Goal: Task Accomplishment & Management: Manage account settings

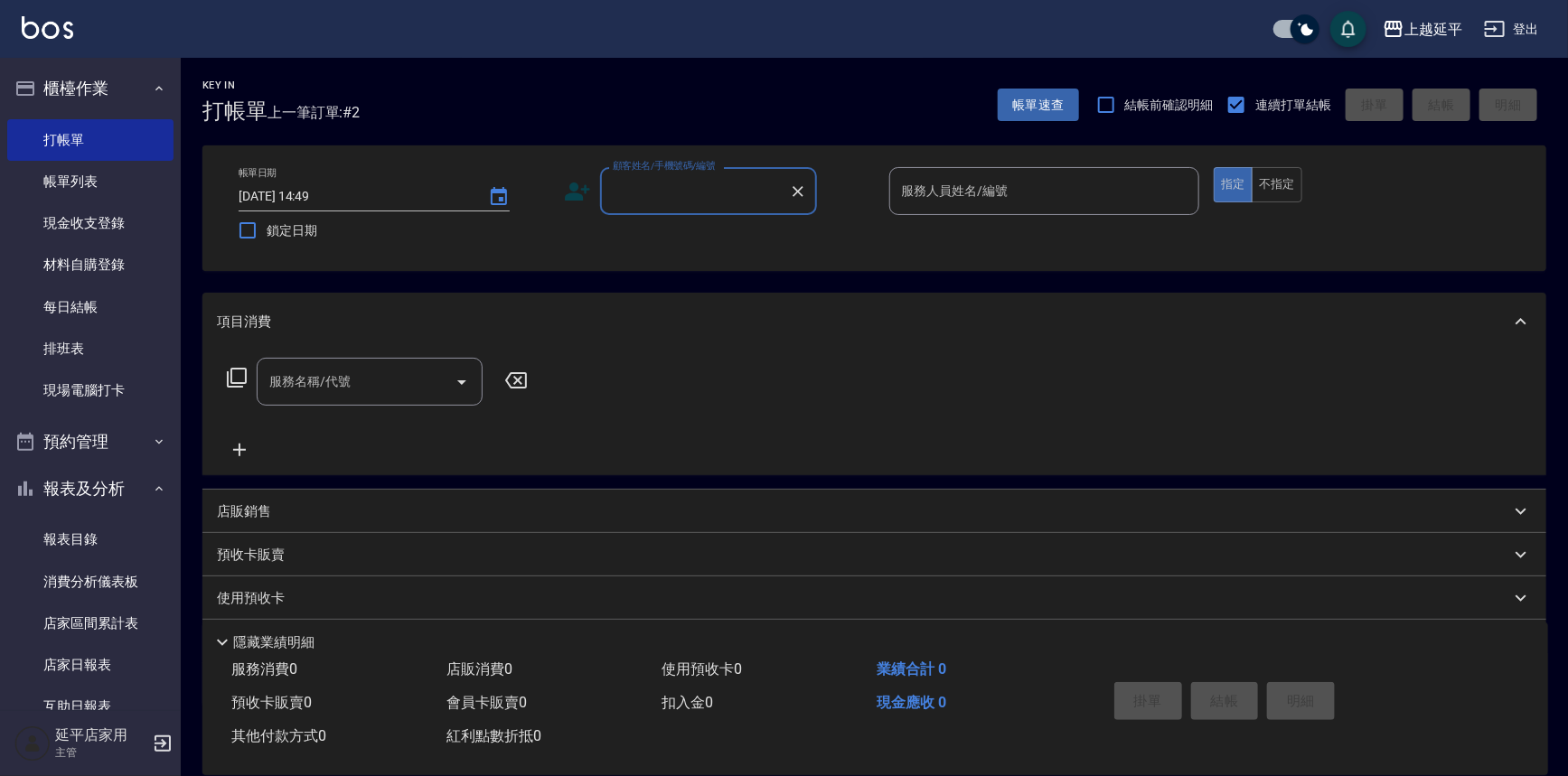
click at [678, 179] on input "顧客姓名/手機號碼/編號" at bounding box center [694, 191] width 174 height 32
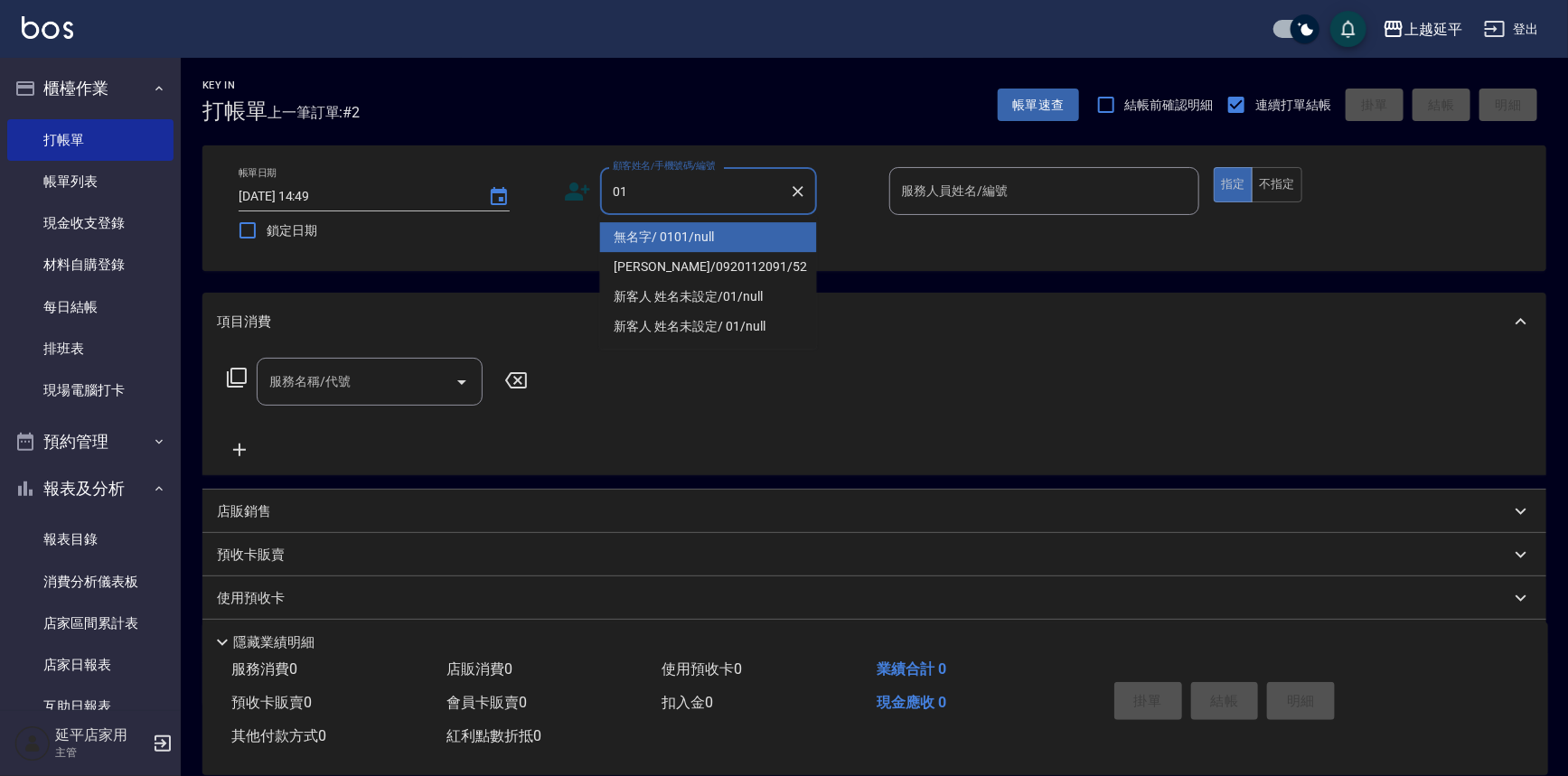
click at [696, 238] on li "無名字/ 0101/null" at bounding box center [708, 237] width 217 height 30
type input "無名字/ 0101/null"
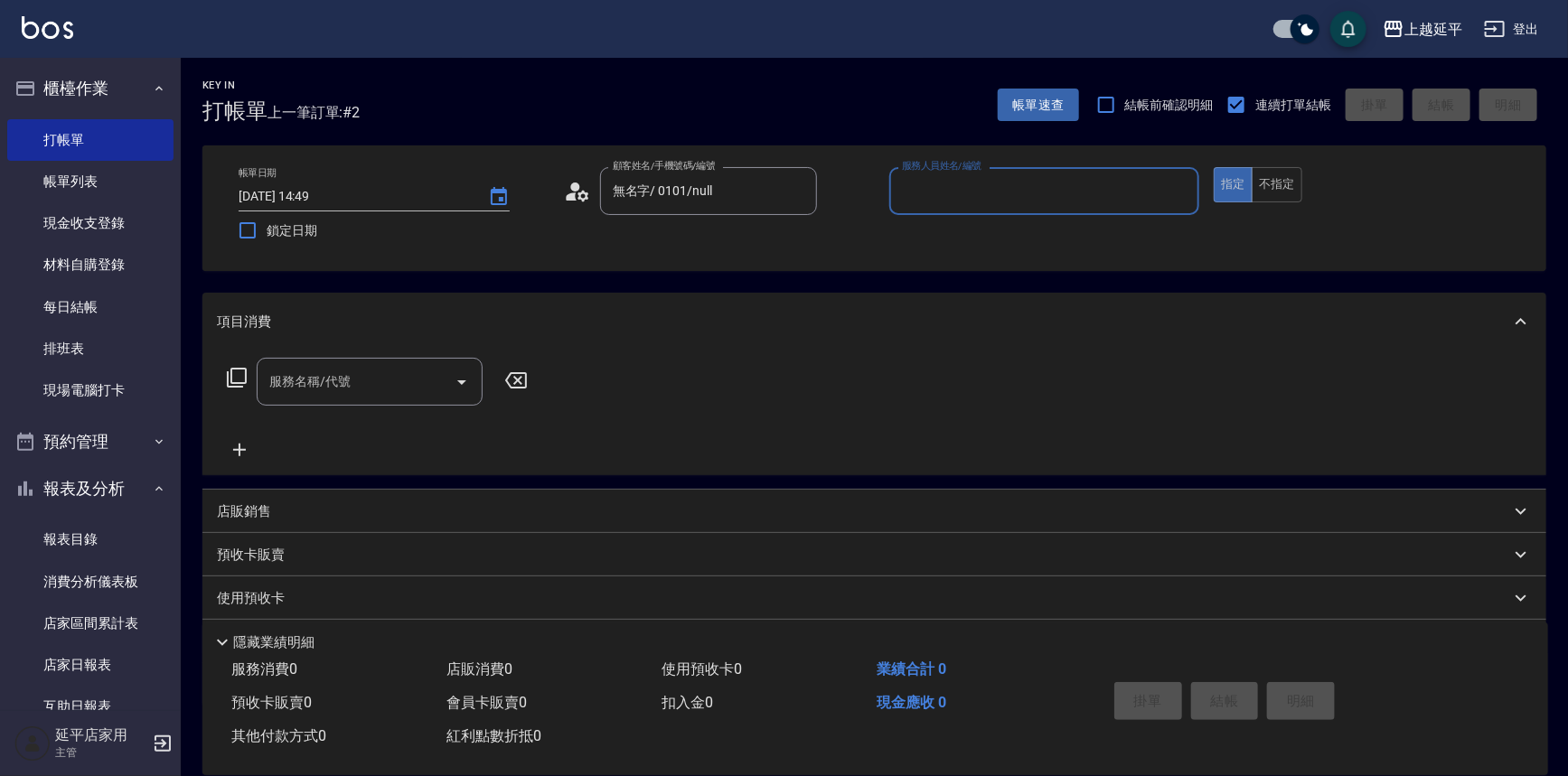
click at [960, 189] on input "服務人員姓名/編號" at bounding box center [1045, 191] width 295 height 32
click at [937, 239] on div "[PERSON_NAME] -4" at bounding box center [1045, 237] width 311 height 30
type input "[PERSON_NAME]-4"
click at [350, 381] on input "服務名稱/代號" at bounding box center [356, 381] width 183 height 32
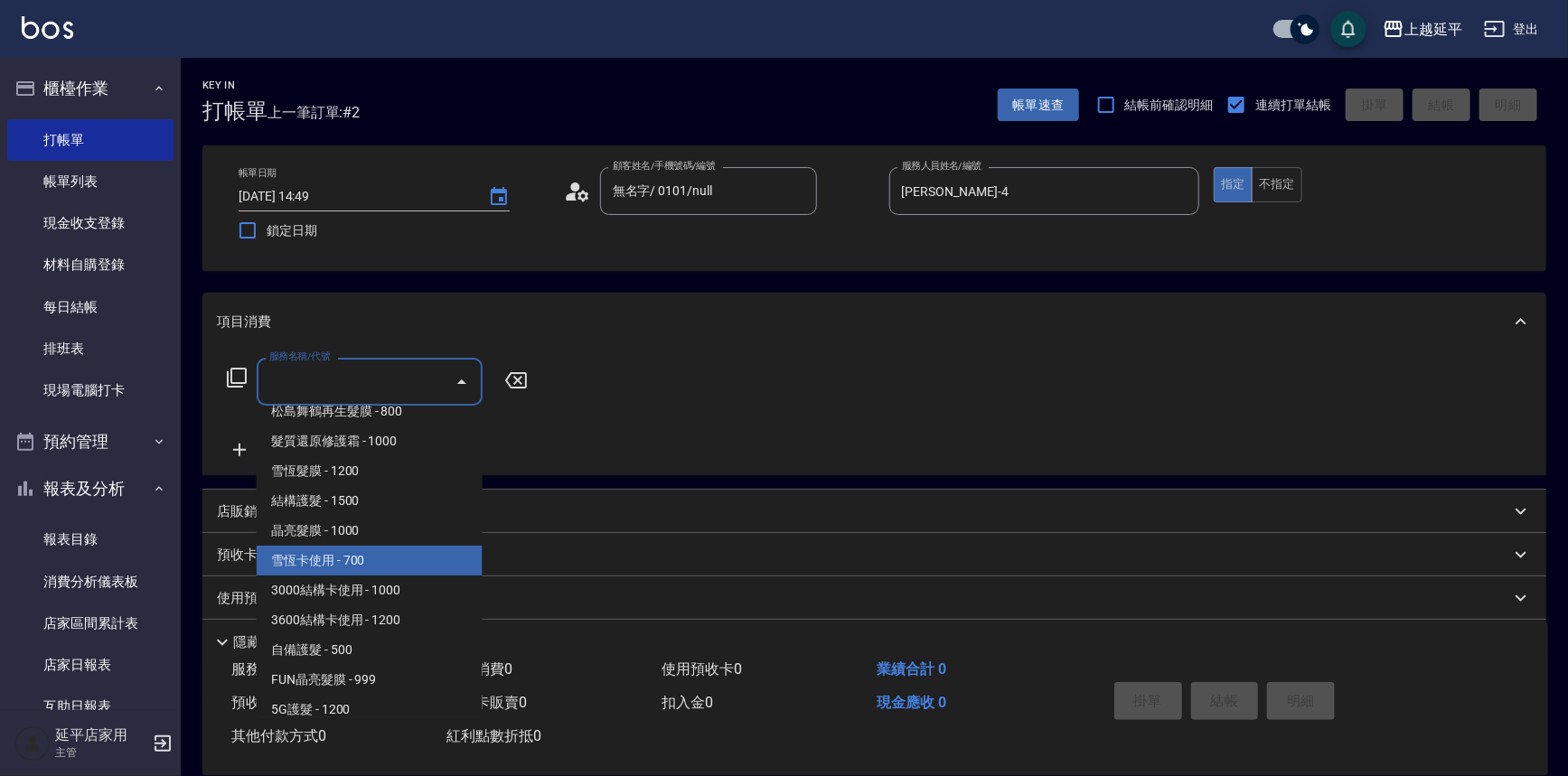
scroll to position [1889, 0]
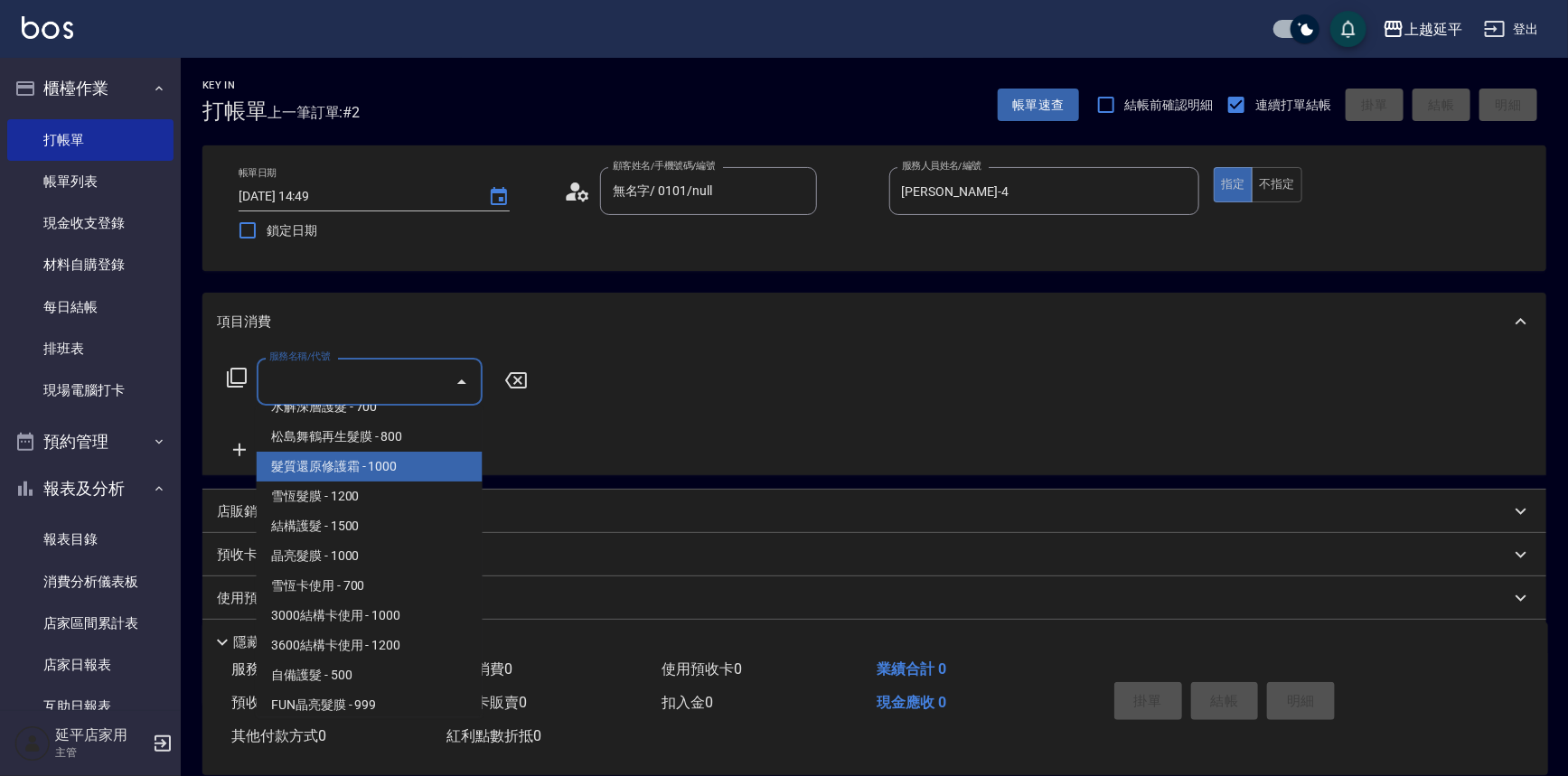
click at [408, 460] on span "髮質還原修護霜 - 1000" at bounding box center [369, 467] width 226 height 30
type input "髮質還原修護霜(503)"
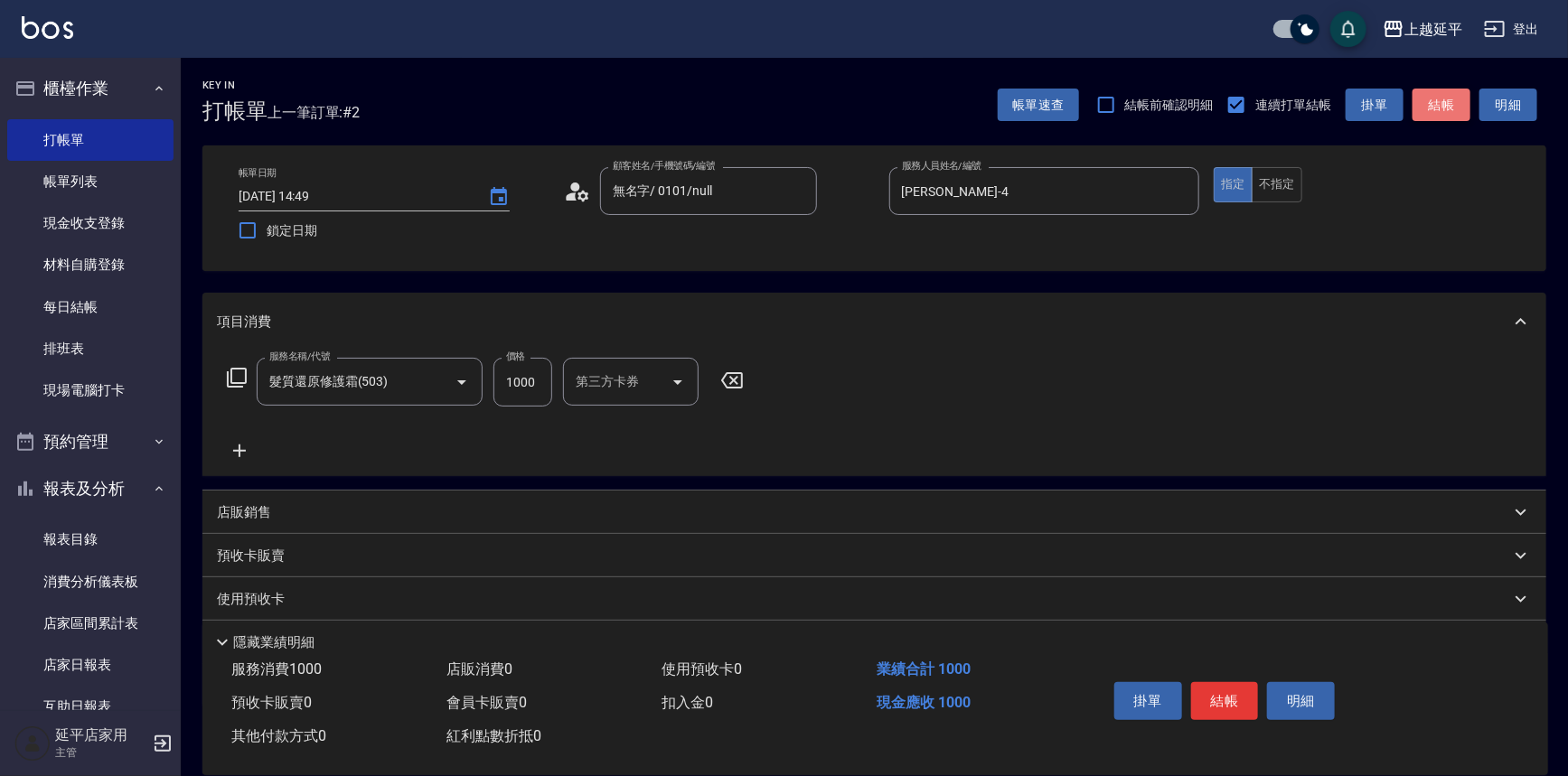
click at [1452, 98] on button "結帳" at bounding box center [1442, 105] width 58 height 34
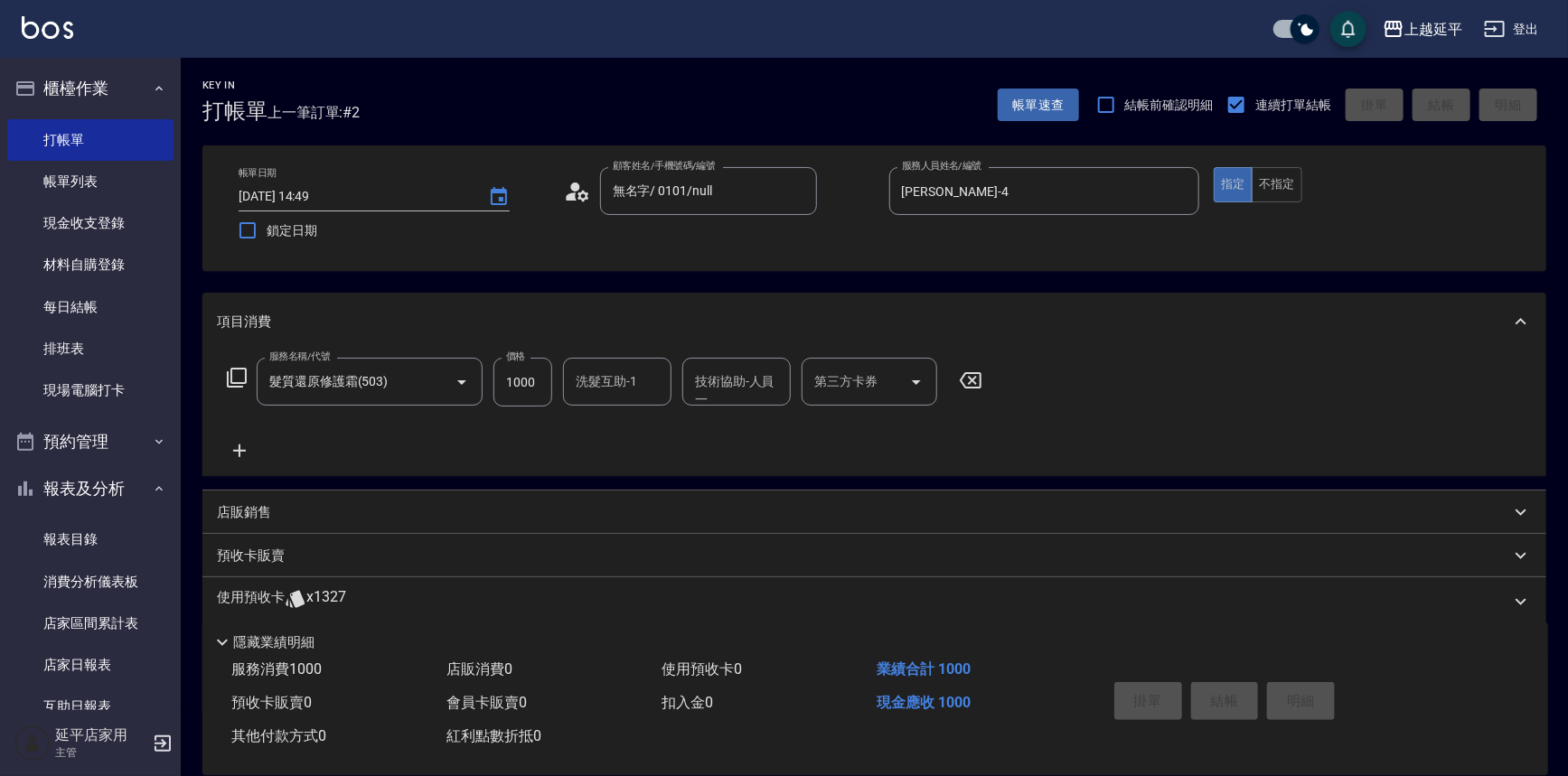
type input "[DATE] 18:54"
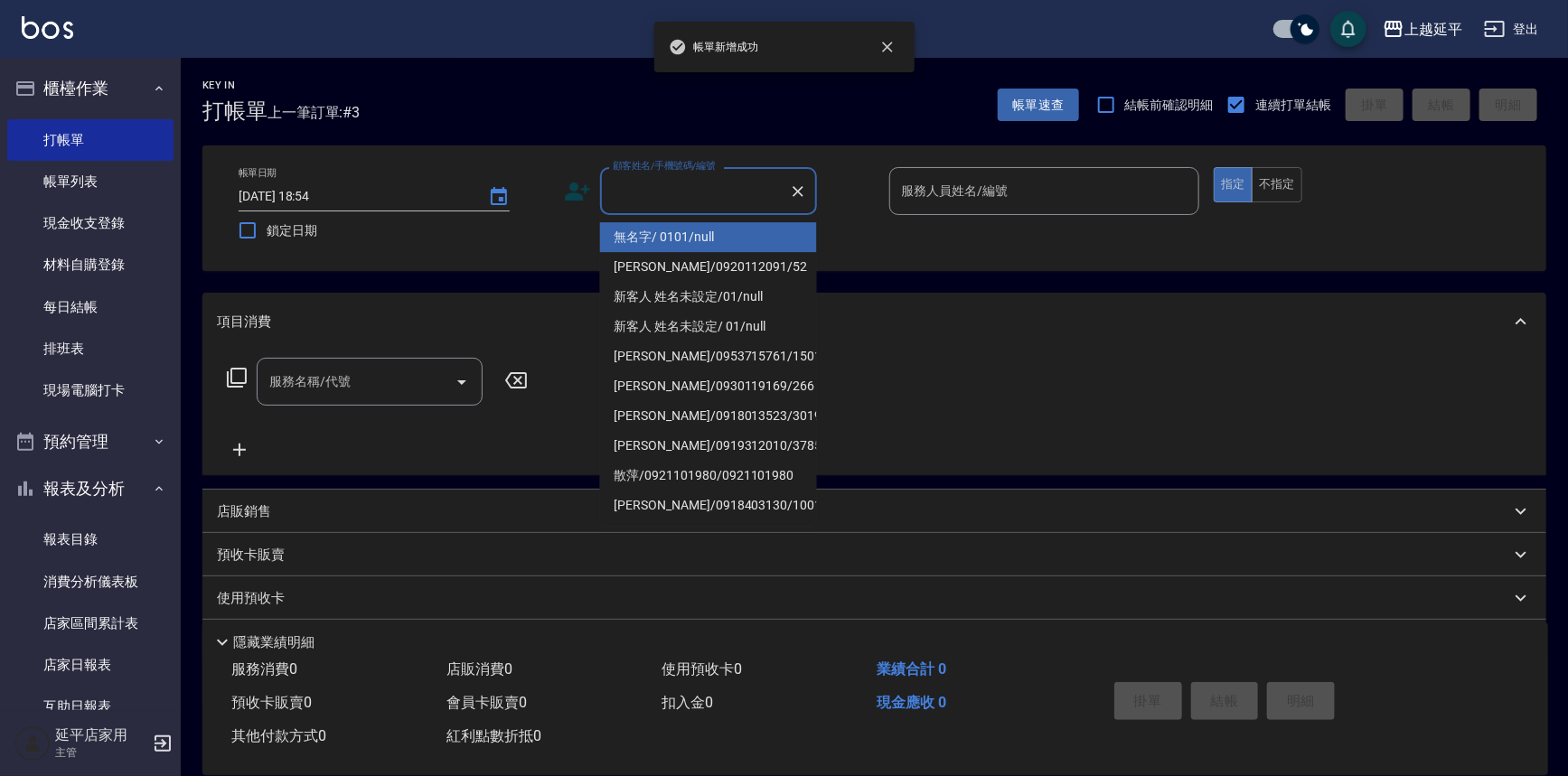
click at [721, 192] on input "顧客姓名/手機號碼/編號" at bounding box center [694, 191] width 174 height 32
drag, startPoint x: 723, startPoint y: 247, endPoint x: 874, endPoint y: 212, distance: 155.0
click at [723, 246] on li "無名字/ 0101/null" at bounding box center [708, 237] width 217 height 30
type input "無名字/ 0101/null"
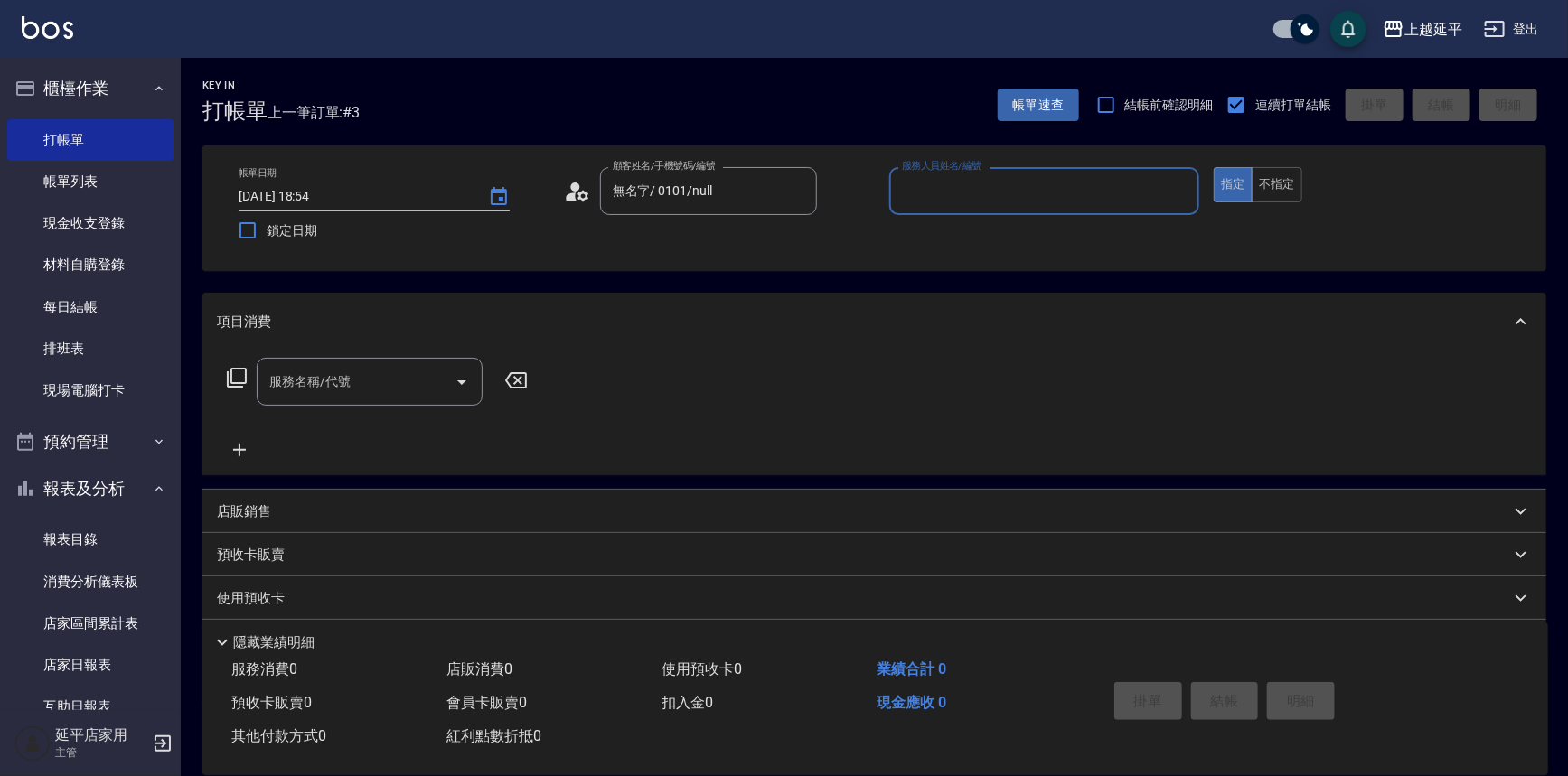
click at [924, 197] on input "服務人員姓名/編號" at bounding box center [1045, 191] width 295 height 32
click at [936, 226] on div "[PERSON_NAME] -4" at bounding box center [1045, 237] width 311 height 30
type input "[PERSON_NAME]-4"
click at [1259, 174] on button "不指定" at bounding box center [1277, 185] width 51 height 35
click at [391, 386] on input "服務名稱/代號" at bounding box center [356, 381] width 183 height 32
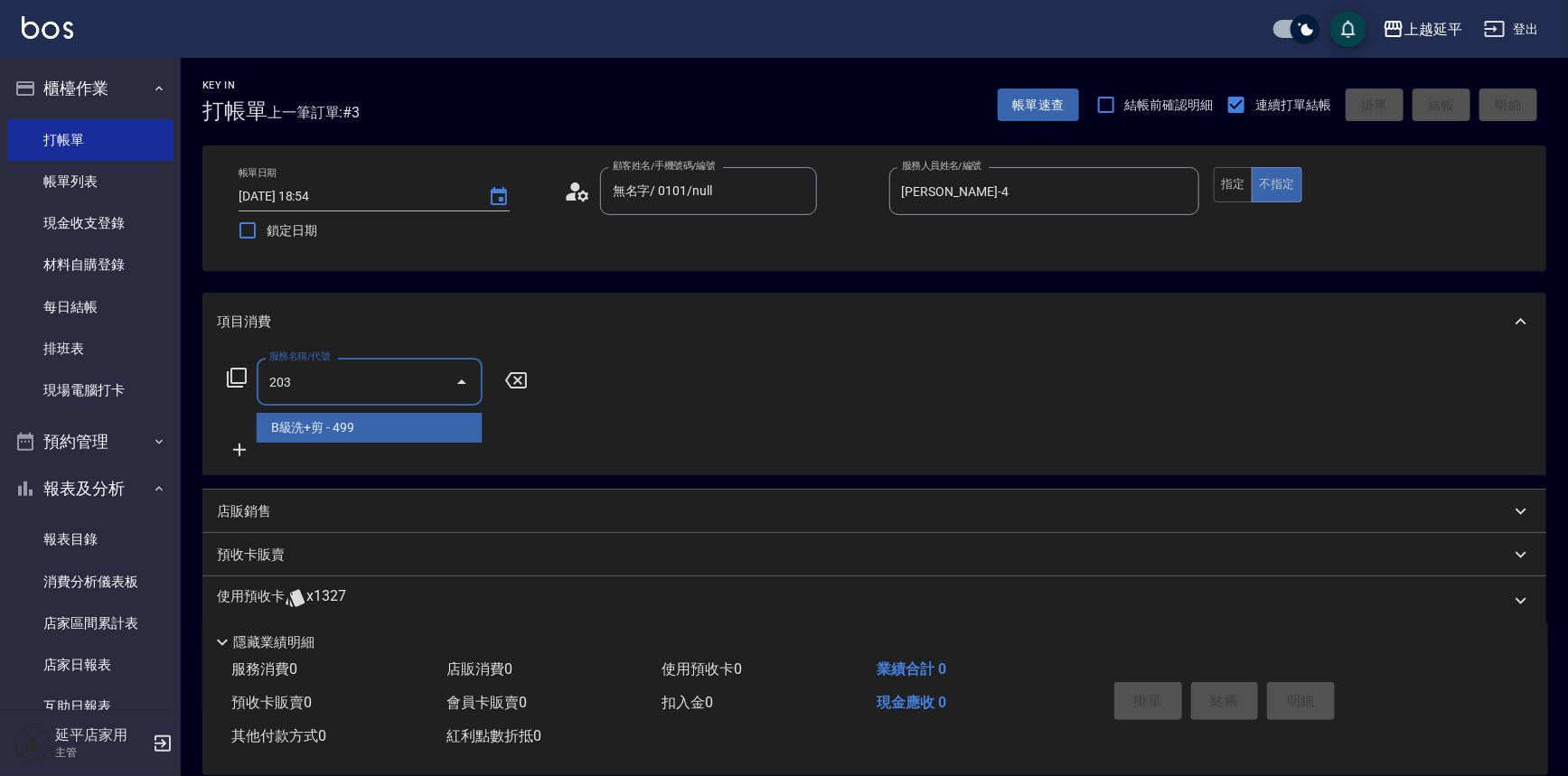
click at [370, 424] on span "B級洗+剪 - 499" at bounding box center [369, 428] width 226 height 30
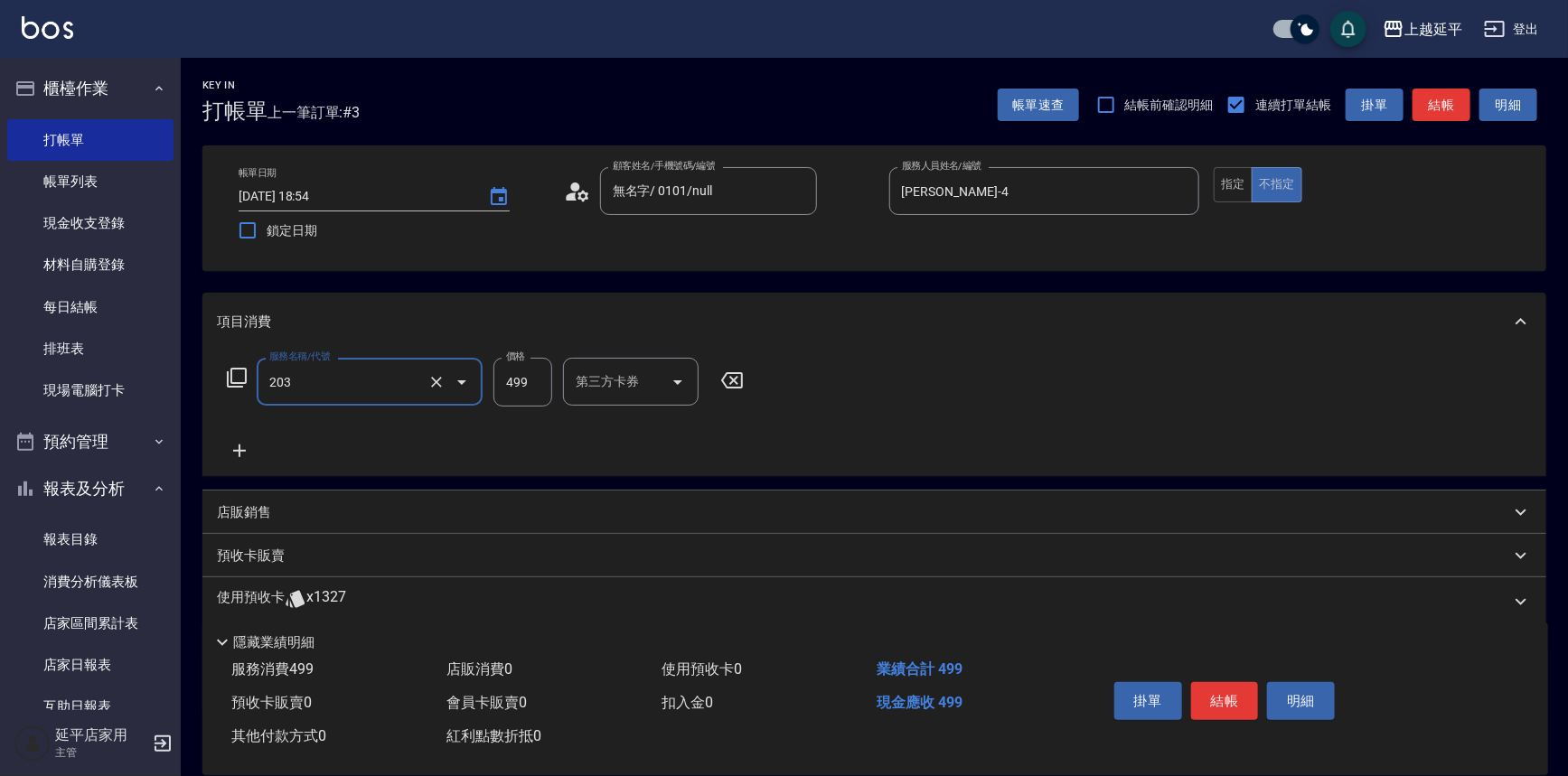
type input "B級洗+剪(203)"
click at [241, 451] on icon at bounding box center [239, 451] width 13 height 13
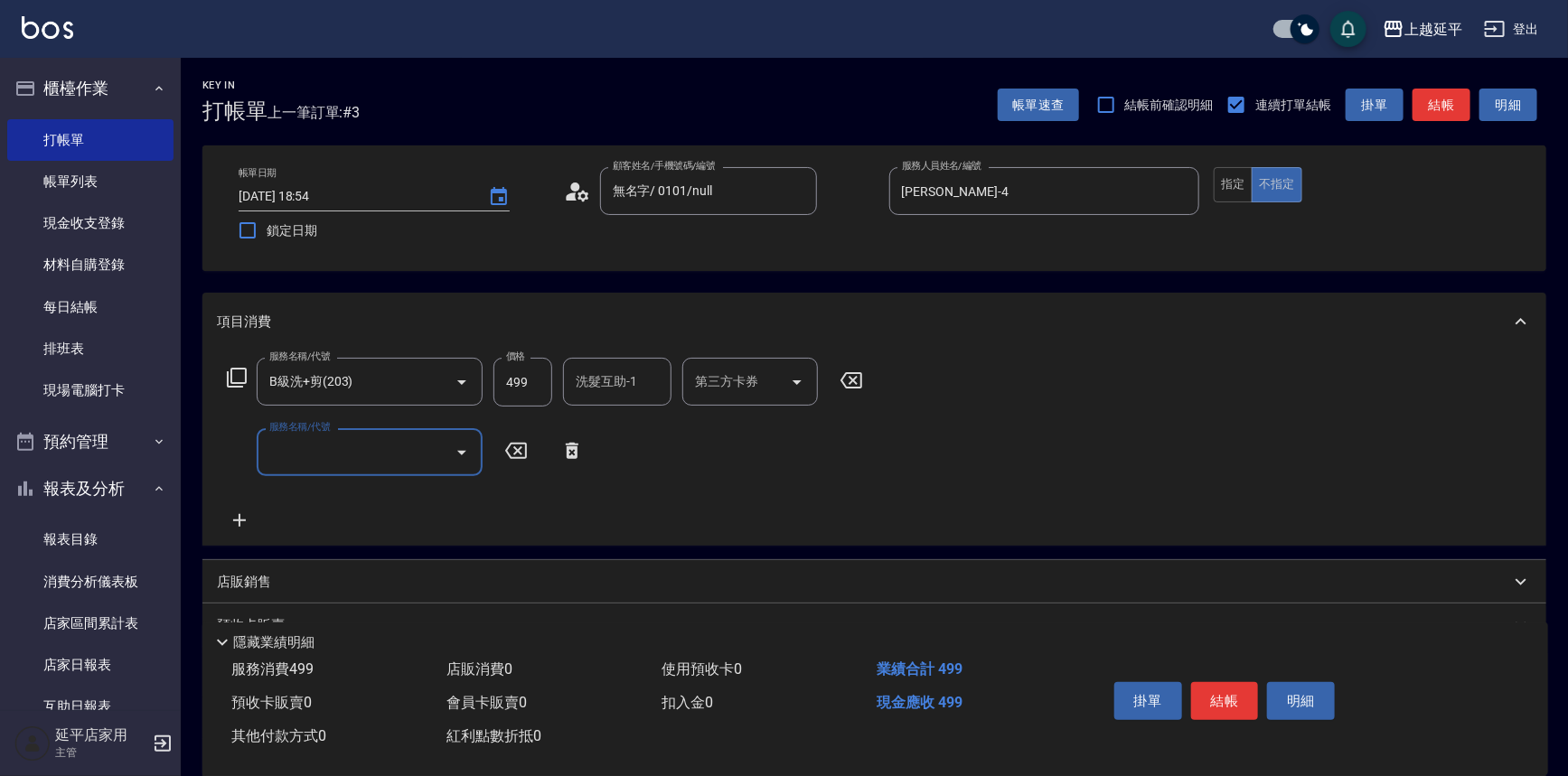
click at [329, 454] on input "服務名稱/代號" at bounding box center [356, 452] width 183 height 32
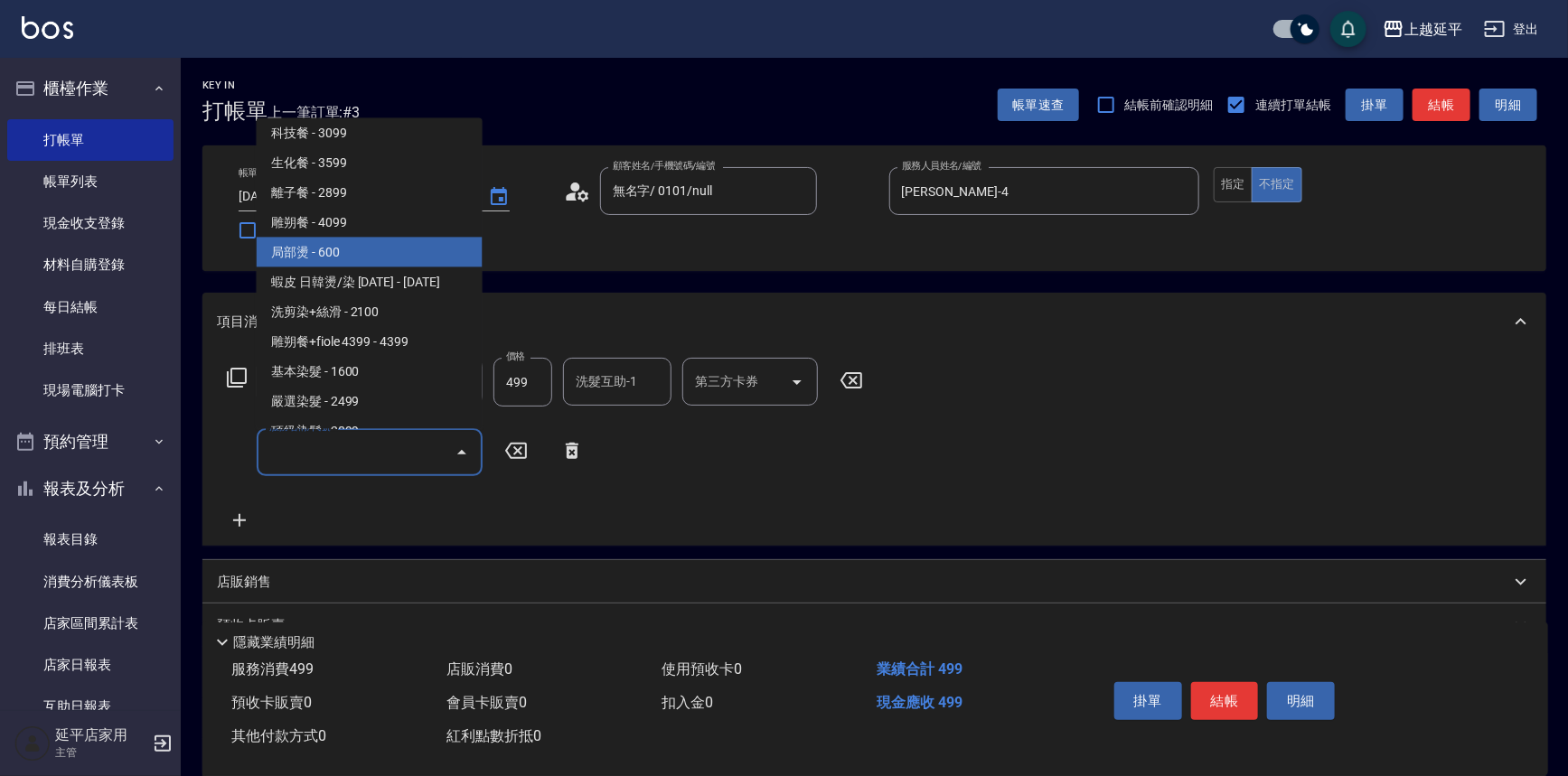
scroll to position [1478, 0]
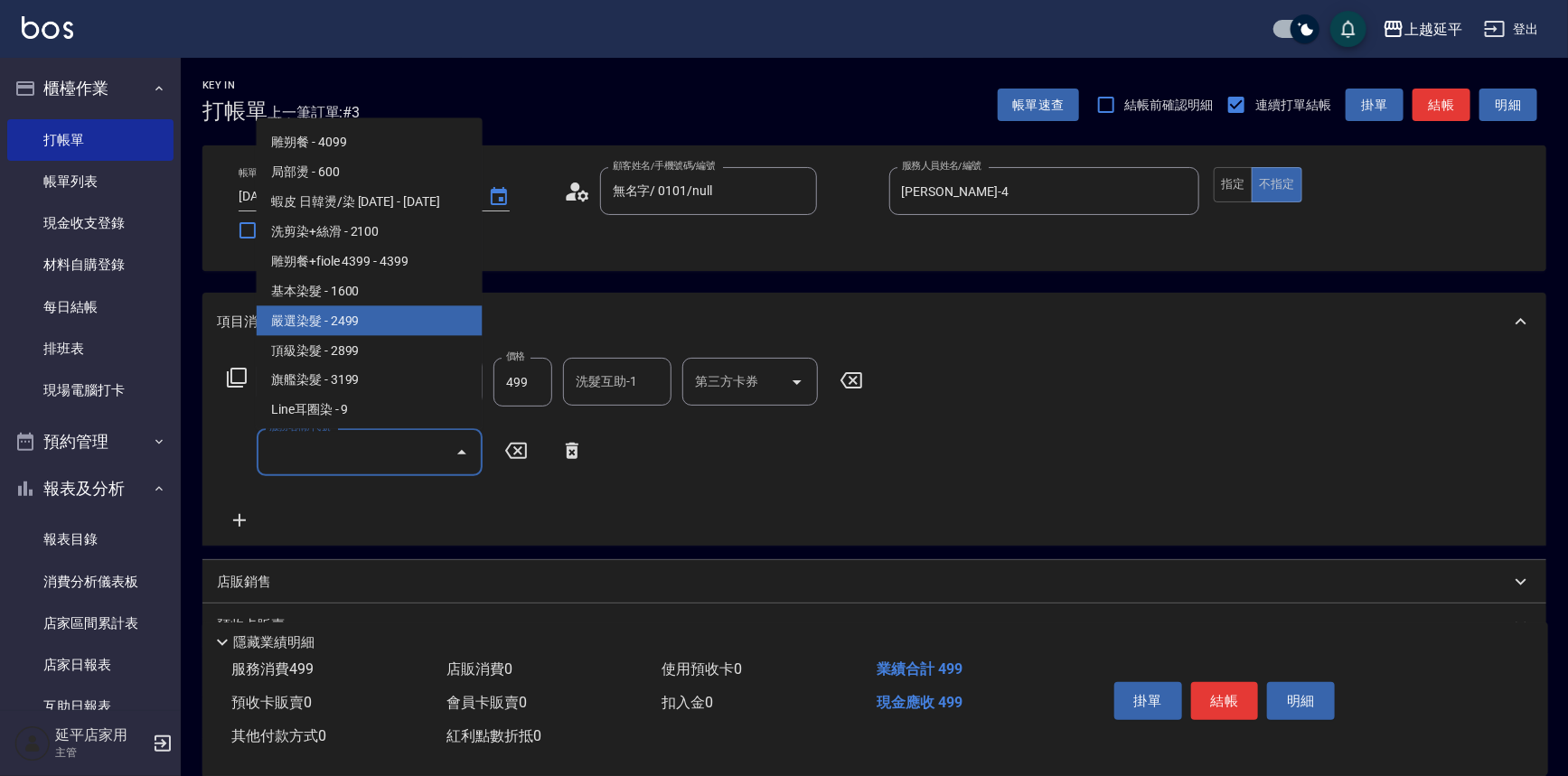
click at [363, 319] on span "嚴選染髮 - 2499" at bounding box center [369, 321] width 226 height 30
type input "嚴選染髮(402)"
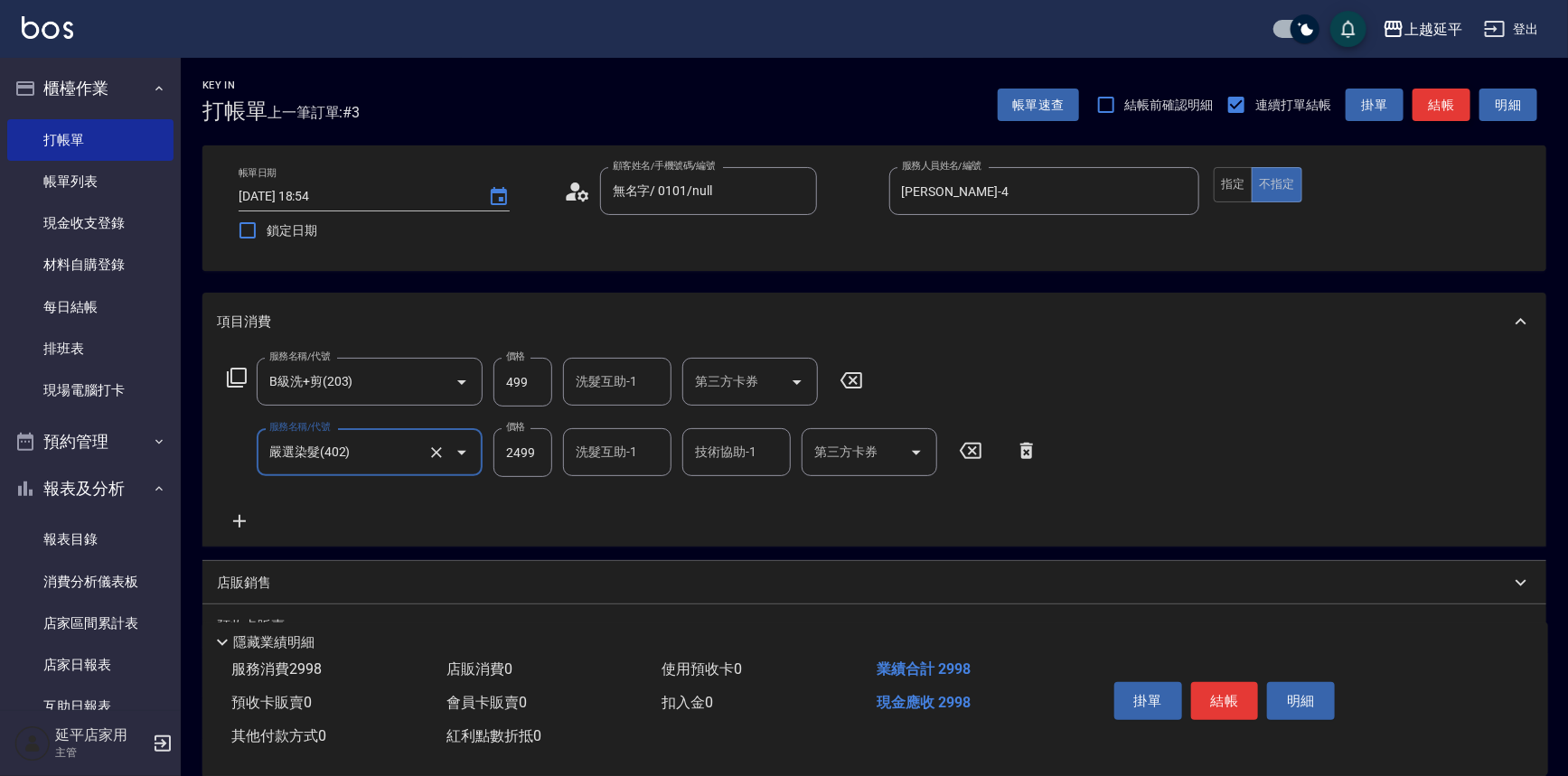
click at [1437, 101] on button "結帳" at bounding box center [1442, 105] width 58 height 34
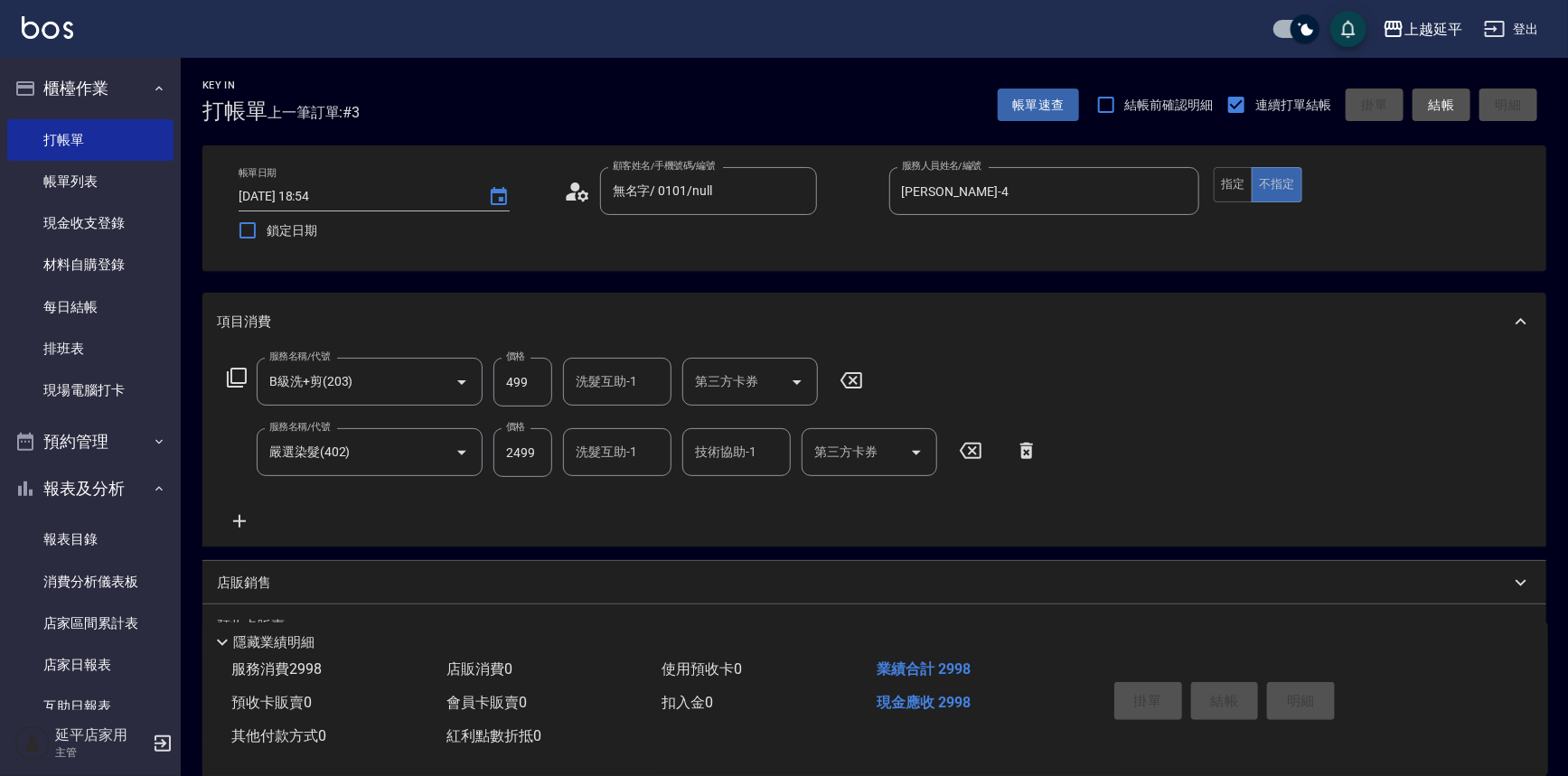
type input "[DATE] 18:55"
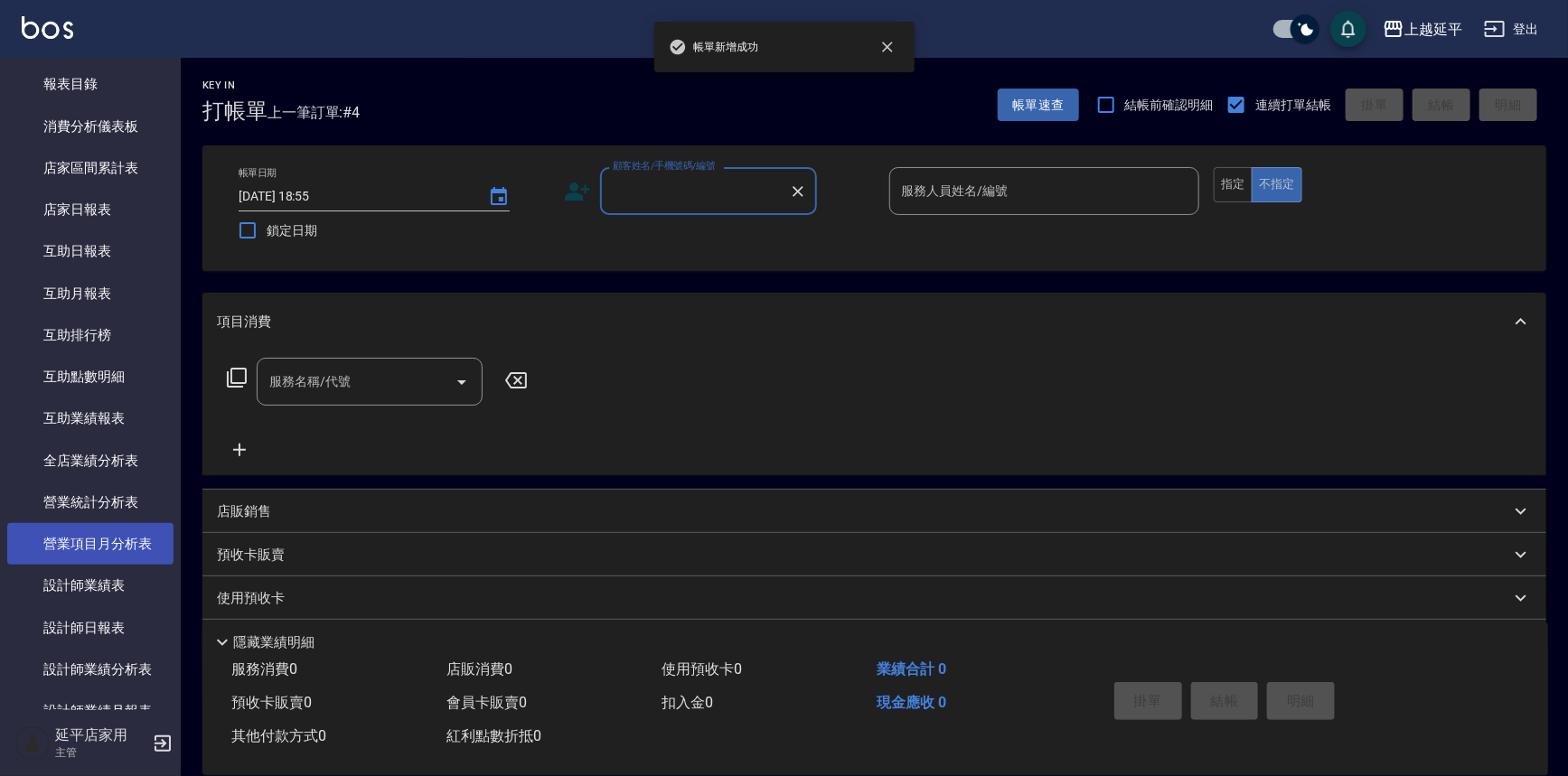
scroll to position [492, 0]
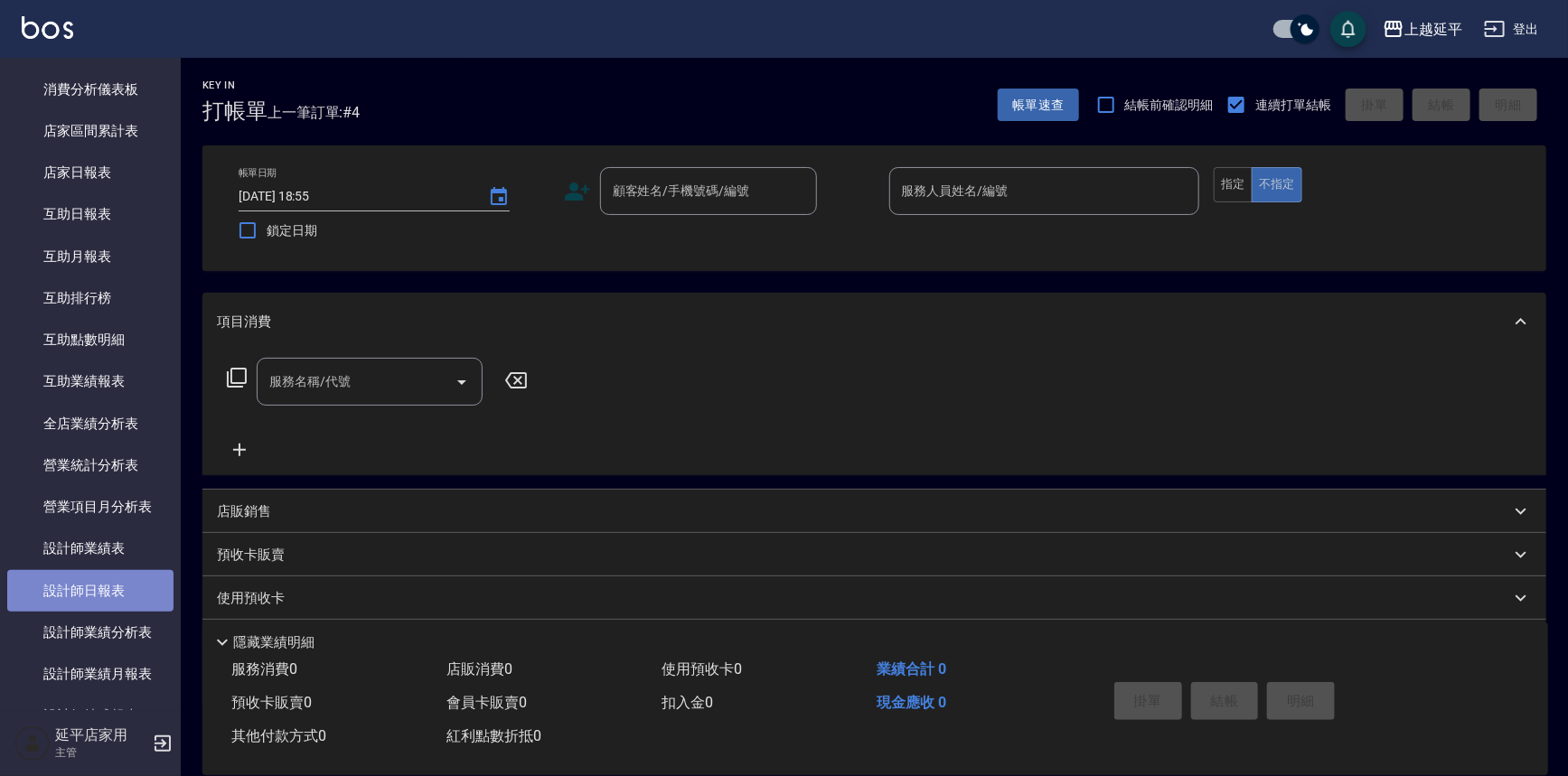
click at [126, 581] on link "設計師日報表" at bounding box center [90, 591] width 167 height 42
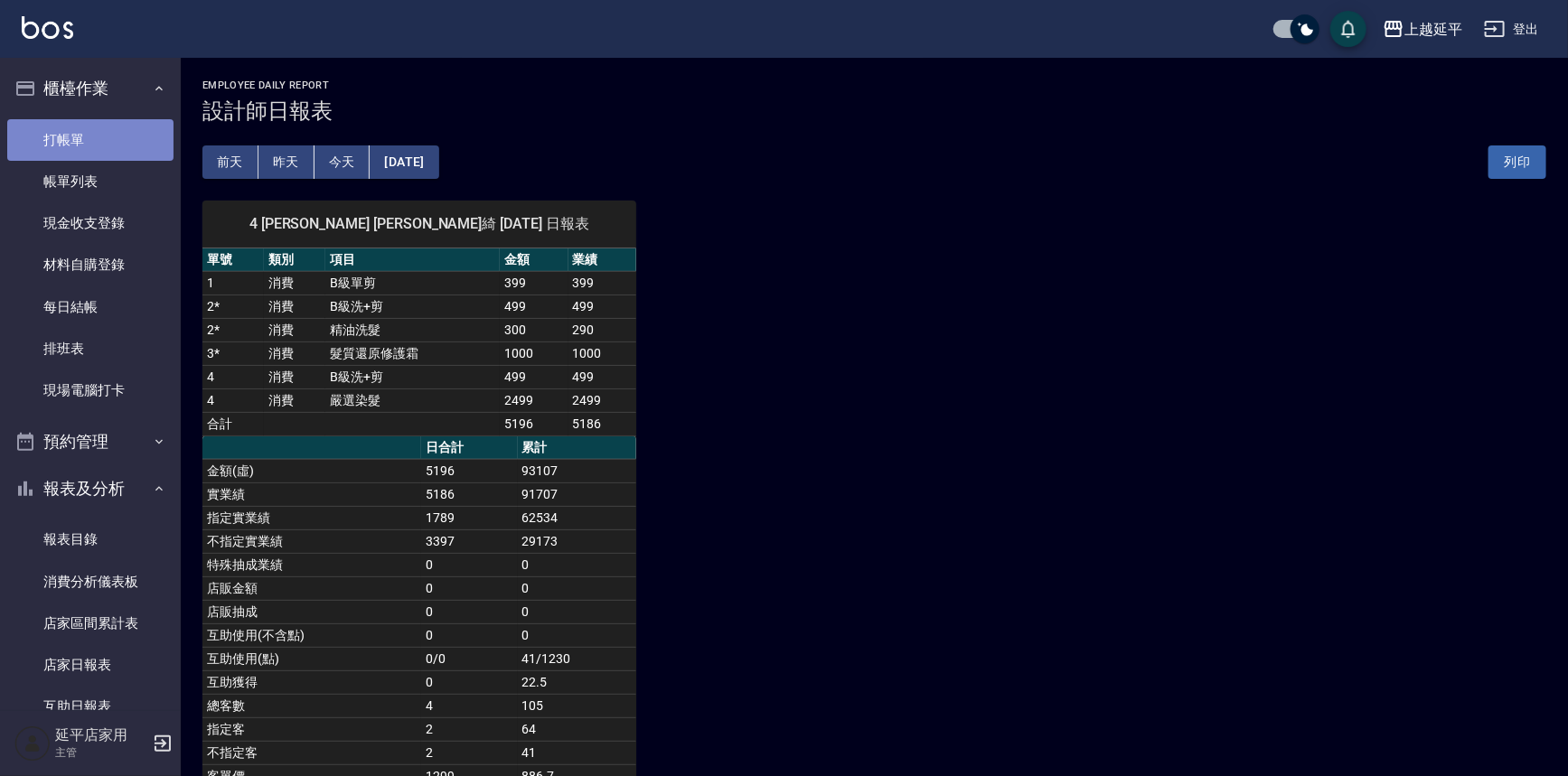
click at [99, 133] on link "打帳單" at bounding box center [90, 140] width 167 height 42
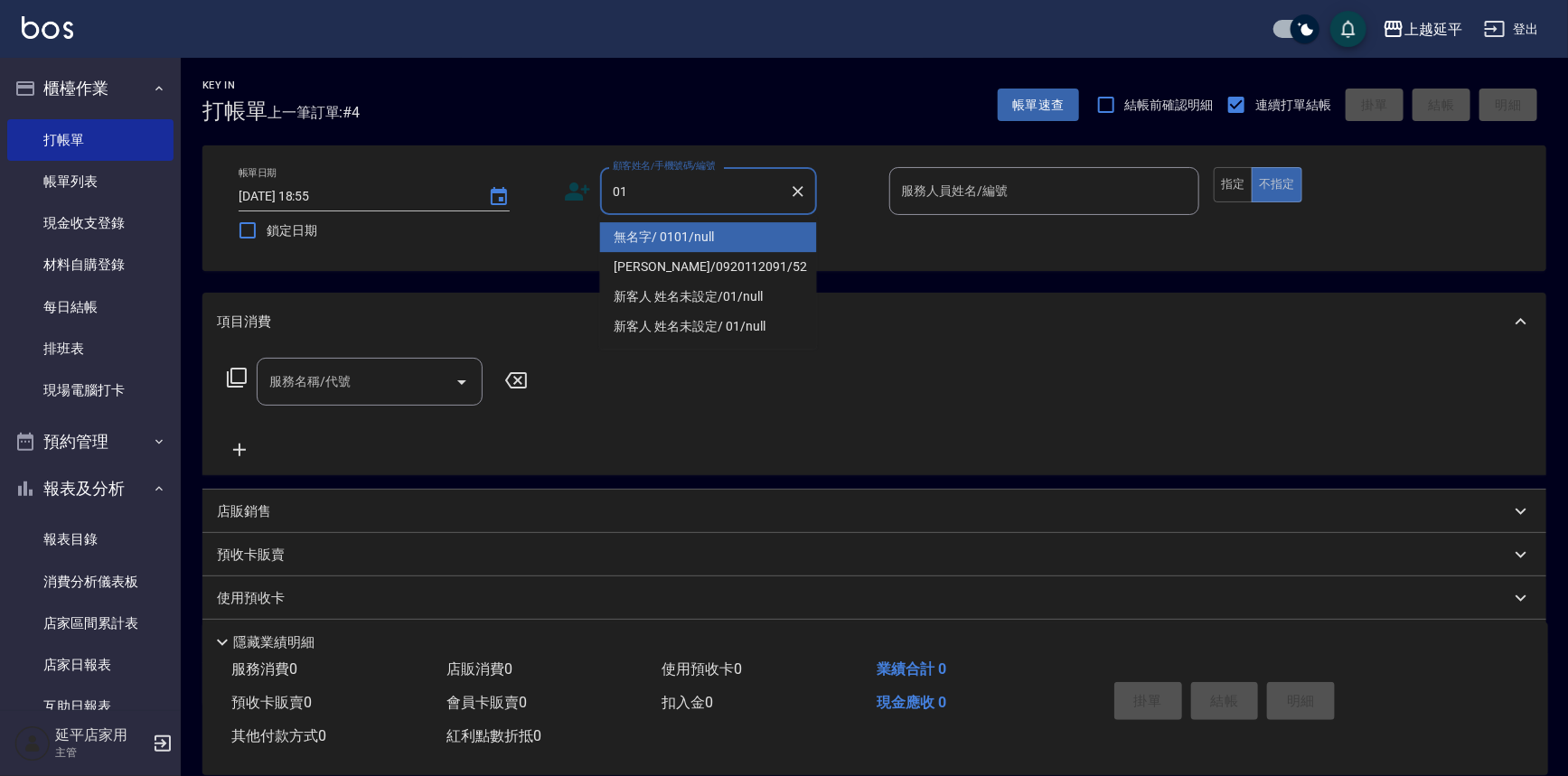
click at [644, 236] on li "無名字/ 0101/null" at bounding box center [708, 237] width 217 height 30
type input "無名字/ 0101/null"
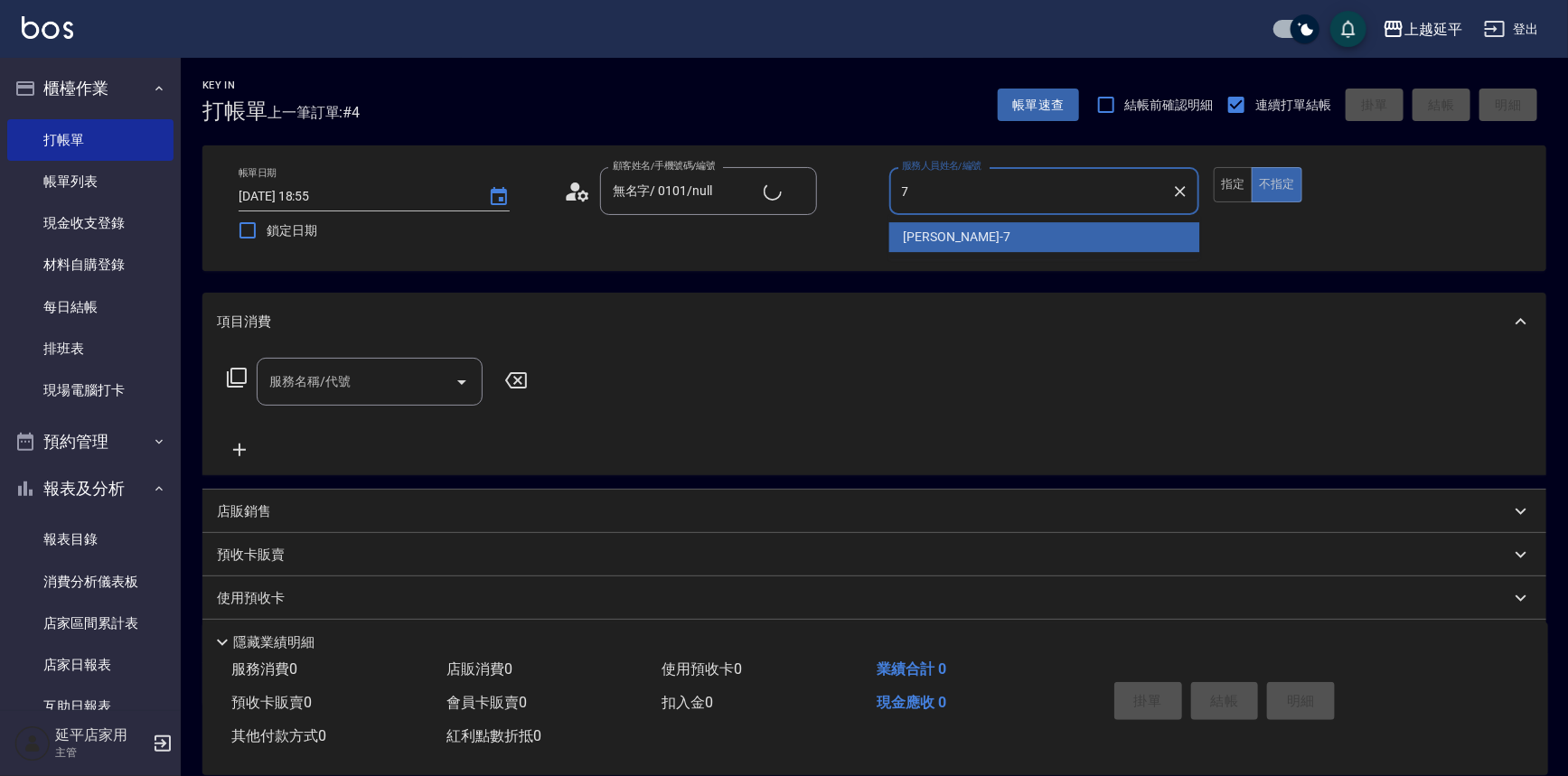
click at [953, 241] on div "[PERSON_NAME] -7" at bounding box center [1045, 237] width 311 height 30
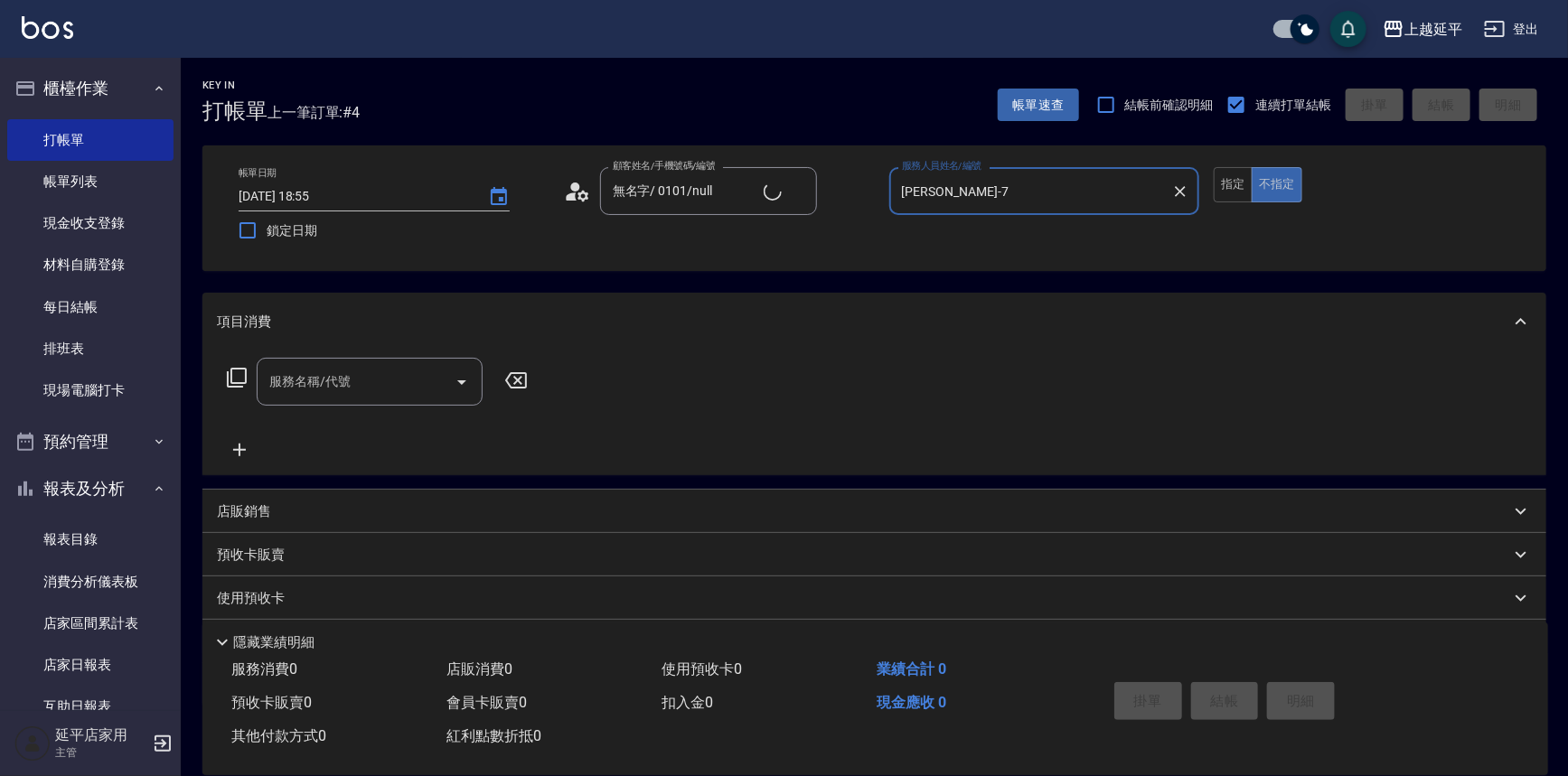
type input "[PERSON_NAME]-7"
click at [320, 395] on input "服務名稱/代號" at bounding box center [356, 381] width 183 height 32
click at [357, 425] on span "B級洗+剪 - 499" at bounding box center [369, 428] width 226 height 30
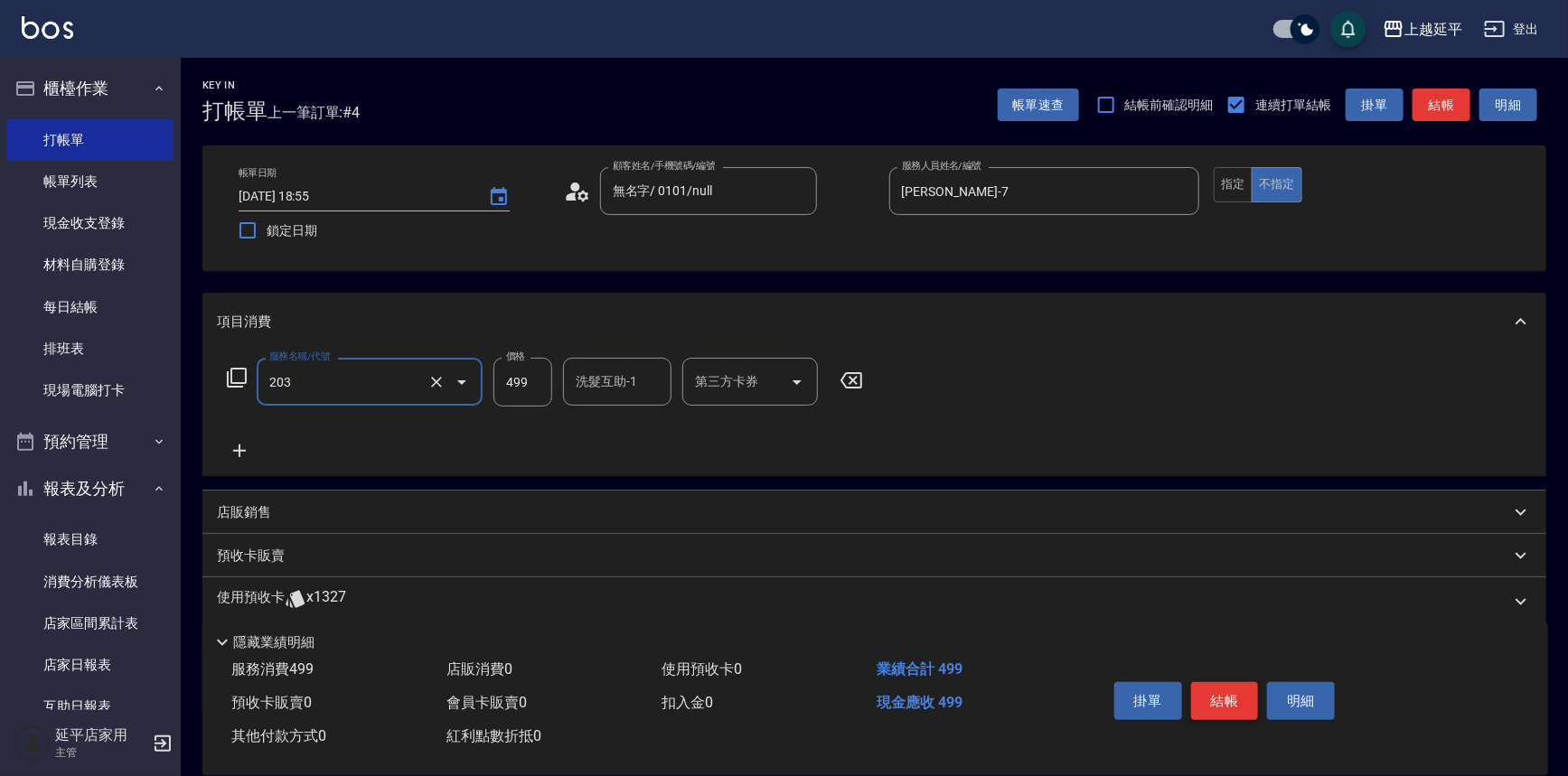
click at [1220, 694] on button "結帳" at bounding box center [1225, 701] width 67 height 38
type input "B級洗+剪(203)"
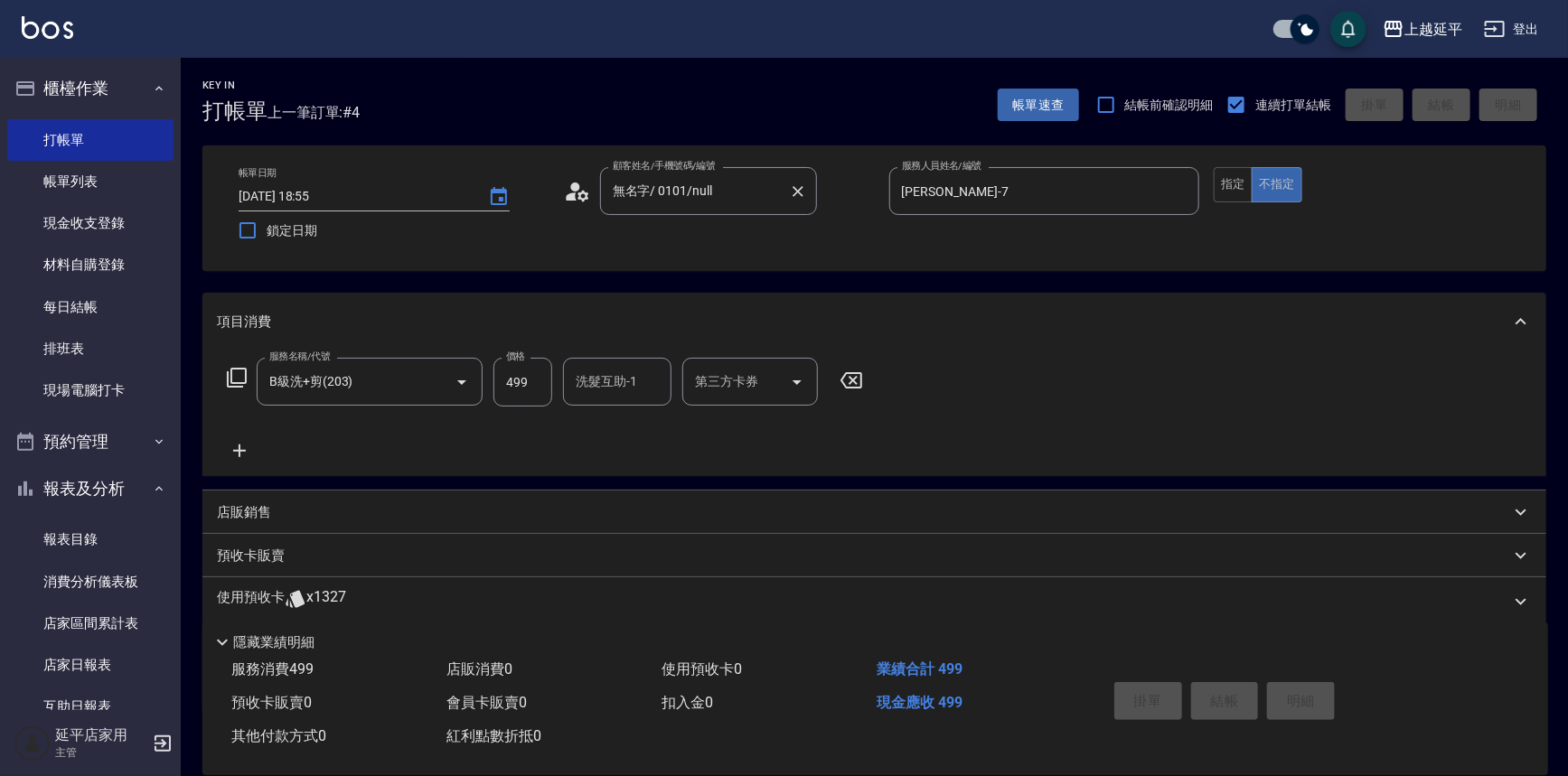
type input "[DATE] 19:05"
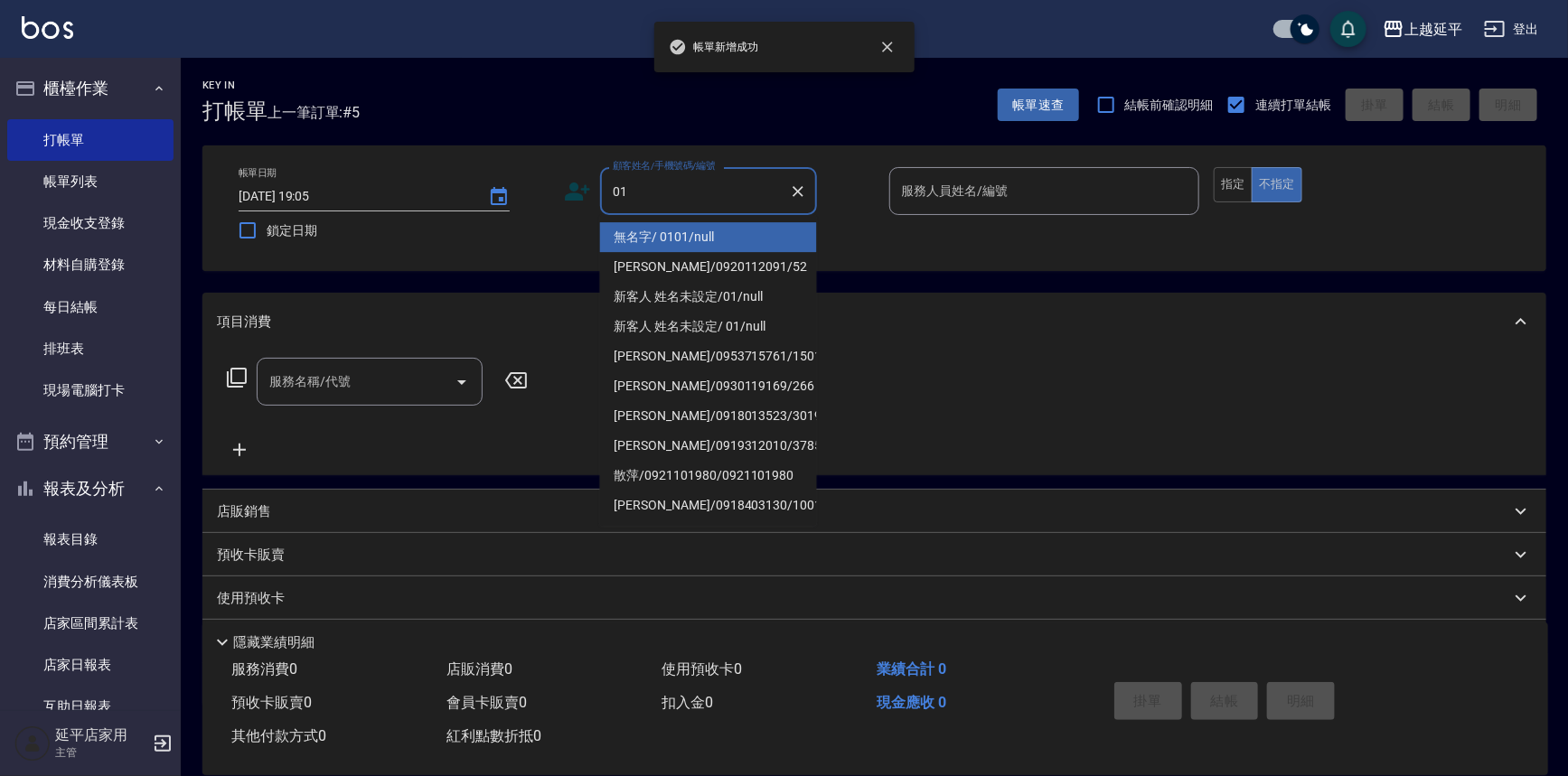
click at [708, 235] on li "無名字/ 0101/null" at bounding box center [708, 237] width 217 height 30
type input "無名字/ 0101/null"
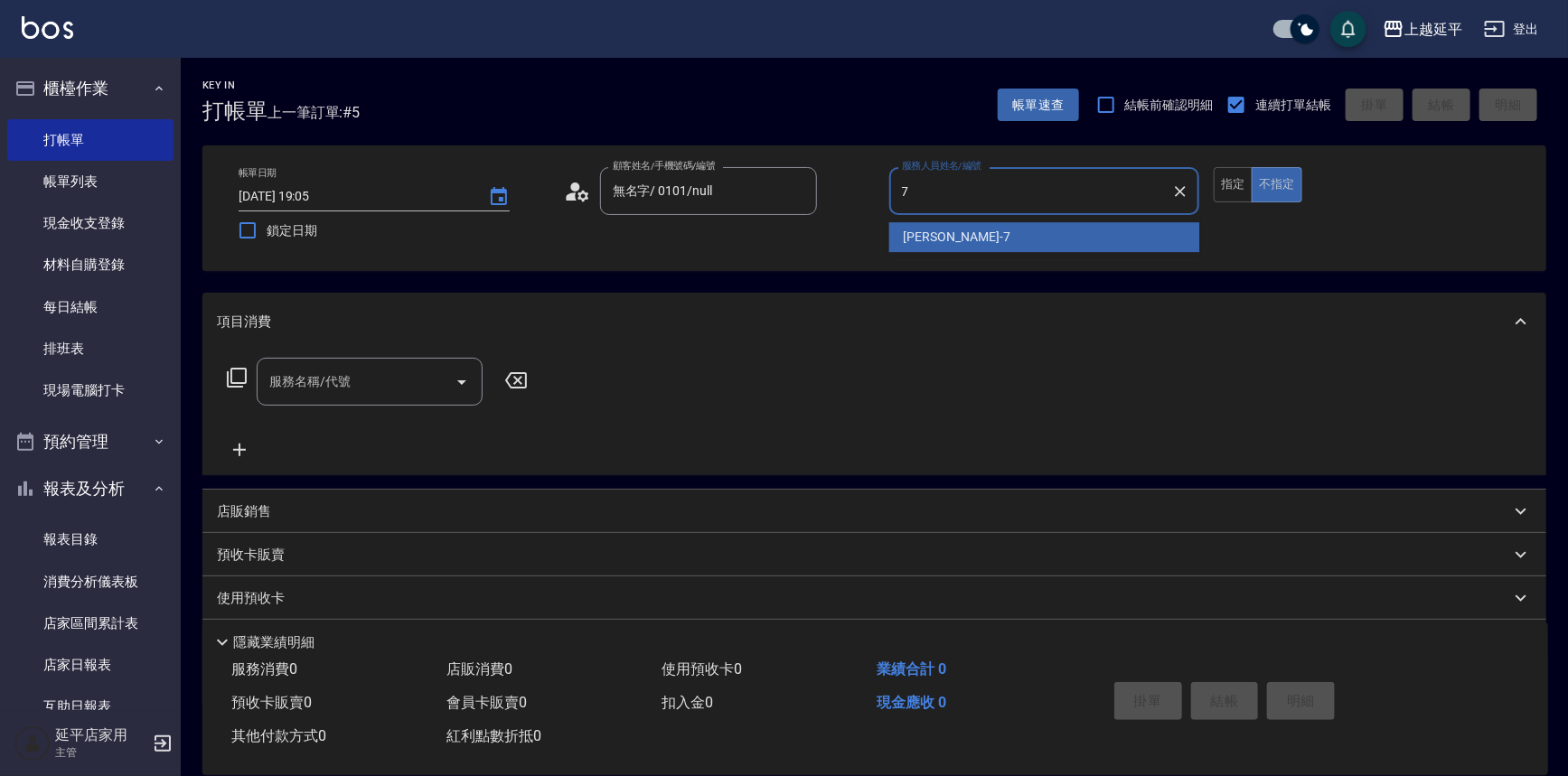
click at [916, 243] on span "[PERSON_NAME] -7" at bounding box center [956, 237] width 106 height 19
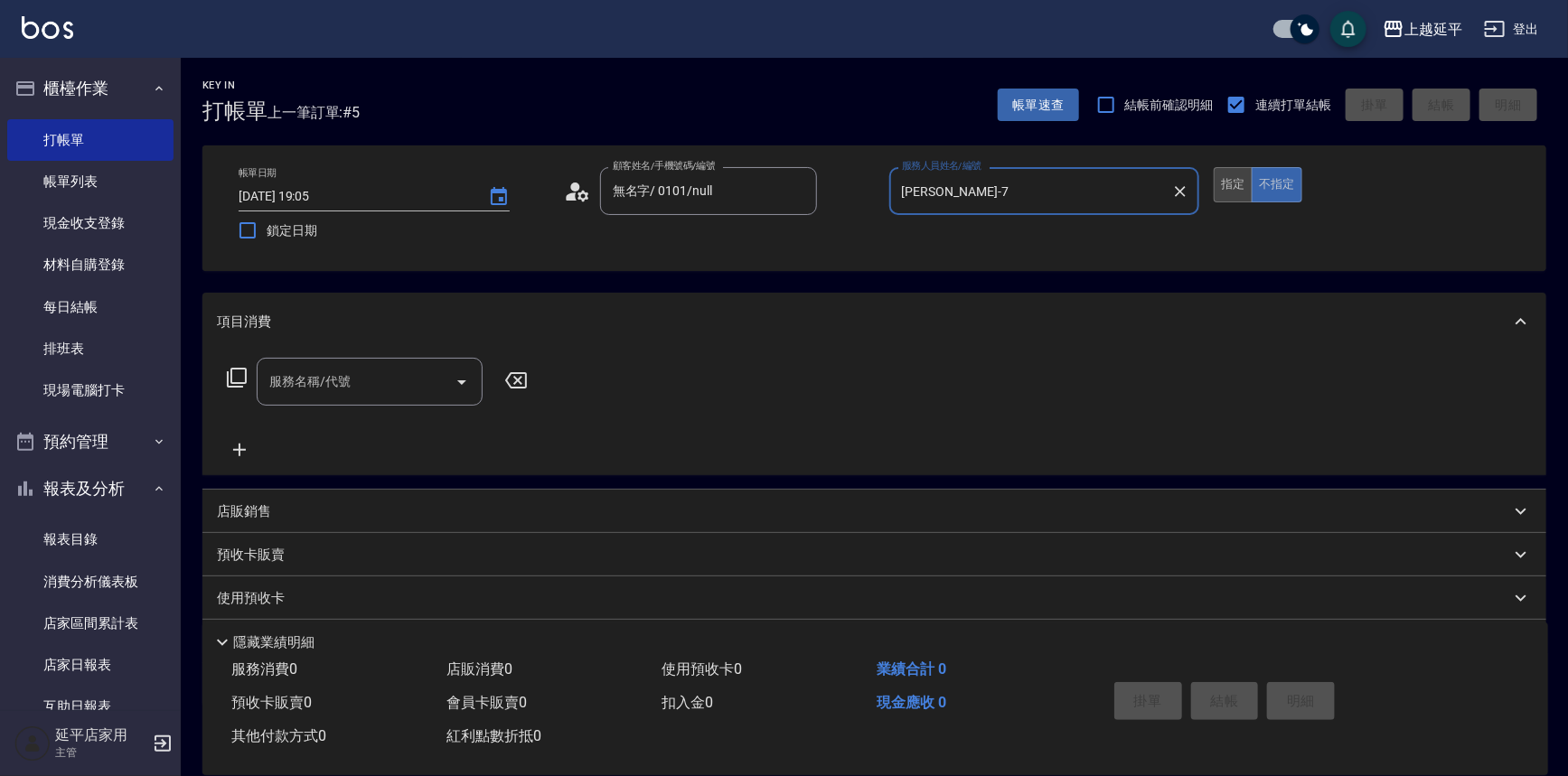
type input "[PERSON_NAME]-7"
click at [1229, 182] on button "指定" at bounding box center [1233, 185] width 39 height 35
click at [379, 399] on div "服務名稱/代號" at bounding box center [369, 381] width 226 height 48
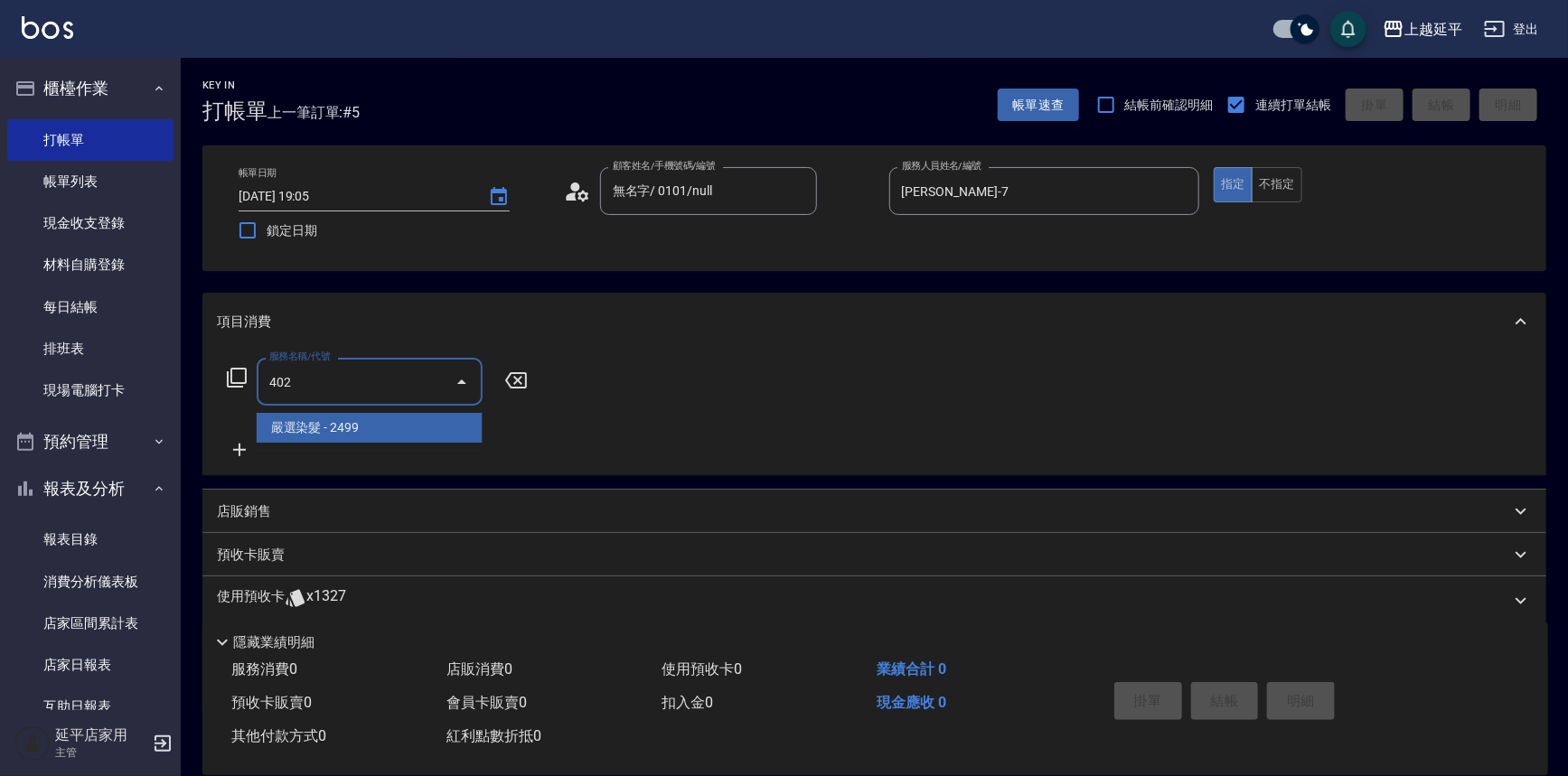
click at [426, 435] on span "嚴選染髮 - 2499" at bounding box center [369, 428] width 226 height 30
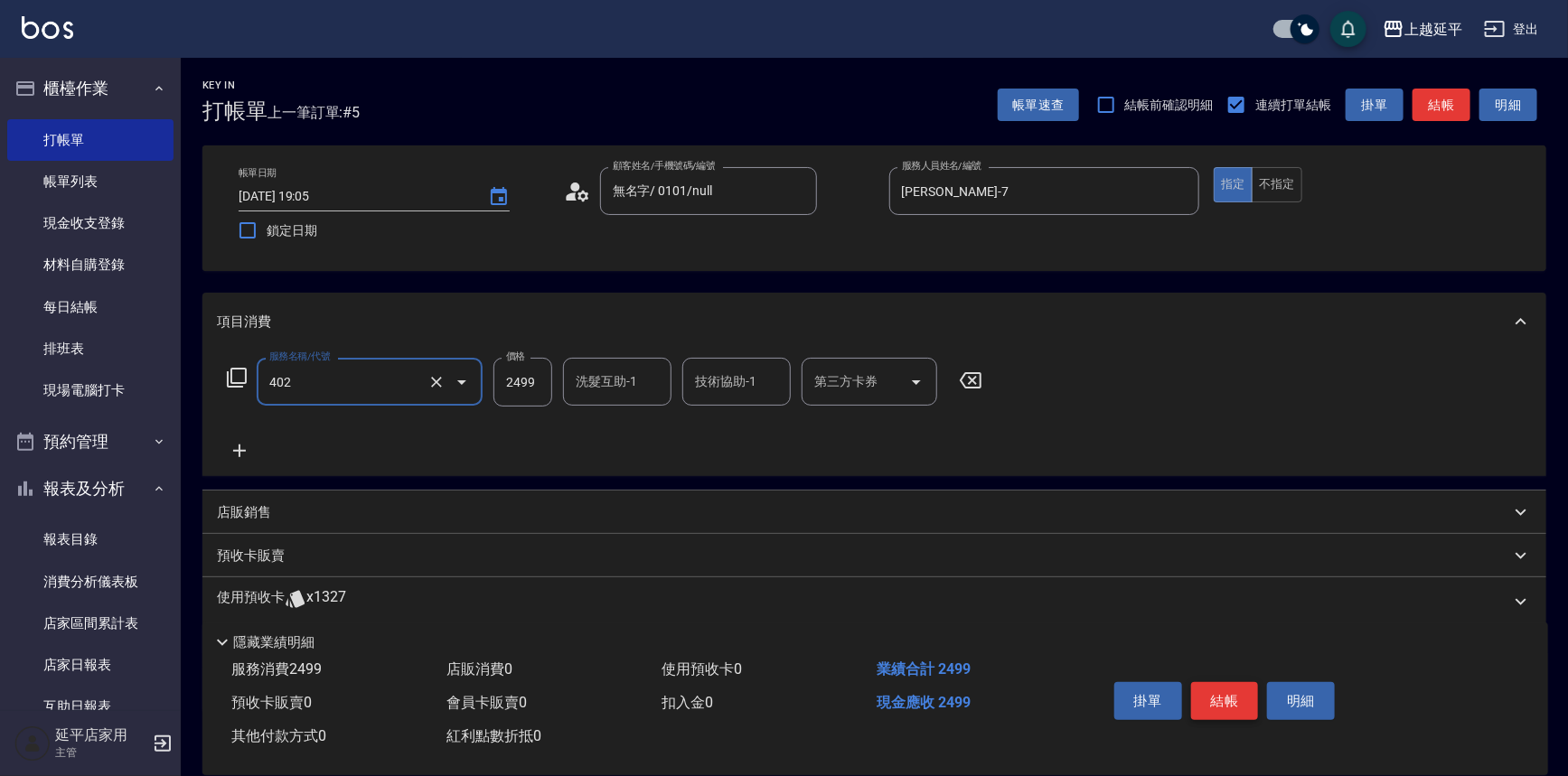
type input "嚴選染髮(402)"
click at [1214, 692] on button "結帳" at bounding box center [1225, 701] width 67 height 38
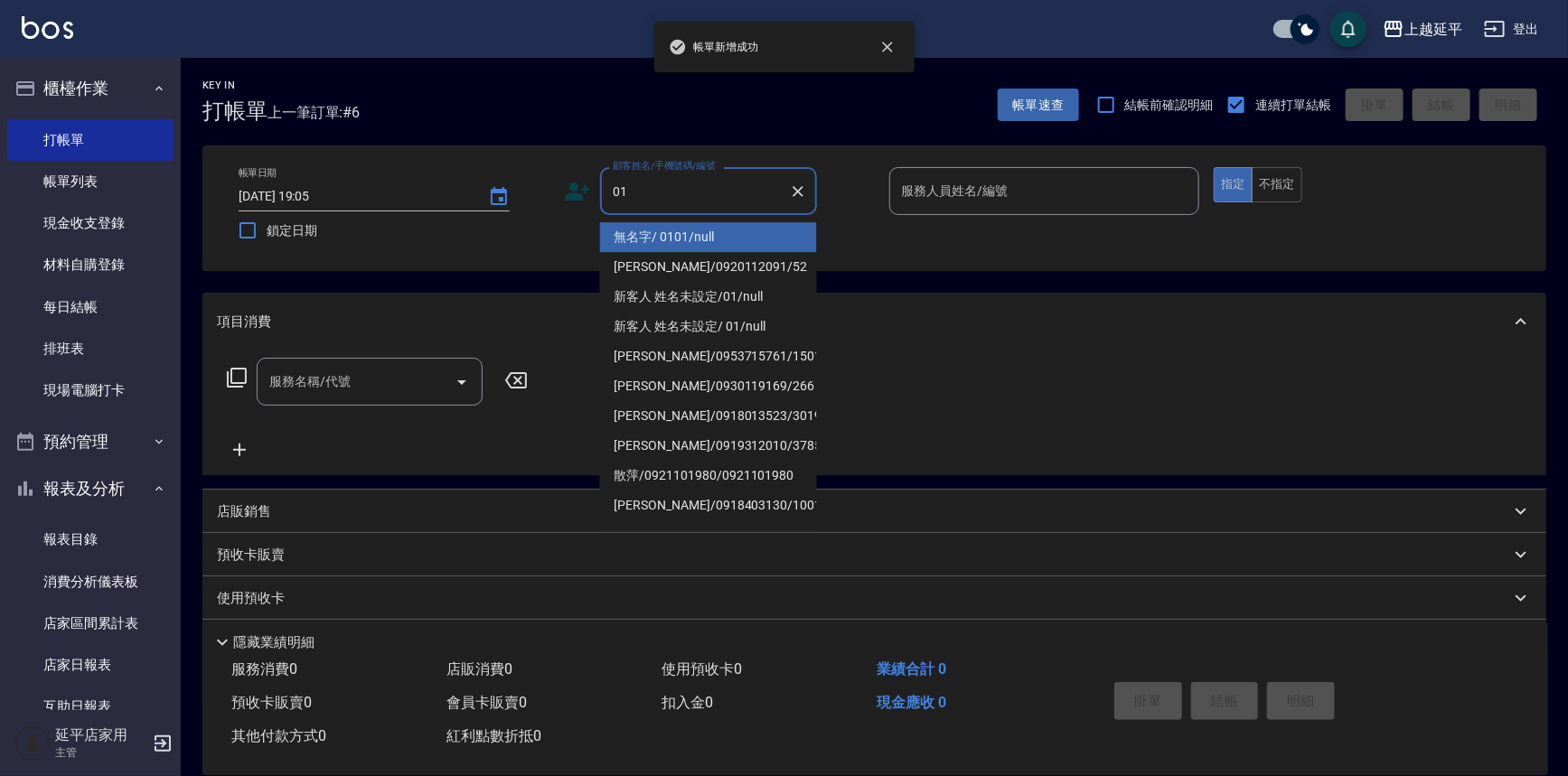
click at [713, 240] on li "無名字/ 0101/null" at bounding box center [708, 237] width 217 height 30
type input "無名字/ 0101/null"
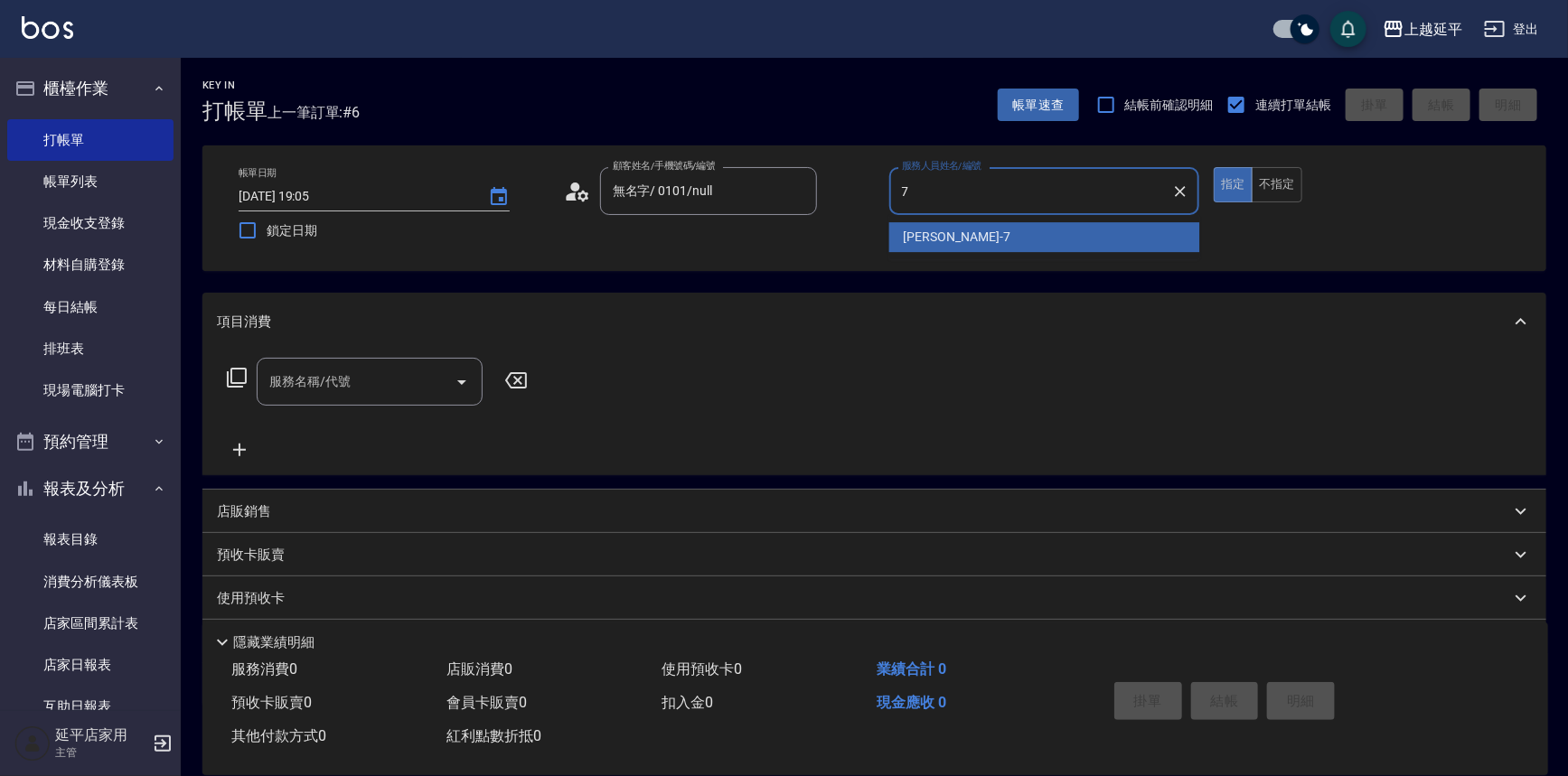
click at [933, 234] on span "[PERSON_NAME] -7" at bounding box center [956, 237] width 106 height 19
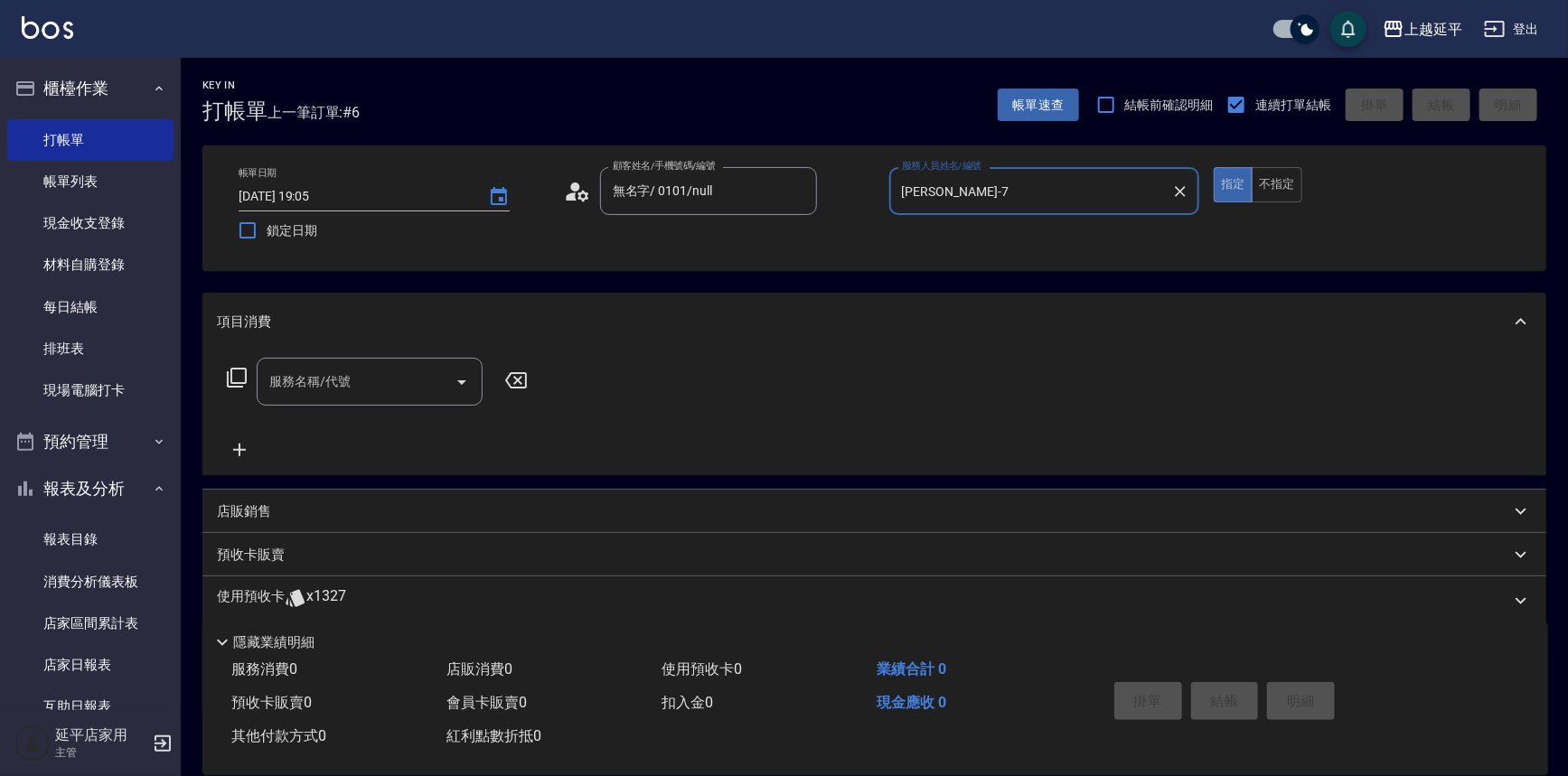
type input "[PERSON_NAME]-7"
click at [241, 378] on icon at bounding box center [237, 378] width 22 height 22
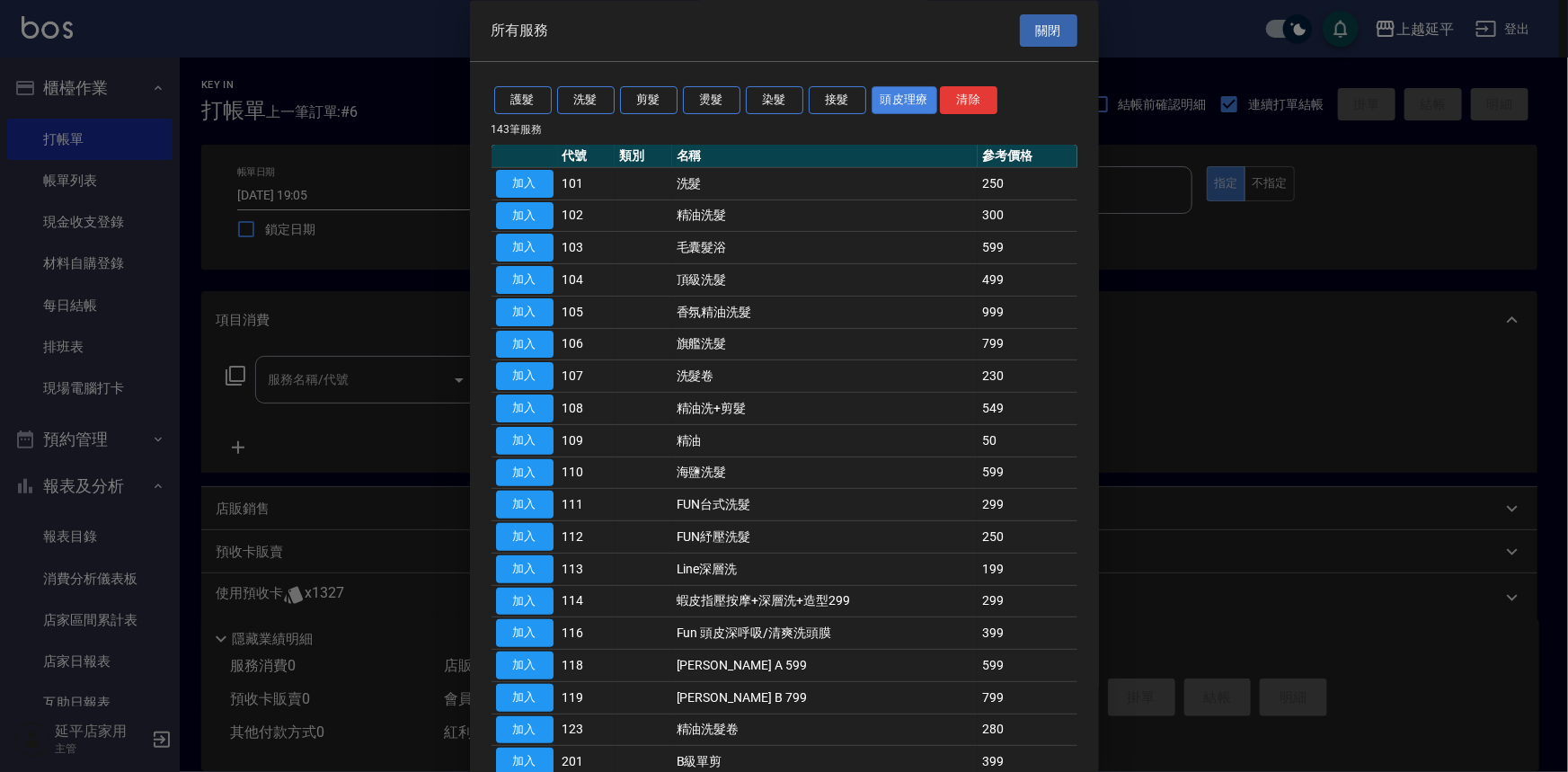
click at [916, 97] on button "頭皮理療" at bounding box center [904, 100] width 66 height 28
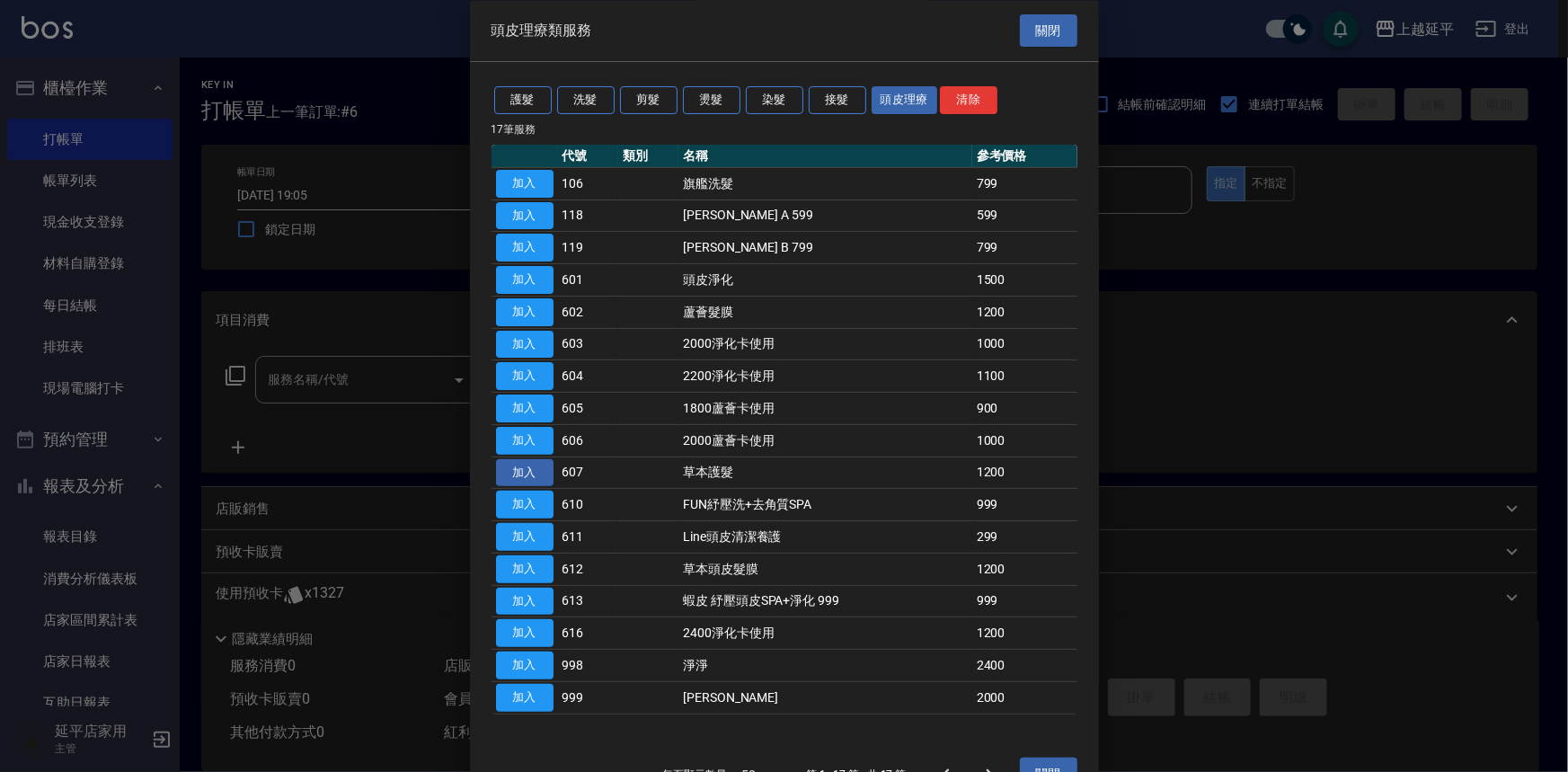
click at [544, 467] on button "加入" at bounding box center [525, 472] width 58 height 28
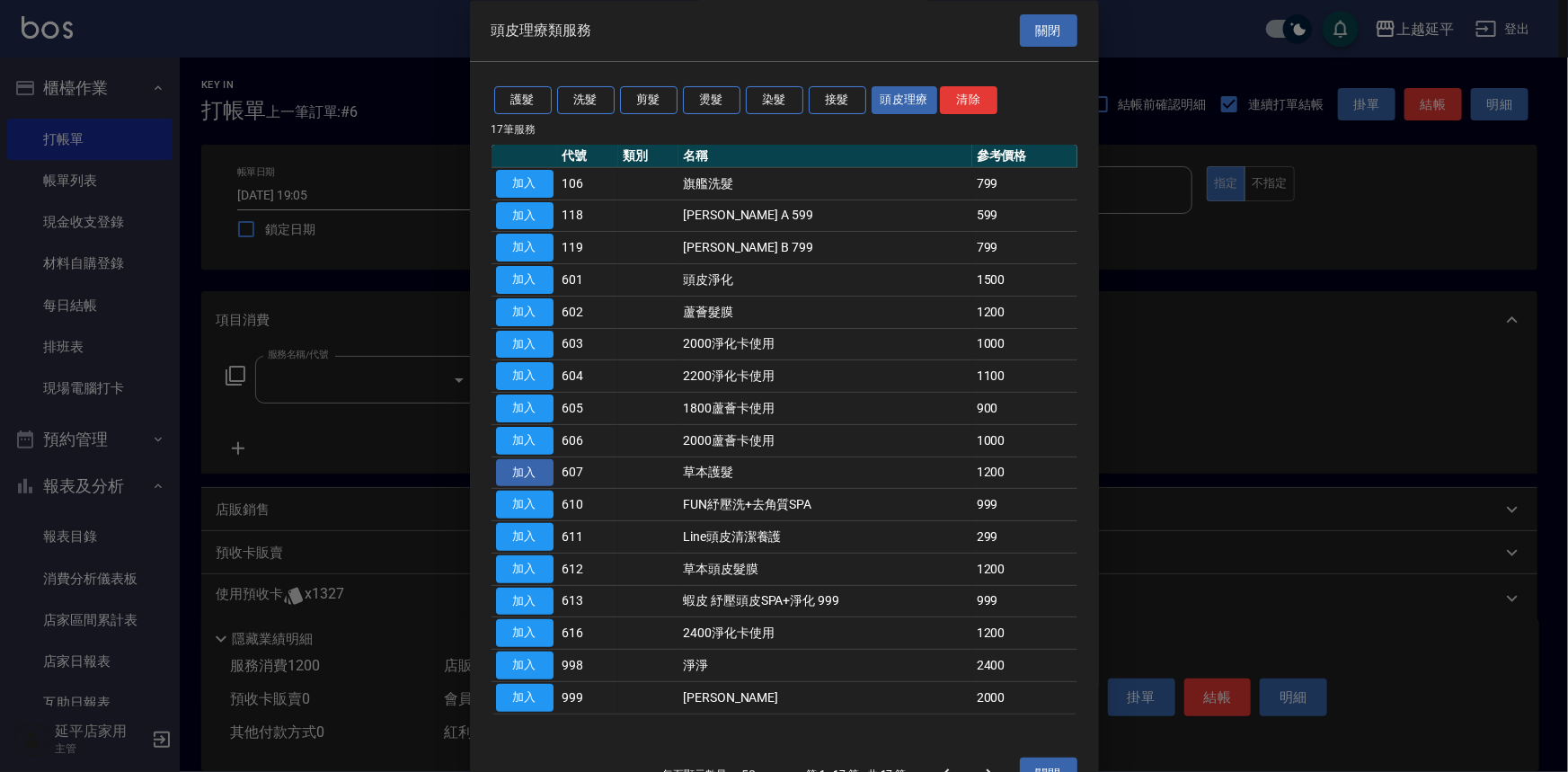
type input "草本護髮(607)"
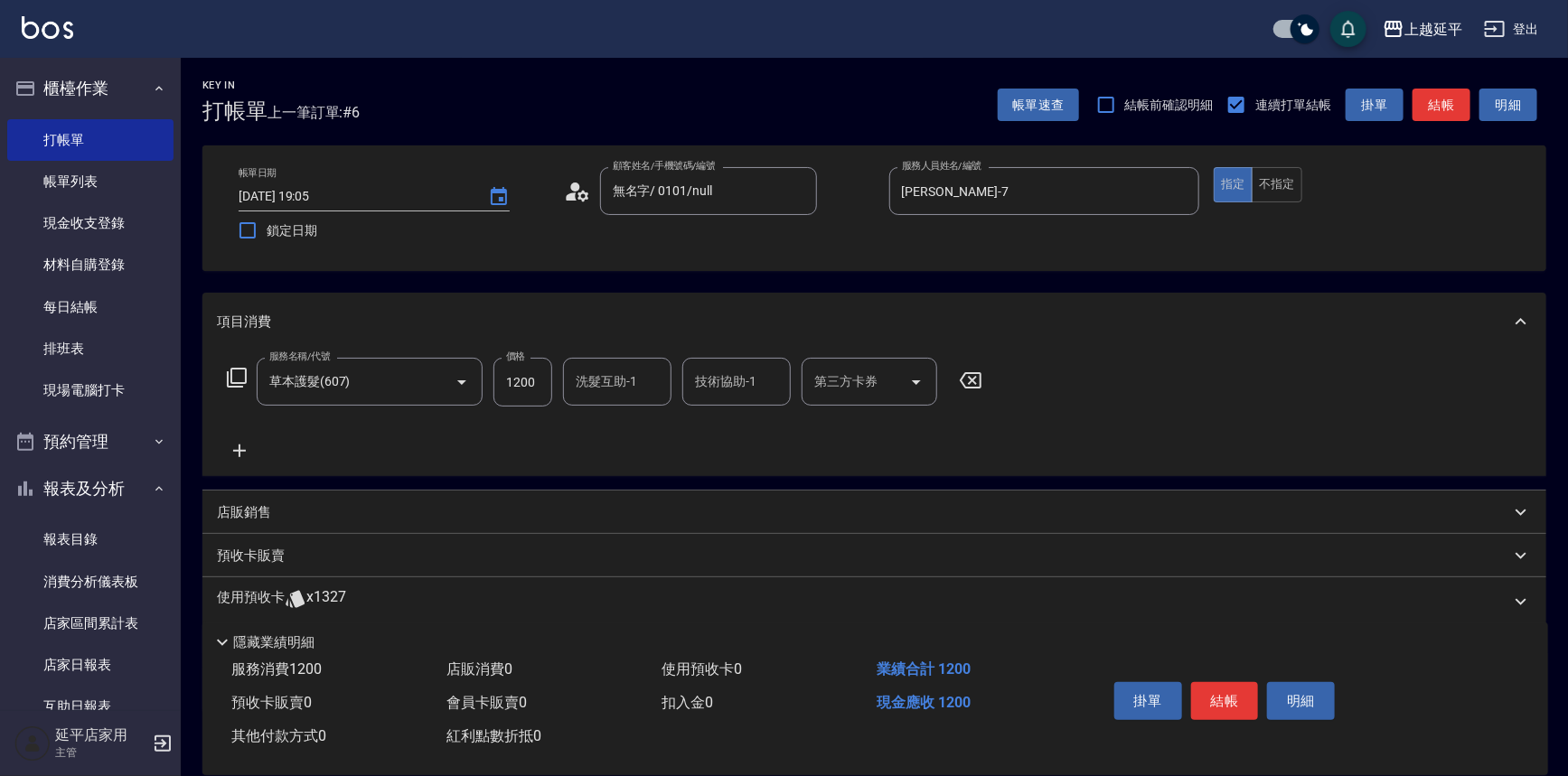
click at [538, 384] on input "1200" at bounding box center [522, 382] width 59 height 49
type input "1700"
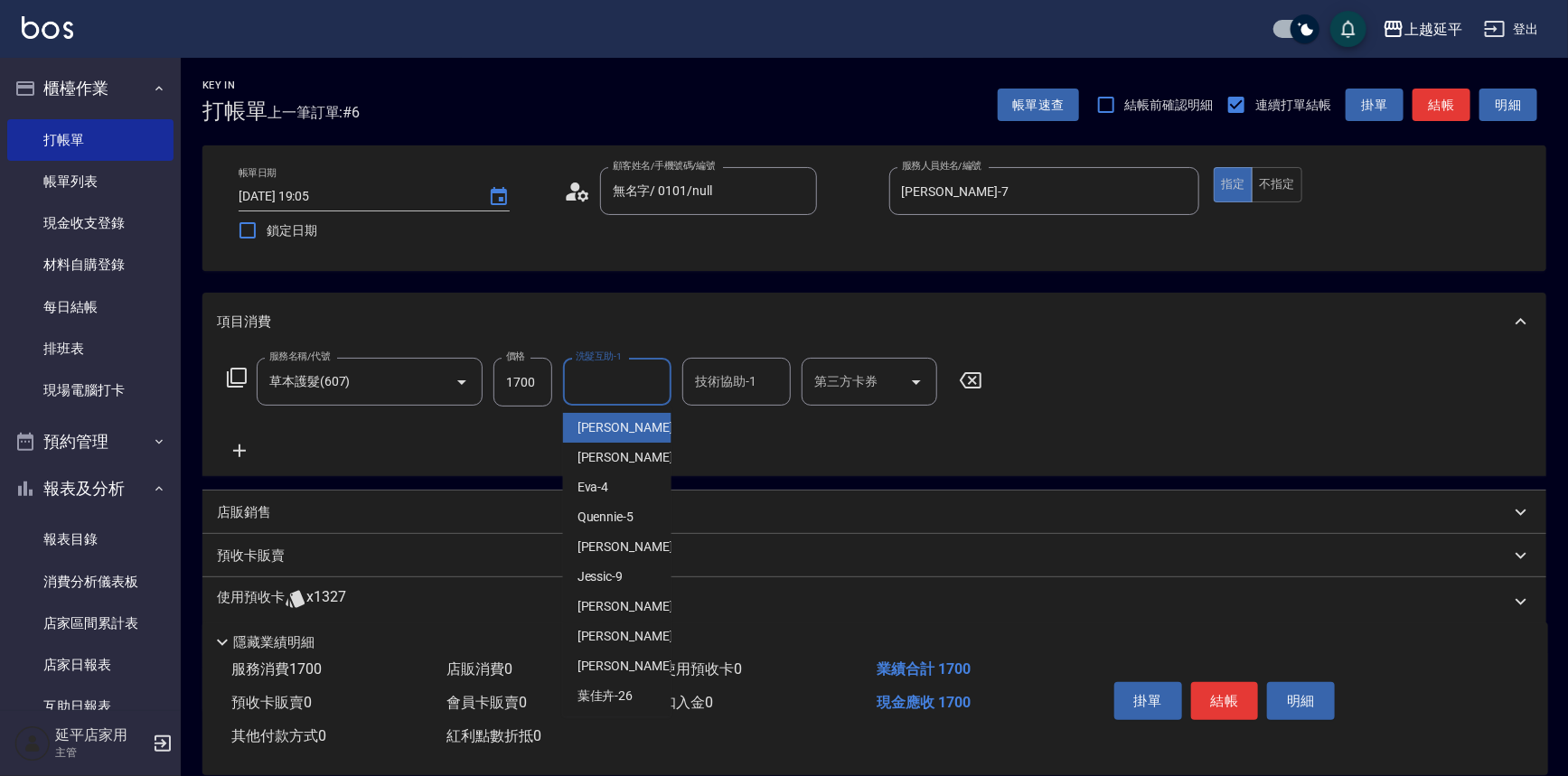
click at [606, 388] on div "洗髮互助-1 洗髮互助-1" at bounding box center [617, 381] width 108 height 48
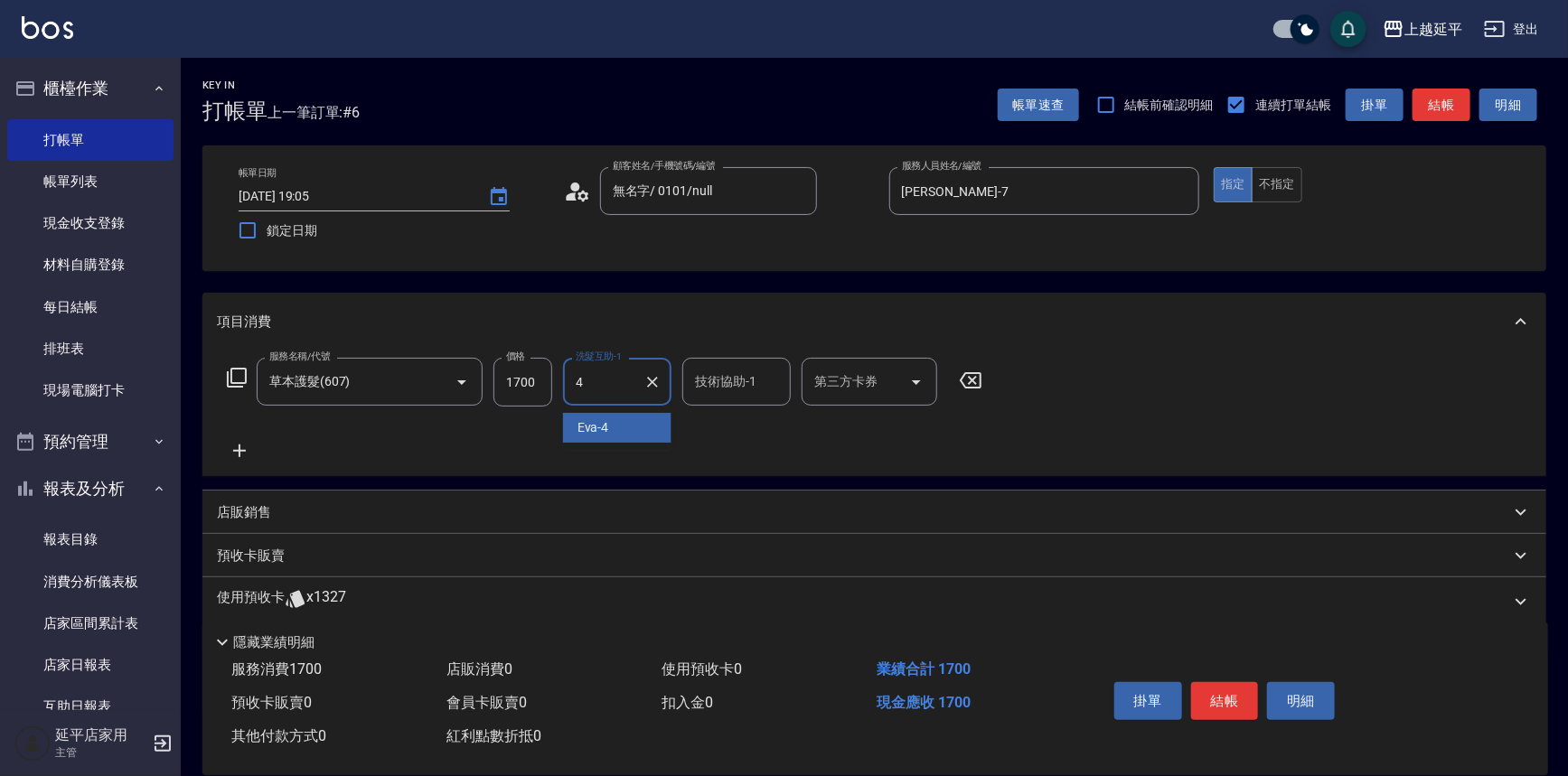
click at [615, 421] on div "[PERSON_NAME] -4" at bounding box center [617, 428] width 108 height 30
click at [765, 361] on div "技術協助-1" at bounding box center [736, 381] width 108 height 48
type input "[PERSON_NAME]-4"
click at [763, 362] on div "技術協助-1" at bounding box center [736, 381] width 108 height 48
click at [724, 427] on span "Jessic -9" at bounding box center [720, 428] width 46 height 19
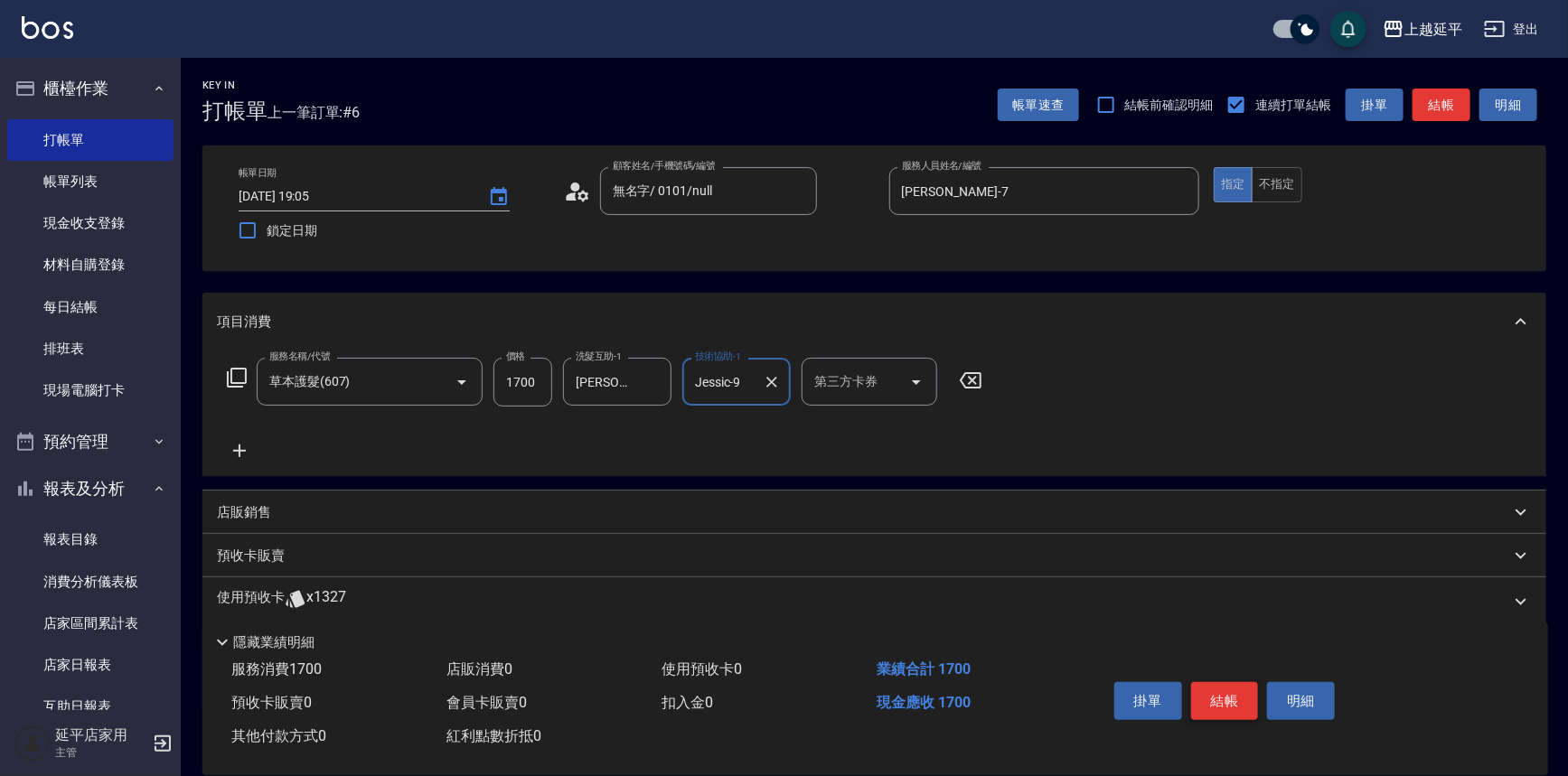
type input "Jessic-9"
click at [1235, 710] on button "結帳" at bounding box center [1225, 701] width 67 height 38
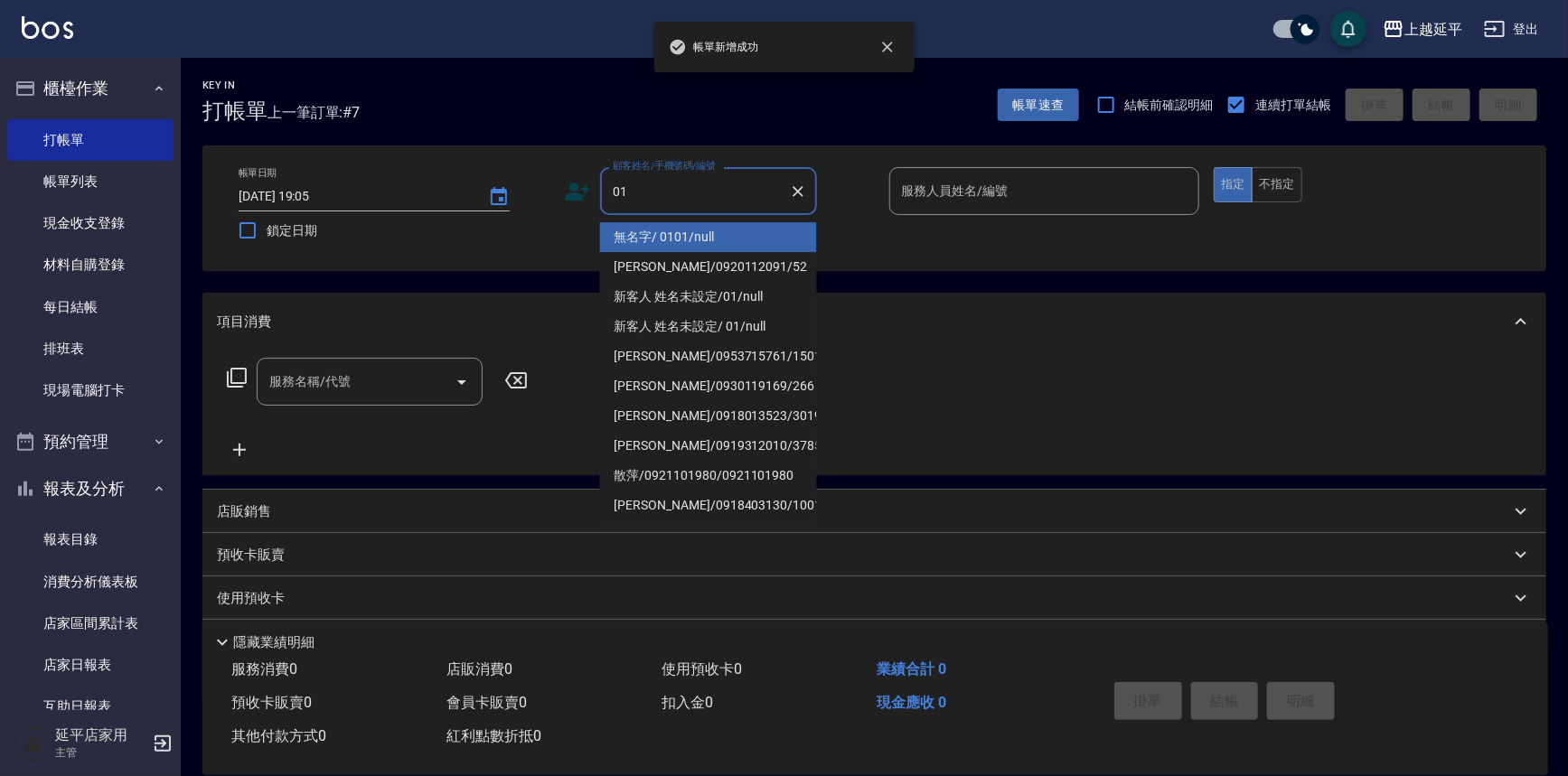
click at [654, 235] on li "無名字/ 0101/null" at bounding box center [708, 237] width 217 height 30
type input "無名字/ 0101/null"
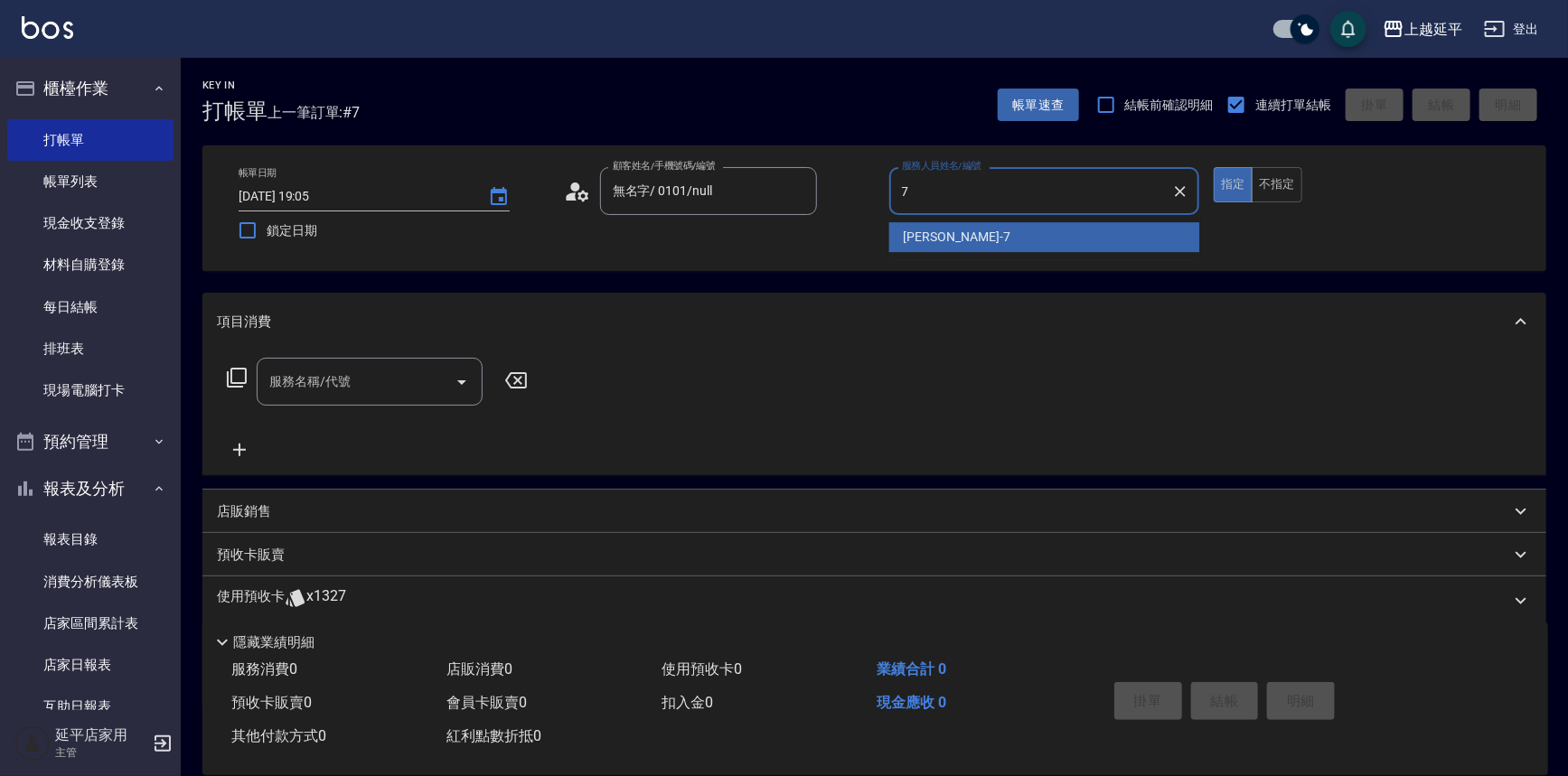
click at [951, 235] on span "[PERSON_NAME] -7" at bounding box center [956, 237] width 106 height 19
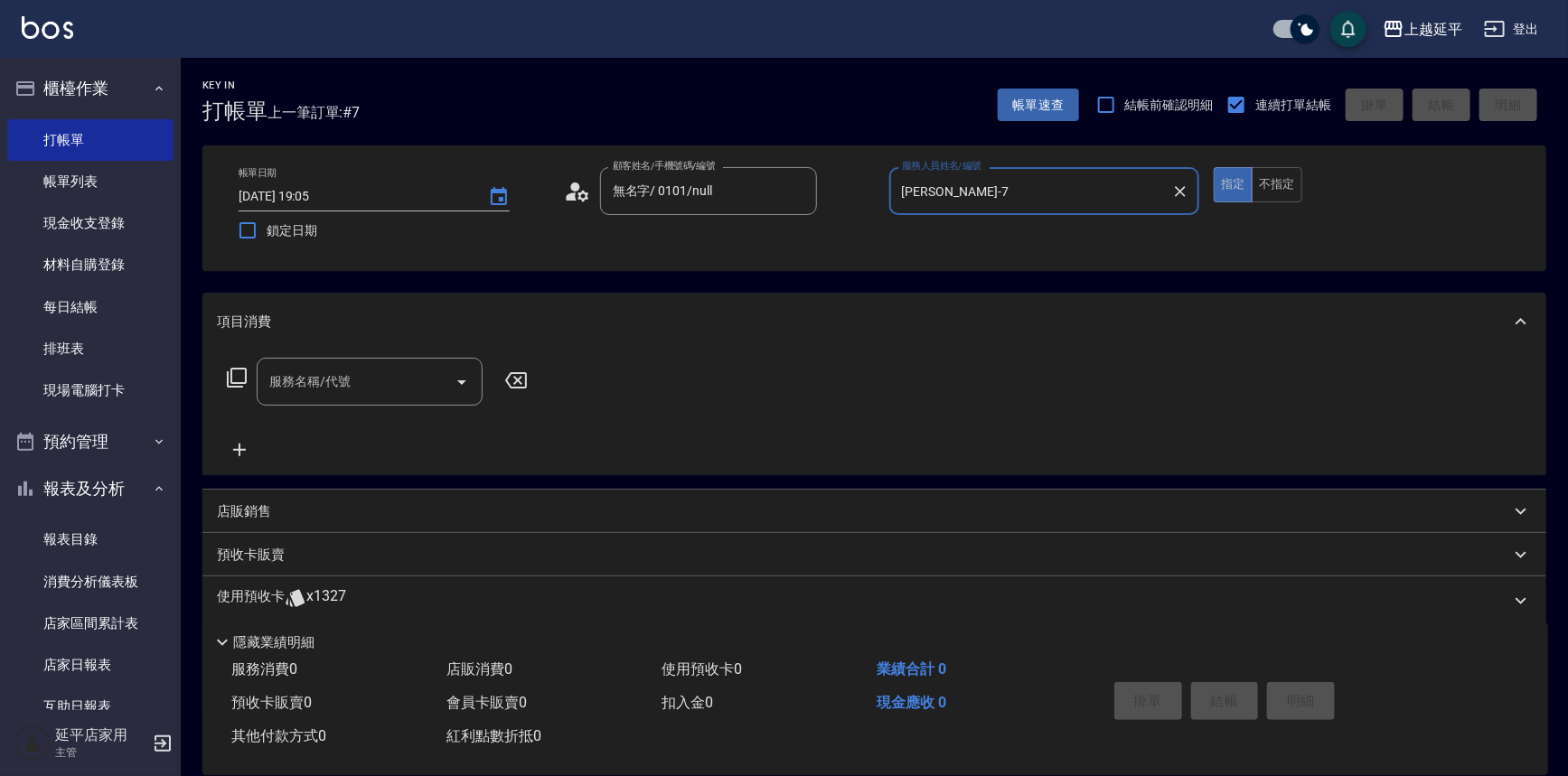
type input "[PERSON_NAME]-7"
click at [369, 367] on input "服務名稱/代號" at bounding box center [356, 381] width 183 height 32
click at [402, 419] on span "A級洗+剪 - 599" at bounding box center [369, 428] width 226 height 30
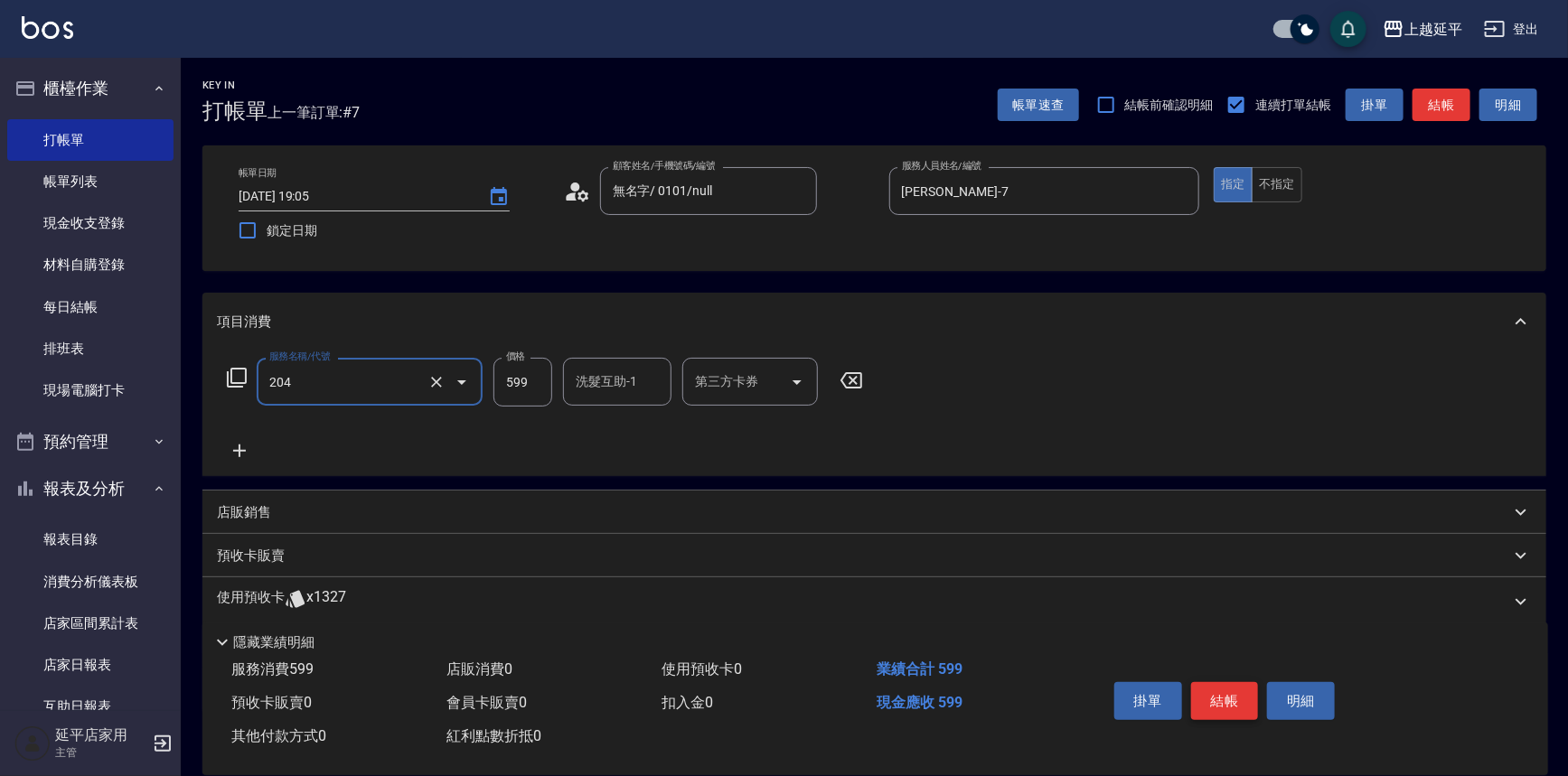
type input "A級洗+剪(204)"
click at [1219, 696] on button "結帳" at bounding box center [1225, 701] width 67 height 38
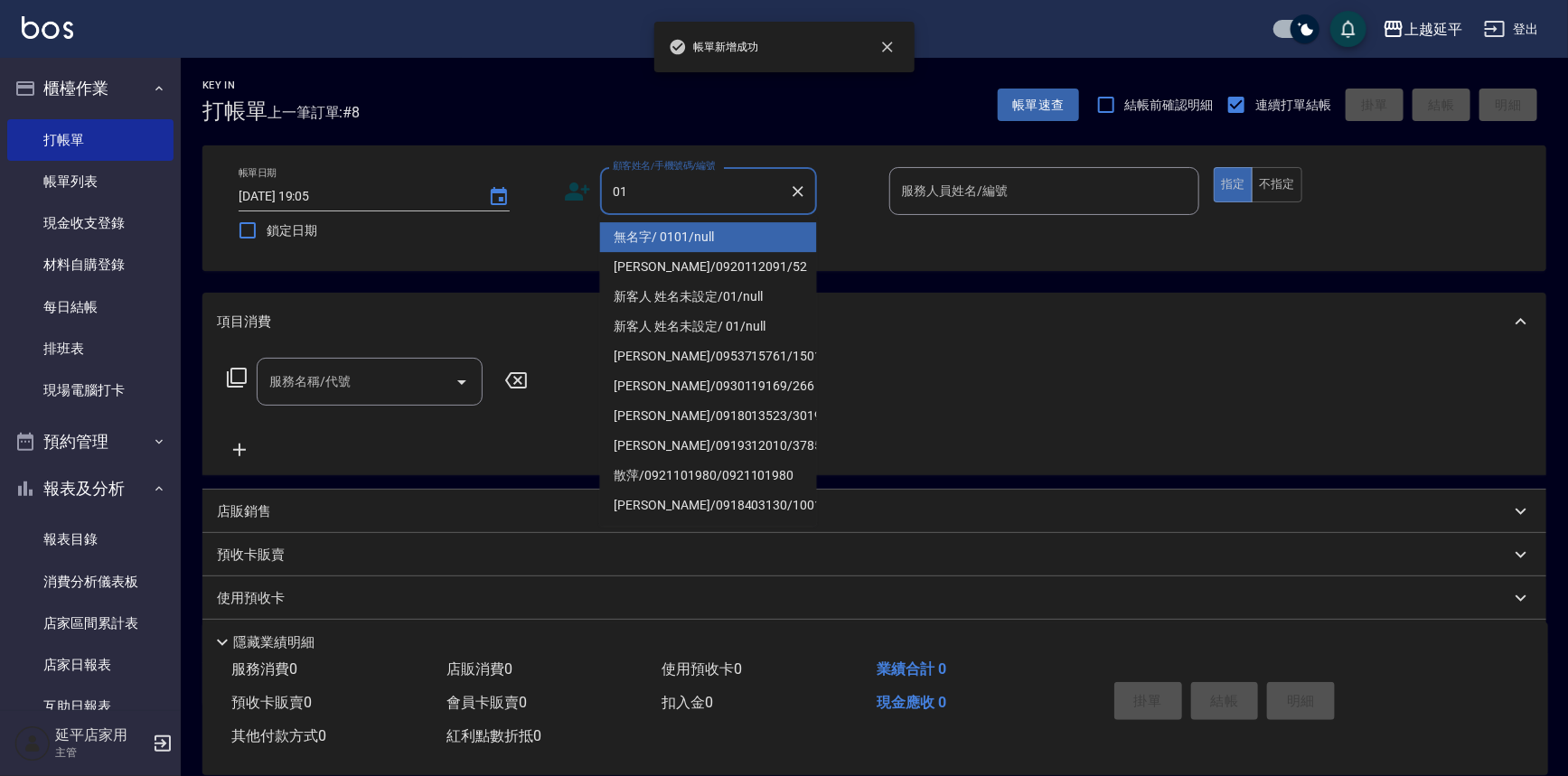
click at [695, 231] on li "無名字/ 0101/null" at bounding box center [708, 237] width 217 height 30
type input "無名字/ 0101/null"
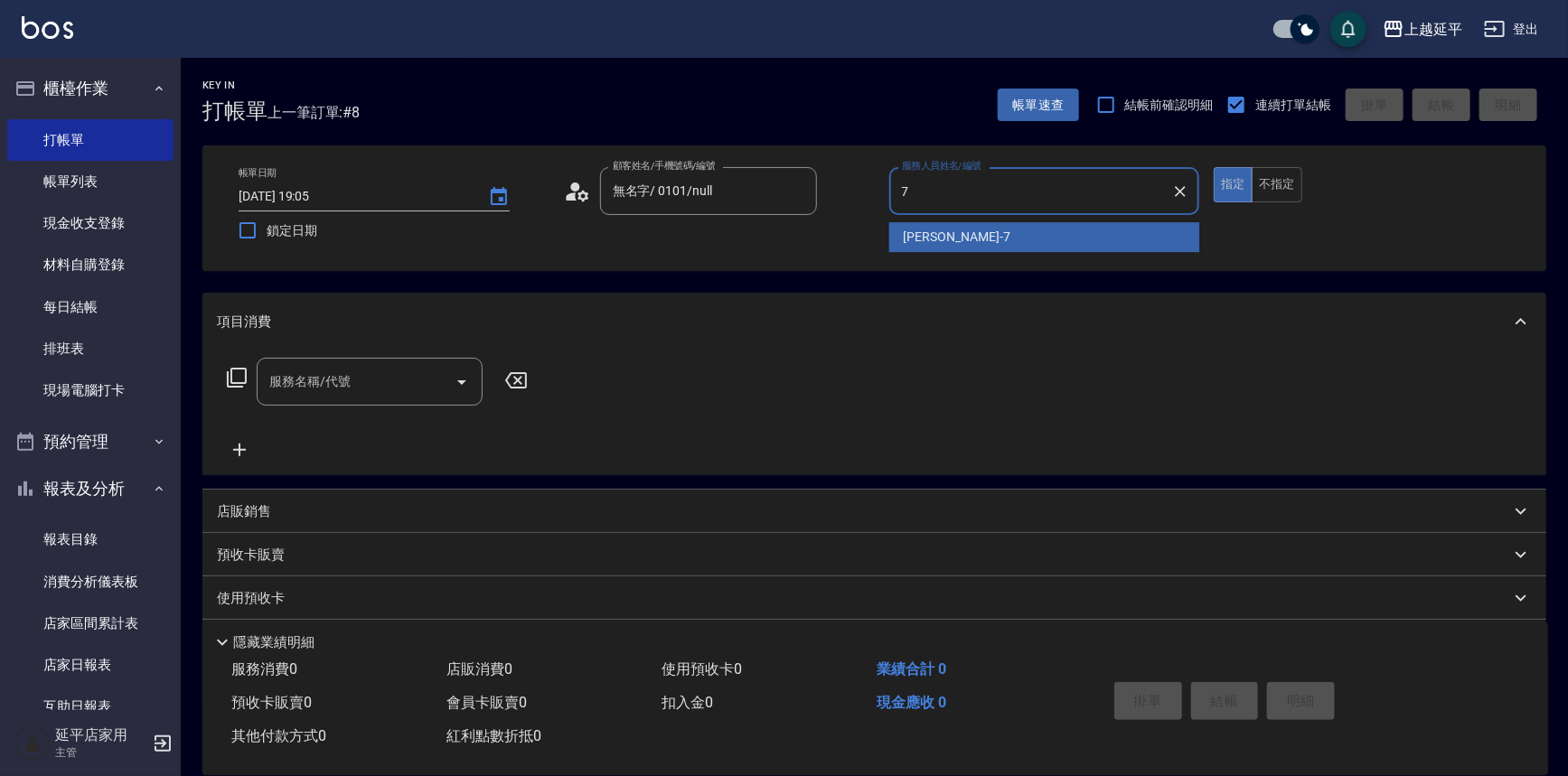
click at [935, 246] on span "[PERSON_NAME] -7" at bounding box center [956, 237] width 106 height 19
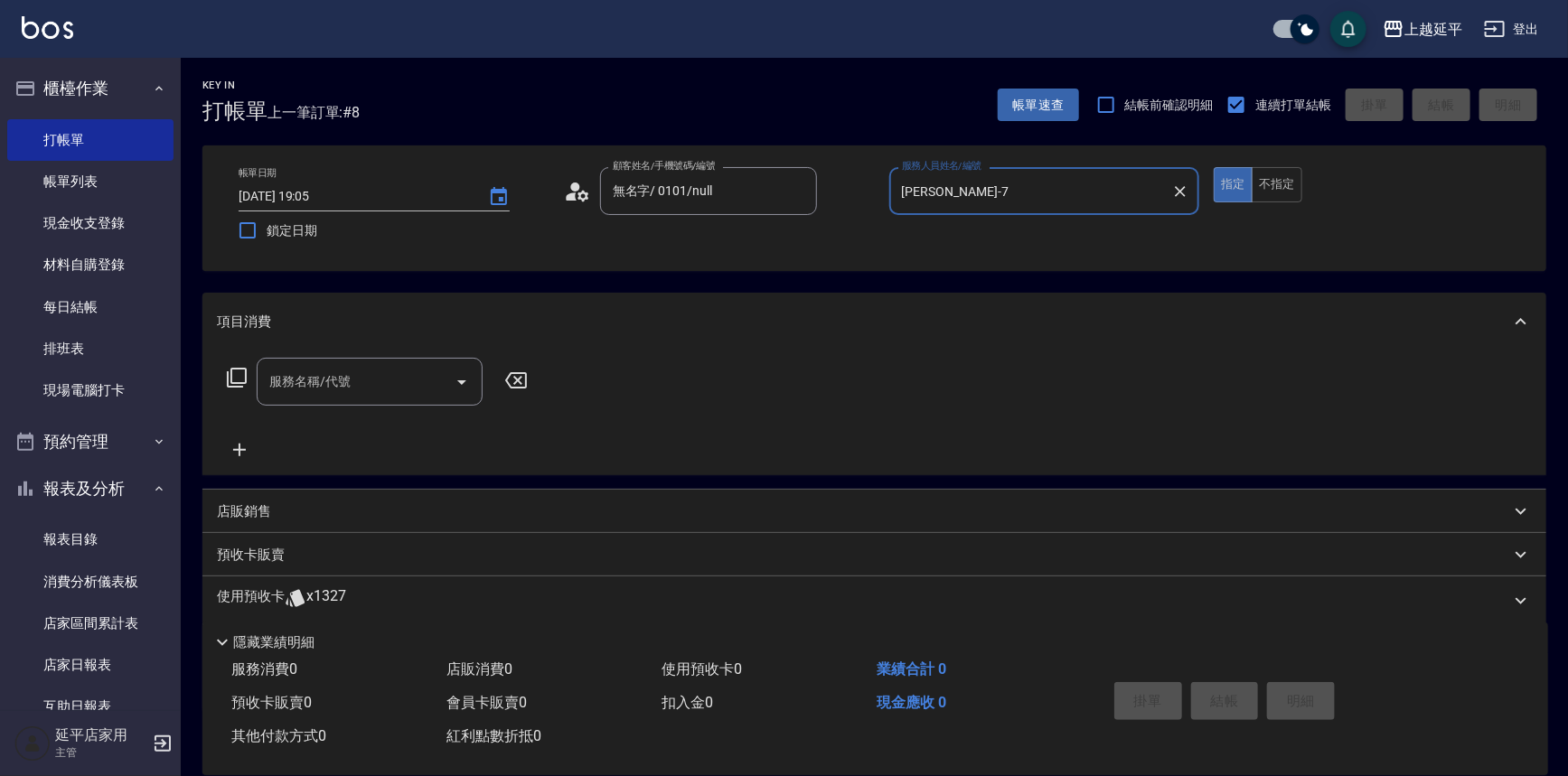
type input "[PERSON_NAME]-7"
click at [379, 395] on input "服務名稱/代號" at bounding box center [356, 381] width 183 height 32
click at [391, 431] on span "A級洗+剪 - 599" at bounding box center [369, 428] width 226 height 30
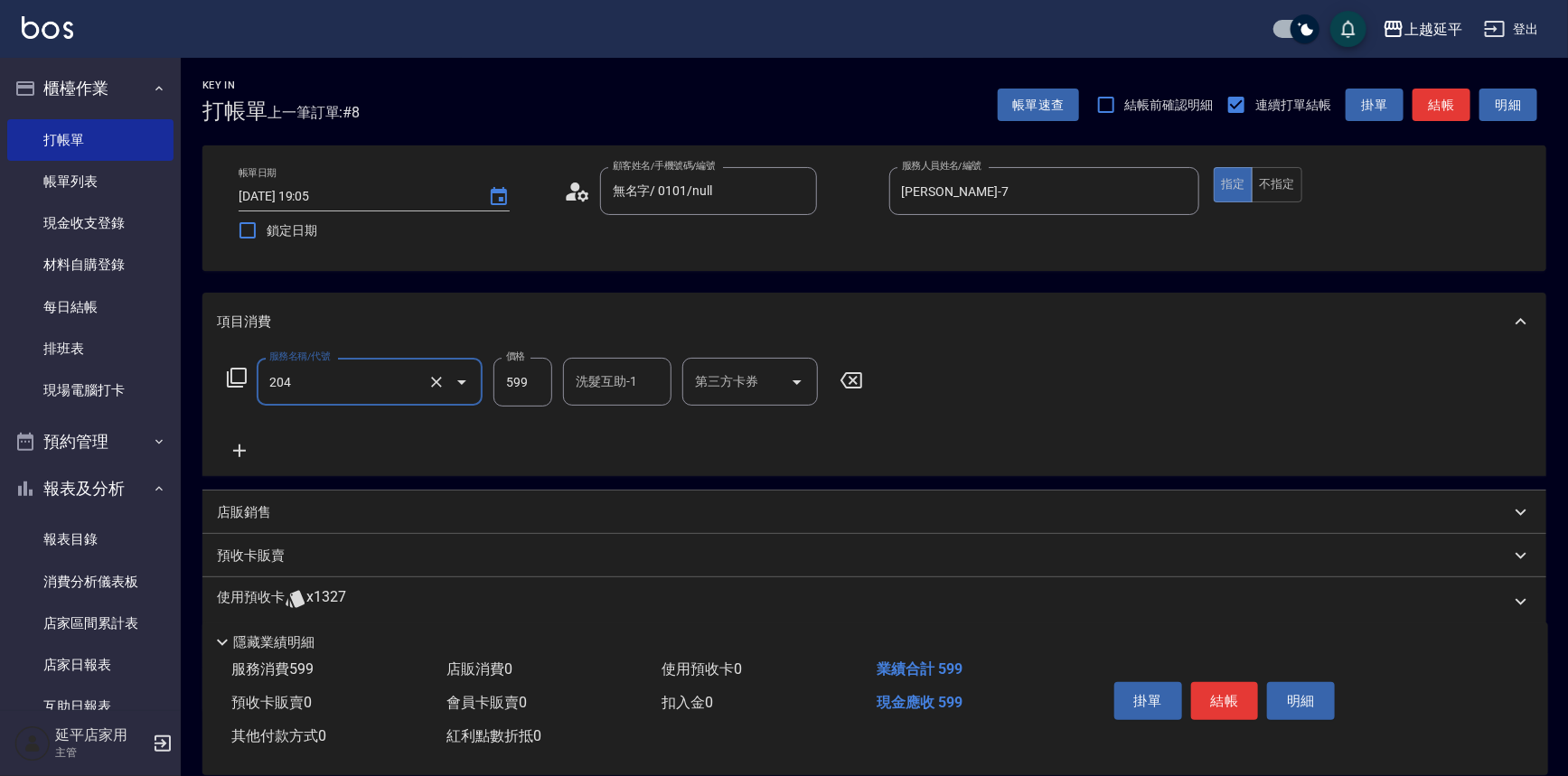
type input "A級洗+剪(204)"
click at [603, 385] on input "洗髮互助-1" at bounding box center [617, 381] width 92 height 32
click at [606, 417] on div "[PERSON_NAME]-34" at bounding box center [617, 428] width 108 height 30
type input "[PERSON_NAME]-34"
click at [1239, 688] on button "結帳" at bounding box center [1225, 701] width 67 height 38
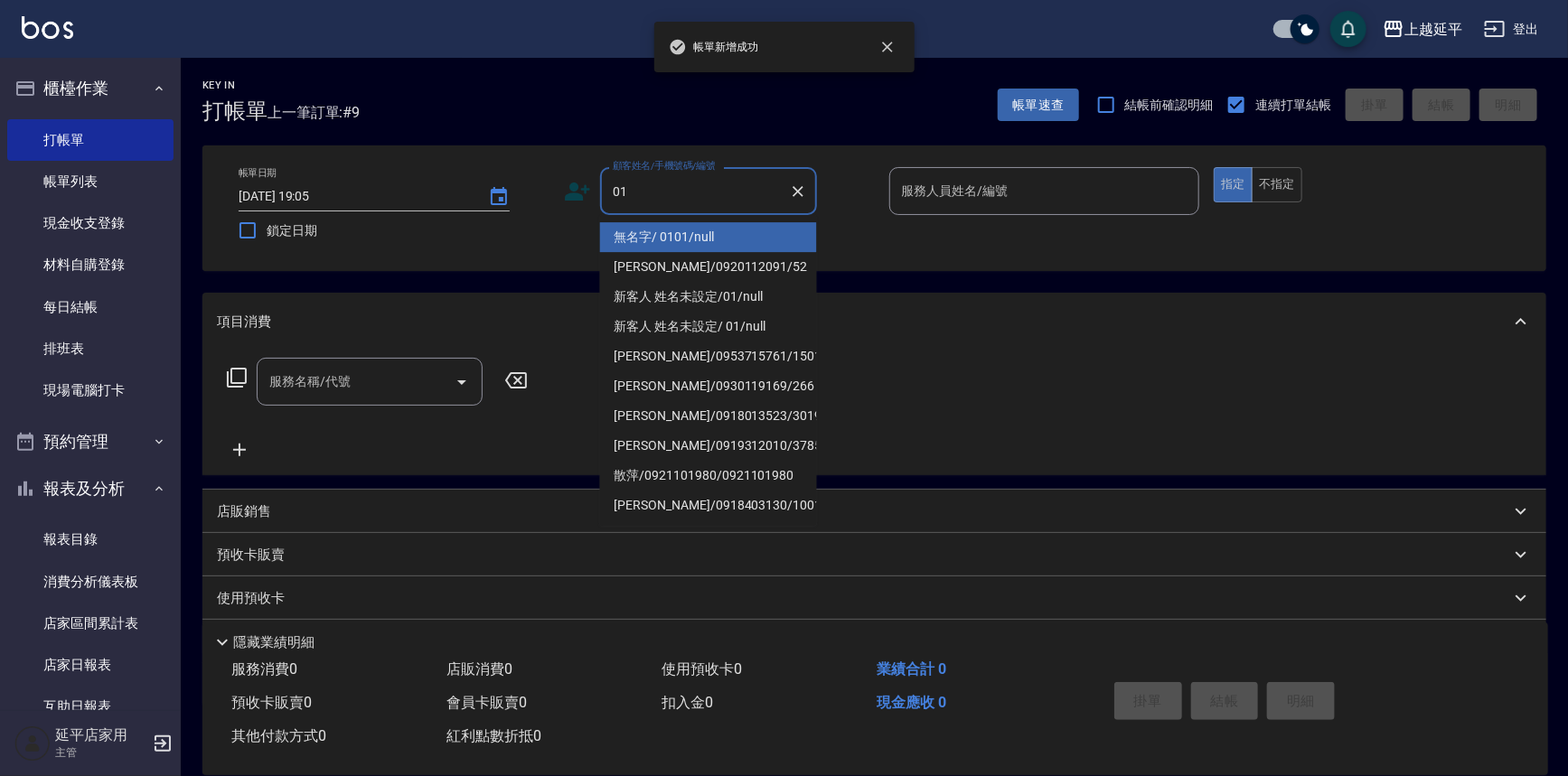
click at [736, 242] on li "無名字/ 0101/null" at bounding box center [708, 237] width 217 height 30
type input "無名字/ 0101/null"
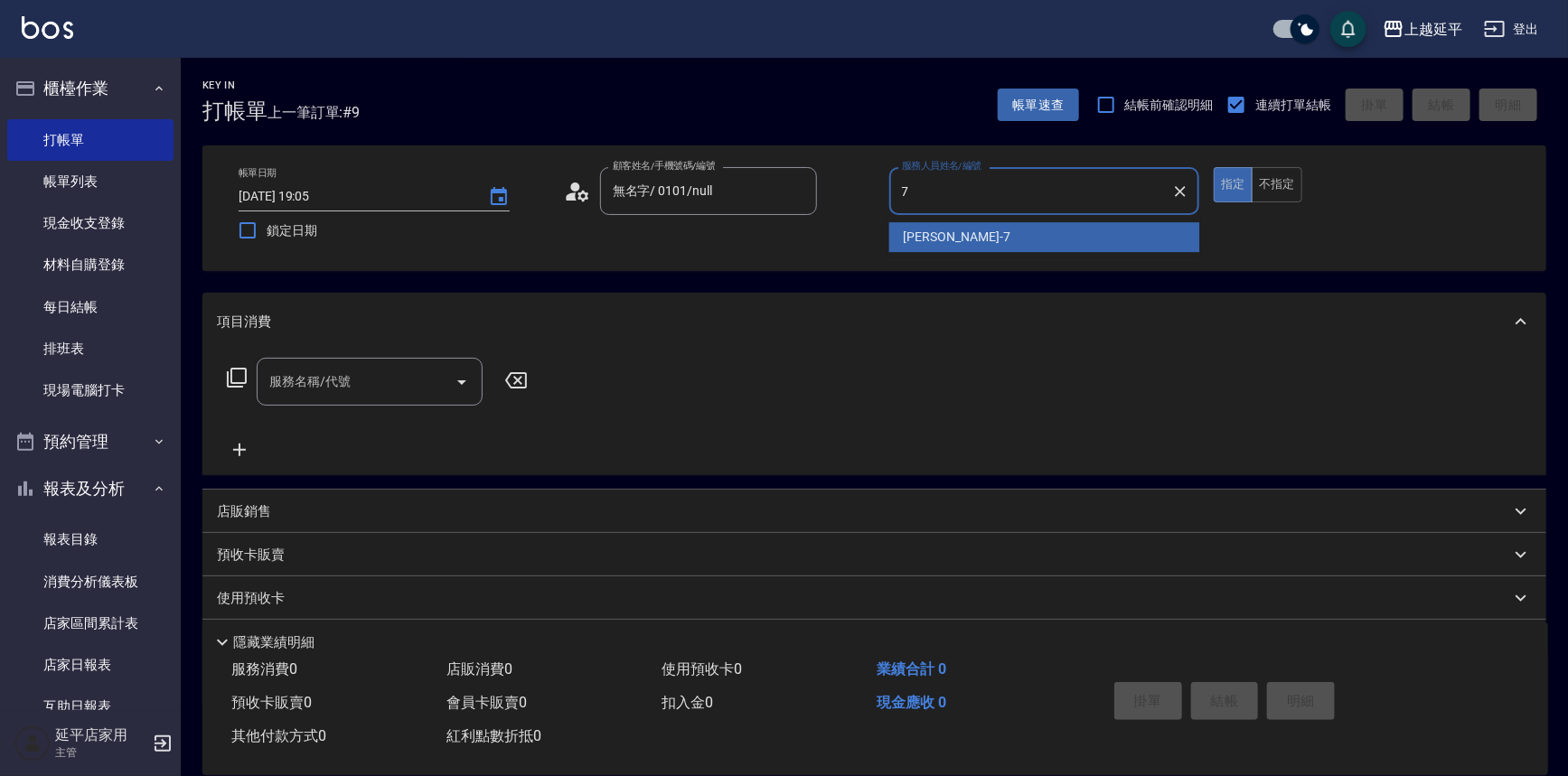
click at [912, 228] on span "[PERSON_NAME] -7" at bounding box center [956, 237] width 106 height 19
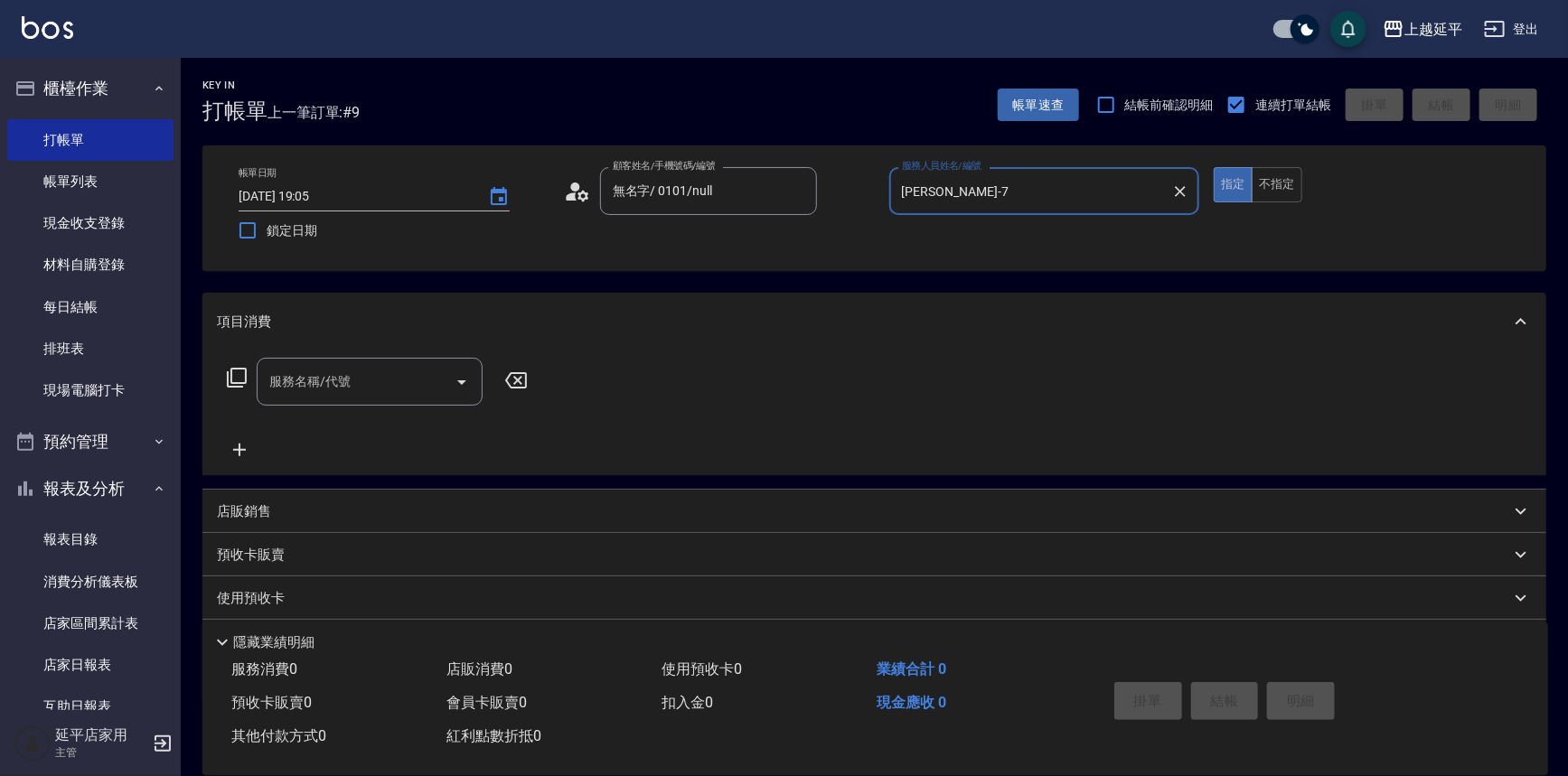
type input "[PERSON_NAME]-7"
click at [403, 396] on input "服務名稱/代號" at bounding box center [356, 381] width 183 height 32
click at [420, 429] on span "A級單剪 - 499" at bounding box center [369, 428] width 226 height 30
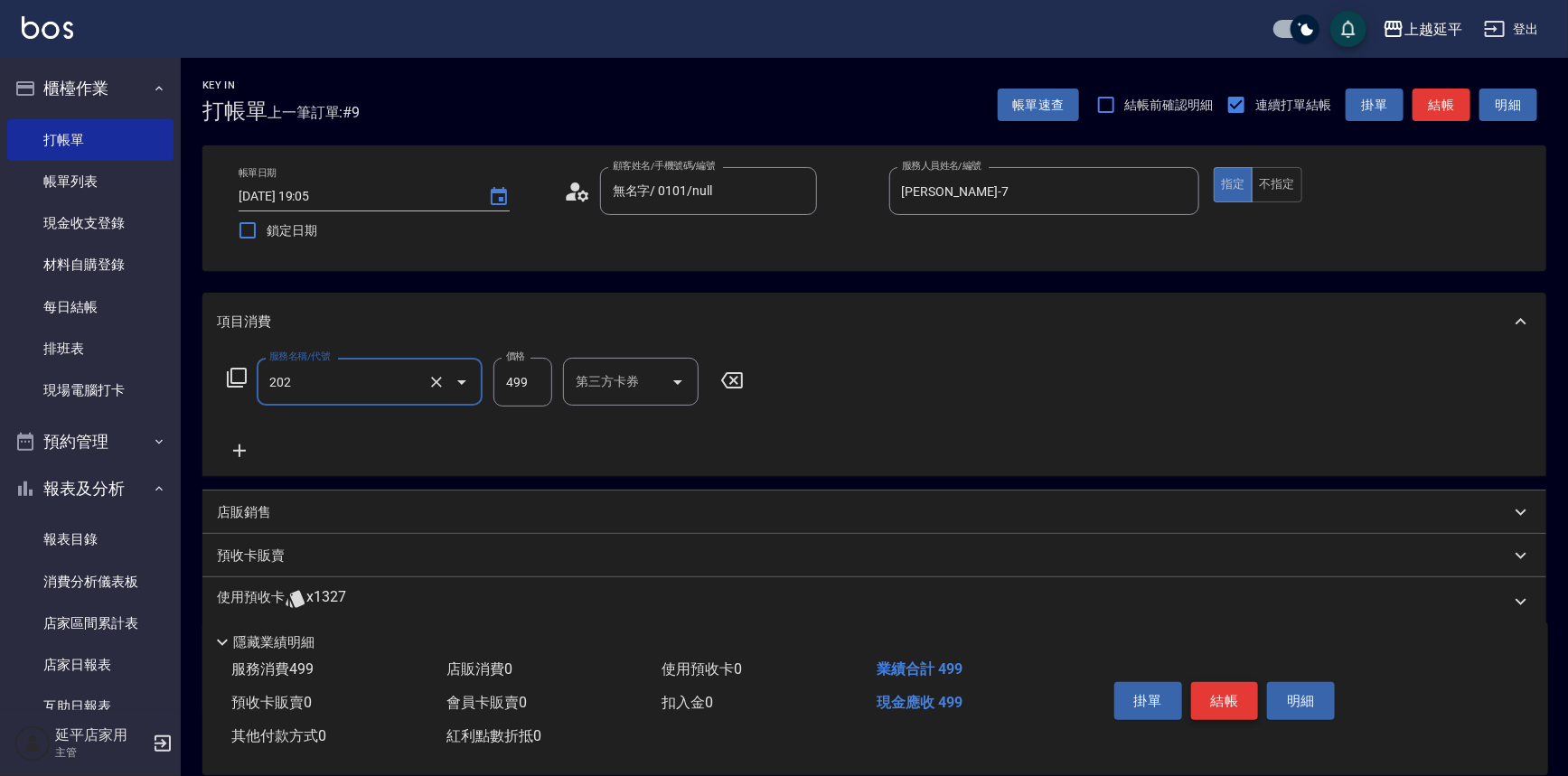
type input "A級單剪(202)"
click at [1199, 691] on button "結帳" at bounding box center [1225, 701] width 67 height 38
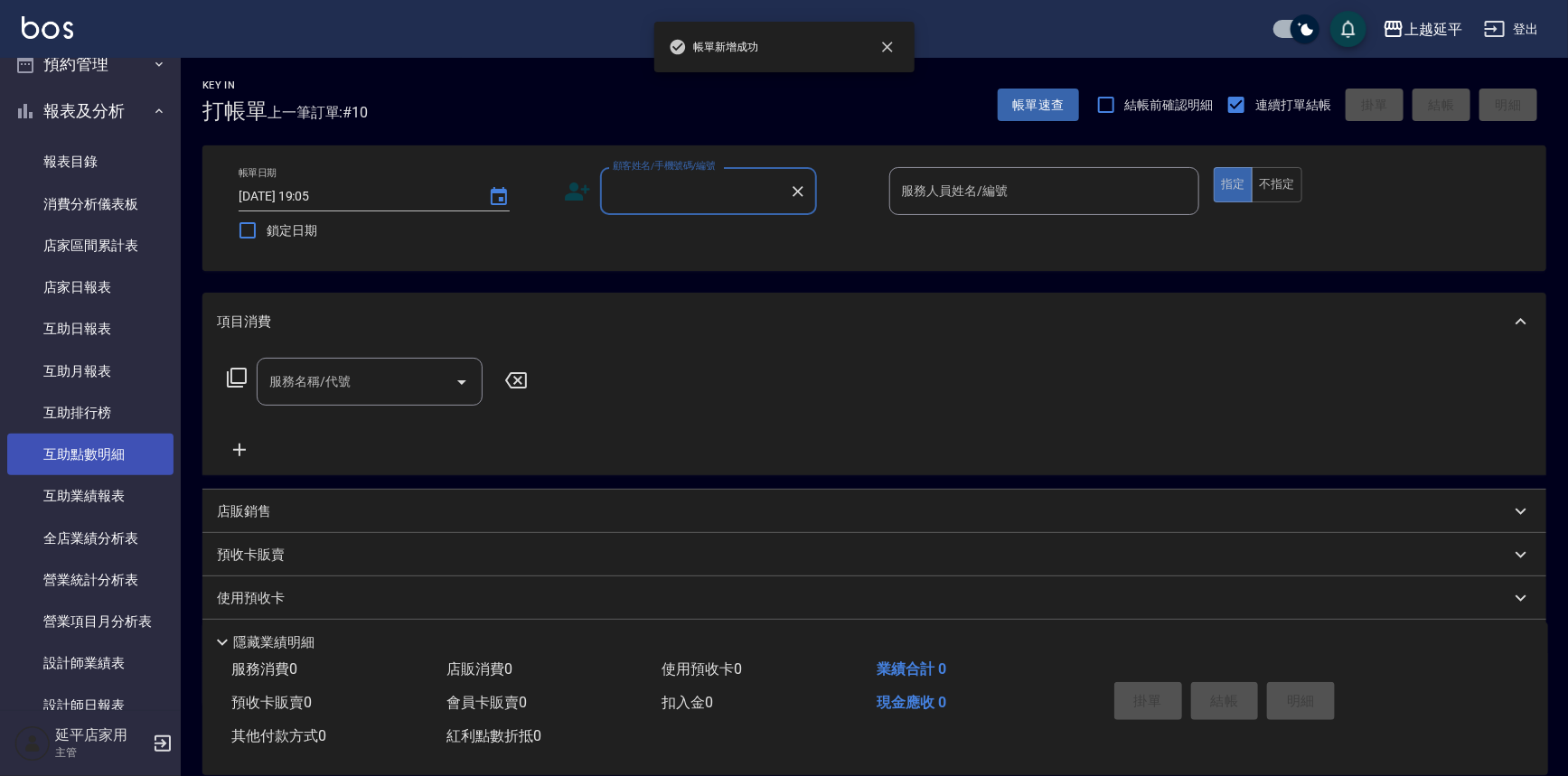
scroll to position [410, 0]
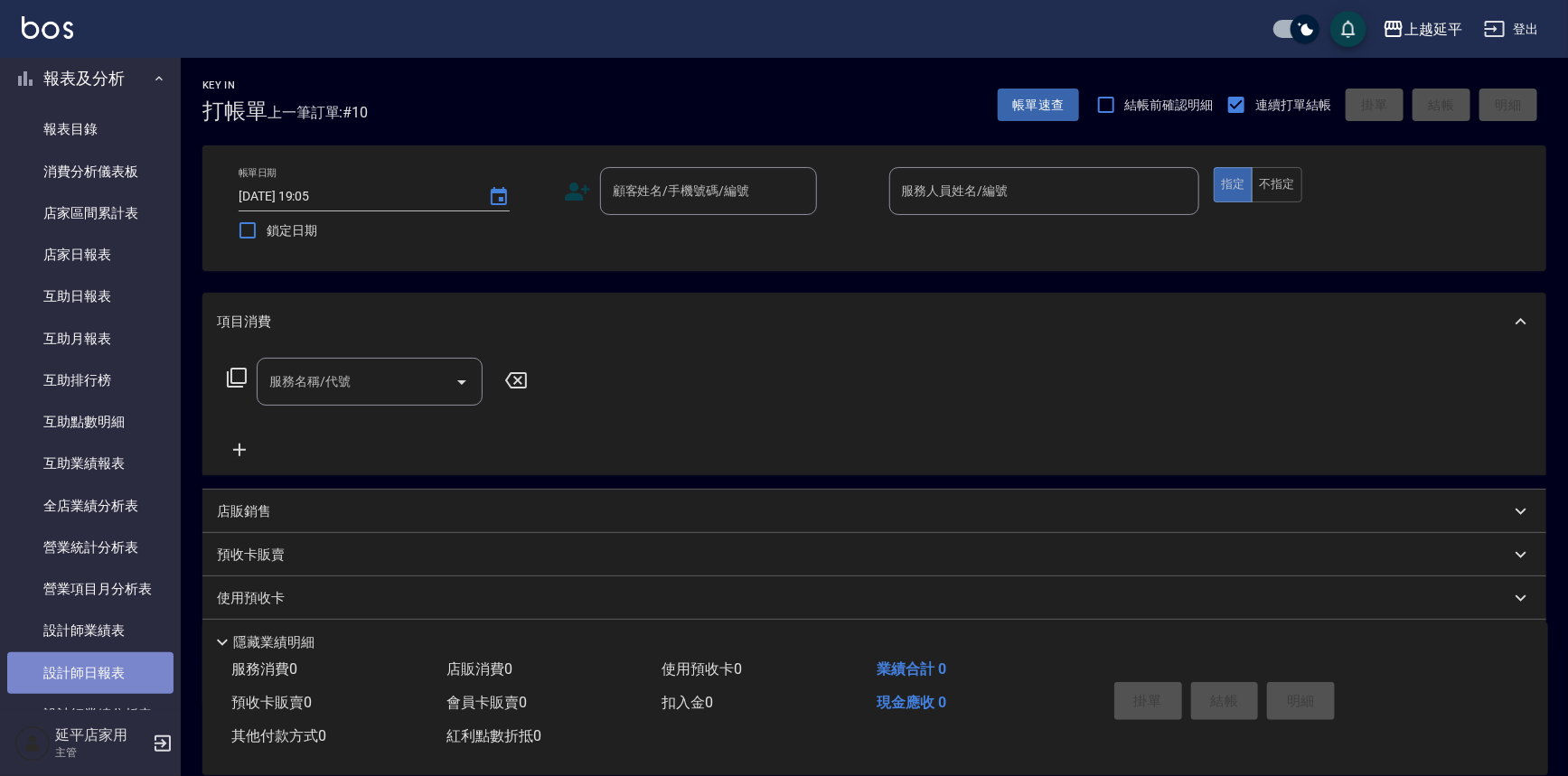
click at [111, 667] on link "設計師日報表" at bounding box center [90, 673] width 167 height 42
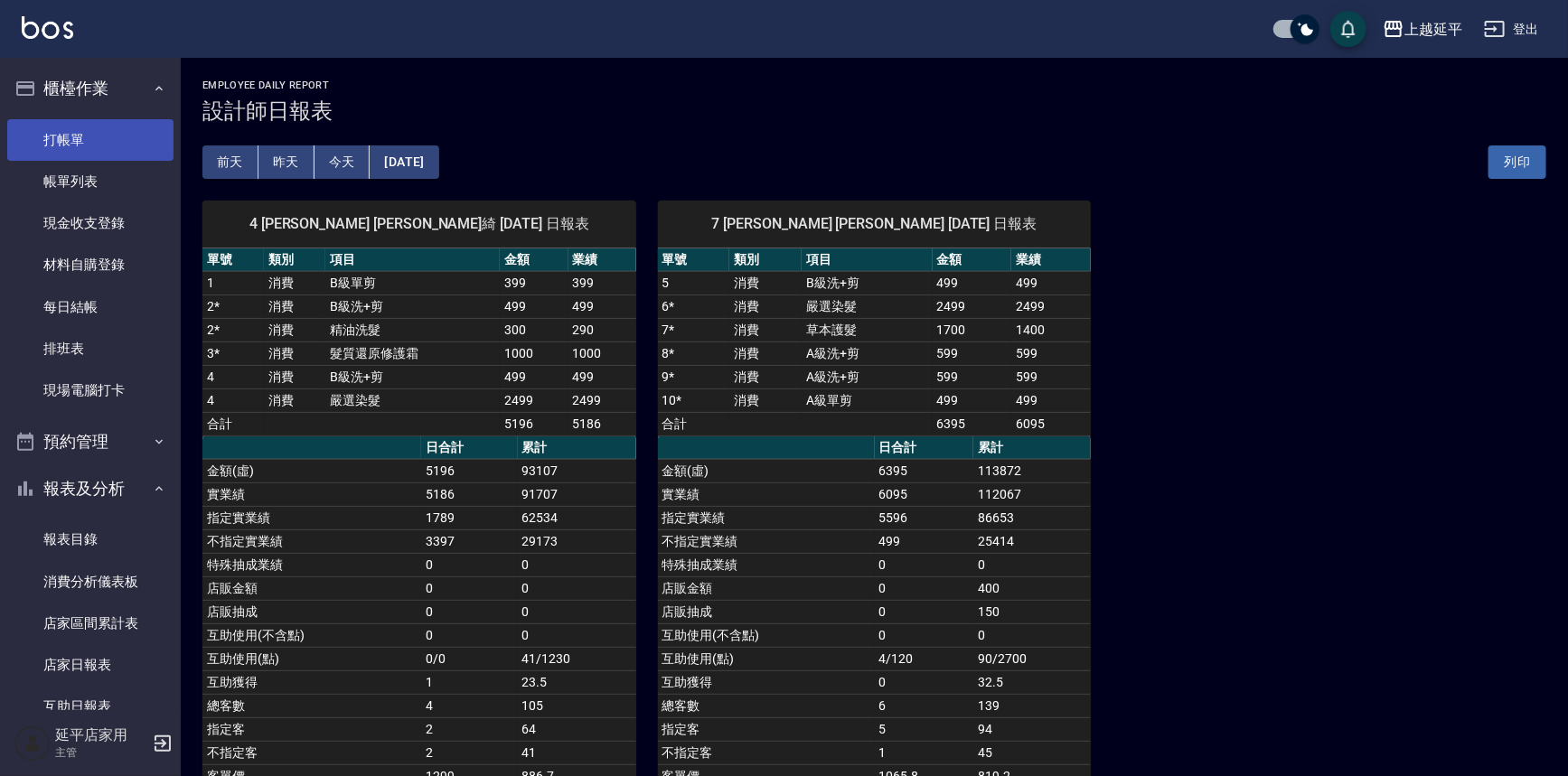
click at [163, 140] on link "打帳單" at bounding box center [90, 140] width 167 height 42
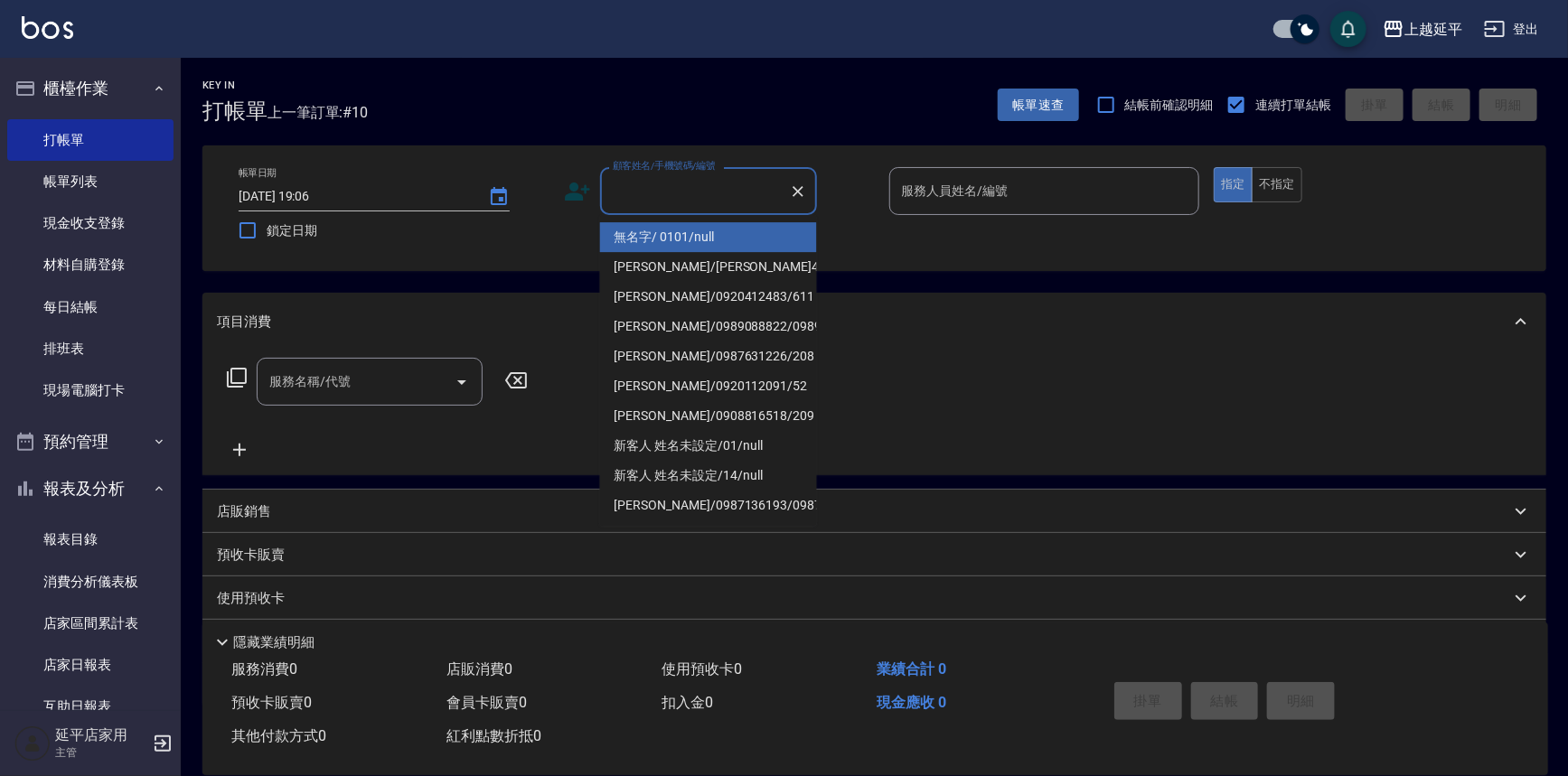
click at [621, 184] on input "顧客姓名/手機號碼/編號" at bounding box center [694, 191] width 174 height 32
drag, startPoint x: 703, startPoint y: 237, endPoint x: 867, endPoint y: 189, distance: 170.9
click at [705, 237] on li "無名字/ 0101/null" at bounding box center [708, 237] width 217 height 30
type input "無名字/ 0101/null"
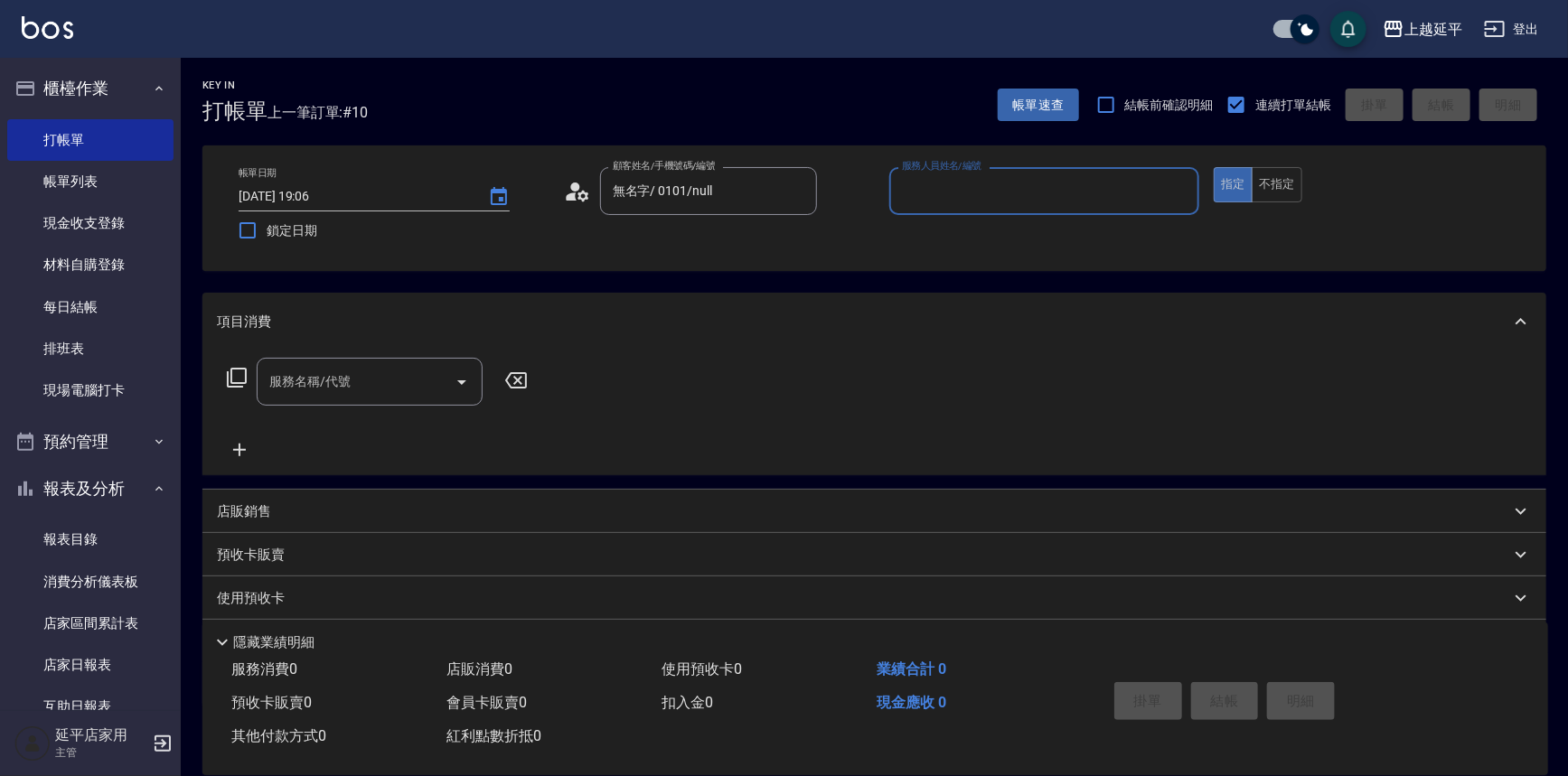
click at [937, 180] on input "服務人員姓名/編號" at bounding box center [1045, 191] width 295 height 32
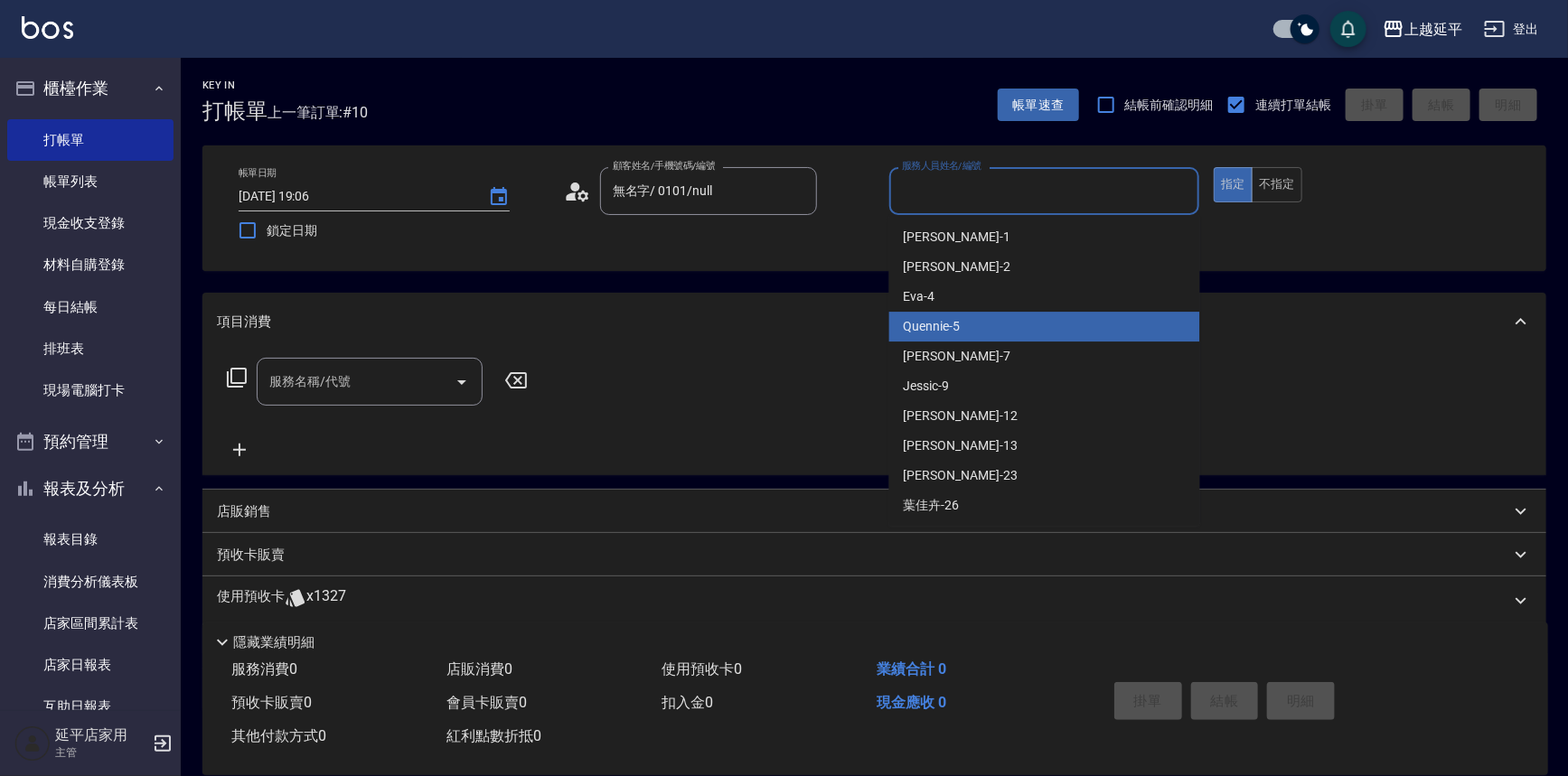
click at [976, 325] on div "Quennie -5" at bounding box center [1045, 327] width 311 height 30
type input "Quennie-5"
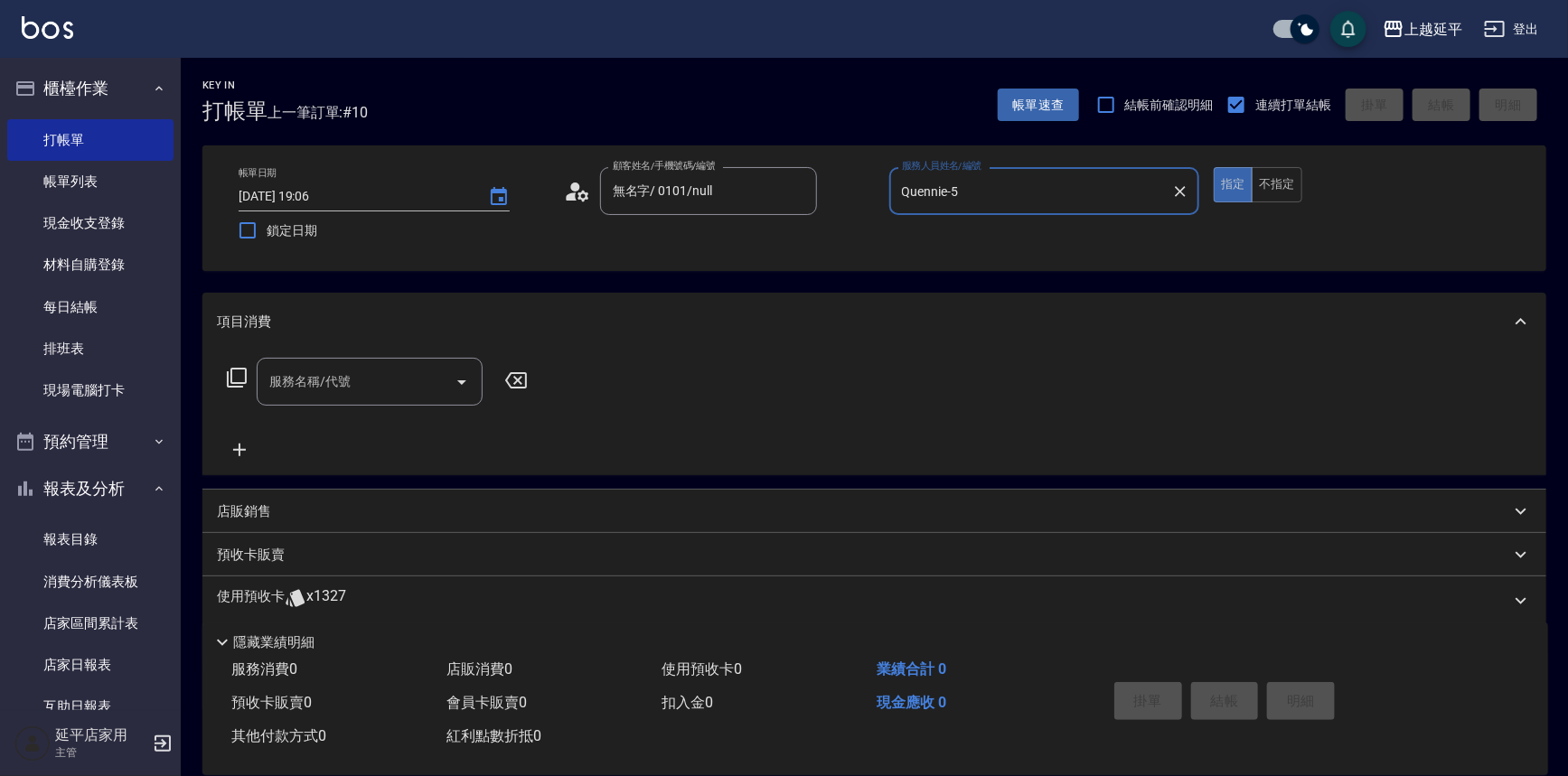
click at [240, 378] on icon at bounding box center [237, 378] width 22 height 22
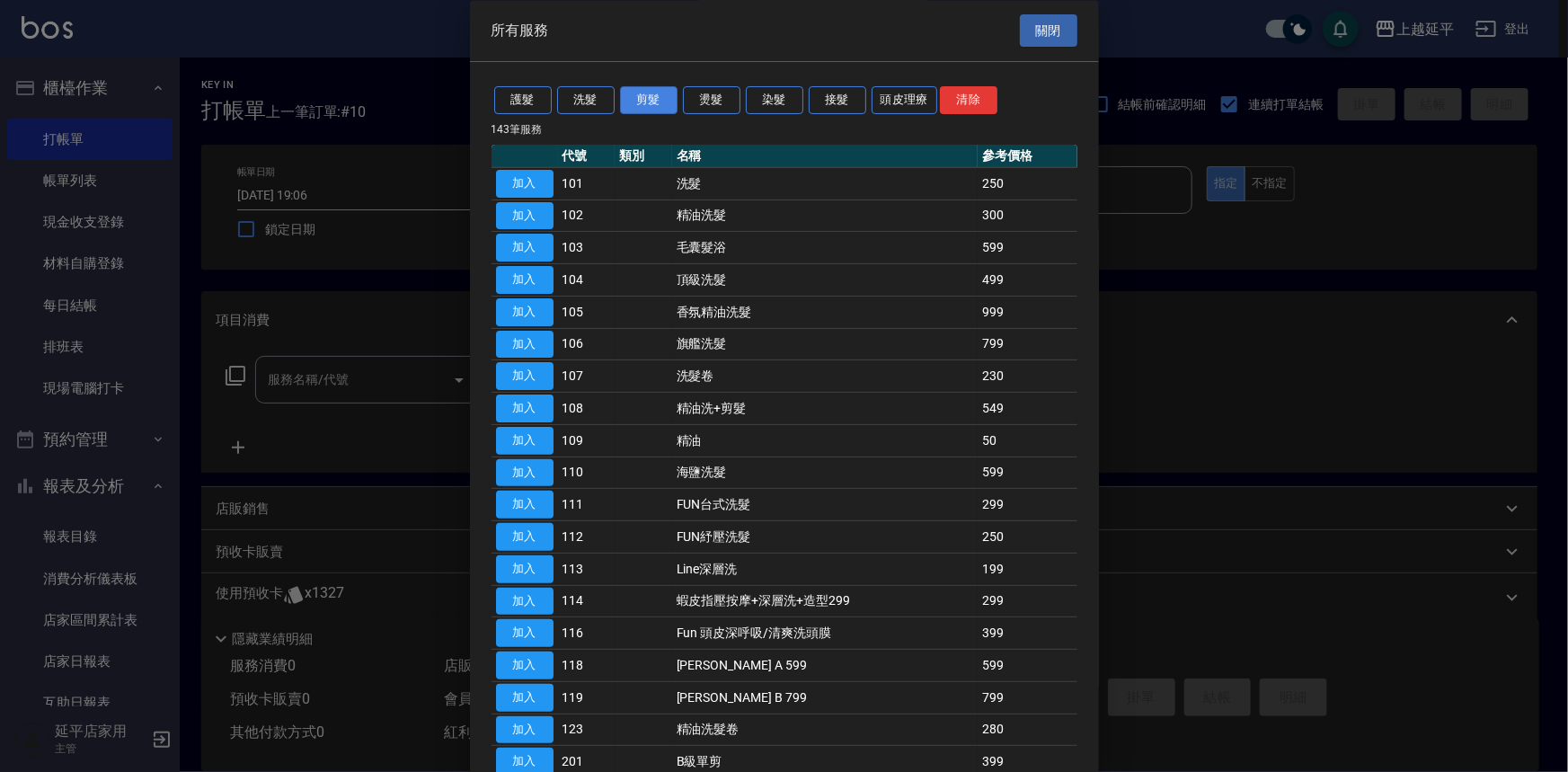
click at [657, 106] on button "剪髮" at bounding box center [649, 100] width 58 height 28
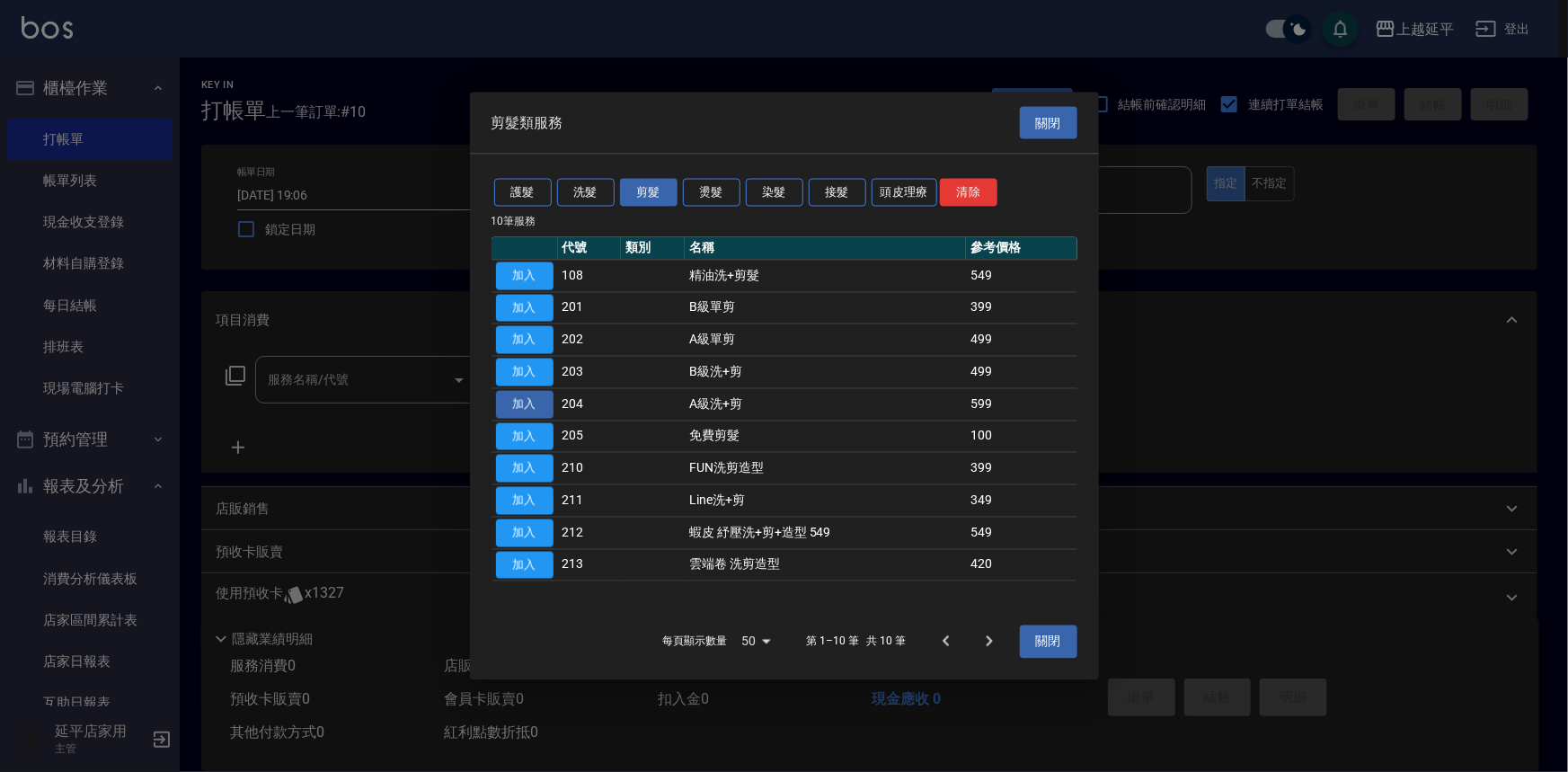
click at [508, 398] on button "加入" at bounding box center [525, 404] width 58 height 28
type input "A級洗+剪(204)"
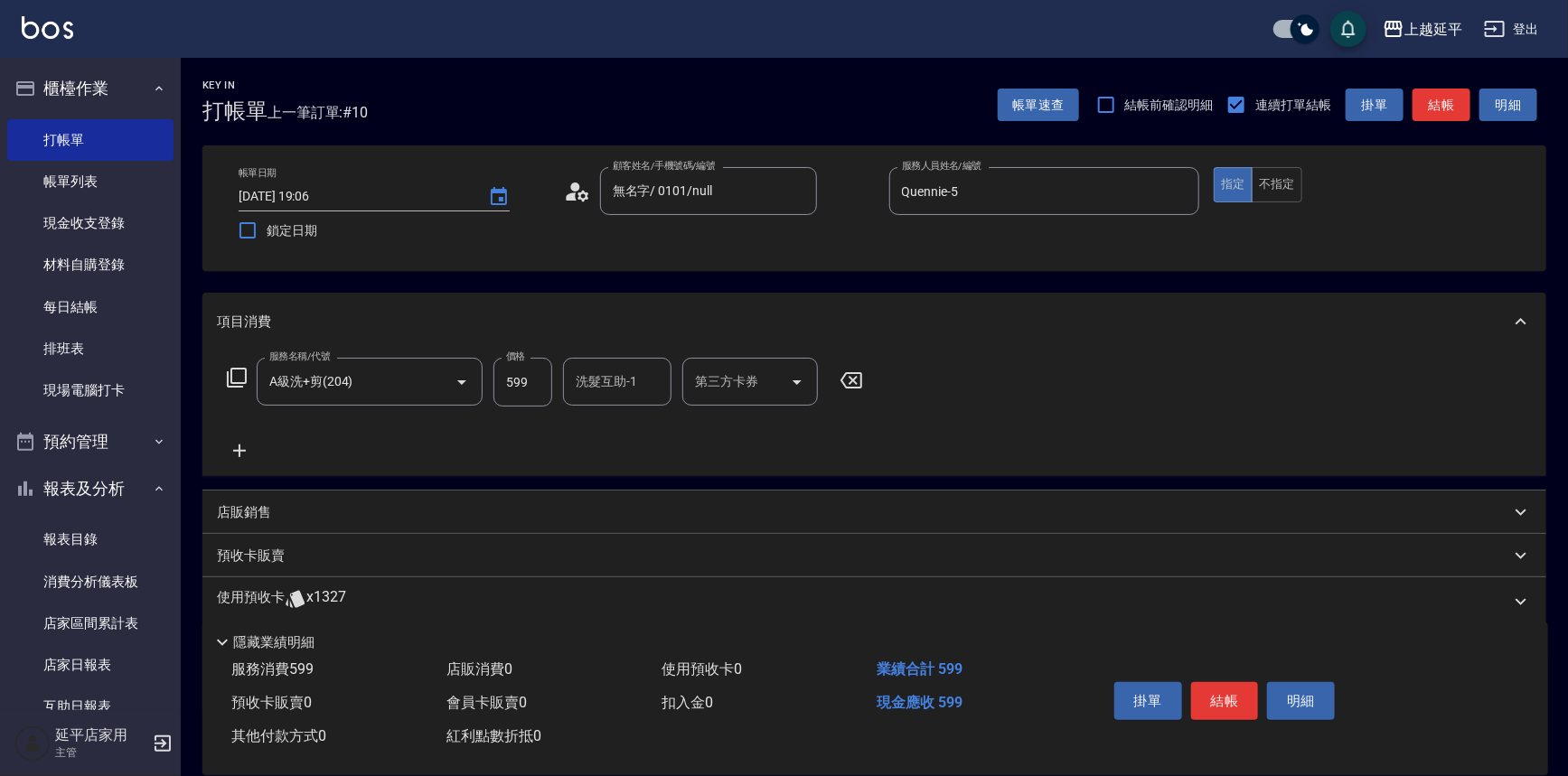
click at [620, 388] on div "洗髮互助-1 洗髮互助-1" at bounding box center [617, 381] width 108 height 48
type input "[PERSON_NAME]-34"
click at [1220, 696] on button "結帳" at bounding box center [1225, 701] width 67 height 38
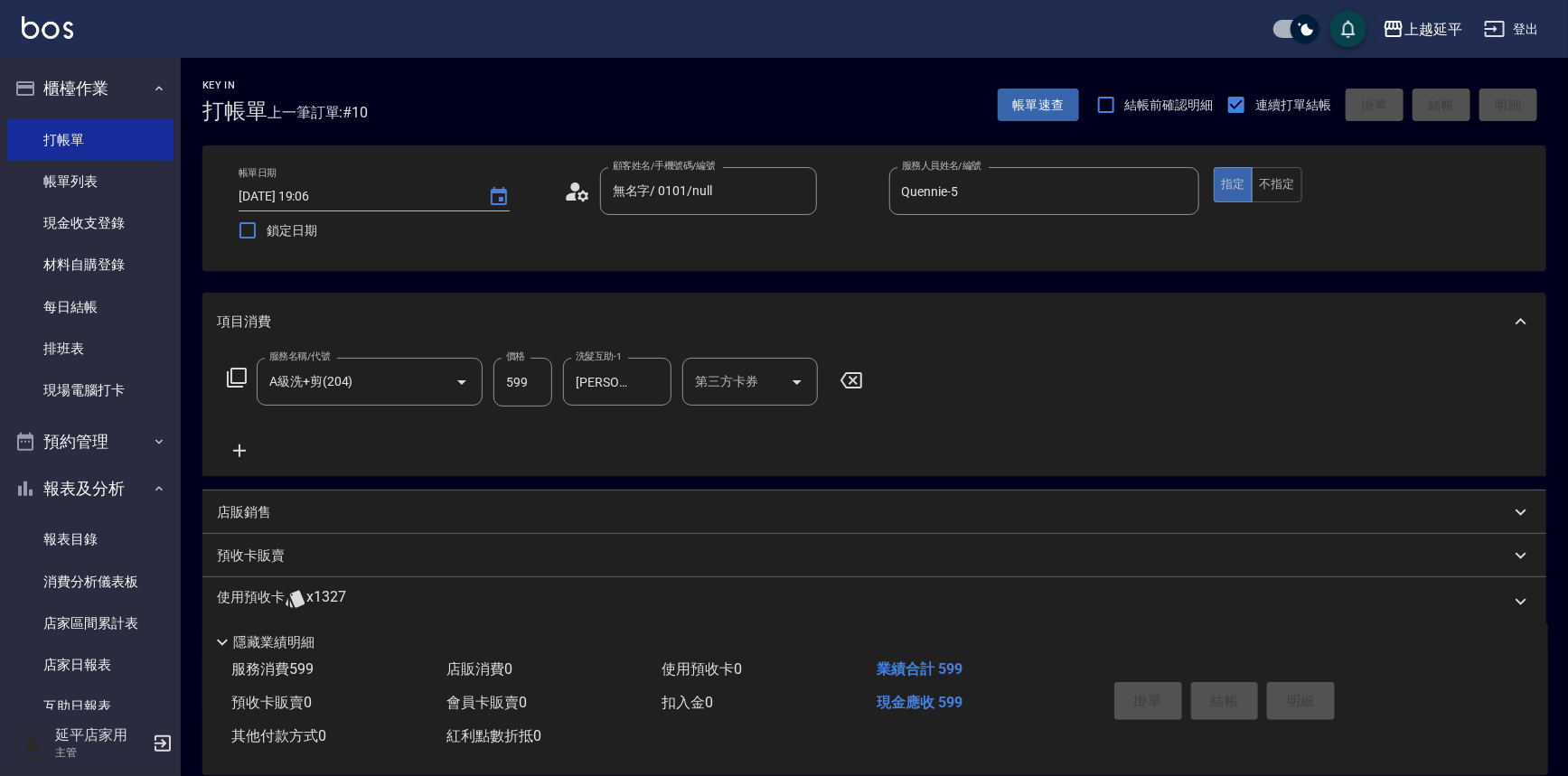
type input "[DATE] 19:15"
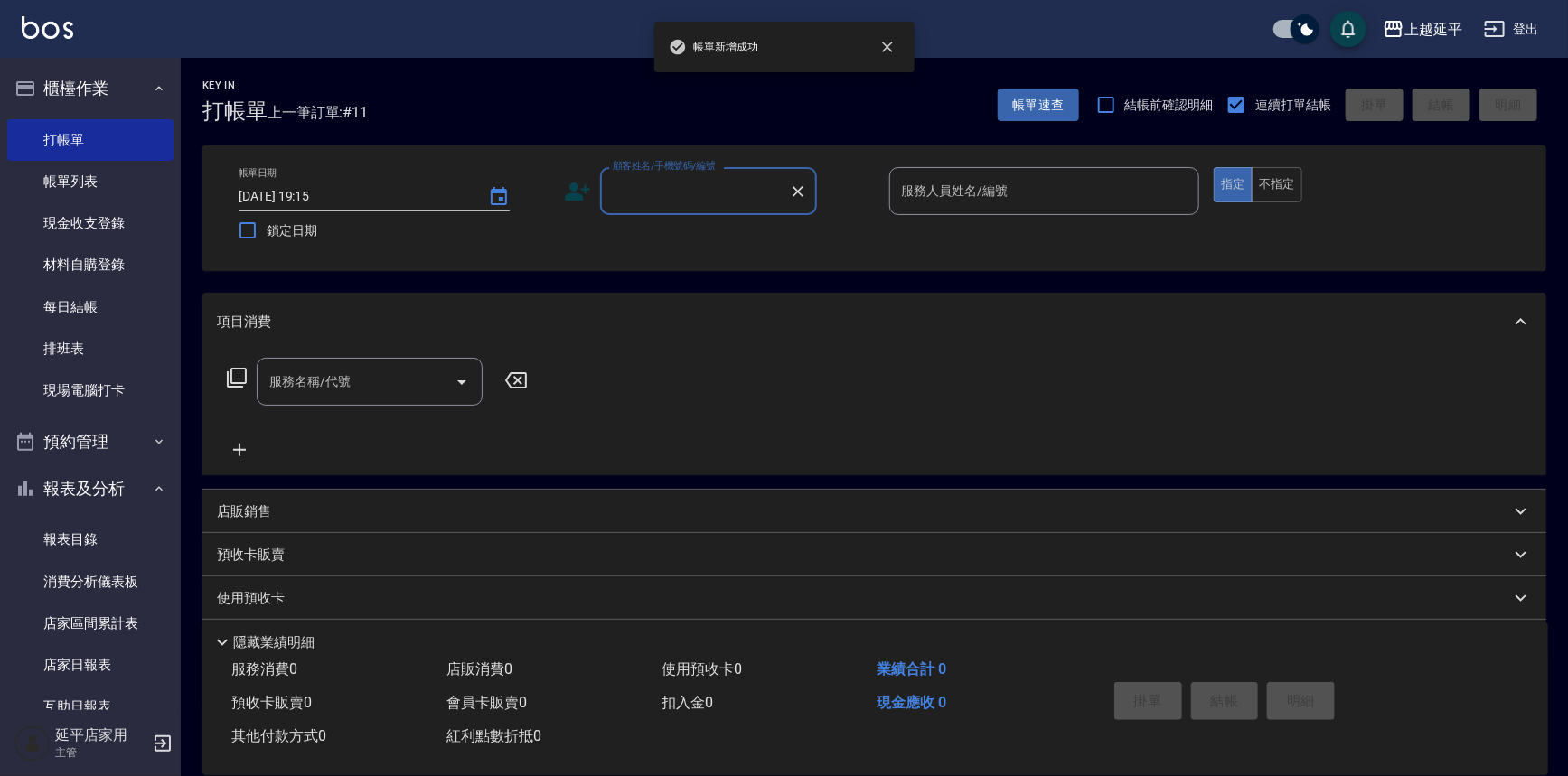
click at [684, 199] on input "顧客姓名/手機號碼/編號" at bounding box center [694, 191] width 174 height 32
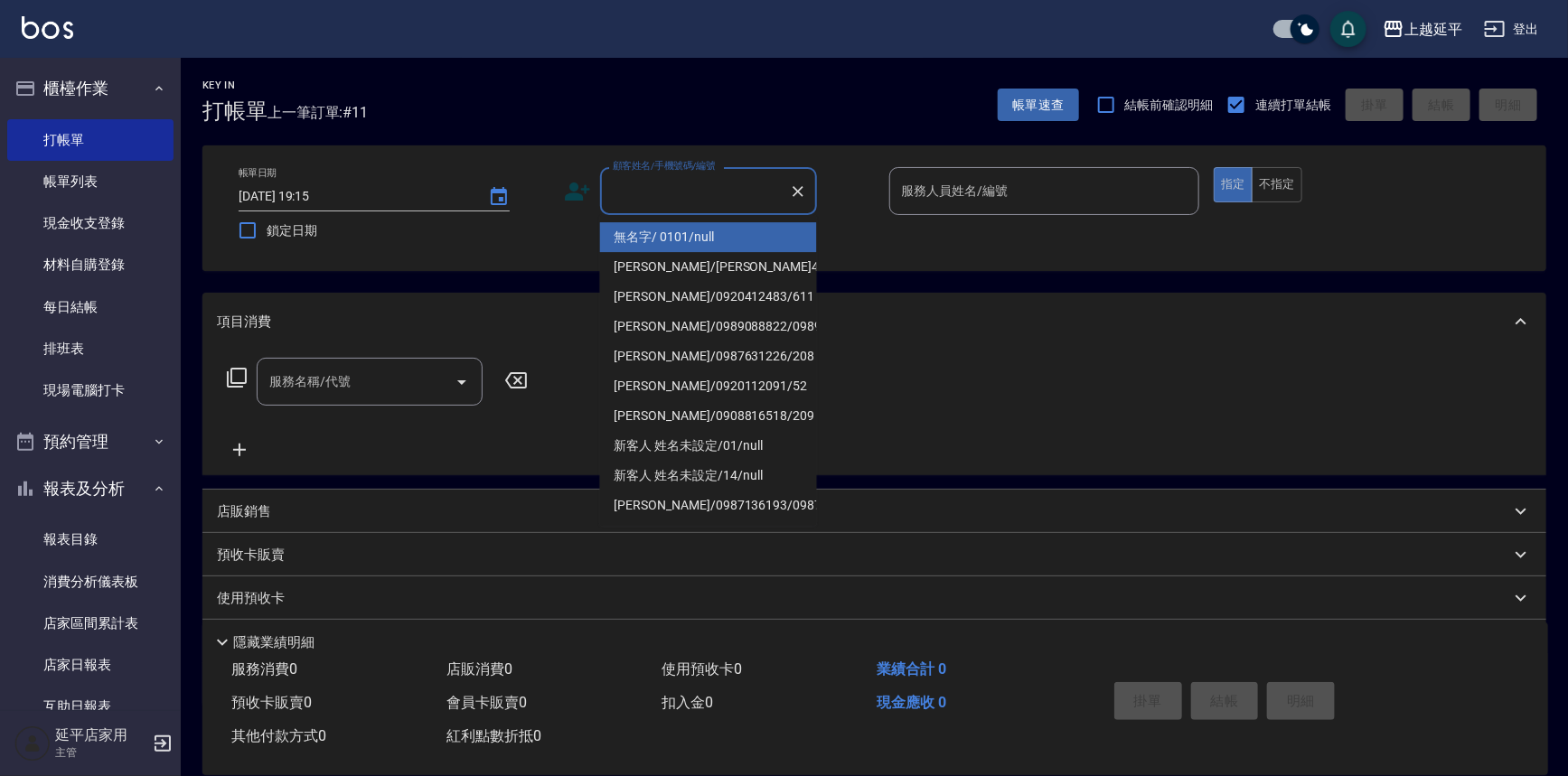
drag, startPoint x: 695, startPoint y: 236, endPoint x: 868, endPoint y: 205, distance: 175.8
click at [694, 236] on li "無名字/ 0101/null" at bounding box center [708, 237] width 217 height 30
type input "無名字/ 0101/null"
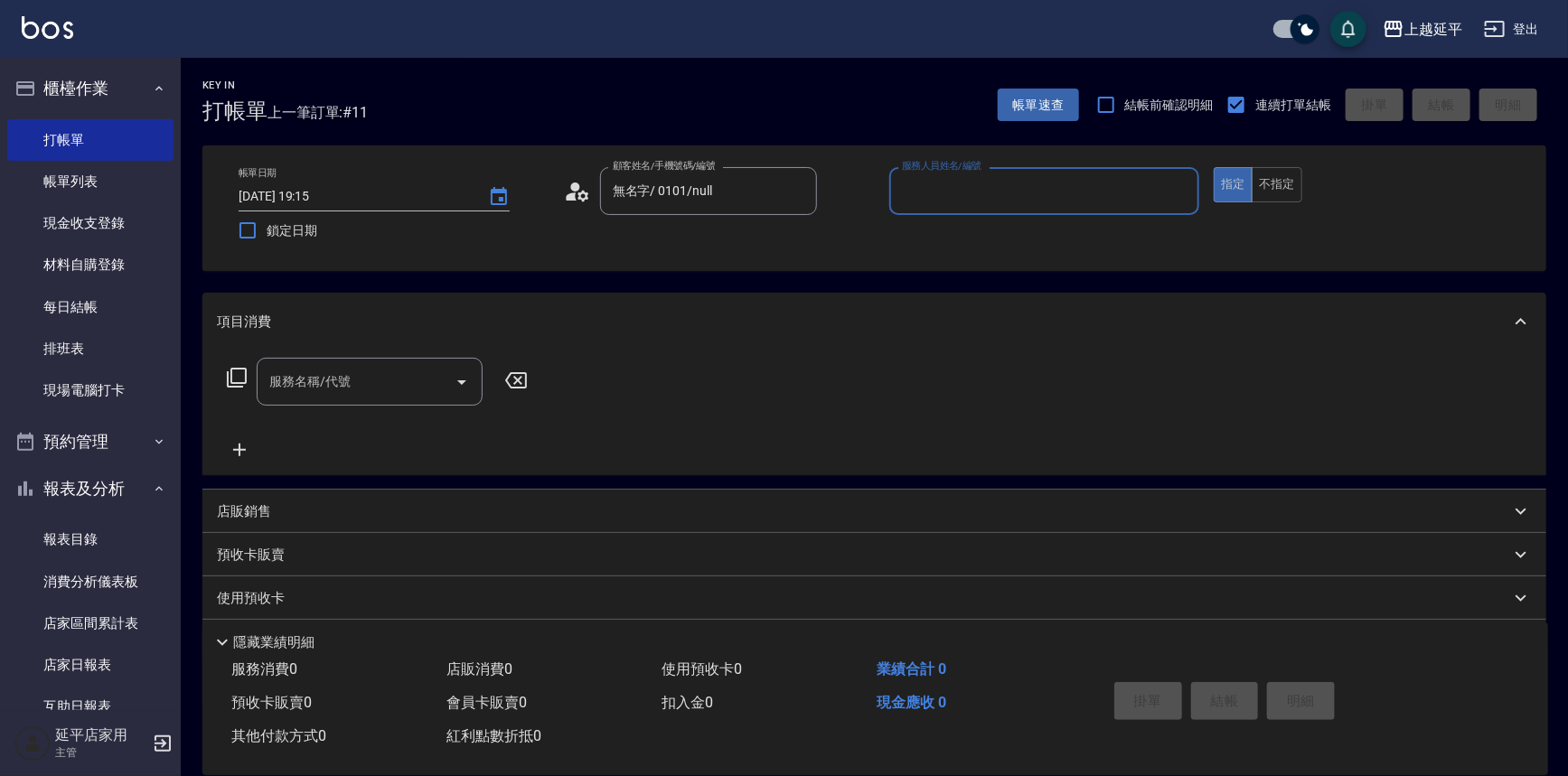
click at [914, 196] on input "服務人員姓名/編號" at bounding box center [1045, 191] width 295 height 32
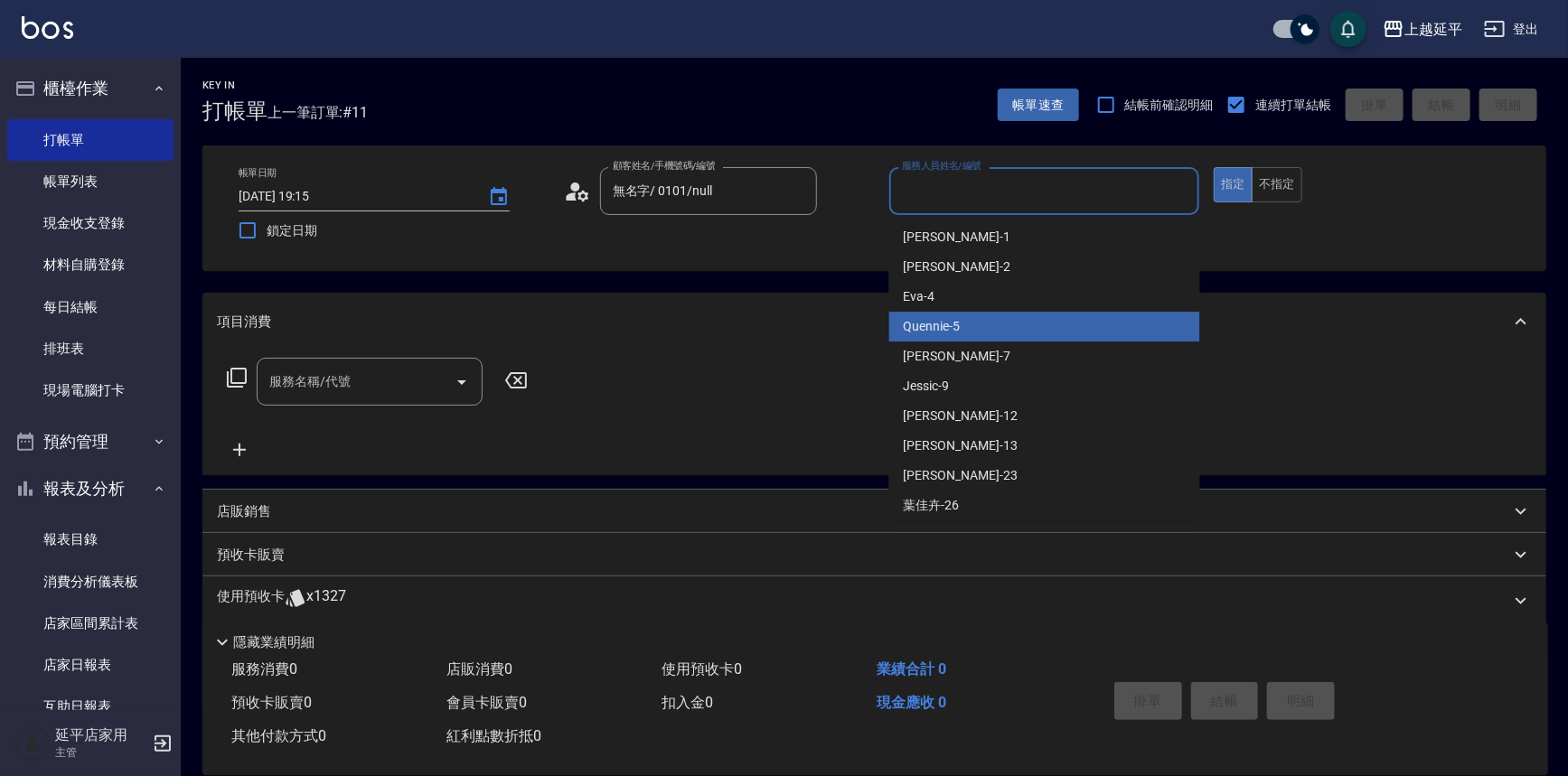
click at [959, 312] on div "Quennie -5" at bounding box center [1045, 327] width 311 height 30
type input "Quennie-5"
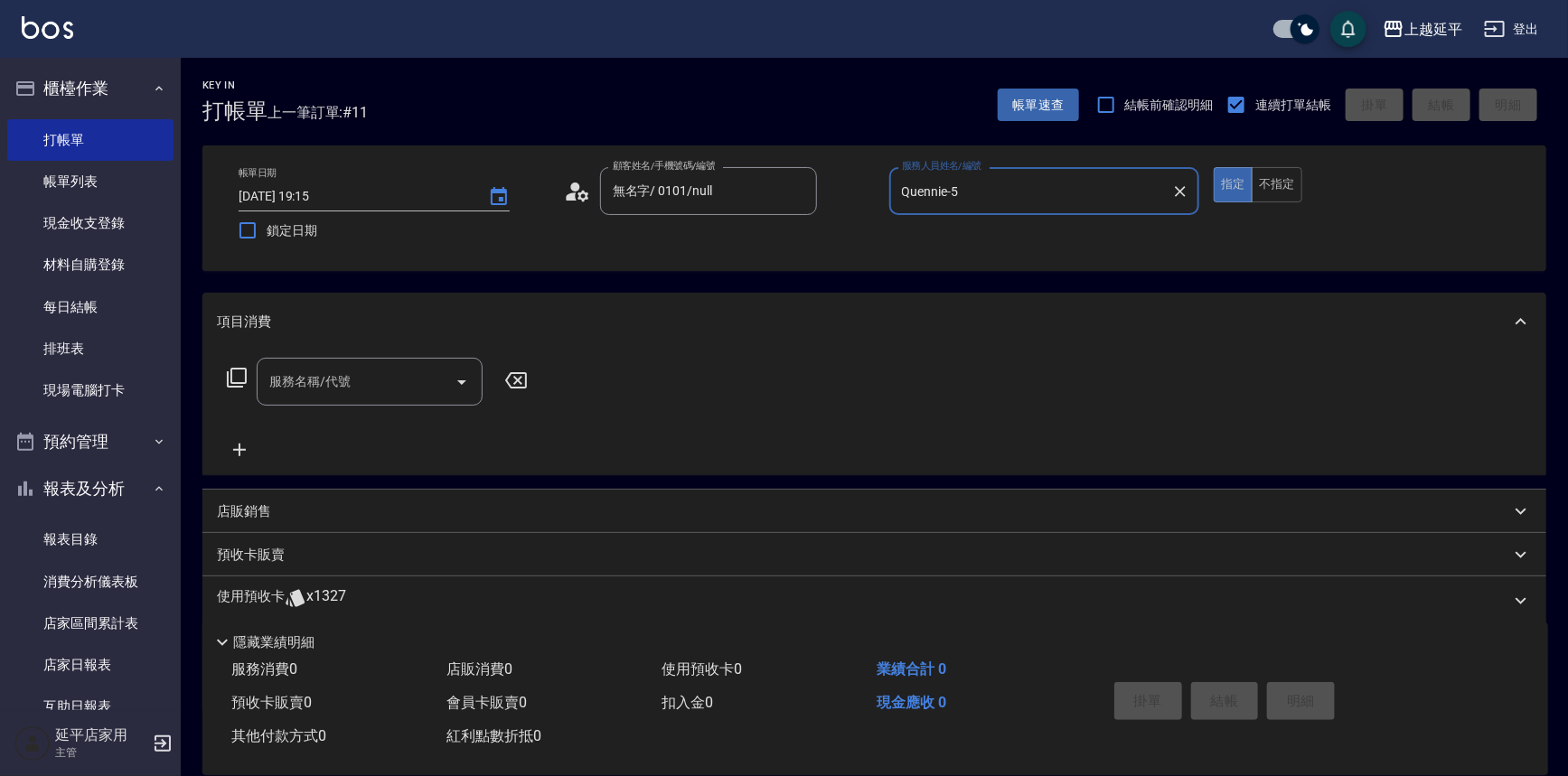
click at [227, 375] on icon at bounding box center [237, 378] width 20 height 20
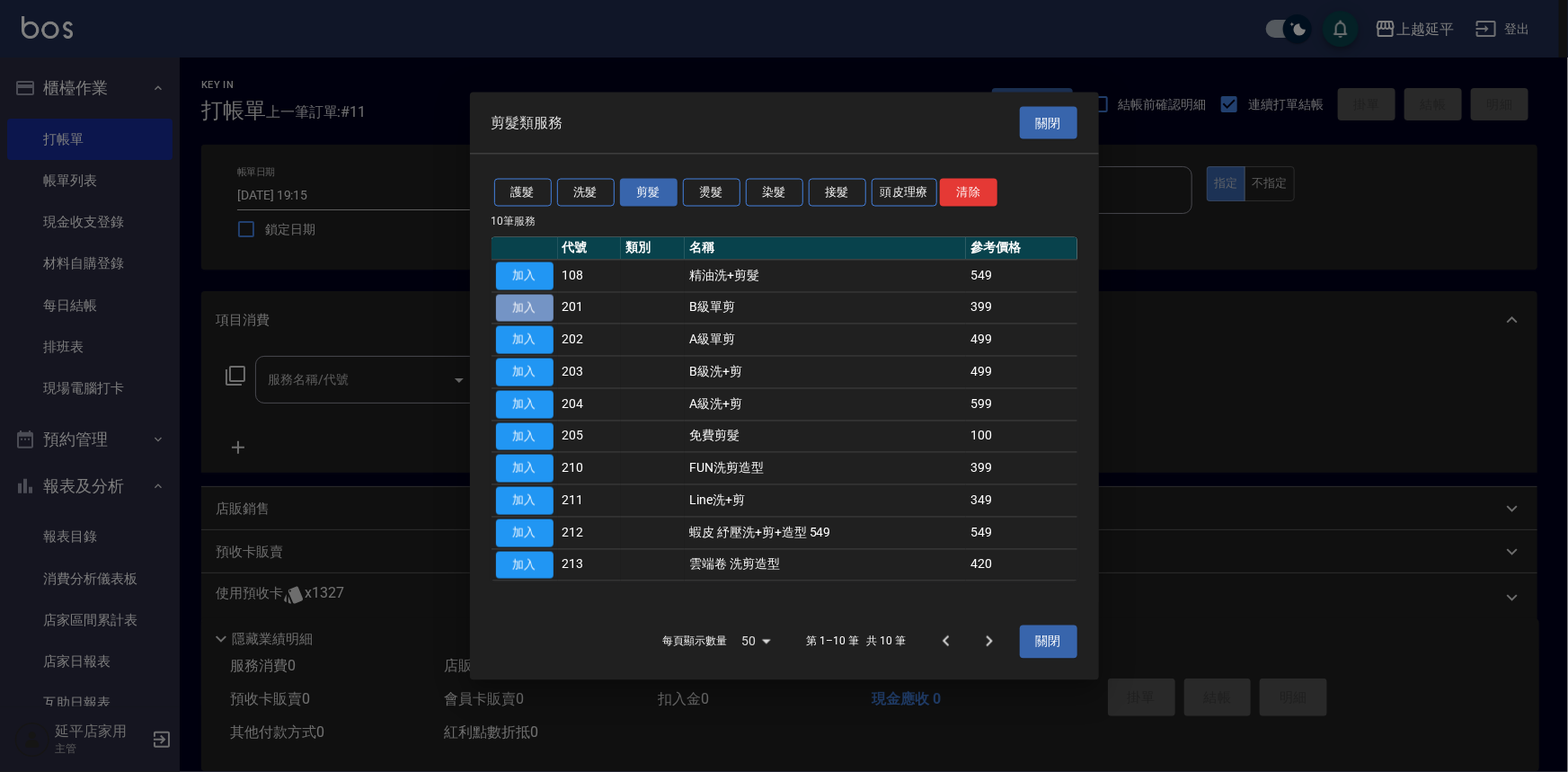
click at [520, 311] on button "加入" at bounding box center [525, 308] width 58 height 28
type input "B級單剪(201)"
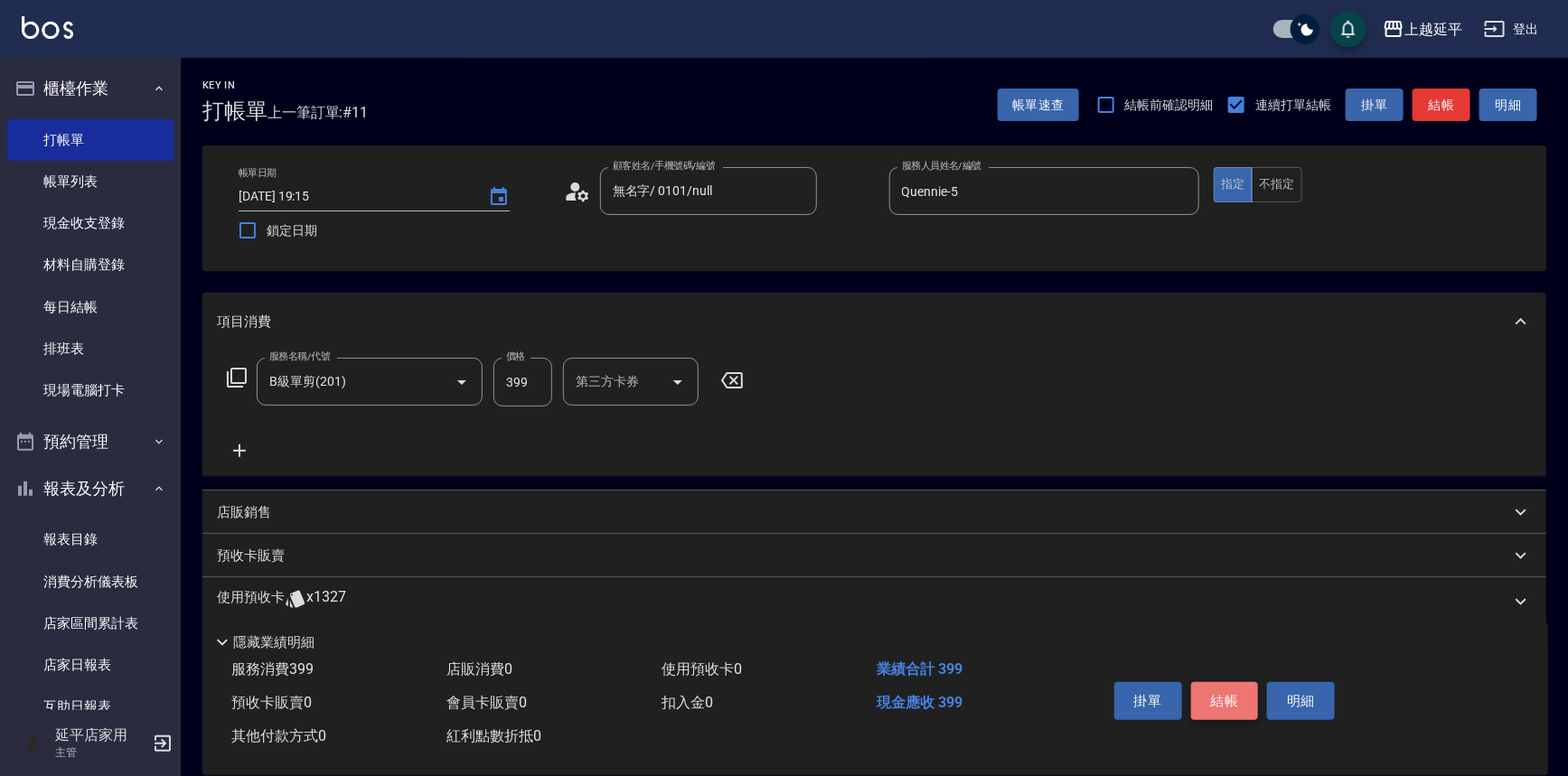
click at [1231, 682] on button "結帳" at bounding box center [1225, 701] width 67 height 38
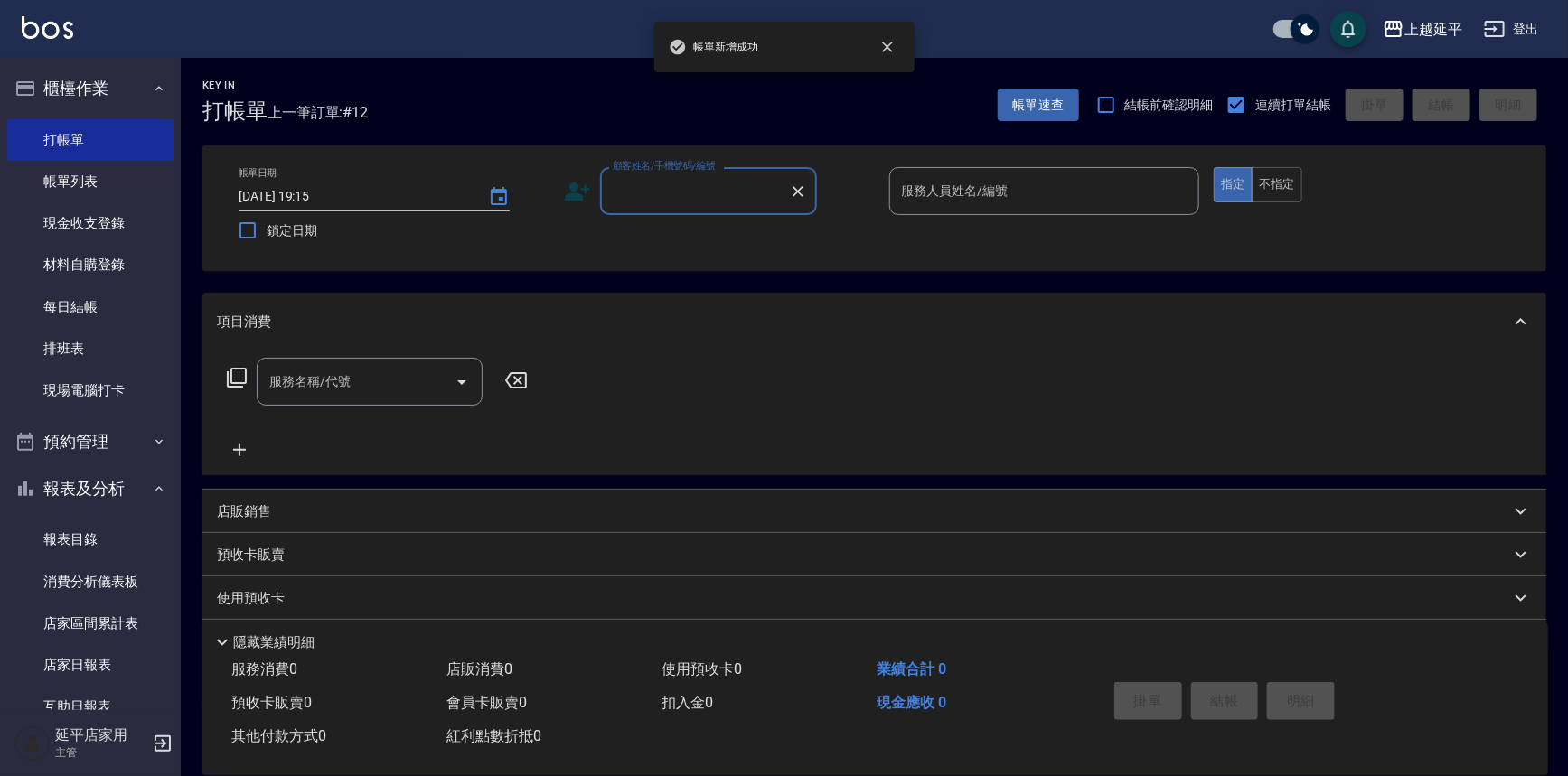
click at [703, 182] on input "顧客姓名/手機號碼/編號" at bounding box center [694, 191] width 174 height 32
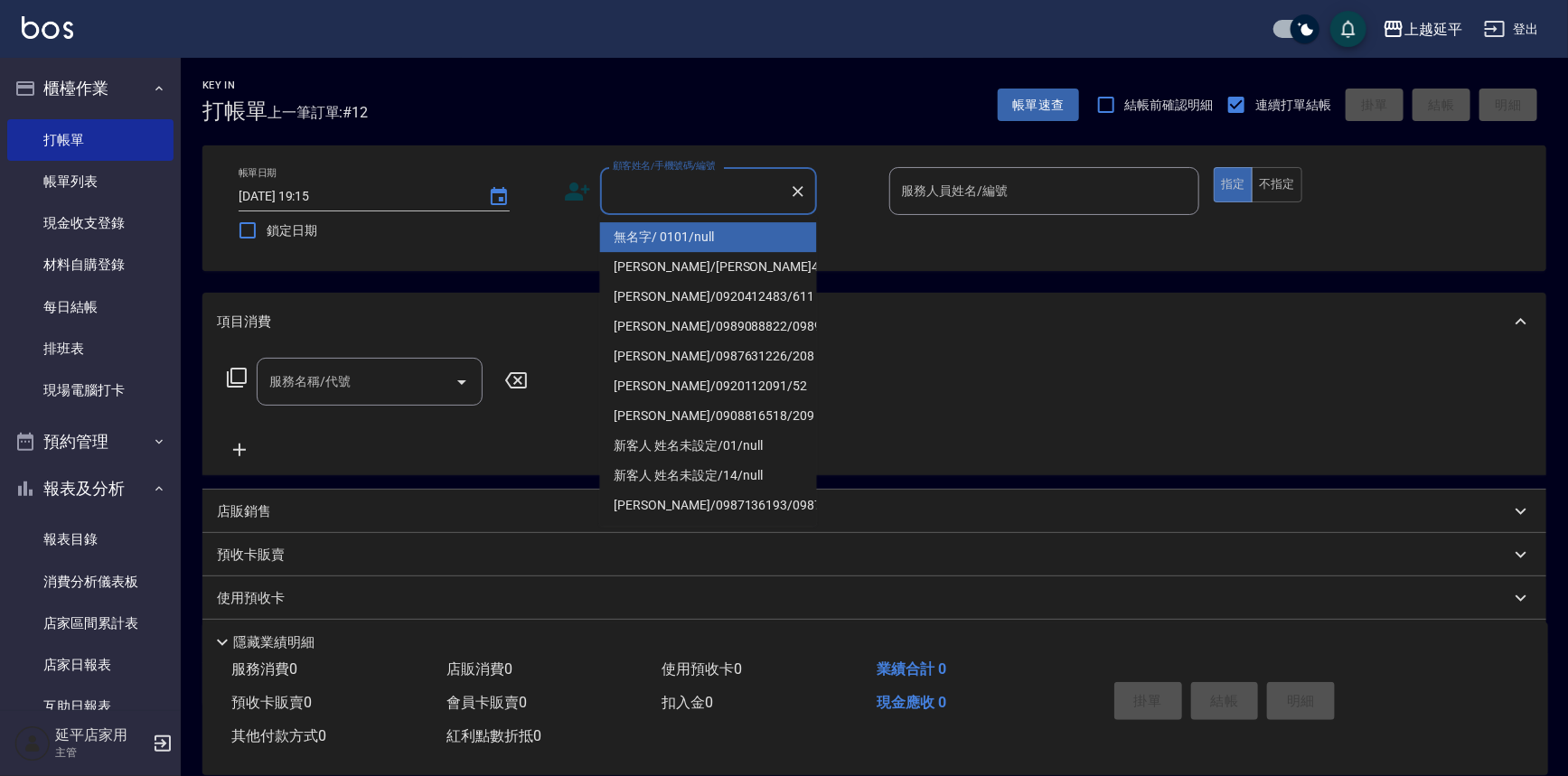
click at [698, 231] on li "無名字/ 0101/null" at bounding box center [708, 237] width 217 height 30
type input "無名字/ 0101/null"
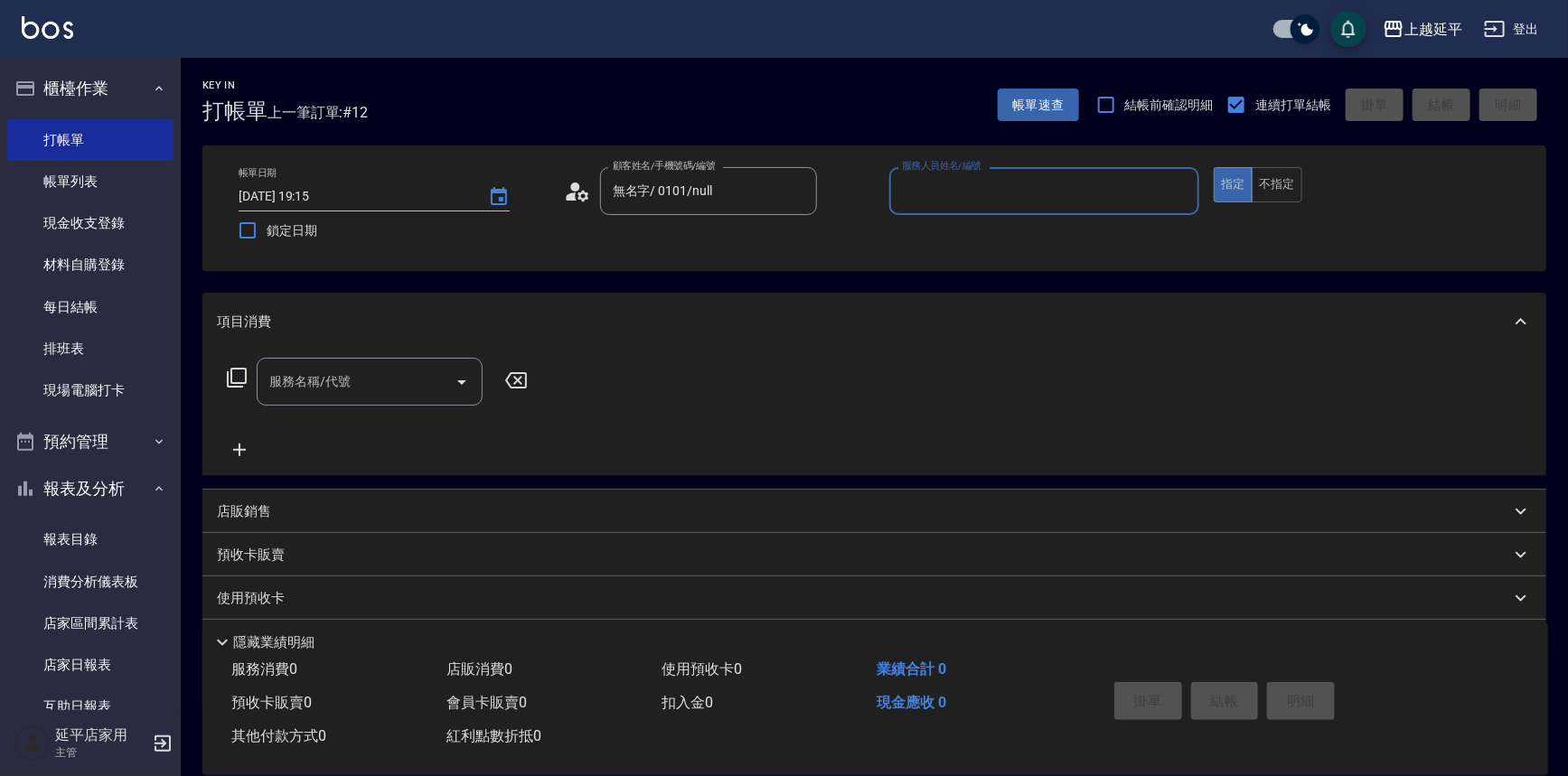
click at [924, 193] on input "服務人員姓名/編號" at bounding box center [1045, 191] width 295 height 32
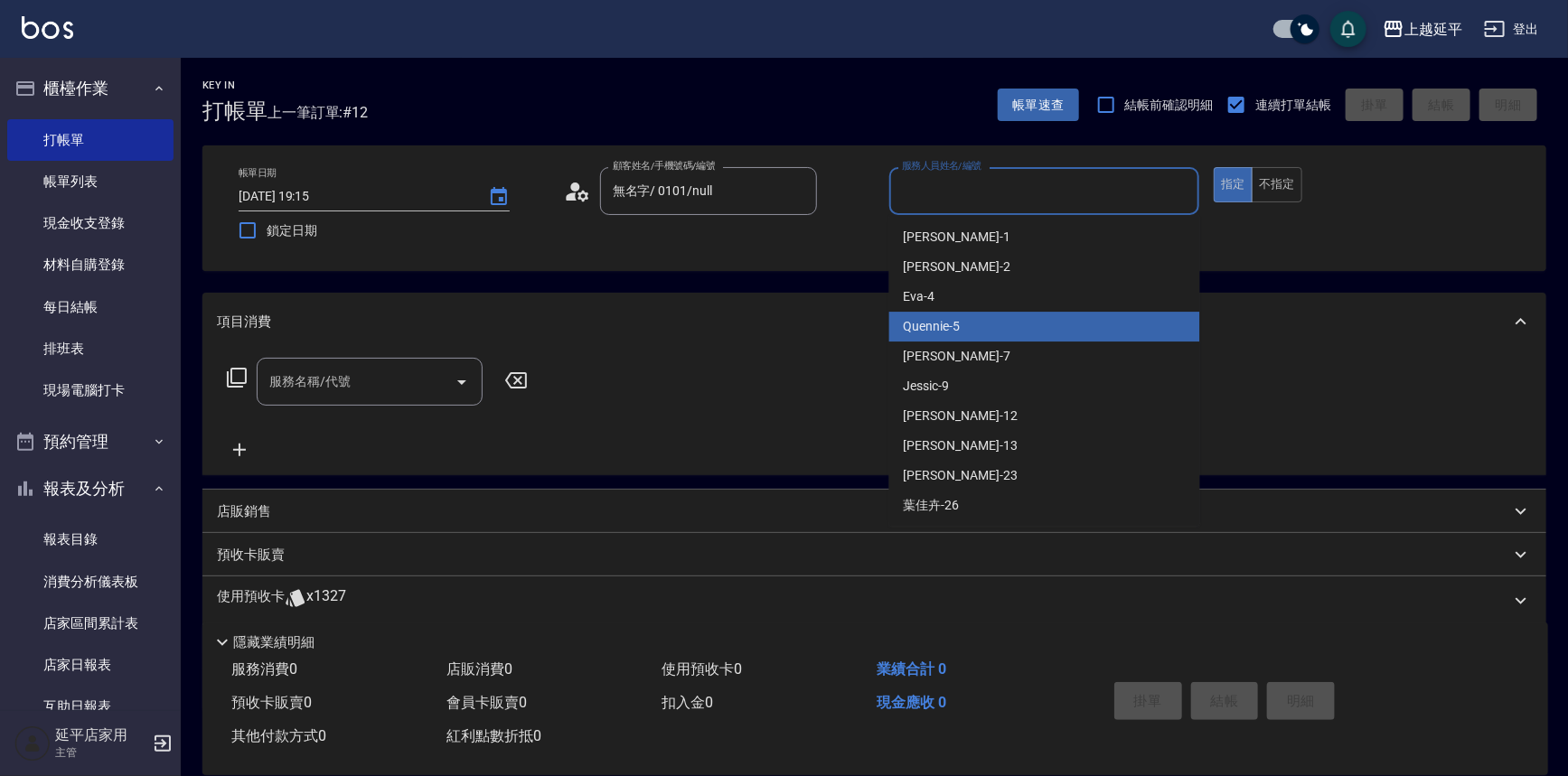
click at [939, 330] on span "Quennie -5" at bounding box center [932, 327] width 57 height 19
type input "Quennie-5"
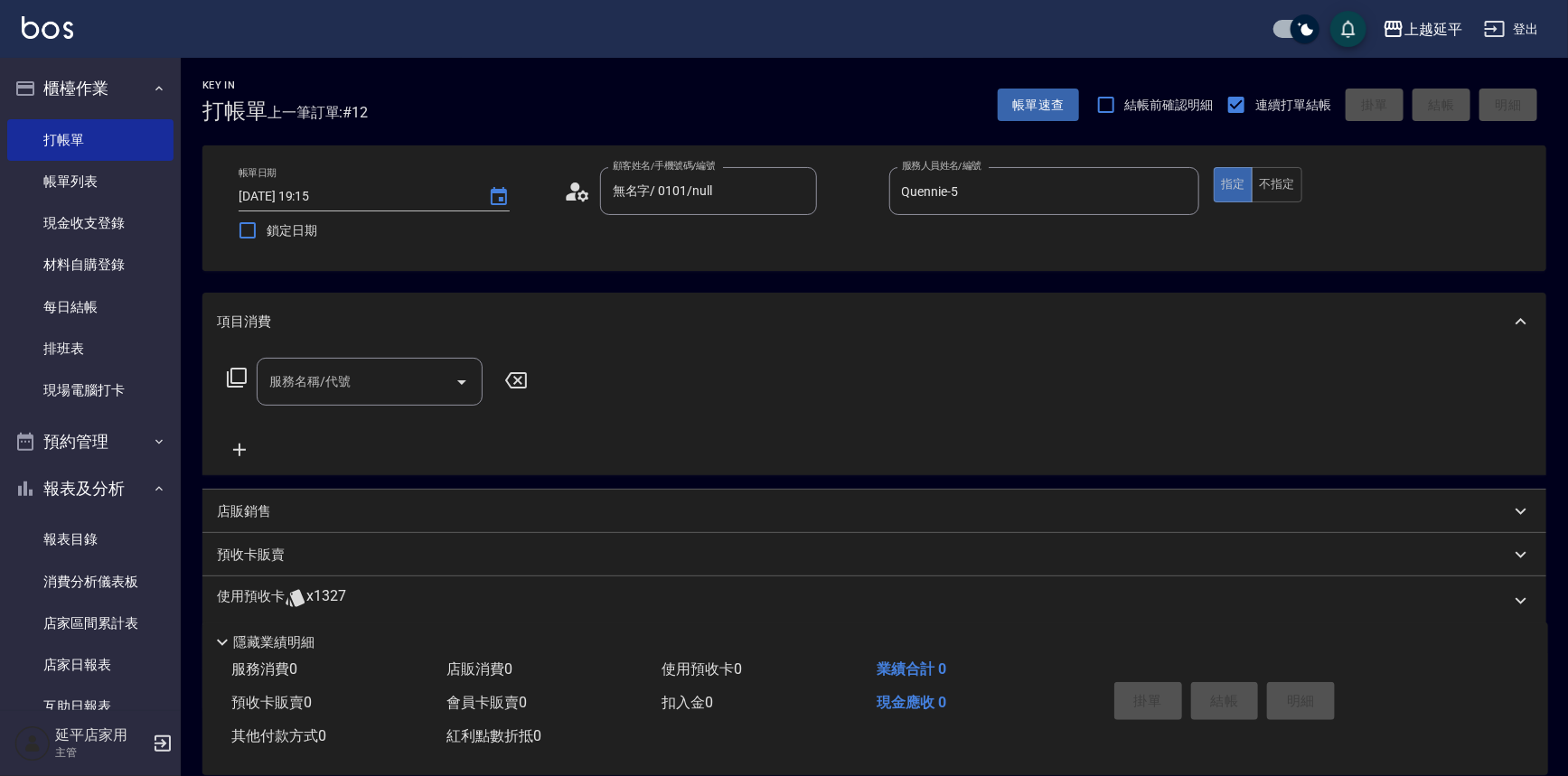
click at [236, 370] on icon at bounding box center [237, 378] width 22 height 22
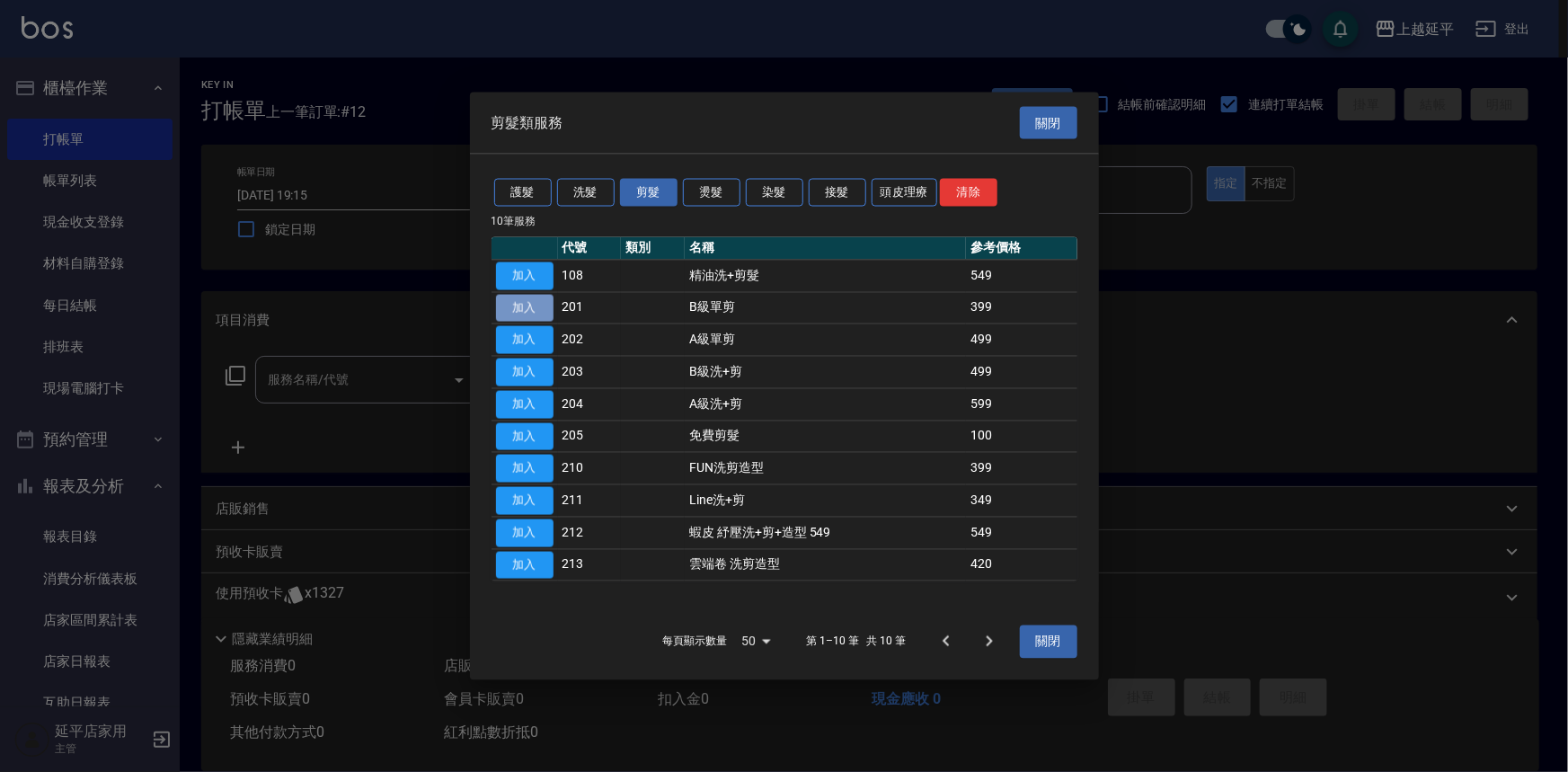
click at [499, 302] on button "加入" at bounding box center [525, 308] width 58 height 28
type input "B級單剪(201)"
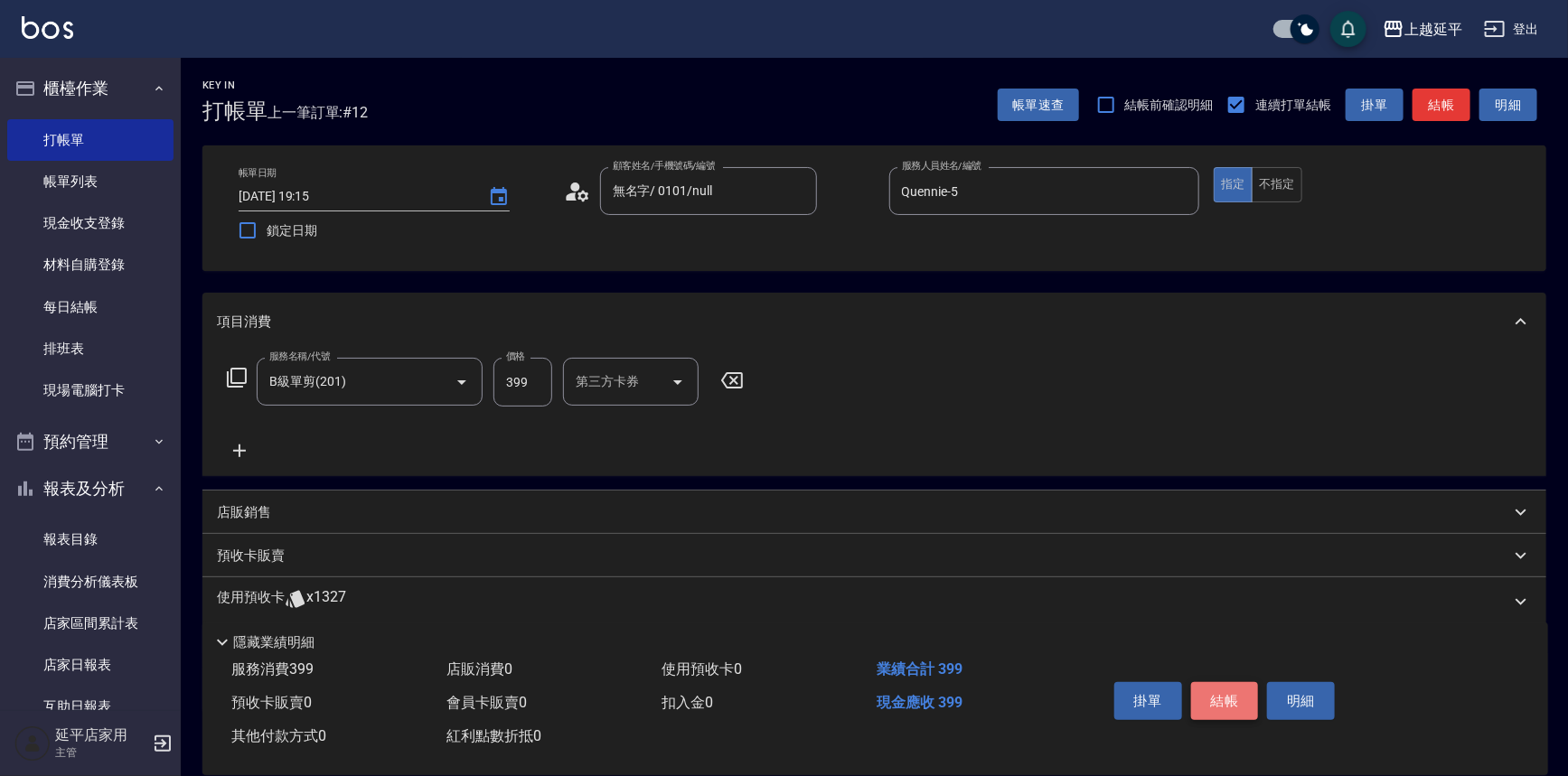
click at [1224, 689] on button "結帳" at bounding box center [1225, 701] width 67 height 38
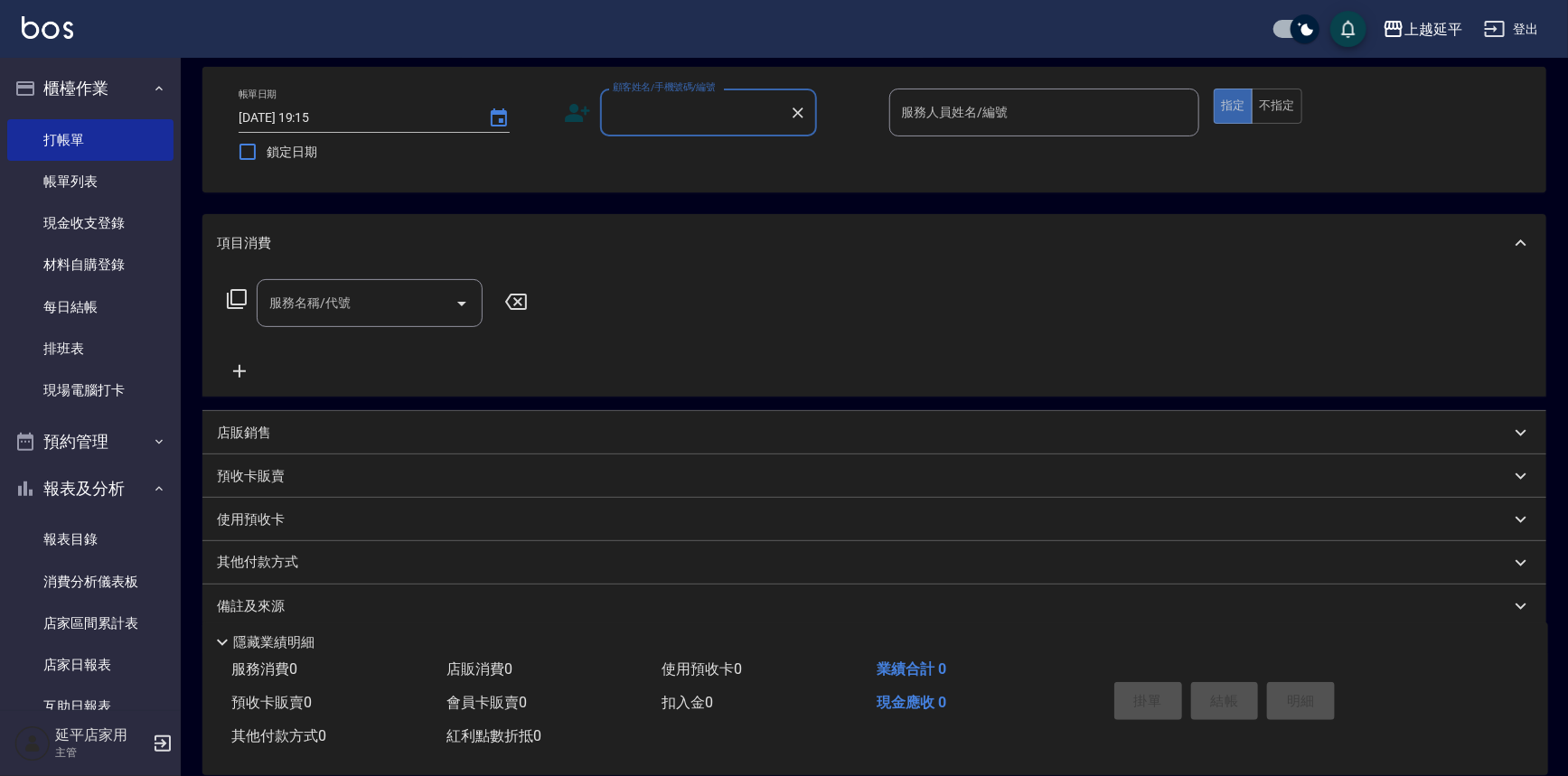
scroll to position [18, 0]
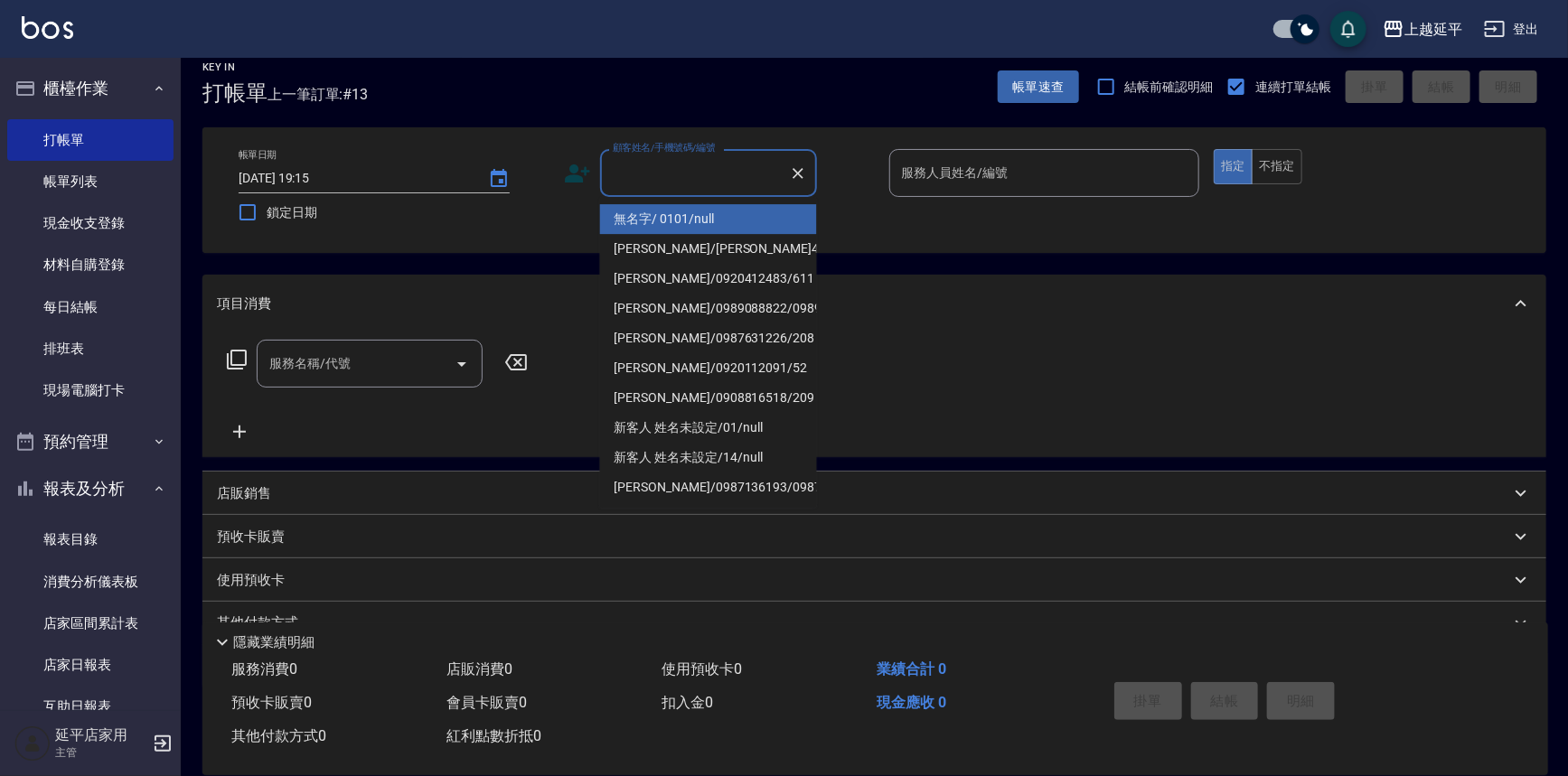
click at [707, 182] on input "顧客姓名/手機號碼/編號" at bounding box center [694, 173] width 174 height 32
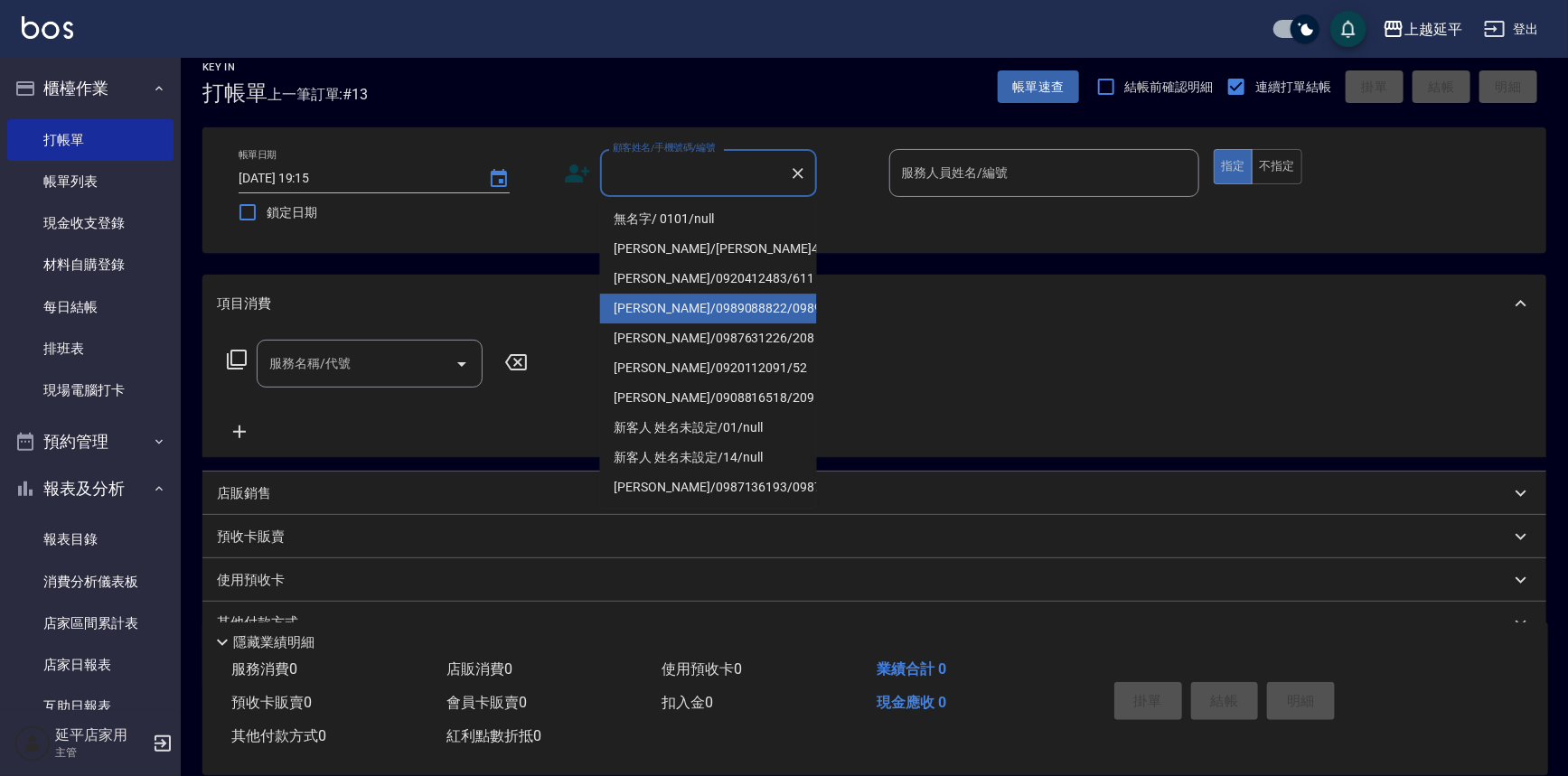
drag, startPoint x: 742, startPoint y: 307, endPoint x: 814, endPoint y: 292, distance: 73.5
click at [743, 307] on li "[PERSON_NAME]/0989088822/0989088822" at bounding box center [708, 308] width 217 height 30
type input "[PERSON_NAME]/0989088822/0989088822"
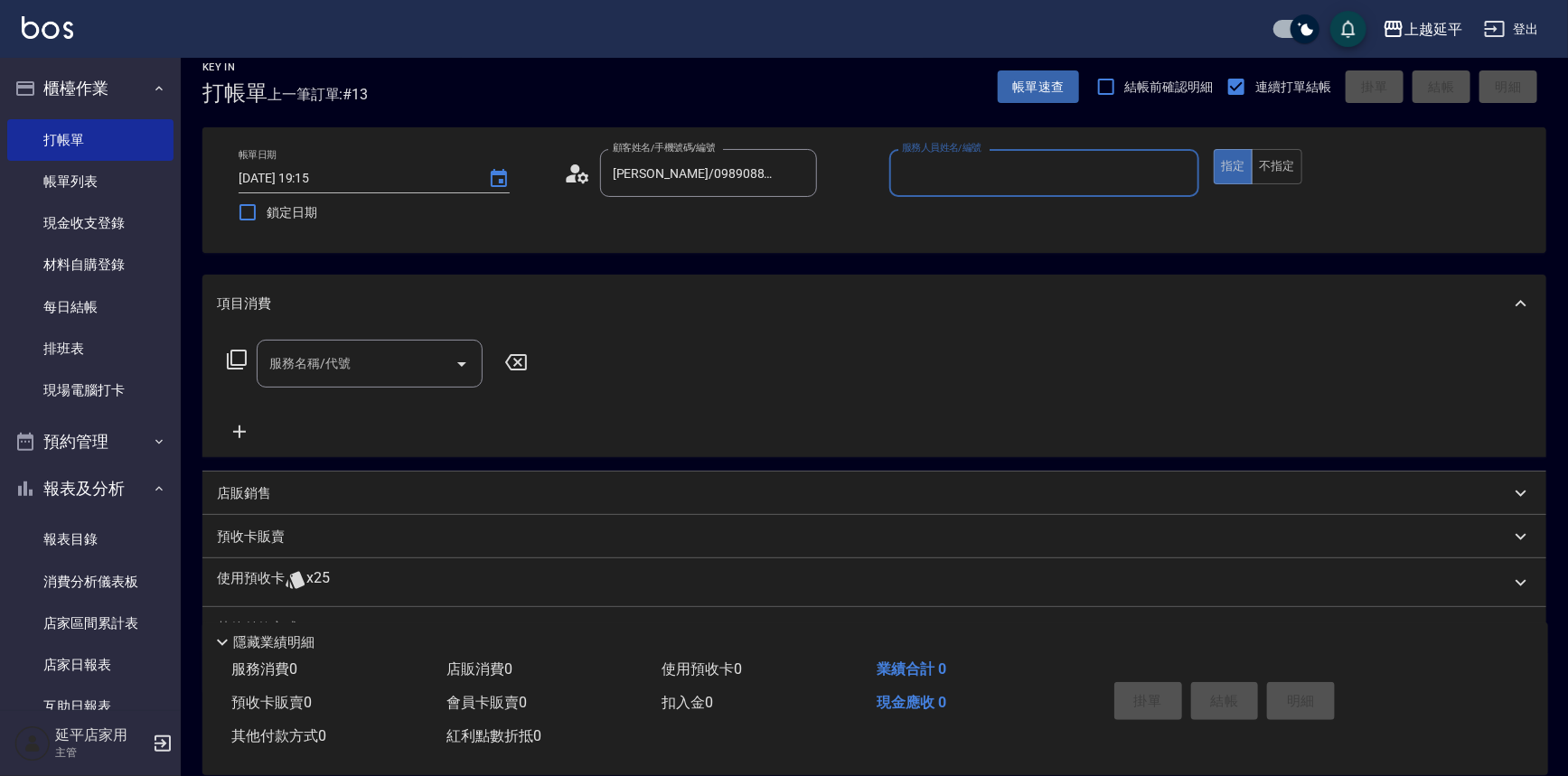
click at [984, 170] on input "服務人員姓名/編號" at bounding box center [1045, 173] width 295 height 32
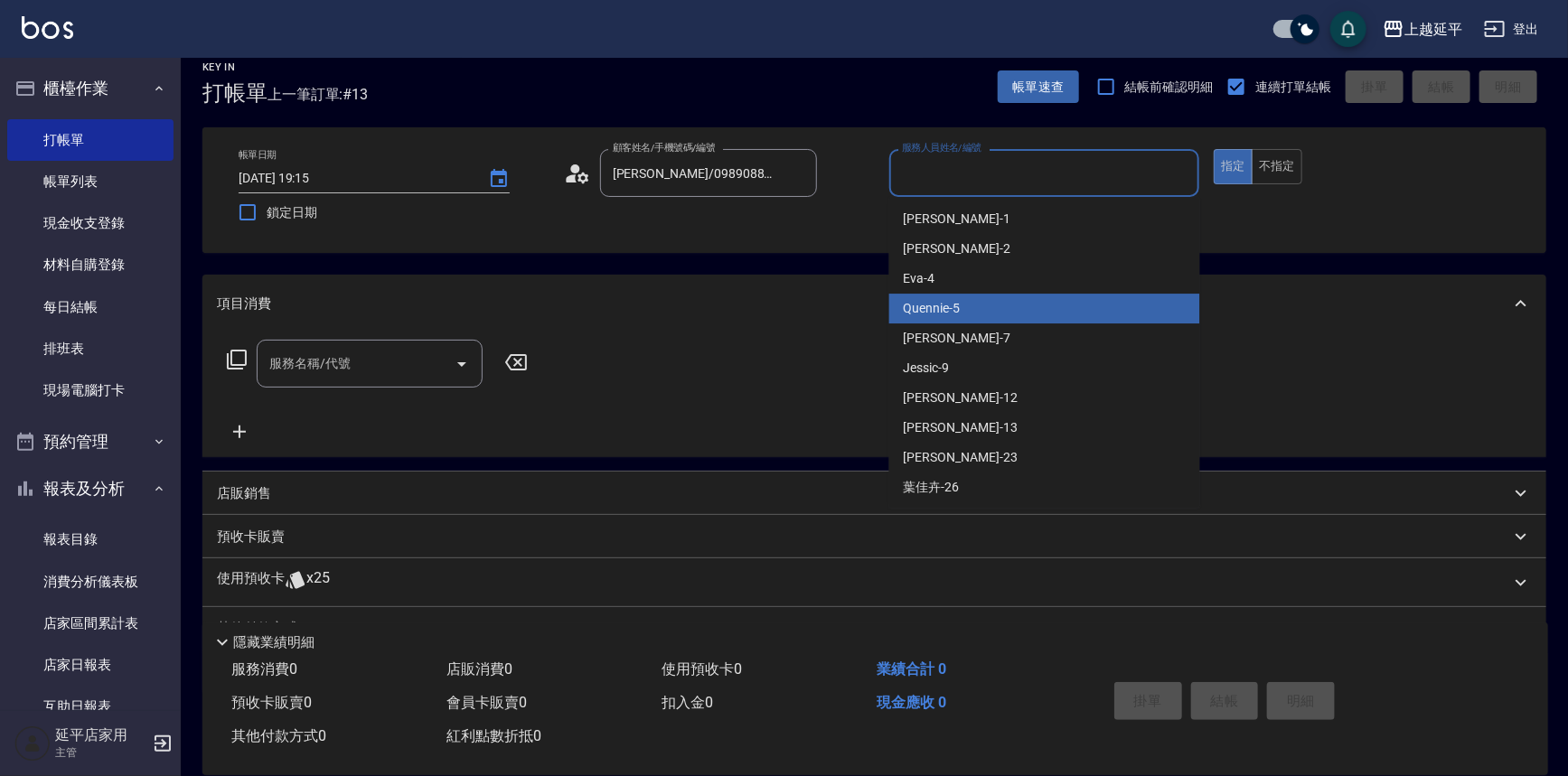
click at [1012, 298] on div "Quennie -5" at bounding box center [1045, 308] width 311 height 30
type input "Quennie-5"
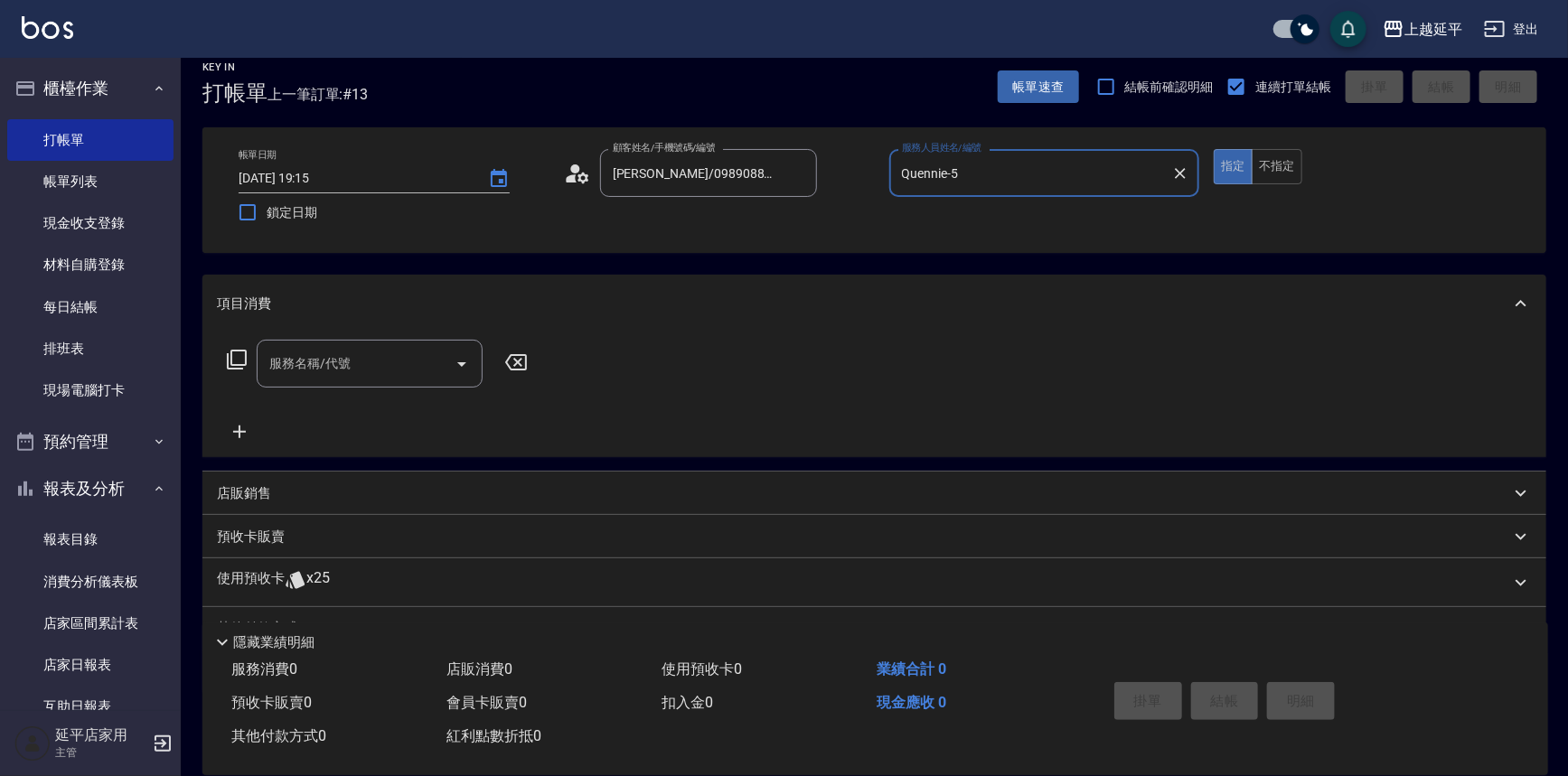
click at [238, 348] on icon at bounding box center [237, 359] width 22 height 22
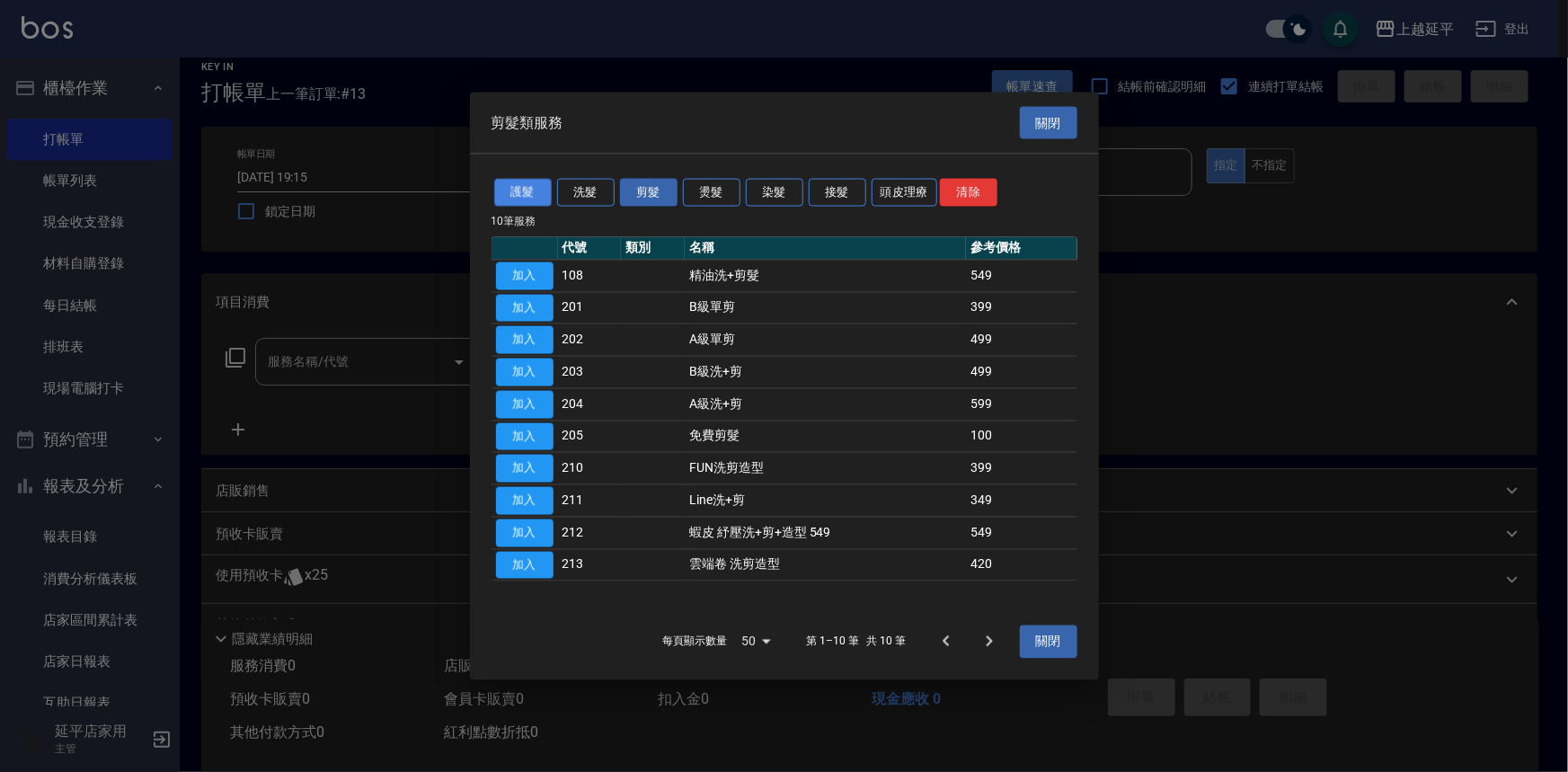
click at [529, 194] on button "護髮" at bounding box center [523, 193] width 58 height 28
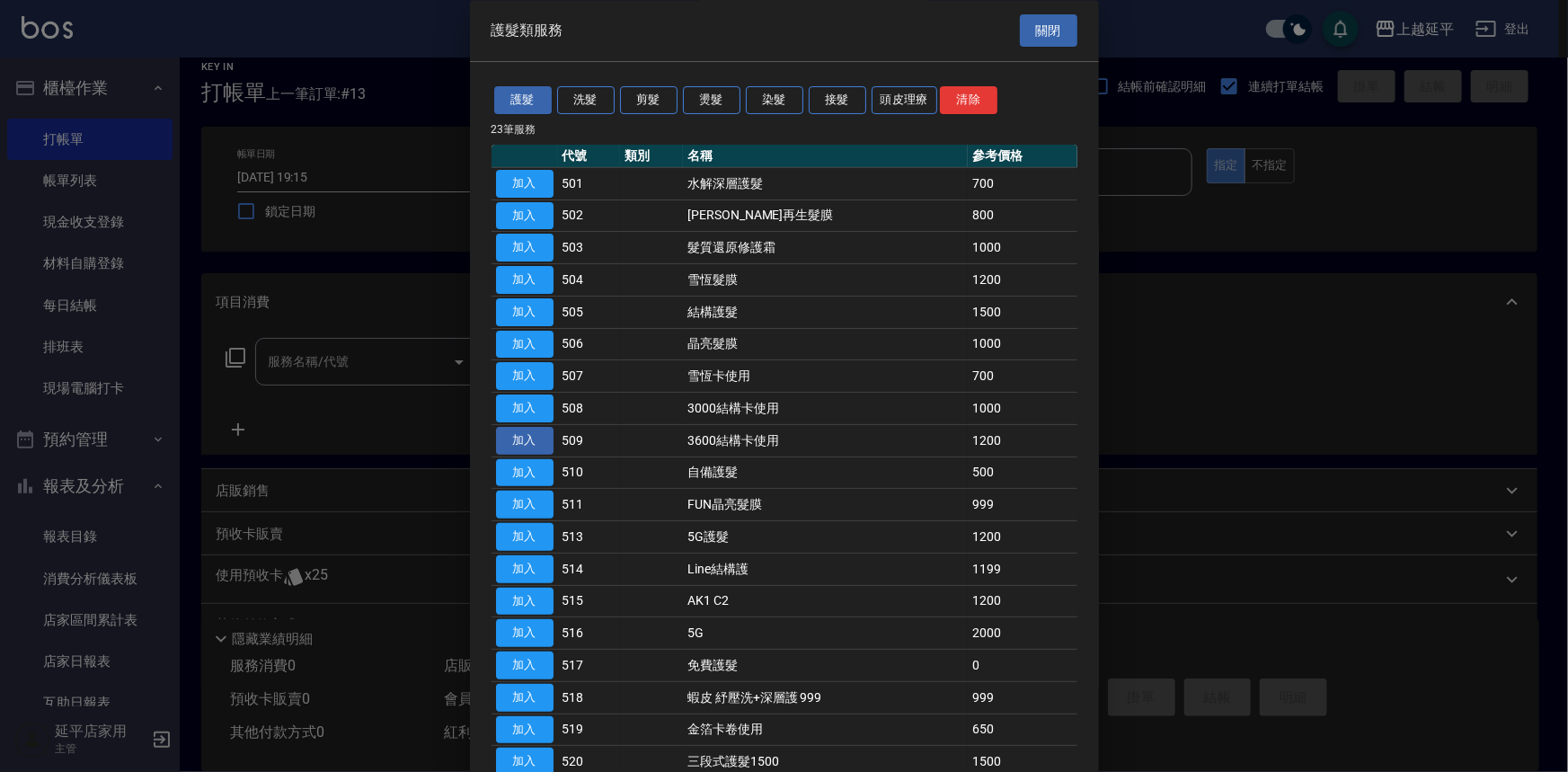
click at [515, 437] on button "加入" at bounding box center [525, 441] width 58 height 28
type input "3600結構卡使用(509)"
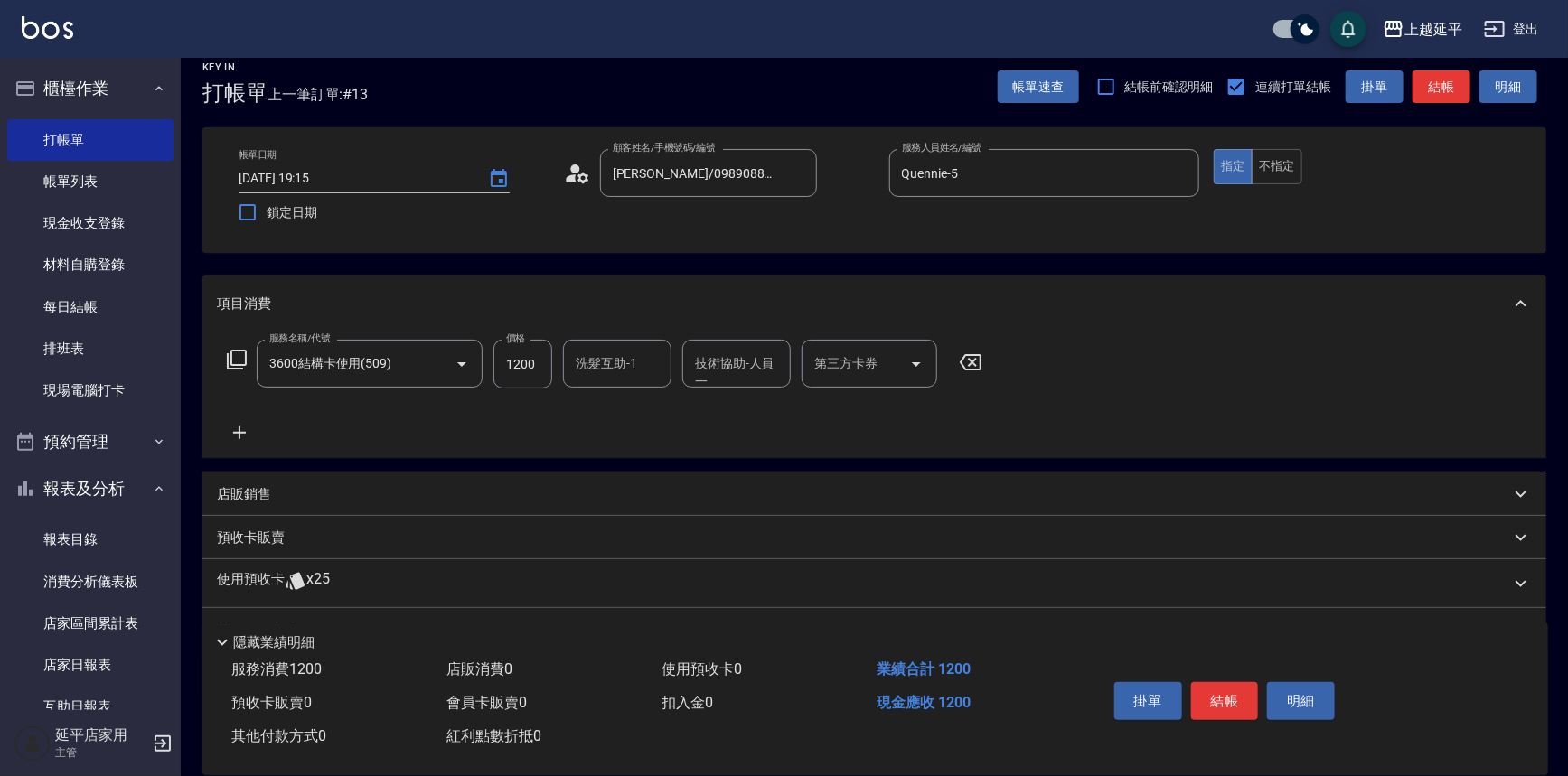
click at [240, 361] on icon at bounding box center [237, 359] width 22 height 22
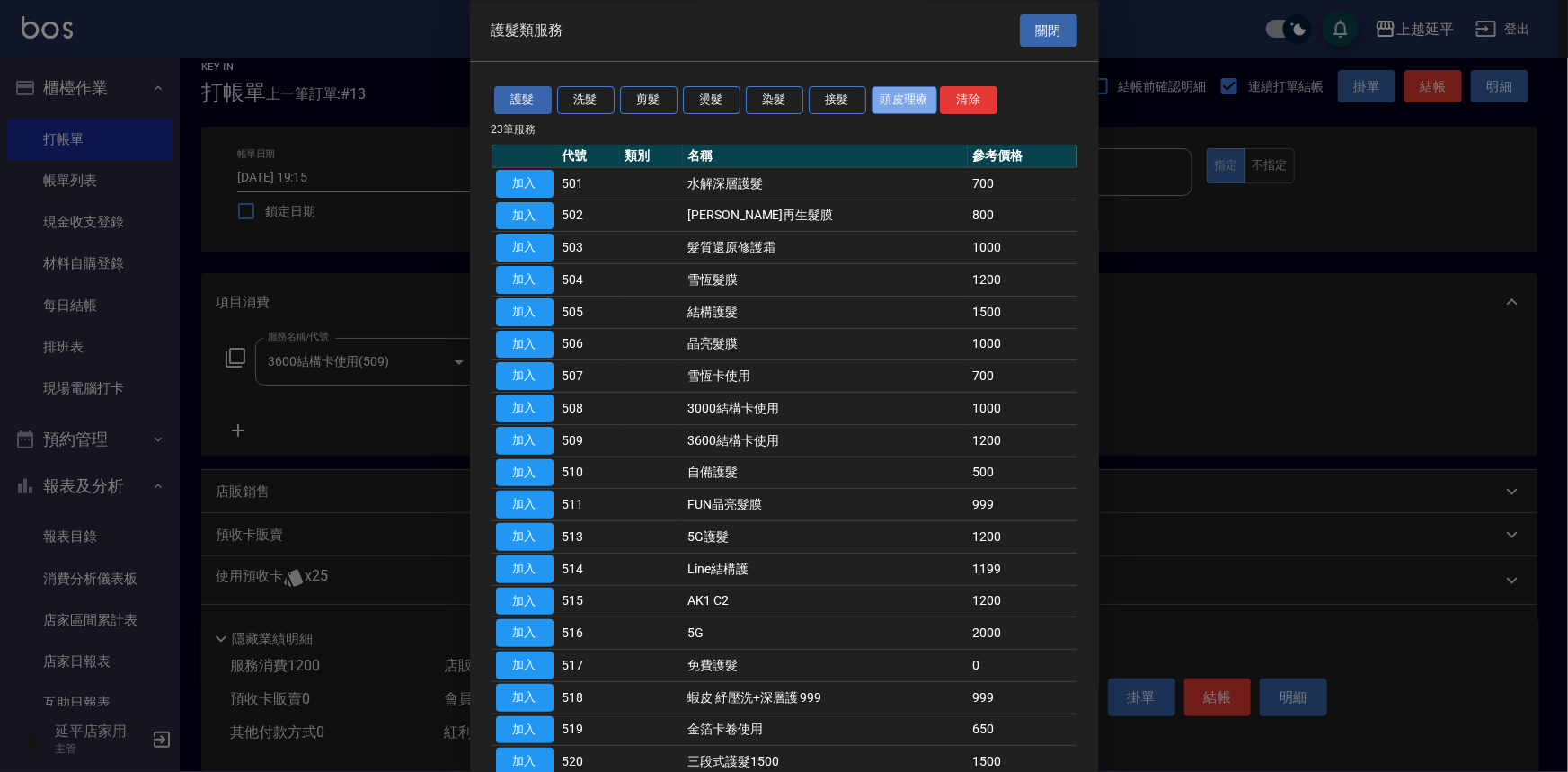
click at [891, 109] on button "頭皮理療" at bounding box center [904, 100] width 66 height 28
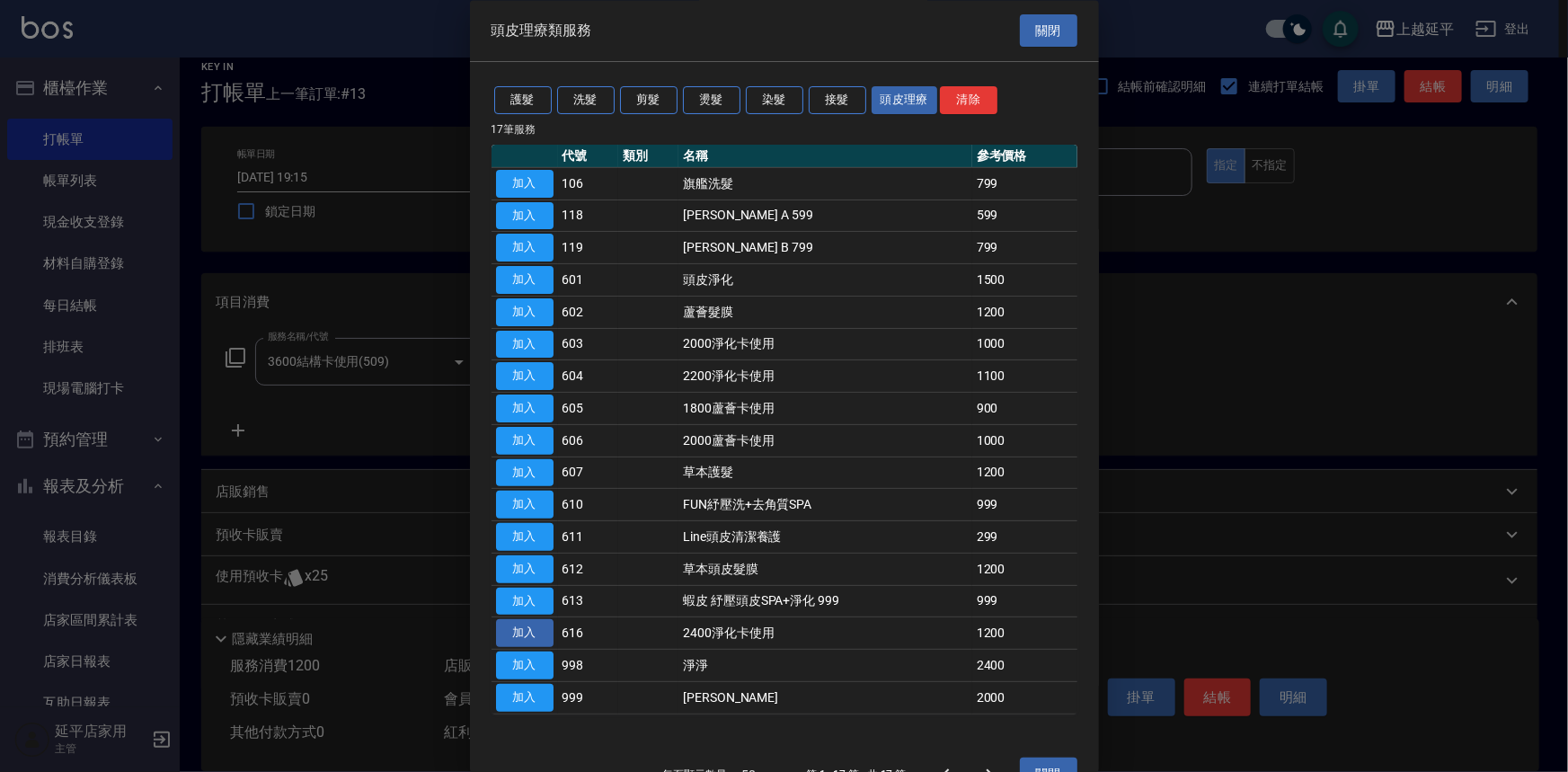
click at [515, 624] on button "加入" at bounding box center [525, 634] width 58 height 28
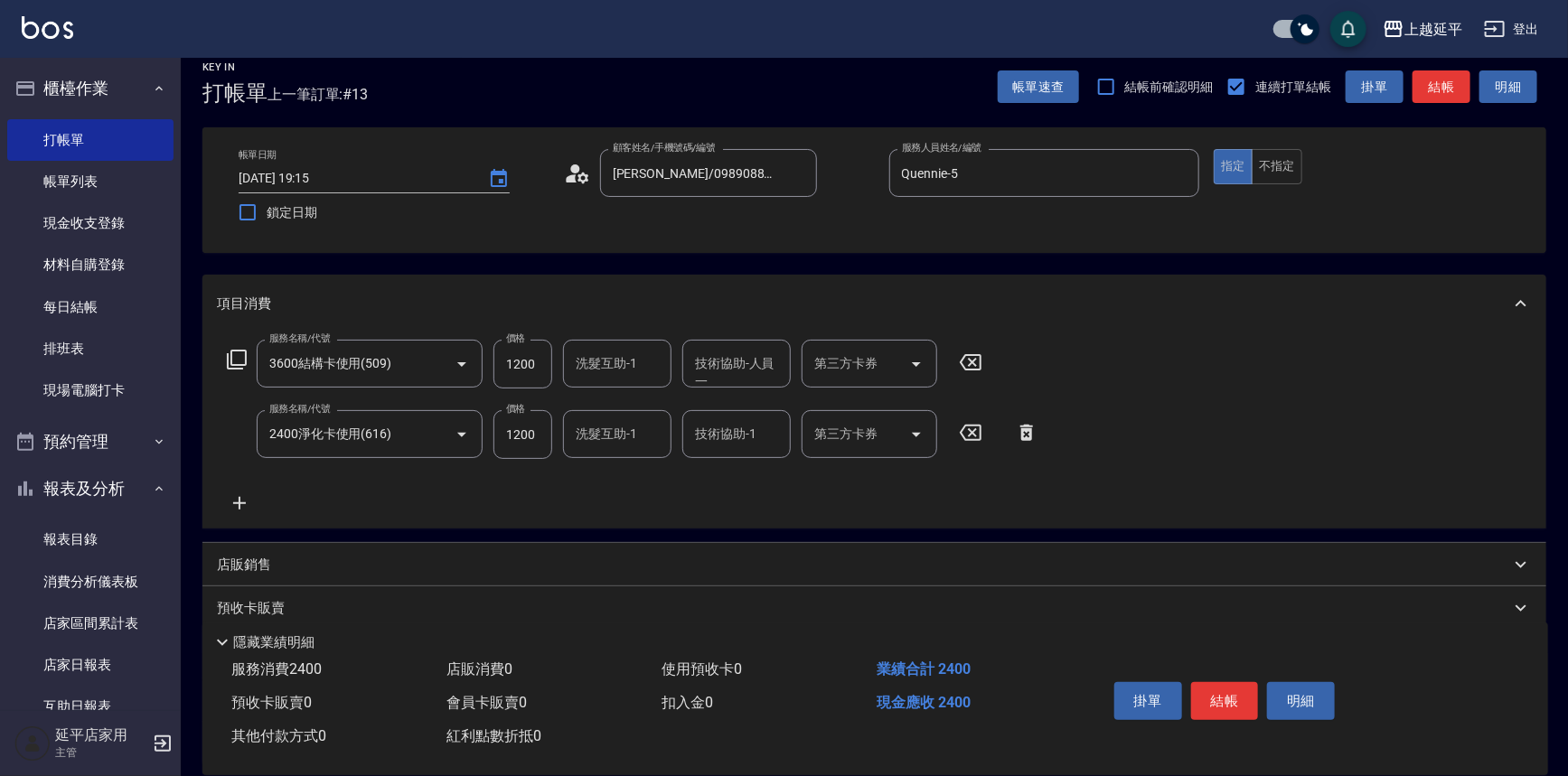
click at [776, 361] on div "技術協助-人員一 技術協助-人員[PERSON_NAME]" at bounding box center [736, 363] width 108 height 48
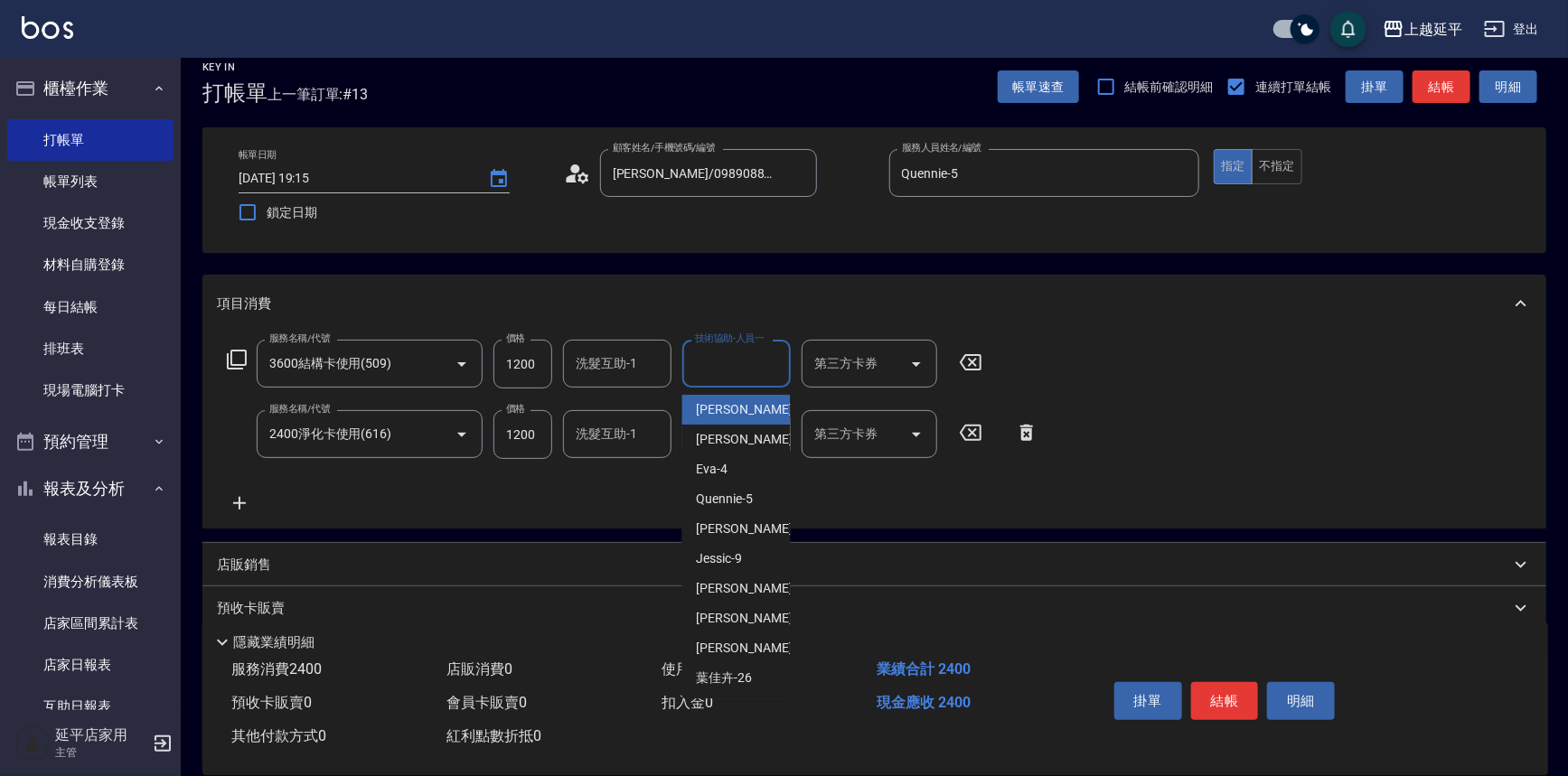
click at [613, 375] on input "洗髮互助-1" at bounding box center [617, 363] width 92 height 32
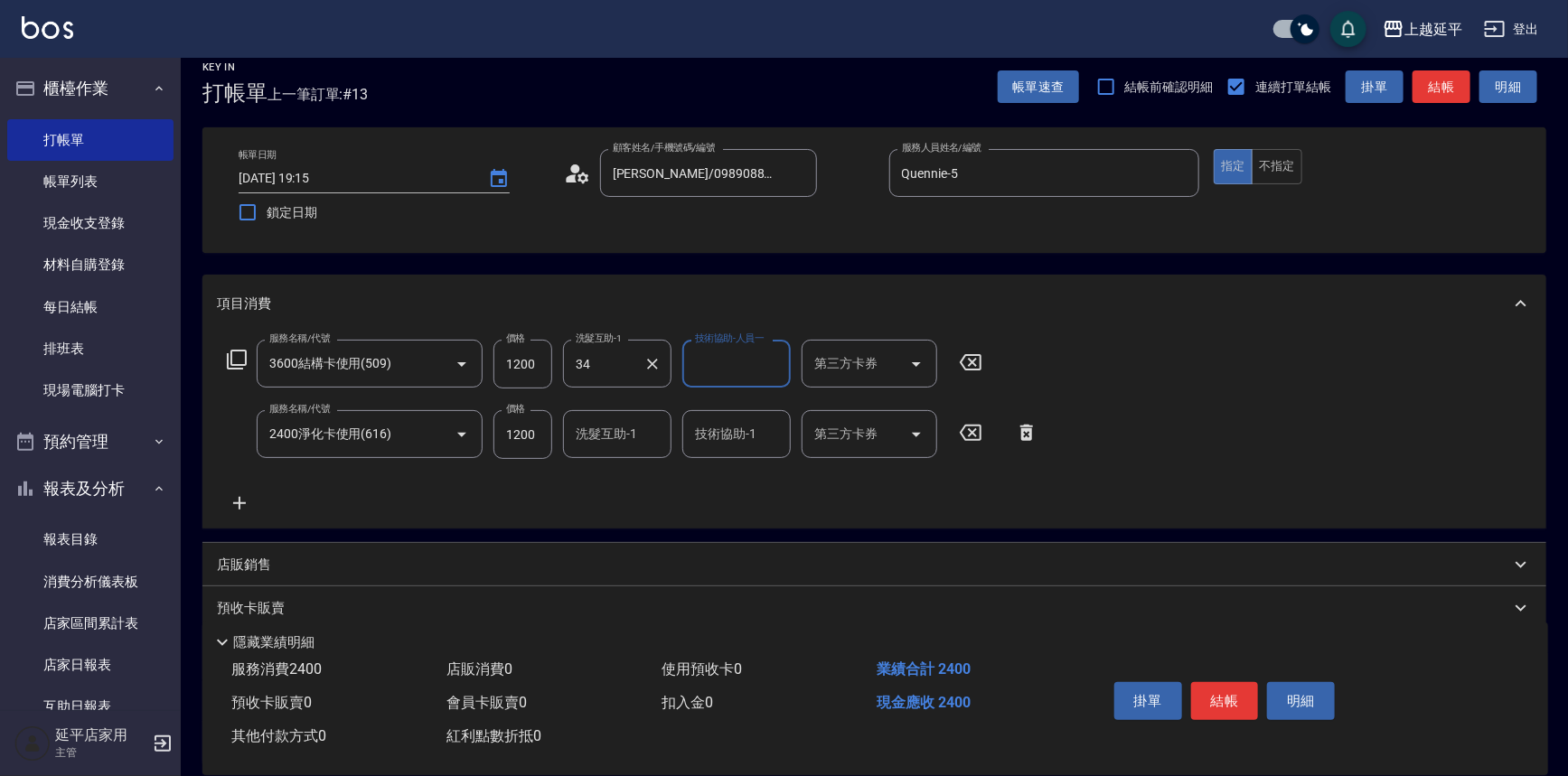
type input "[PERSON_NAME]-34"
click at [918, 363] on icon "Open" at bounding box center [916, 364] width 9 height 5
click at [908, 406] on span "舊有卡券" at bounding box center [869, 409] width 136 height 30
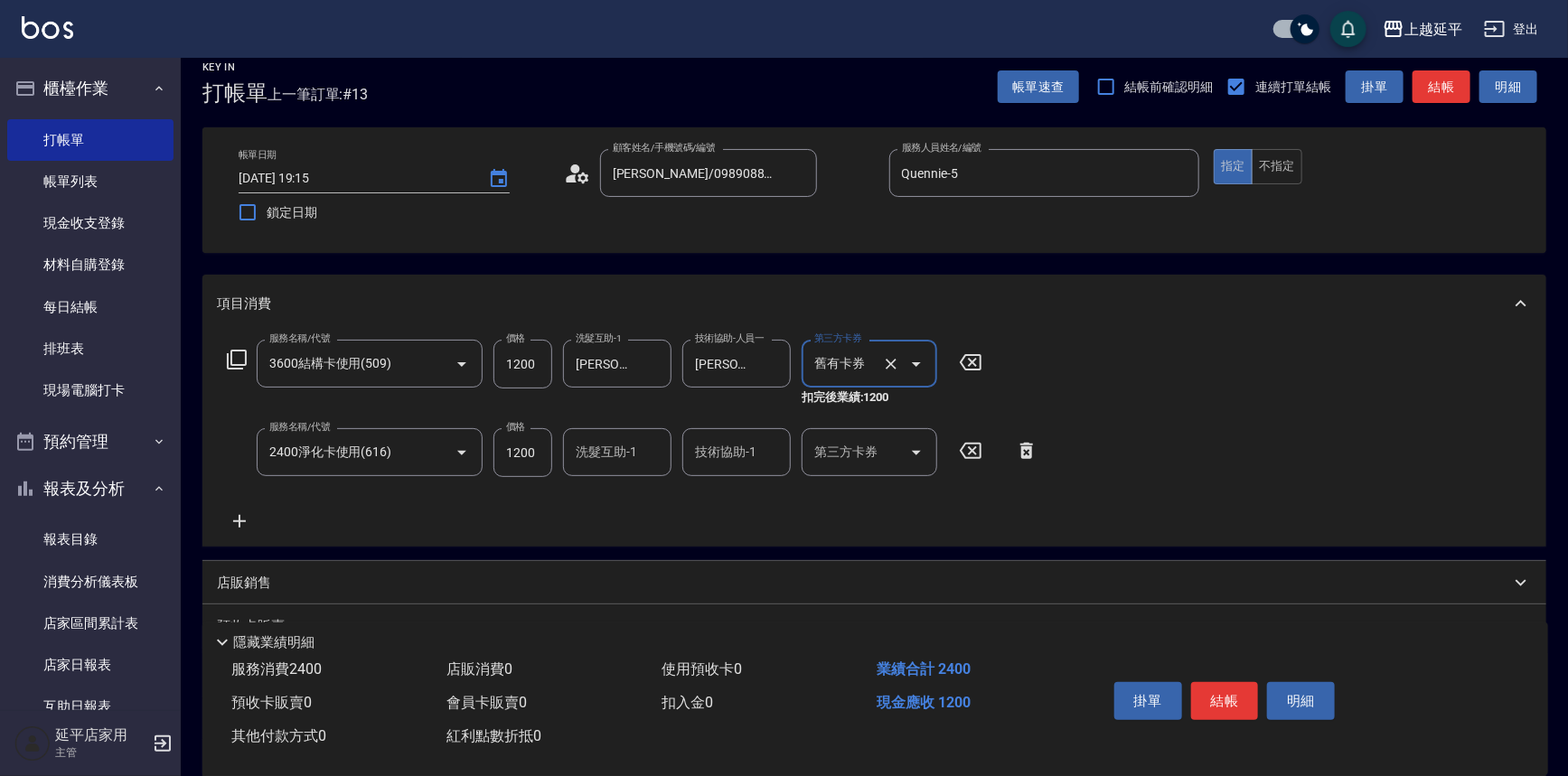
type input "舊有卡券"
click at [765, 451] on input "技術協助-1" at bounding box center [736, 452] width 92 height 32
type input "[PERSON_NAME]-34"
click at [920, 444] on icon "Open" at bounding box center [916, 453] width 22 height 22
click at [890, 504] on span "舊有卡券" at bounding box center [869, 498] width 136 height 30
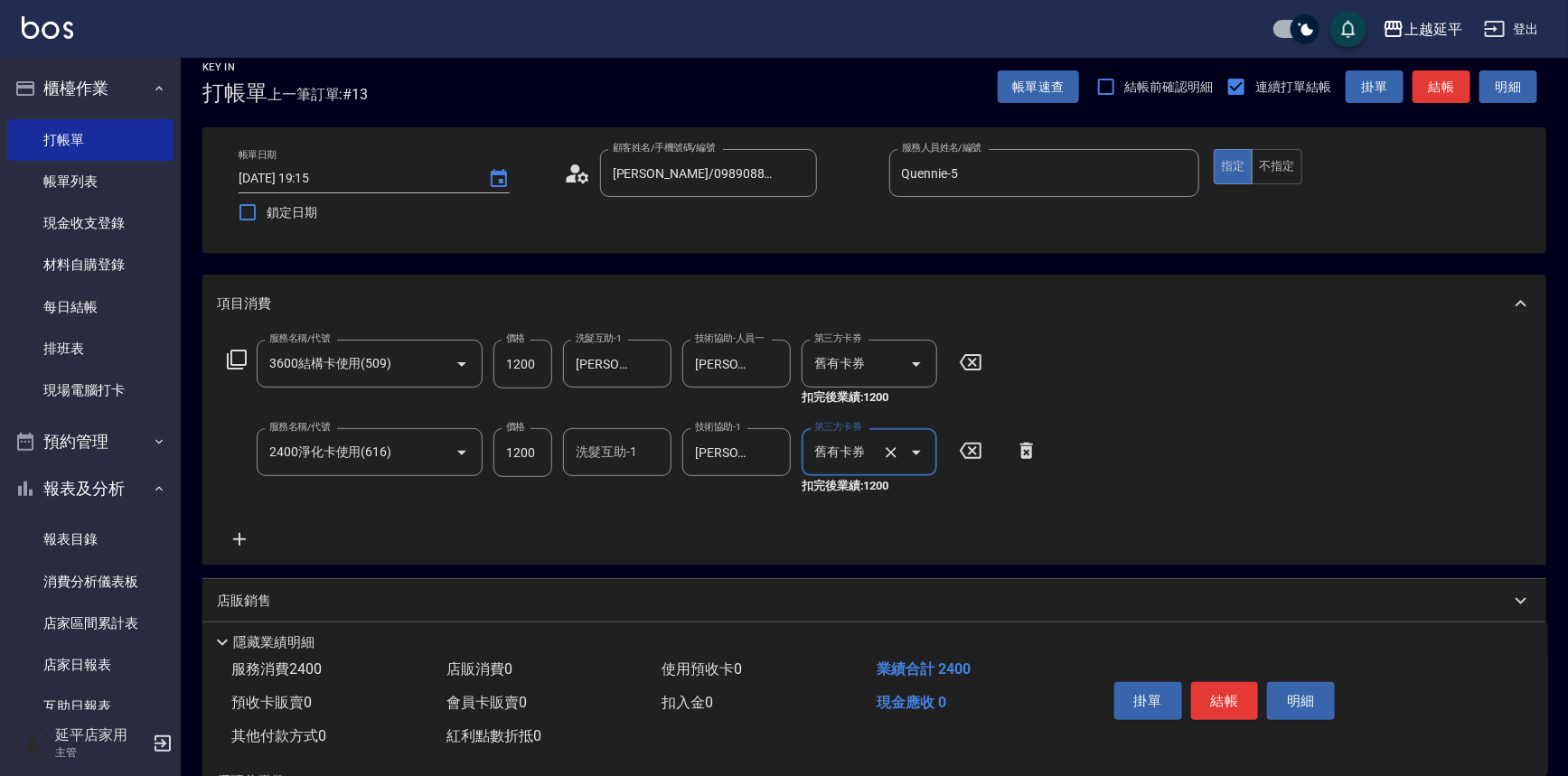
type input "舊有卡券"
click at [1247, 514] on div "服務名稱/代號 3600結構卡使用(509) 服務名稱/代號 價格 1200 價格 洗髮互助-1 [PERSON_NAME]-34 洗髮互助-1 技術協助-人…" at bounding box center [874, 448] width 1344 height 232
click at [1237, 692] on button "結帳" at bounding box center [1225, 701] width 67 height 38
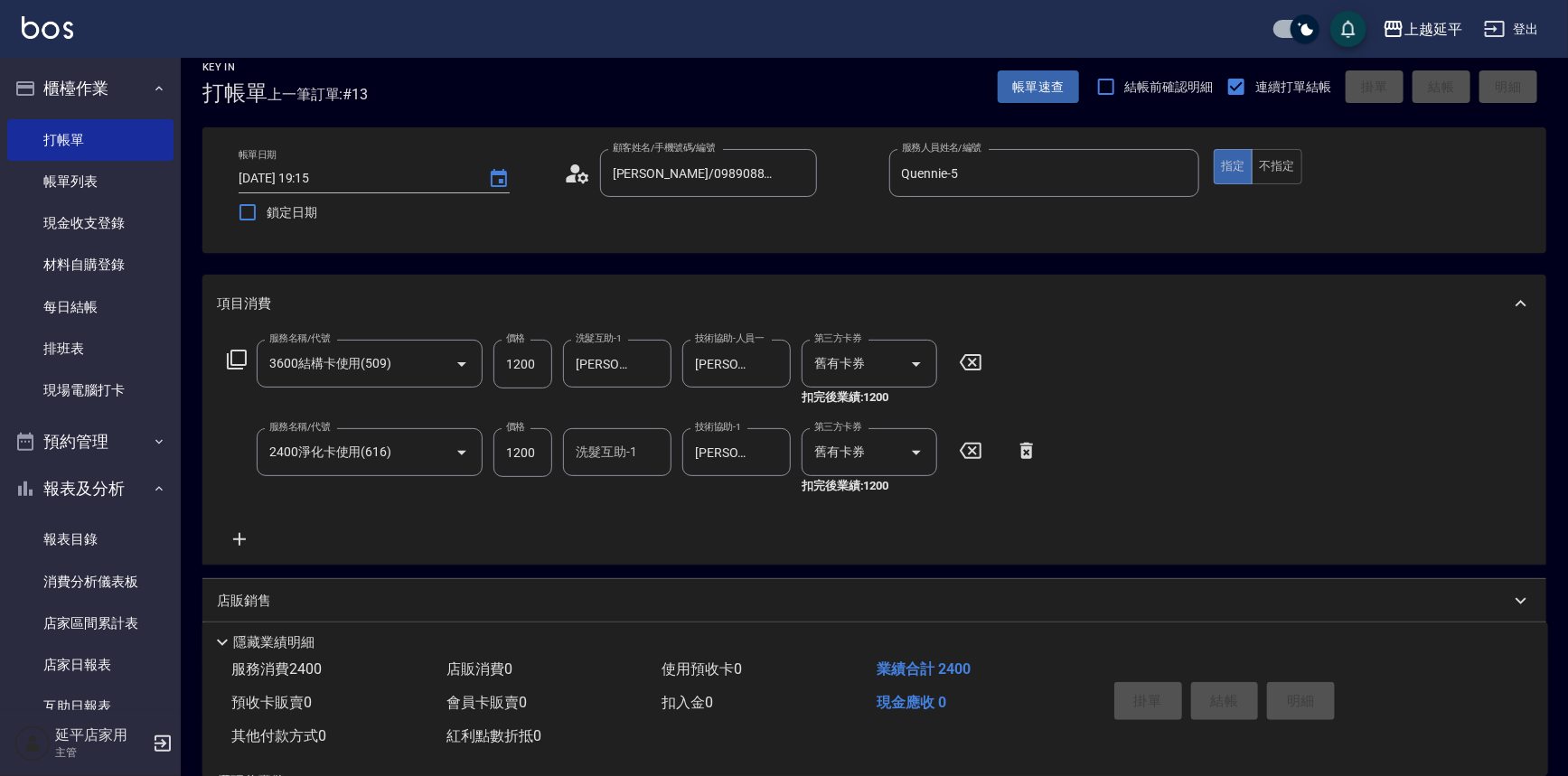
type input "[DATE] 19:16"
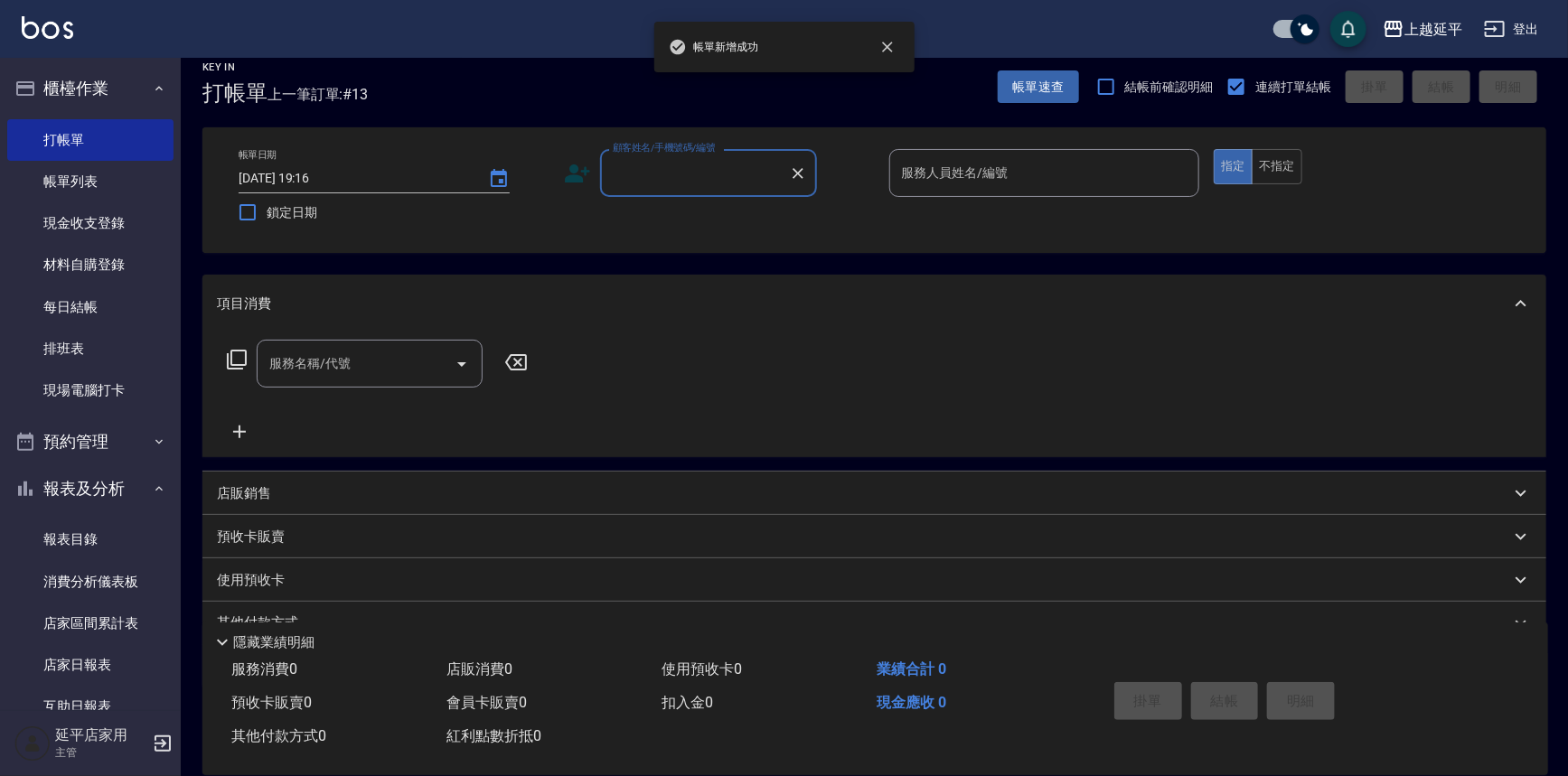
scroll to position [0, 0]
click at [710, 179] on input "顧客姓名/手機號碼/編號" at bounding box center [694, 173] width 174 height 32
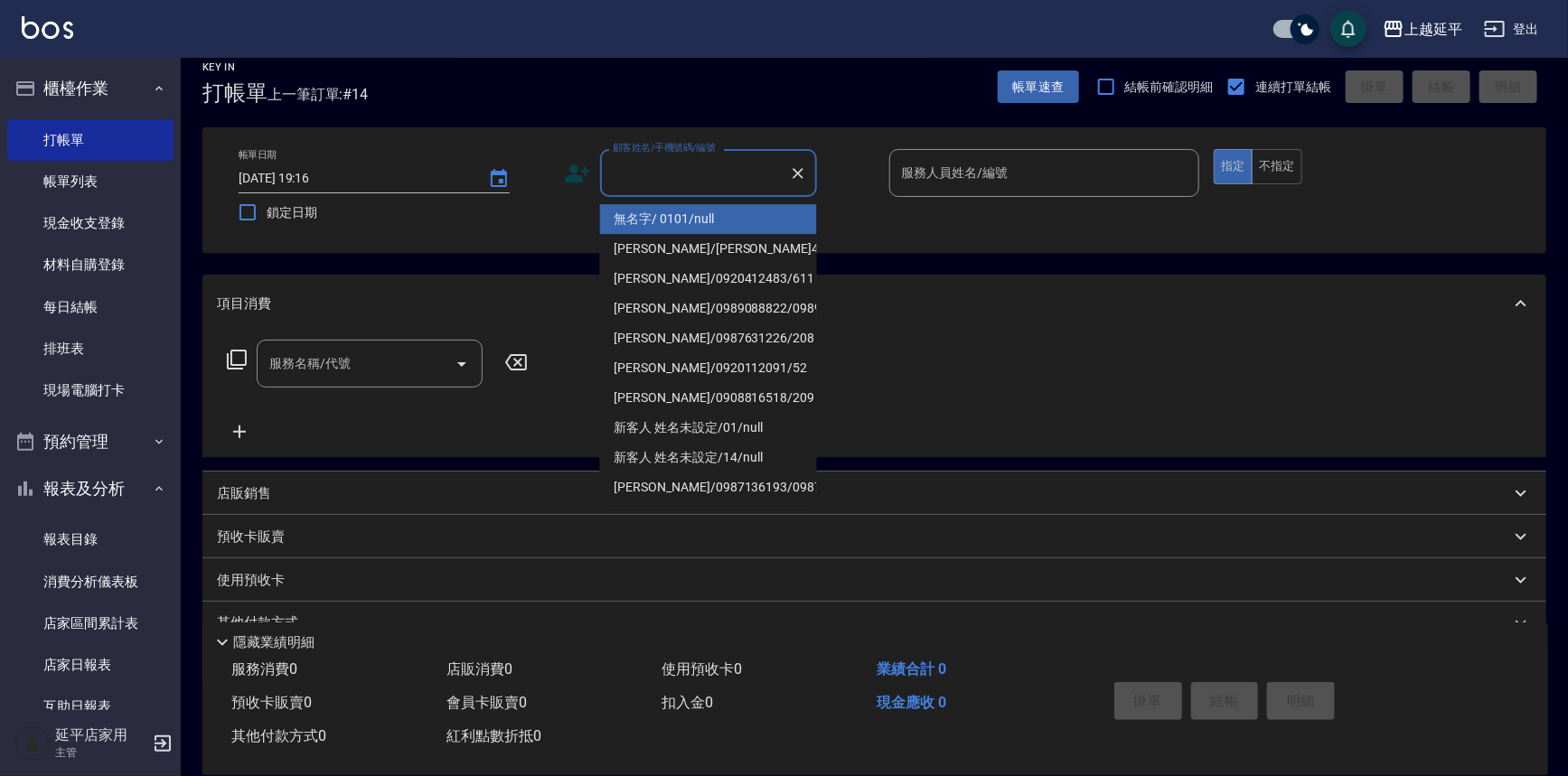
click at [704, 221] on li "無名字/ 0101/null" at bounding box center [708, 218] width 217 height 30
type input "無名字/ 0101/null"
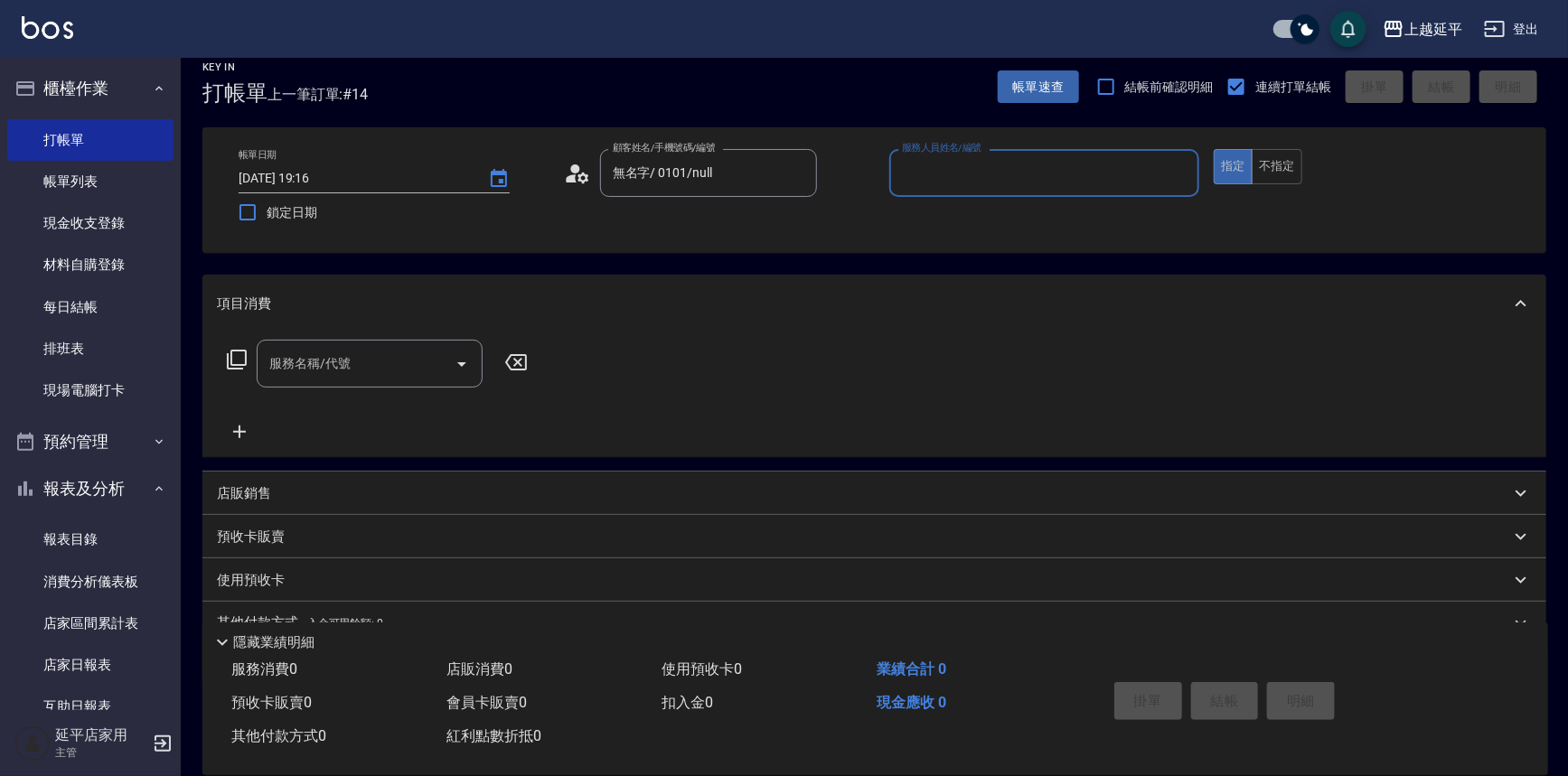
click at [946, 180] on input "服務人員姓名/編號" at bounding box center [1045, 173] width 295 height 32
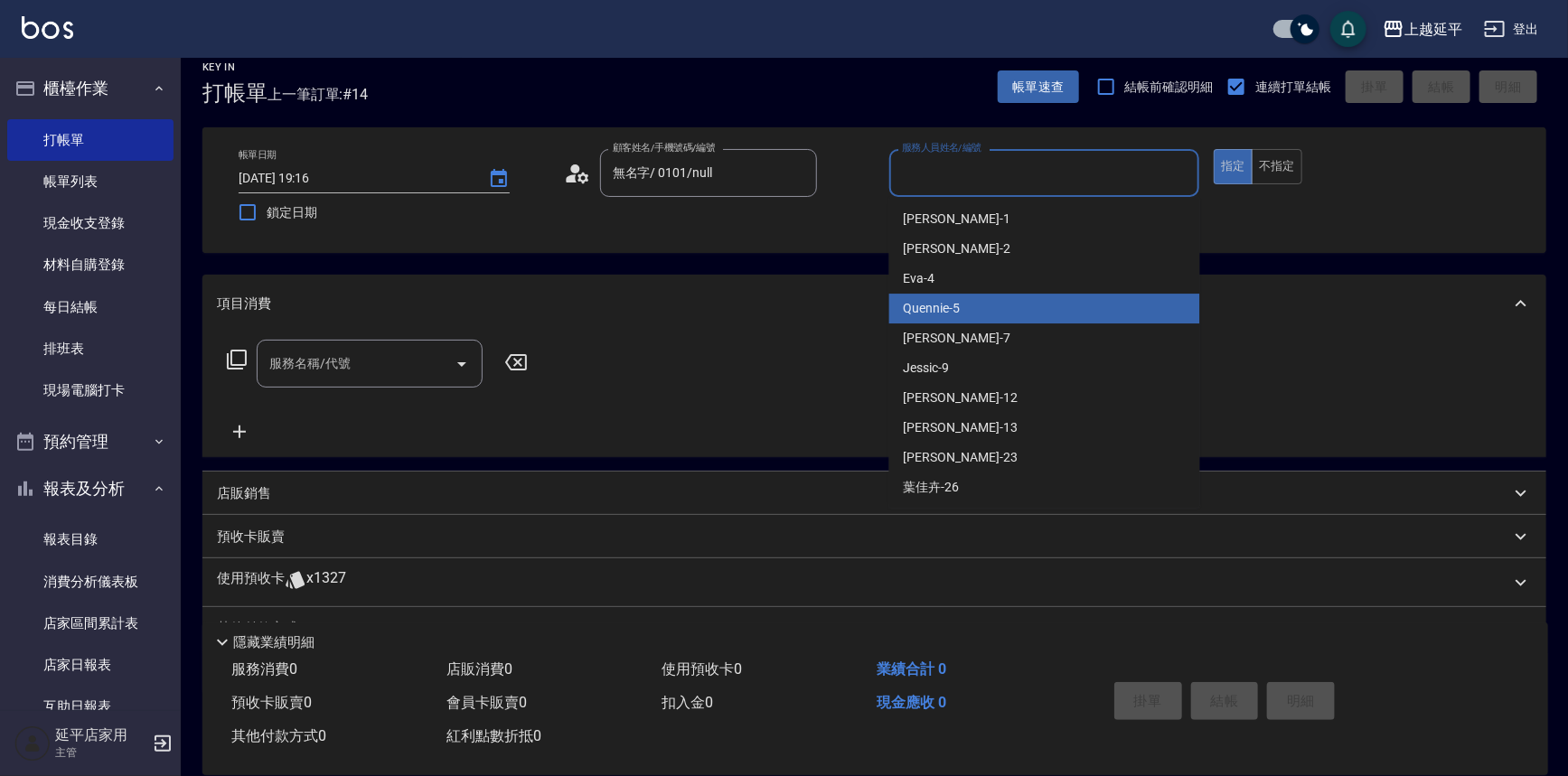
click at [964, 302] on div "Quennie -5" at bounding box center [1045, 308] width 311 height 30
type input "Quennie-5"
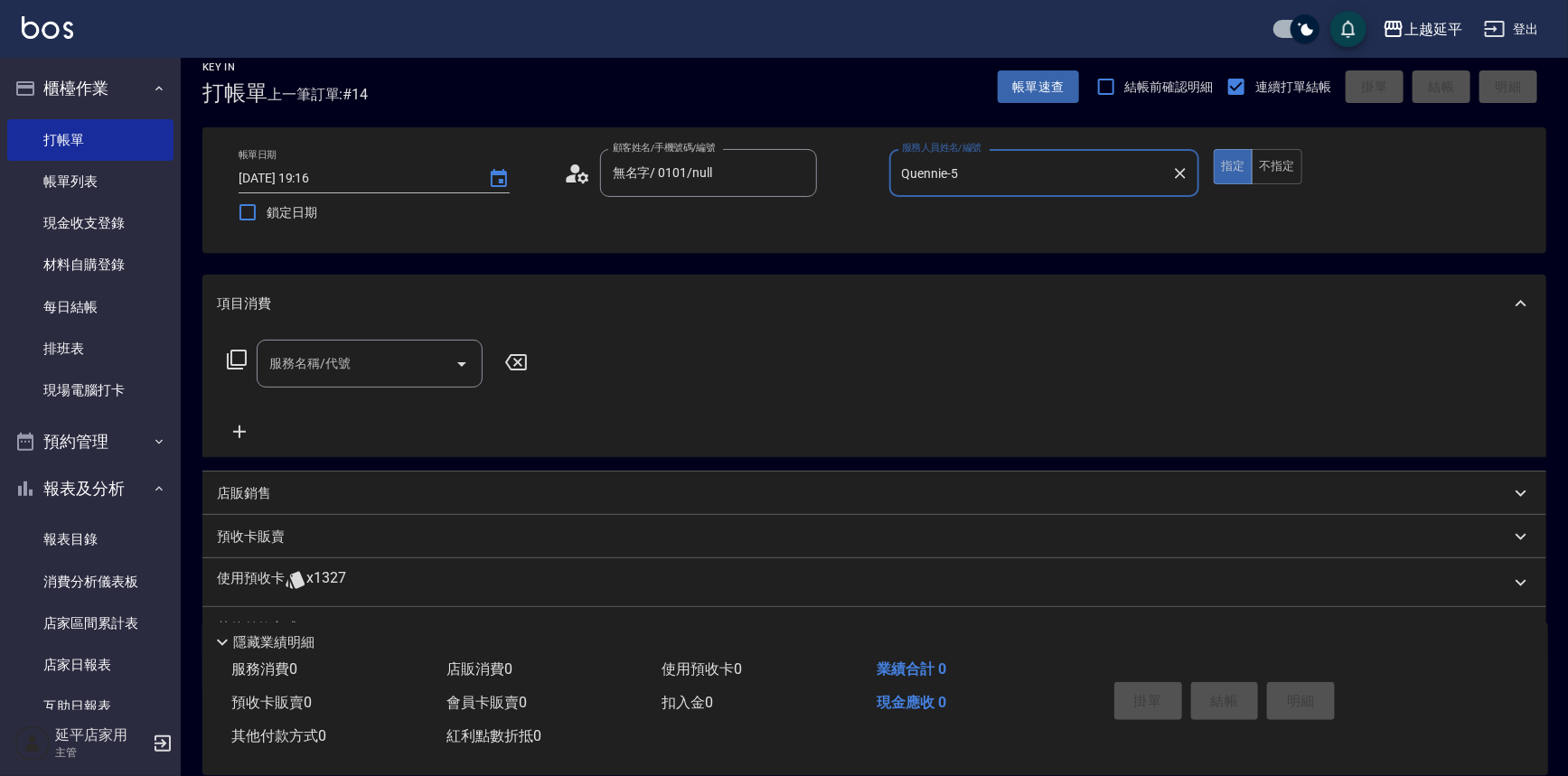
click at [236, 350] on icon at bounding box center [237, 359] width 20 height 20
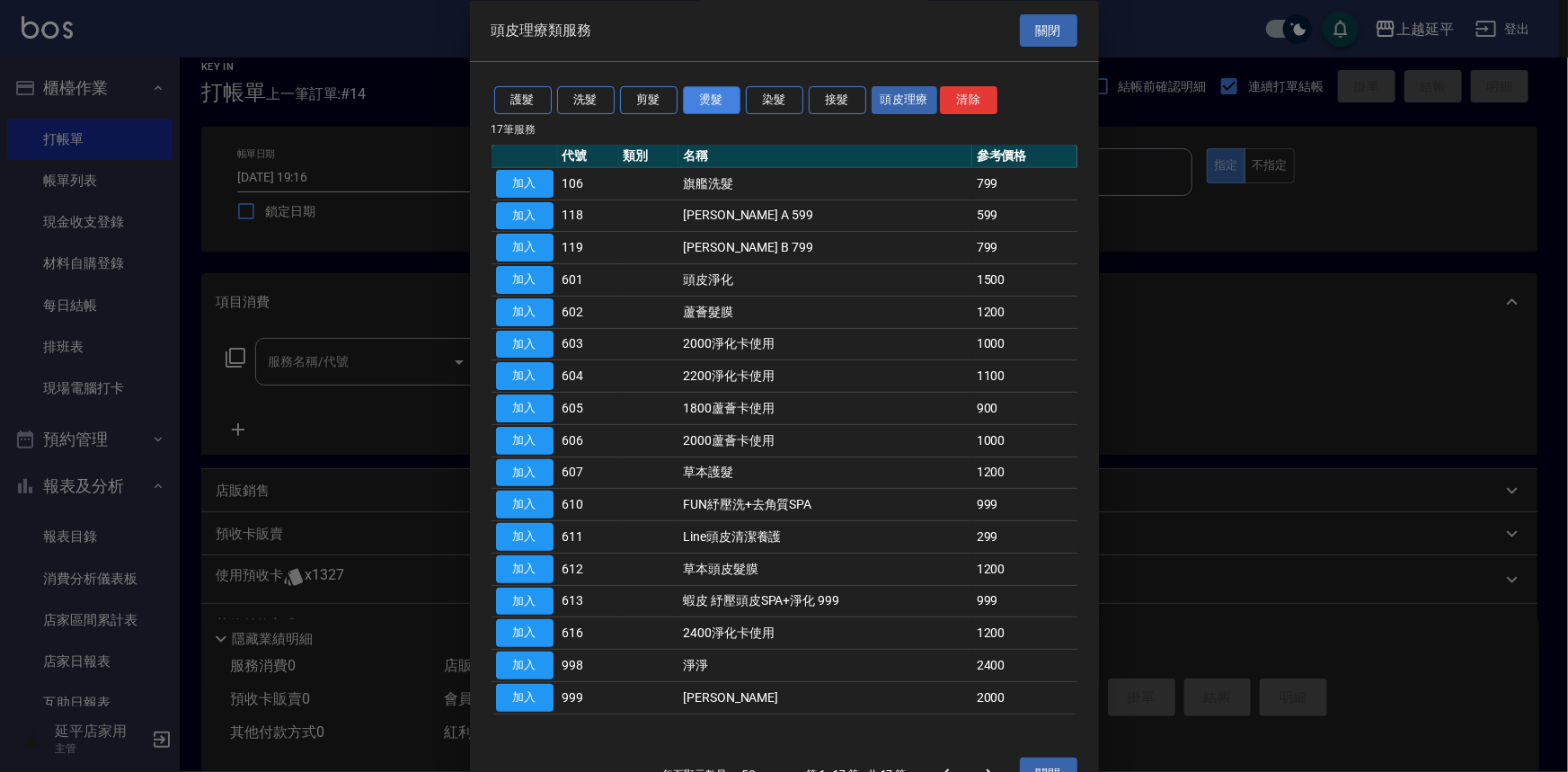
click at [715, 107] on button "燙髮" at bounding box center [712, 100] width 58 height 28
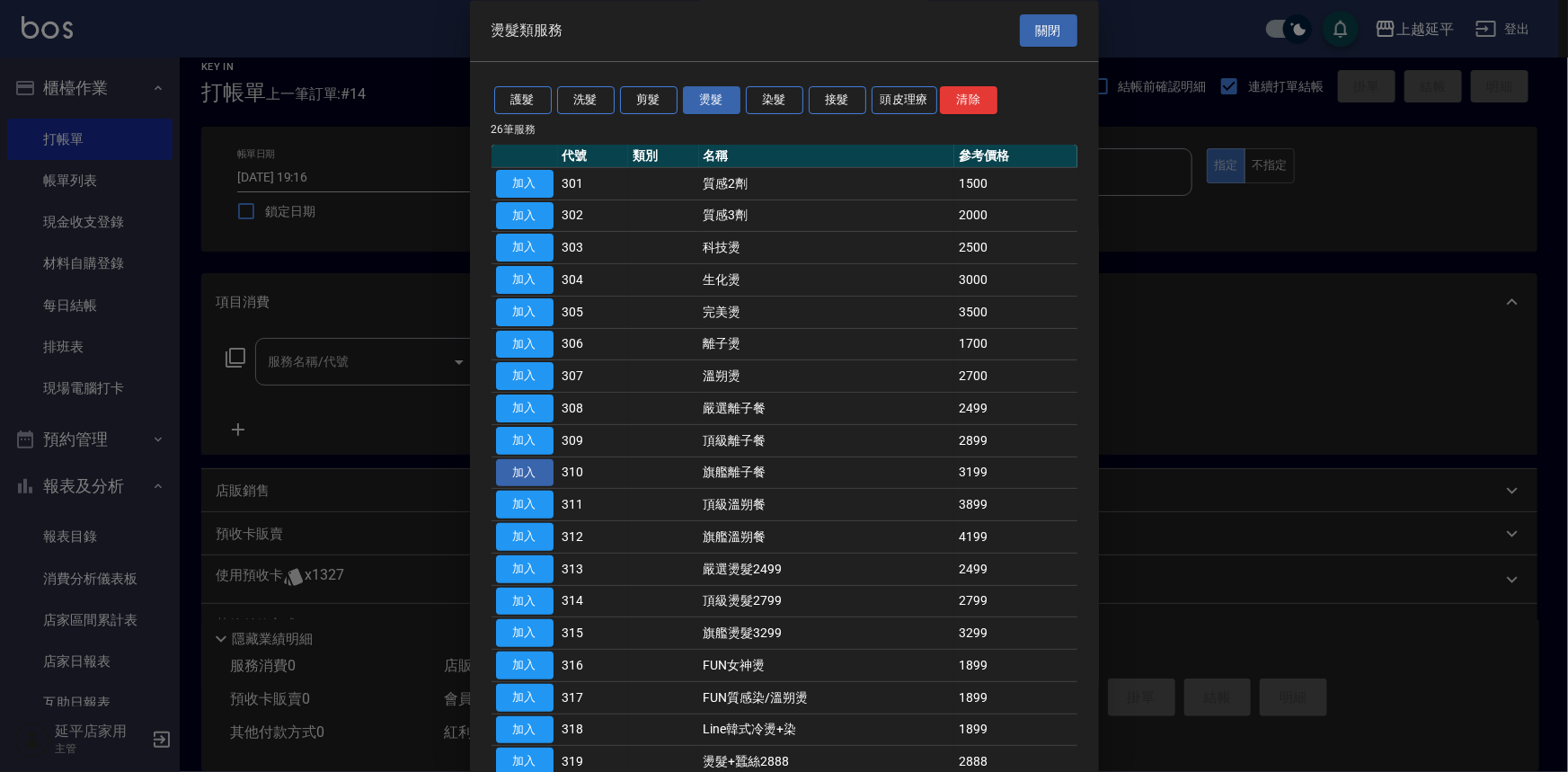
click at [521, 462] on button "加入" at bounding box center [525, 472] width 58 height 28
type input "旗艦離子餐(310)"
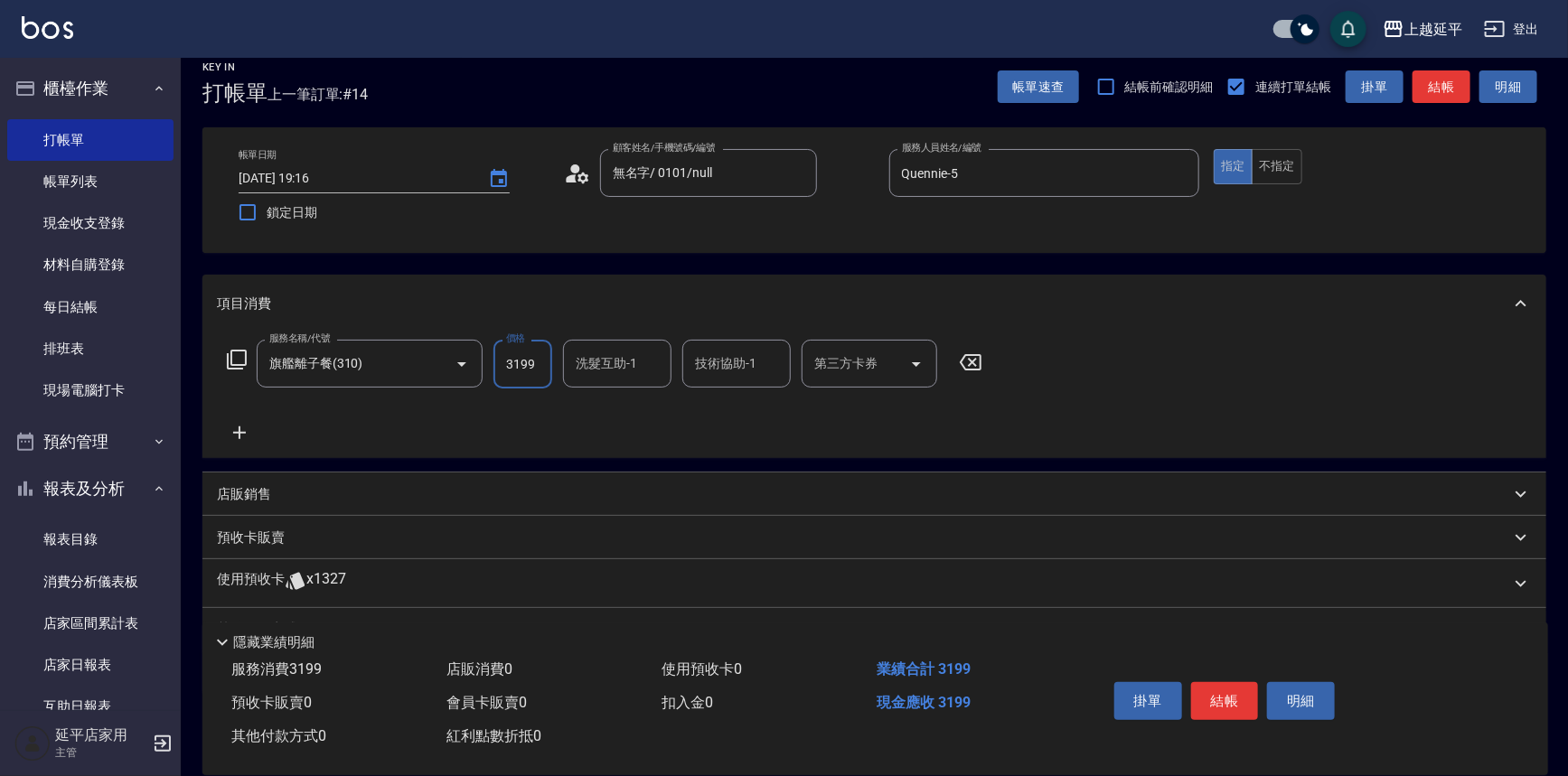
click at [537, 373] on input "3199" at bounding box center [522, 364] width 59 height 49
type input "3999"
type input "[PERSON_NAME]-34"
click at [1231, 690] on button "結帳" at bounding box center [1225, 701] width 67 height 38
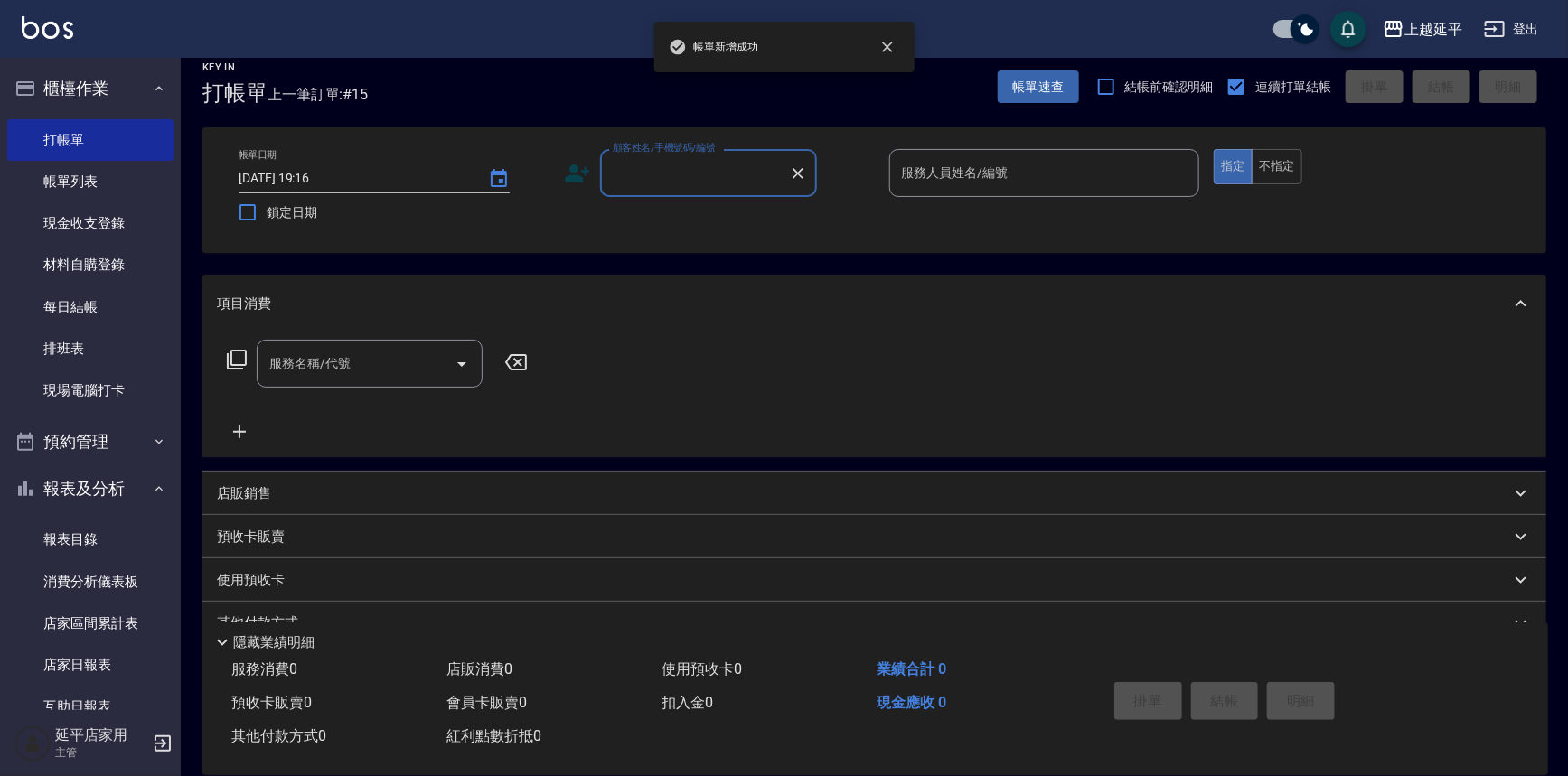
click at [652, 181] on input "顧客姓名/手機號碼/編號" at bounding box center [694, 173] width 174 height 32
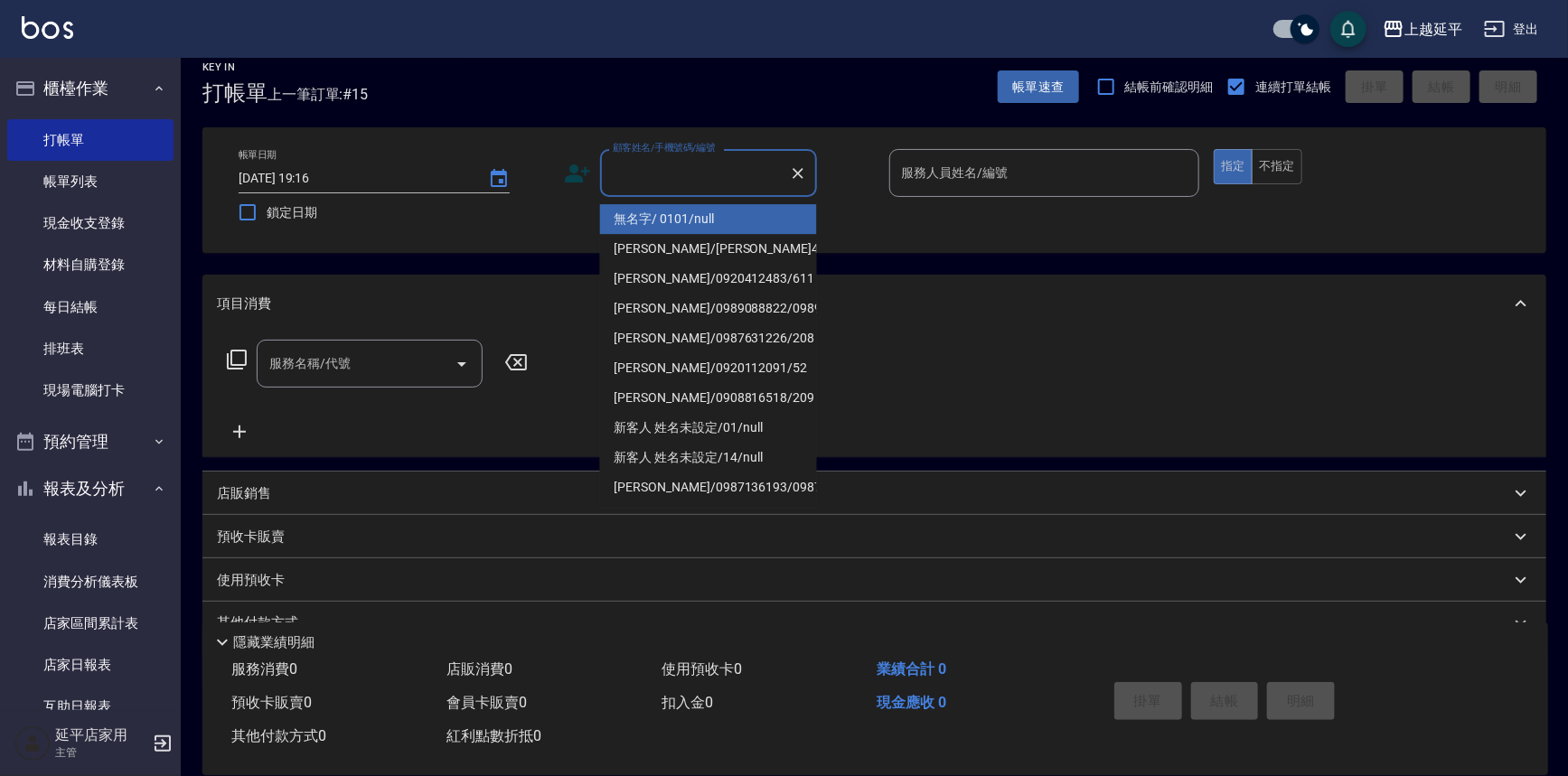
click at [686, 216] on li "無名字/ 0101/null" at bounding box center [708, 218] width 217 height 30
type input "無名字/ 0101/null"
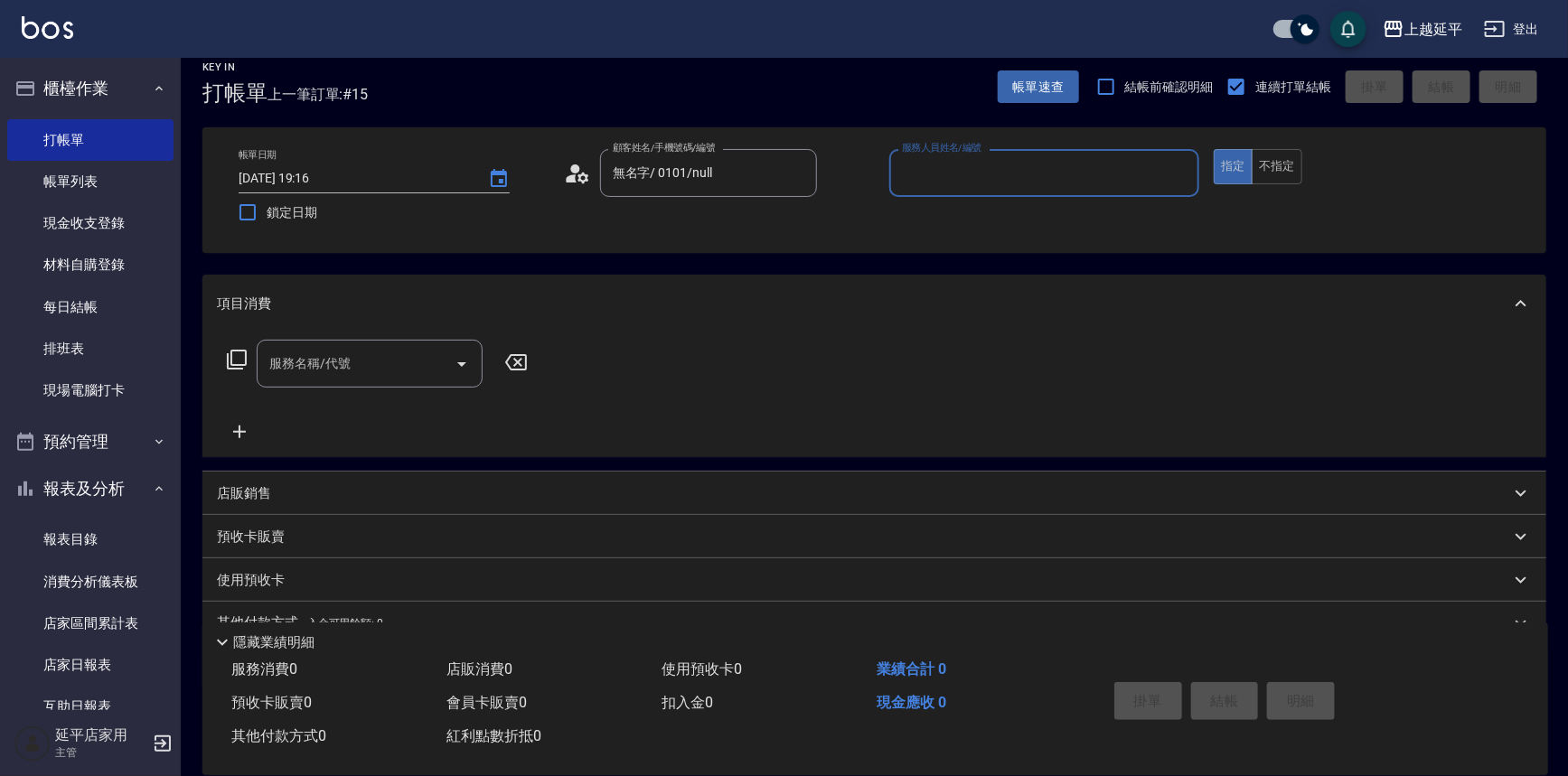
click at [954, 178] on input "服務人員姓名/編號" at bounding box center [1045, 173] width 295 height 32
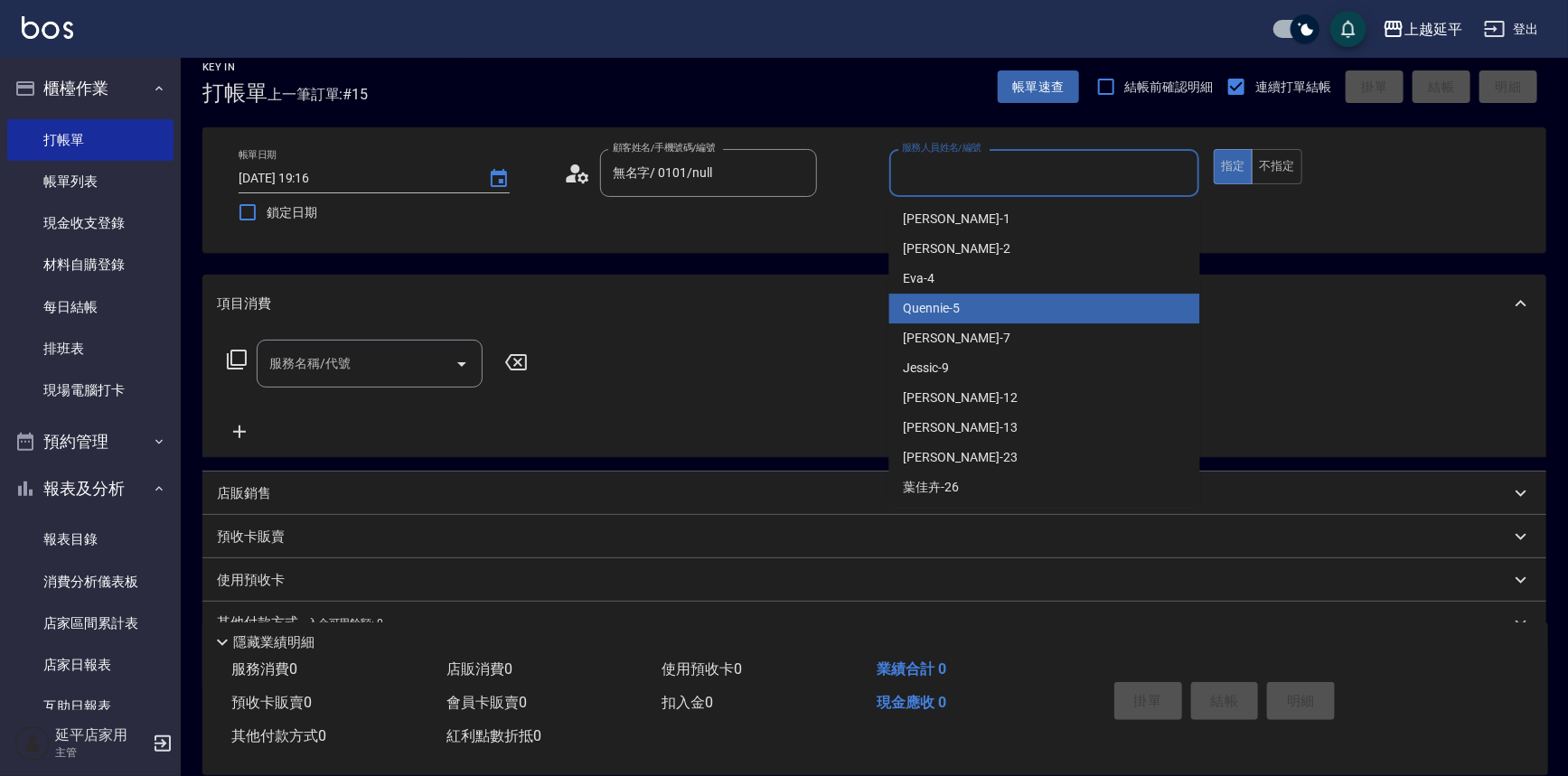
click at [939, 305] on span "Quennie -5" at bounding box center [932, 308] width 57 height 19
type input "Quennie-5"
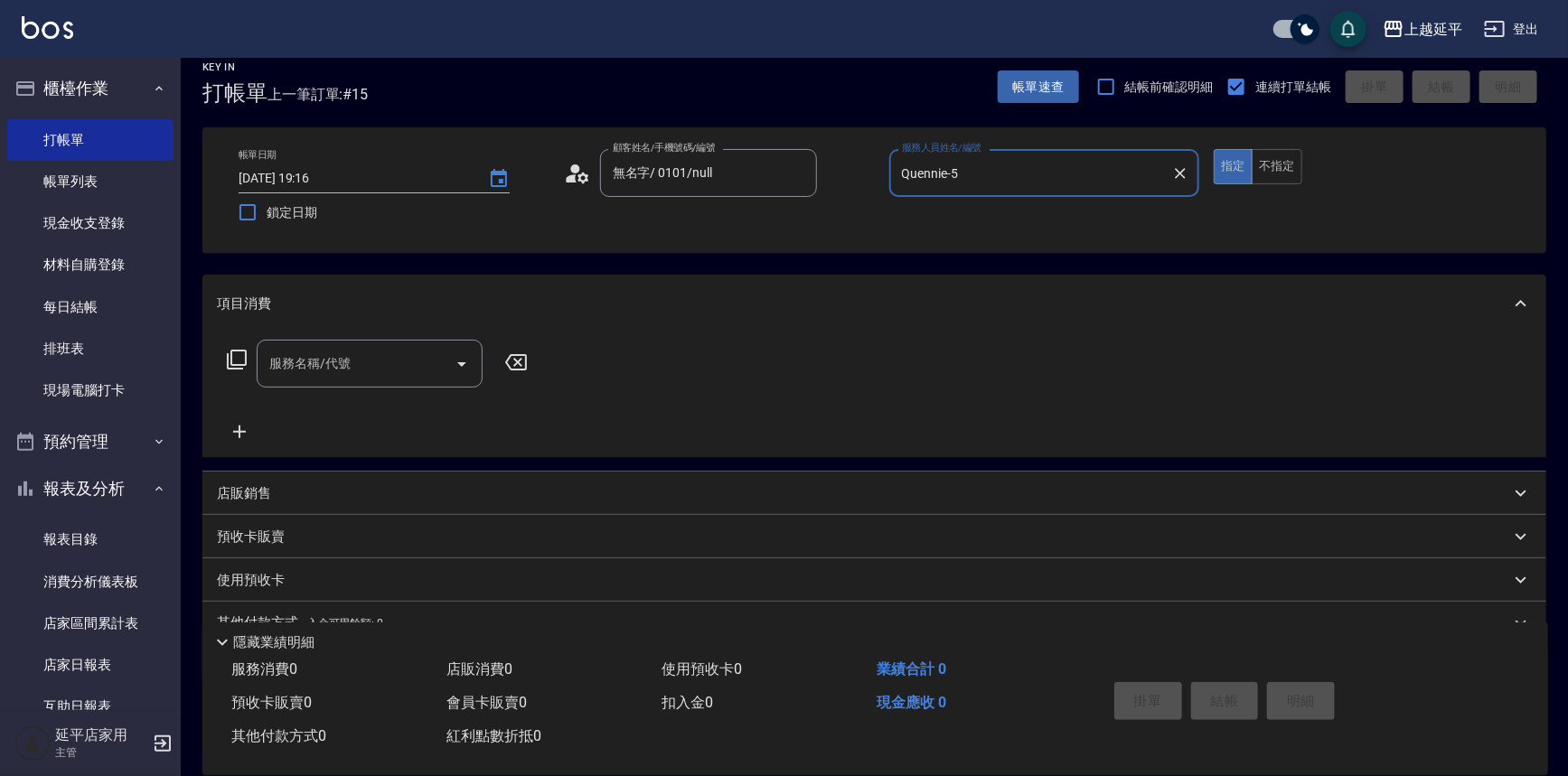
click at [939, 305] on div "項目消費" at bounding box center [863, 304] width 1293 height 19
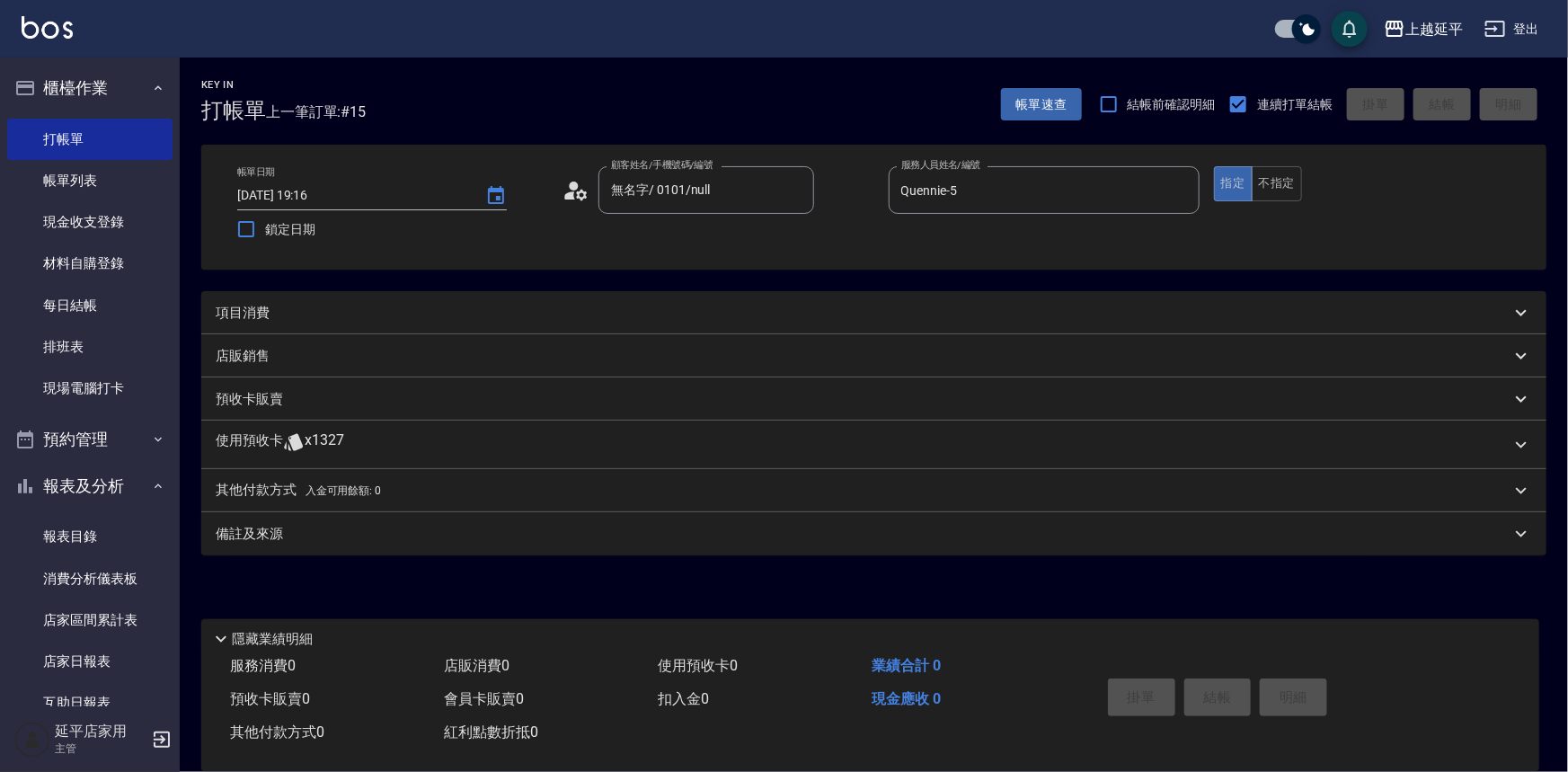
click at [249, 301] on div "項目消費" at bounding box center [873, 313] width 1345 height 43
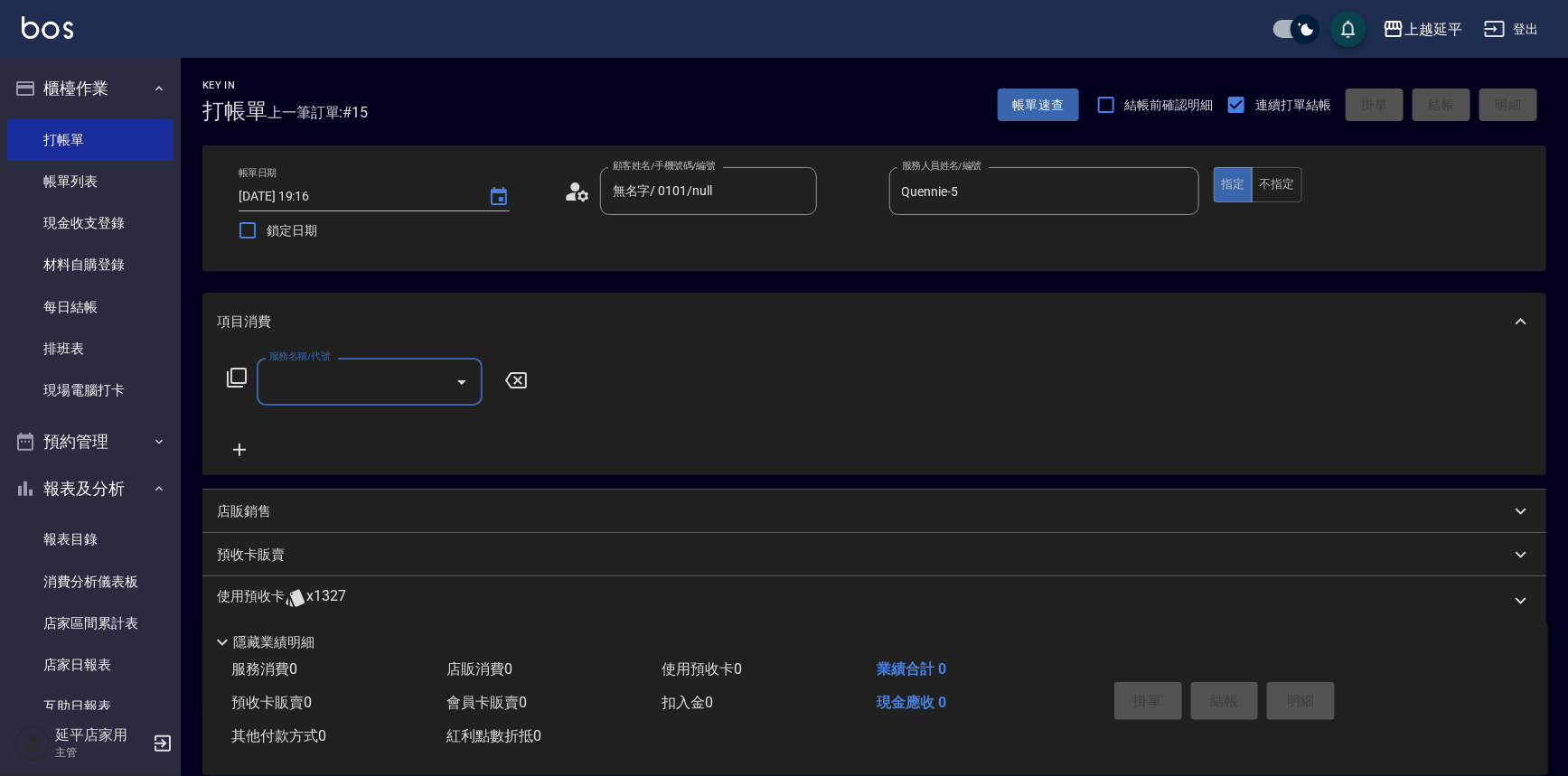
click at [239, 374] on icon at bounding box center [237, 378] width 22 height 22
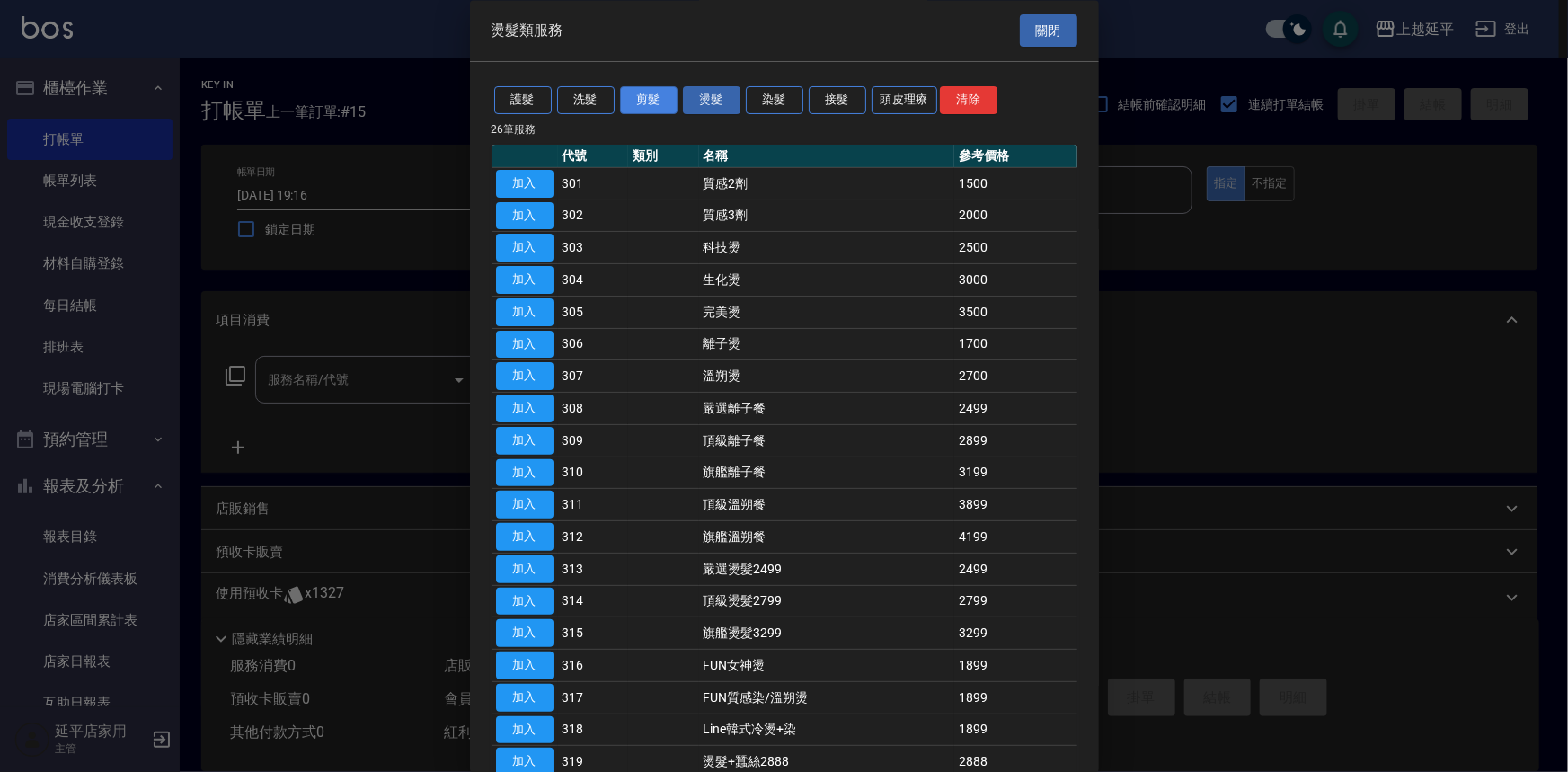
click at [632, 106] on button "剪髮" at bounding box center [649, 100] width 58 height 28
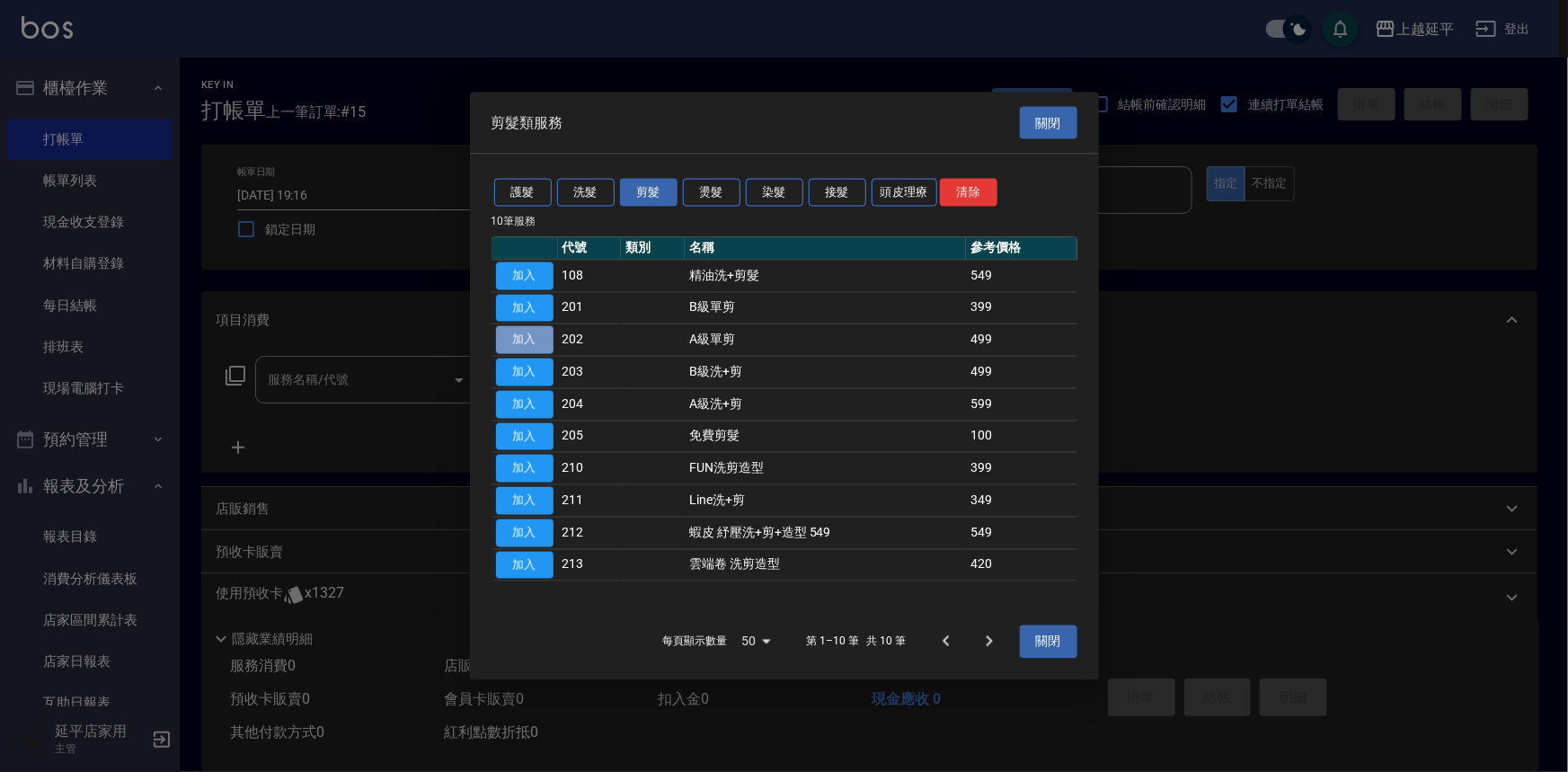
click at [515, 344] on button "加入" at bounding box center [525, 339] width 58 height 28
type input "A級單剪(202)"
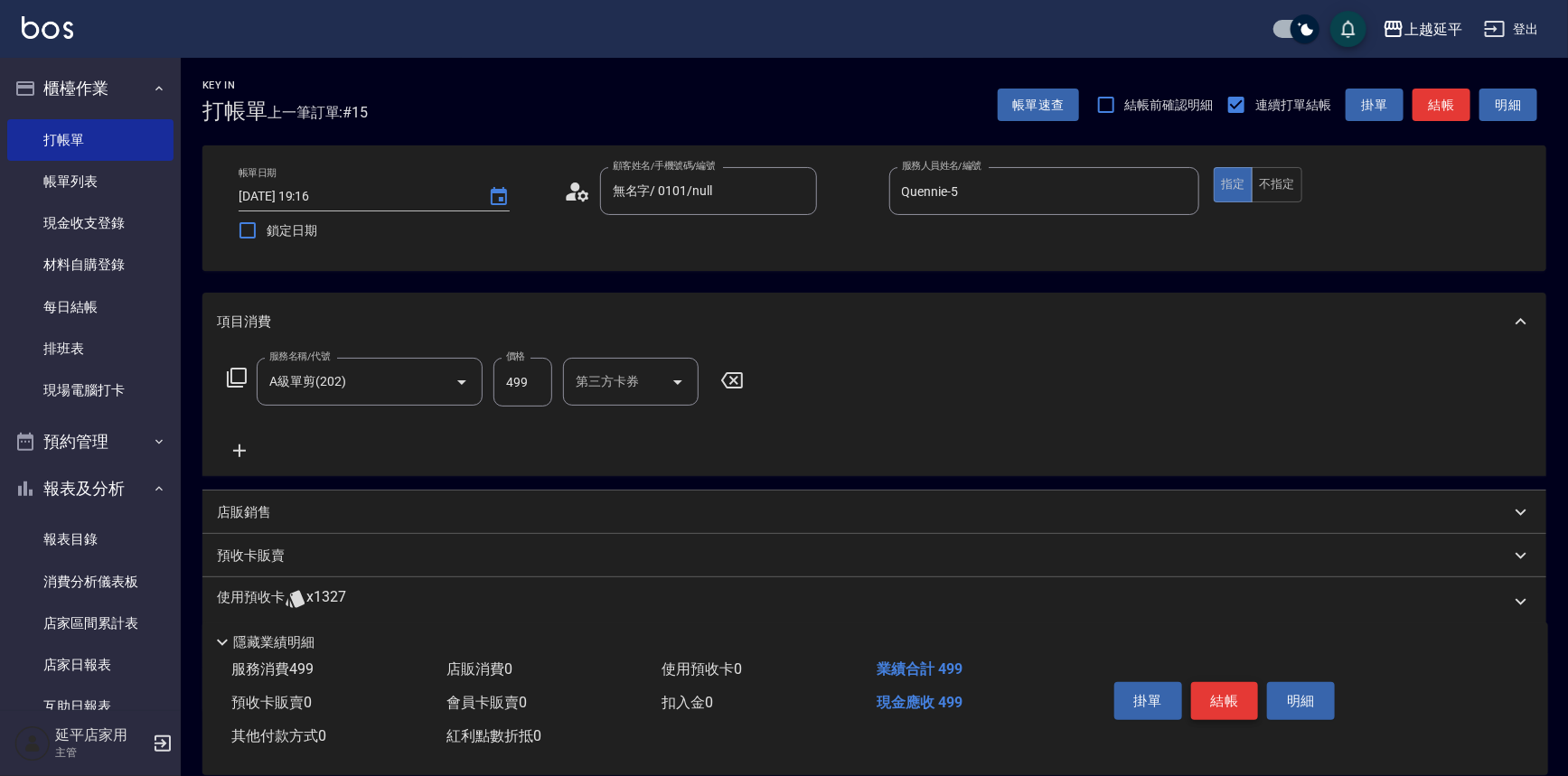
click at [1210, 701] on button "結帳" at bounding box center [1225, 701] width 67 height 38
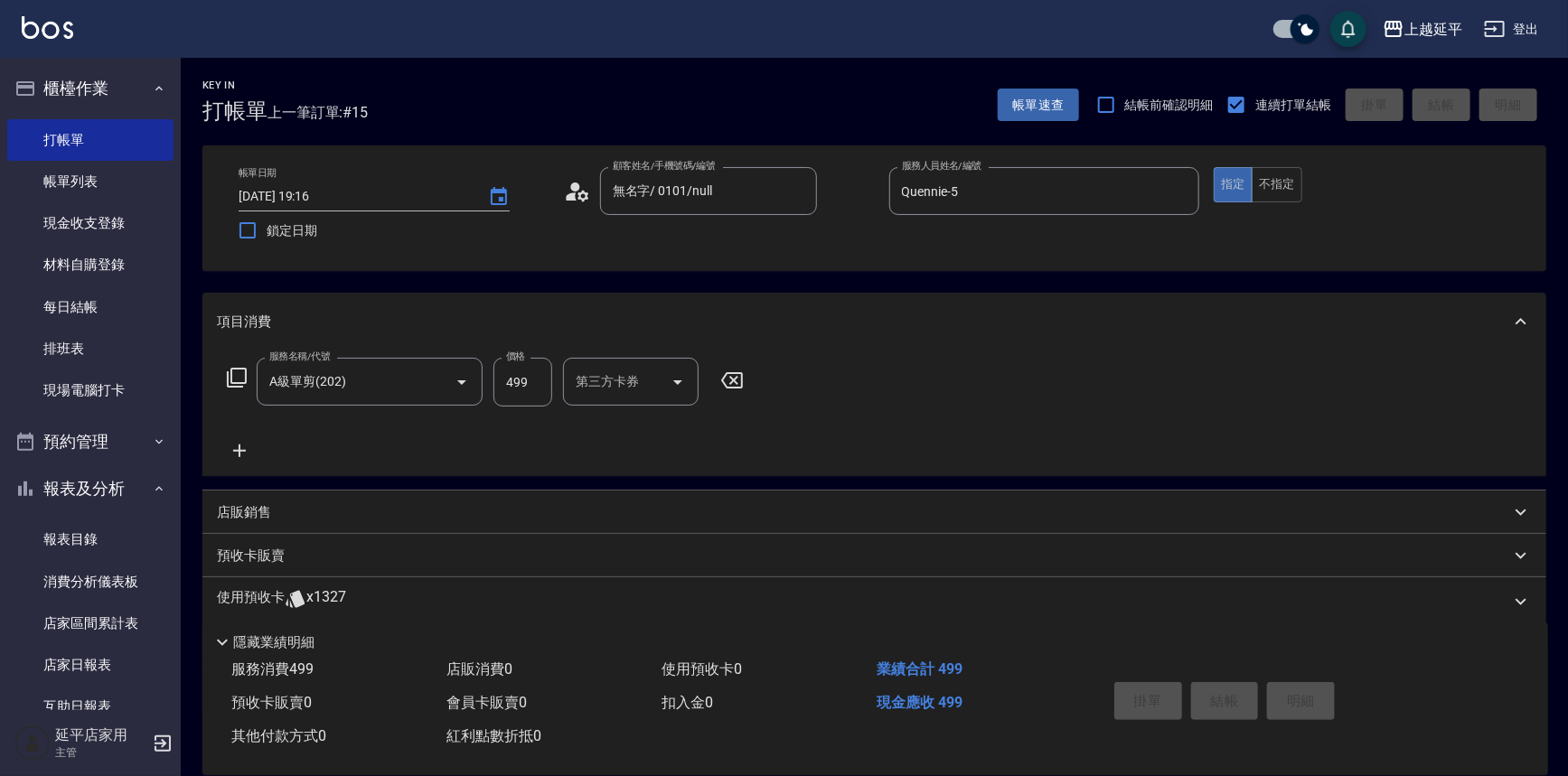
type input "[DATE] 19:17"
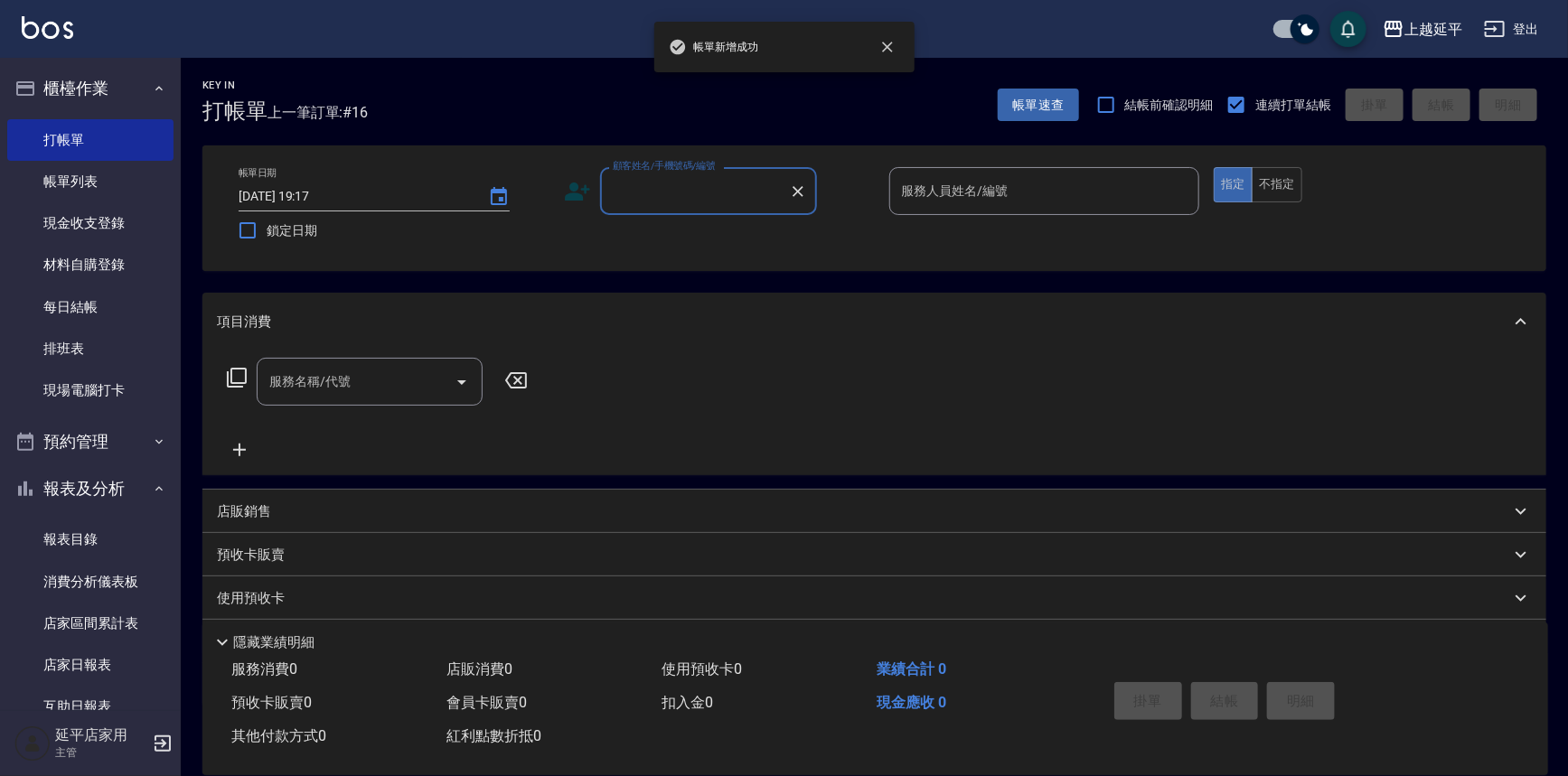
drag, startPoint x: 706, startPoint y: 183, endPoint x: 703, endPoint y: 193, distance: 10.4
click at [704, 193] on div "顧客姓名/手機號碼/編號" at bounding box center [708, 191] width 217 height 48
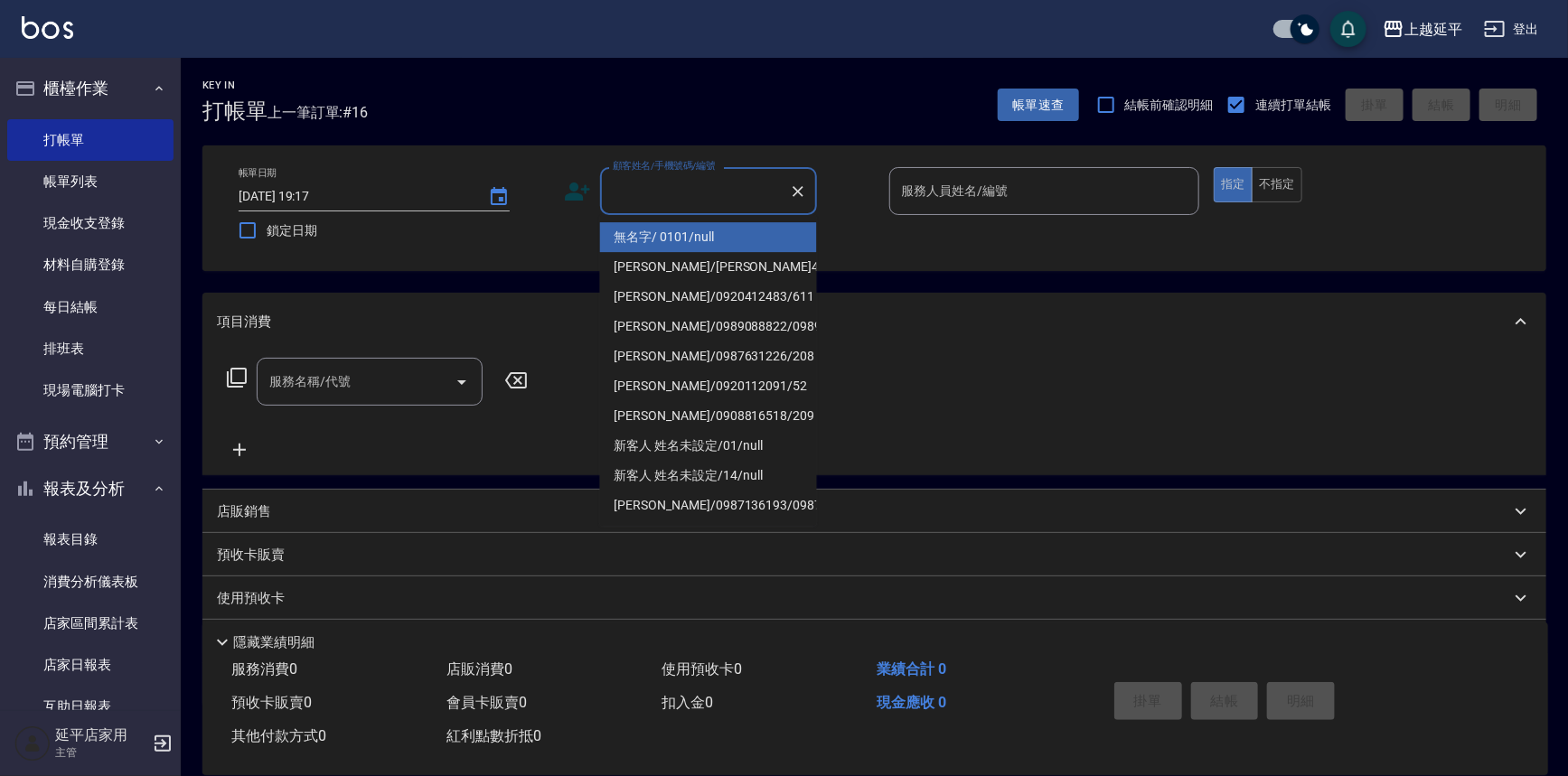
click at [699, 236] on li "無名字/ 0101/null" at bounding box center [708, 237] width 217 height 30
type input "無名字/ 0101/null"
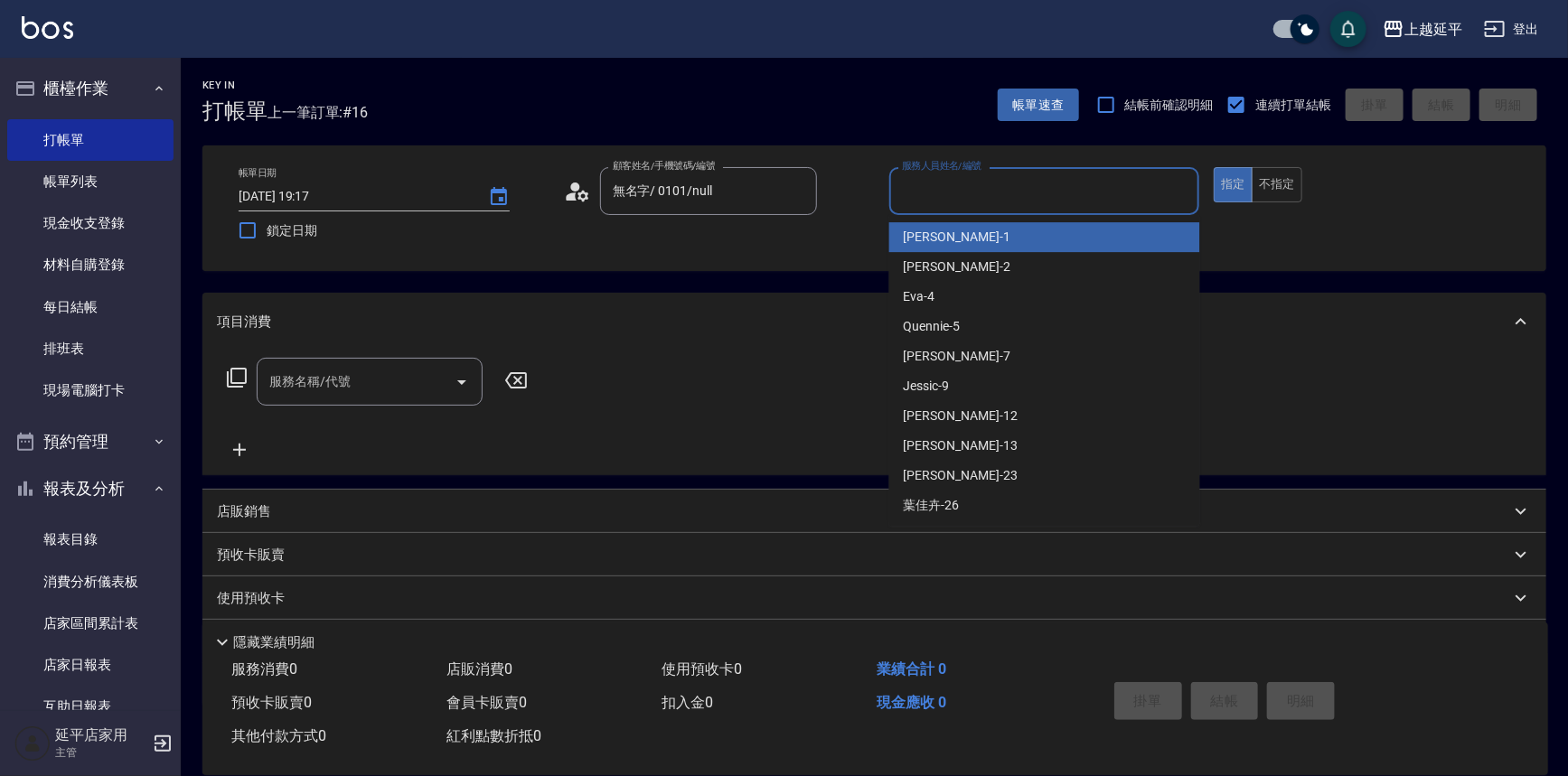
click at [1009, 189] on input "服務人員姓名/編號" at bounding box center [1045, 191] width 295 height 32
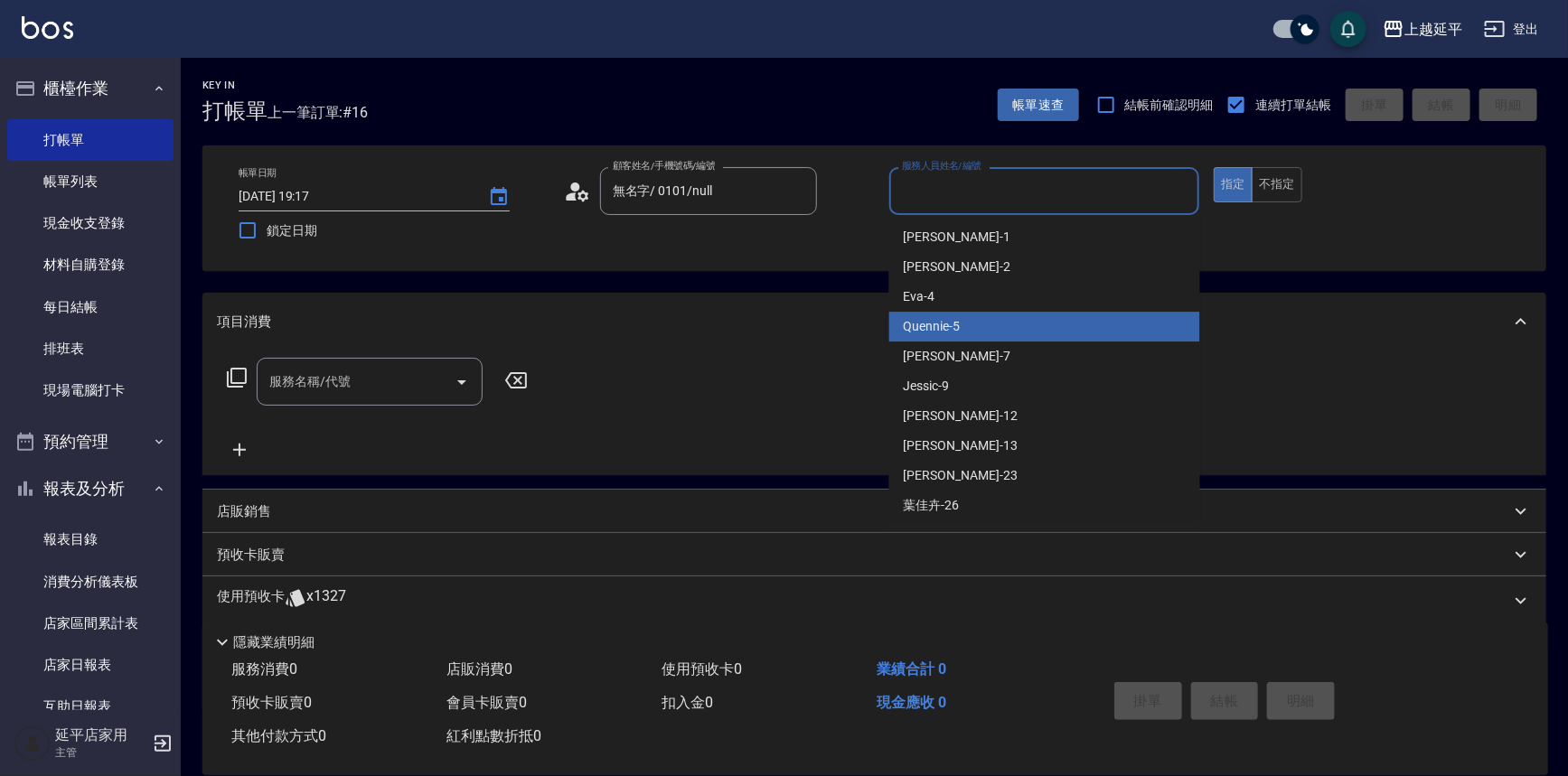
click at [978, 324] on div "Quennie -5" at bounding box center [1045, 327] width 311 height 30
type input "Quennie-5"
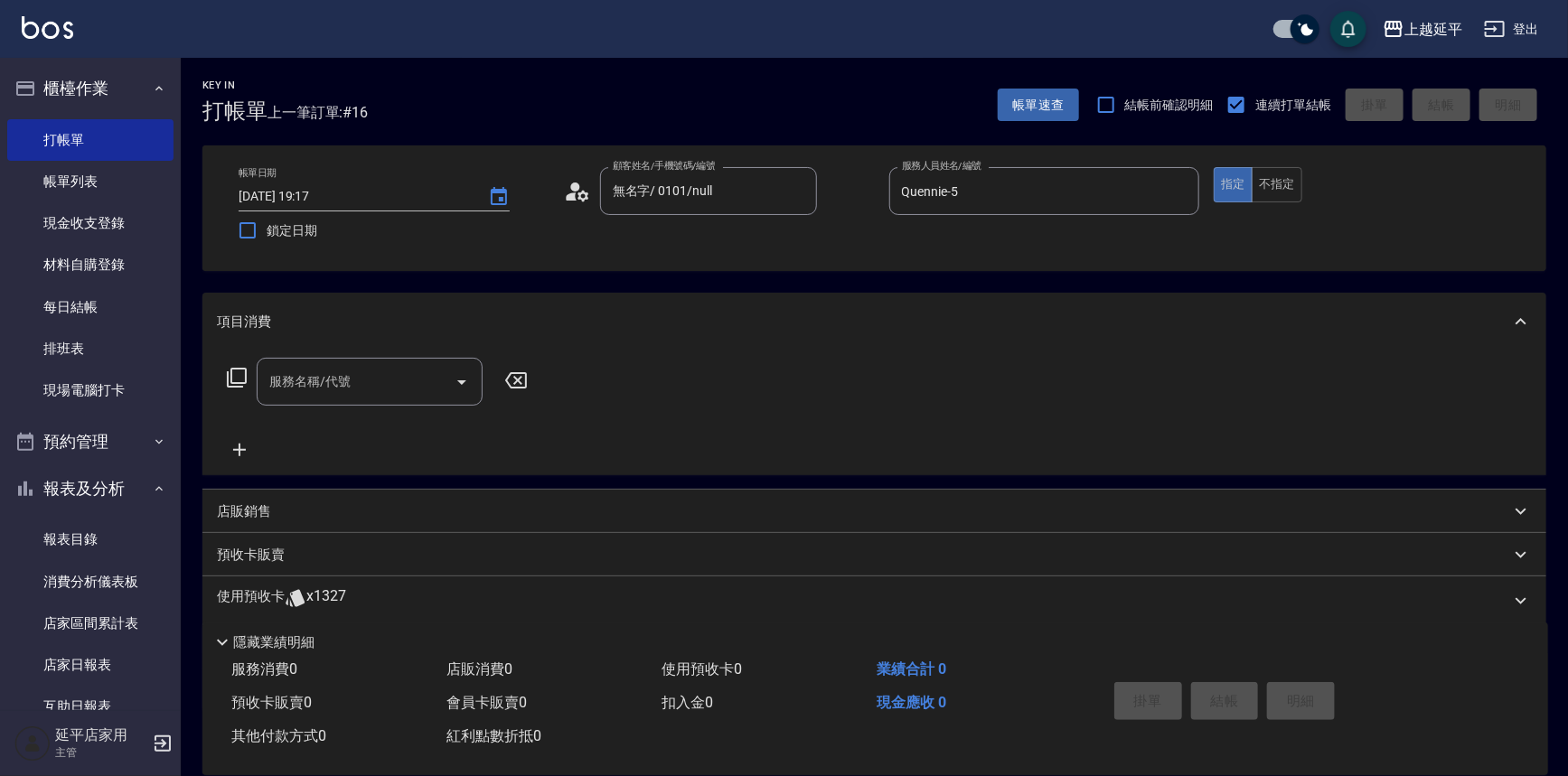
click at [241, 372] on icon at bounding box center [237, 378] width 22 height 22
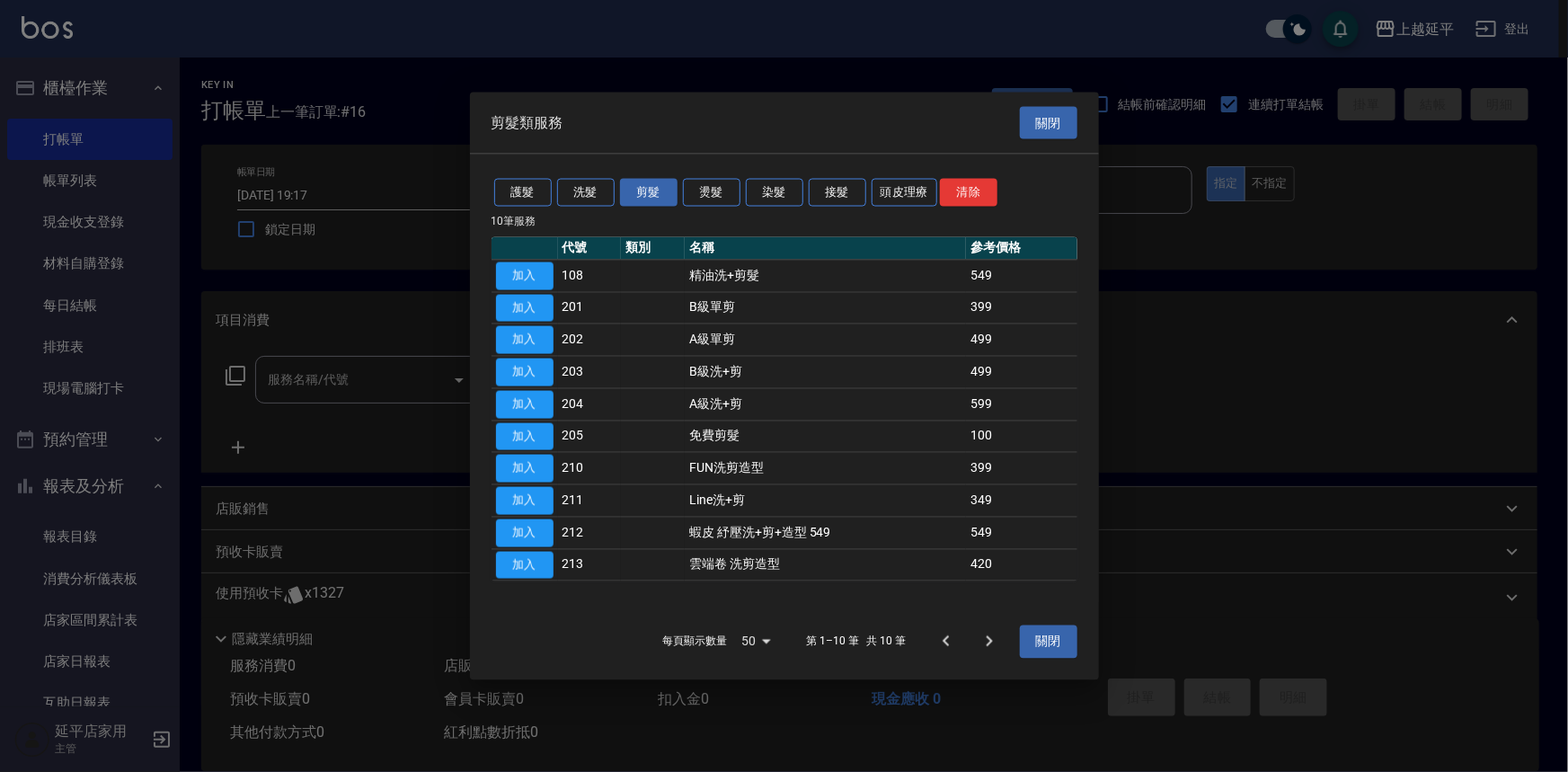
drag, startPoint x: 508, startPoint y: 342, endPoint x: 555, endPoint y: 376, distance: 58.0
click at [507, 343] on button "加入" at bounding box center [525, 339] width 58 height 28
type input "A級單剪(202)"
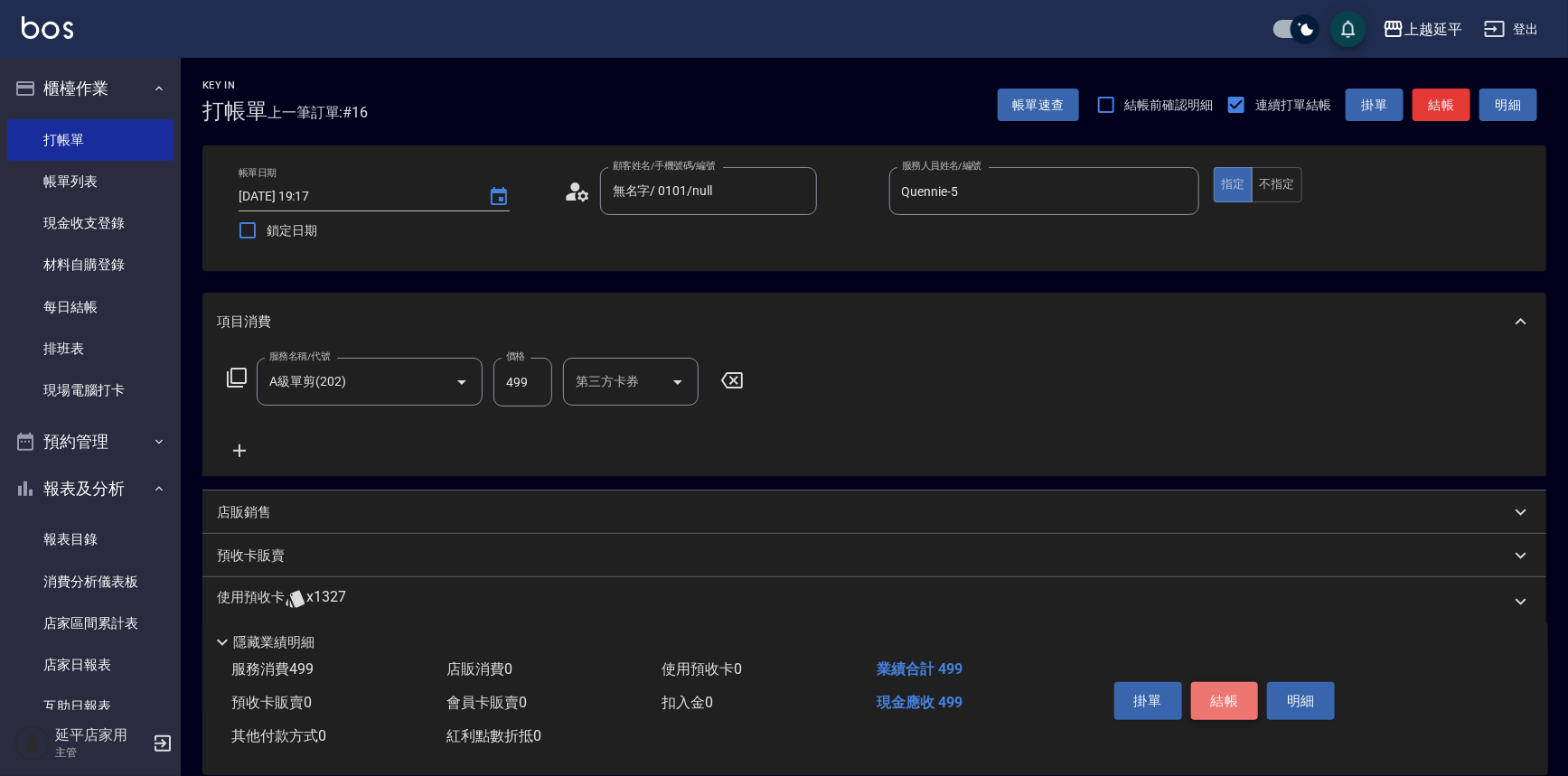
click at [1215, 693] on button "結帳" at bounding box center [1225, 701] width 67 height 38
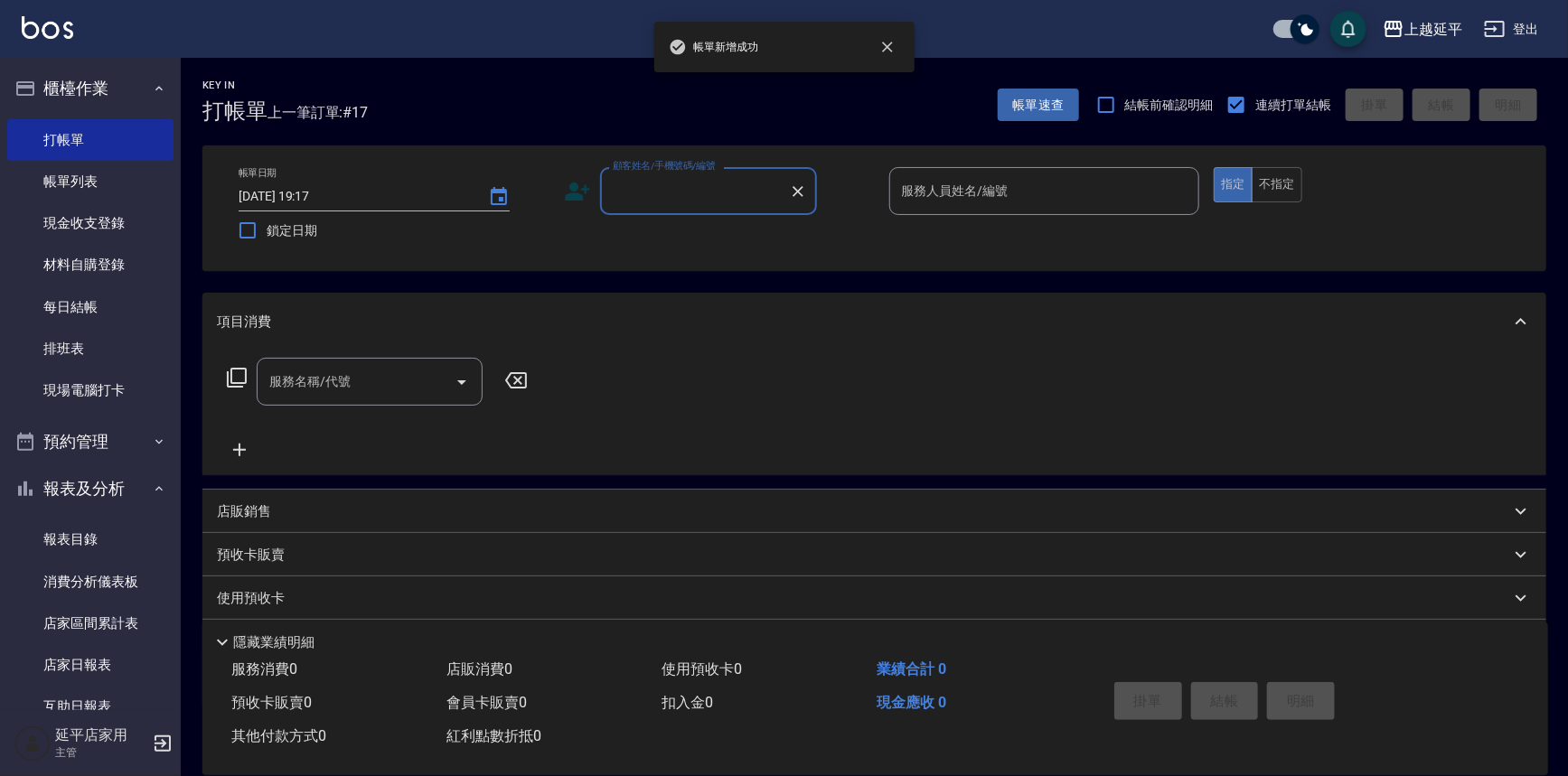
click at [699, 182] on input "顧客姓名/手機號碼/編號" at bounding box center [694, 191] width 174 height 32
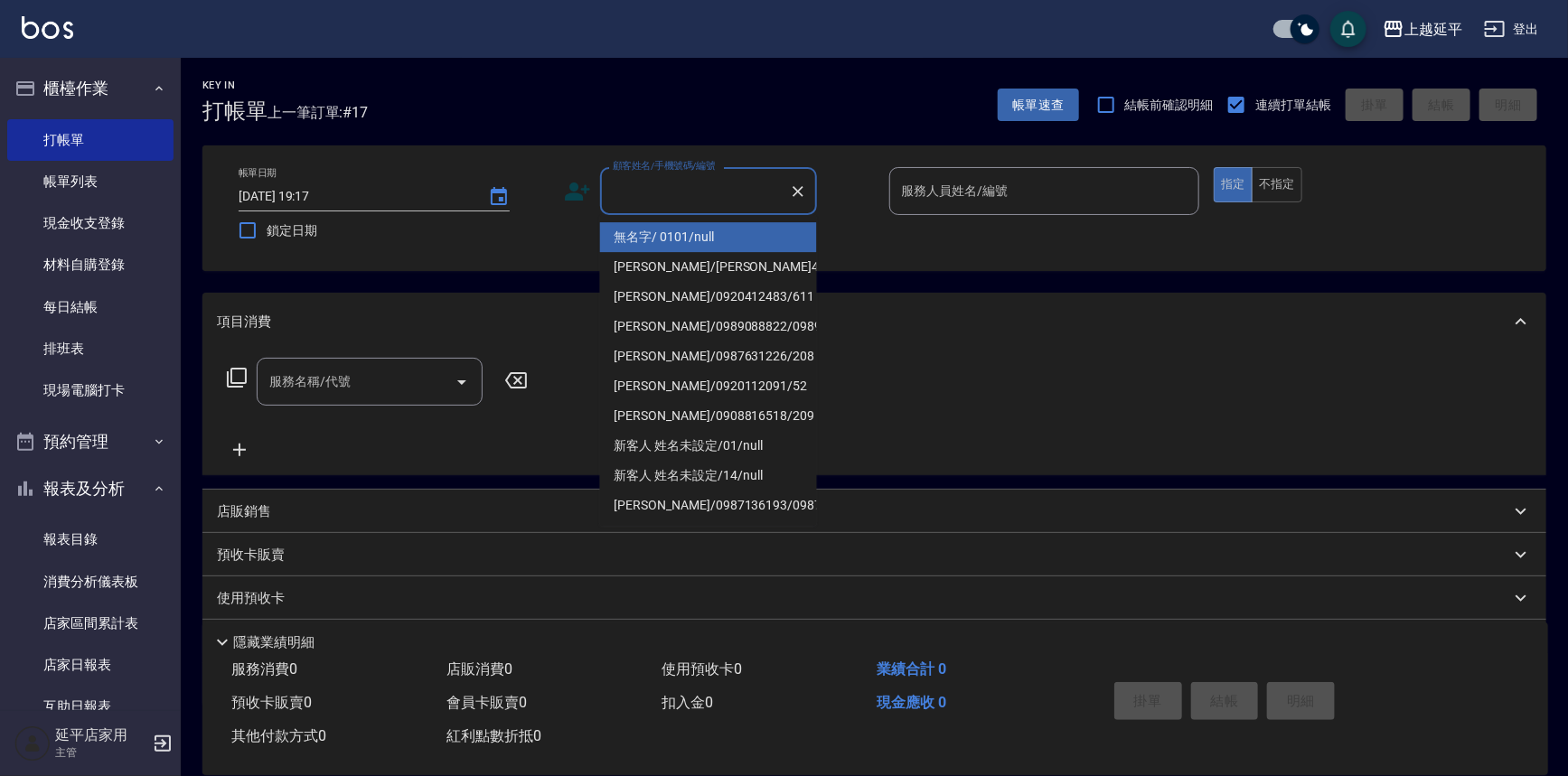
click at [721, 243] on li "無名字/ 0101/null" at bounding box center [708, 237] width 217 height 30
type input "無名字/ 0101/null"
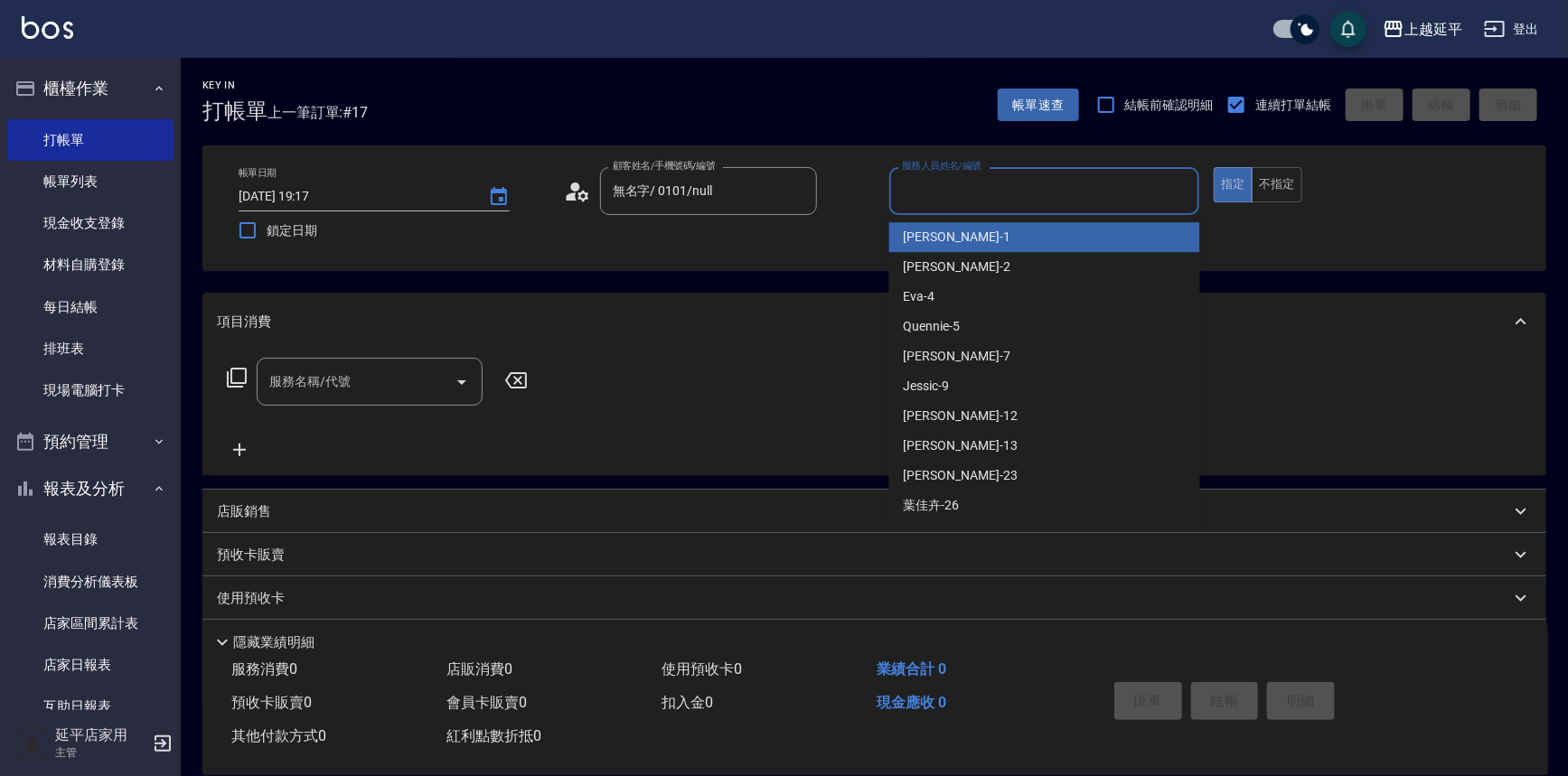
click at [932, 204] on input "服務人員姓名/編號" at bounding box center [1045, 191] width 295 height 32
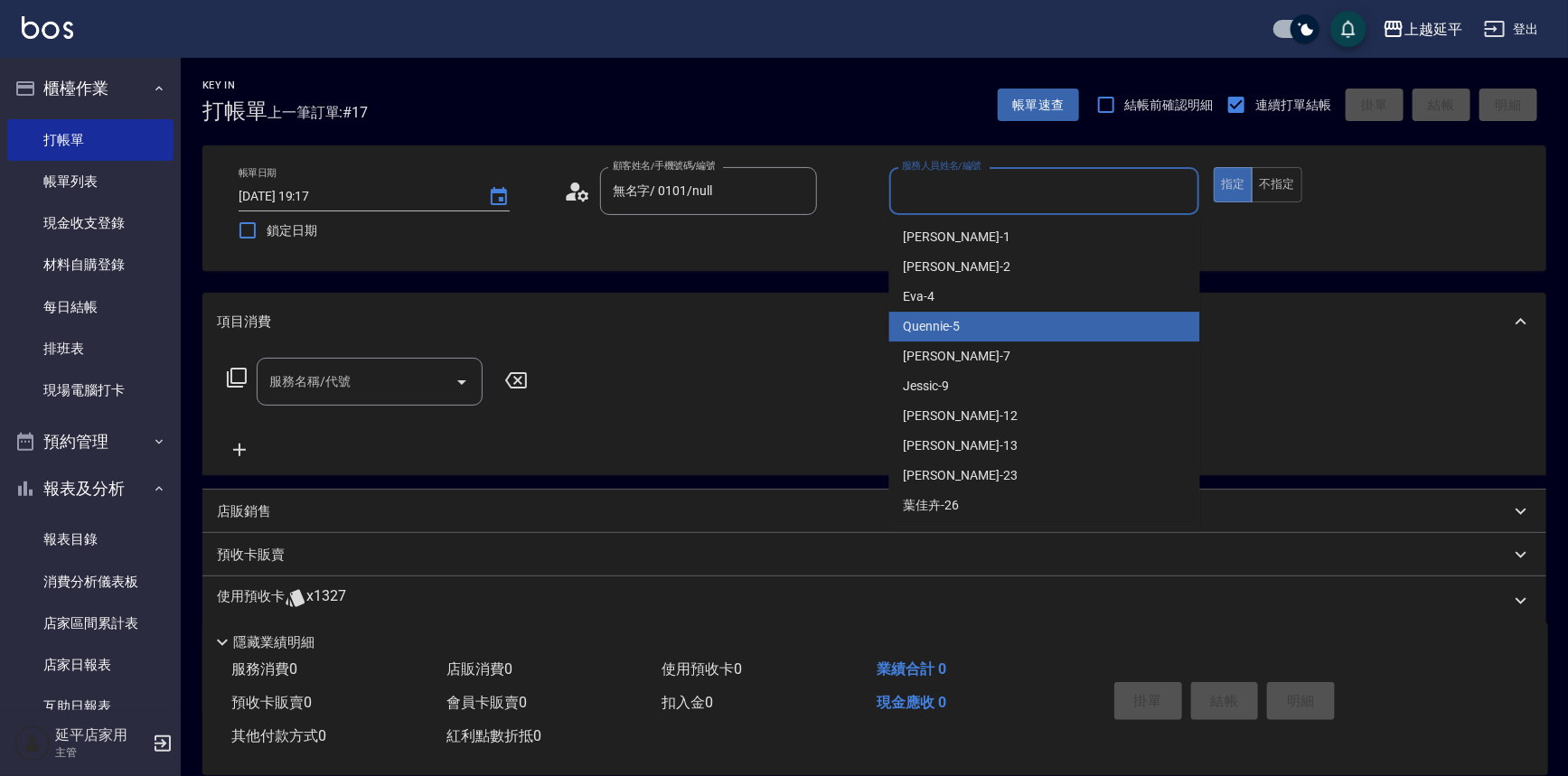
click at [948, 326] on span "Quennie -5" at bounding box center [932, 327] width 57 height 19
type input "Quennie-5"
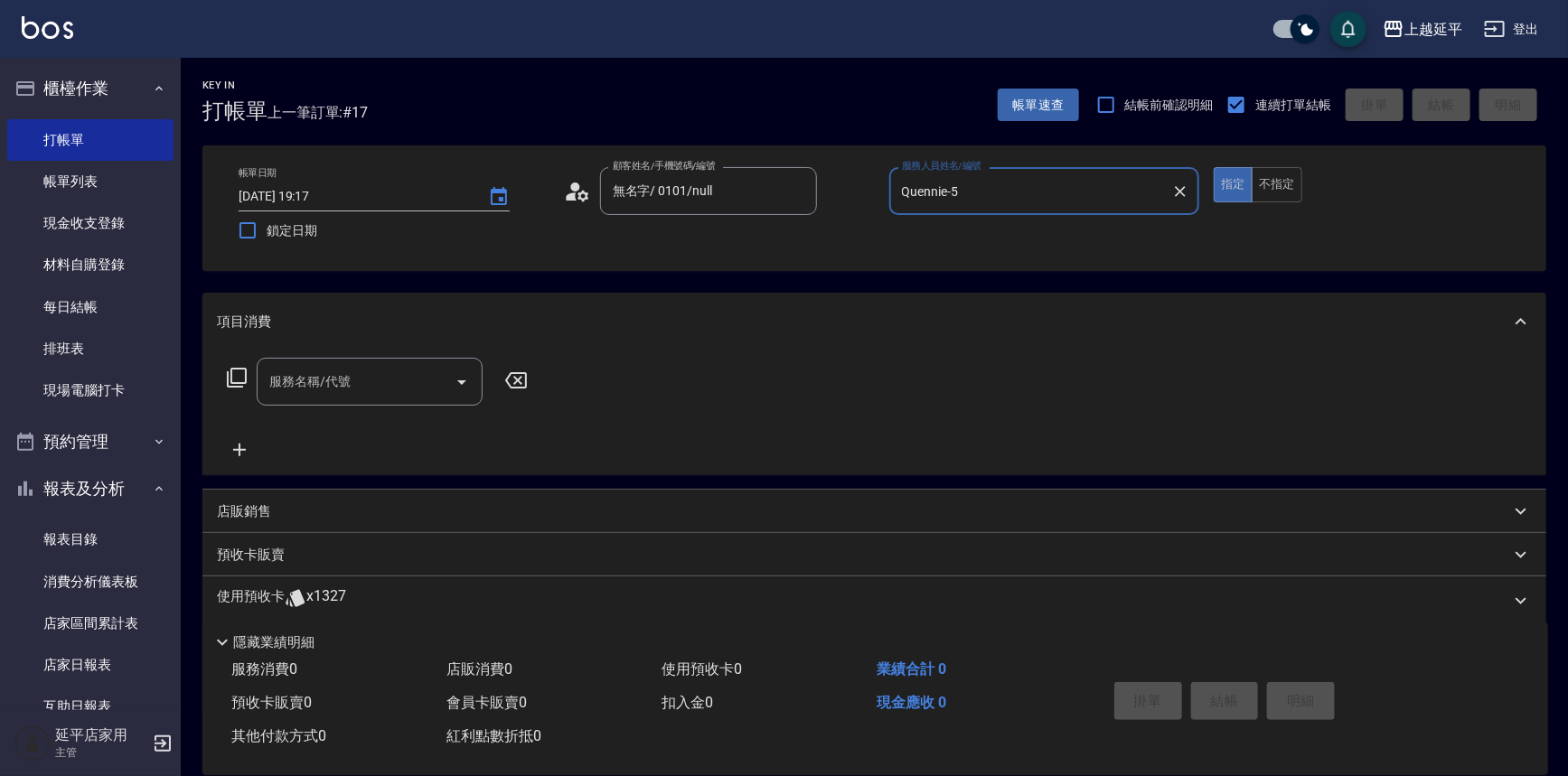
click at [244, 369] on icon at bounding box center [237, 378] width 22 height 22
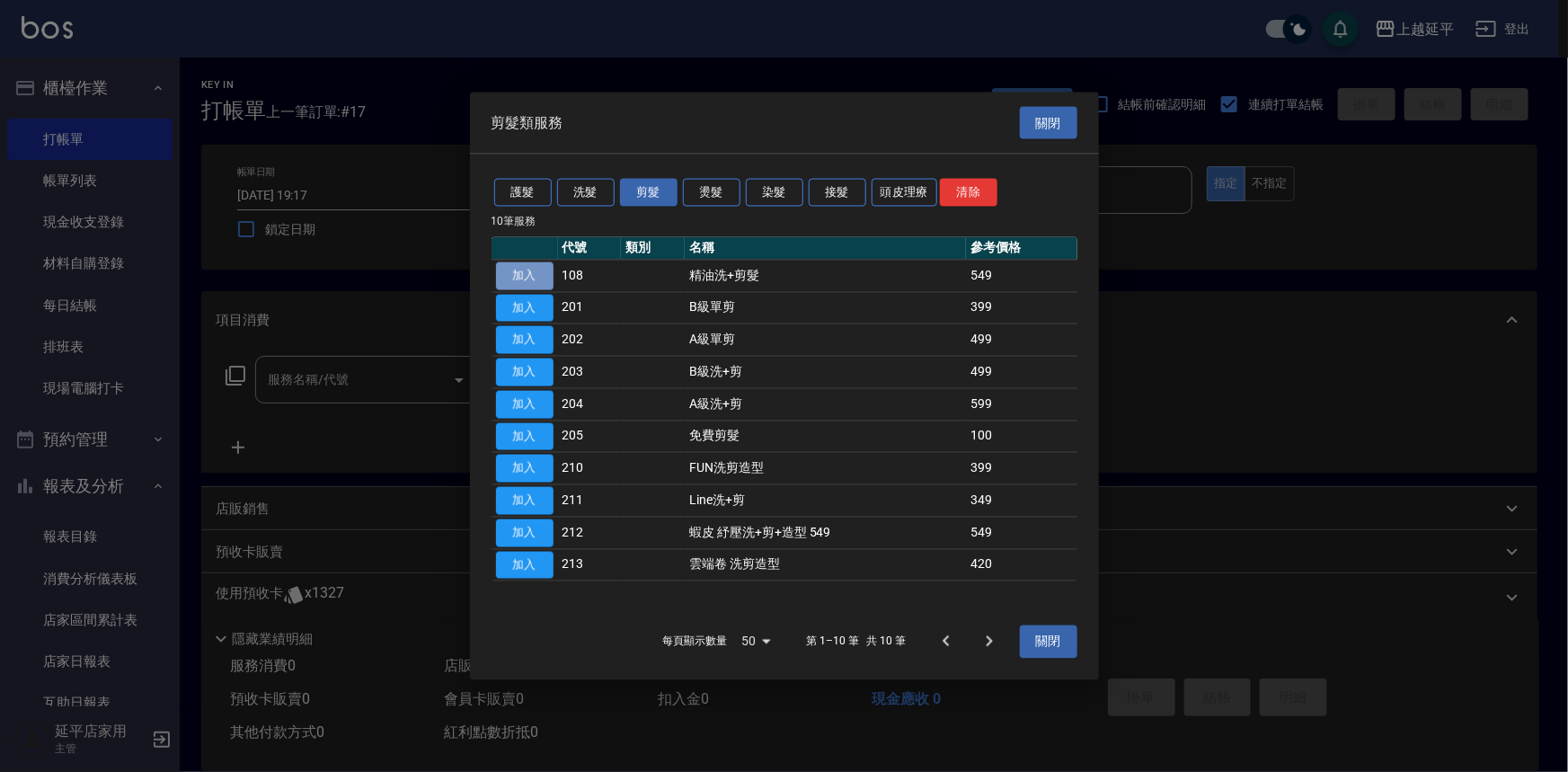
click at [514, 269] on button "加入" at bounding box center [525, 275] width 58 height 28
type input "精油洗+剪髮(108)"
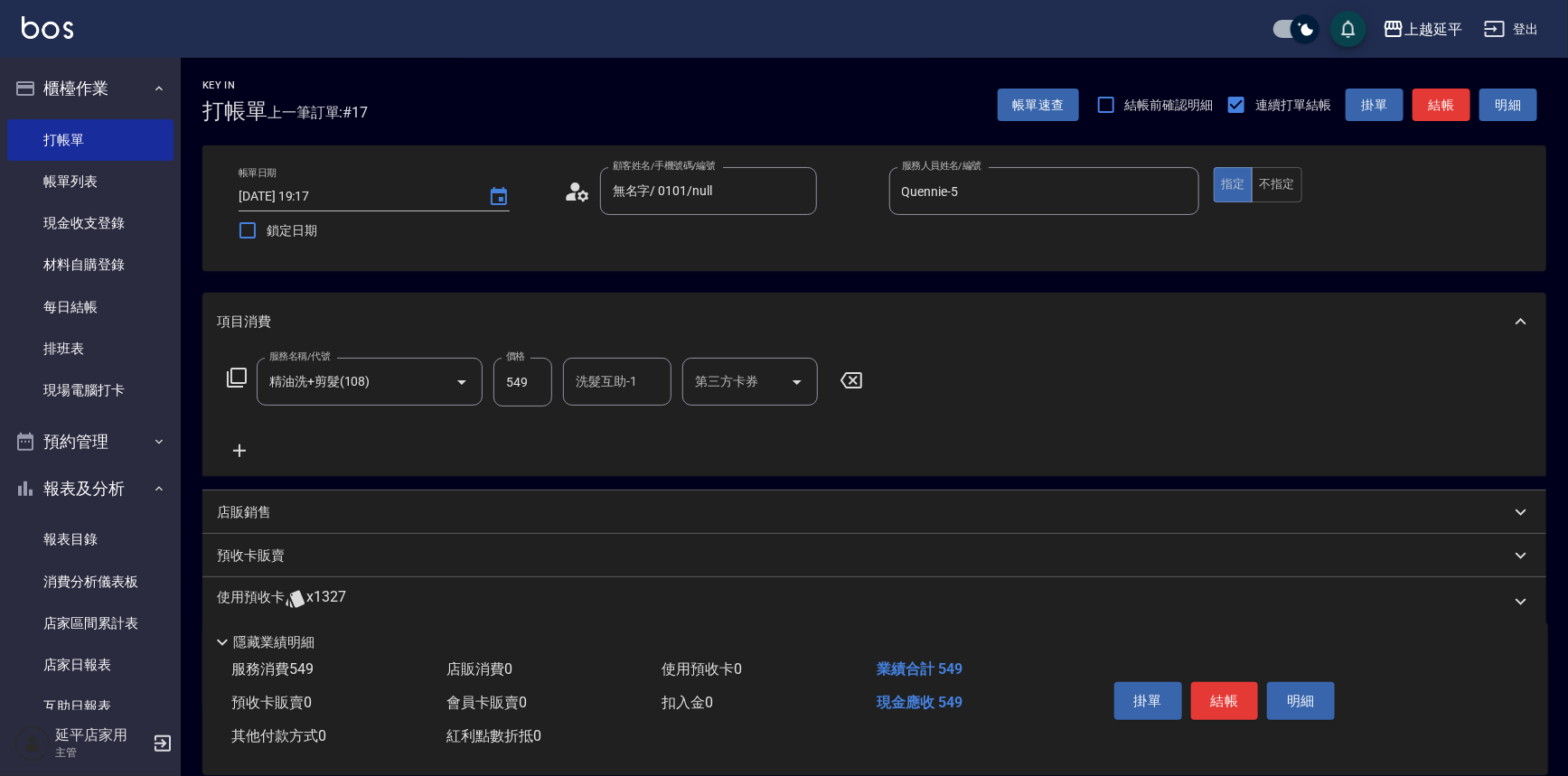
click at [515, 380] on input "549" at bounding box center [522, 382] width 59 height 49
type input "649"
type input "[PERSON_NAME]-12"
click at [1222, 700] on button "結帳" at bounding box center [1225, 701] width 67 height 38
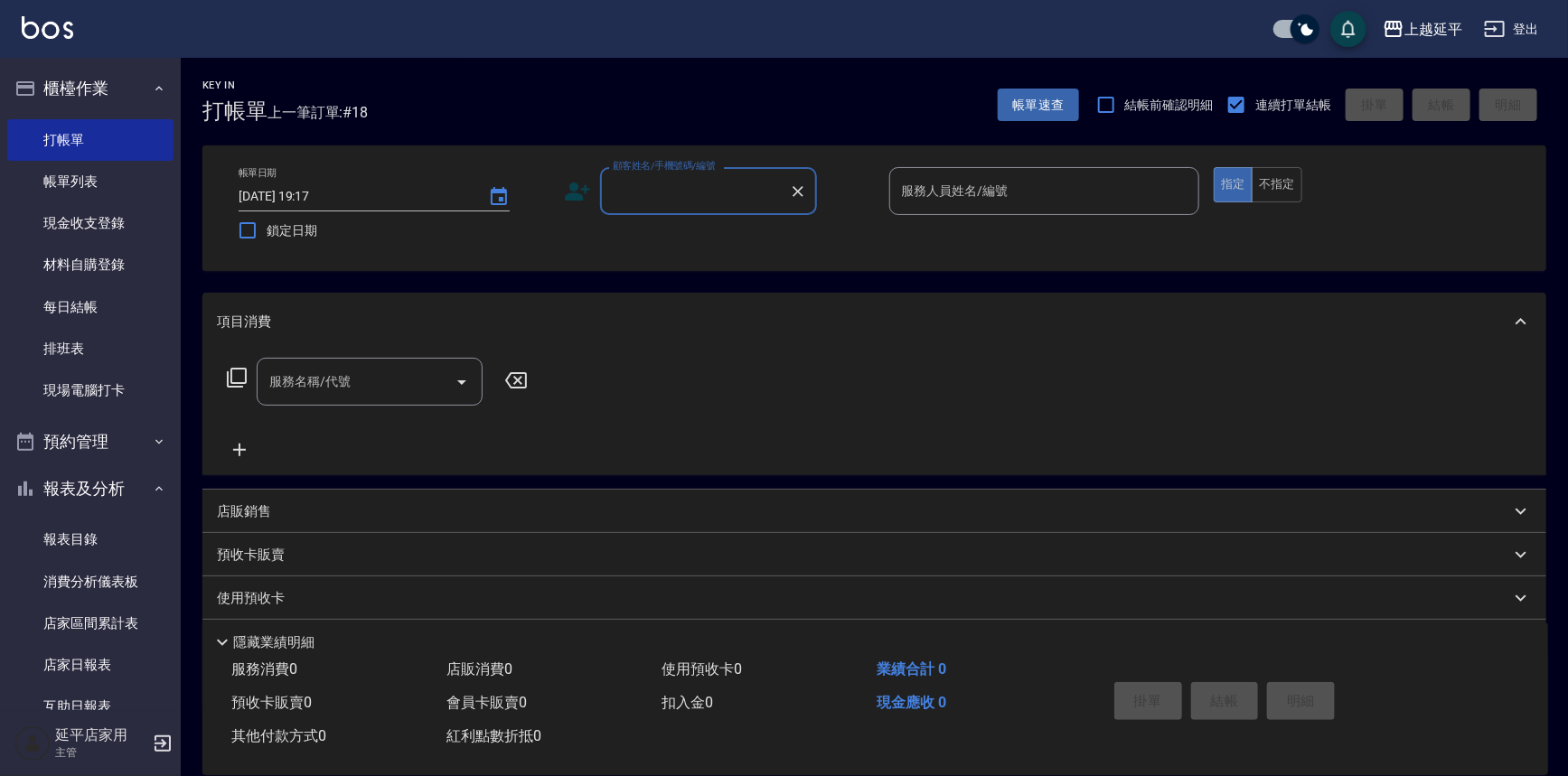
drag, startPoint x: 679, startPoint y: 191, endPoint x: 685, endPoint y: 201, distance: 11.7
click at [678, 192] on input "顧客姓名/手機號碼/編號" at bounding box center [694, 191] width 174 height 32
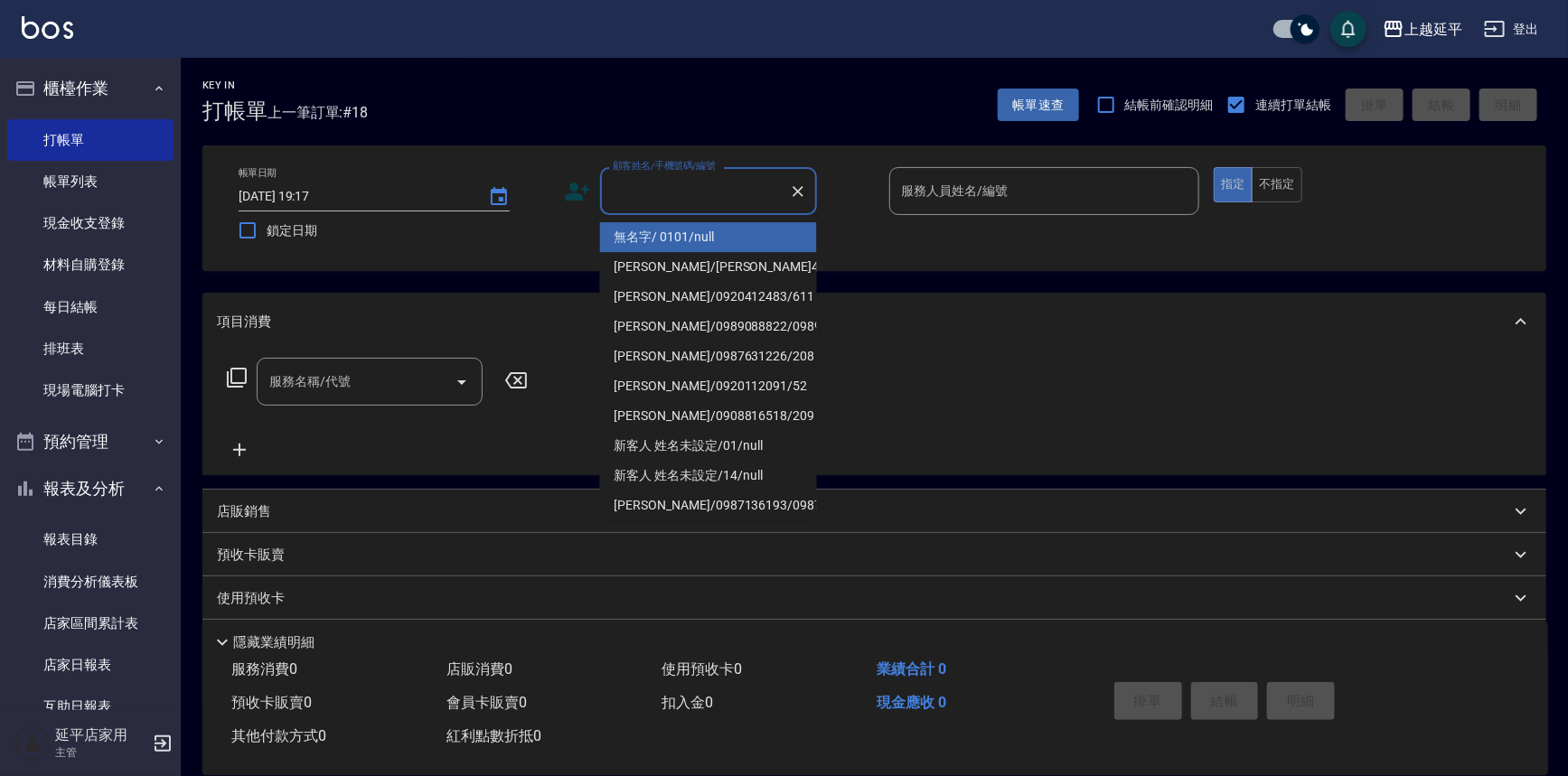
click at [687, 243] on li "無名字/ 0101/null" at bounding box center [708, 237] width 217 height 30
type input "無名字/ 0101/null"
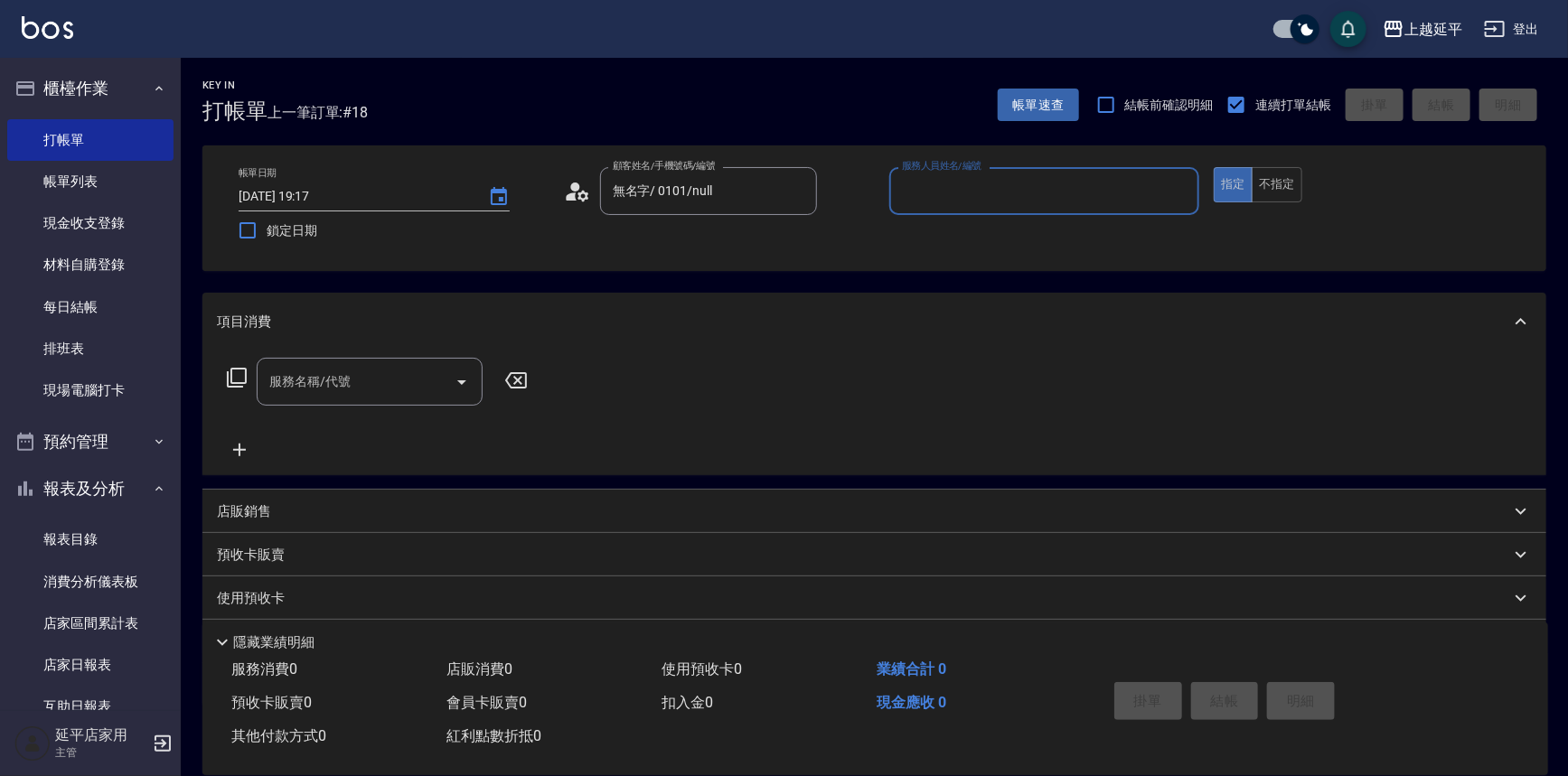
click at [889, 195] on div "服務人員姓名/編號" at bounding box center [1045, 191] width 311 height 48
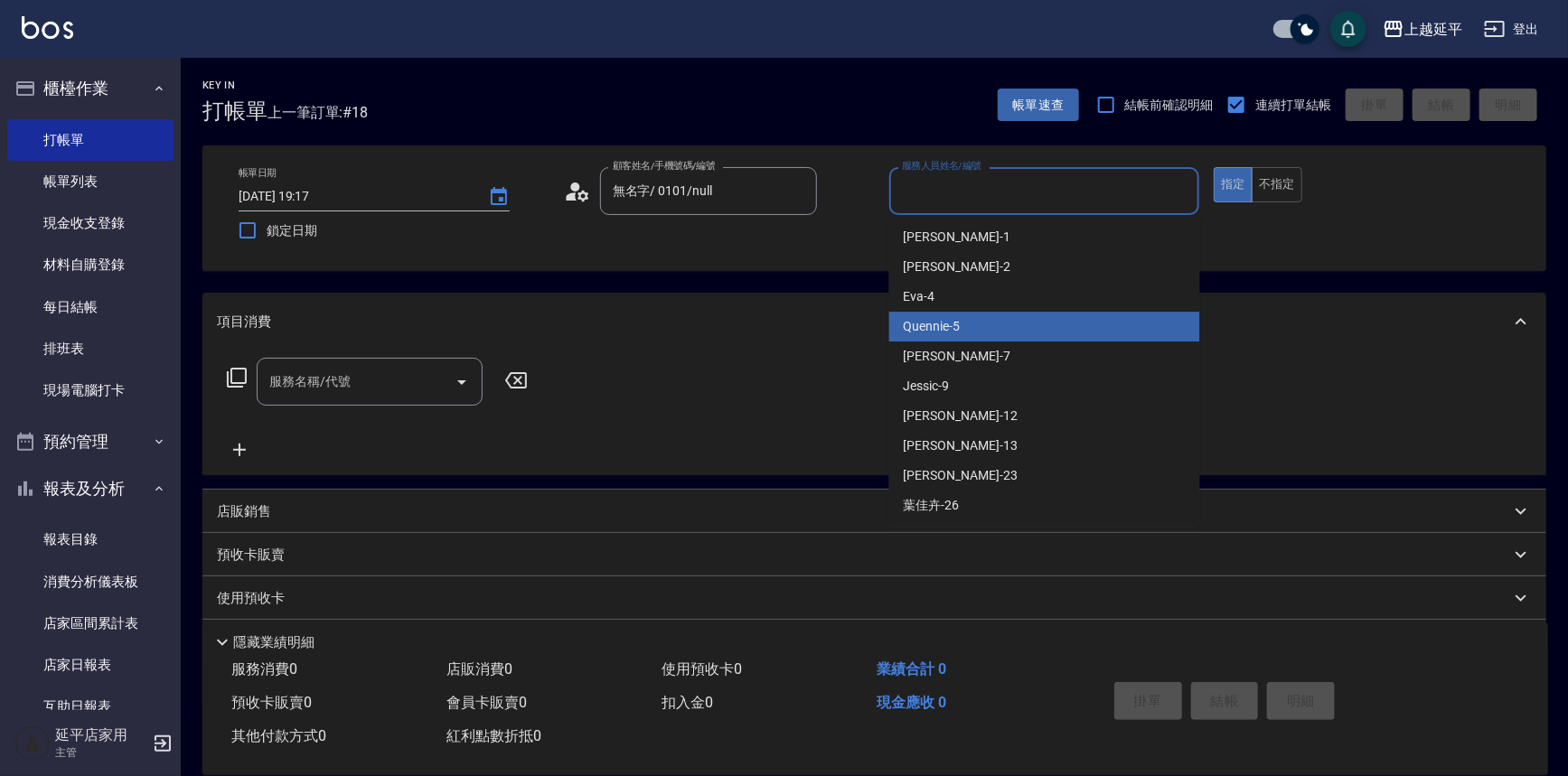
click at [972, 322] on div "Quennie -5" at bounding box center [1045, 327] width 311 height 30
type input "Quennie-5"
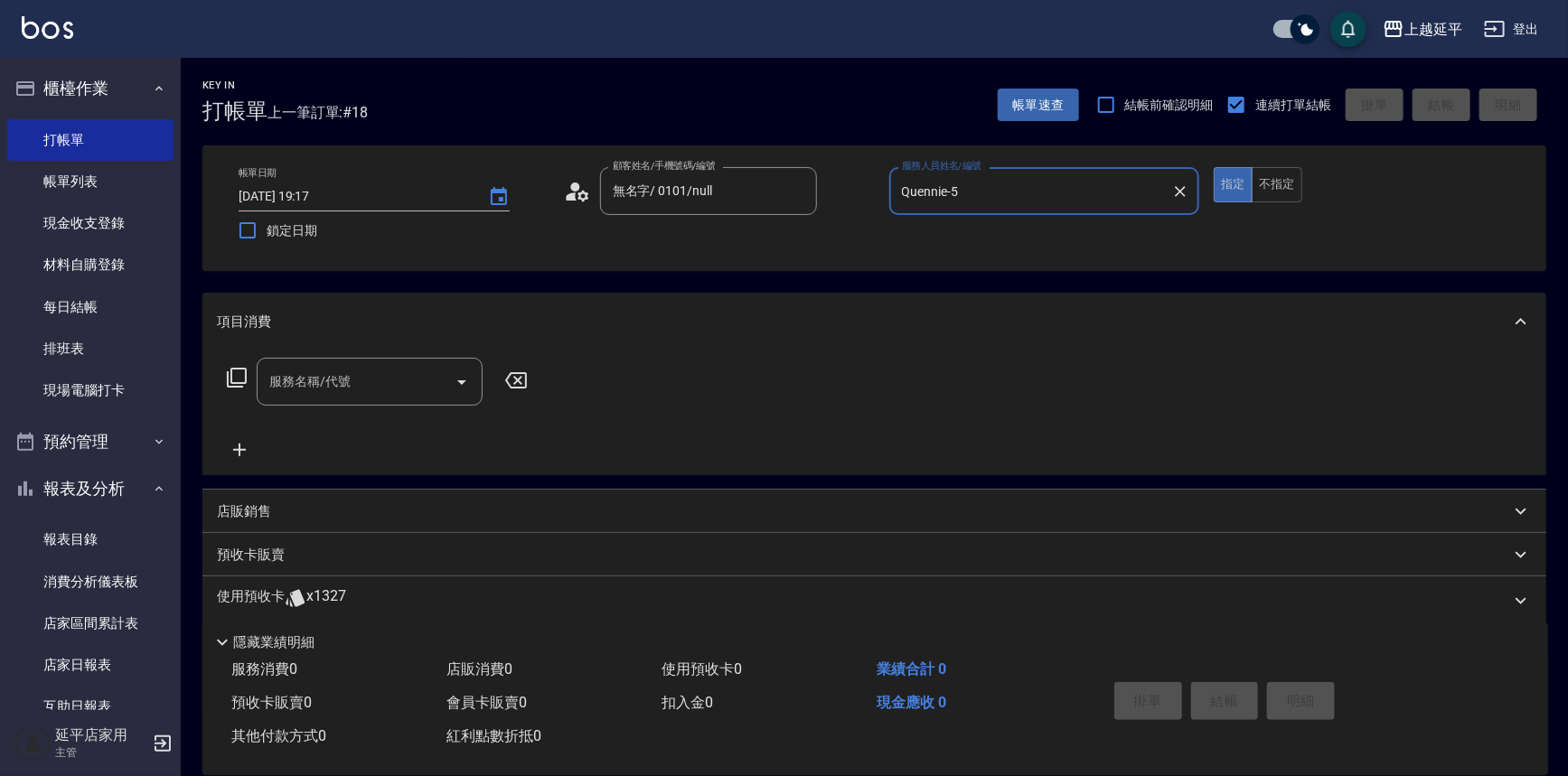
click at [246, 382] on icon at bounding box center [237, 378] width 20 height 20
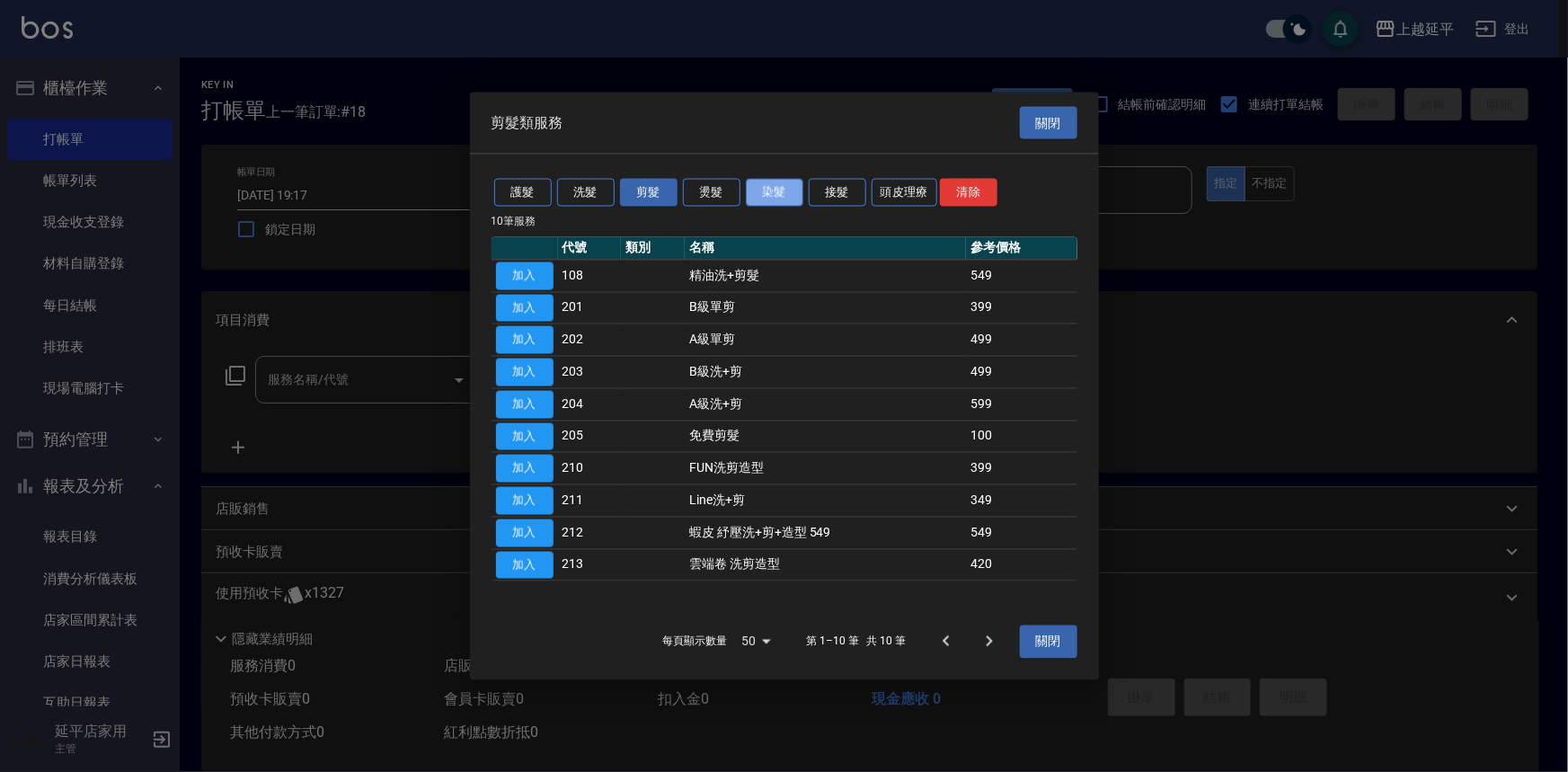
click at [791, 189] on button "染髮" at bounding box center [774, 193] width 58 height 28
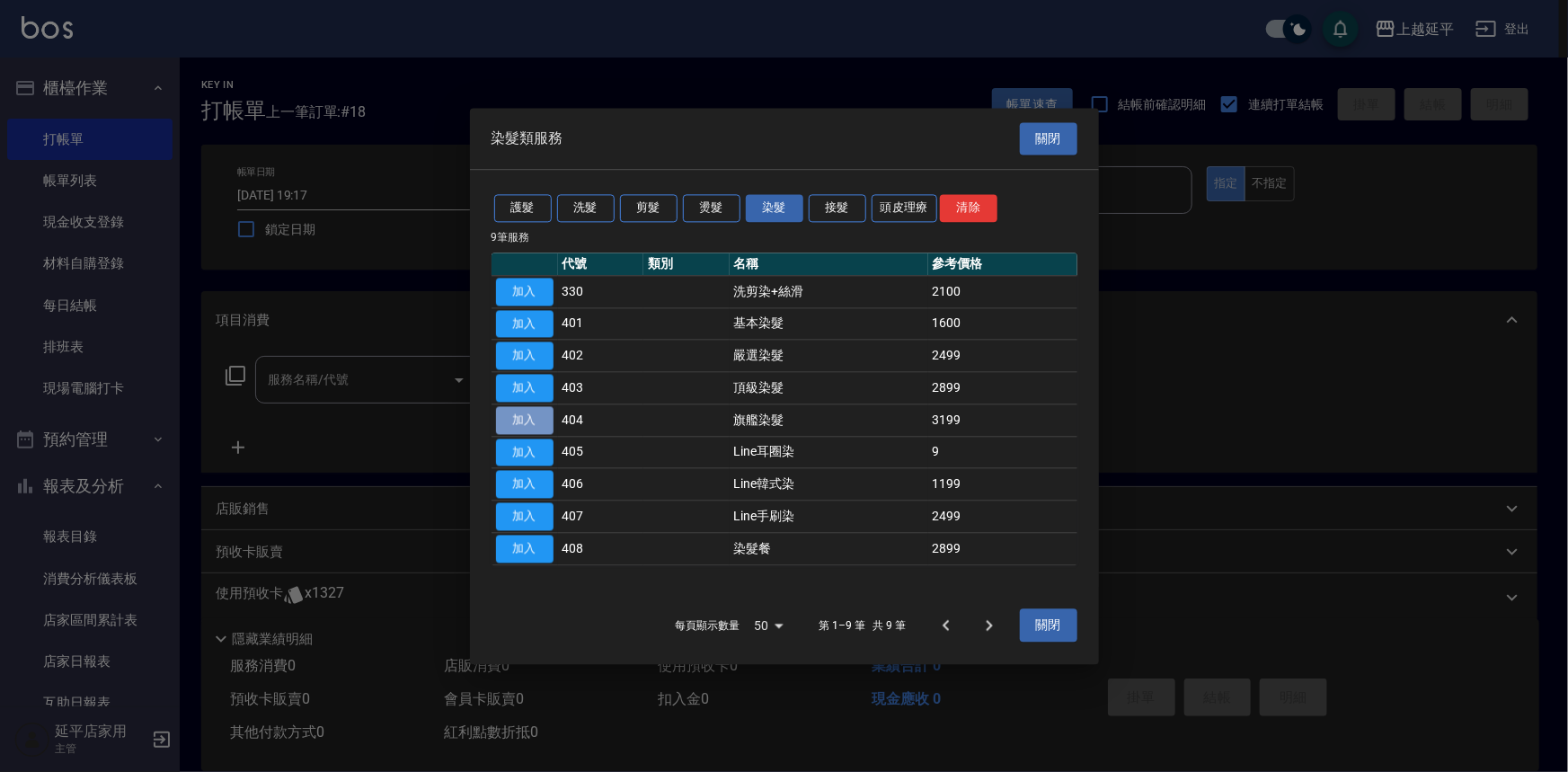
click at [525, 424] on button "加入" at bounding box center [525, 420] width 58 height 28
type input "旗艦染髮(404)"
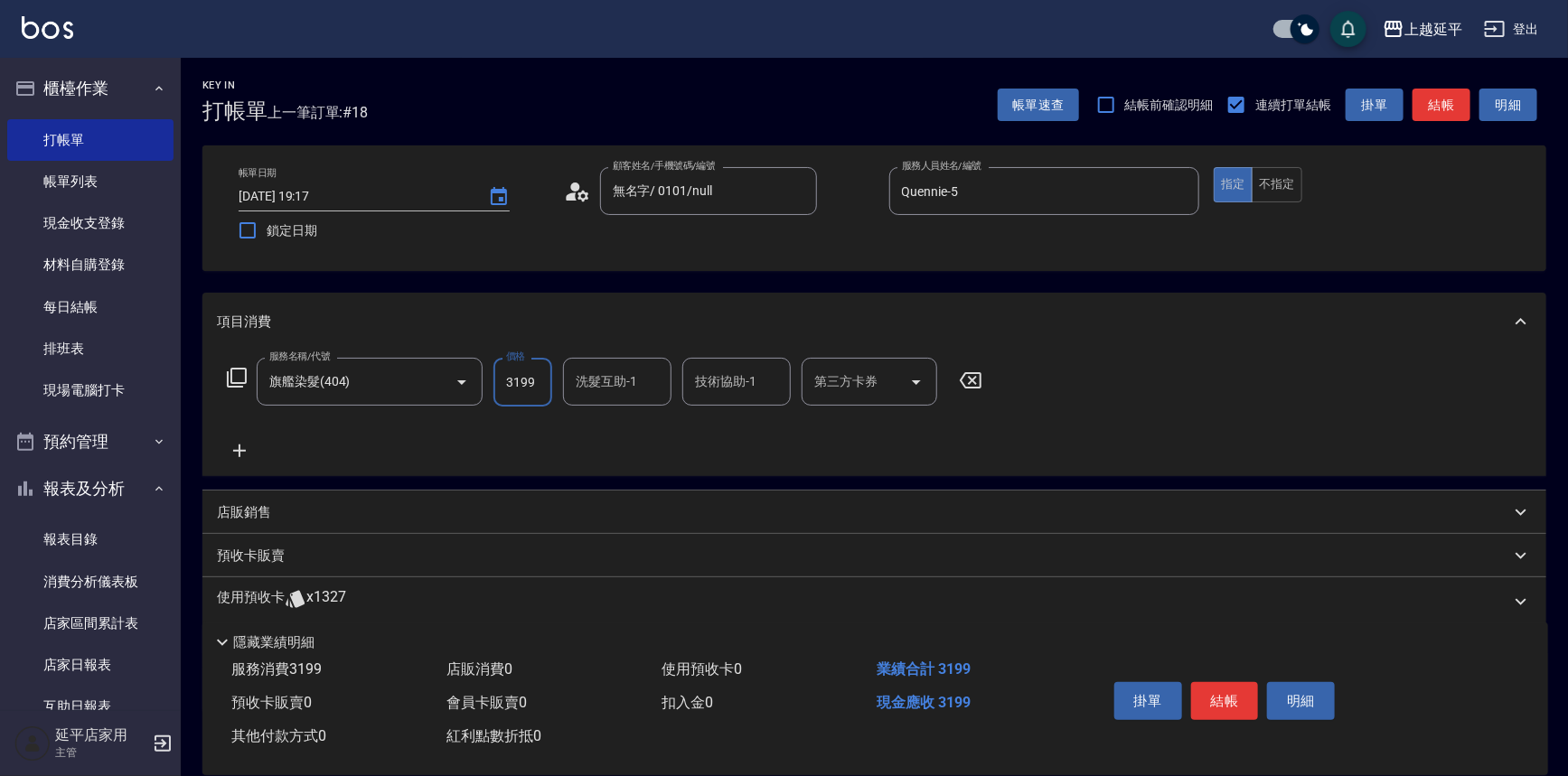
click at [523, 374] on input "3199" at bounding box center [522, 382] width 59 height 49
type input "3000"
click at [1239, 691] on button "結帳" at bounding box center [1225, 701] width 67 height 38
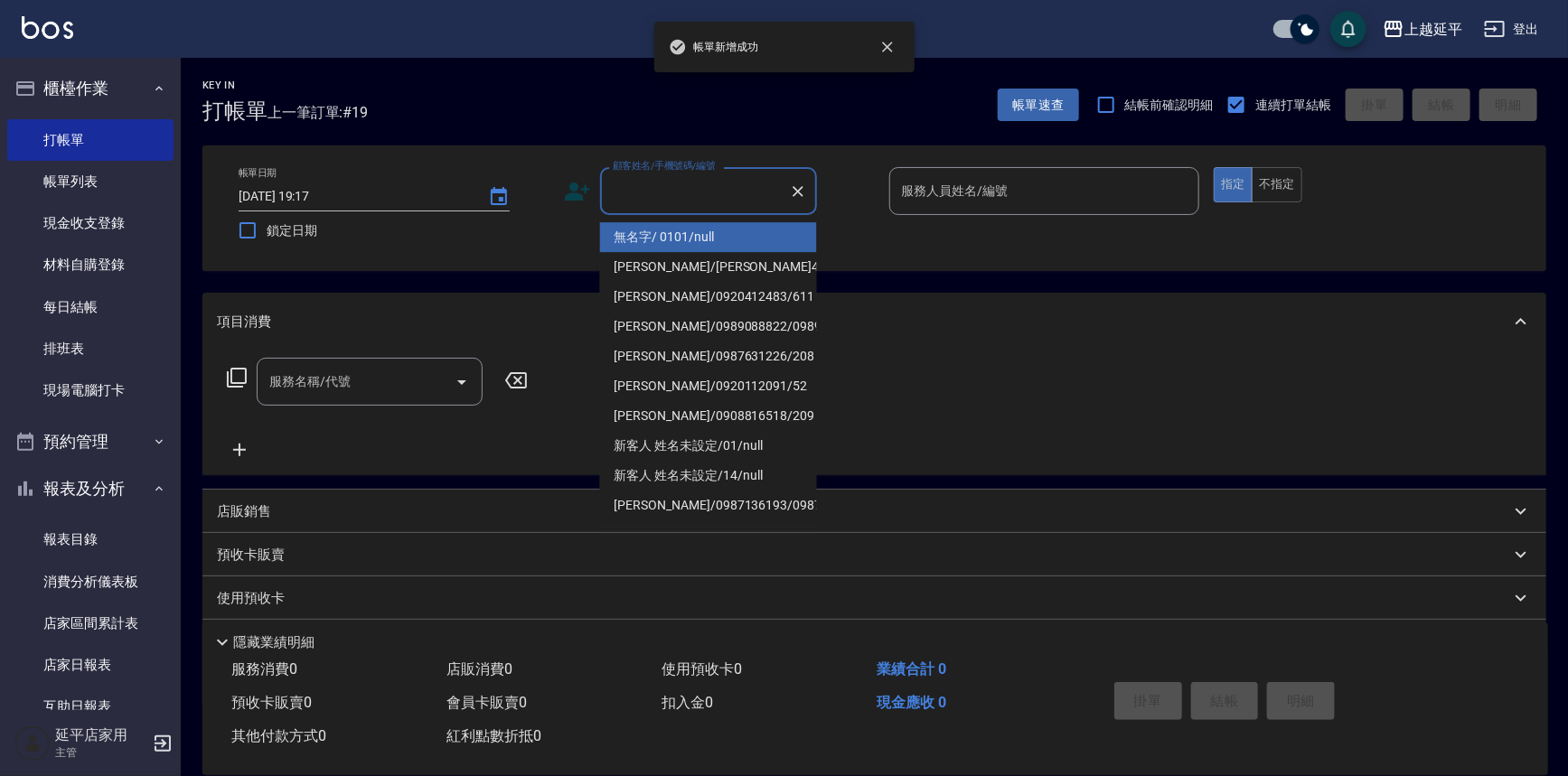
click at [713, 197] on input "顧客姓名/手機號碼/編號" at bounding box center [694, 191] width 174 height 32
drag, startPoint x: 712, startPoint y: 244, endPoint x: 794, endPoint y: 243, distance: 82.0
click at [713, 244] on li "無名字/ 0101/null" at bounding box center [708, 237] width 217 height 30
type input "無名字/ 0101/null"
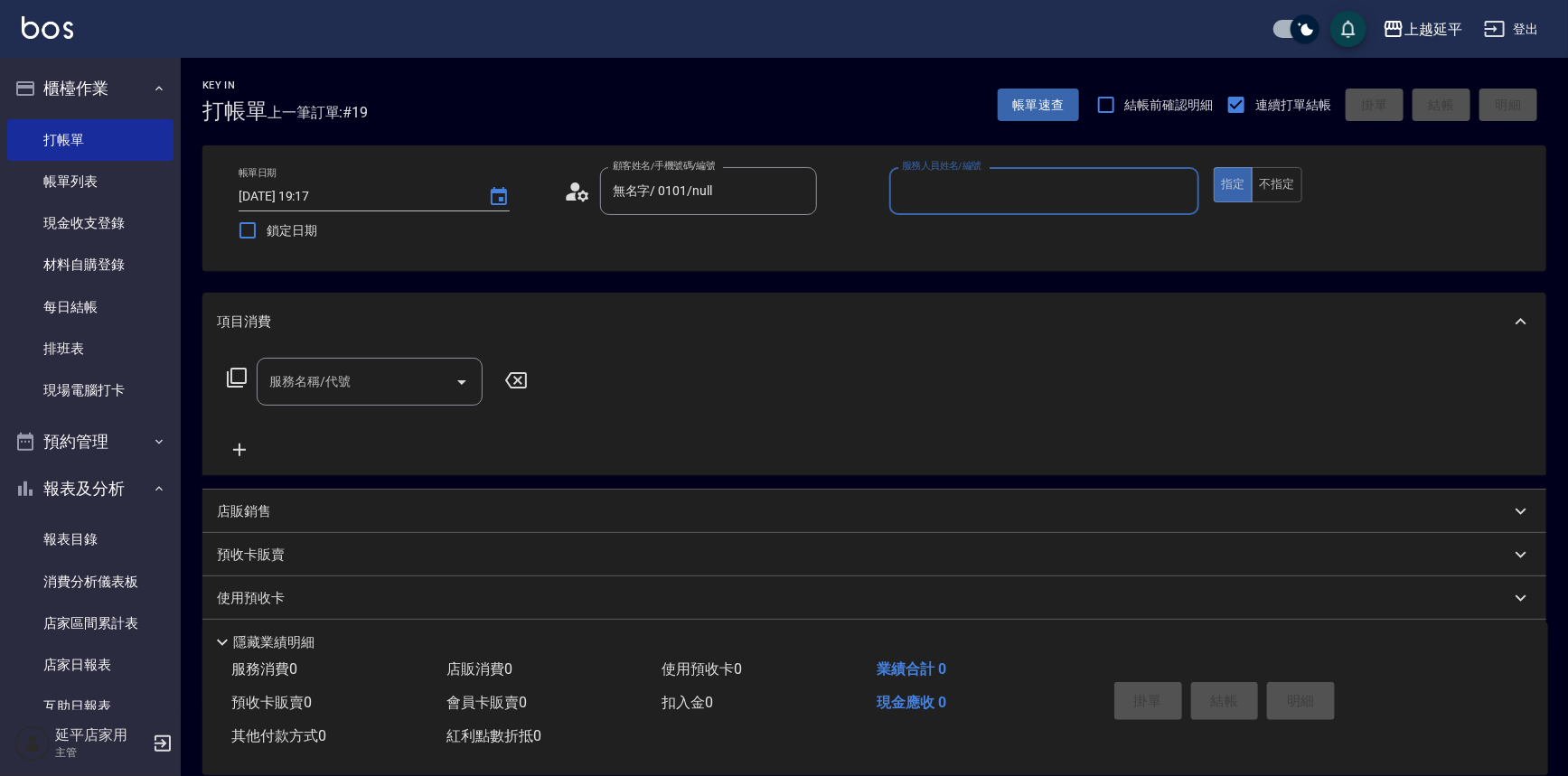
click at [996, 185] on input "服務人員姓名/編號" at bounding box center [1045, 191] width 295 height 32
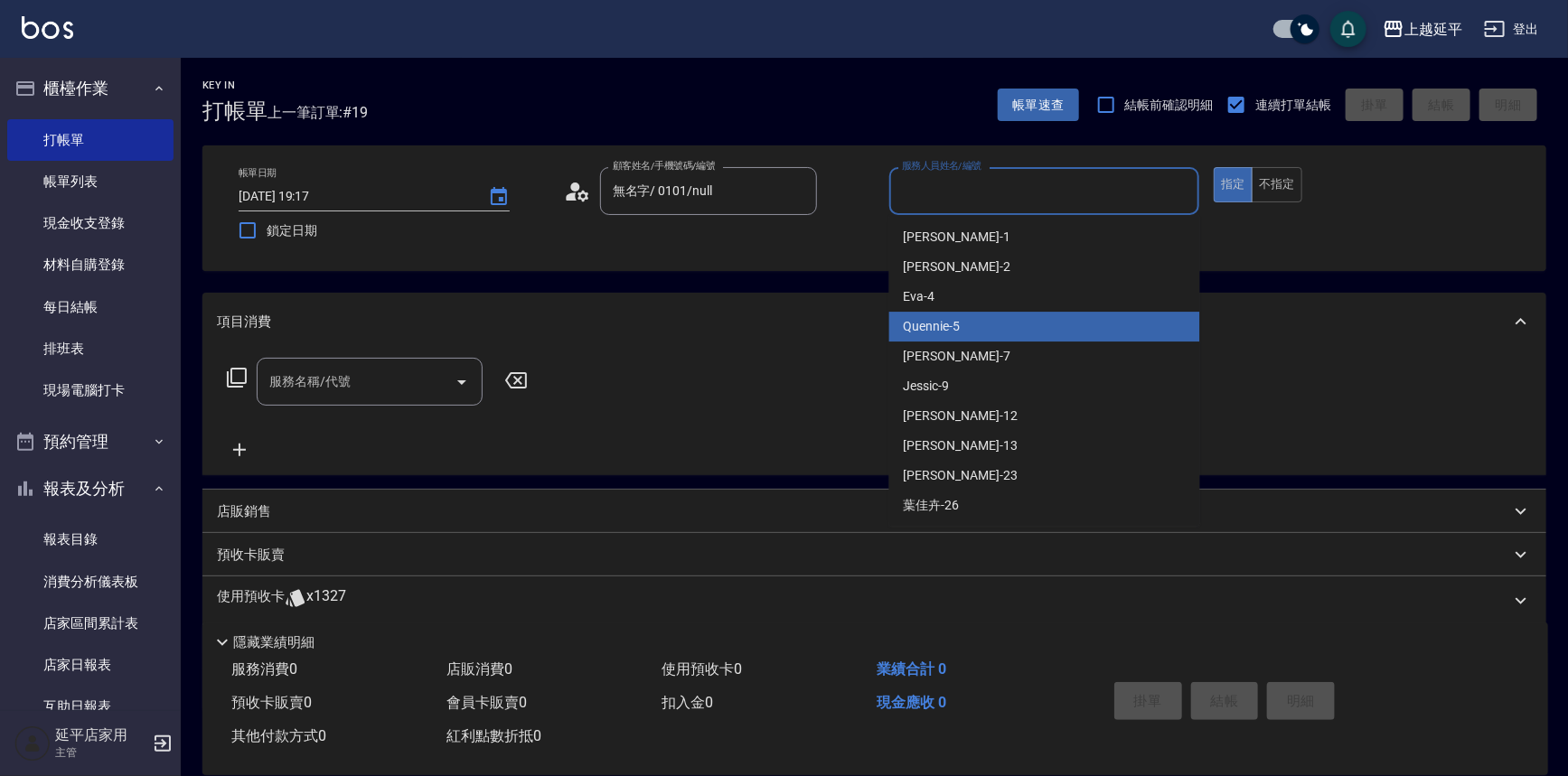
click at [976, 324] on div "Quennie -5" at bounding box center [1045, 327] width 311 height 30
type input "Quennie-5"
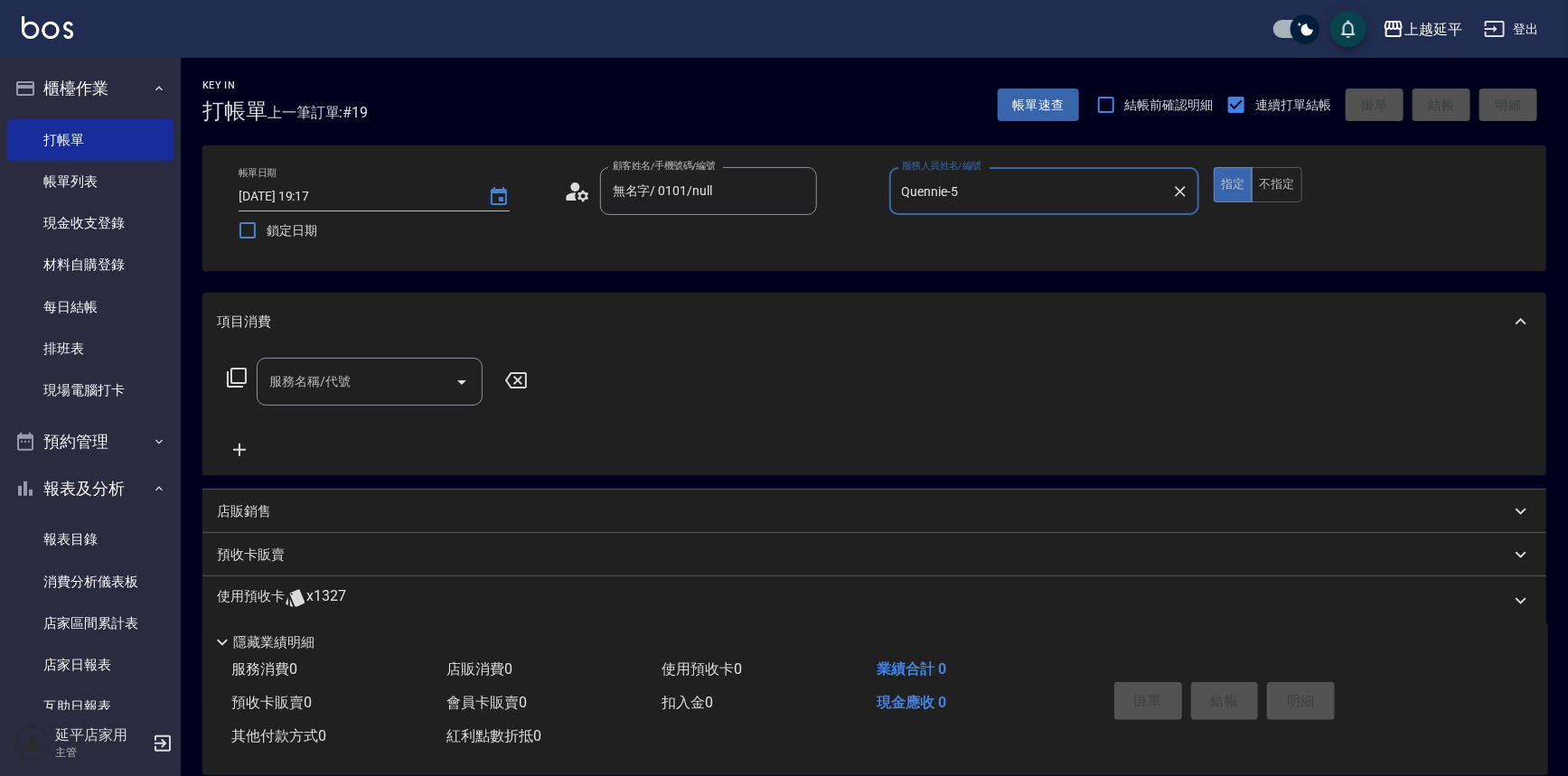
click at [389, 378] on input "服務名稱/代號" at bounding box center [356, 381] width 183 height 32
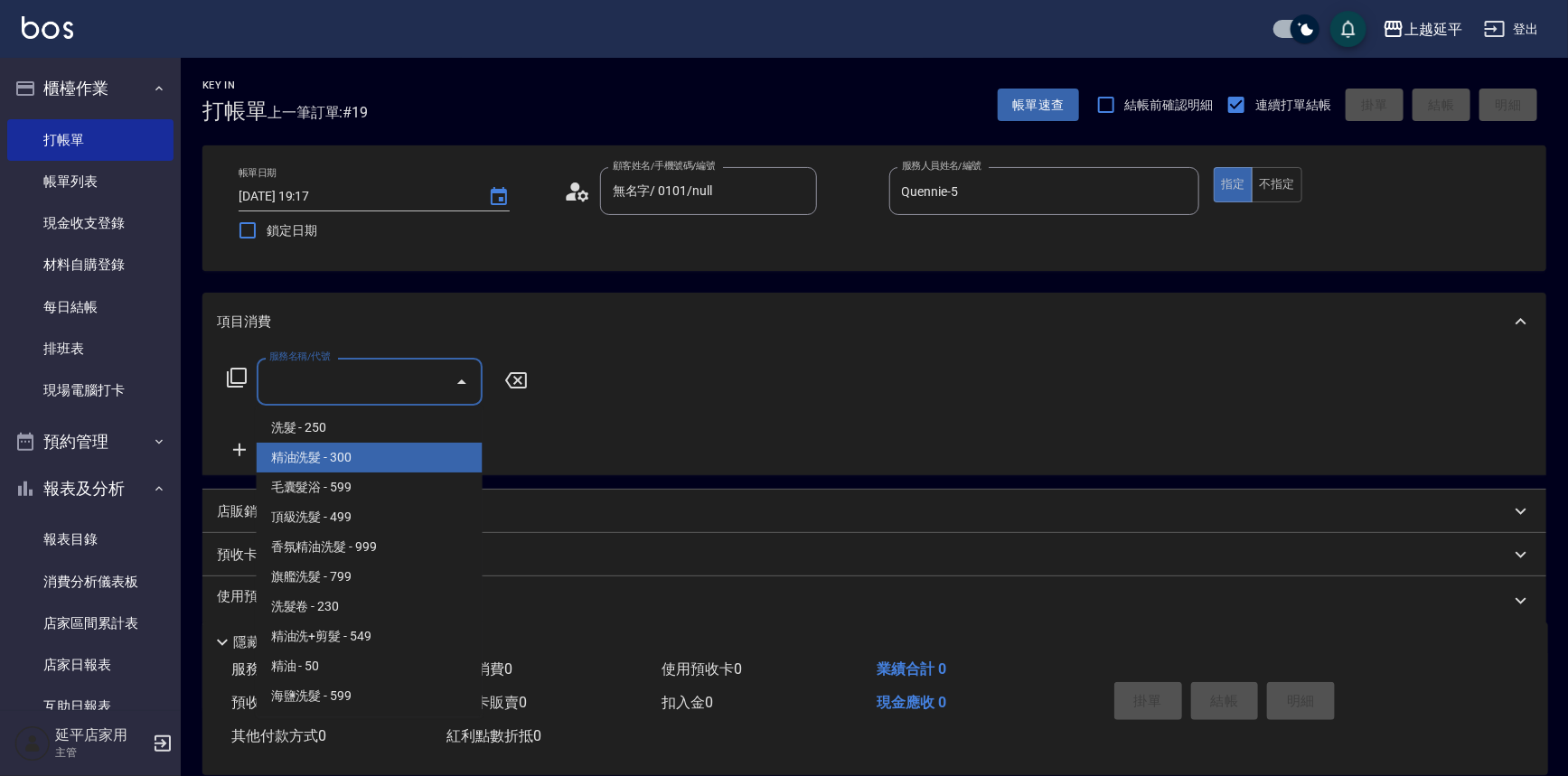
click at [357, 452] on span "精油洗髮 - 300" at bounding box center [369, 458] width 226 height 30
type input "精油洗髮(102)"
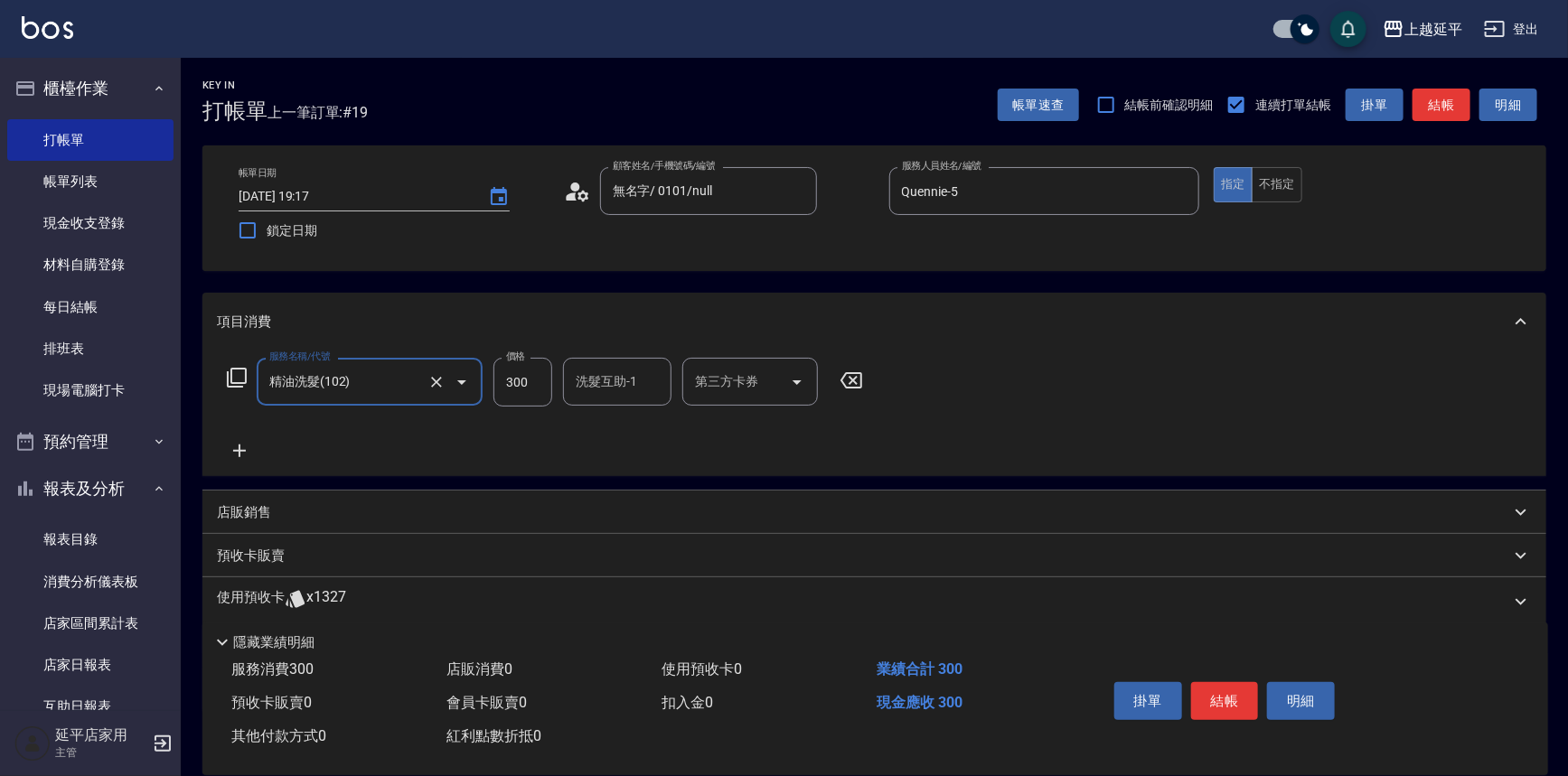
click at [602, 380] on div "洗髮互助-1 洗髮互助-1" at bounding box center [617, 381] width 108 height 48
type input "[PERSON_NAME]-34"
click at [1216, 698] on button "結帳" at bounding box center [1225, 701] width 67 height 38
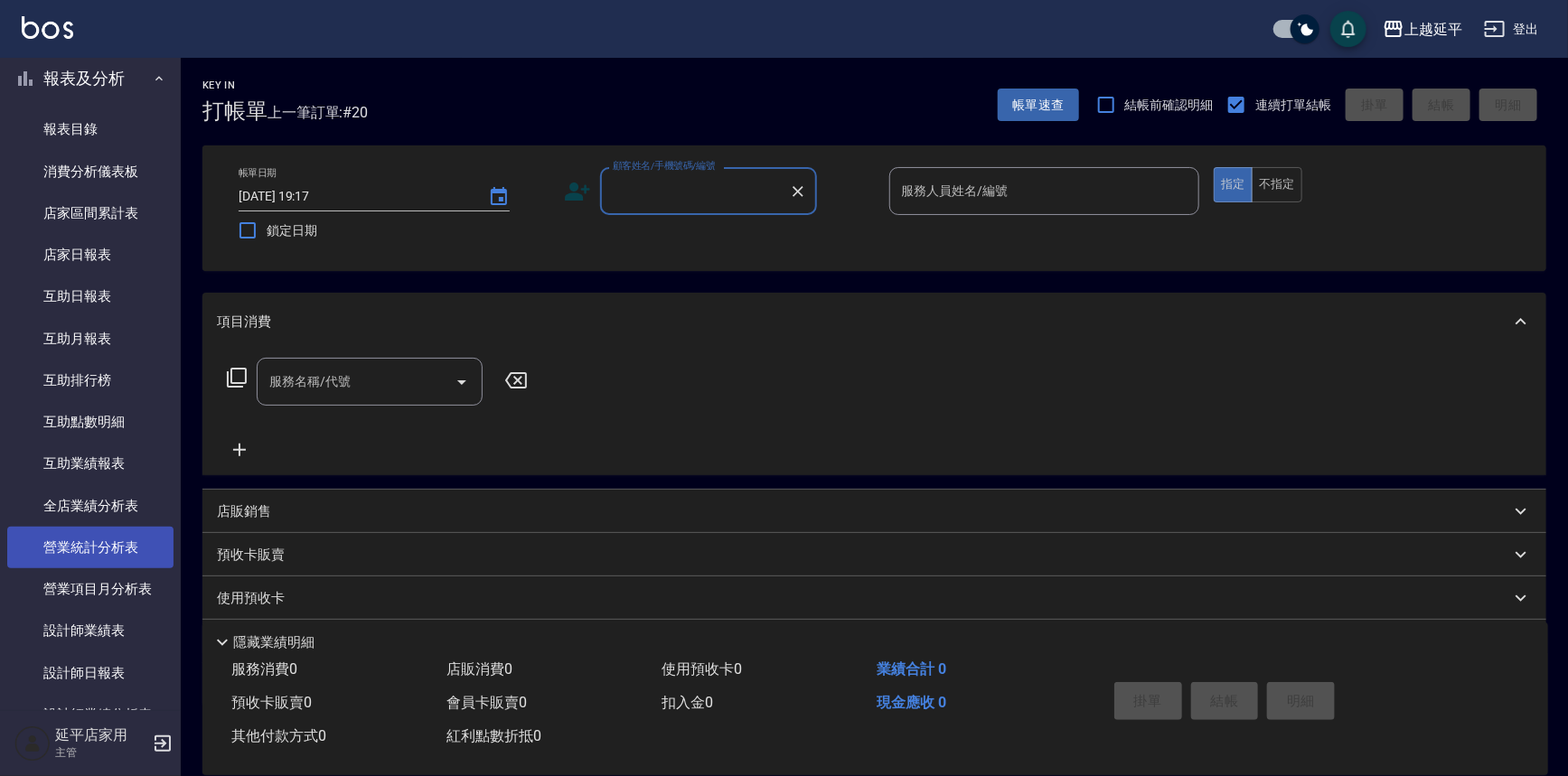
scroll to position [657, 0]
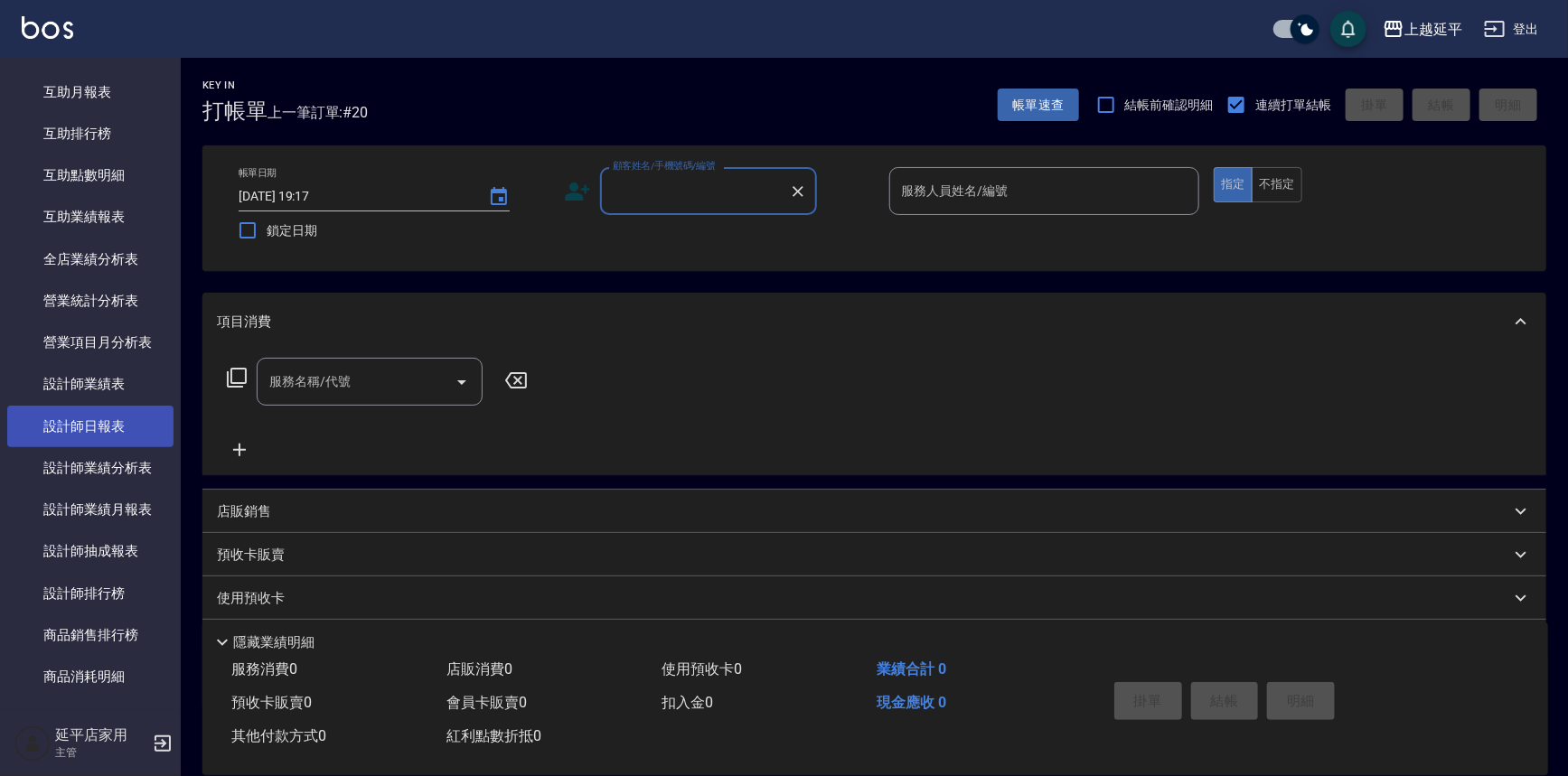
click at [102, 415] on link "設計師日報表" at bounding box center [90, 427] width 167 height 42
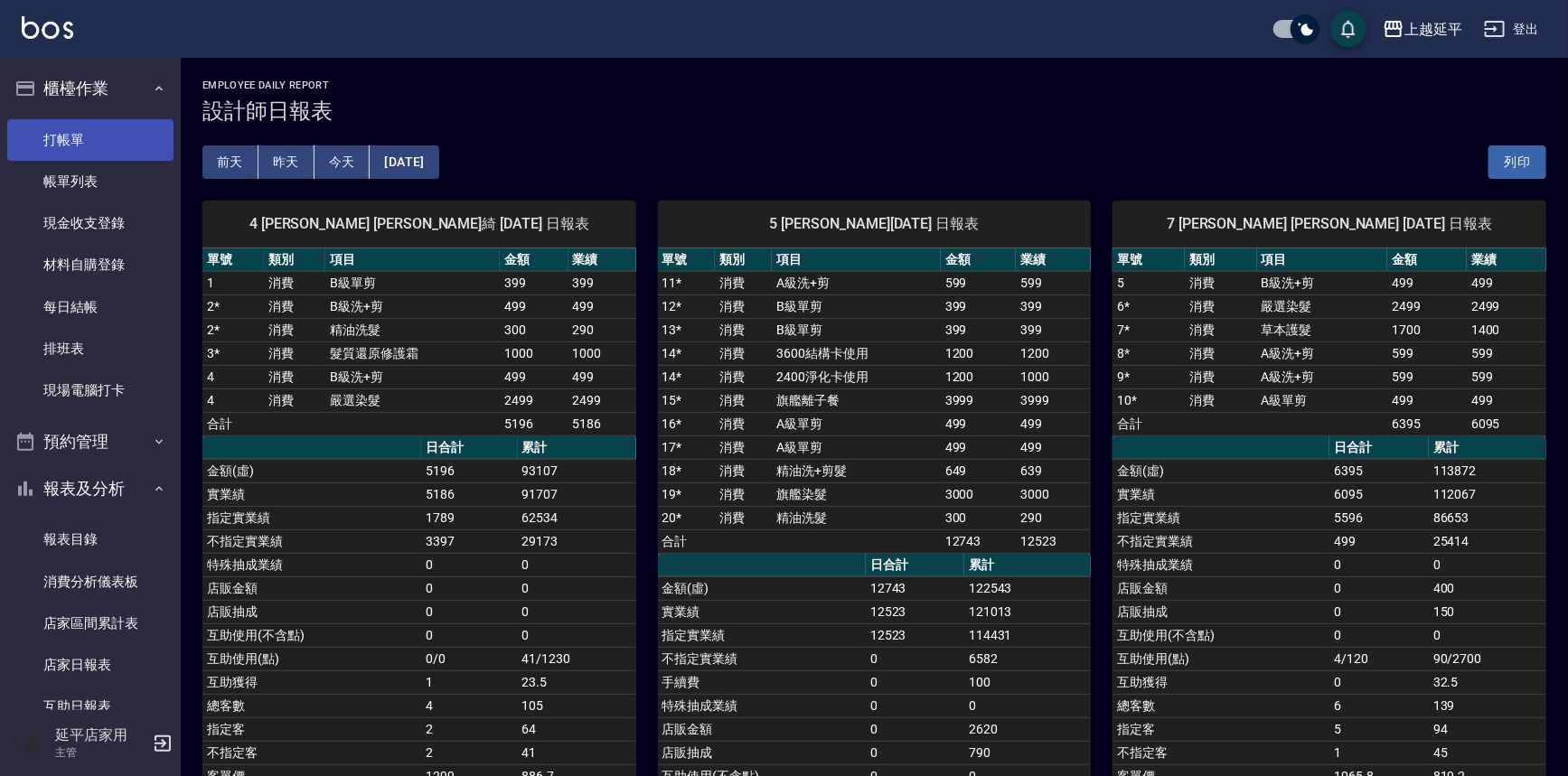
click at [81, 126] on link "打帳單" at bounding box center [90, 140] width 167 height 42
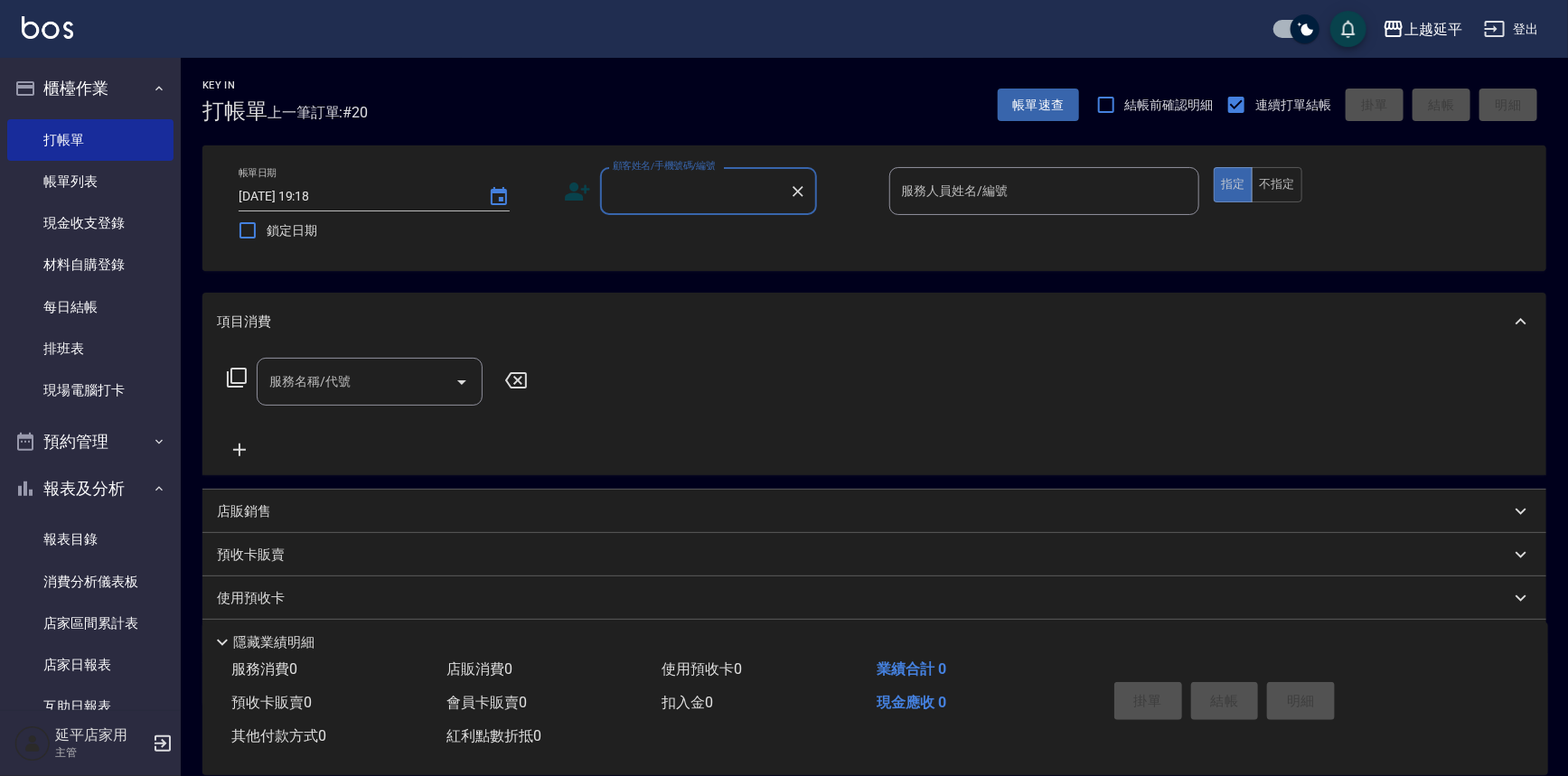
click at [1523, 577] on div "使用預收卡" at bounding box center [874, 599] width 1344 height 44
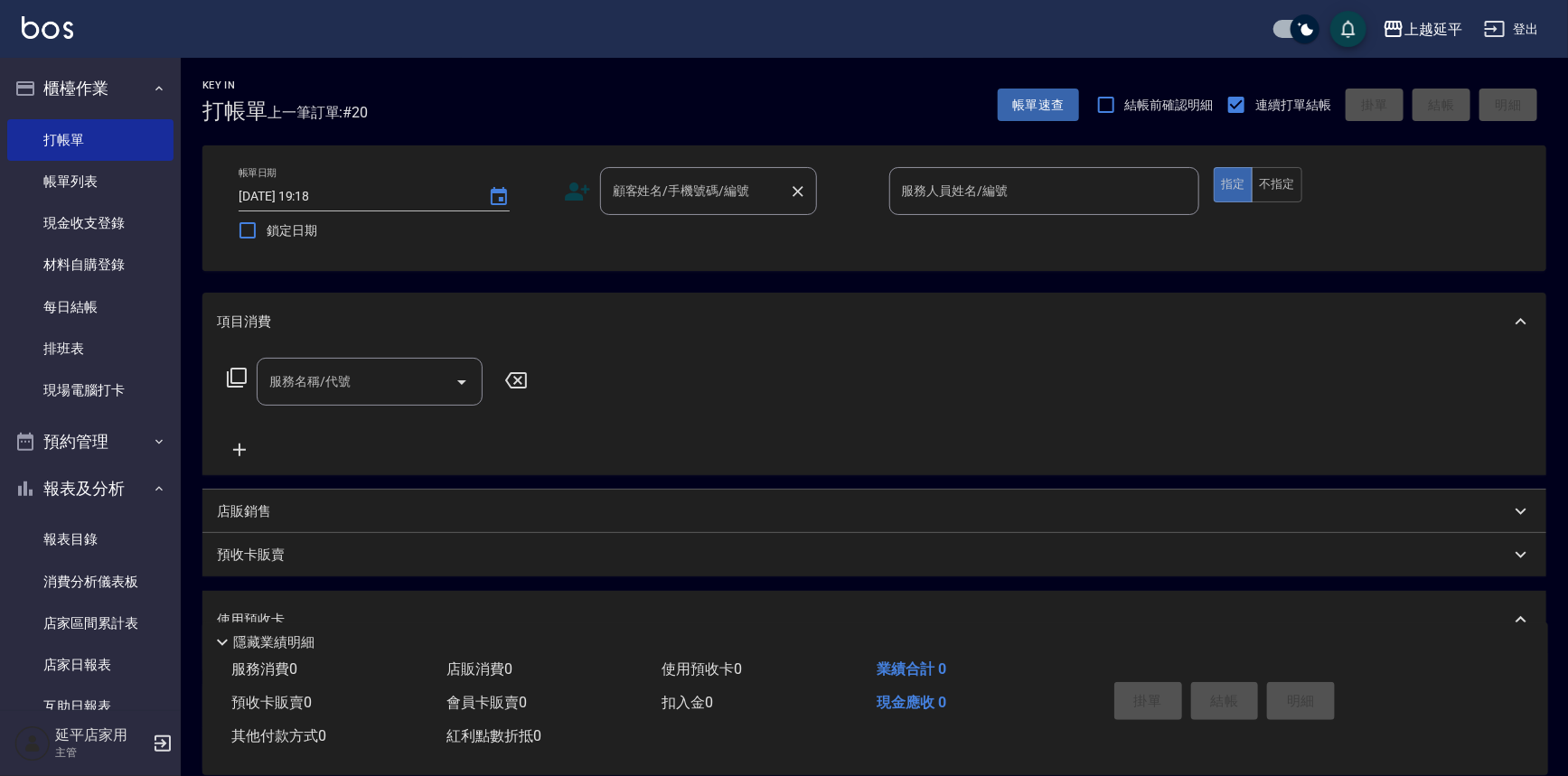
click at [689, 198] on input "顧客姓名/手機號碼/編號" at bounding box center [694, 191] width 174 height 32
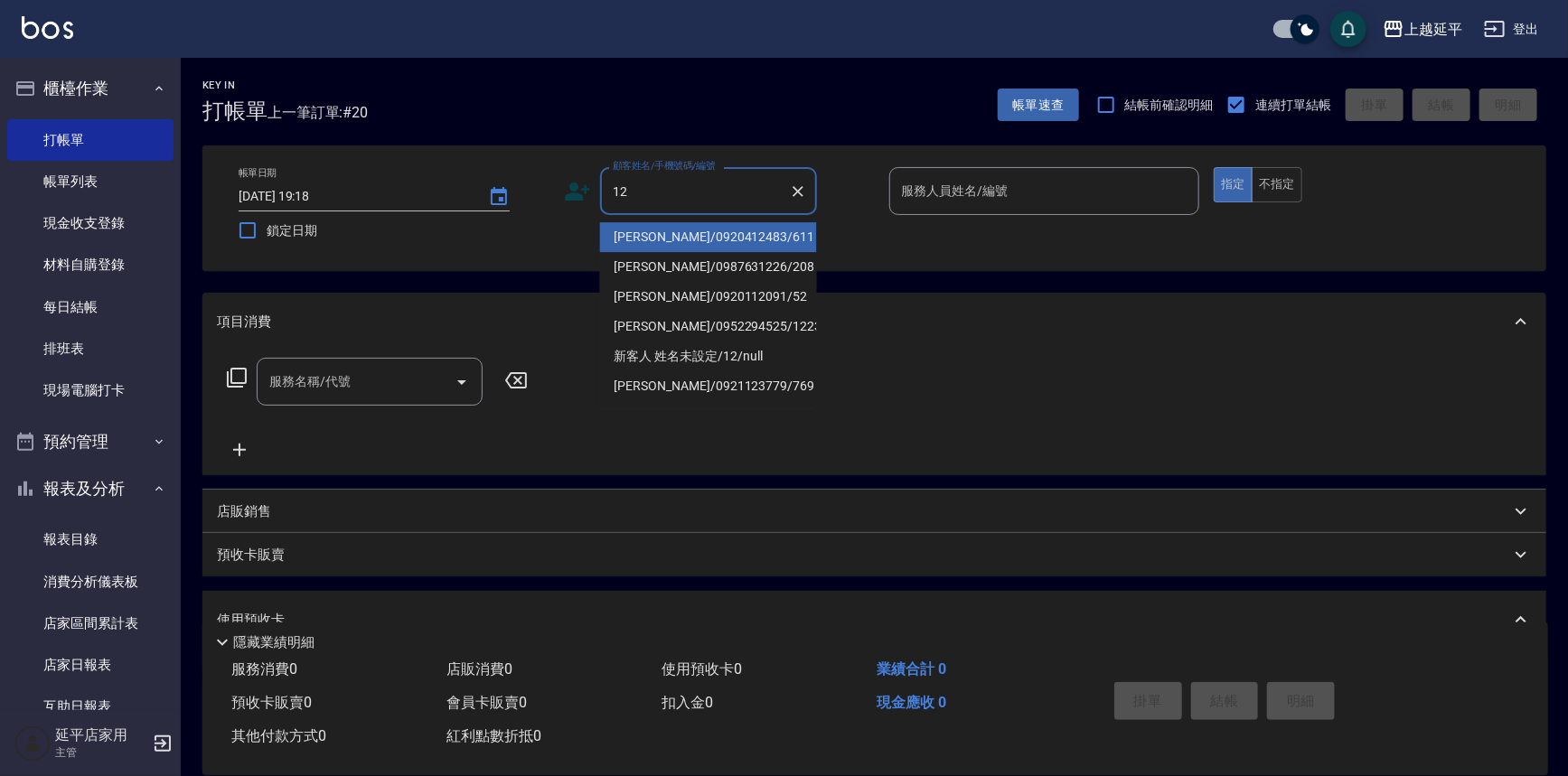
click at [688, 225] on li "[PERSON_NAME]/0920412483/611" at bounding box center [708, 237] width 217 height 30
type input "[PERSON_NAME]/0920412483/611"
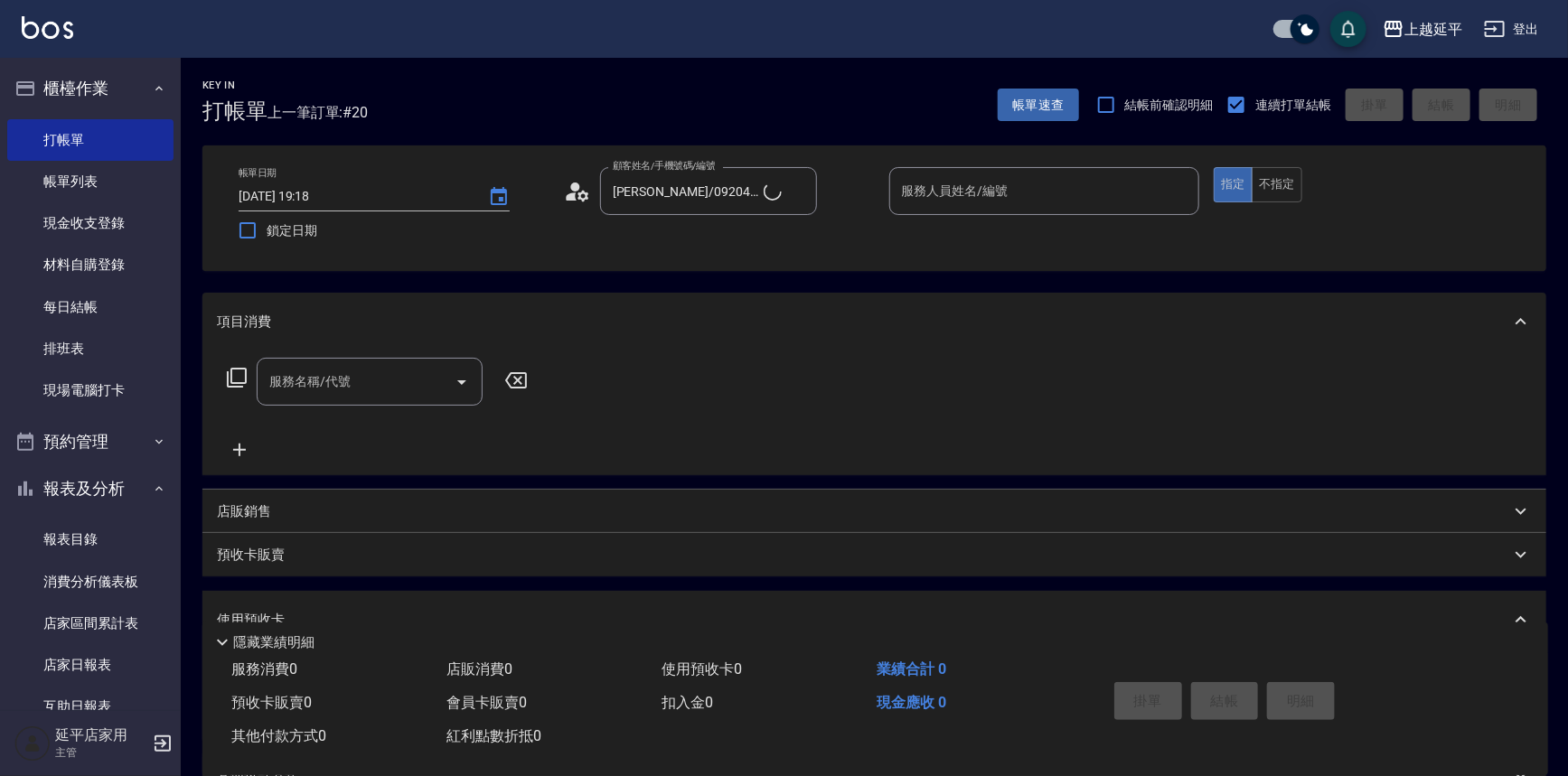
click at [946, 186] on div "服務人員姓名/編號 服務人員姓名/編號" at bounding box center [1045, 191] width 311 height 48
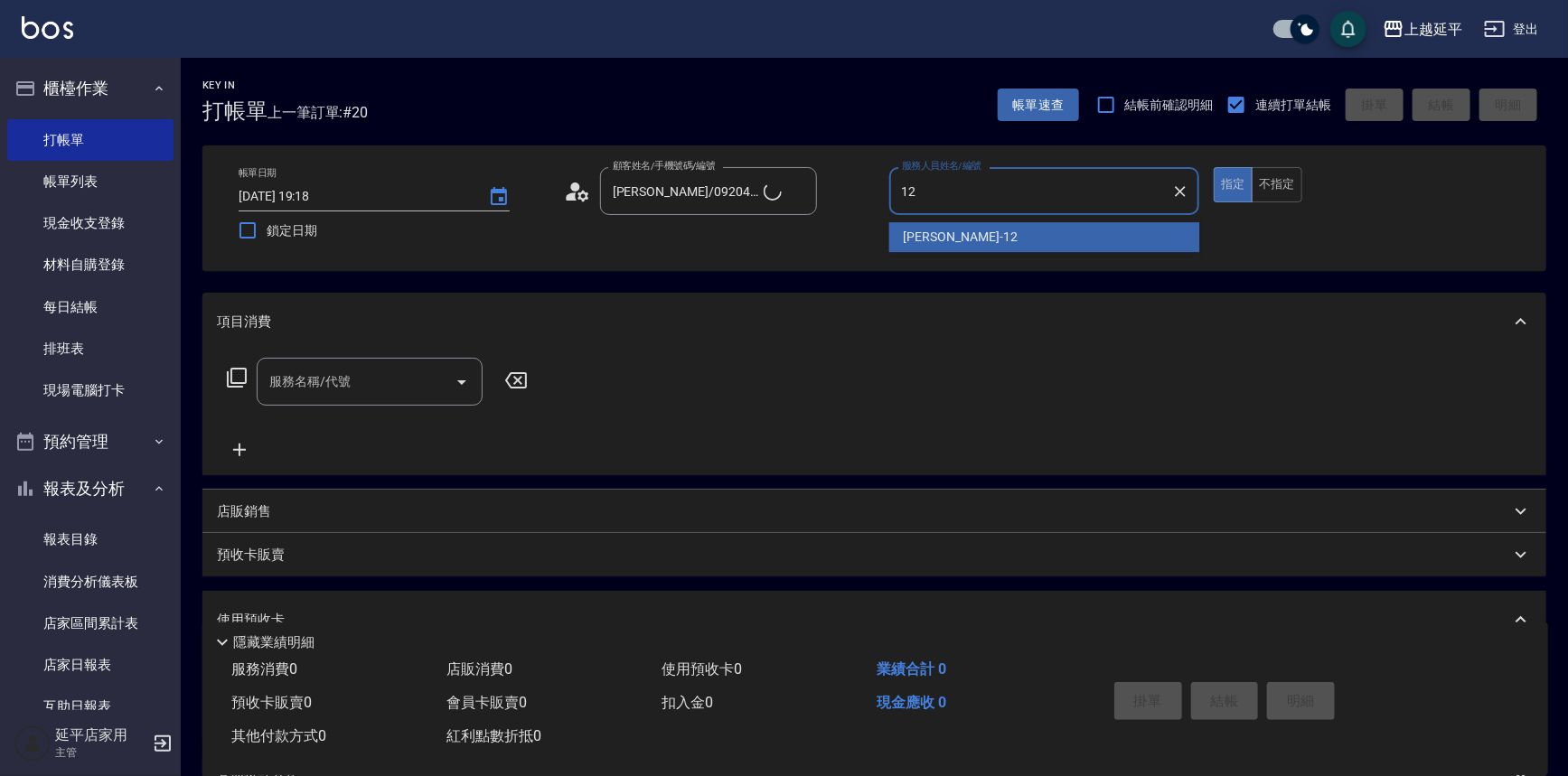
click at [940, 226] on div "[PERSON_NAME] -12" at bounding box center [1045, 237] width 311 height 30
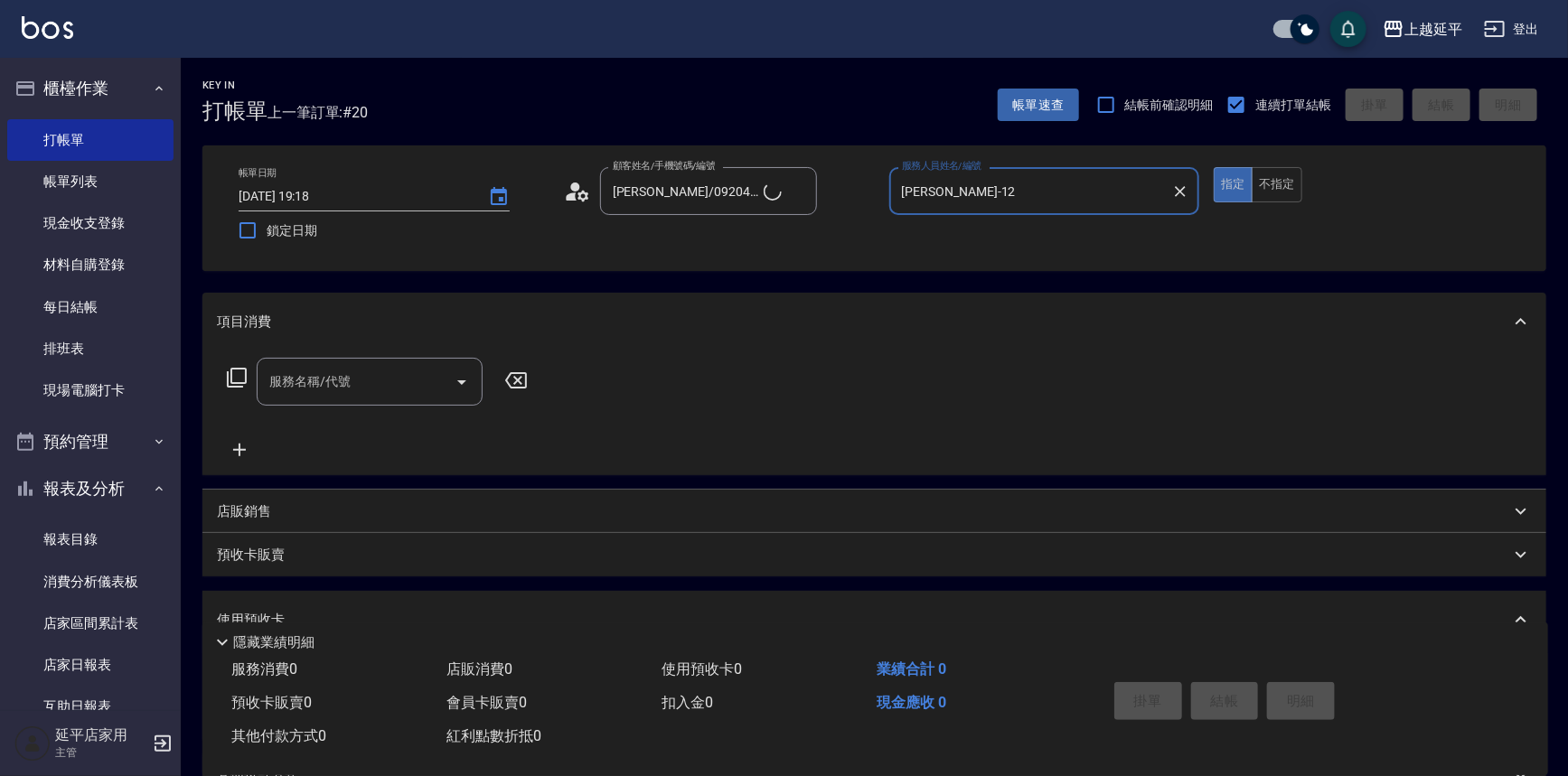
drag, startPoint x: 247, startPoint y: 379, endPoint x: 251, endPoint y: 370, distance: 9.8
click at [251, 378] on div "服務名稱/代號 服務名稱/代號" at bounding box center [378, 381] width 322 height 48
type input "Jessic-9"
click at [240, 376] on icon at bounding box center [237, 378] width 22 height 22
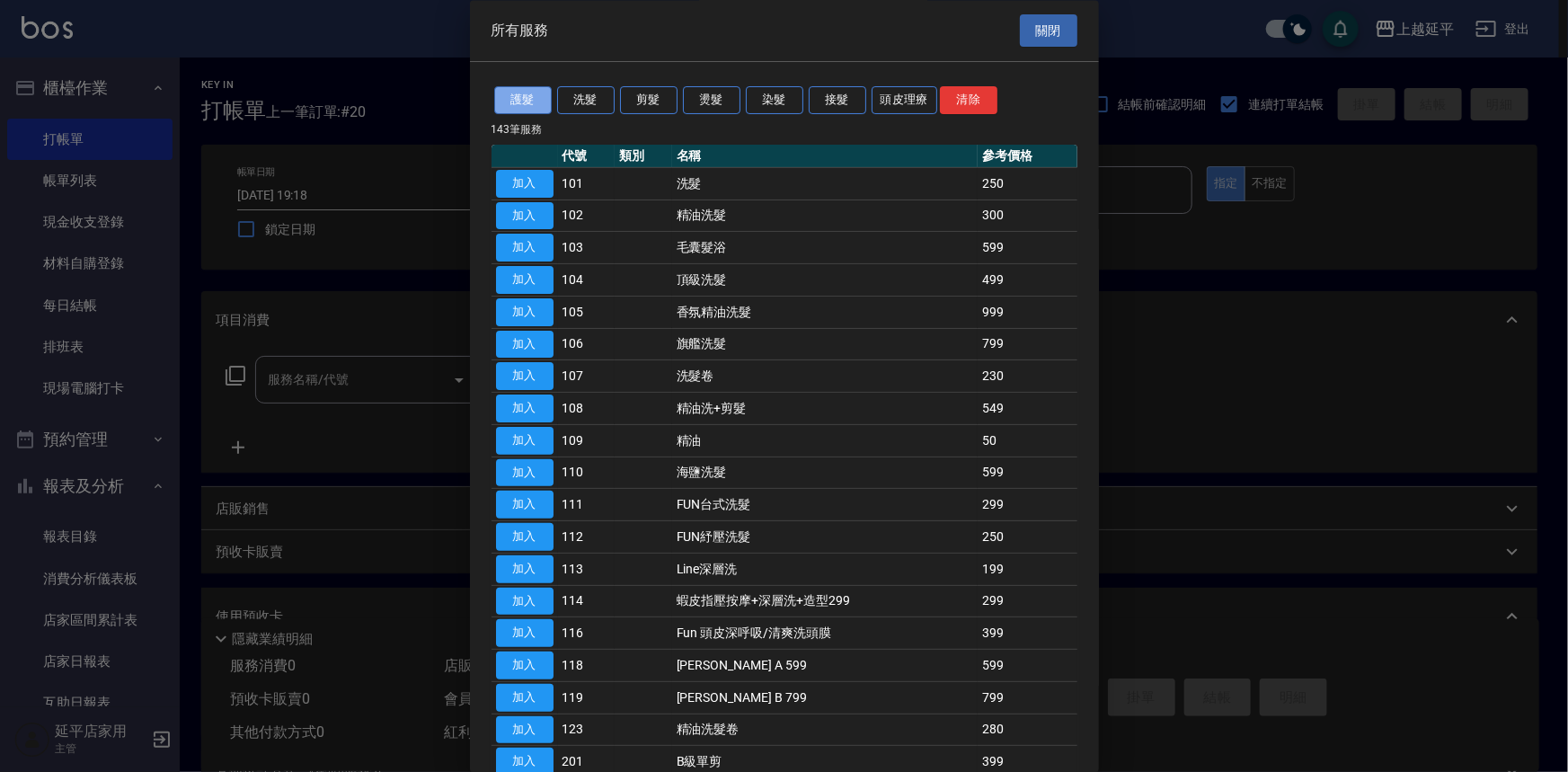
click at [535, 98] on button "護髮" at bounding box center [523, 100] width 58 height 28
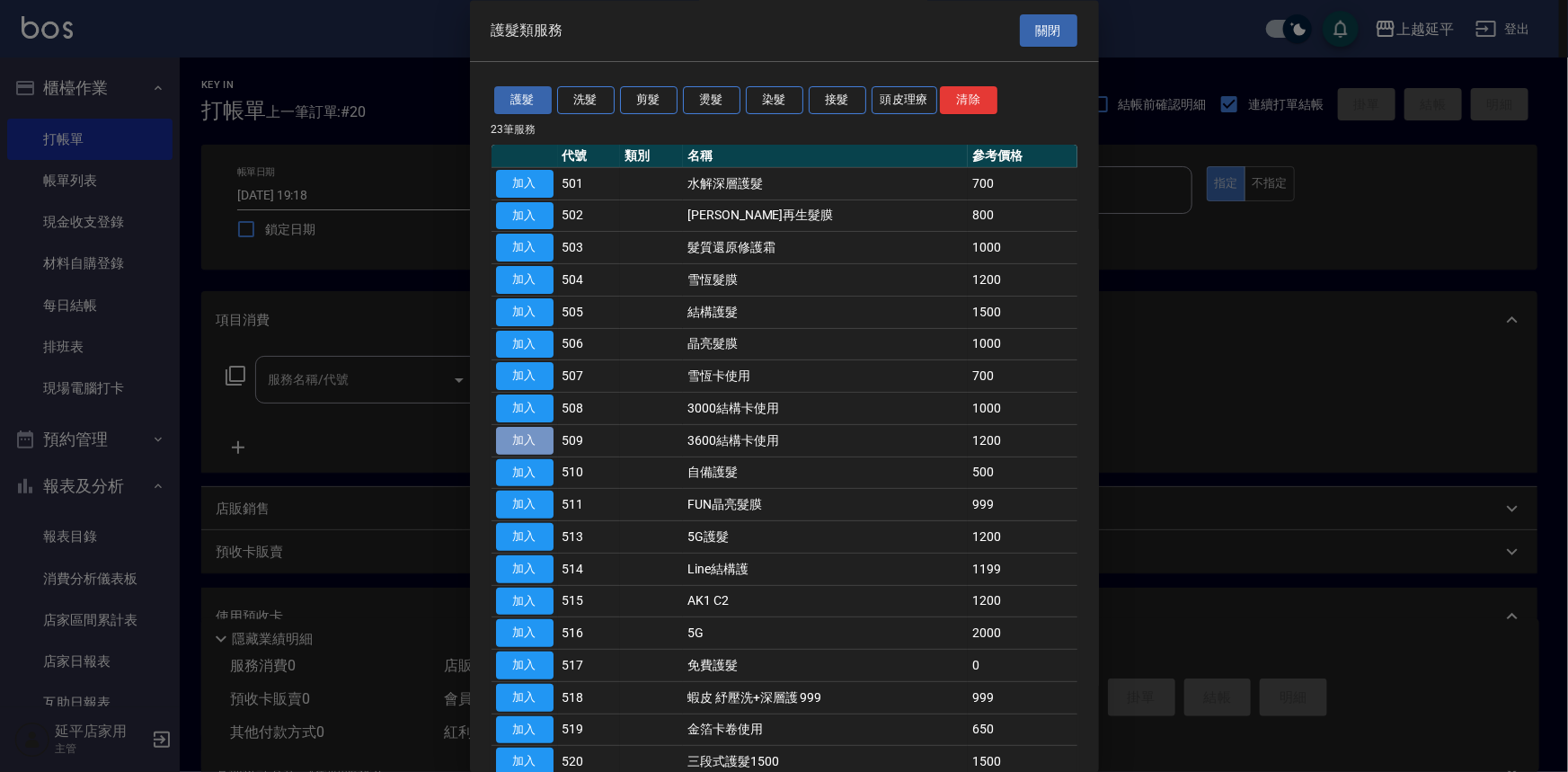
click at [533, 439] on button "加入" at bounding box center [525, 441] width 58 height 28
type input "3600結構卡使用(509)"
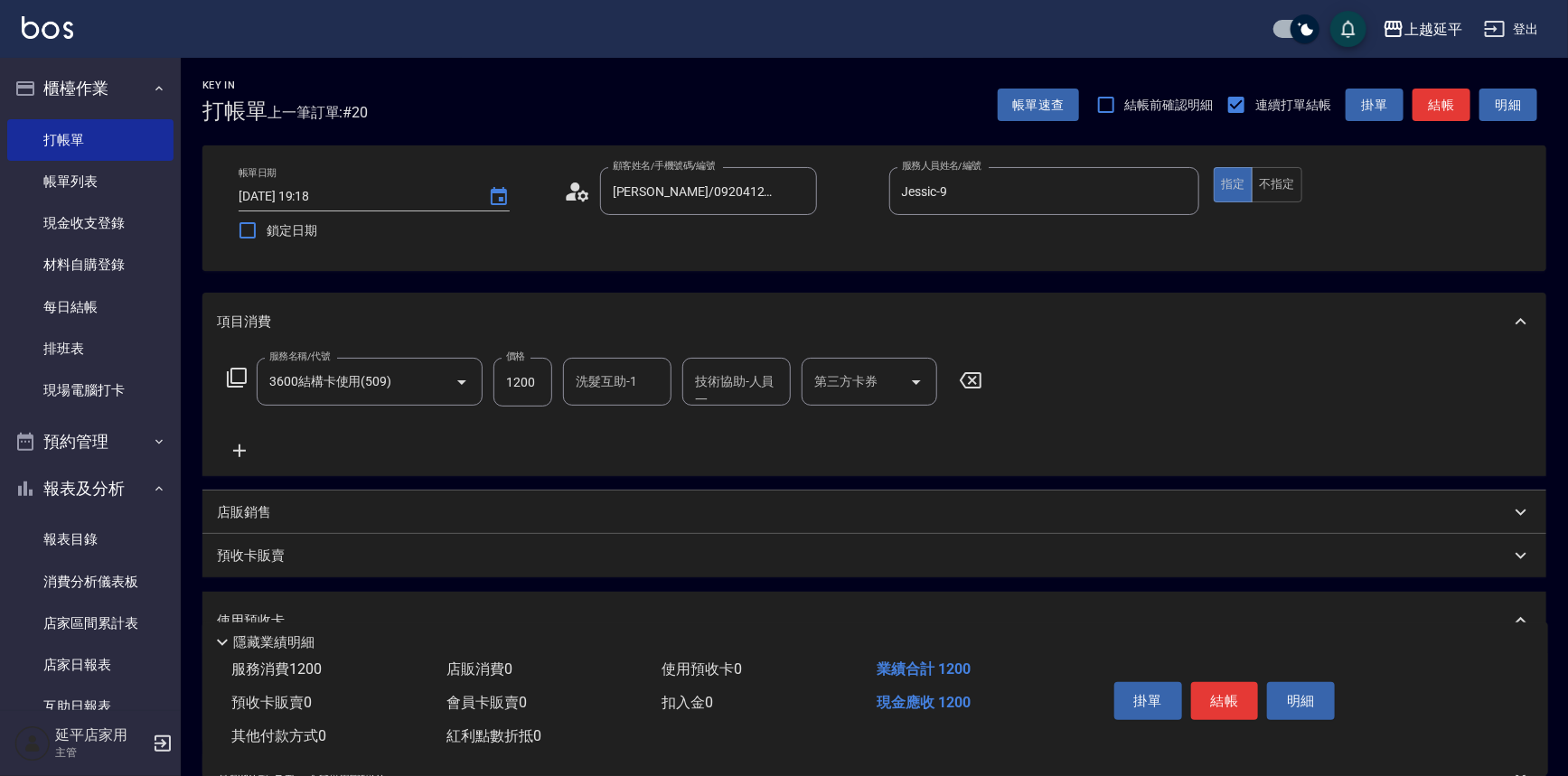
click at [854, 379] on div "第三方卡券 第三方卡券" at bounding box center [869, 381] width 136 height 48
click at [850, 423] on span "舊有卡券" at bounding box center [869, 428] width 136 height 30
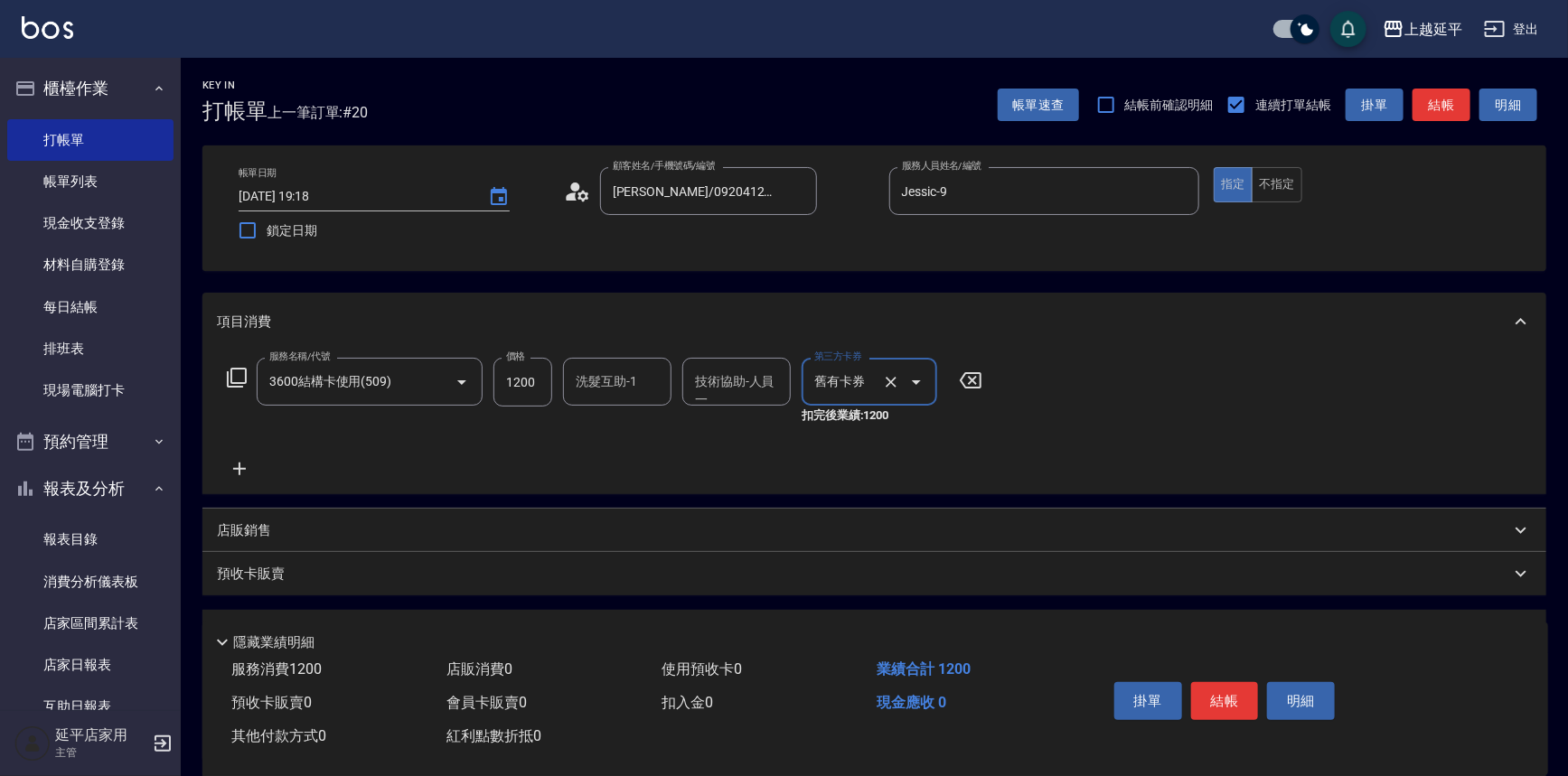
type input "舊有卡券"
click at [1177, 190] on icon "Clear" at bounding box center [1180, 192] width 18 height 18
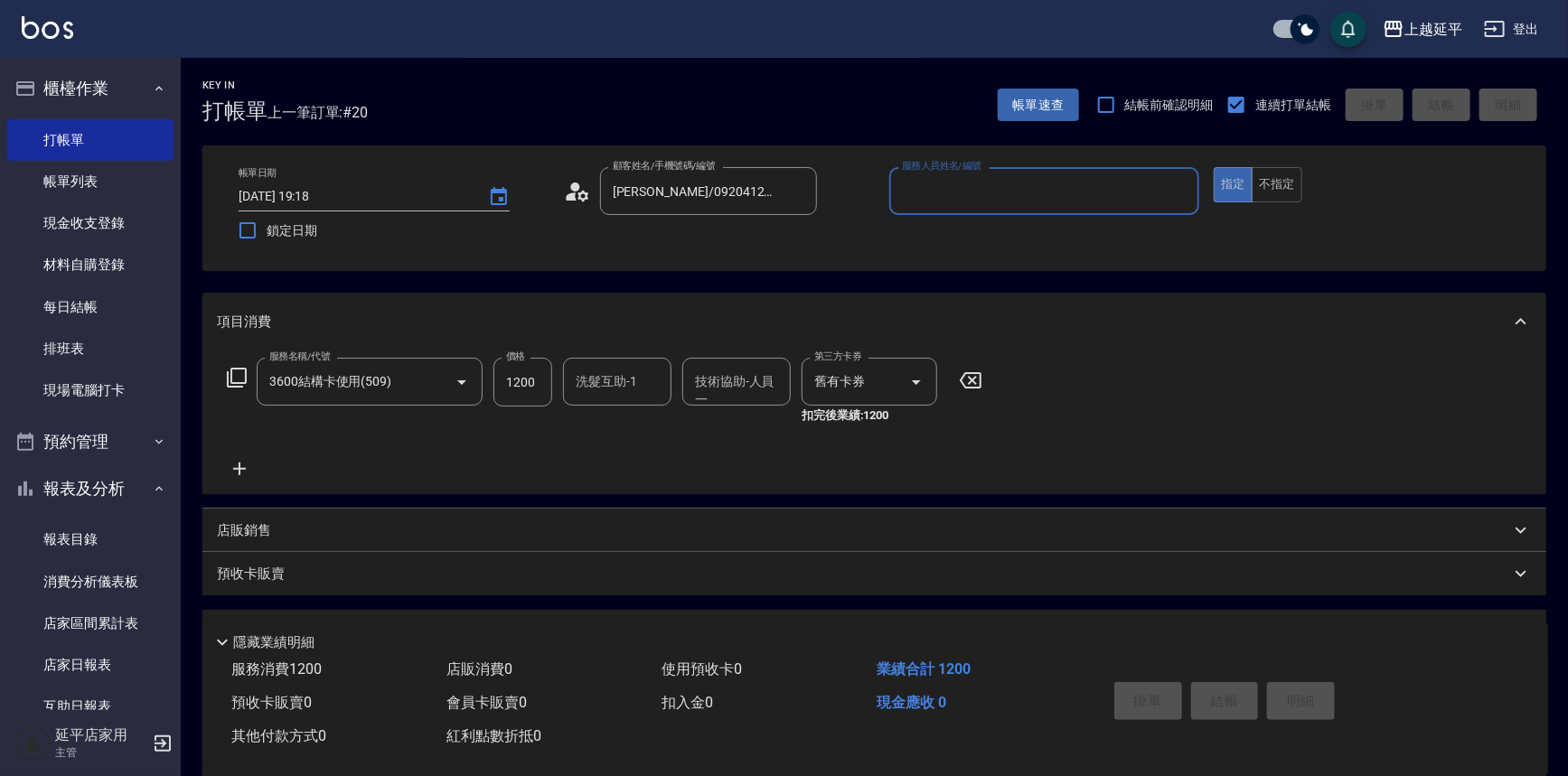
click at [1147, 190] on input "服務人員姓名/編號" at bounding box center [1045, 191] width 295 height 32
click at [1057, 240] on div "[PERSON_NAME] -12" at bounding box center [1045, 237] width 311 height 30
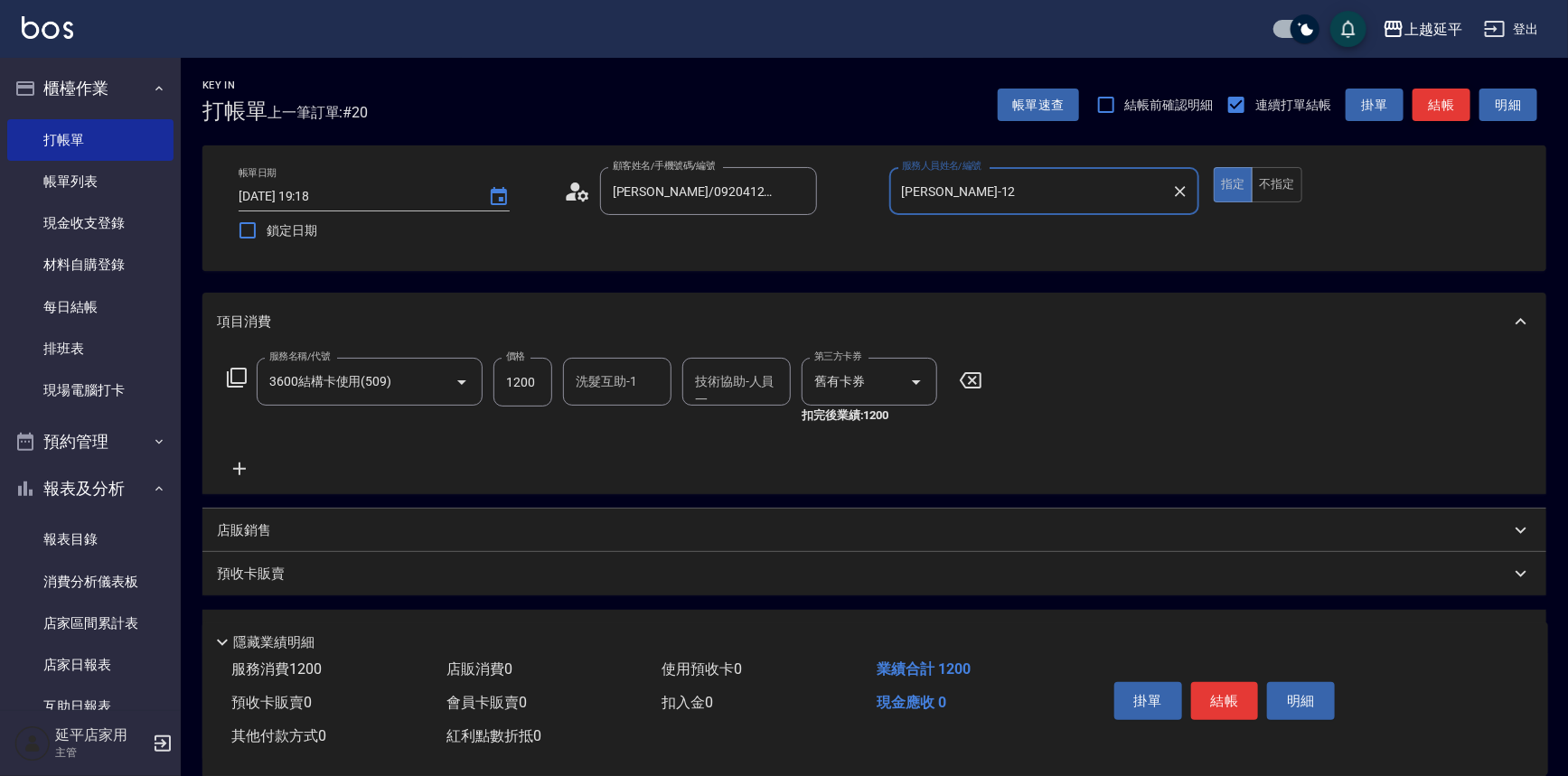
type input "[PERSON_NAME]-12"
click at [1435, 103] on button "結帳" at bounding box center [1442, 105] width 58 height 34
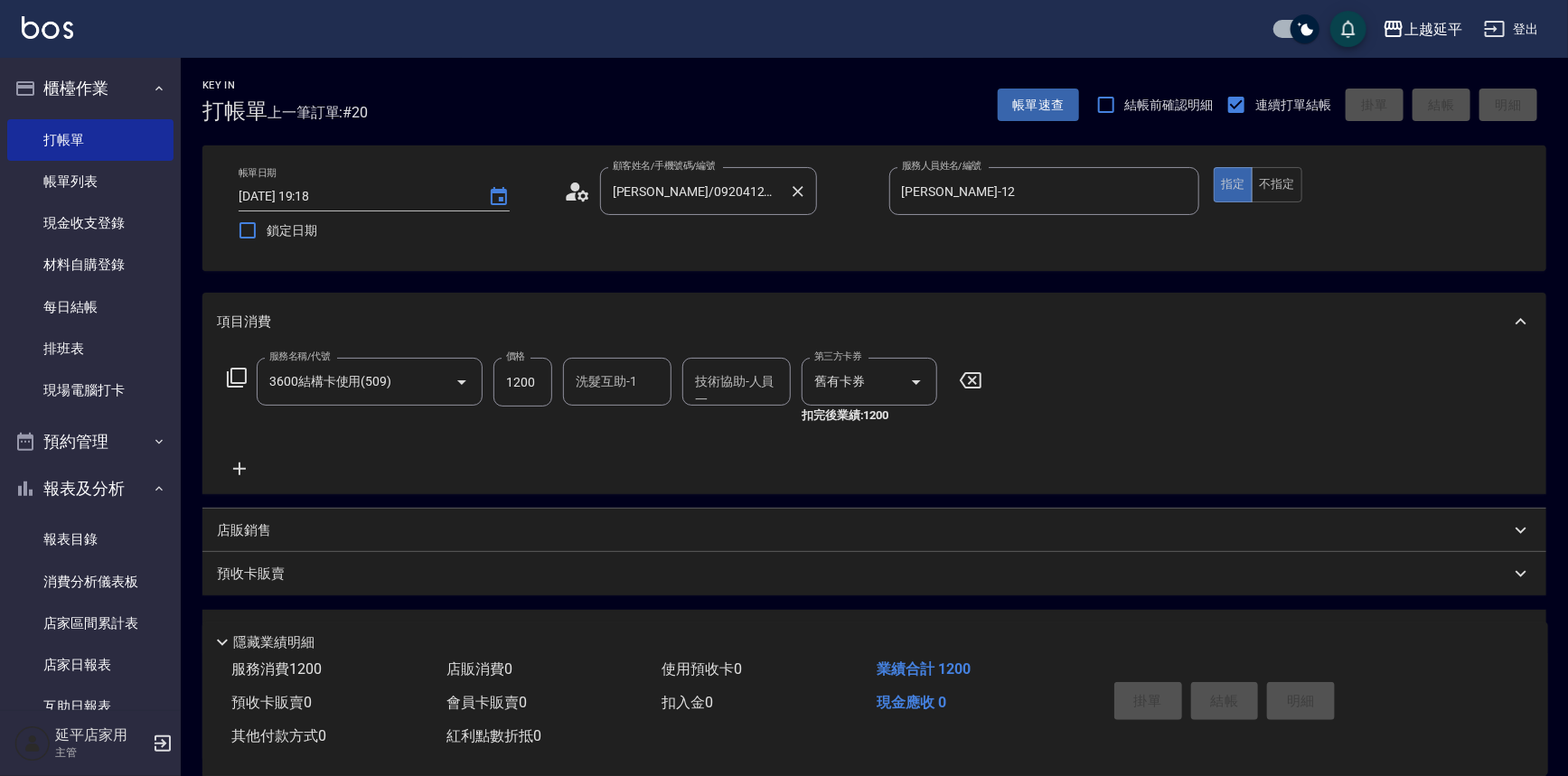
type input "[DATE] 19:25"
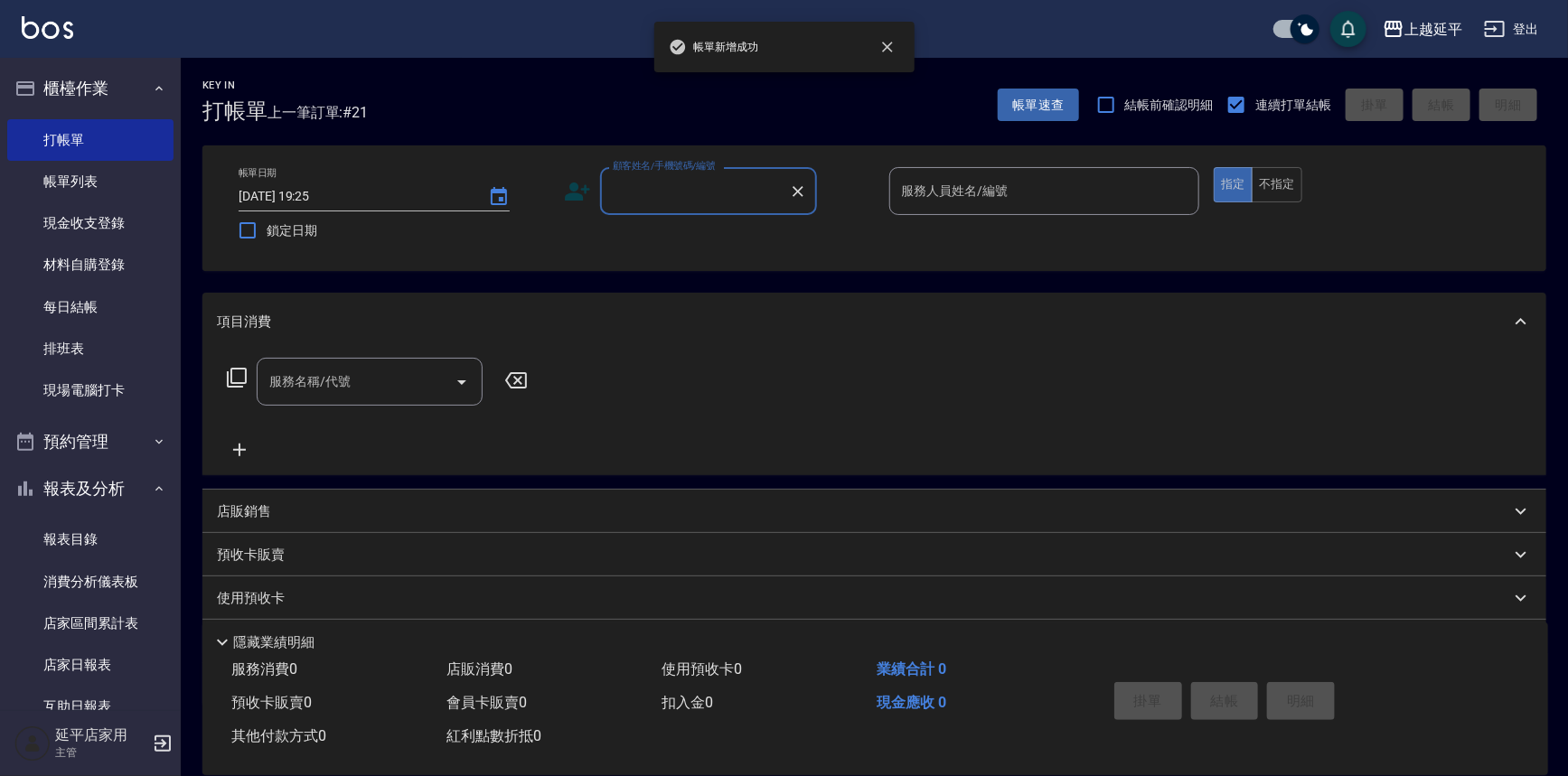
click at [687, 190] on input "顧客姓名/手機號碼/編號" at bounding box center [694, 191] width 174 height 32
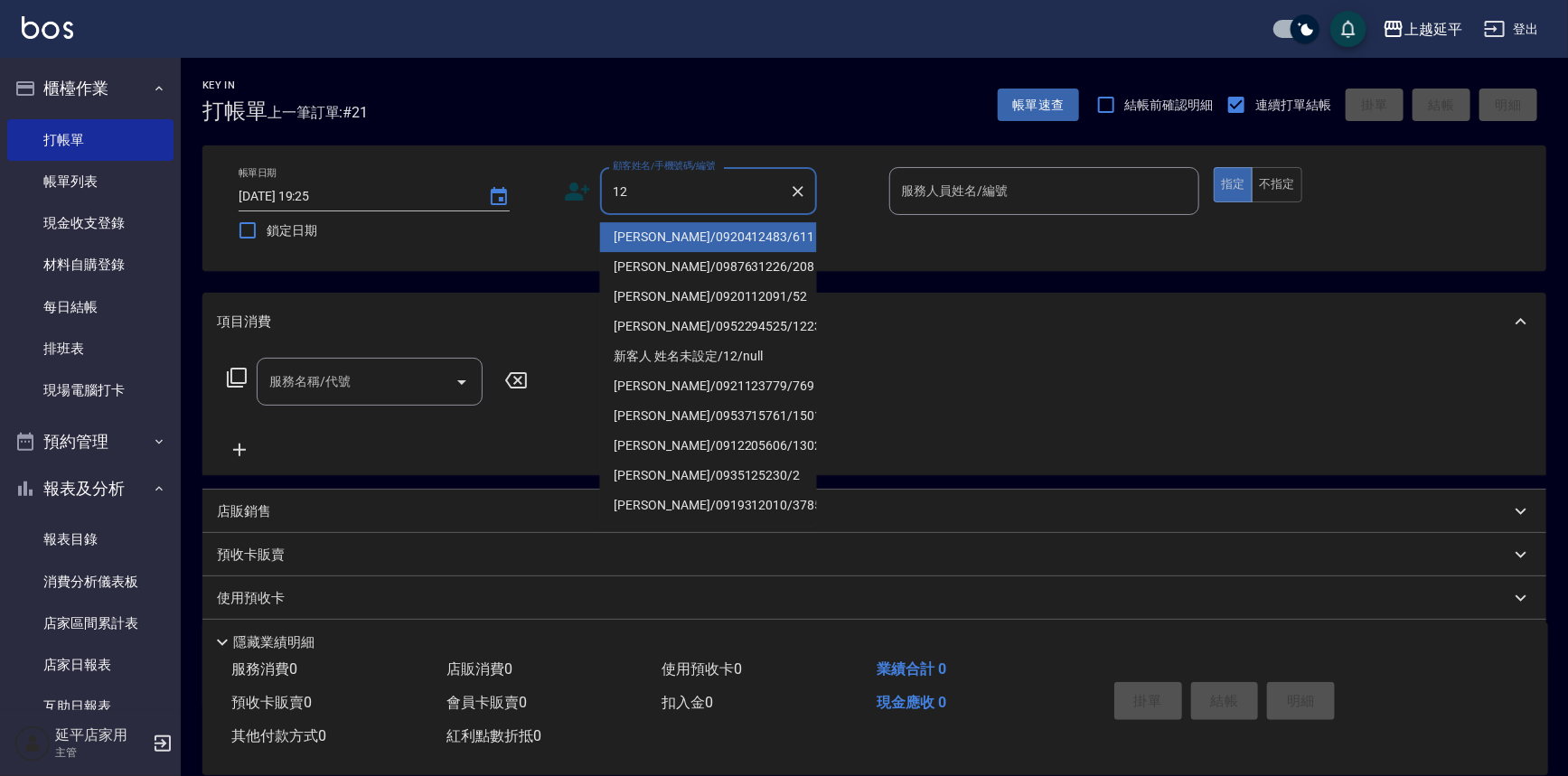
click at [665, 238] on li "[PERSON_NAME]/0920412483/611" at bounding box center [708, 237] width 217 height 30
type input "[PERSON_NAME]/0920412483/611"
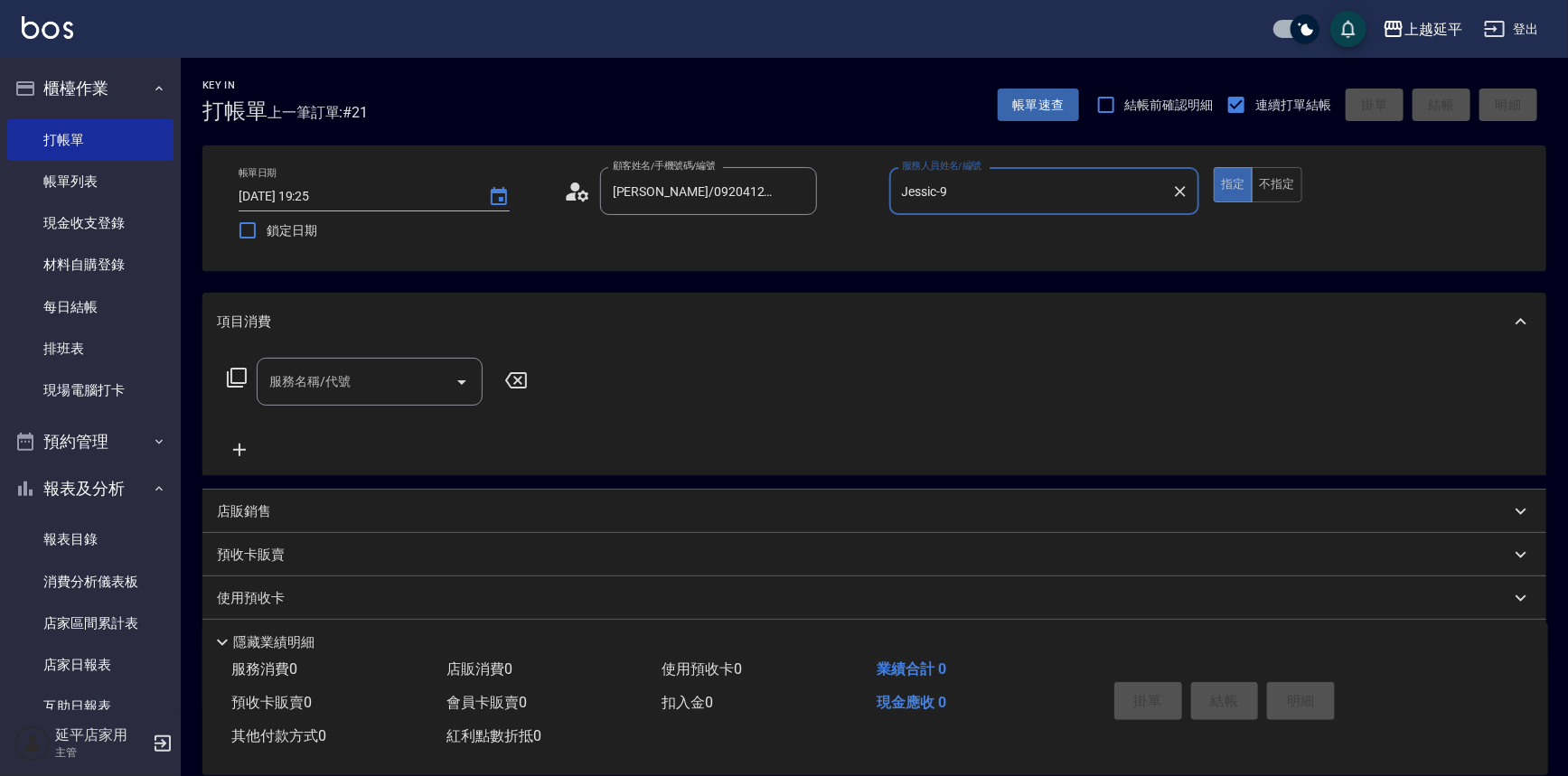
click at [967, 194] on input "Jessic-9" at bounding box center [1031, 191] width 268 height 32
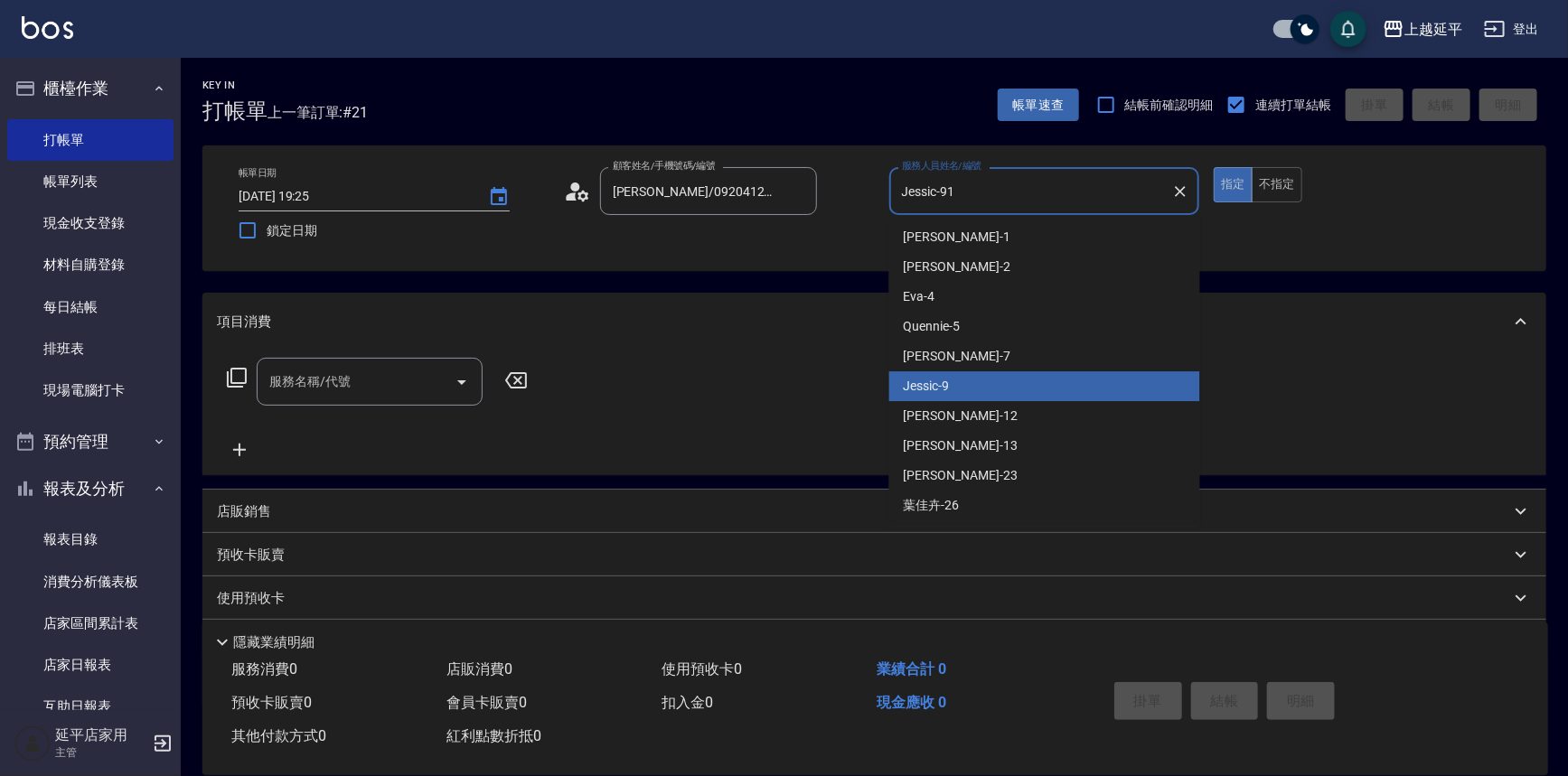
type input "Jessic-912"
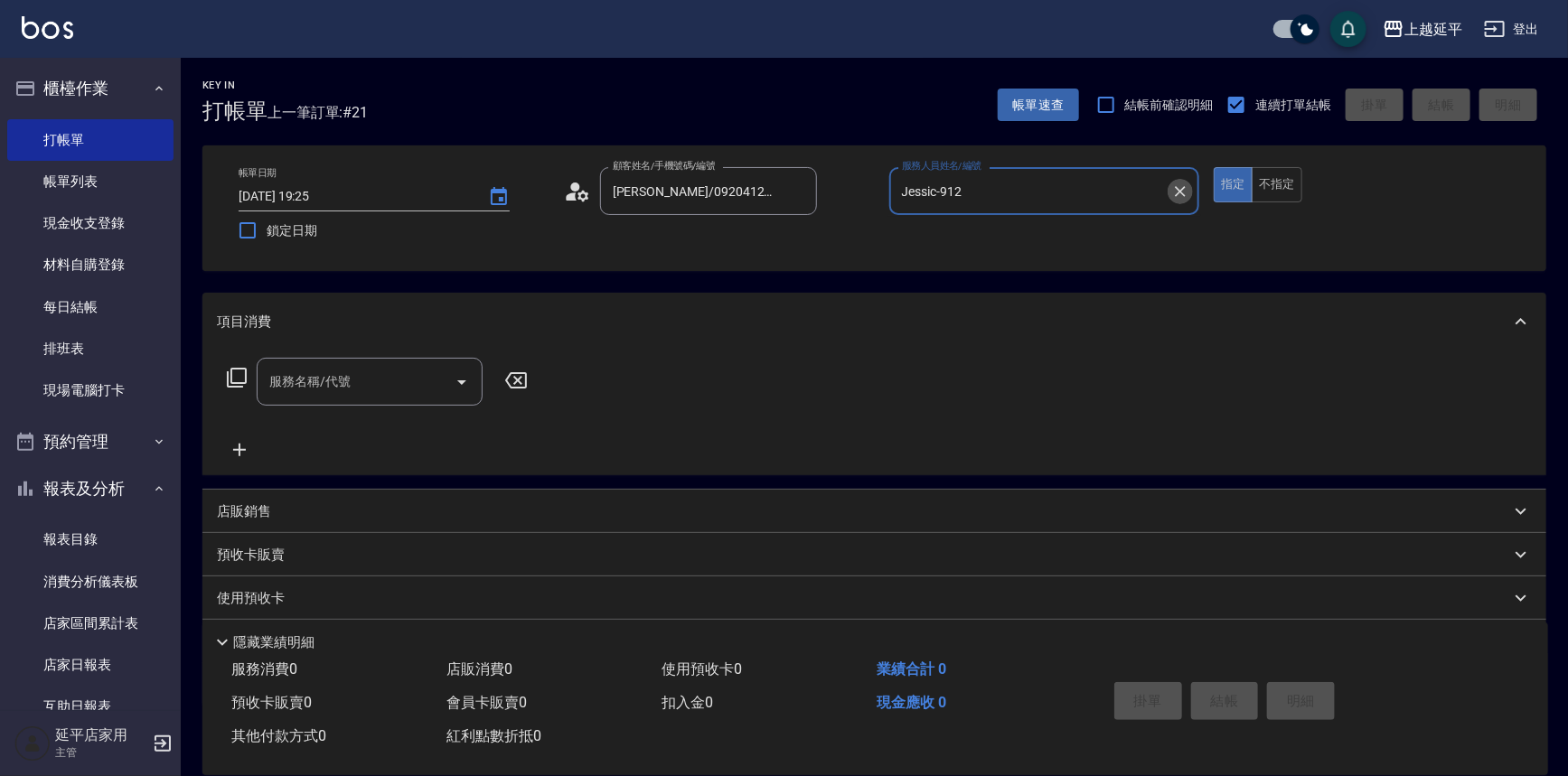
drag, startPoint x: 1175, startPoint y: 191, endPoint x: 1070, endPoint y: 193, distance: 105.0
click at [1175, 191] on icon "Clear" at bounding box center [1180, 192] width 18 height 18
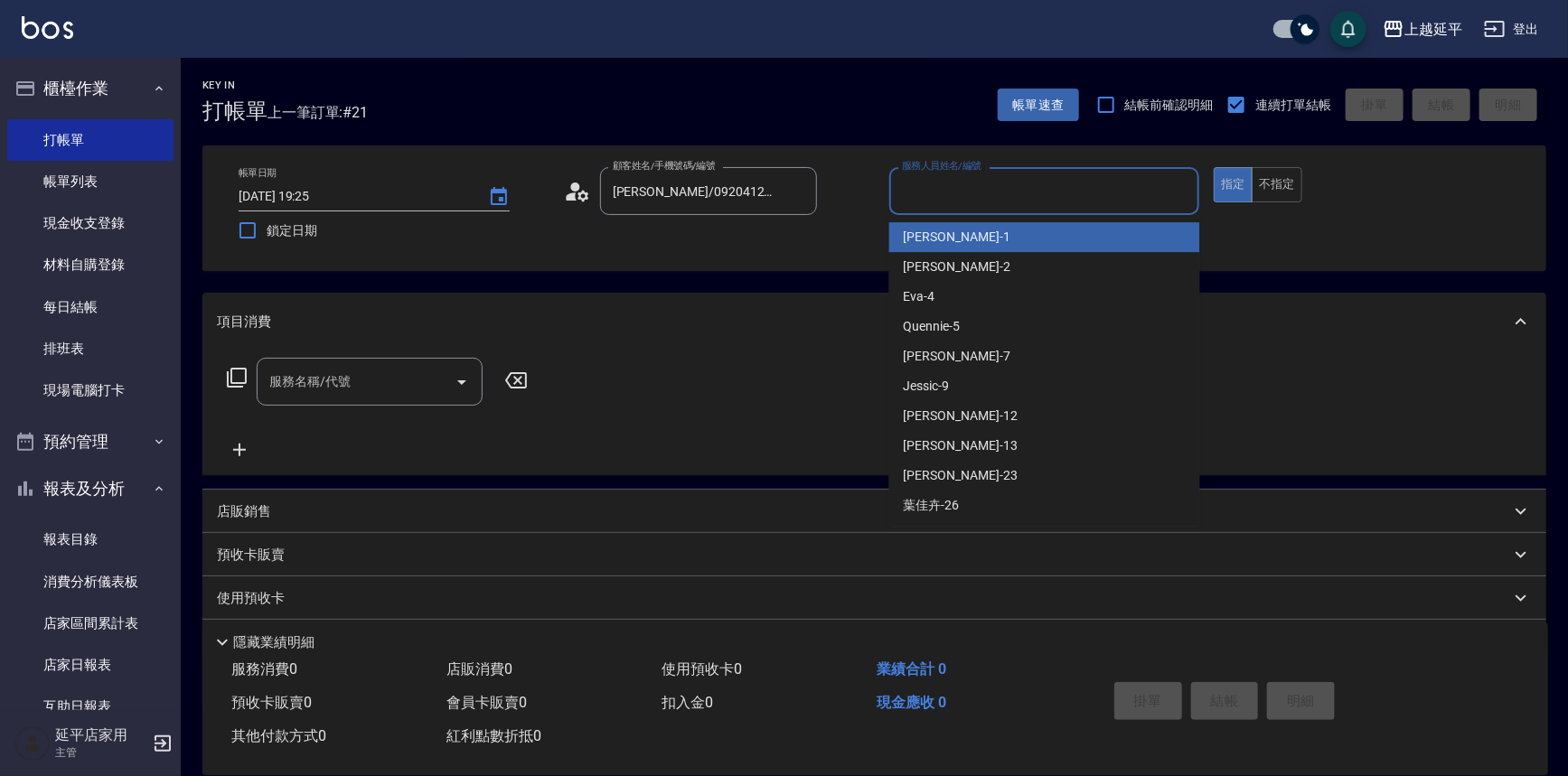
click at [1072, 190] on input "服務人員姓名/編號" at bounding box center [1045, 191] width 295 height 32
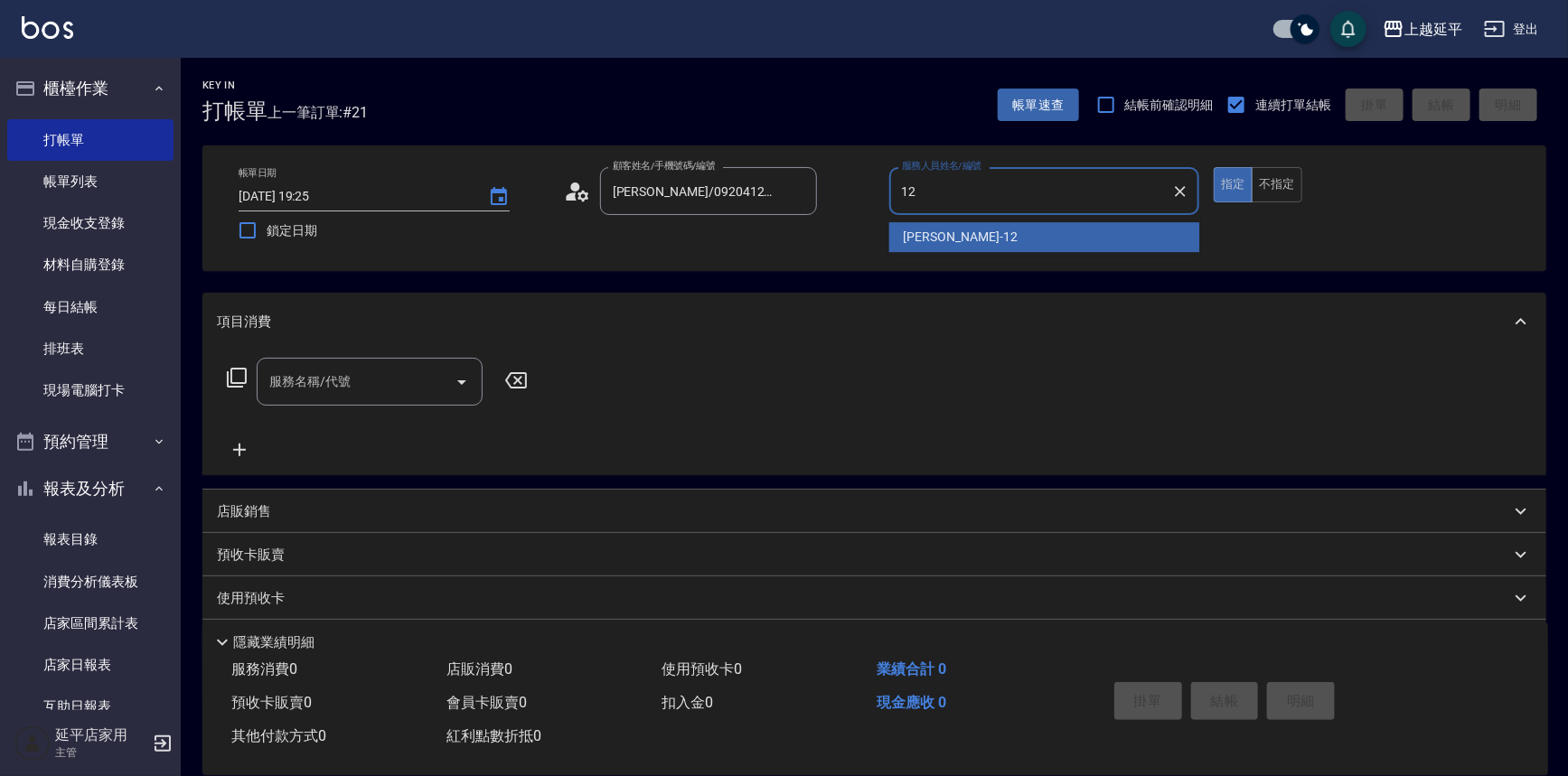
click at [924, 225] on div "[PERSON_NAME] -12" at bounding box center [1045, 237] width 311 height 30
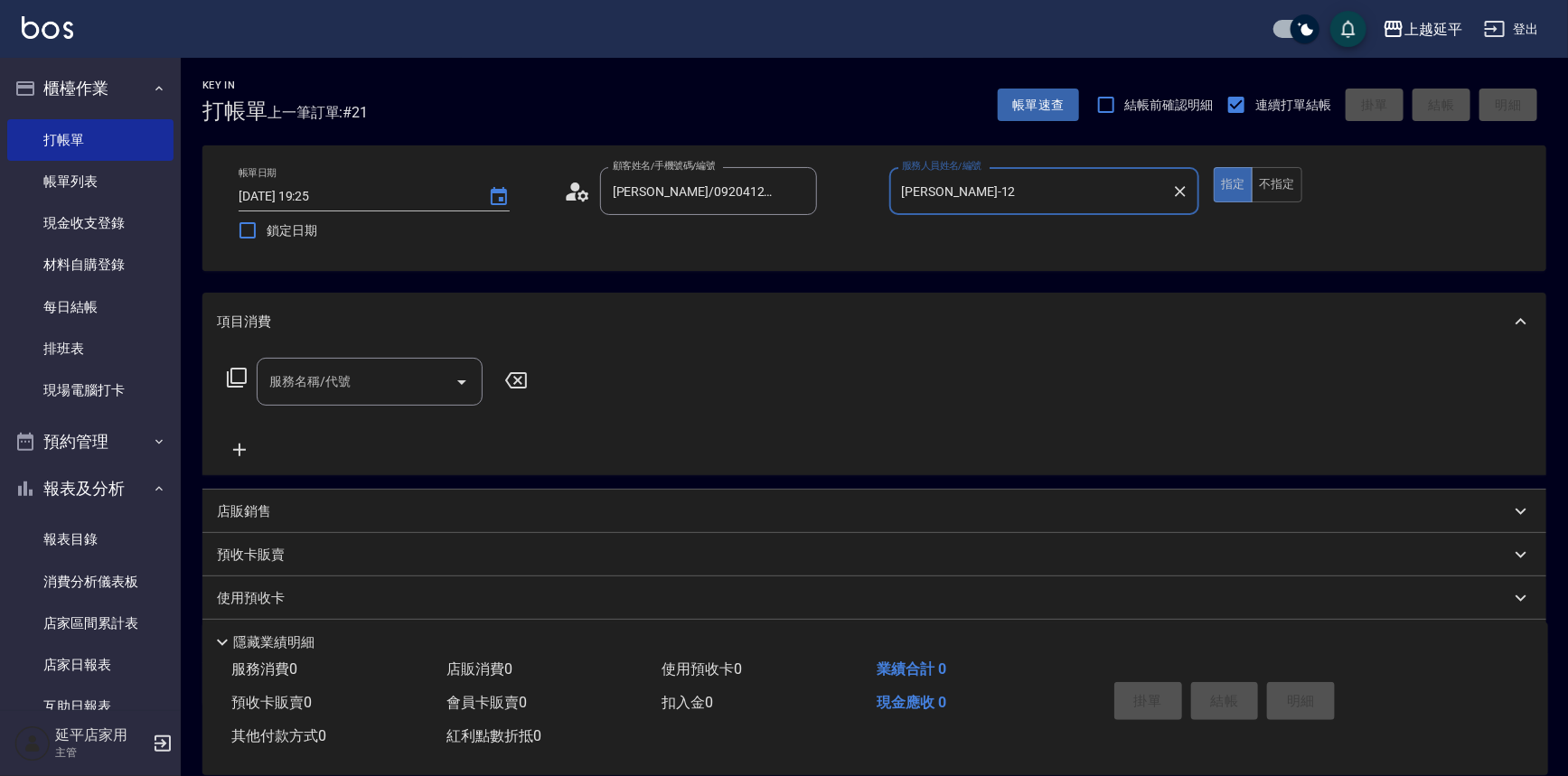
type input "[PERSON_NAME]-12"
click at [413, 384] on input "服務名稱/代號" at bounding box center [356, 381] width 183 height 32
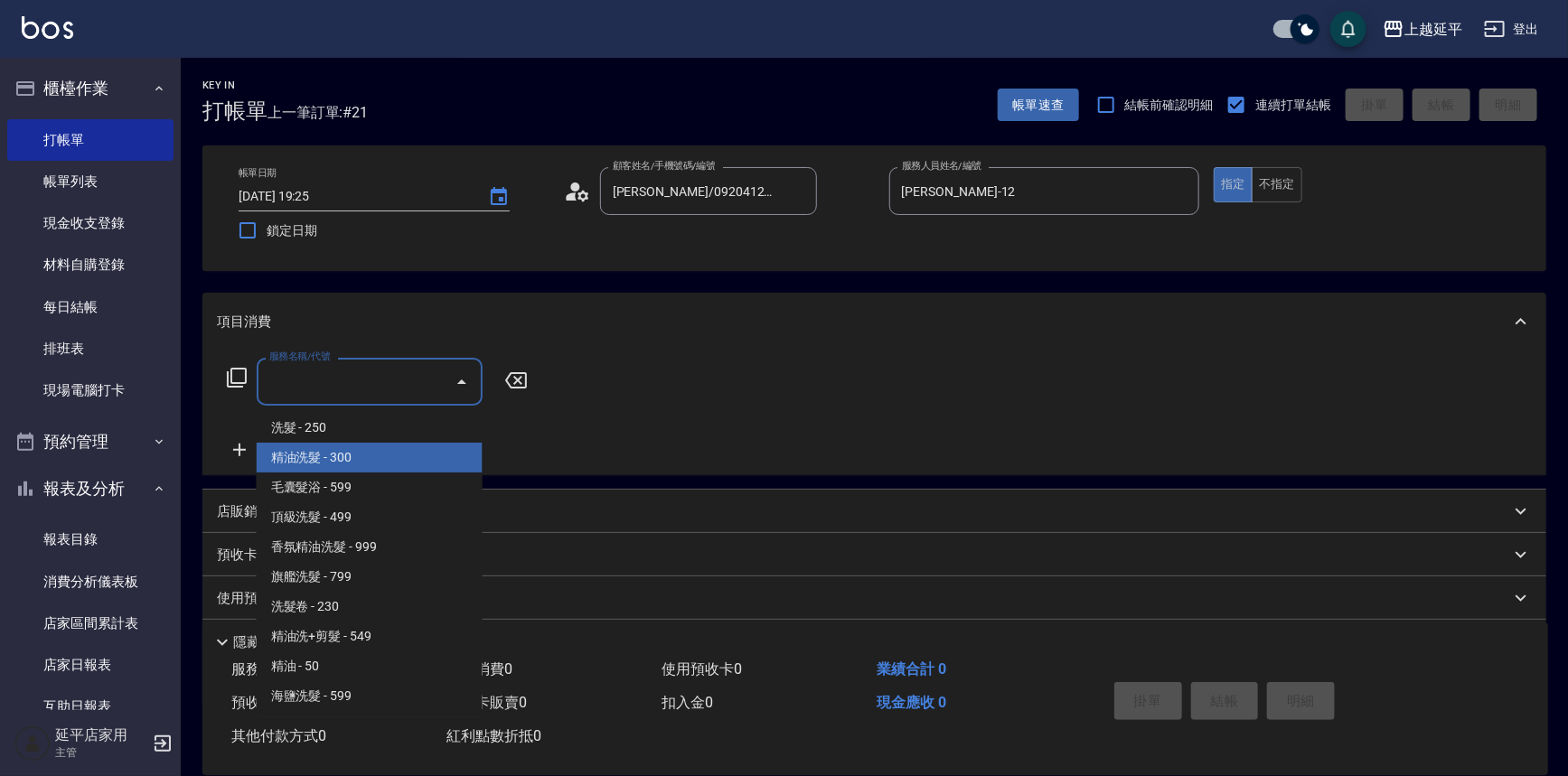
drag, startPoint x: 404, startPoint y: 449, endPoint x: 418, endPoint y: 447, distance: 14.1
click at [403, 449] on span "精油洗髮 - 300" at bounding box center [369, 458] width 226 height 30
type input "精油洗髮(102)"
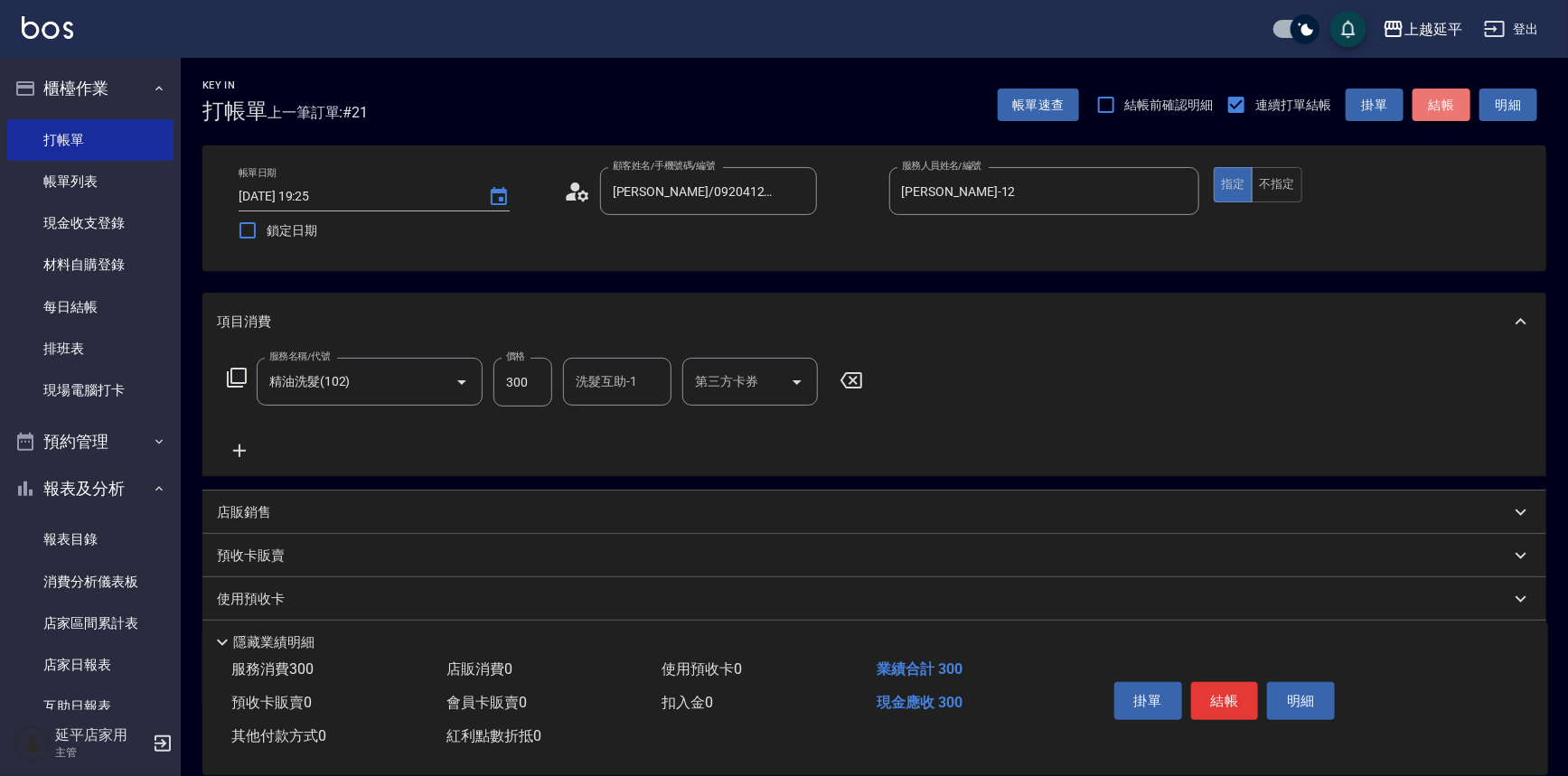
click at [1441, 107] on button "結帳" at bounding box center [1442, 105] width 58 height 34
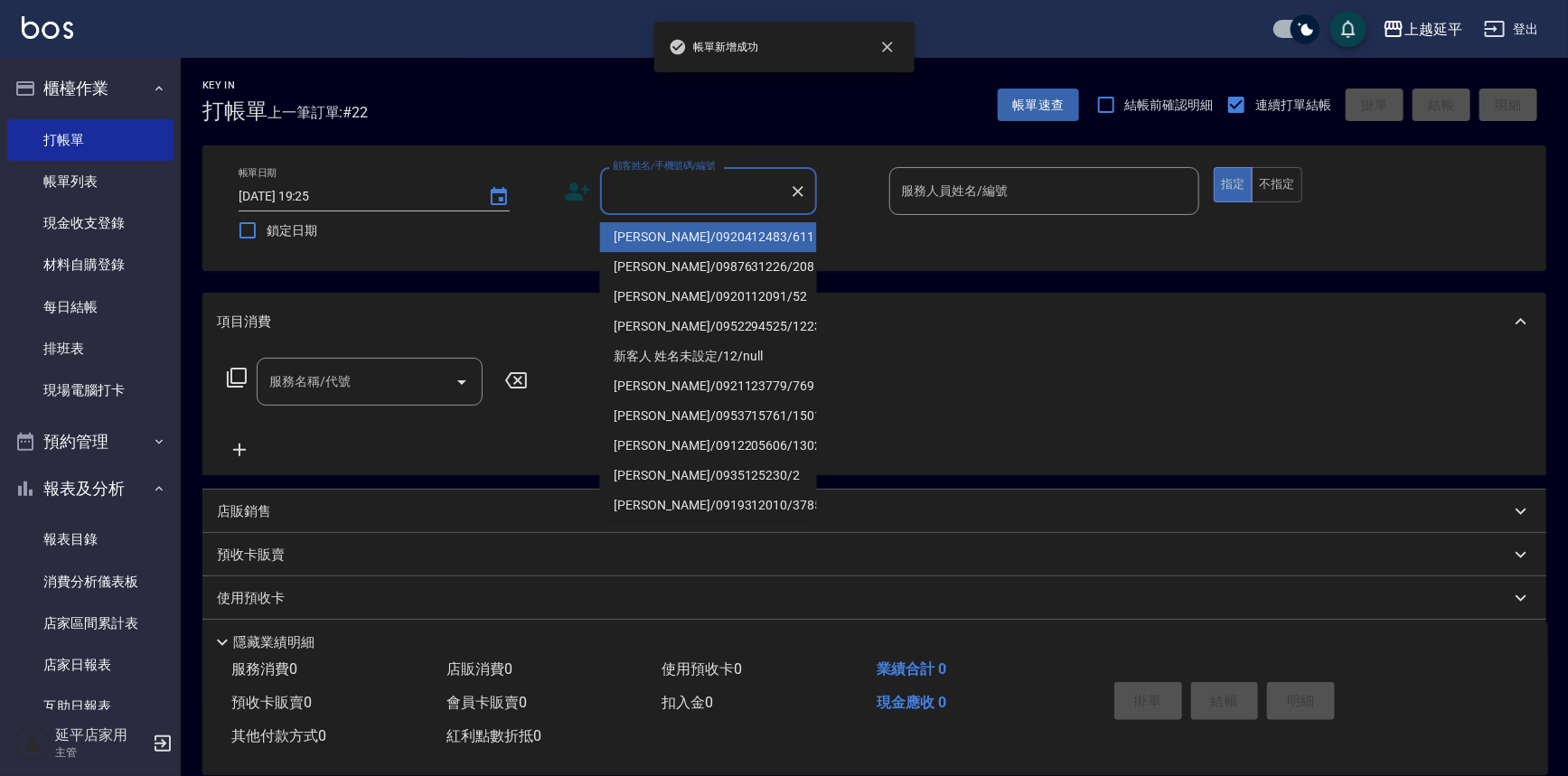
click at [725, 176] on input "顧客姓名/手機號碼/編號" at bounding box center [694, 191] width 174 height 32
click at [721, 227] on li "[PERSON_NAME]/0920412483/611" at bounding box center [708, 237] width 217 height 30
type input "[PERSON_NAME]/0920412483/611"
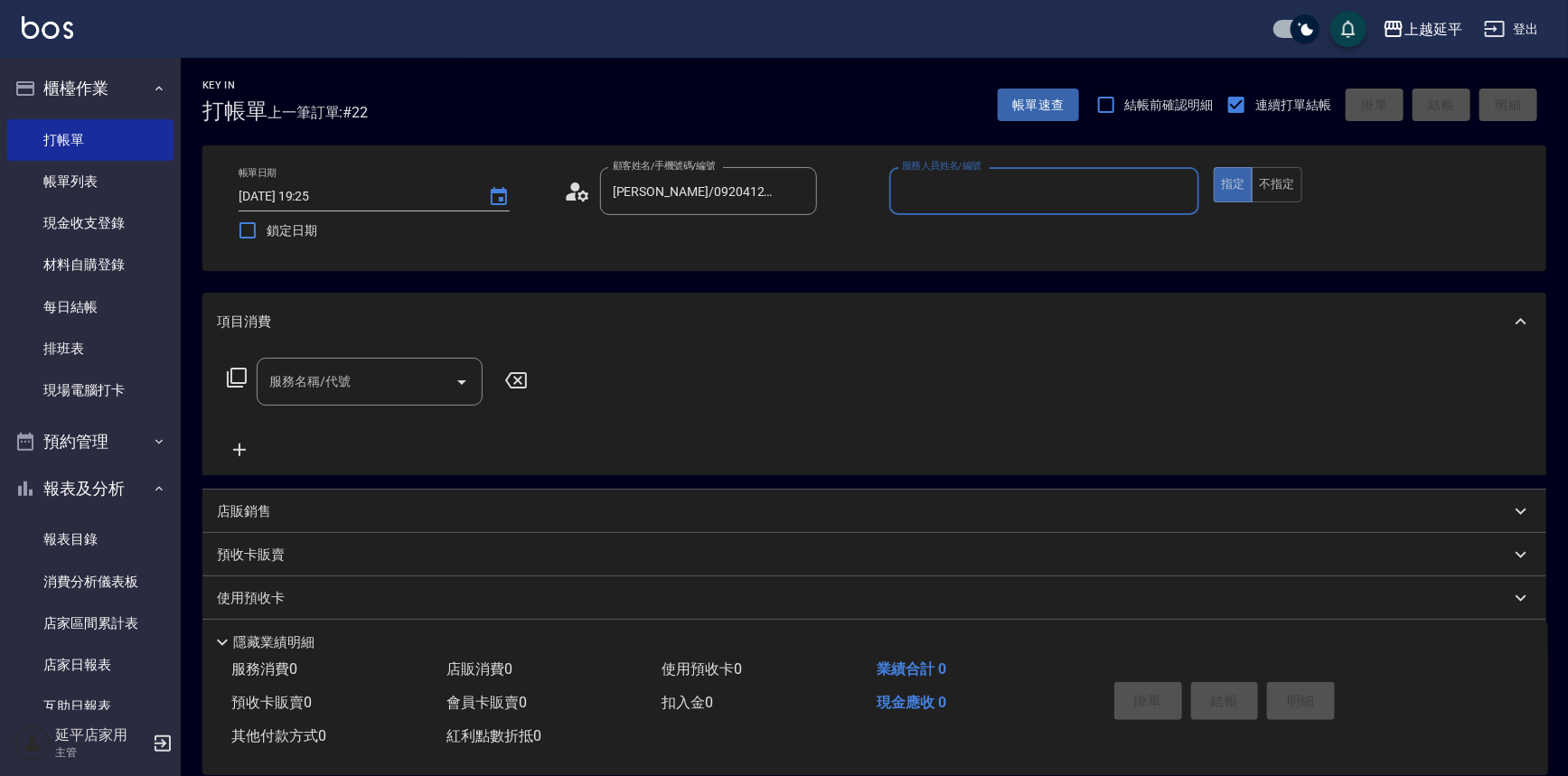
type input "Jessic-9"
drag, startPoint x: 1179, startPoint y: 195, endPoint x: 1141, endPoint y: 196, distance: 38.0
click at [1178, 195] on icon "Clear" at bounding box center [1180, 192] width 18 height 18
click at [1104, 196] on input "服務人員姓名/編號" at bounding box center [1045, 191] width 295 height 32
click at [1016, 228] on div "[PERSON_NAME] -12" at bounding box center [1045, 237] width 311 height 30
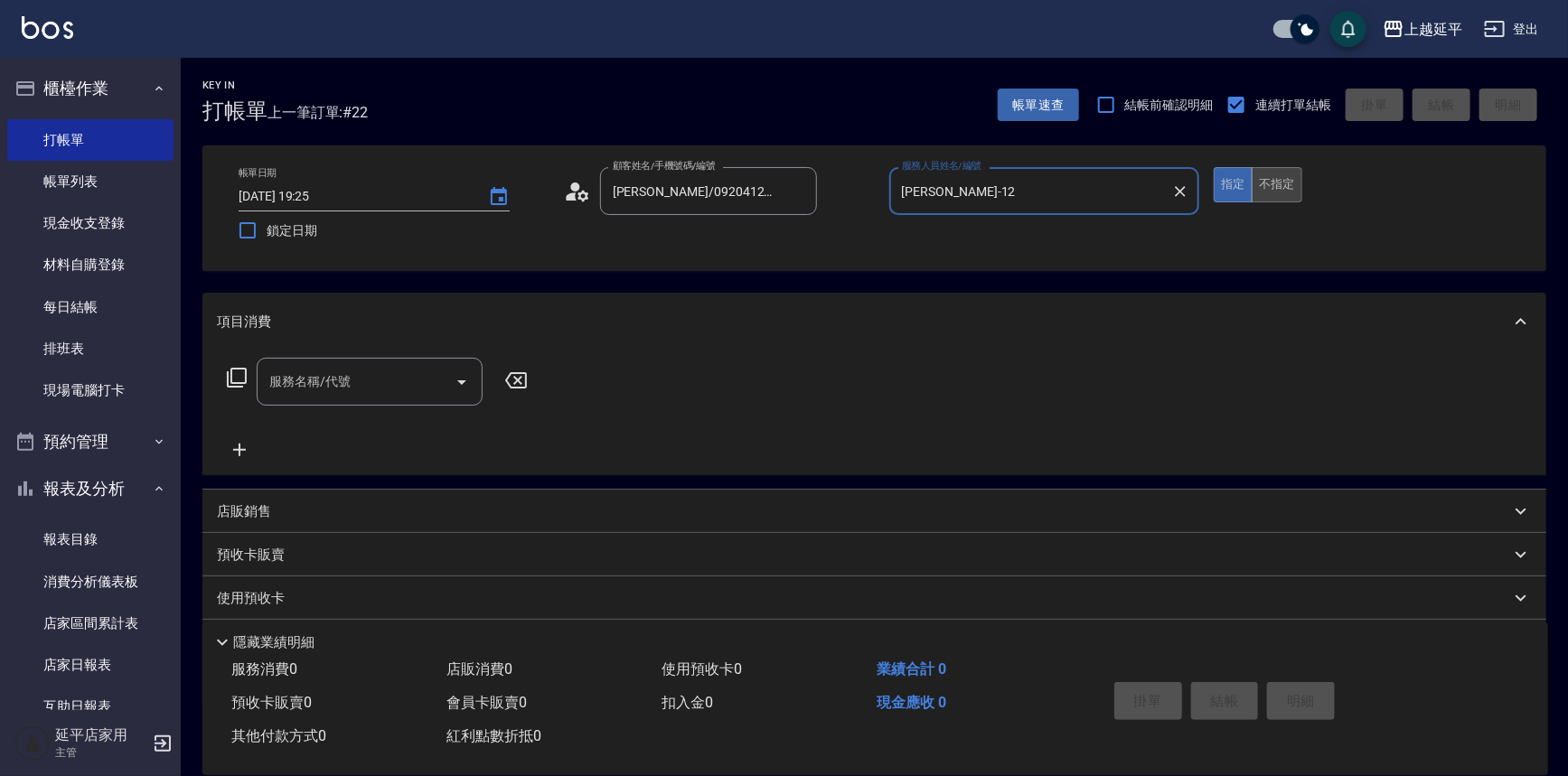
type input "[PERSON_NAME]-12"
click at [1276, 192] on button "不指定" at bounding box center [1277, 185] width 51 height 35
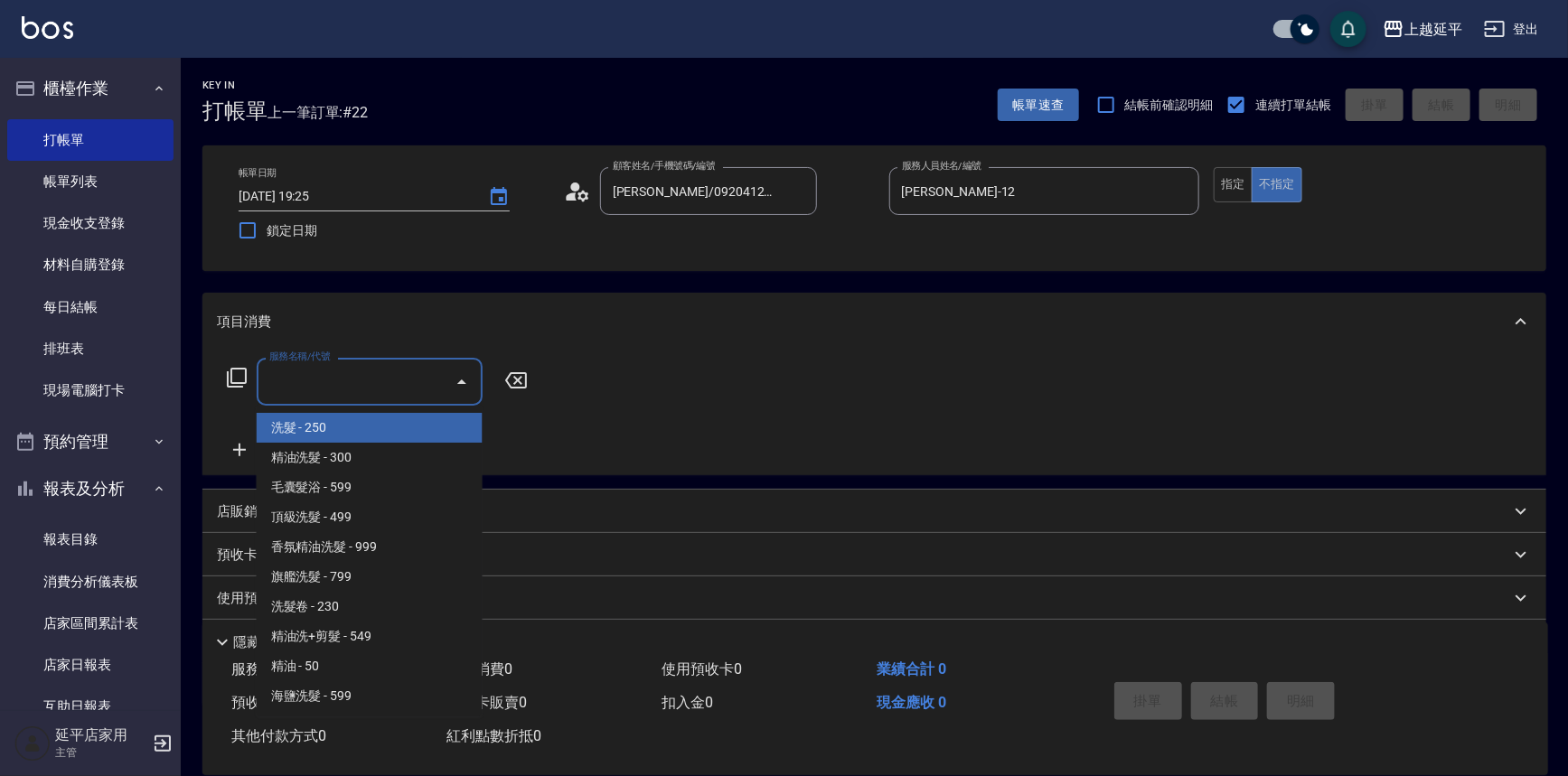
click at [407, 378] on input "服務名稱/代號" at bounding box center [356, 381] width 183 height 32
type input "2"
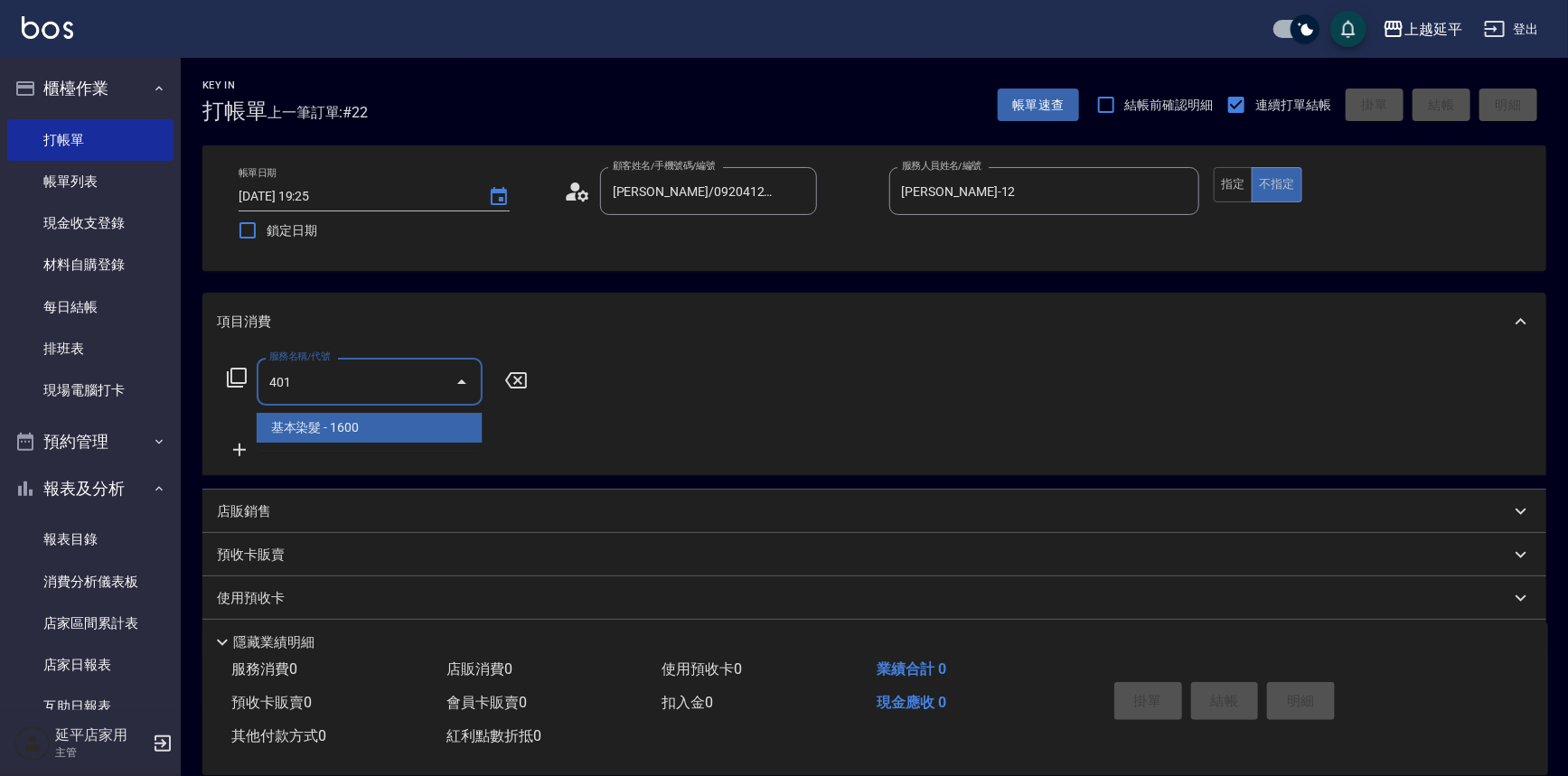
click at [423, 425] on span "基本染髮 - 1600" at bounding box center [369, 428] width 226 height 30
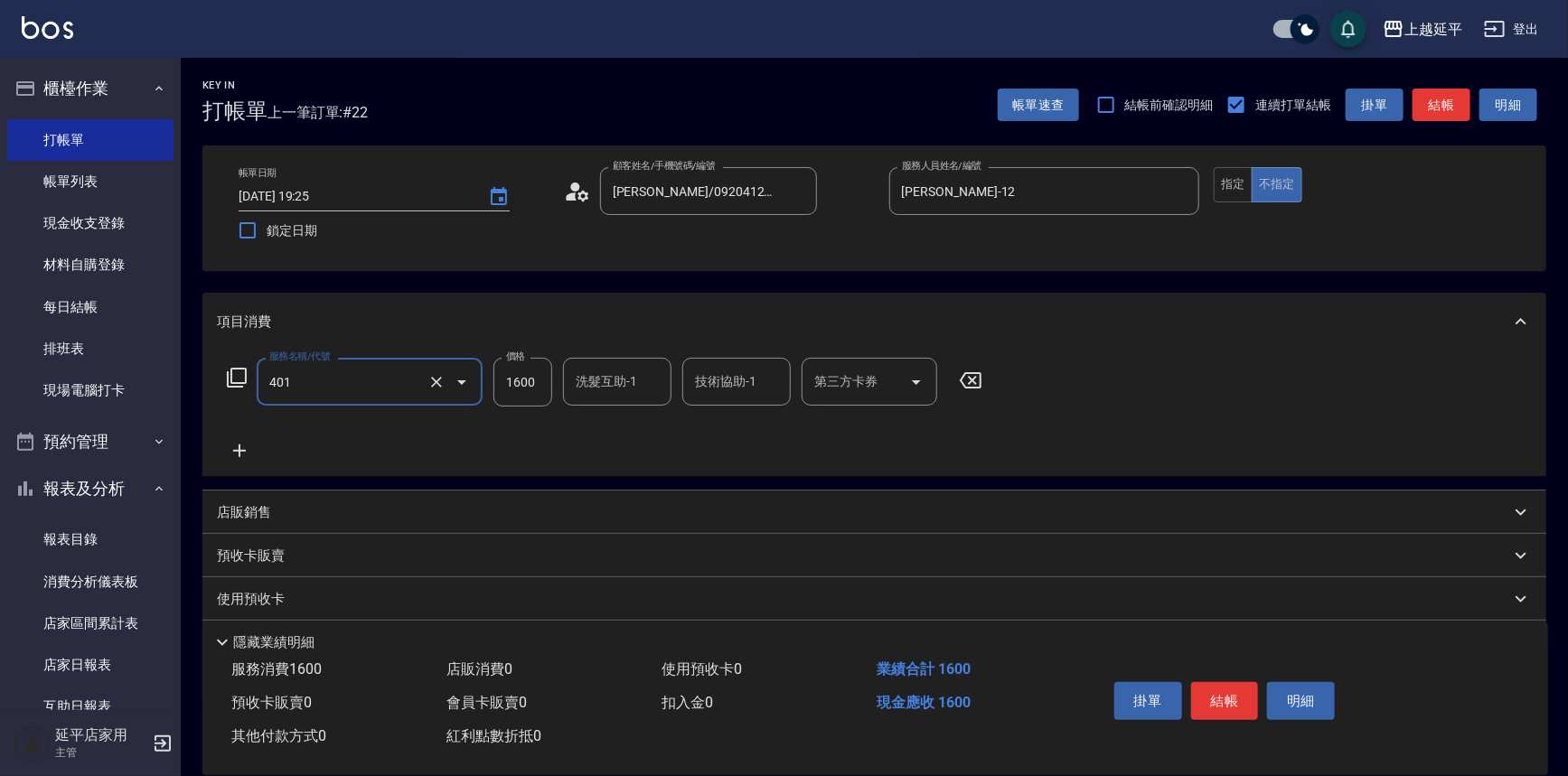
click at [547, 388] on input "1600" at bounding box center [522, 382] width 59 height 49
type input "基本染髮(401)"
type input "2298"
click at [1229, 700] on button "結帳" at bounding box center [1225, 701] width 67 height 38
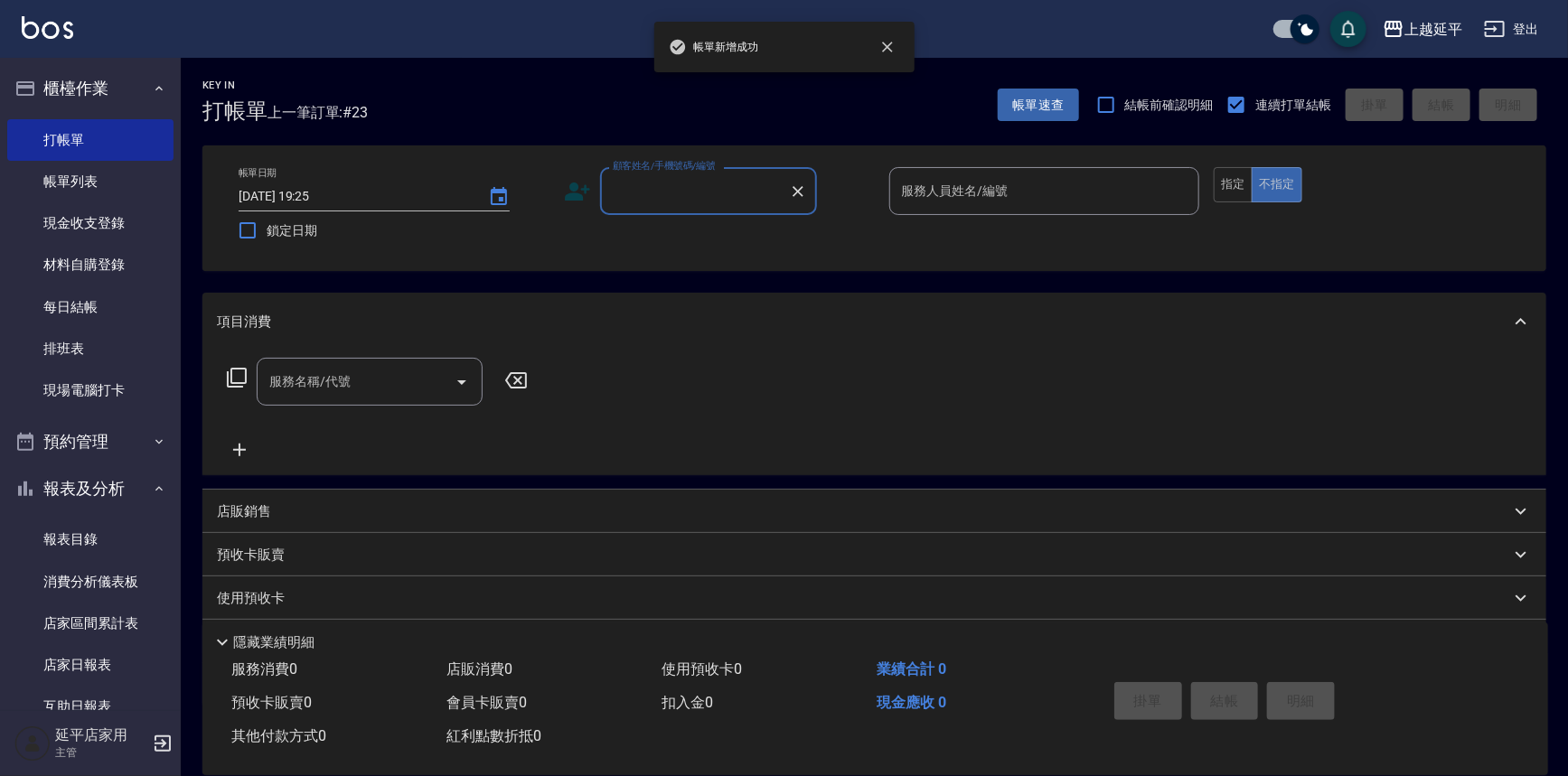
click at [701, 190] on input "顧客姓名/手機號碼/編號" at bounding box center [694, 191] width 174 height 32
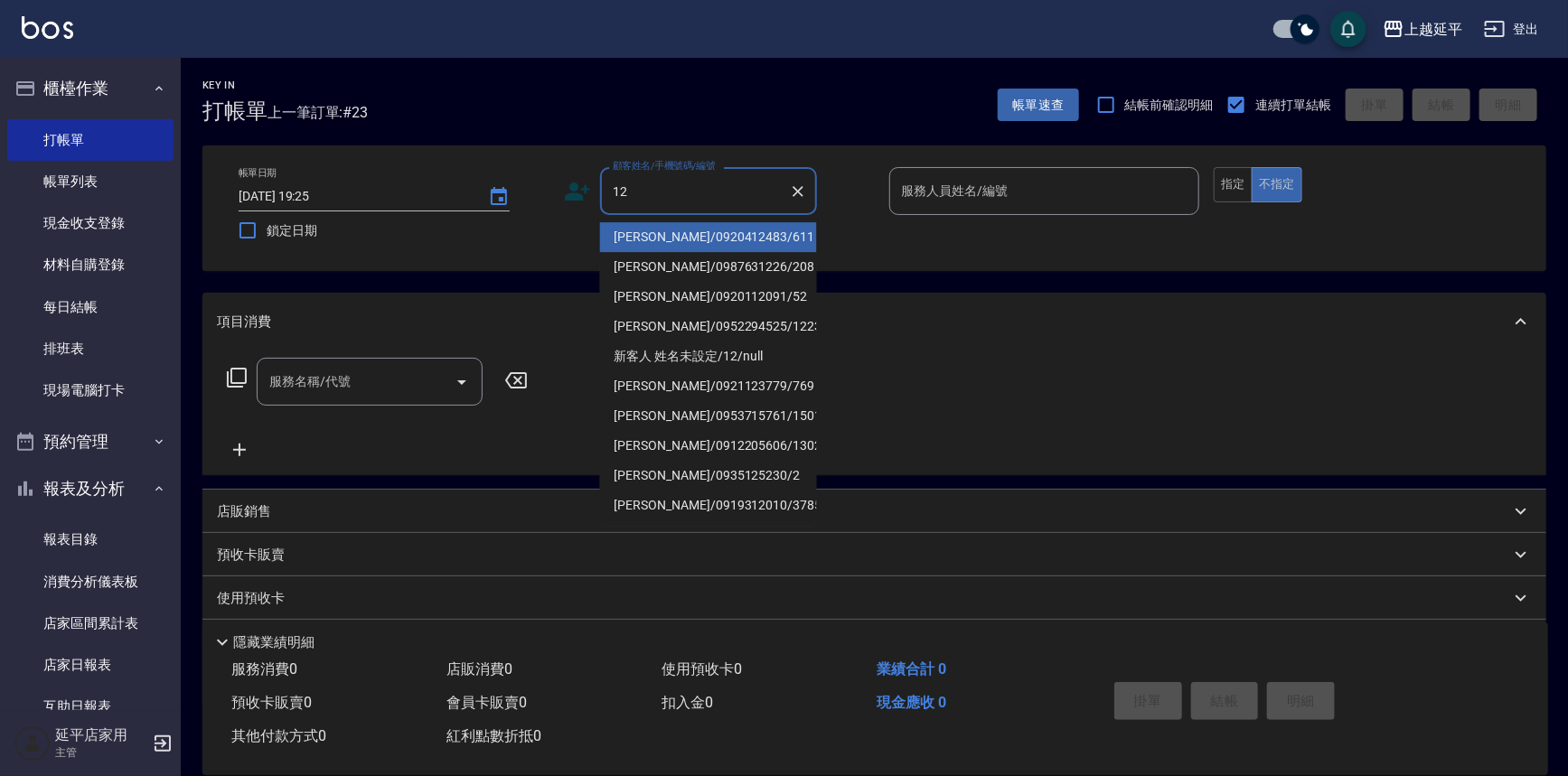
click at [694, 238] on li "[PERSON_NAME]/0920412483/611" at bounding box center [708, 237] width 217 height 30
type input "[PERSON_NAME]/0920412483/611"
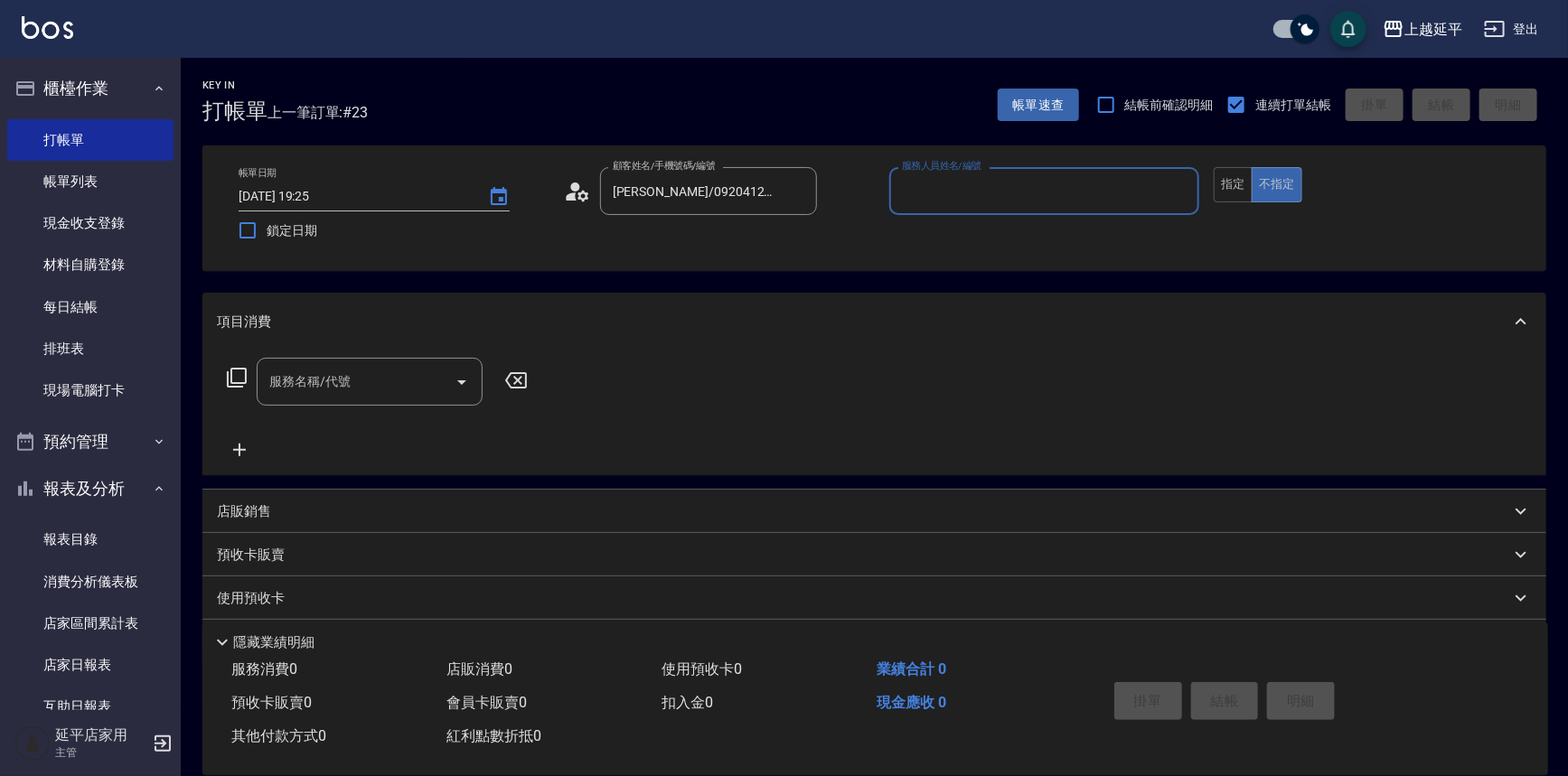
type input "Jessic-9"
drag, startPoint x: 1182, startPoint y: 190, endPoint x: 1102, endPoint y: 193, distance: 80.1
click at [1181, 190] on icon "Clear" at bounding box center [1180, 192] width 11 height 11
click at [1102, 192] on input "服務人員姓名/編號" at bounding box center [1045, 191] width 295 height 32
click at [1029, 235] on div "[PERSON_NAME] -12" at bounding box center [1045, 237] width 311 height 30
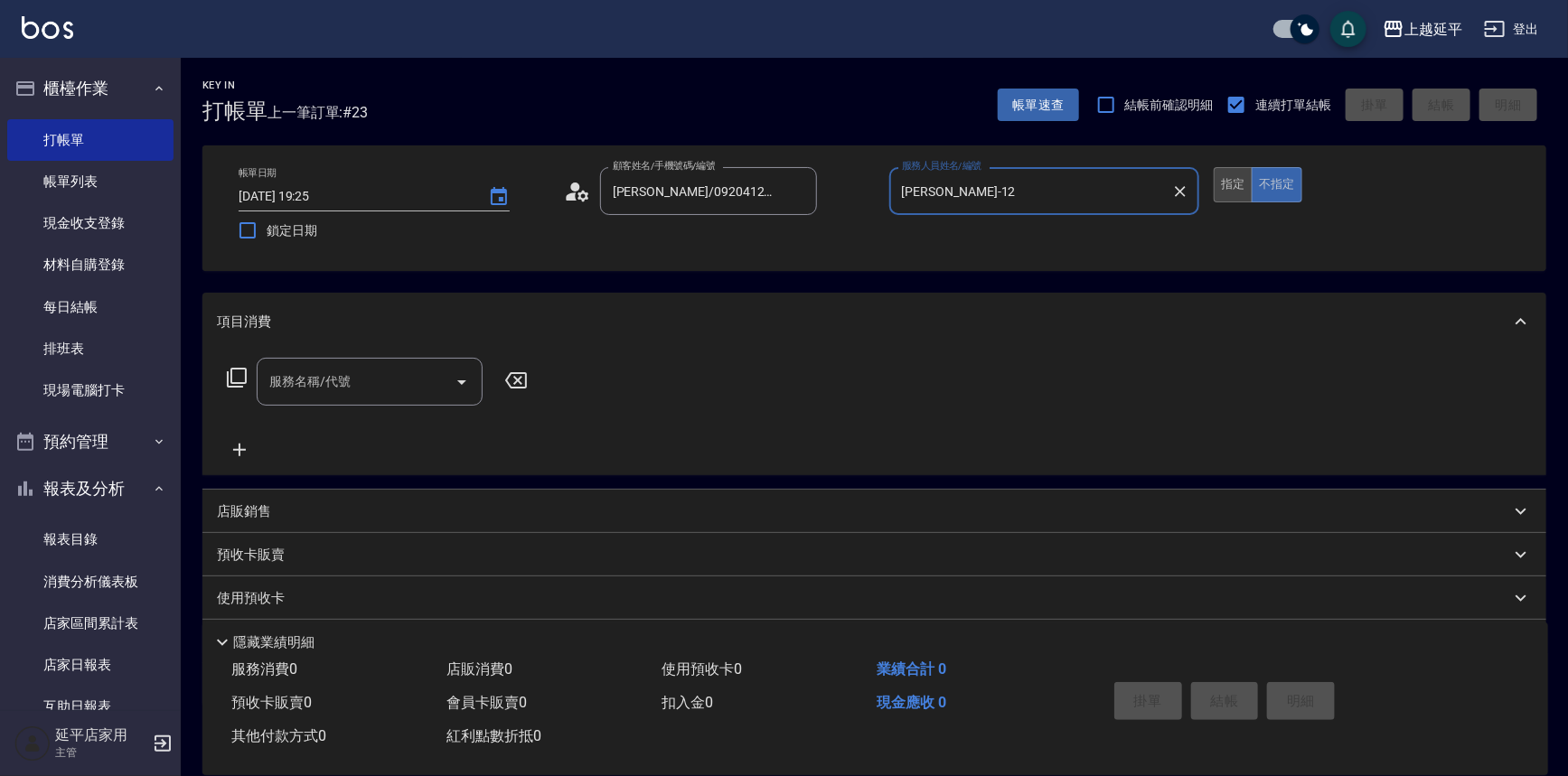
type input "[PERSON_NAME]-12"
click at [1231, 187] on button "指定" at bounding box center [1233, 185] width 39 height 35
click at [377, 384] on input "服務名稱/代號" at bounding box center [356, 381] width 183 height 32
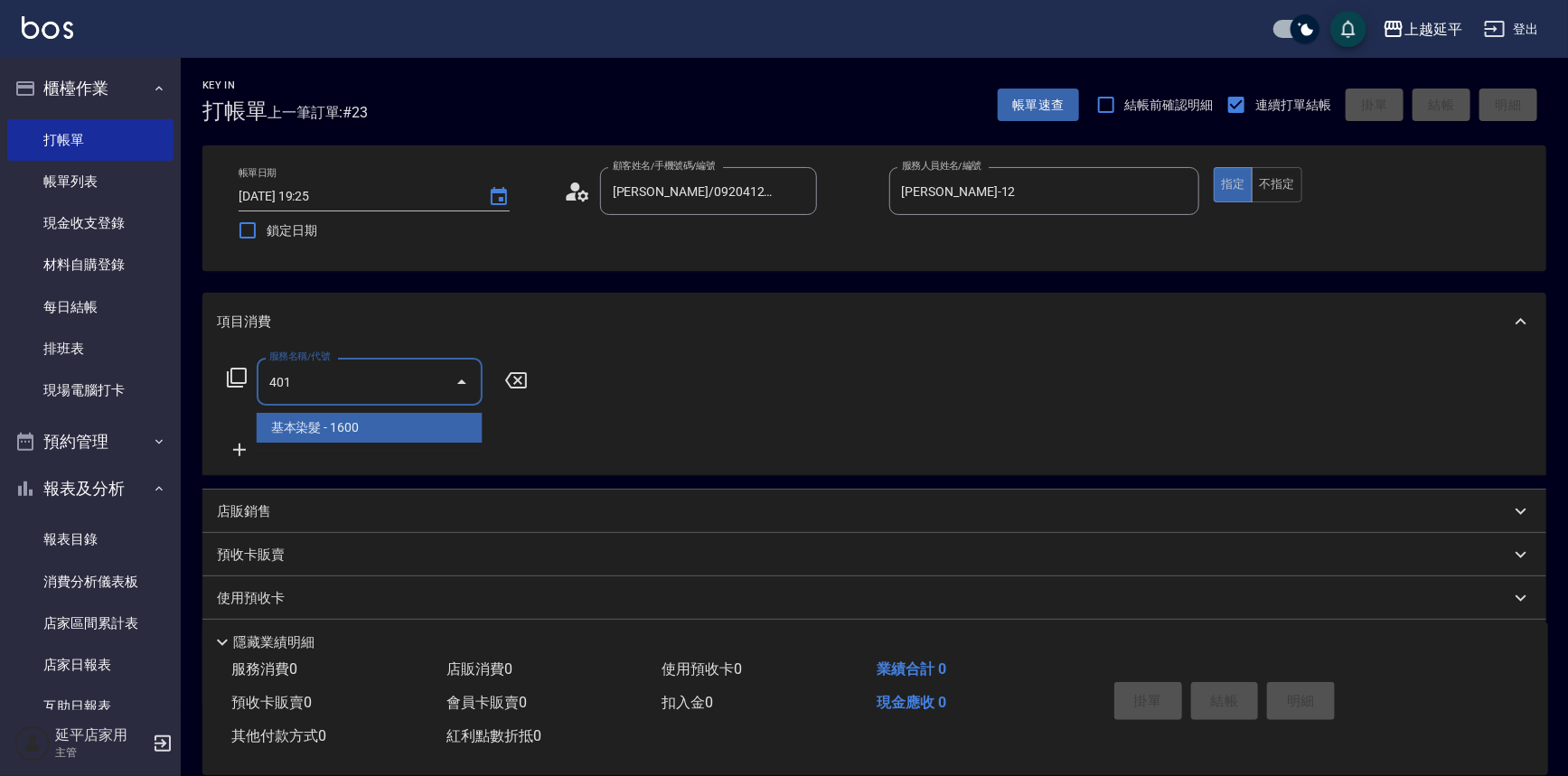
click at [392, 425] on span "基本染髮 - 1600" at bounding box center [369, 428] width 226 height 30
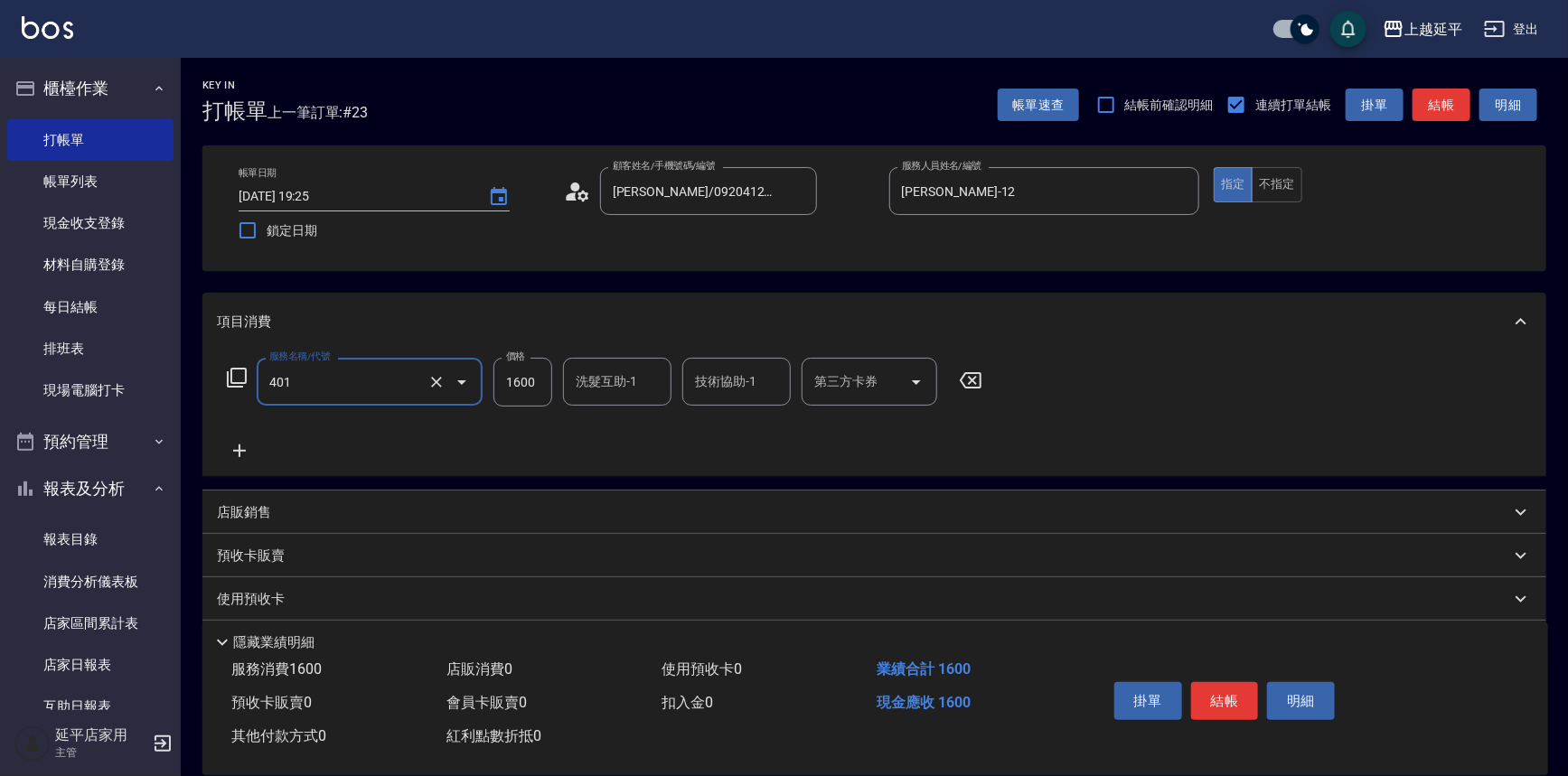
click at [528, 382] on input "1600" at bounding box center [522, 382] width 59 height 49
type input "基本染髮(401)"
type input "4599"
click at [1227, 703] on button "結帳" at bounding box center [1225, 701] width 67 height 38
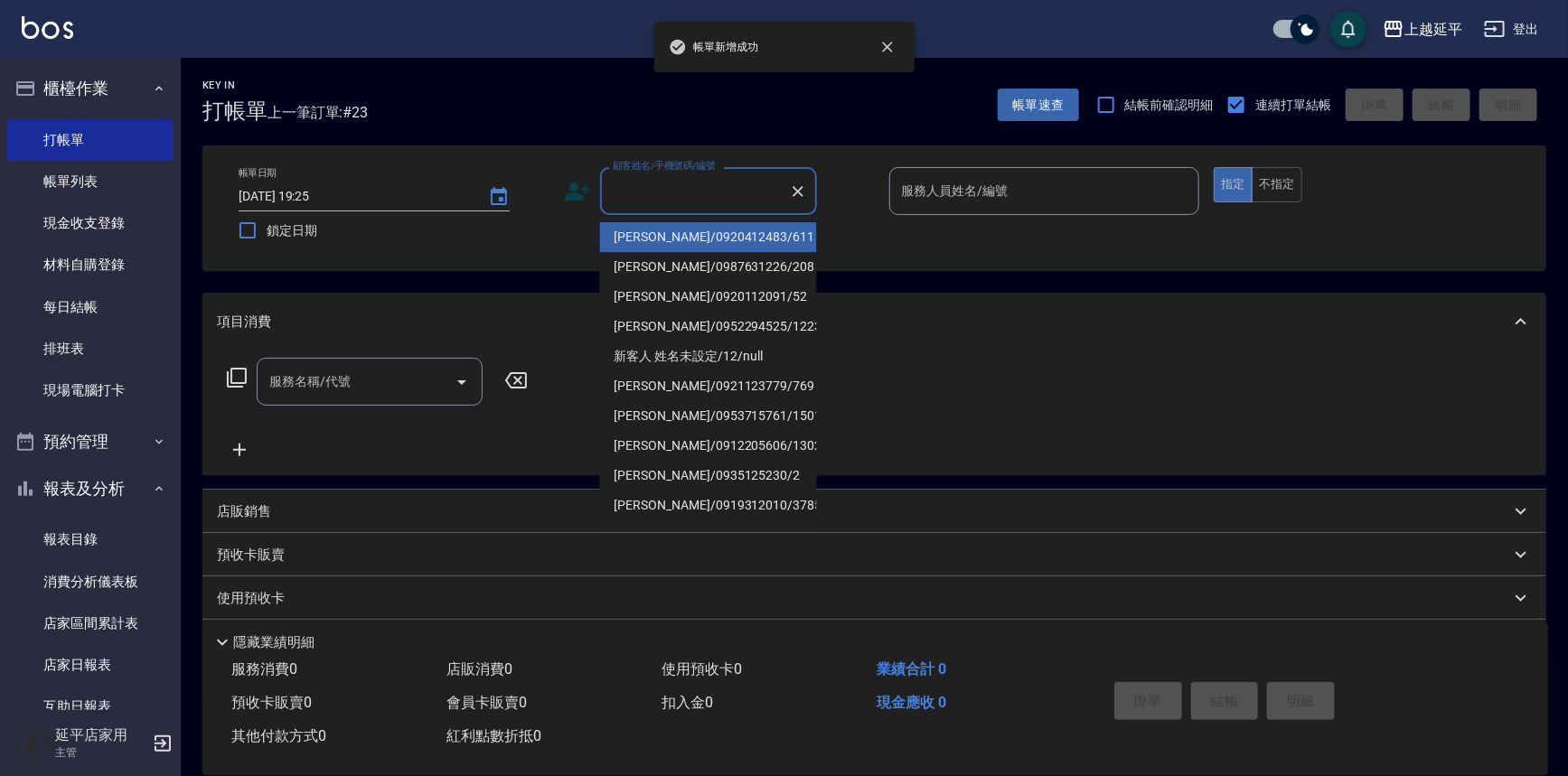
click at [700, 195] on input "顧客姓名/手機號碼/編號" at bounding box center [694, 191] width 174 height 32
click at [691, 228] on li "[PERSON_NAME]/0920412483/611" at bounding box center [708, 237] width 217 height 30
type input "[PERSON_NAME]/0920412483/611"
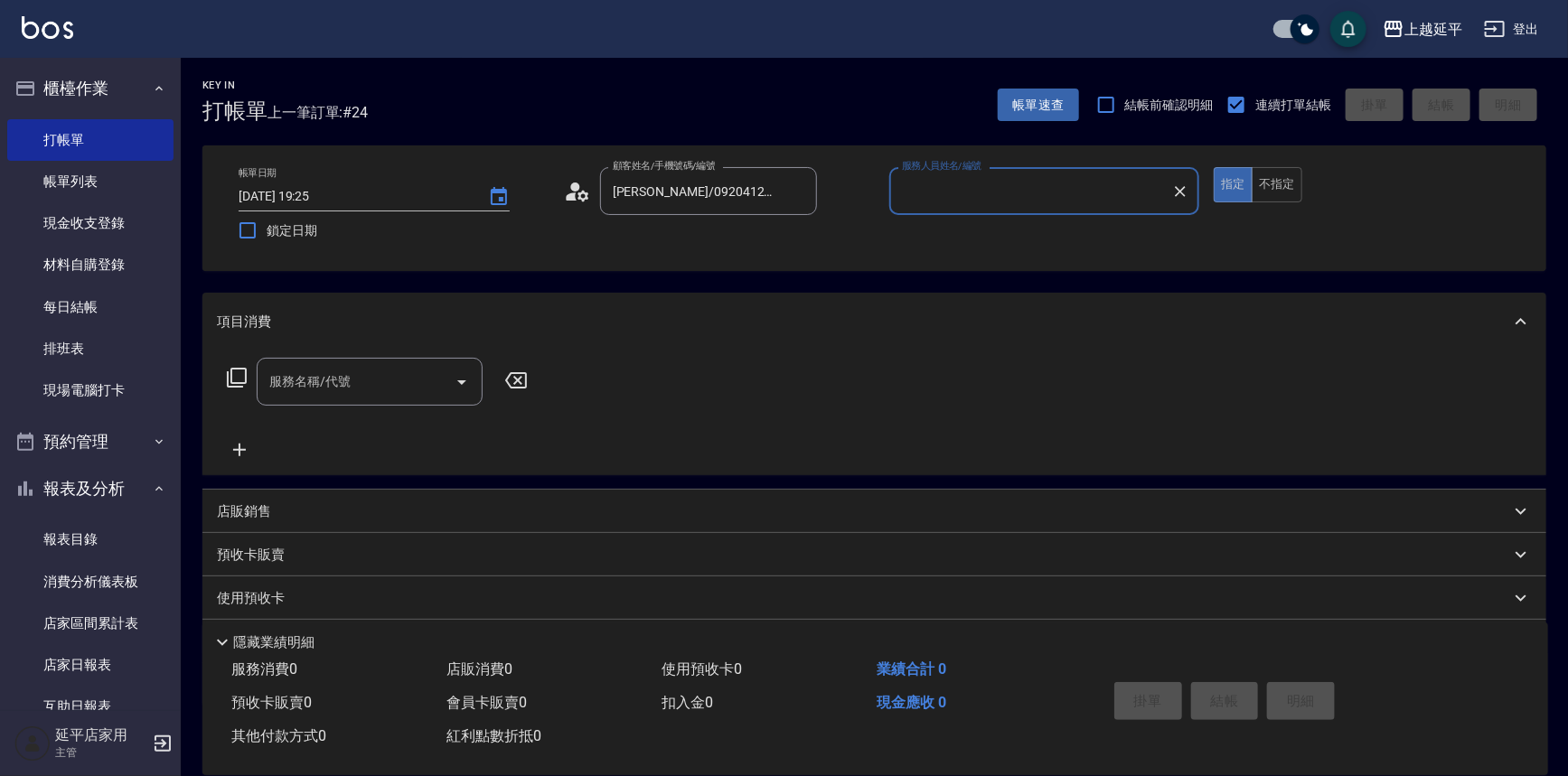
type input "Jessic-9"
click at [1180, 191] on icon "Clear" at bounding box center [1180, 192] width 11 height 11
click at [1138, 185] on input "服務人員姓名/編號" at bounding box center [1045, 191] width 295 height 32
drag, startPoint x: 1077, startPoint y: 220, endPoint x: 1057, endPoint y: 226, distance: 20.9
click at [1055, 226] on div "[PERSON_NAME] -12" at bounding box center [1045, 237] width 311 height 30
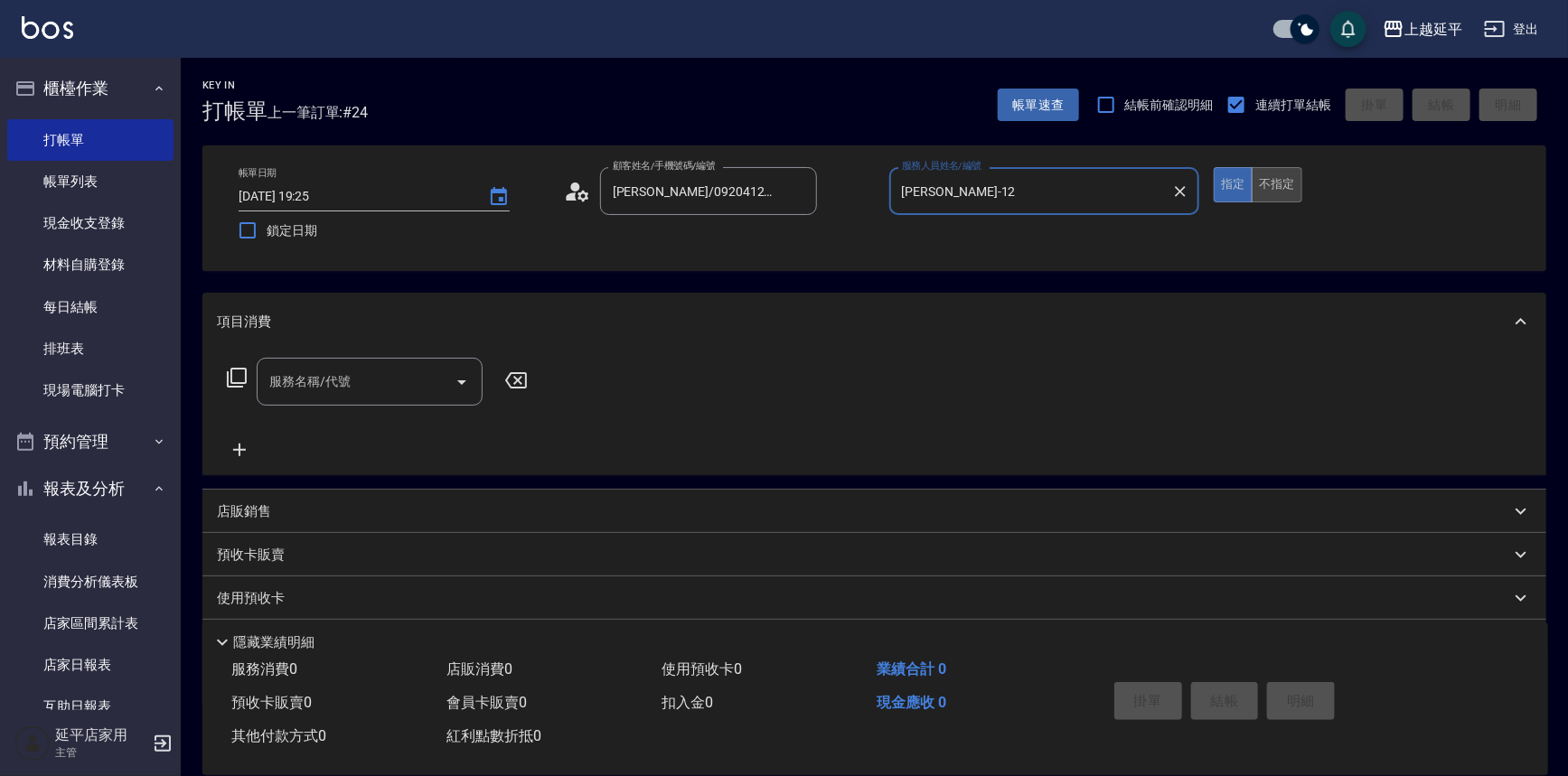
type input "[PERSON_NAME]-12"
drag, startPoint x: 1290, startPoint y: 191, endPoint x: 1193, endPoint y: 221, distance: 101.5
click at [1289, 191] on button "不指定" at bounding box center [1277, 185] width 51 height 35
click at [380, 377] on input "服務名稱/代號" at bounding box center [356, 381] width 183 height 32
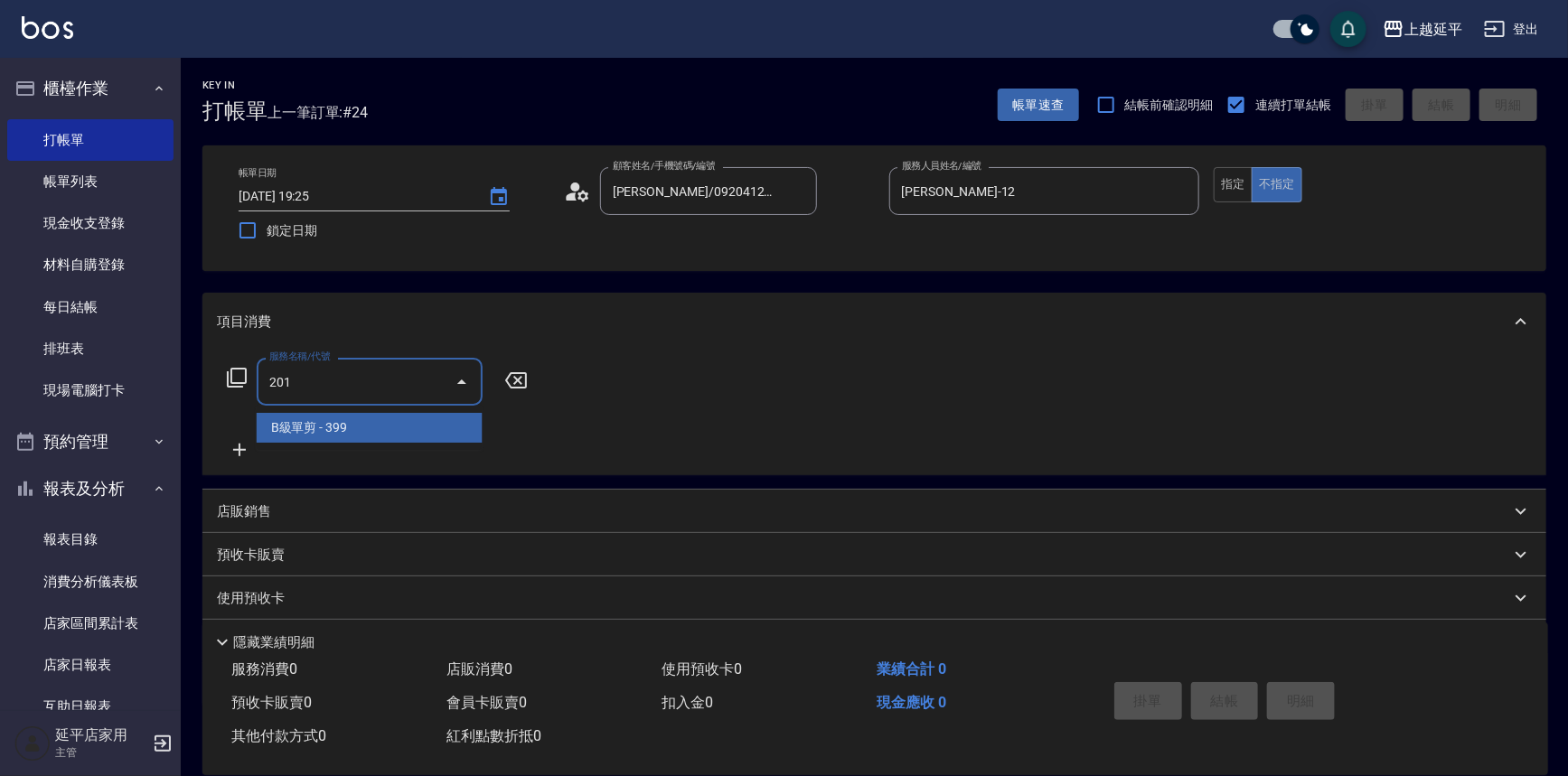
click at [397, 433] on span "B級單剪 - 399" at bounding box center [369, 428] width 226 height 30
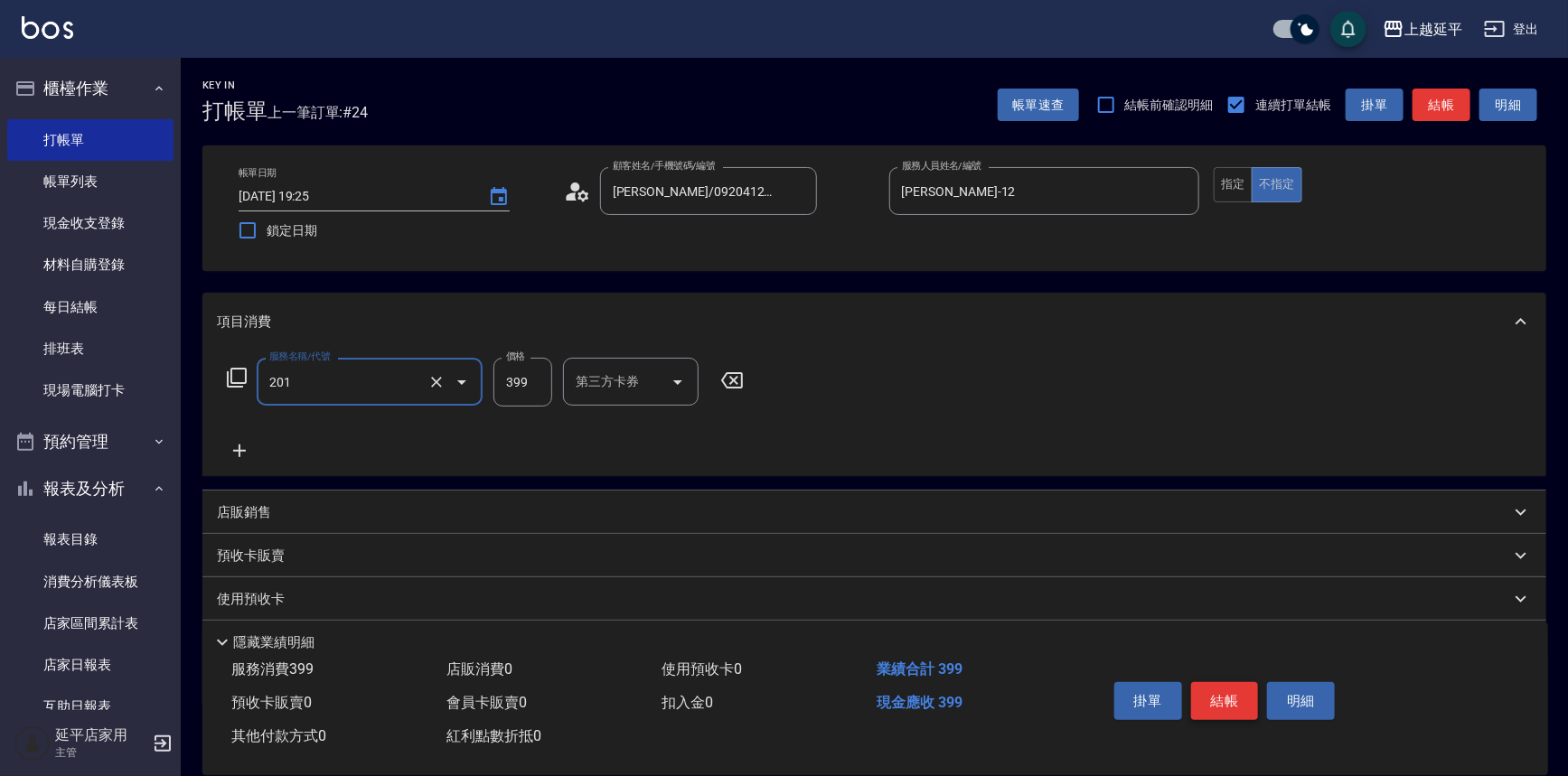
type input "B級單剪(201)"
click at [1220, 693] on button "結帳" at bounding box center [1225, 701] width 67 height 38
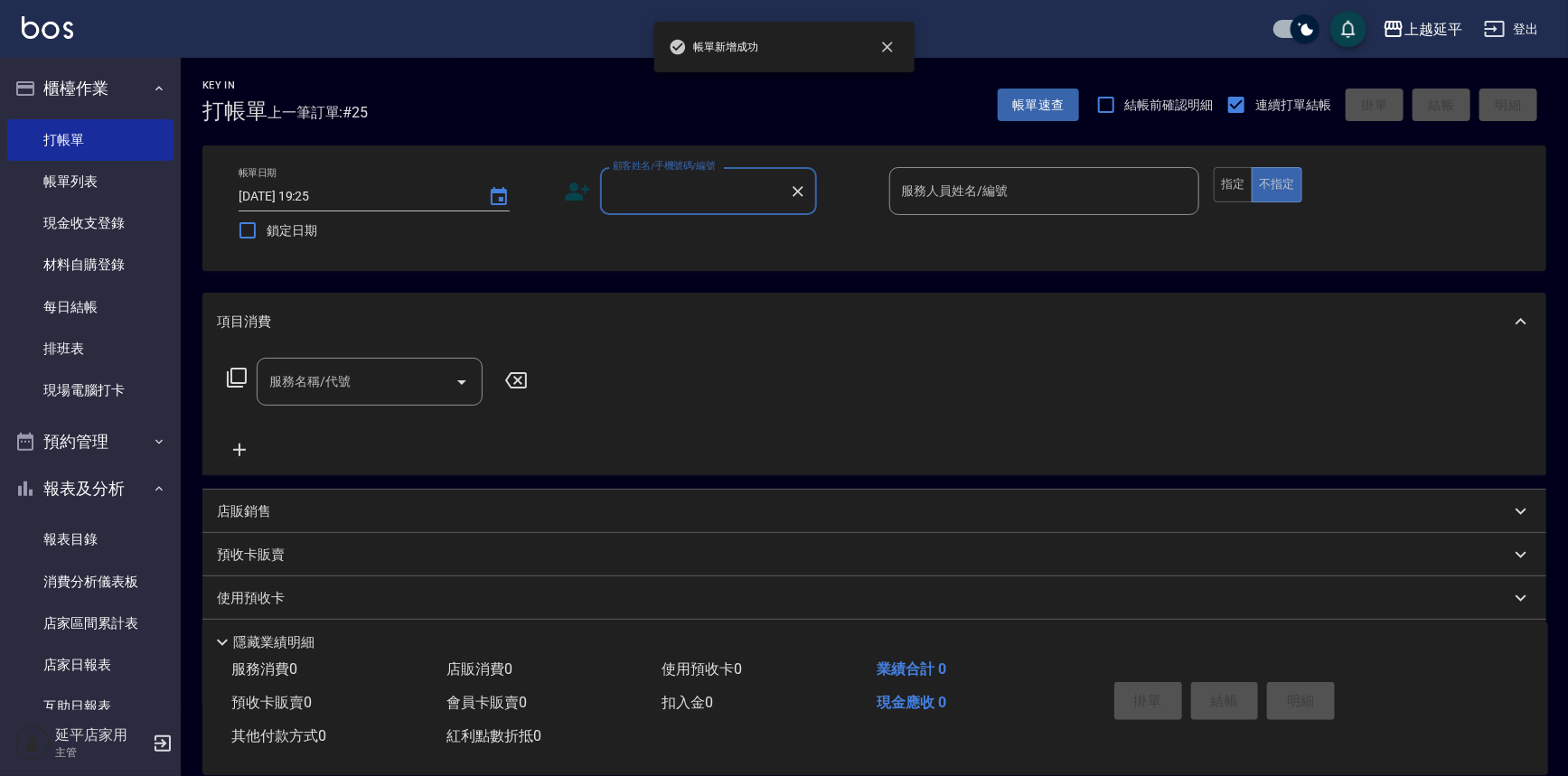
drag, startPoint x: 676, startPoint y: 167, endPoint x: 699, endPoint y: 206, distance: 45.3
click at [683, 182] on div "顧客姓名/手機號碼/編號 顧客姓名/手機號碼/編號" at bounding box center [708, 191] width 217 height 48
click at [701, 203] on input "顧客姓名/手機號碼/編號" at bounding box center [694, 191] width 174 height 32
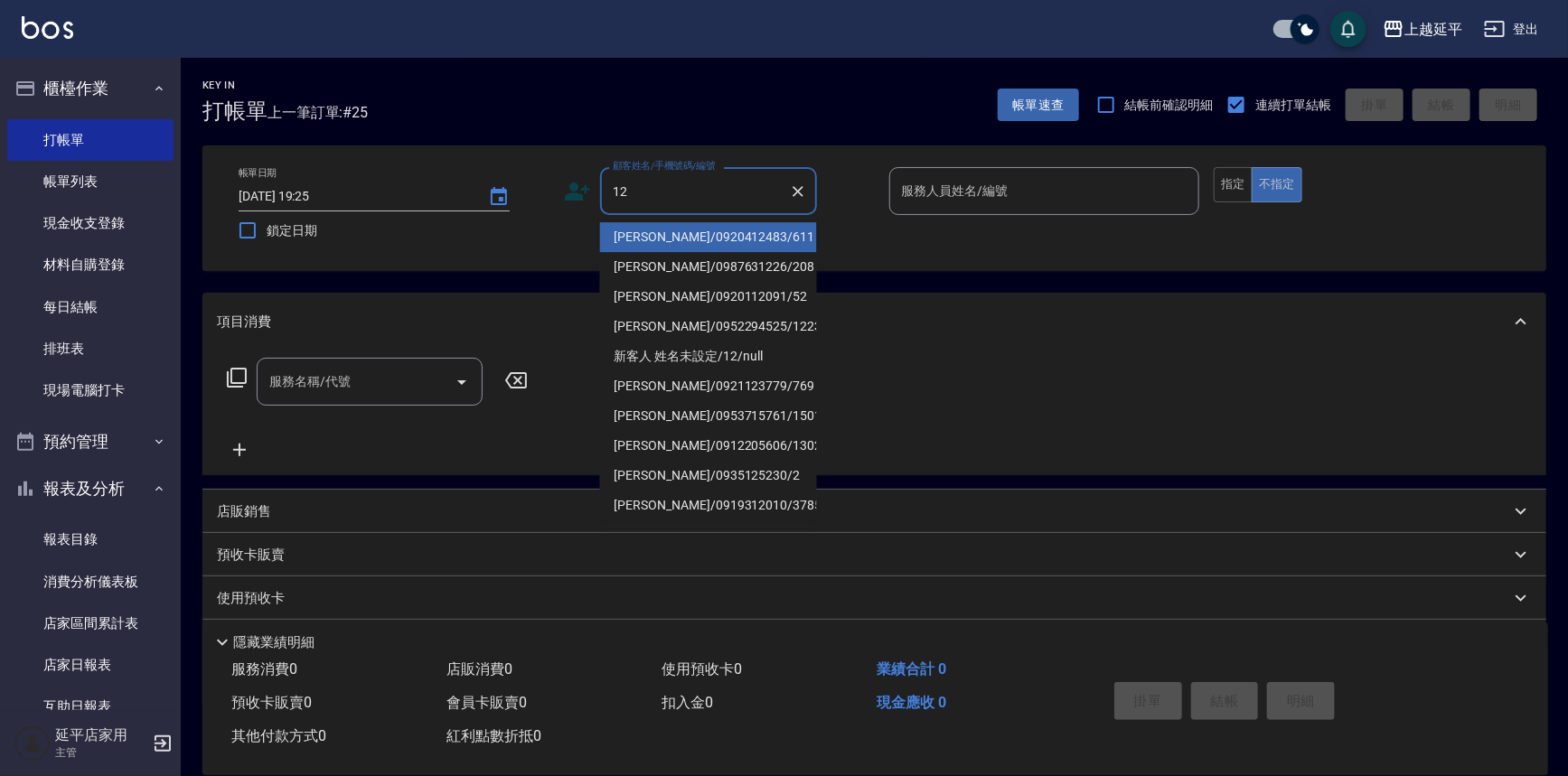
click at [702, 236] on li "[PERSON_NAME]/0920412483/611" at bounding box center [708, 237] width 217 height 30
type input "[PERSON_NAME]/0920412483/611"
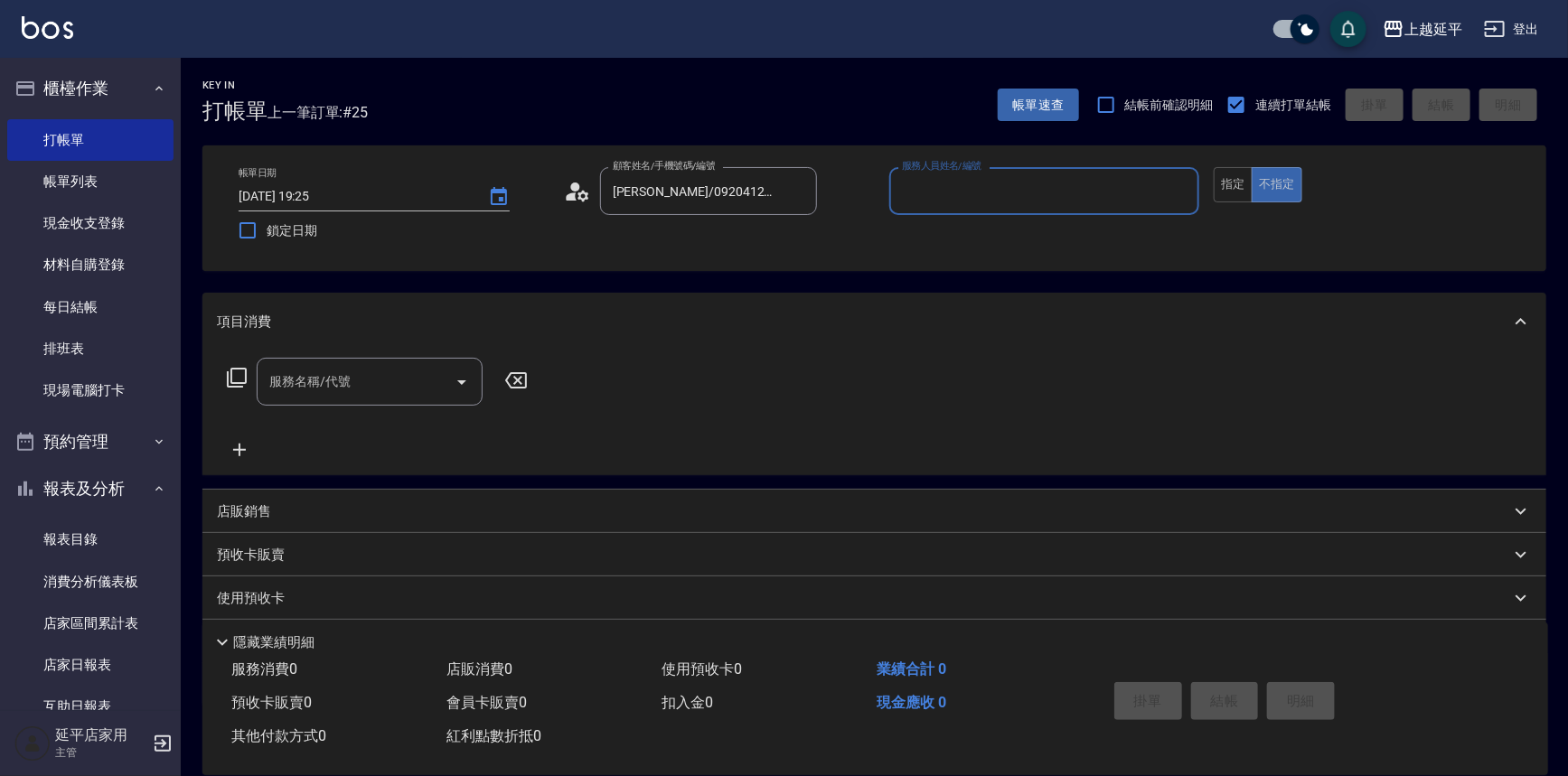
type input "Jessic-9"
click at [1184, 190] on icon "Clear" at bounding box center [1180, 192] width 18 height 18
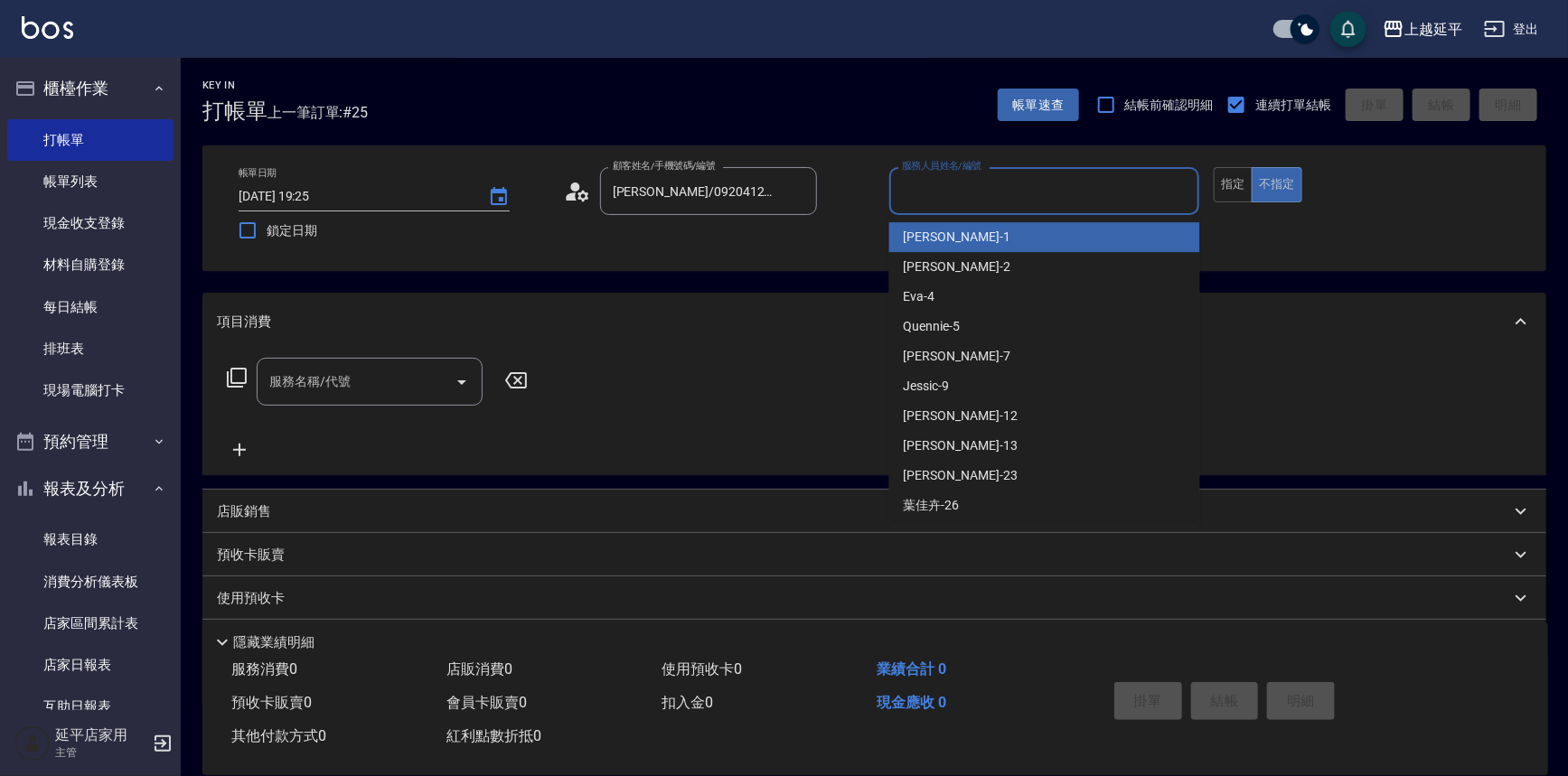
click at [1085, 195] on input "服務人員姓名/編號" at bounding box center [1045, 191] width 295 height 32
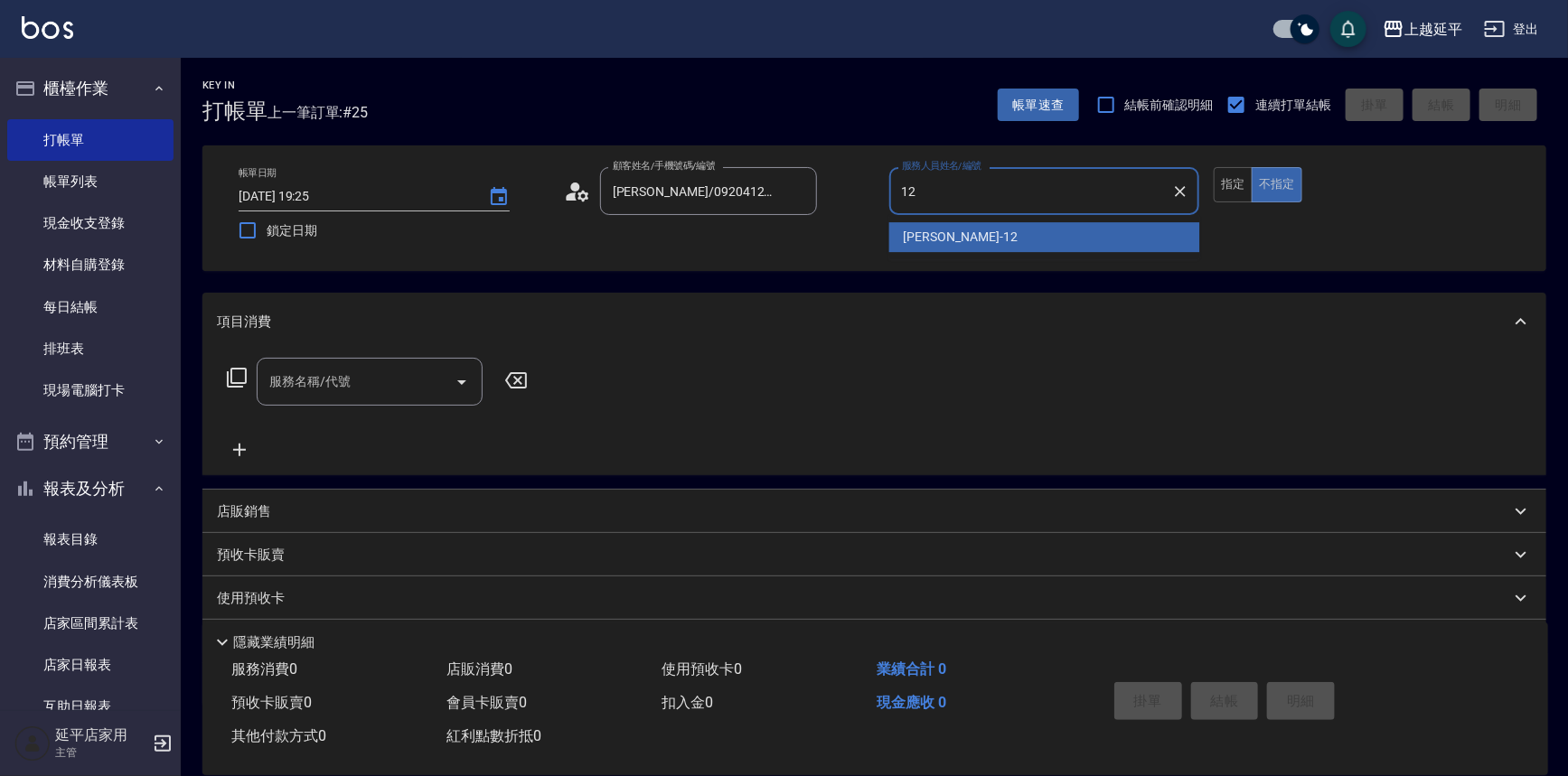
drag, startPoint x: 989, startPoint y: 232, endPoint x: 957, endPoint y: 241, distance: 33.2
click at [987, 233] on div "[PERSON_NAME] -12" at bounding box center [1045, 237] width 311 height 30
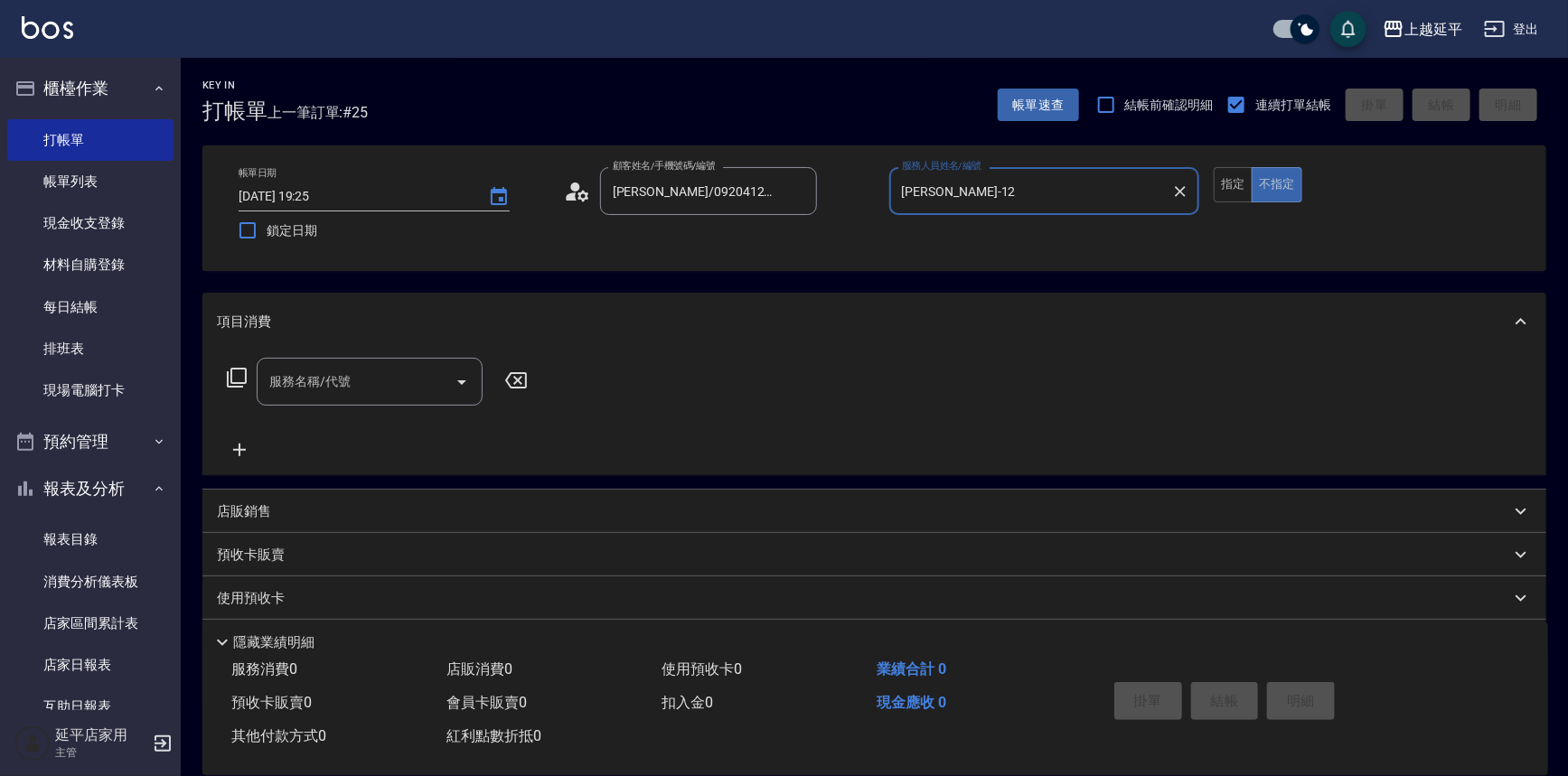
type input "[PERSON_NAME]-12"
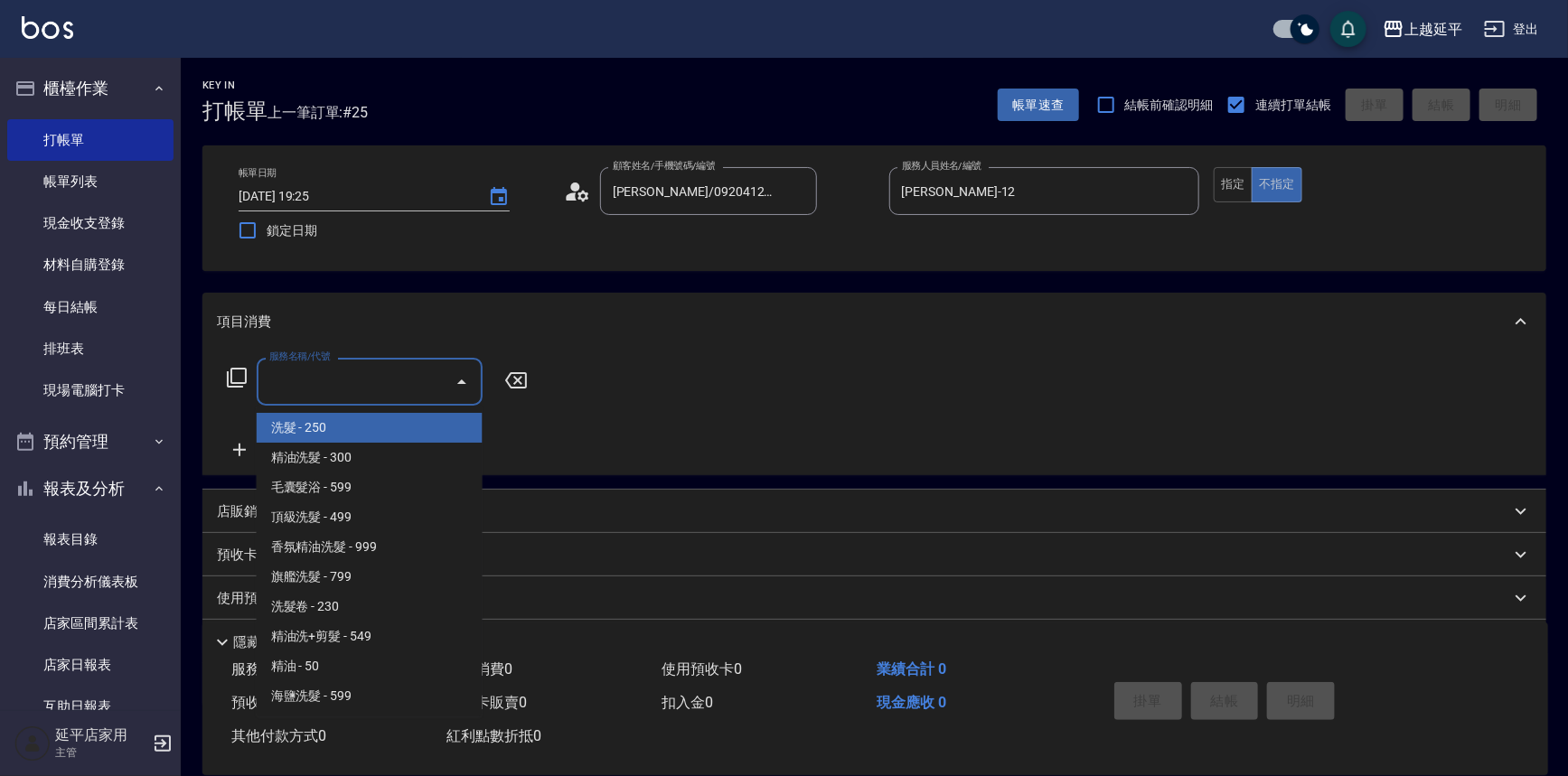
click at [426, 373] on input "服務名稱/代號" at bounding box center [356, 381] width 183 height 32
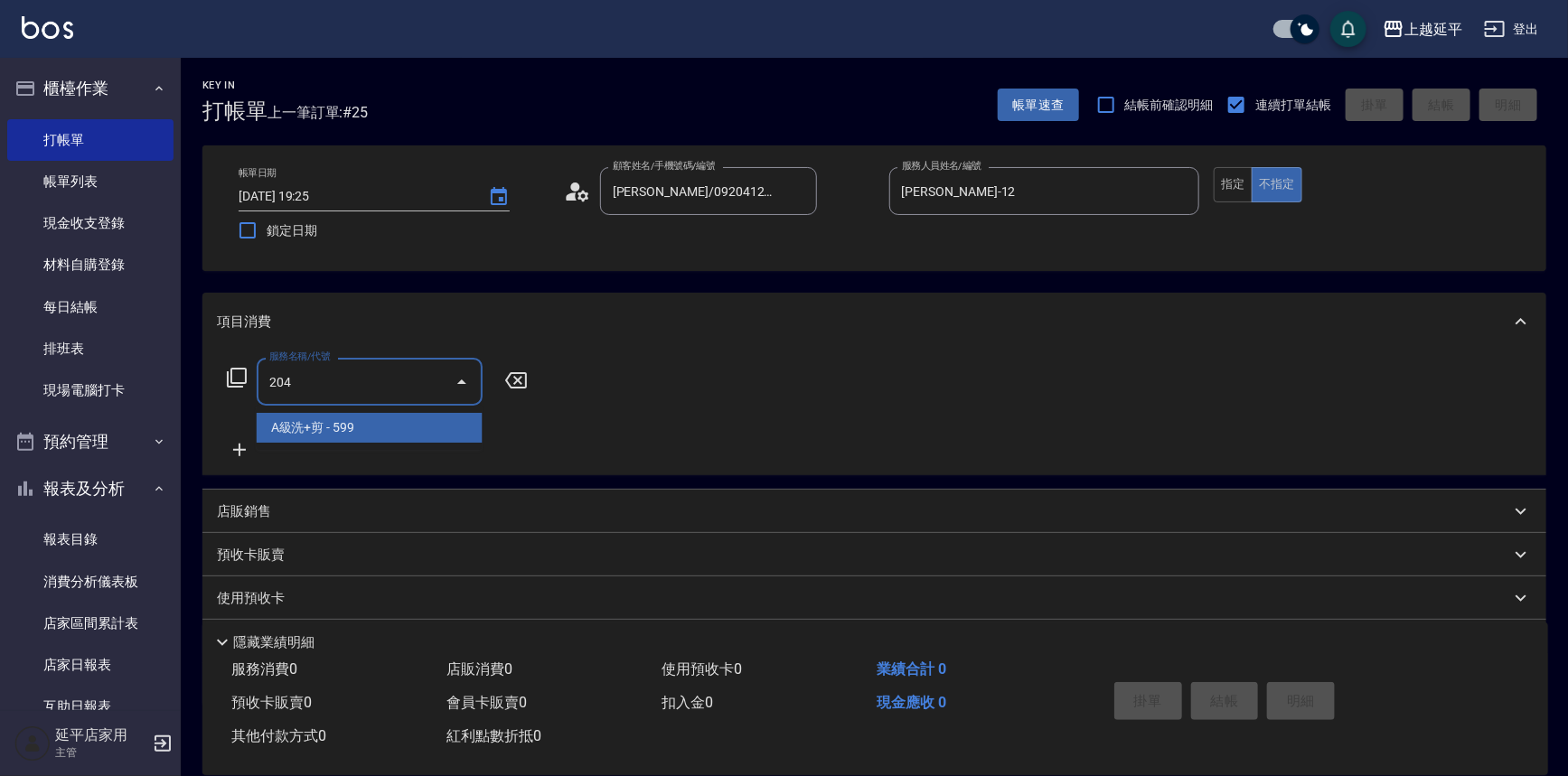
click at [403, 418] on span "A級洗+剪 - 599" at bounding box center [369, 428] width 226 height 30
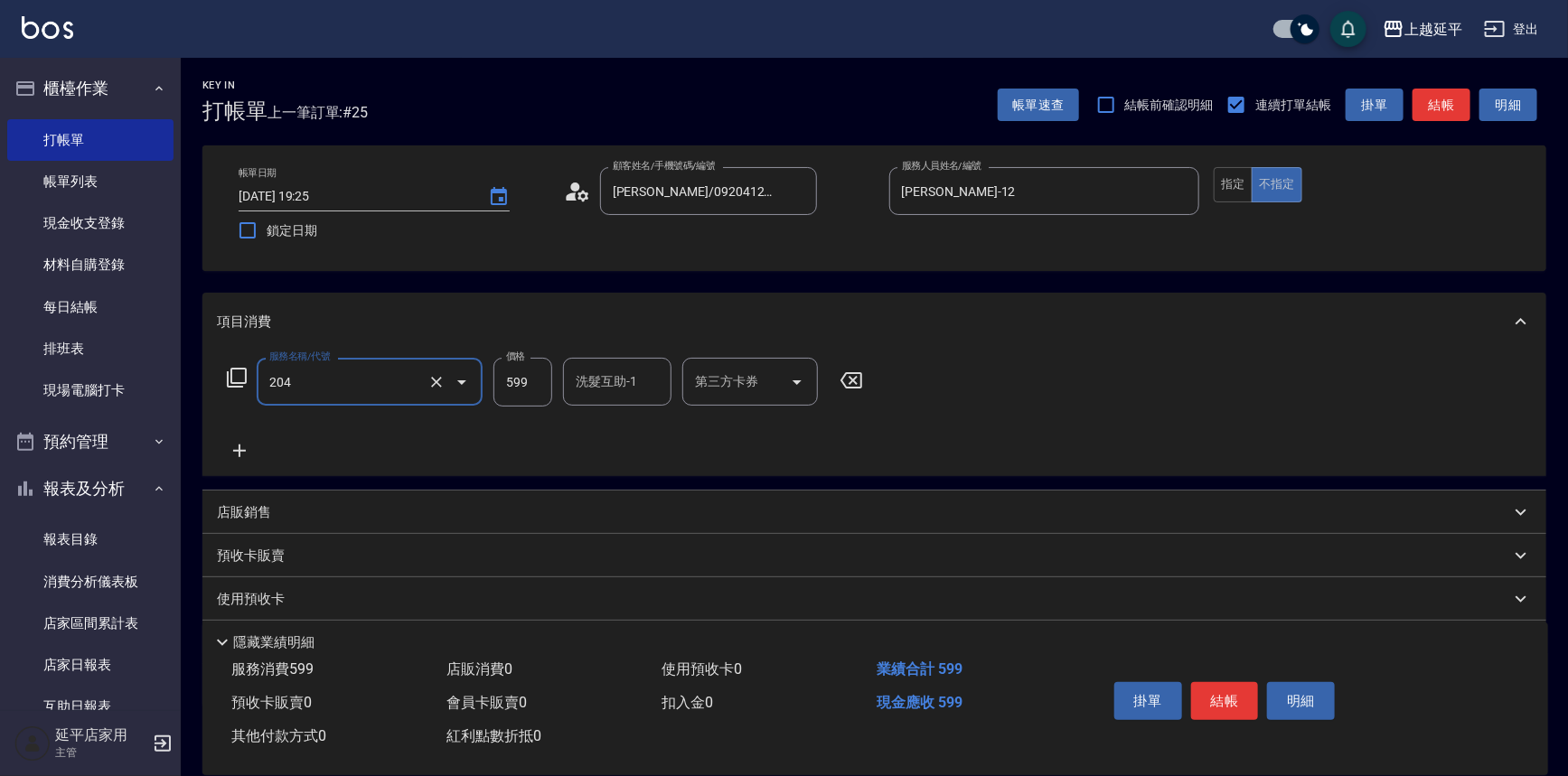
type input "A級洗+剪(204)"
click at [531, 380] on input "599" at bounding box center [522, 382] width 59 height 49
type input "499"
click at [1208, 702] on button "結帳" at bounding box center [1225, 701] width 67 height 38
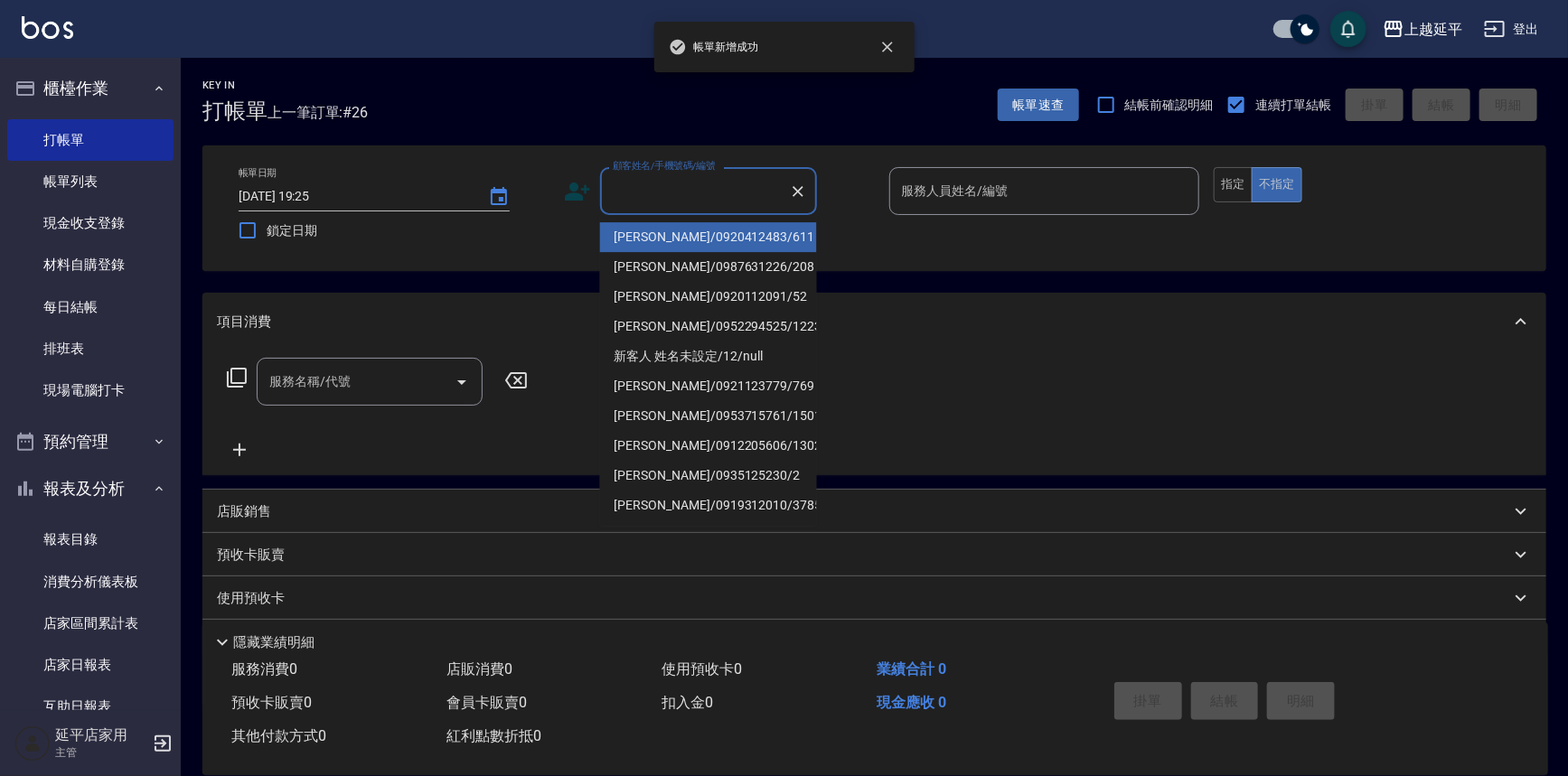
click at [723, 194] on input "顧客姓名/手機號碼/編號" at bounding box center [694, 191] width 174 height 32
click at [715, 233] on li "[PERSON_NAME]/0920412483/611" at bounding box center [708, 237] width 217 height 30
type input "[PERSON_NAME]/0920412483/611"
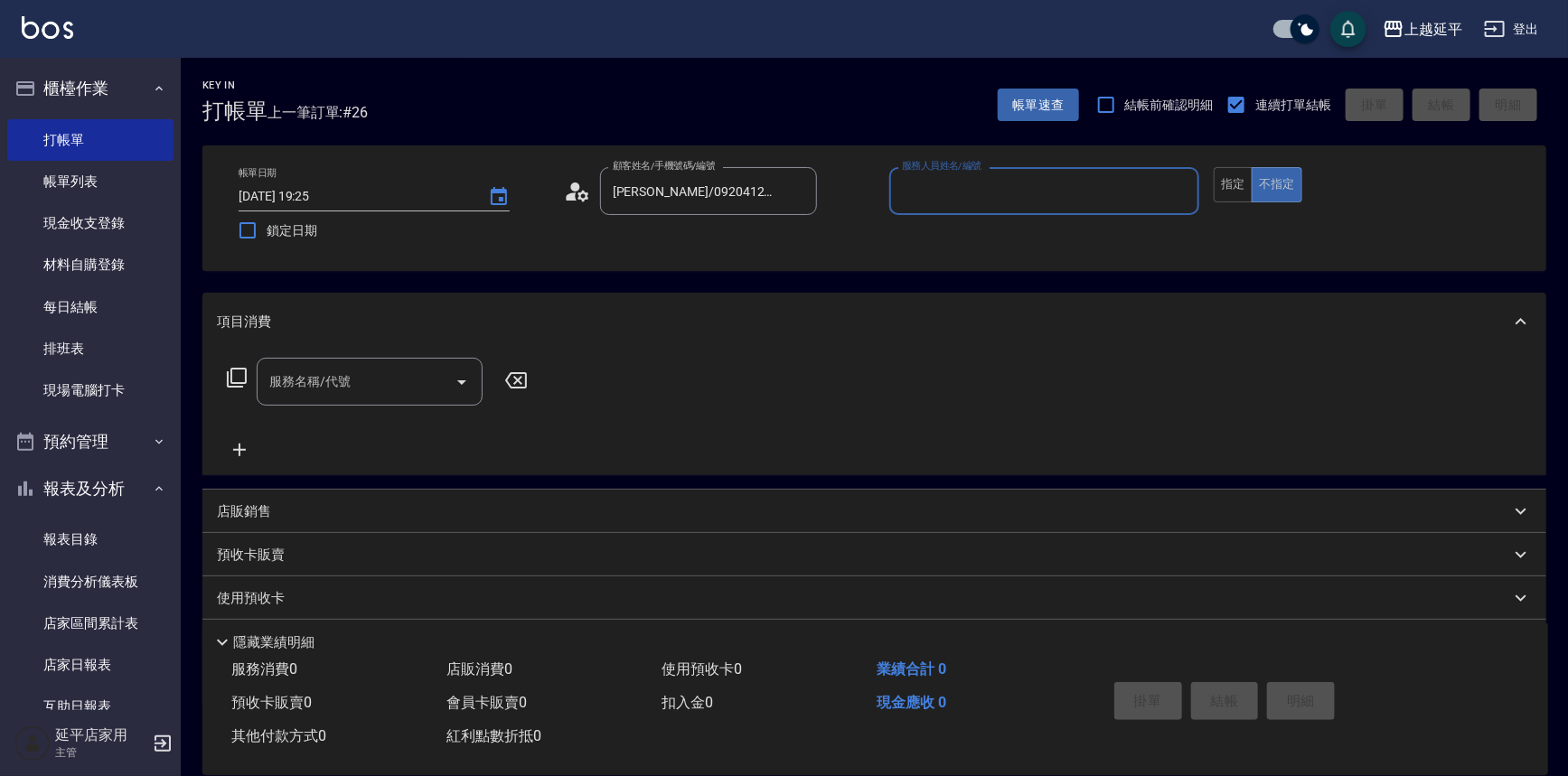
type input "Jessic-9"
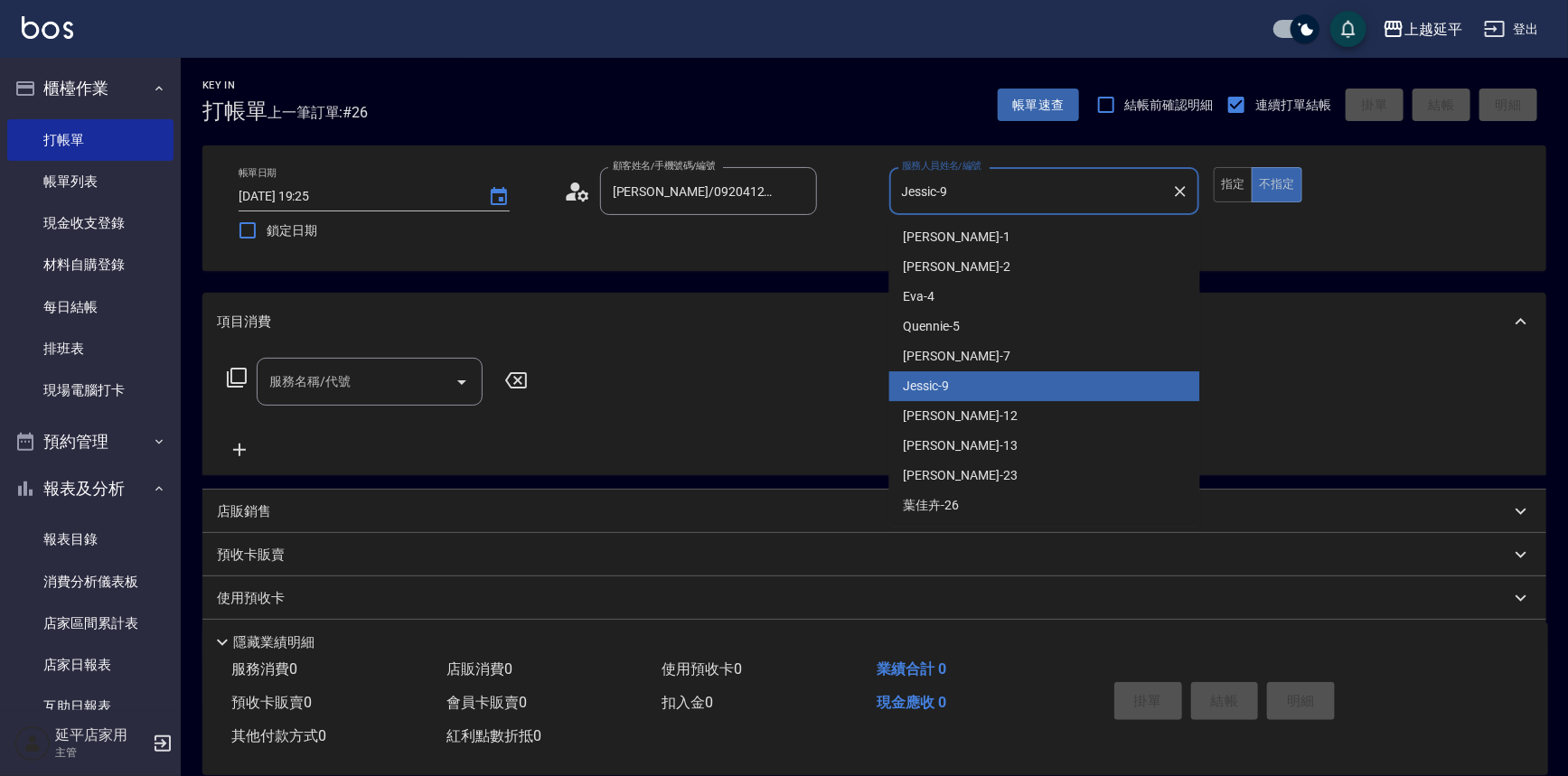
click at [958, 187] on input "Jessic-9" at bounding box center [1031, 191] width 268 height 32
click at [1175, 186] on icon "Clear" at bounding box center [1180, 192] width 18 height 18
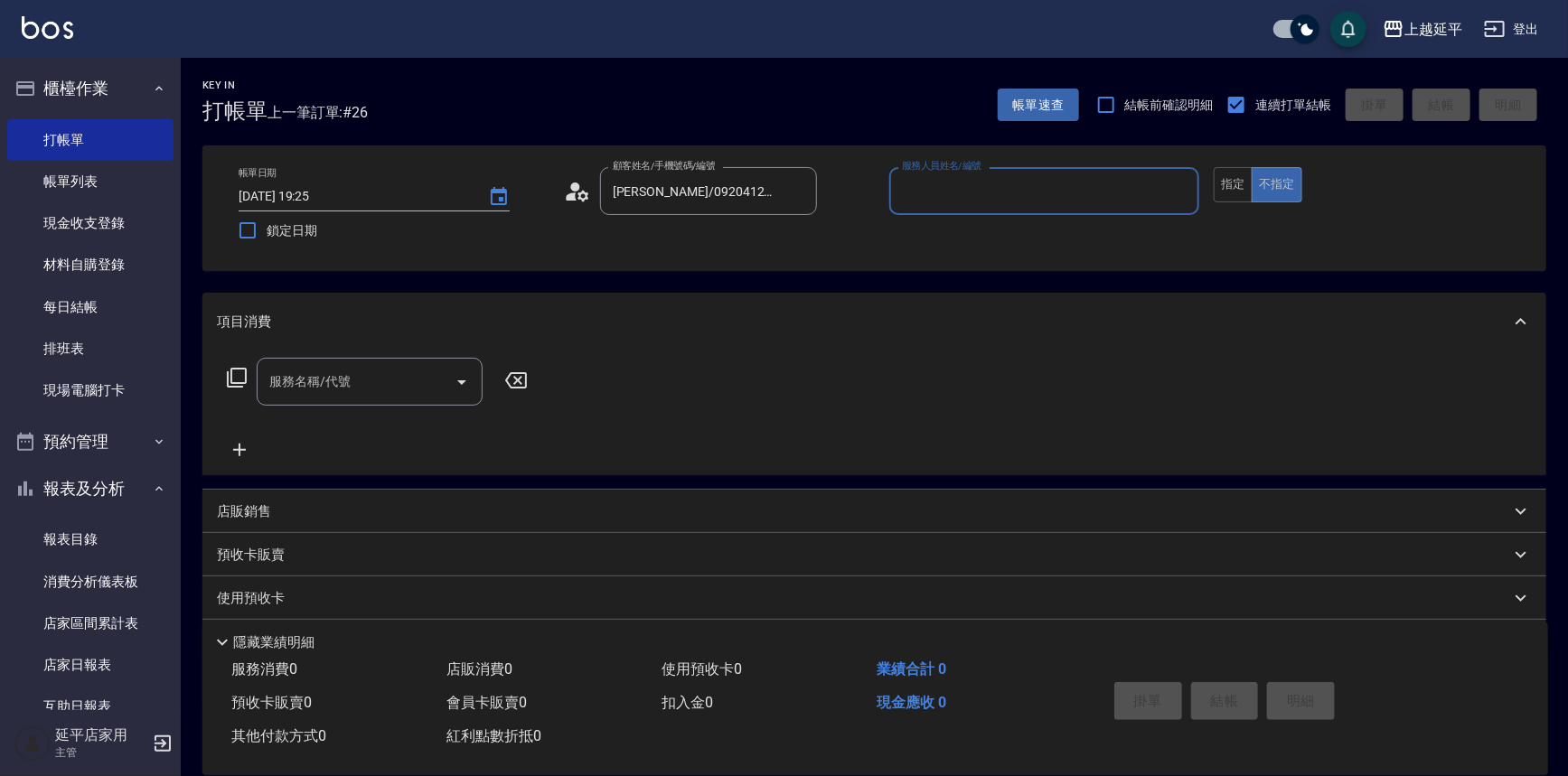
click at [1133, 191] on input "服務人員姓名/編號" at bounding box center [1045, 191] width 295 height 32
drag, startPoint x: 996, startPoint y: 241, endPoint x: 985, endPoint y: 243, distance: 11.2
click at [996, 240] on div "[PERSON_NAME] -12" at bounding box center [1045, 237] width 311 height 30
type input "[PERSON_NAME]-12"
click at [384, 390] on input "服務名稱/代號" at bounding box center [356, 381] width 183 height 32
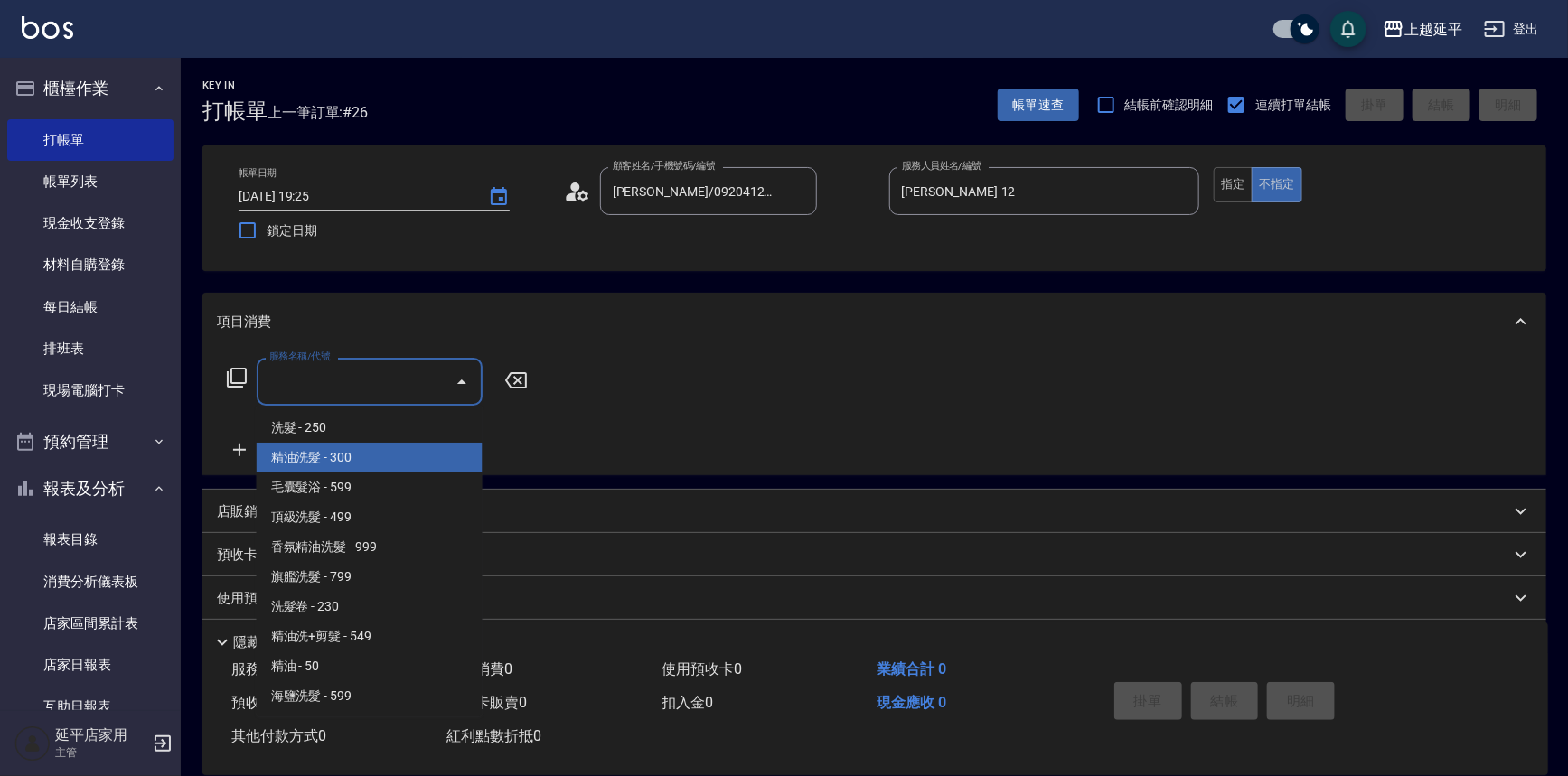
click at [368, 452] on span "精油洗髮 - 300" at bounding box center [369, 458] width 226 height 30
type input "精油洗髮(102)"
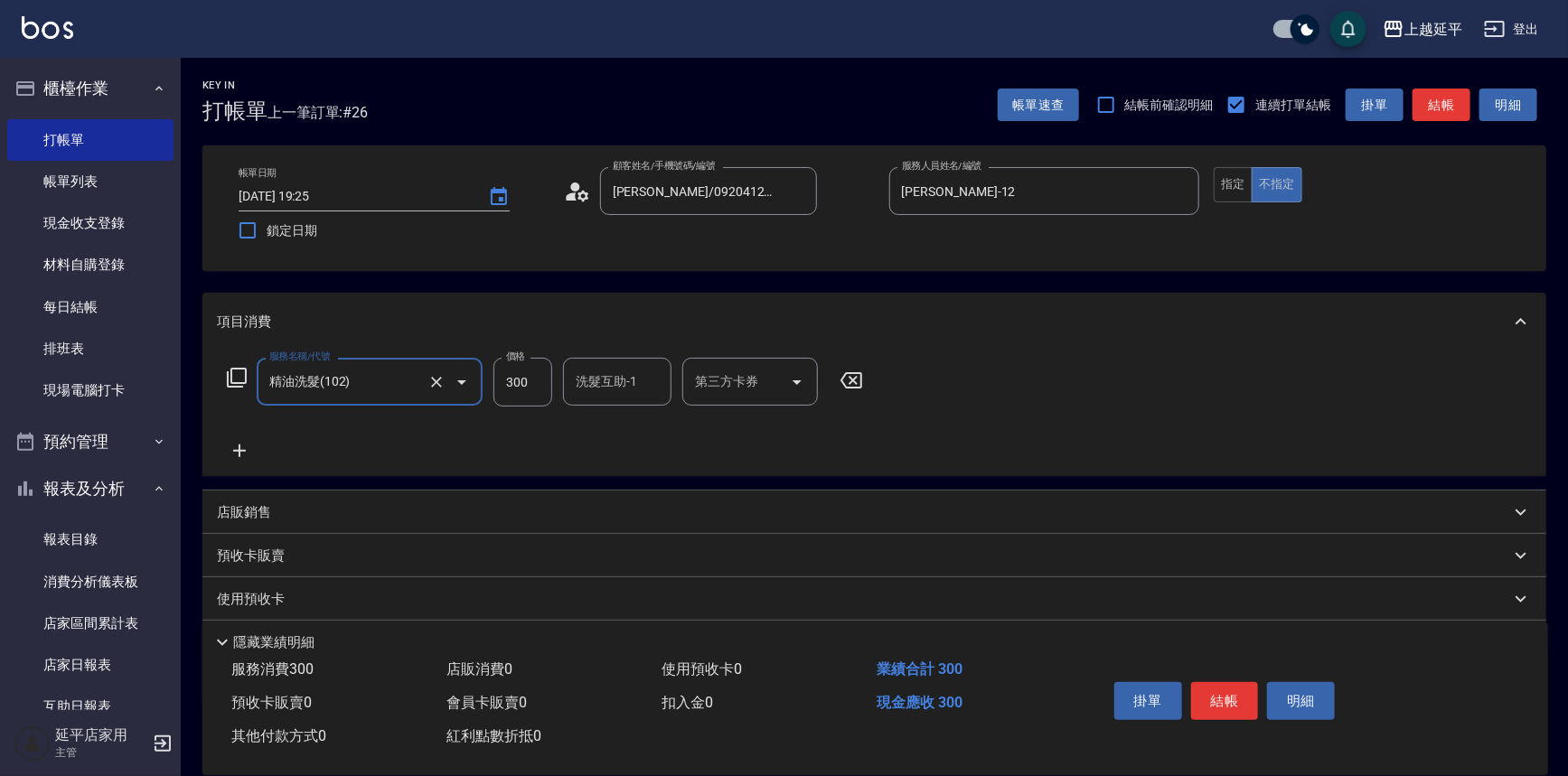
click at [532, 388] on input "300" at bounding box center [522, 382] width 59 height 49
type input "400"
drag, startPoint x: 1213, startPoint y: 691, endPoint x: 1203, endPoint y: 686, distance: 11.2
click at [1213, 691] on button "結帳" at bounding box center [1225, 701] width 67 height 38
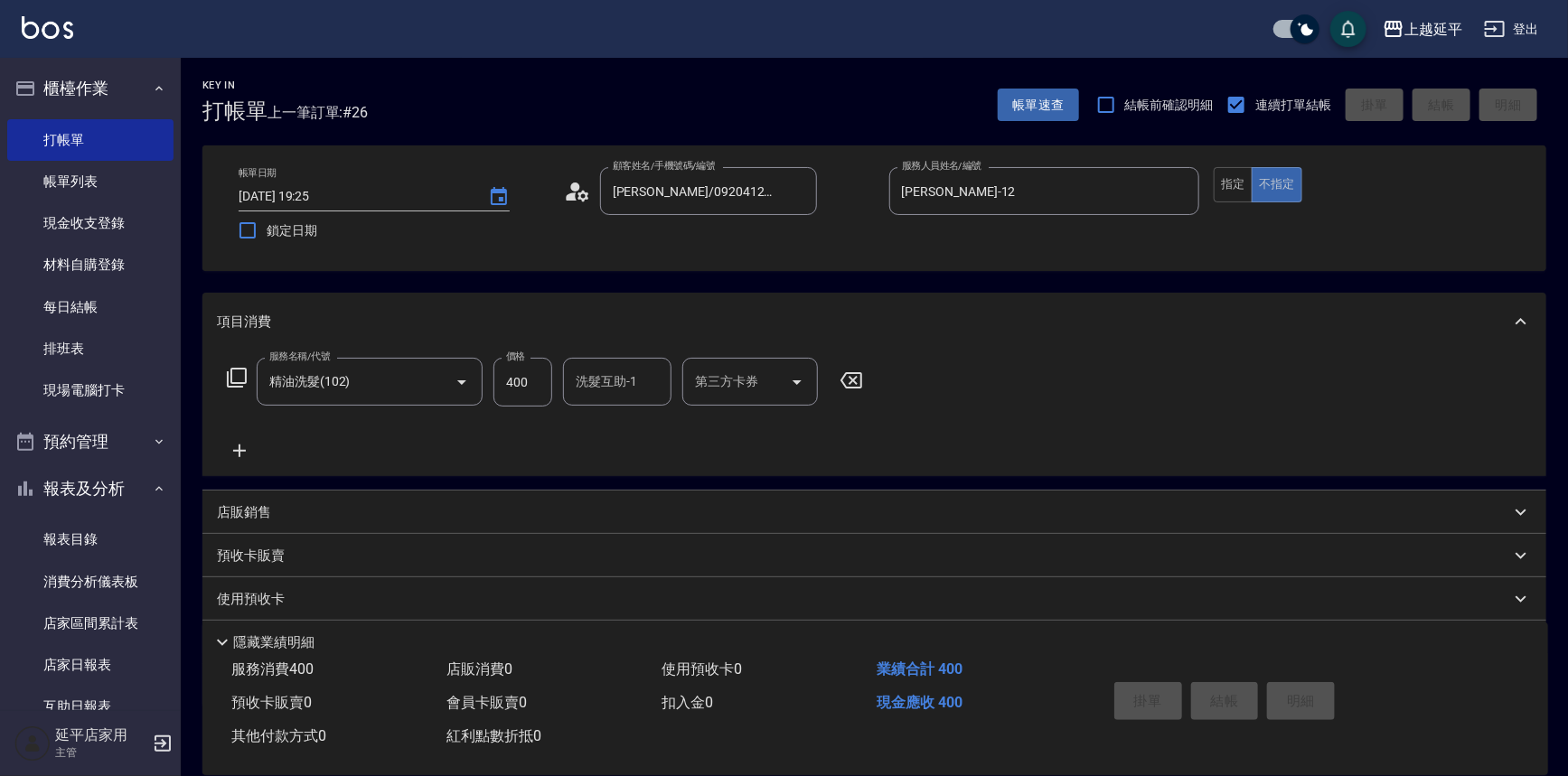
type input "[DATE] 19:26"
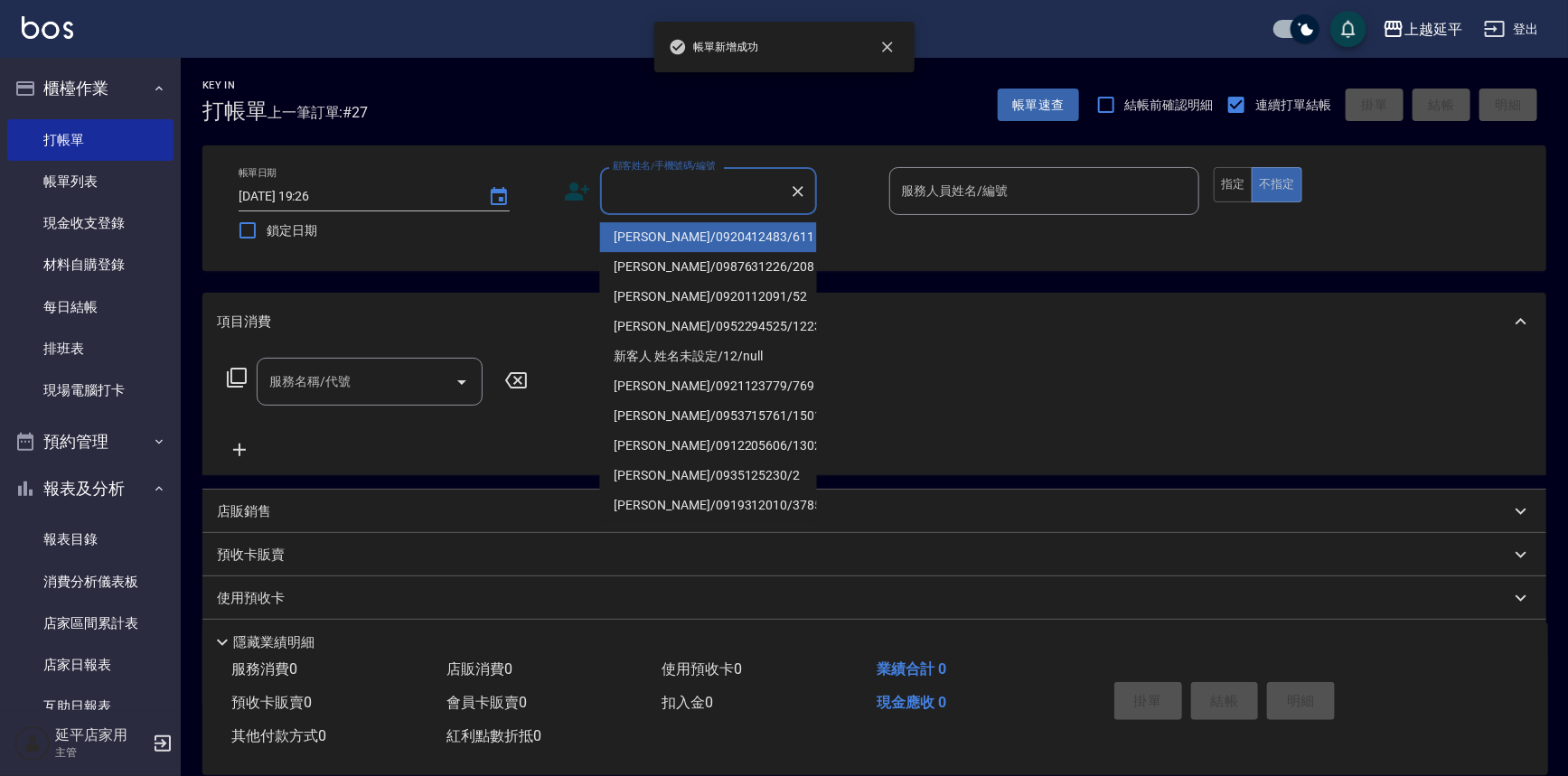
click at [682, 188] on input "顧客姓名/手機號碼/編號" at bounding box center [694, 191] width 174 height 32
click at [670, 237] on li "[PERSON_NAME]/0920412483/611" at bounding box center [708, 237] width 217 height 30
type input "[PERSON_NAME]/0920412483/611"
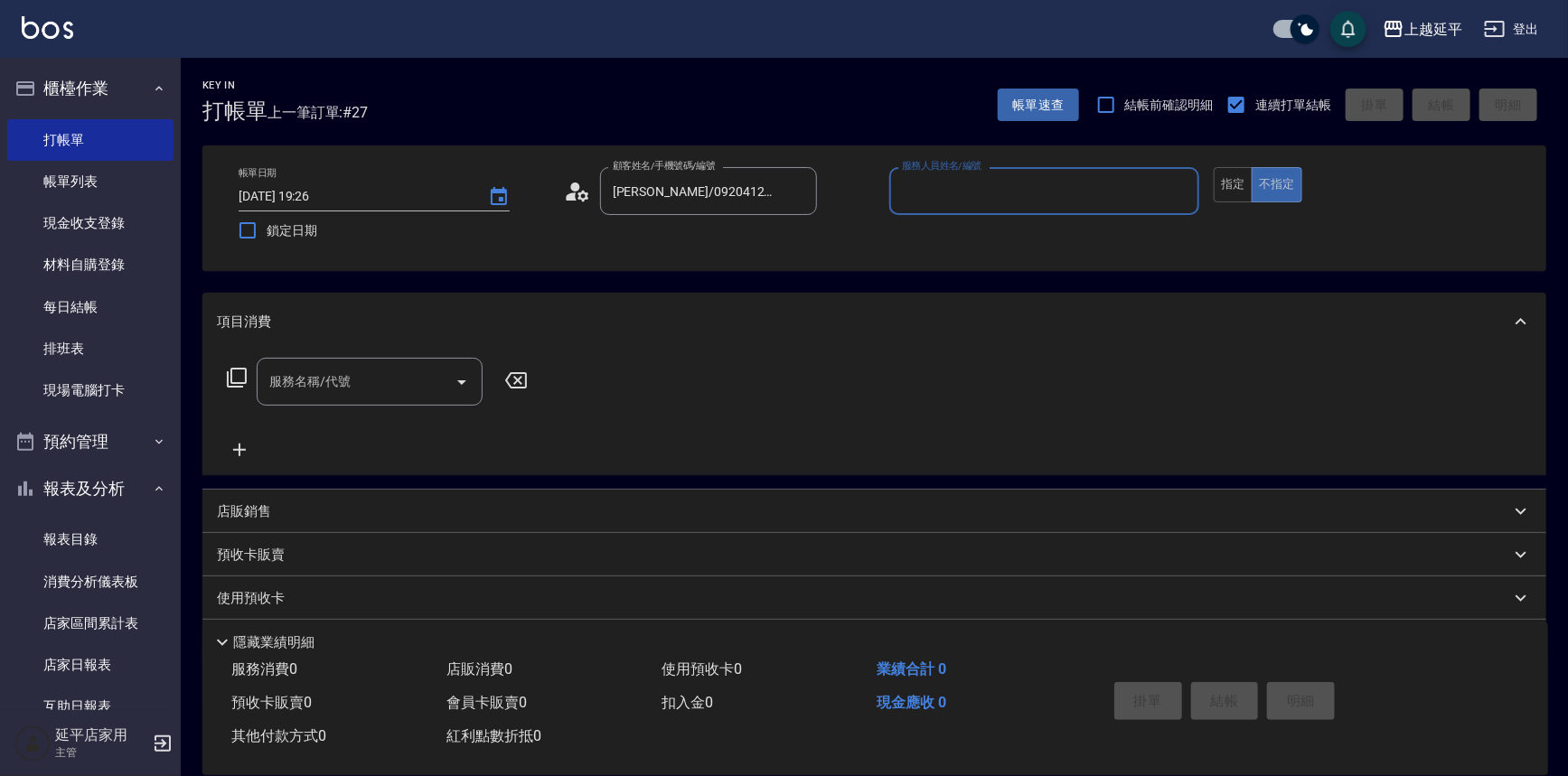
type input "Jessic-9"
click at [1179, 192] on icon "Clear" at bounding box center [1180, 192] width 11 height 11
click at [1112, 190] on input "服務人員姓名/編號" at bounding box center [1045, 191] width 295 height 32
click at [1016, 235] on div "[PERSON_NAME] -12" at bounding box center [1045, 237] width 311 height 30
type input "[PERSON_NAME]-12"
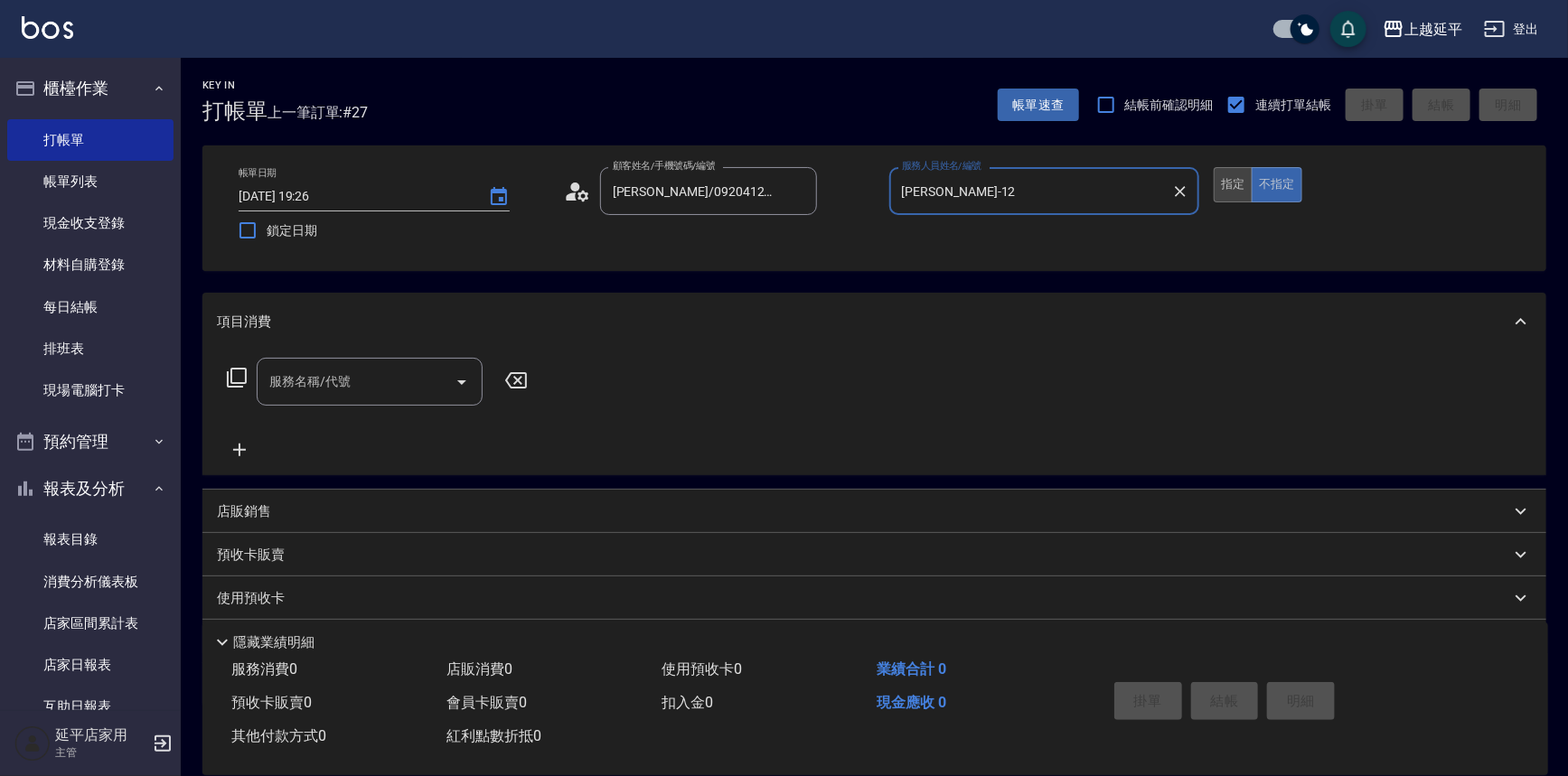
click at [1231, 188] on button "指定" at bounding box center [1233, 185] width 39 height 35
click at [369, 387] on input "服務名稱/代號" at bounding box center [356, 381] width 183 height 32
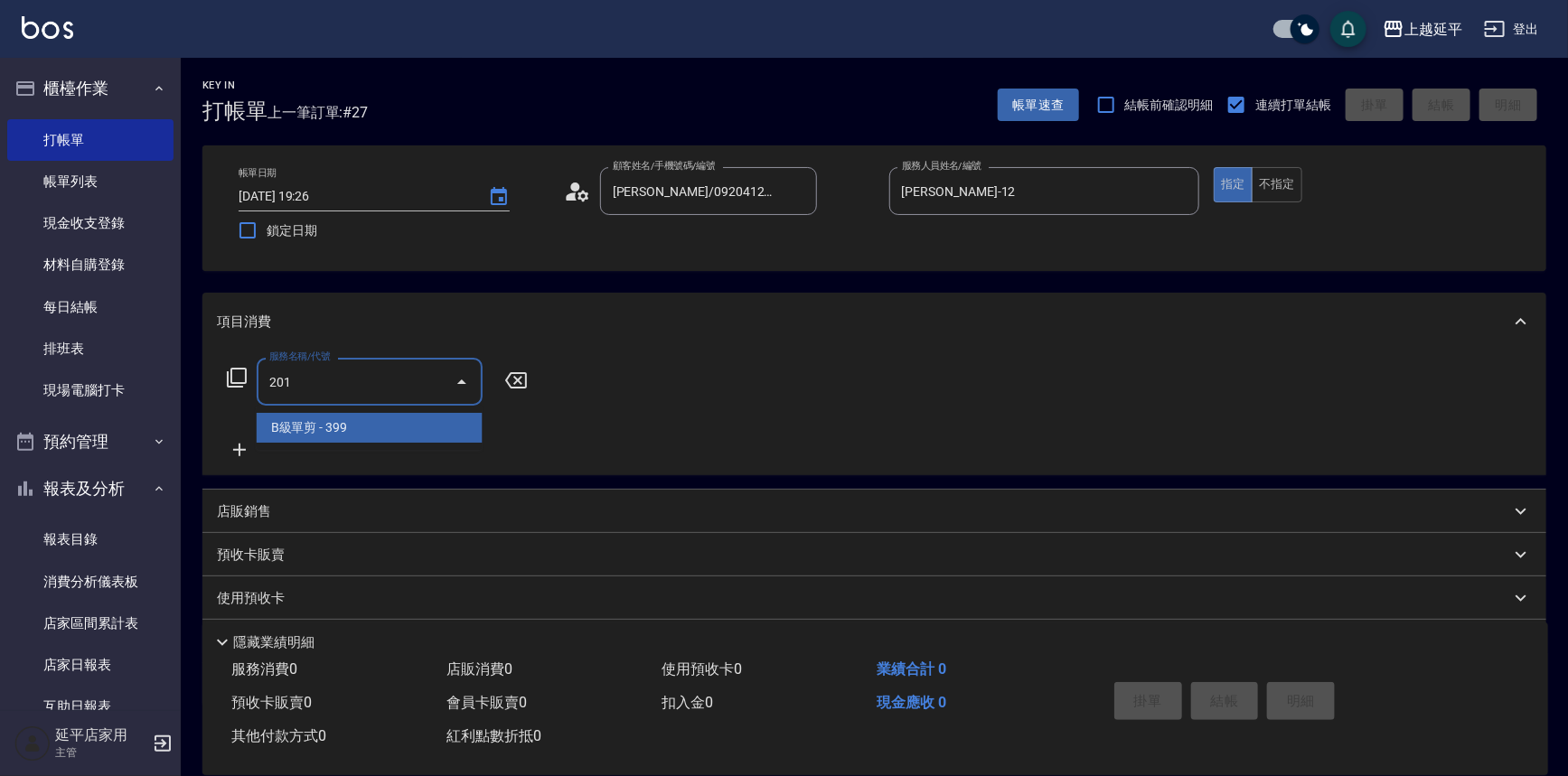
click at [375, 423] on span "B級單剪 - 399" at bounding box center [369, 428] width 226 height 30
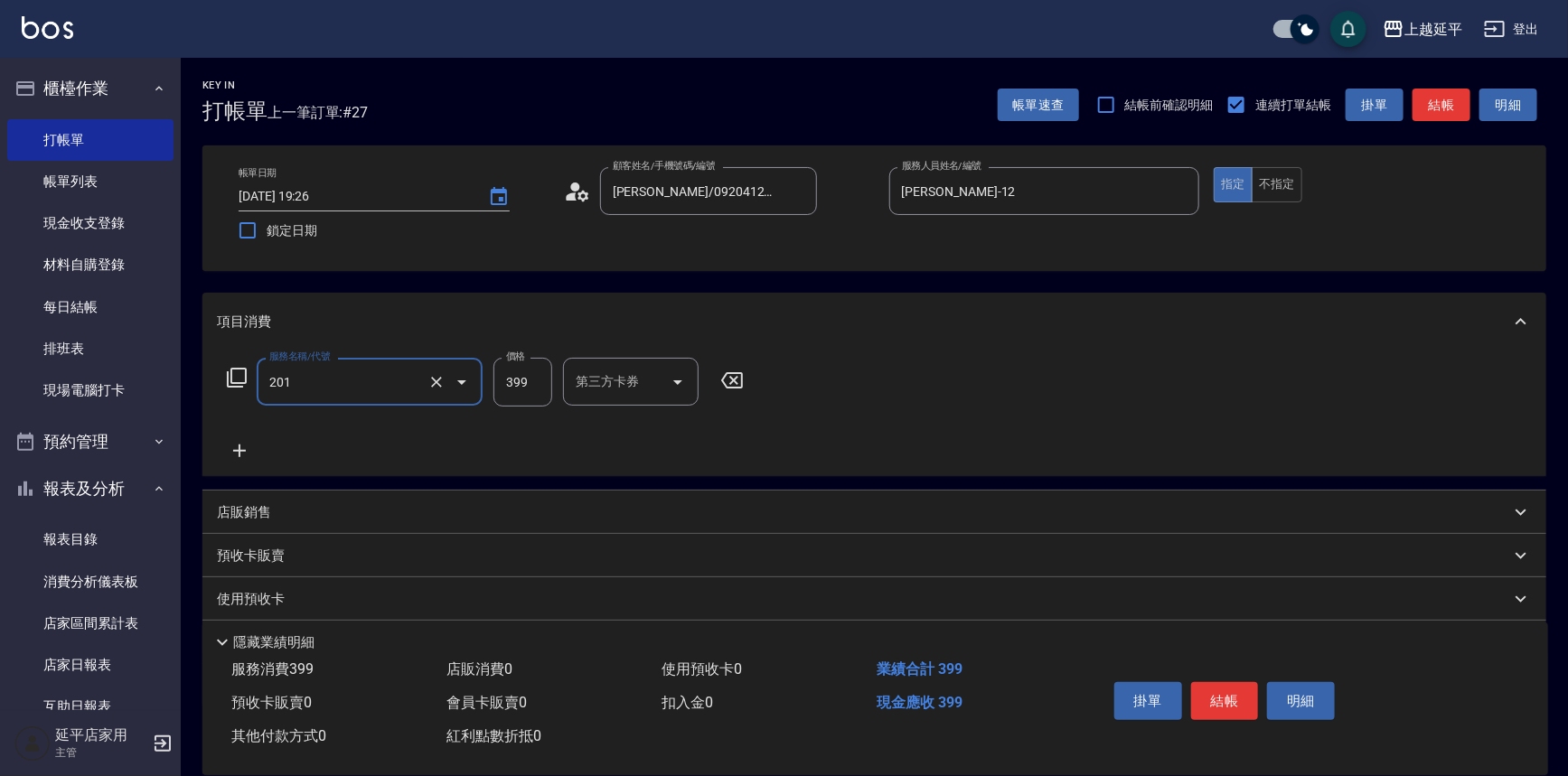
type input "B級單剪(201)"
click at [541, 382] on input "399" at bounding box center [522, 382] width 59 height 49
type input "200"
click at [1220, 706] on button "結帳" at bounding box center [1225, 701] width 67 height 38
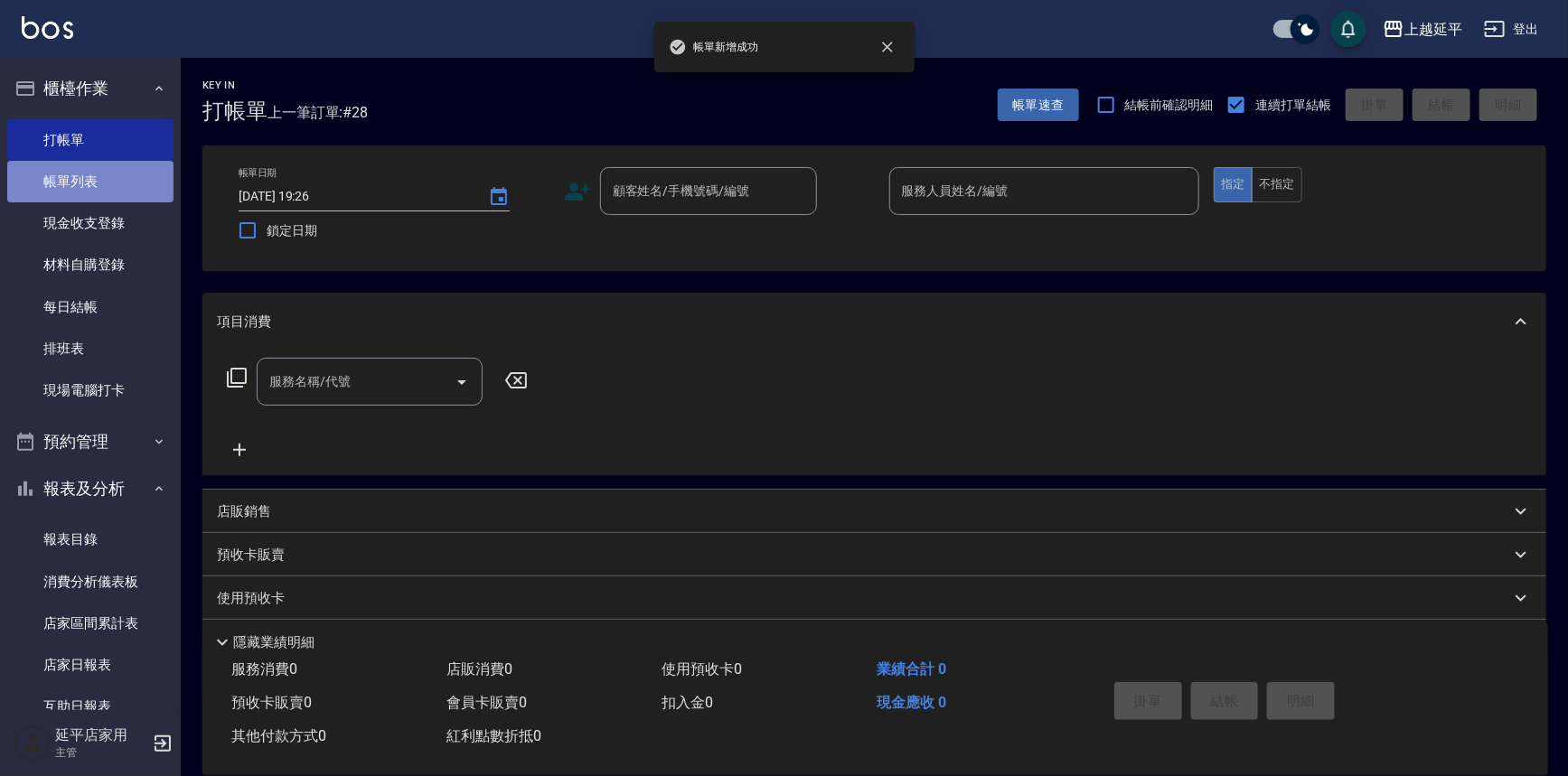
click at [90, 183] on link "帳單列表" at bounding box center [90, 182] width 167 height 42
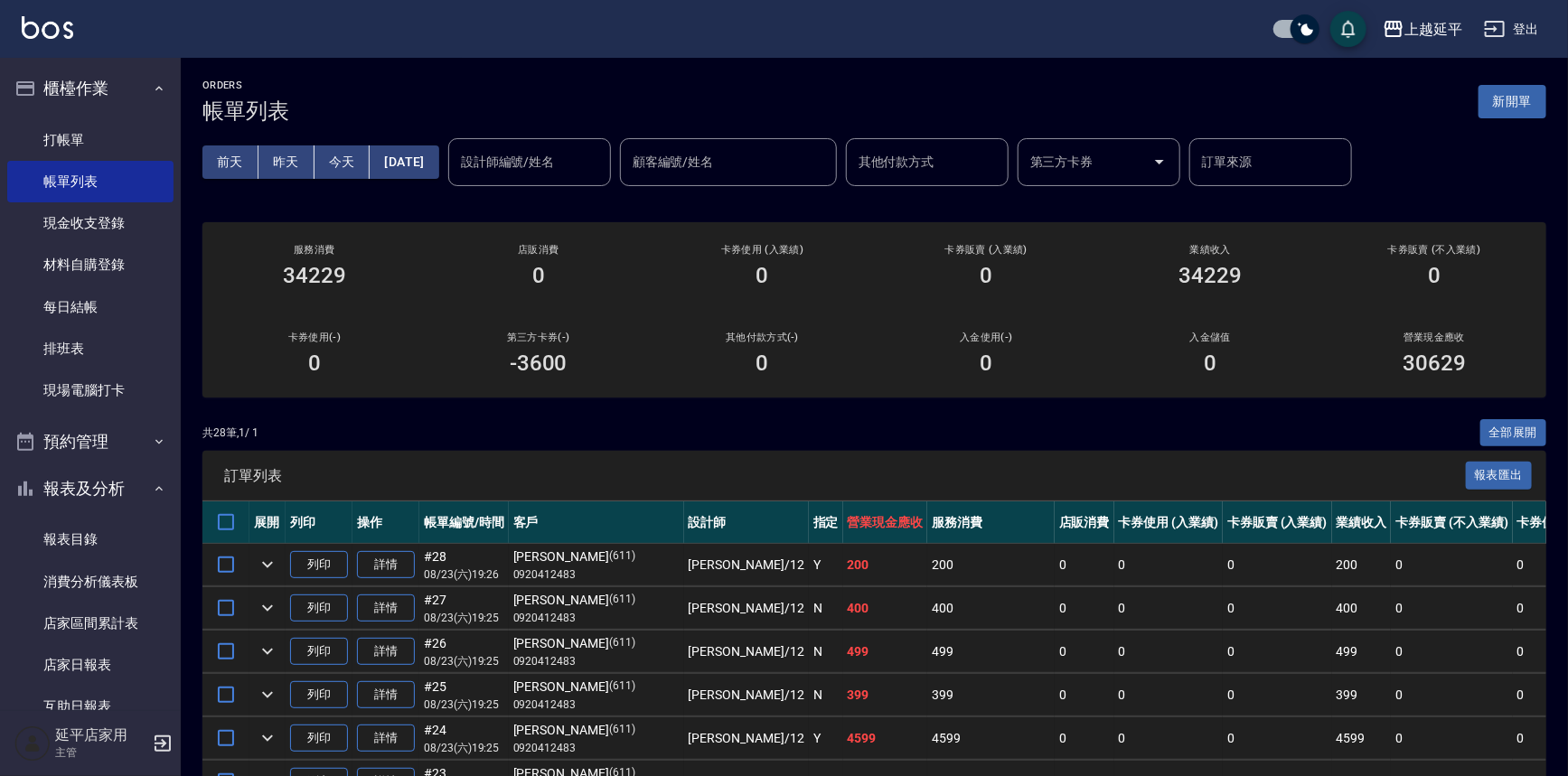
click at [537, 154] on div "設計師編號/姓名 設計師編號/姓名" at bounding box center [530, 162] width 163 height 48
click at [541, 197] on span "[PERSON_NAME] -12" at bounding box center [550, 207] width 114 height 19
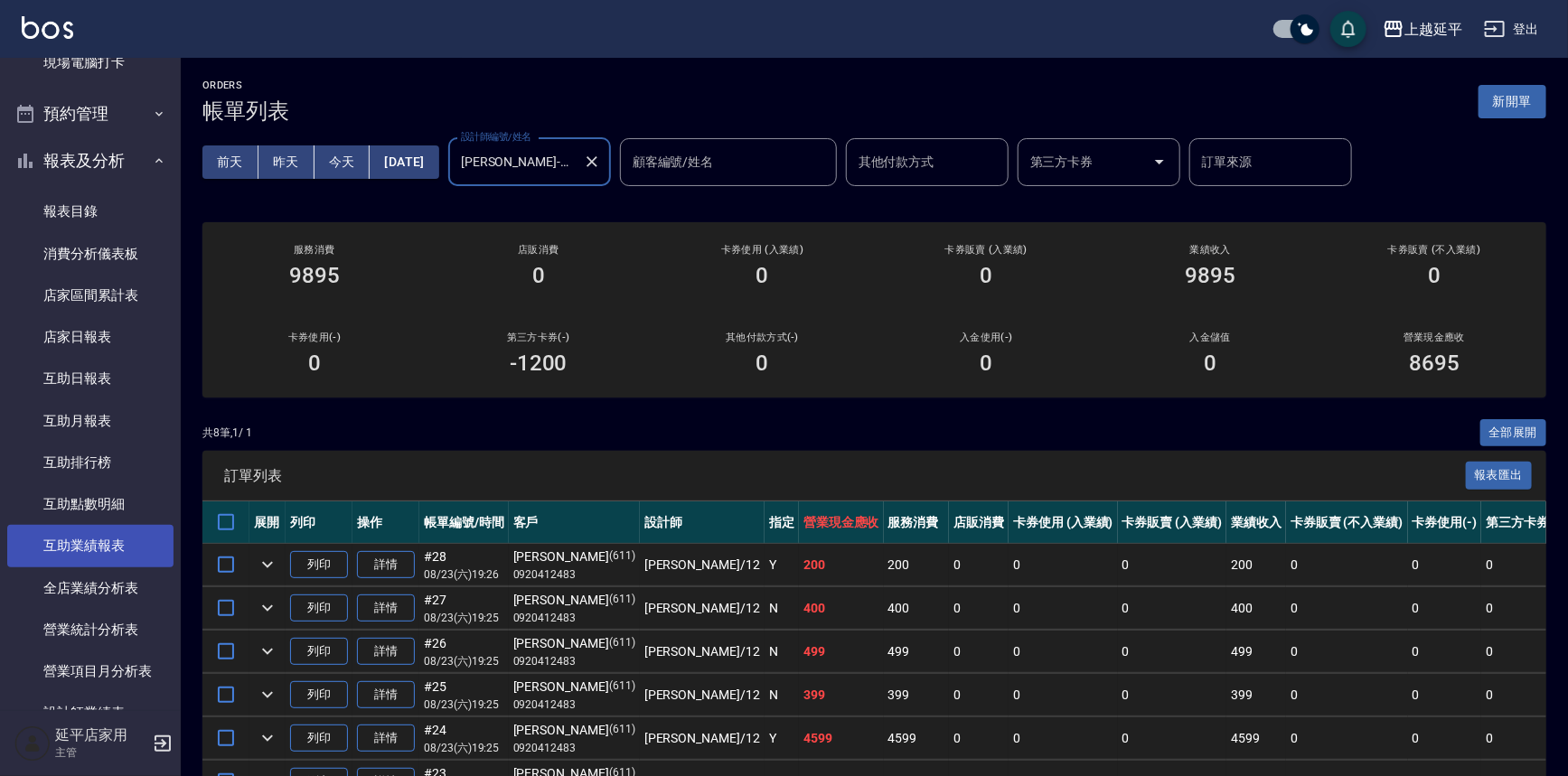
scroll to position [575, 0]
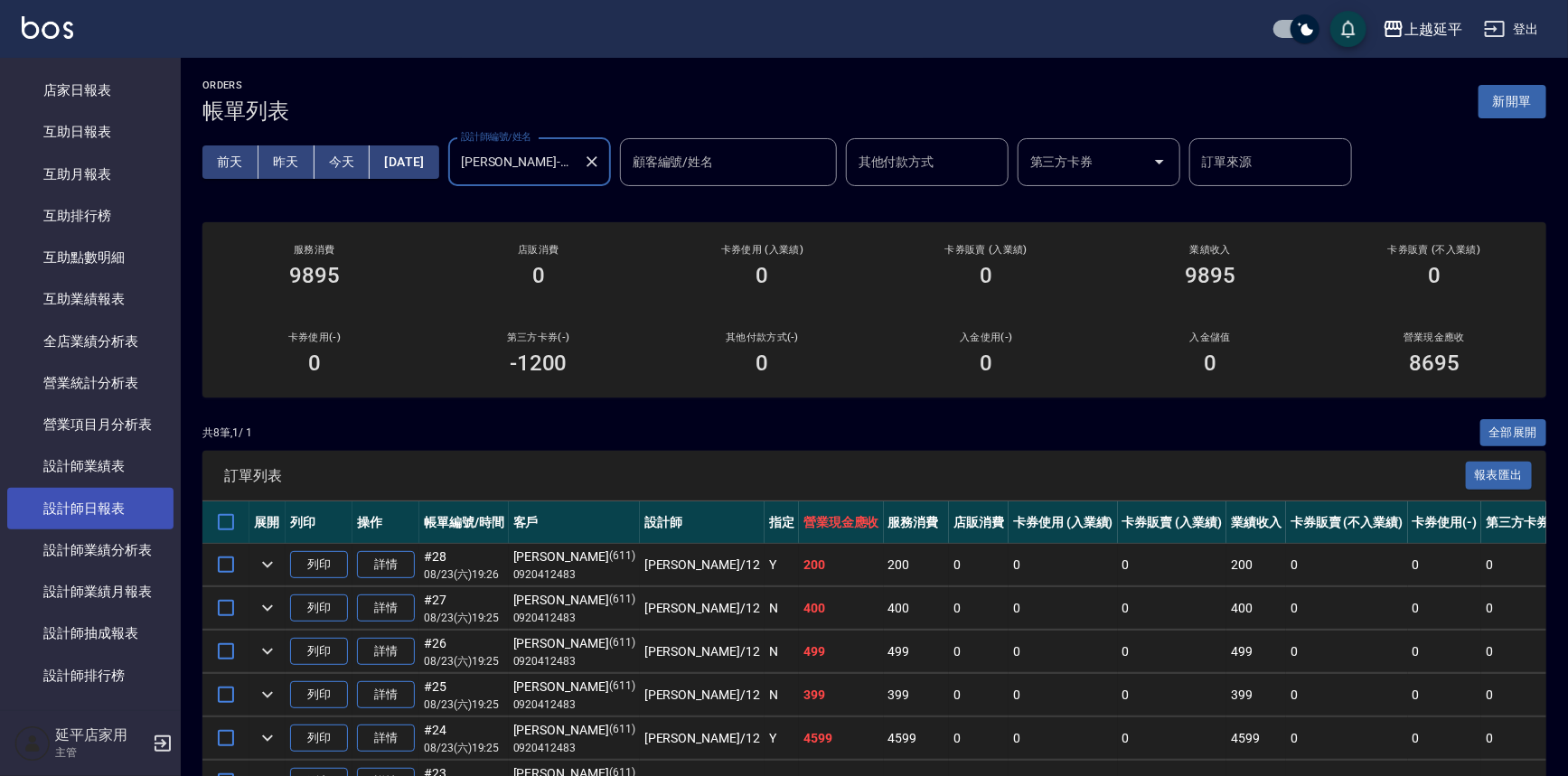
type input "[PERSON_NAME]-12"
click at [121, 499] on link "設計師日報表" at bounding box center [90, 509] width 167 height 42
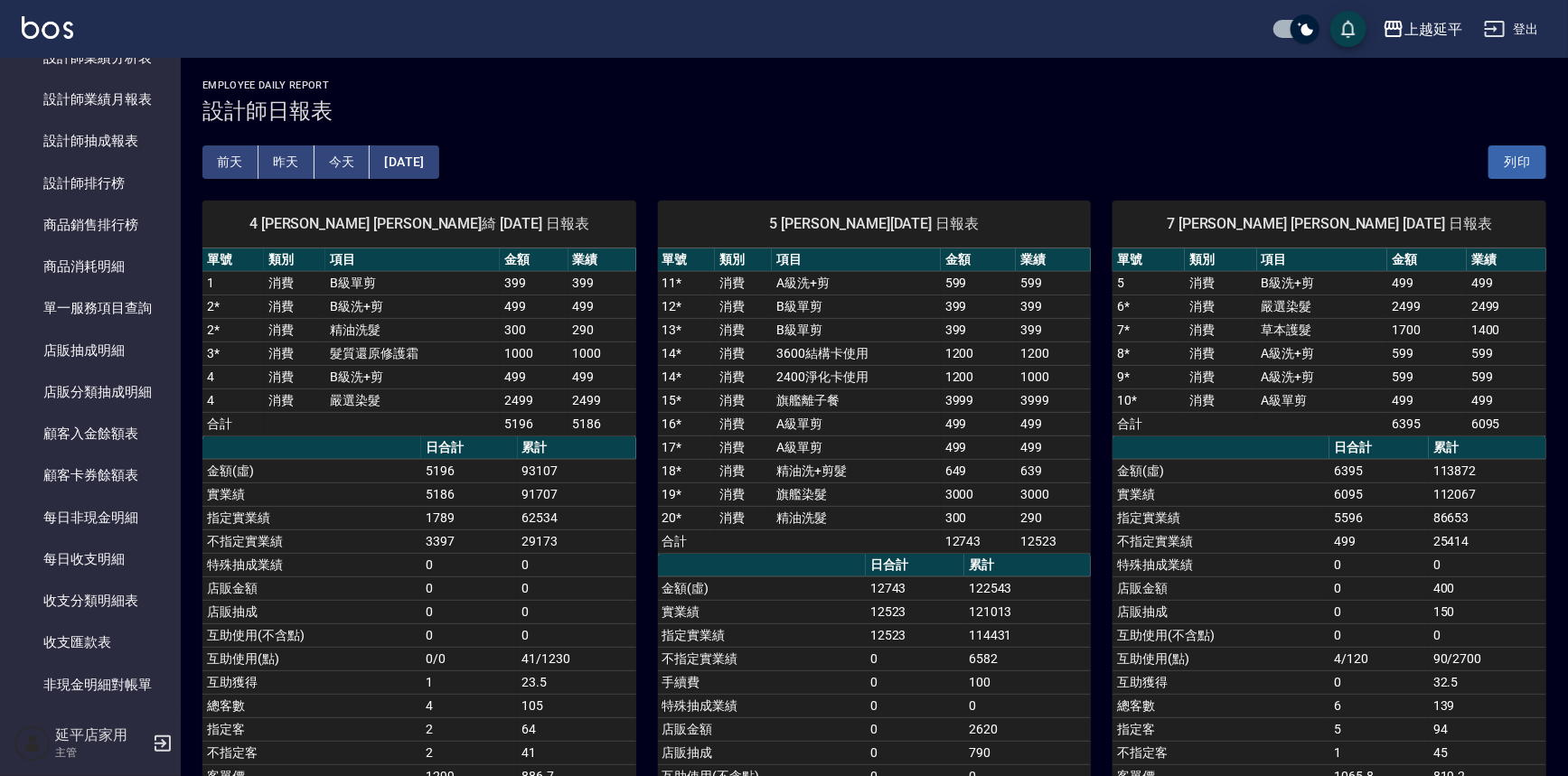
drag, startPoint x: 460, startPoint y: 484, endPoint x: 450, endPoint y: 479, distance: 11.2
click at [804, 151] on div "[DATE] [DATE] [DATE] [DATE] 列印" at bounding box center [874, 162] width 1344 height 76
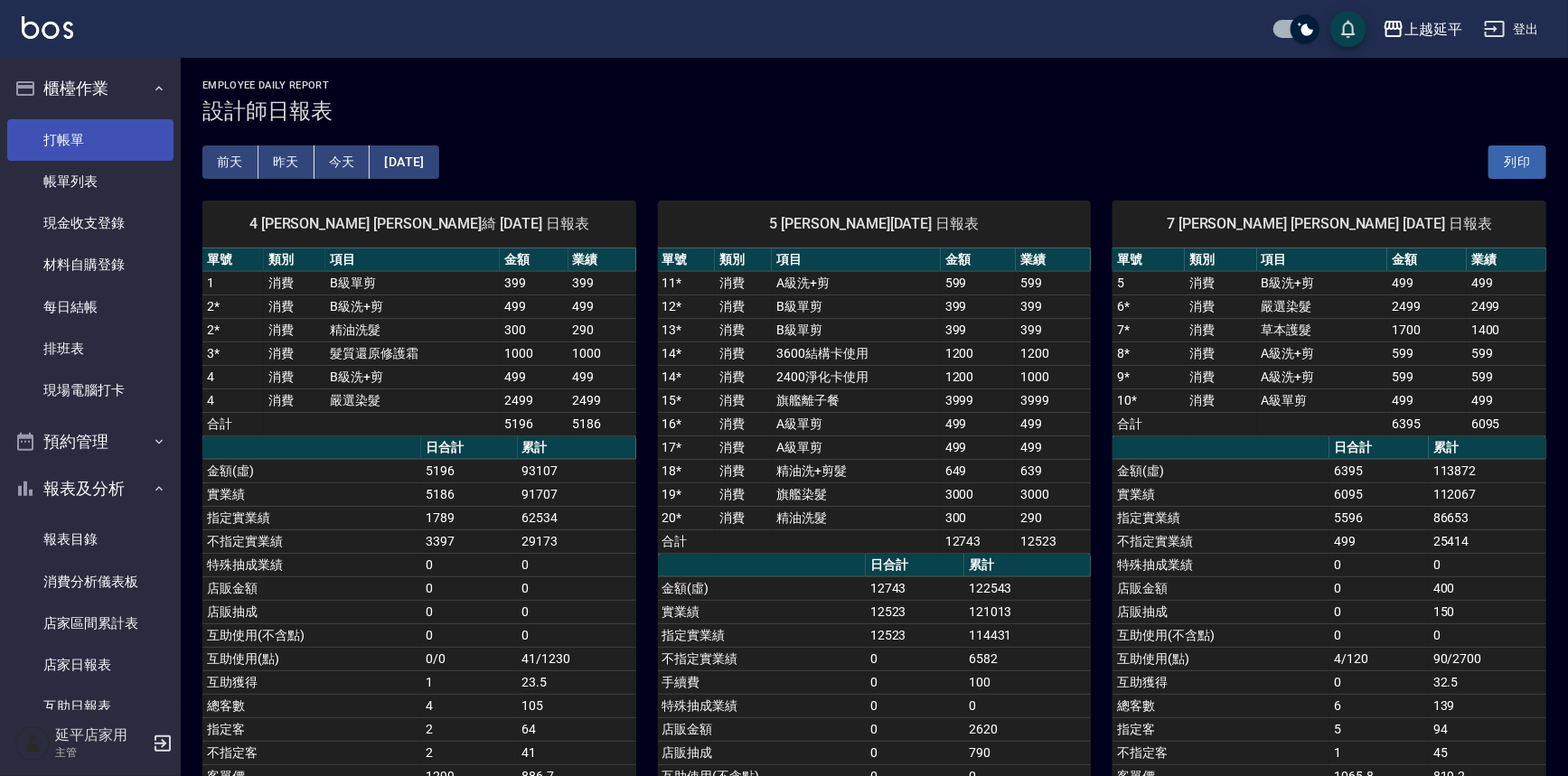
click at [72, 136] on link "打帳單" at bounding box center [90, 140] width 167 height 42
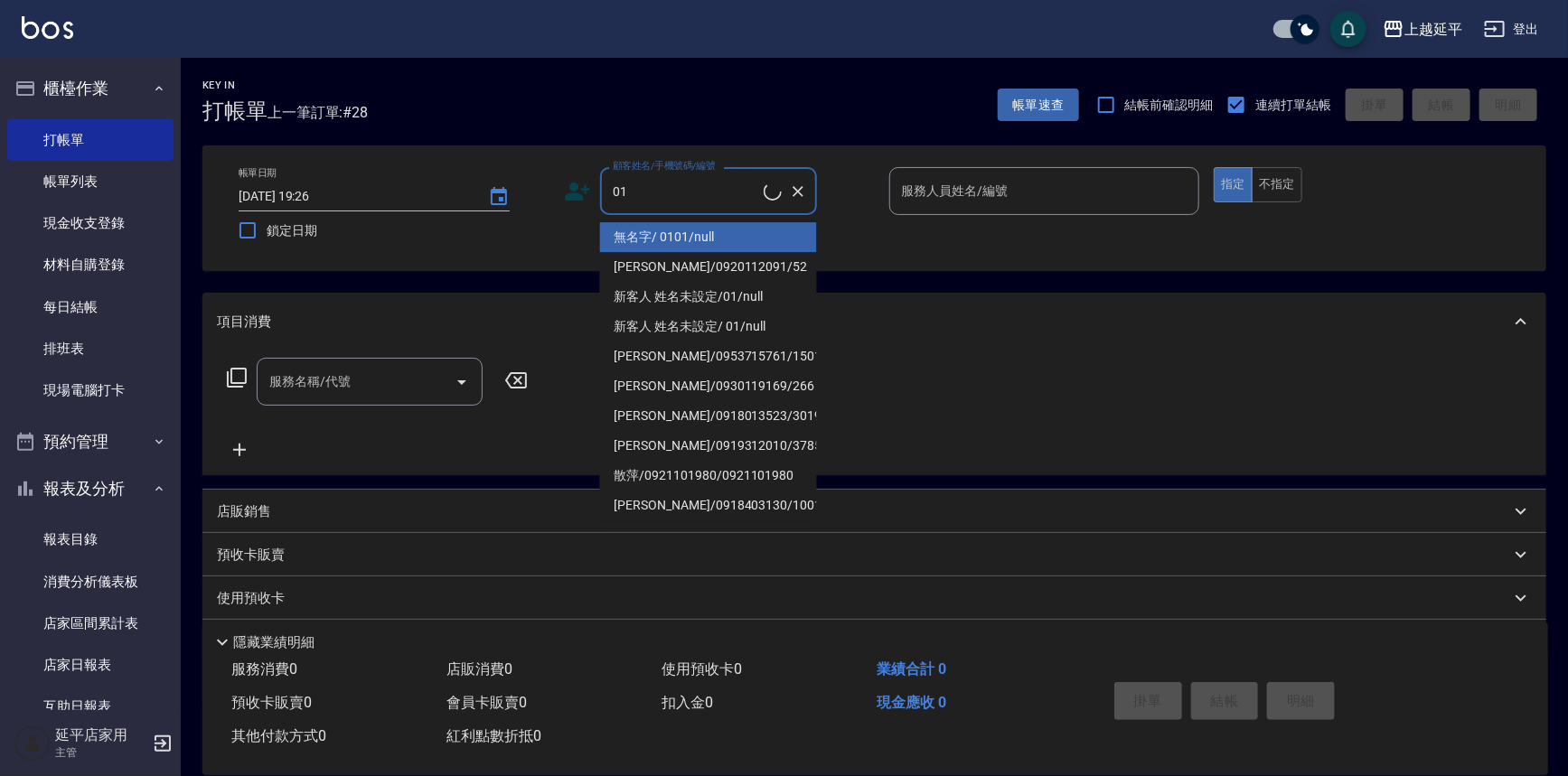
click at [774, 228] on li "無名字/ 0101/null" at bounding box center [708, 237] width 217 height 30
type input "無名字/ 0101/null"
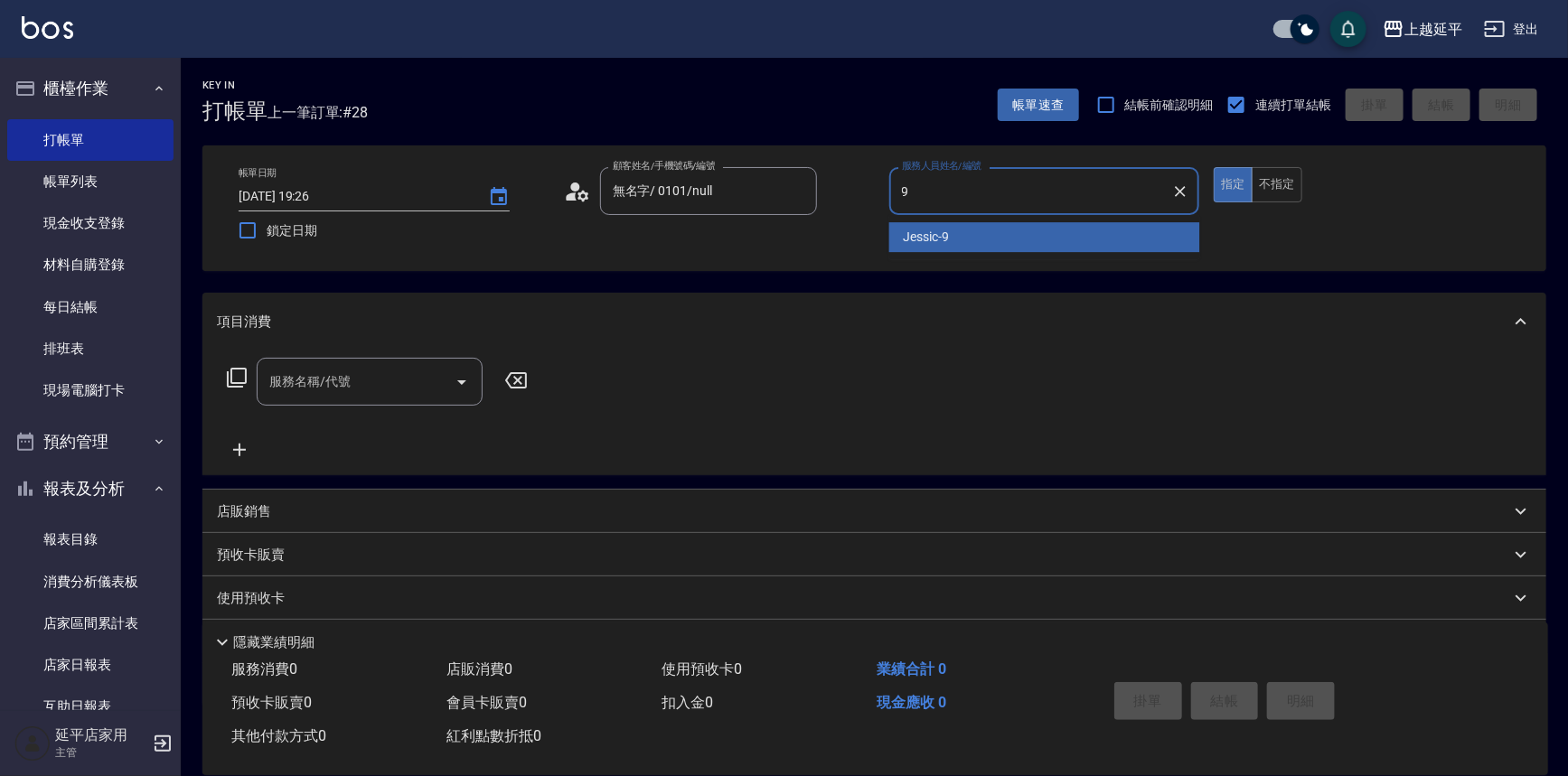
click at [980, 239] on div "Jessic -9" at bounding box center [1045, 237] width 311 height 30
type input "Jessic-9"
click at [388, 377] on input "服務名稱/代號" at bounding box center [356, 381] width 183 height 32
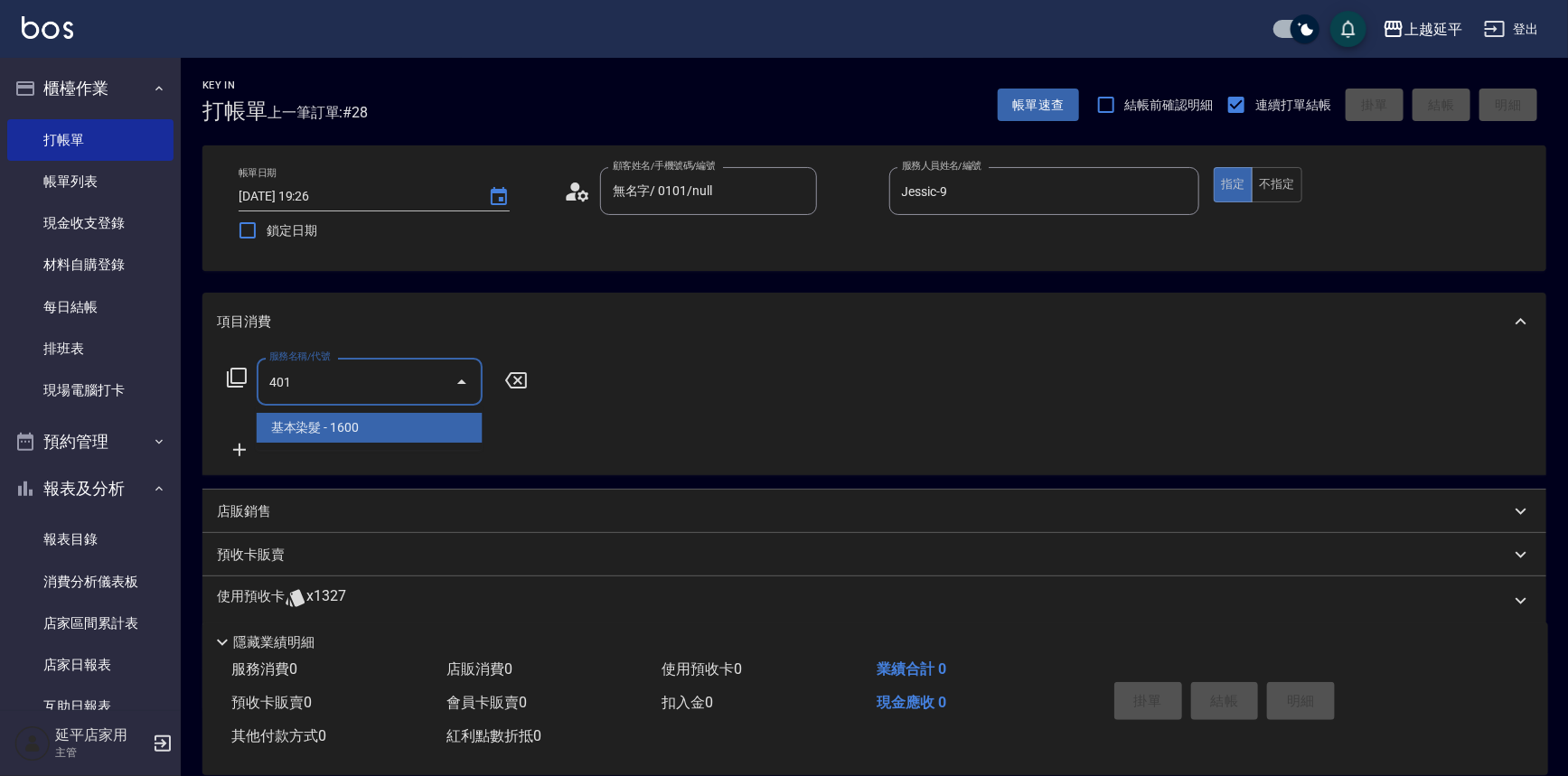
click at [446, 438] on span "基本染髮 - 1600" at bounding box center [369, 428] width 226 height 30
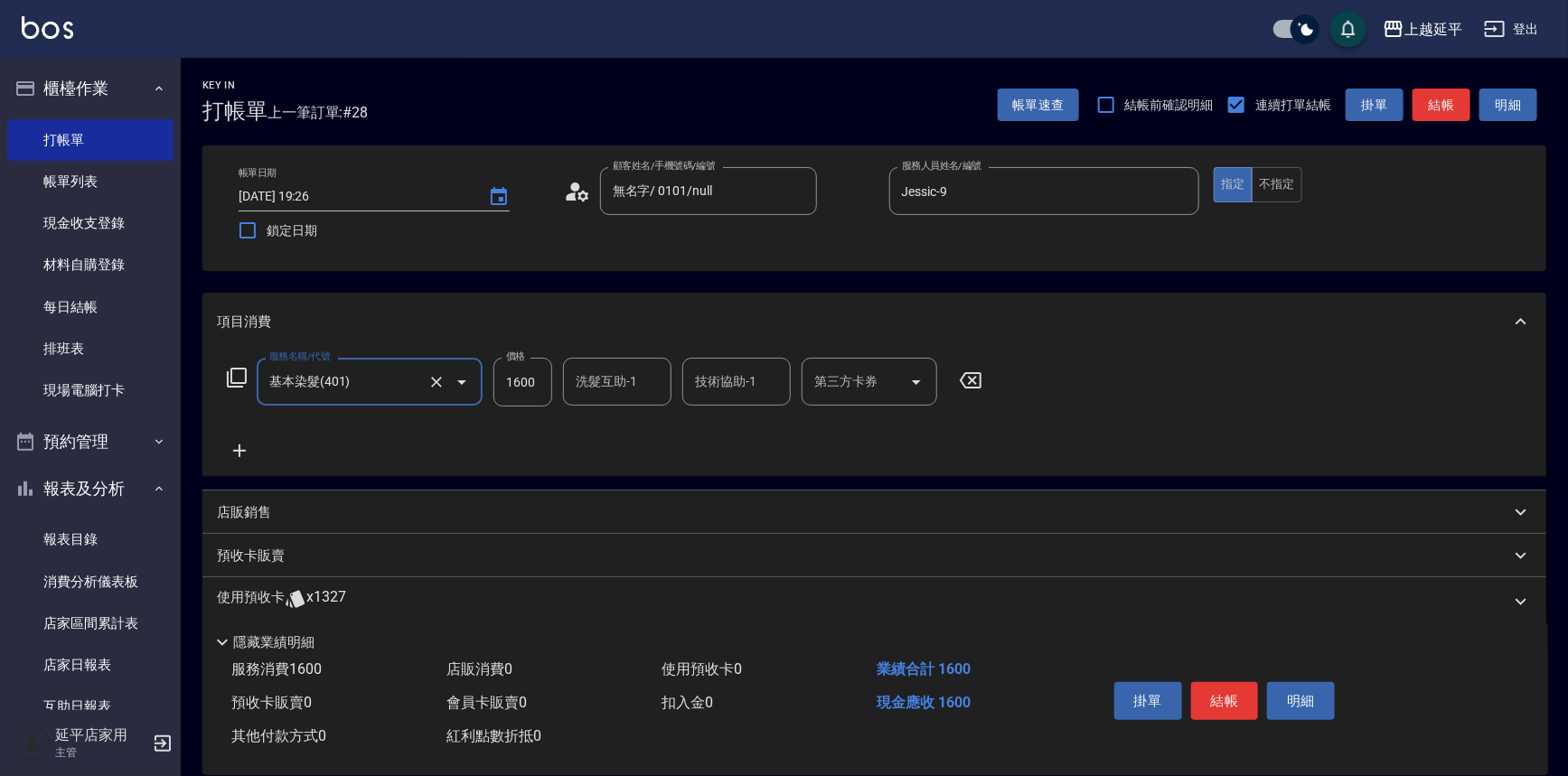
click at [543, 390] on input "1600" at bounding box center [522, 382] width 59 height 49
click at [1221, 697] on button "結帳" at bounding box center [1225, 701] width 67 height 38
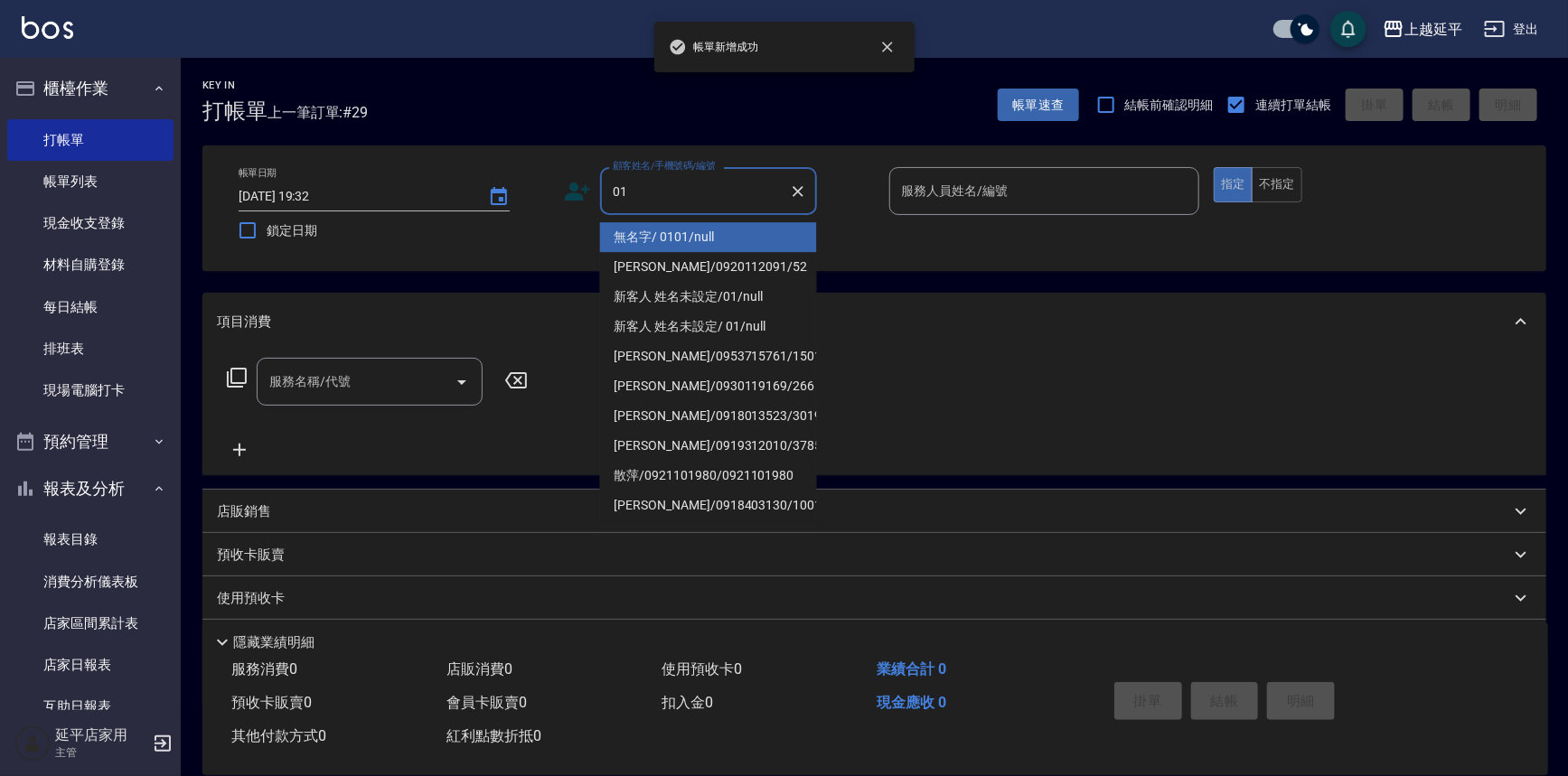
click at [675, 231] on li "無名字/ 0101/null" at bounding box center [708, 237] width 217 height 30
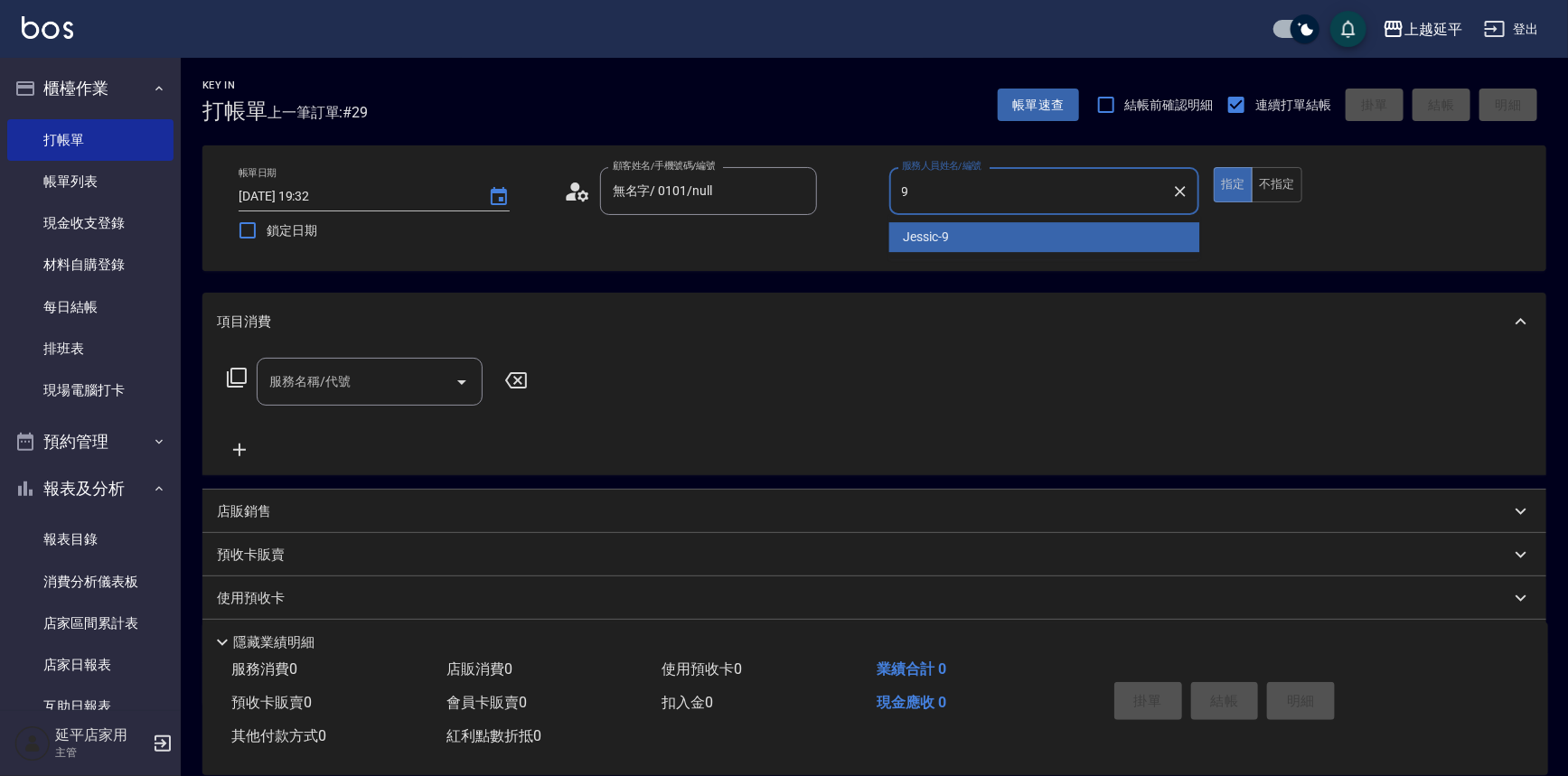
click at [902, 231] on div "Jessic -9" at bounding box center [1045, 237] width 311 height 30
click at [379, 379] on input "服務名稱/代號" at bounding box center [356, 381] width 183 height 32
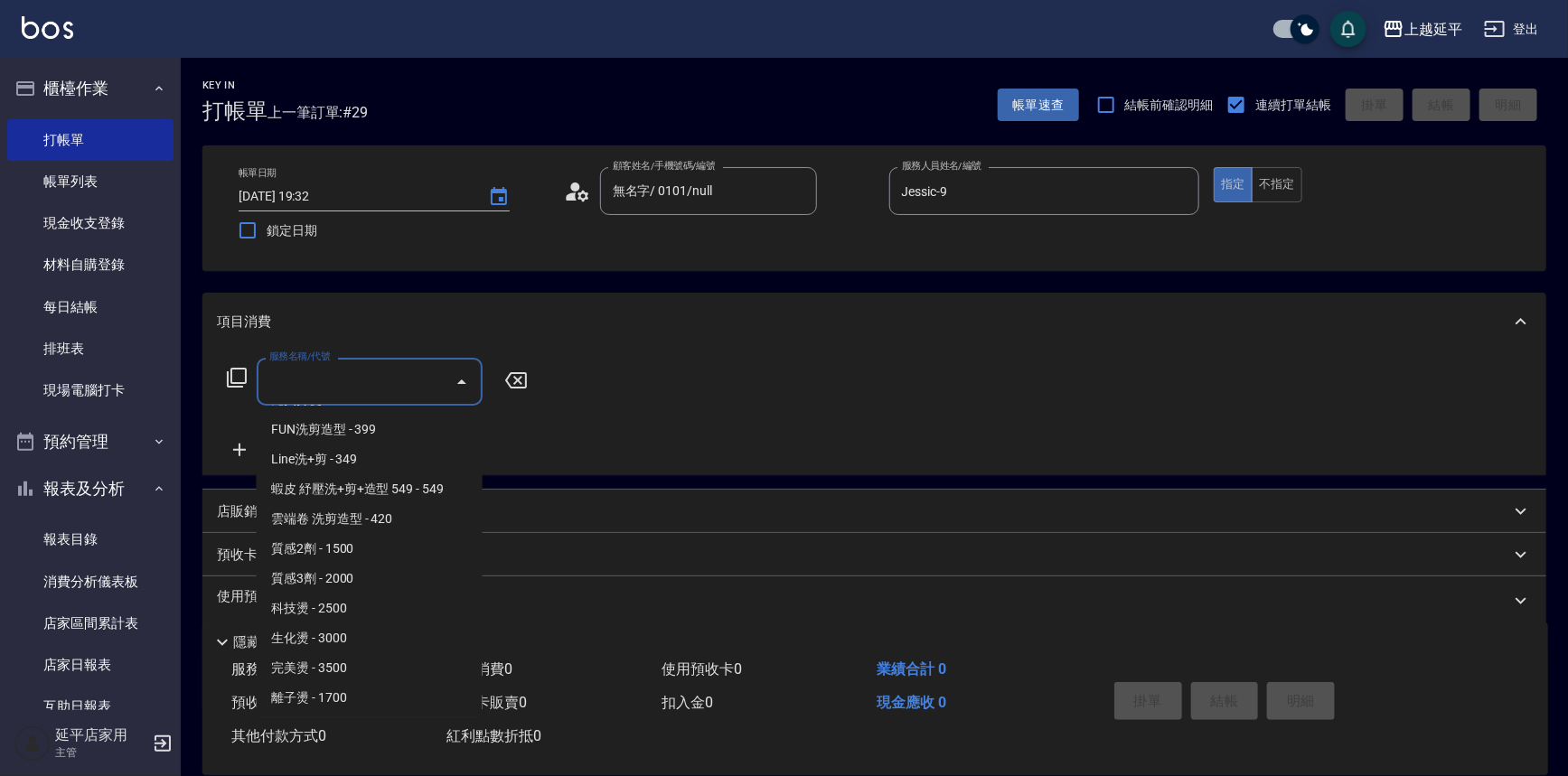
scroll to position [739, 0]
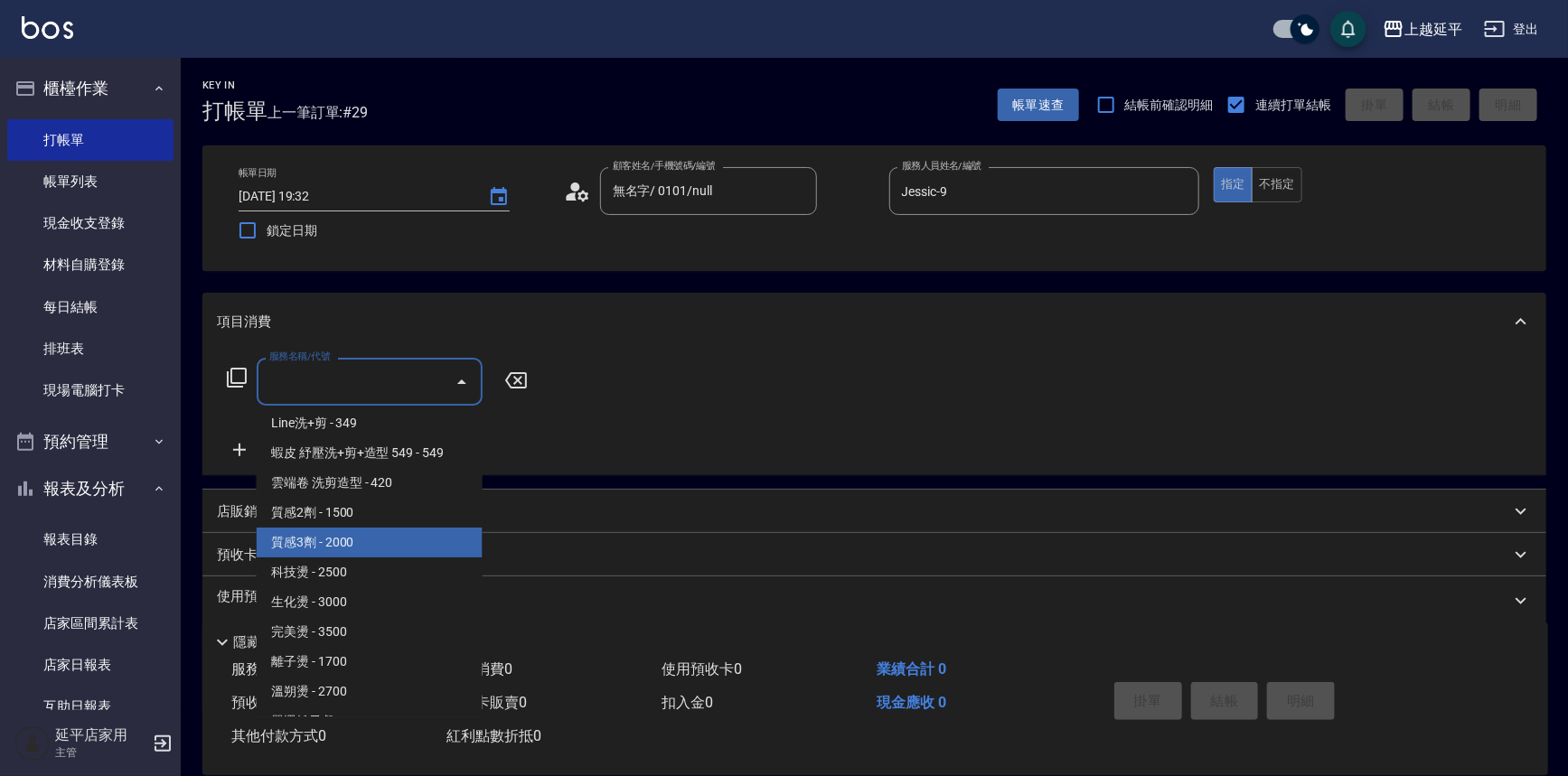
click at [377, 540] on span "質感3劑 - 2000" at bounding box center [369, 542] width 226 height 30
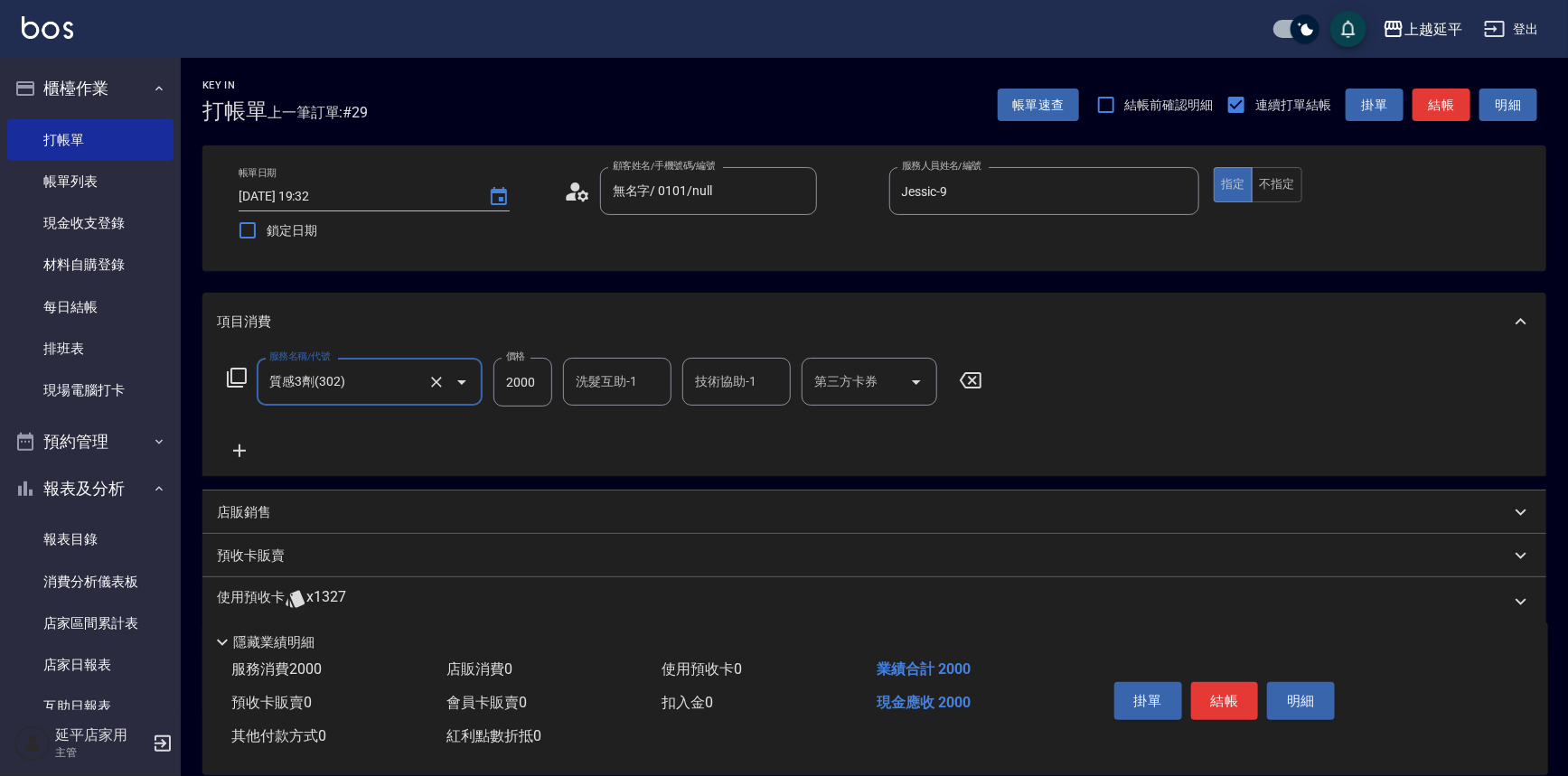
click at [524, 381] on input "2000" at bounding box center [522, 382] width 59 height 49
click at [1243, 702] on button "結帳" at bounding box center [1225, 701] width 67 height 38
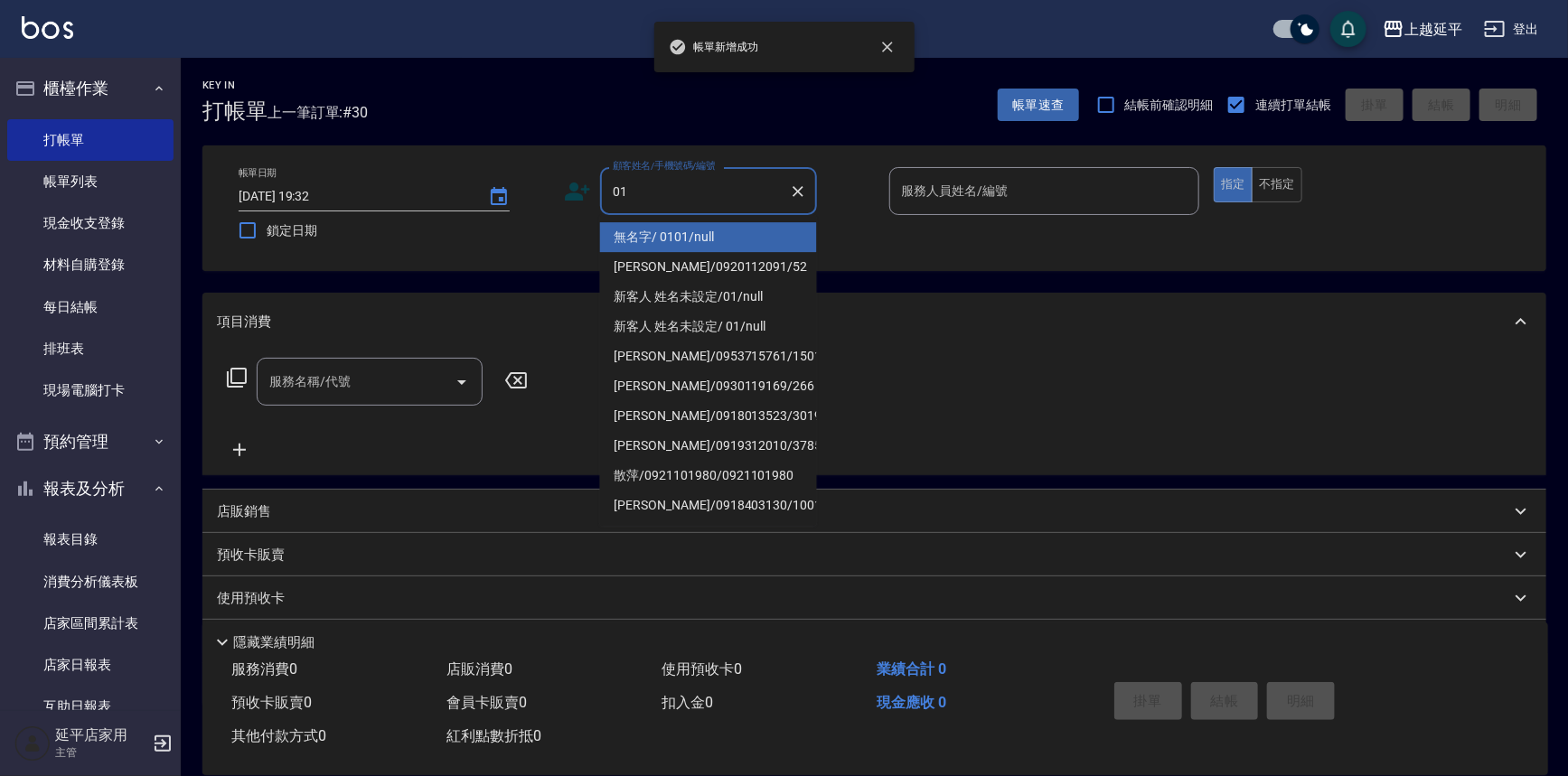
click at [688, 237] on li "無名字/ 0101/null" at bounding box center [708, 237] width 217 height 30
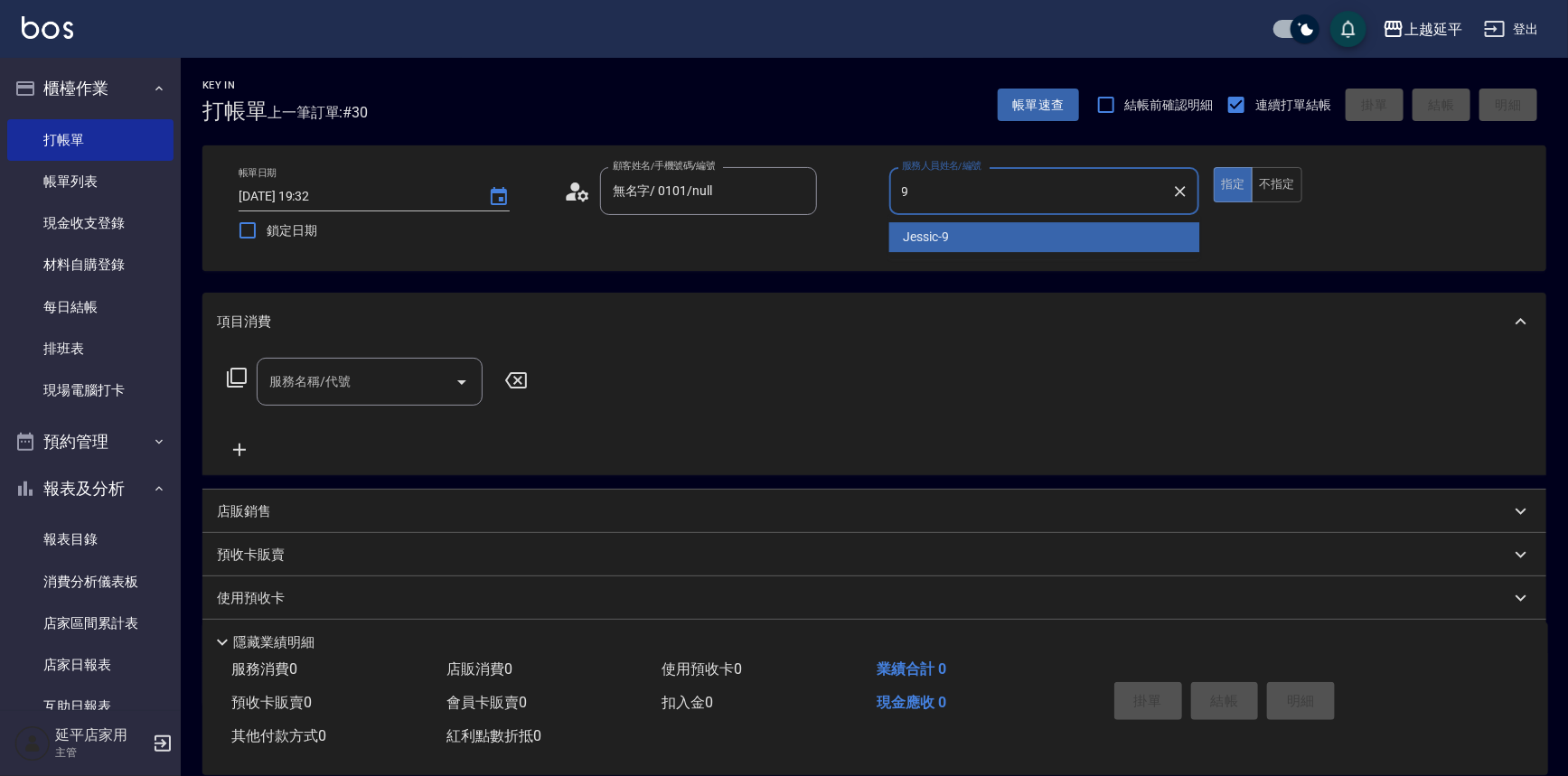
click at [940, 231] on span "Jessic -9" at bounding box center [926, 237] width 46 height 19
click at [380, 381] on input "服務名稱/代號" at bounding box center [356, 381] width 183 height 32
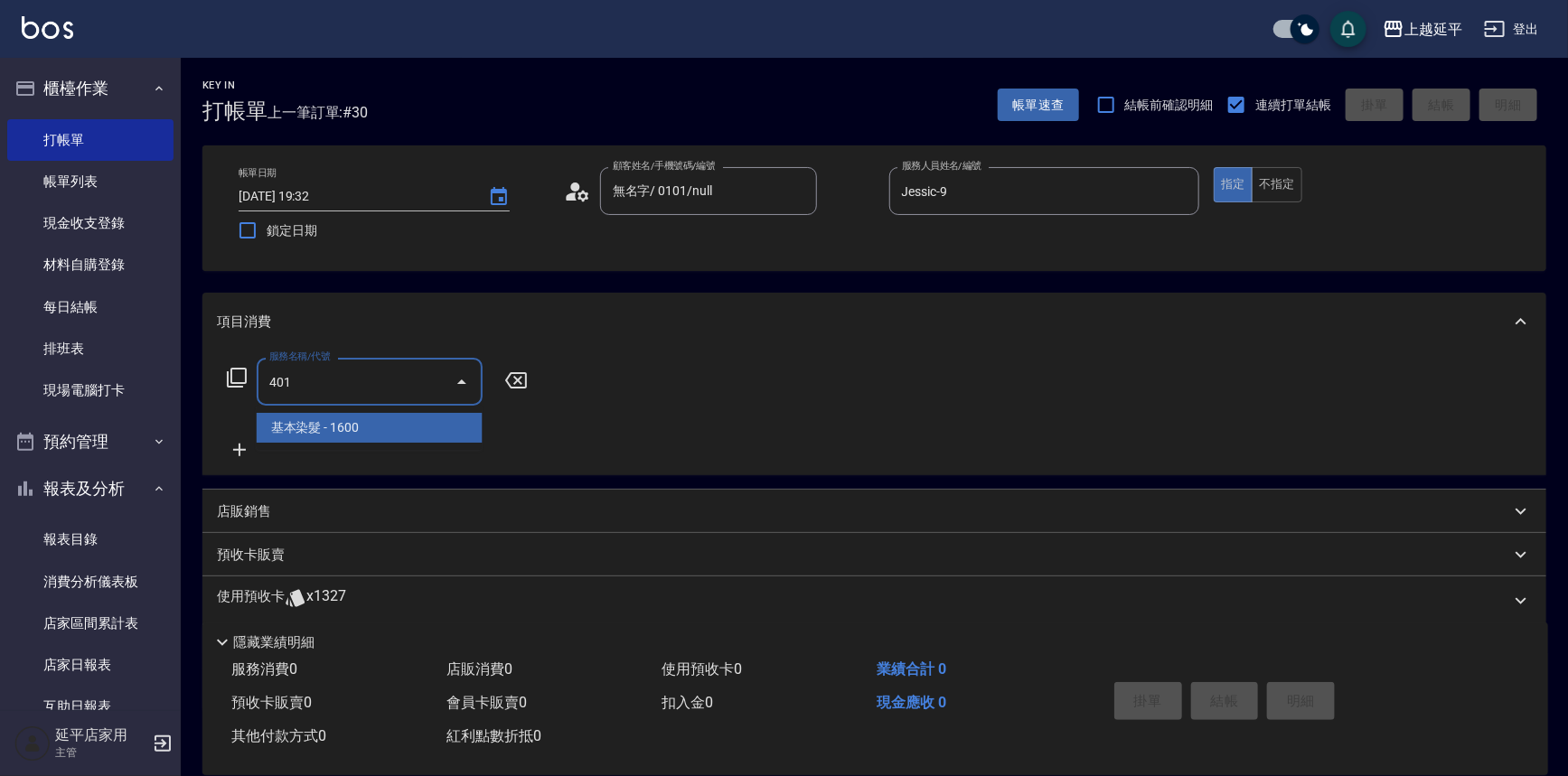
click at [371, 424] on span "基本染髮 - 1600" at bounding box center [369, 428] width 226 height 30
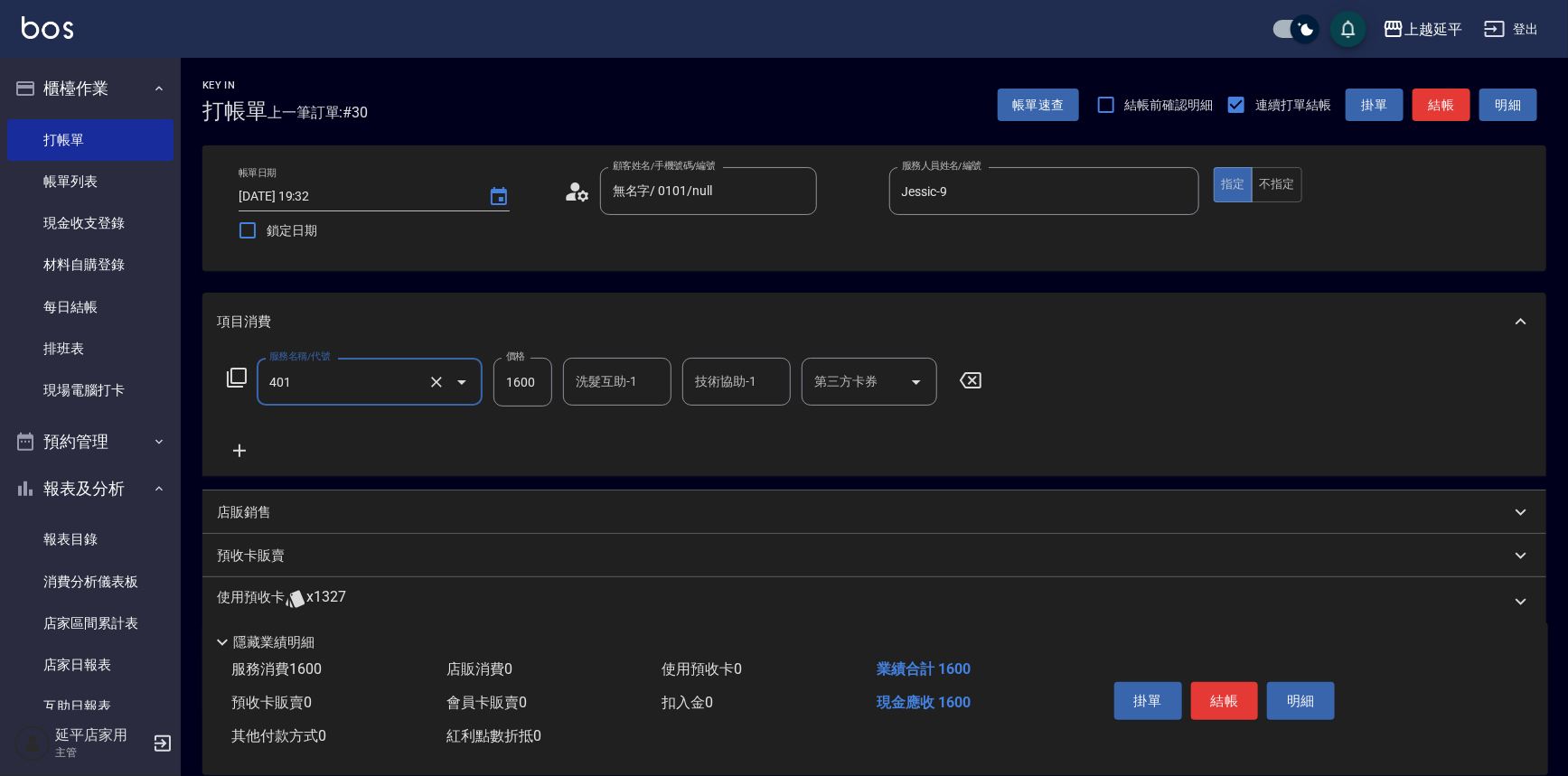
click at [512, 390] on input "1600" at bounding box center [522, 382] width 59 height 49
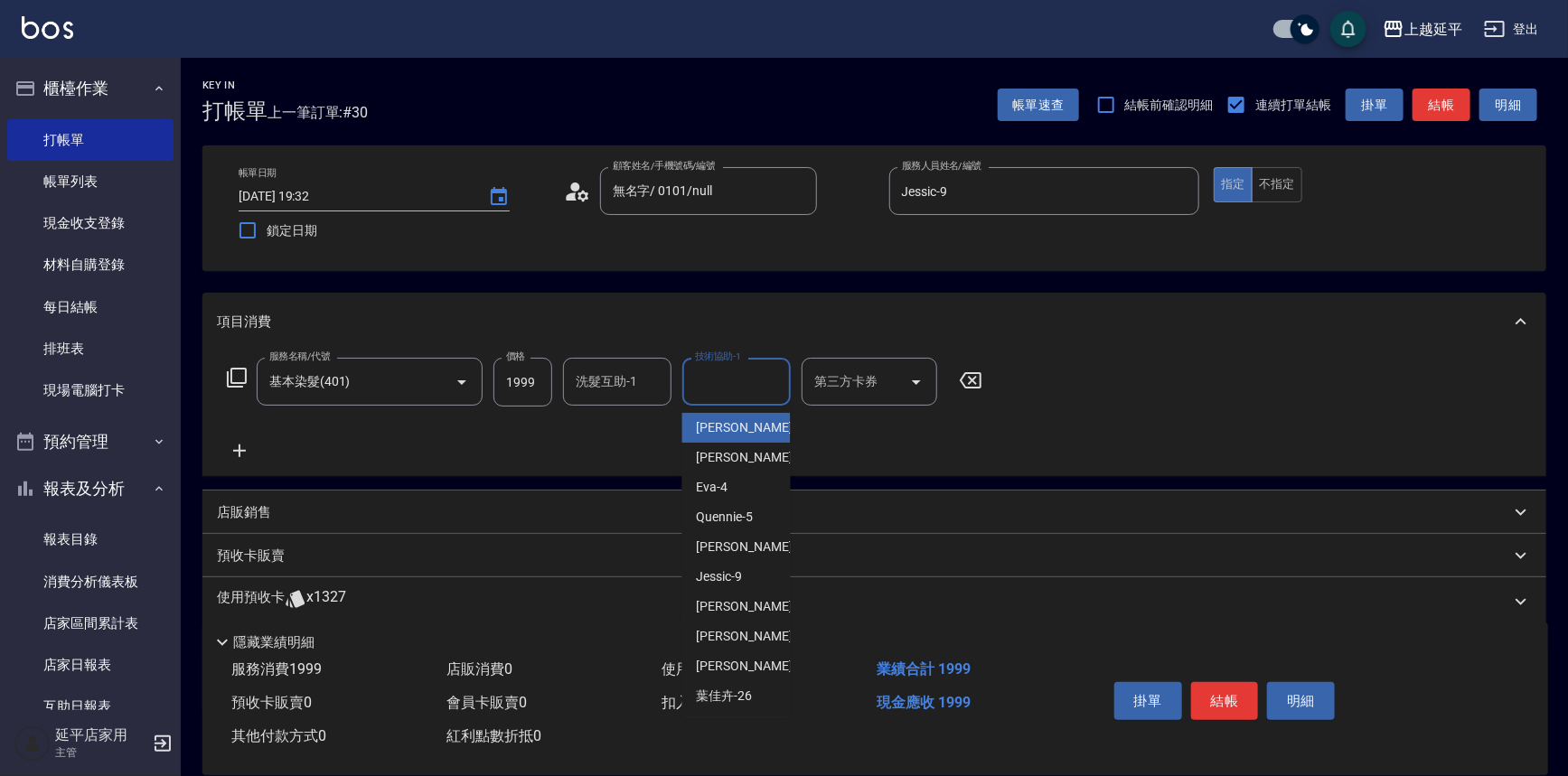
click at [724, 387] on div "技術協助-1 技術協助-1" at bounding box center [736, 381] width 108 height 48
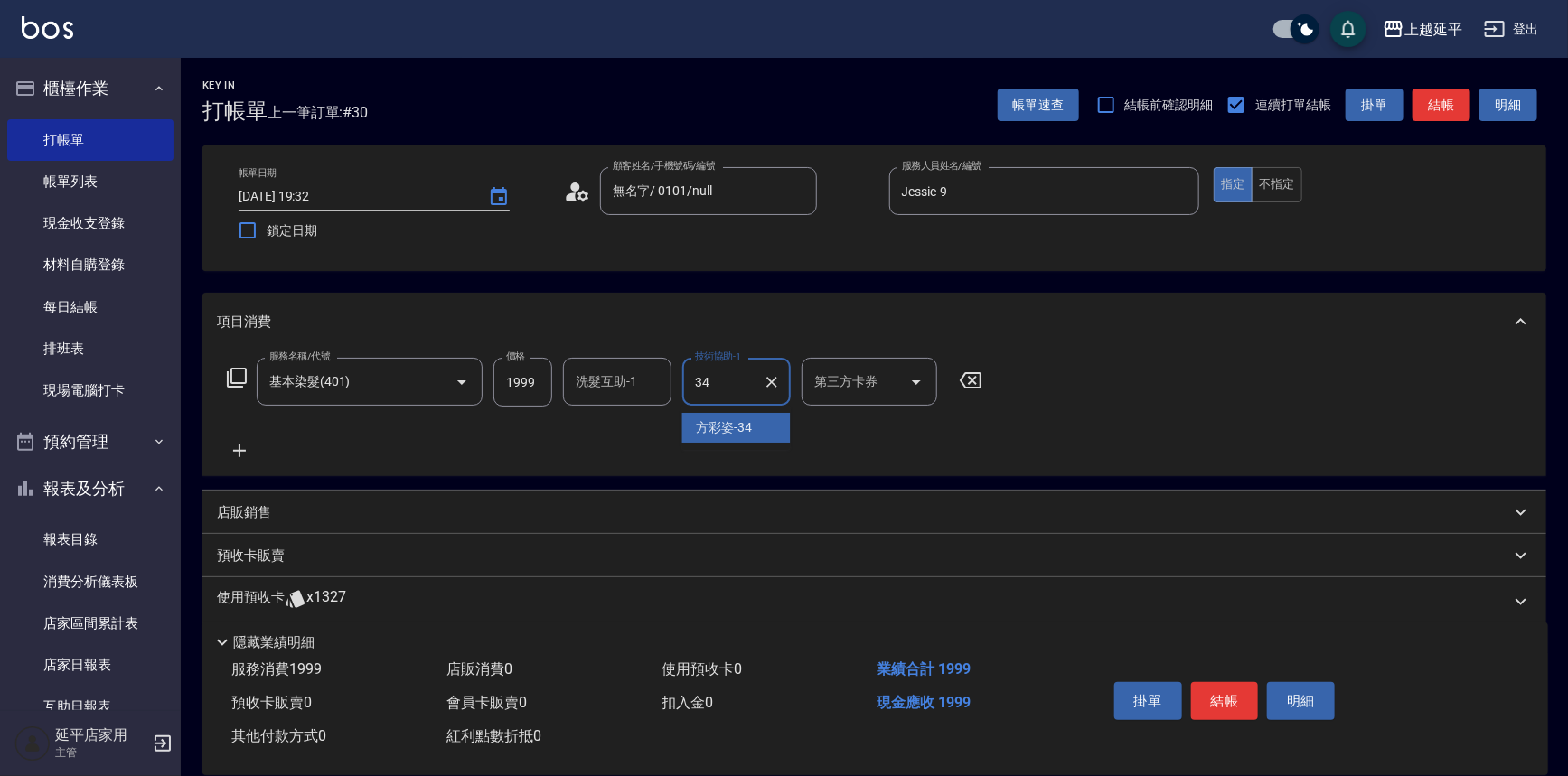
click at [724, 417] on div "[PERSON_NAME]-34" at bounding box center [736, 428] width 108 height 30
click at [239, 449] on icon at bounding box center [239, 451] width 13 height 13
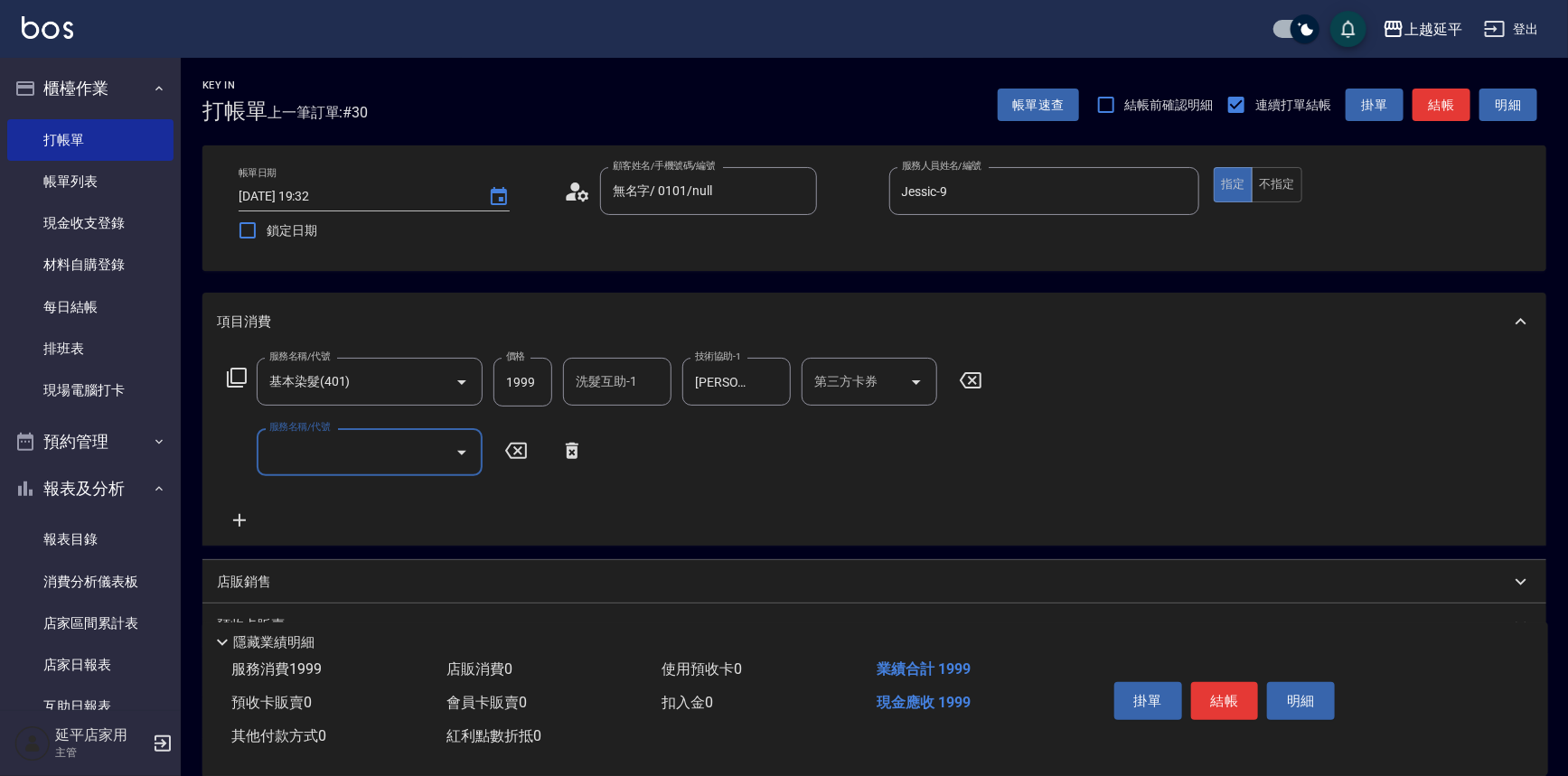
click at [307, 449] on input "服務名稱/代號" at bounding box center [356, 452] width 183 height 32
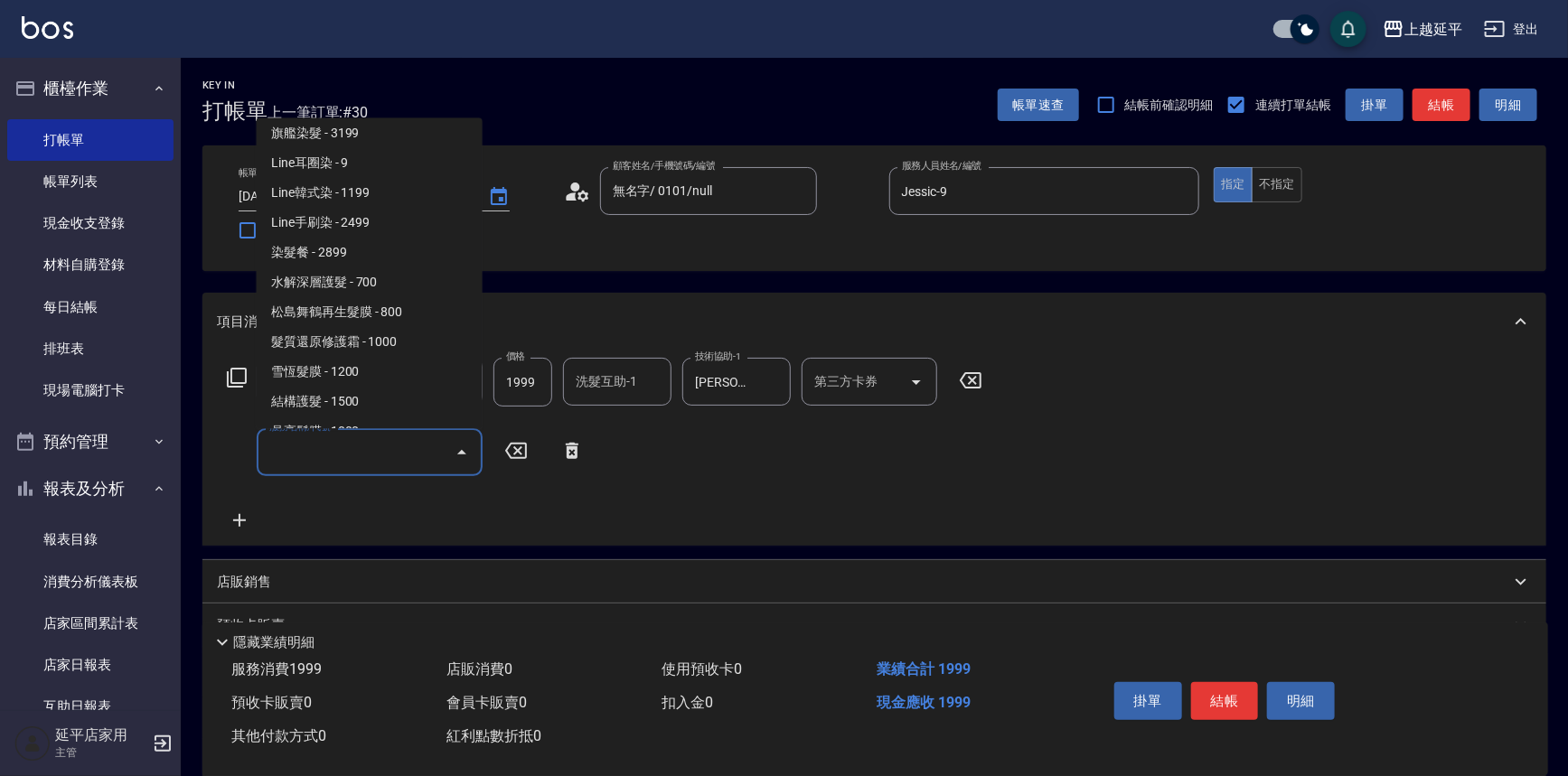
scroll to position [1970, 0]
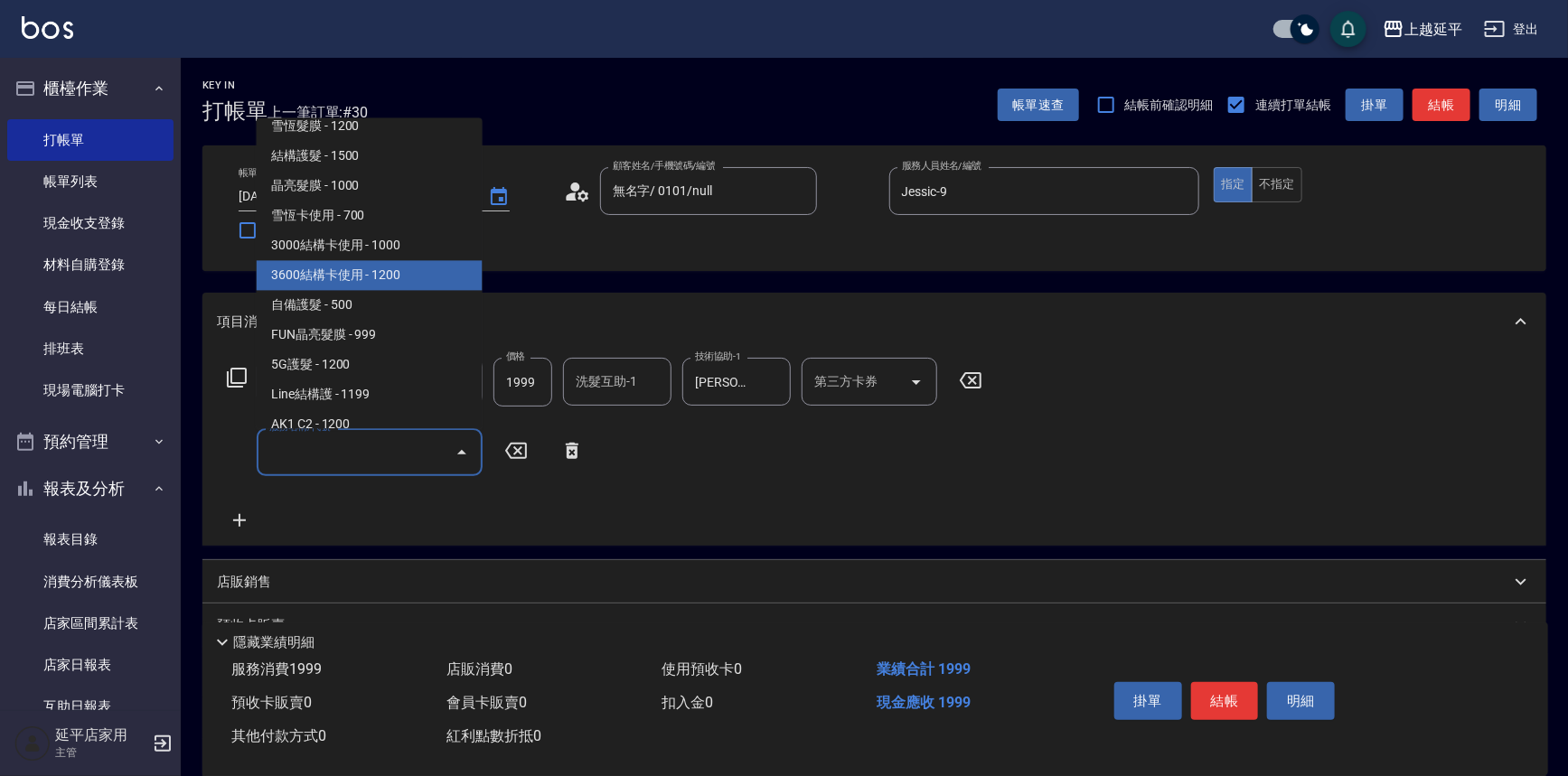
click at [376, 277] on span "3600結構卡使用 - 1200" at bounding box center [369, 276] width 226 height 30
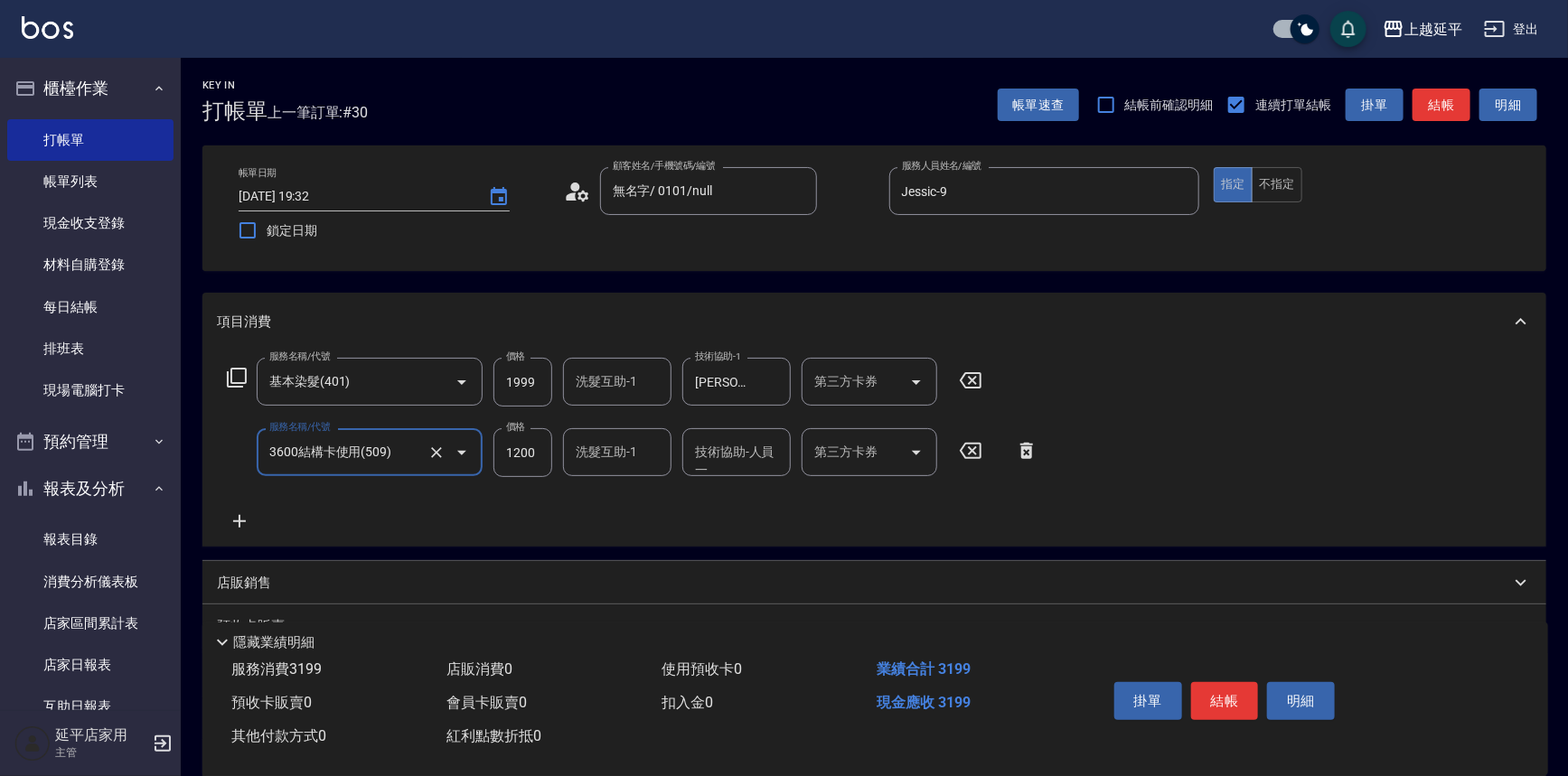
click at [717, 452] on div "技術協助-人員一 技術協助-人員[PERSON_NAME]" at bounding box center [736, 452] width 108 height 48
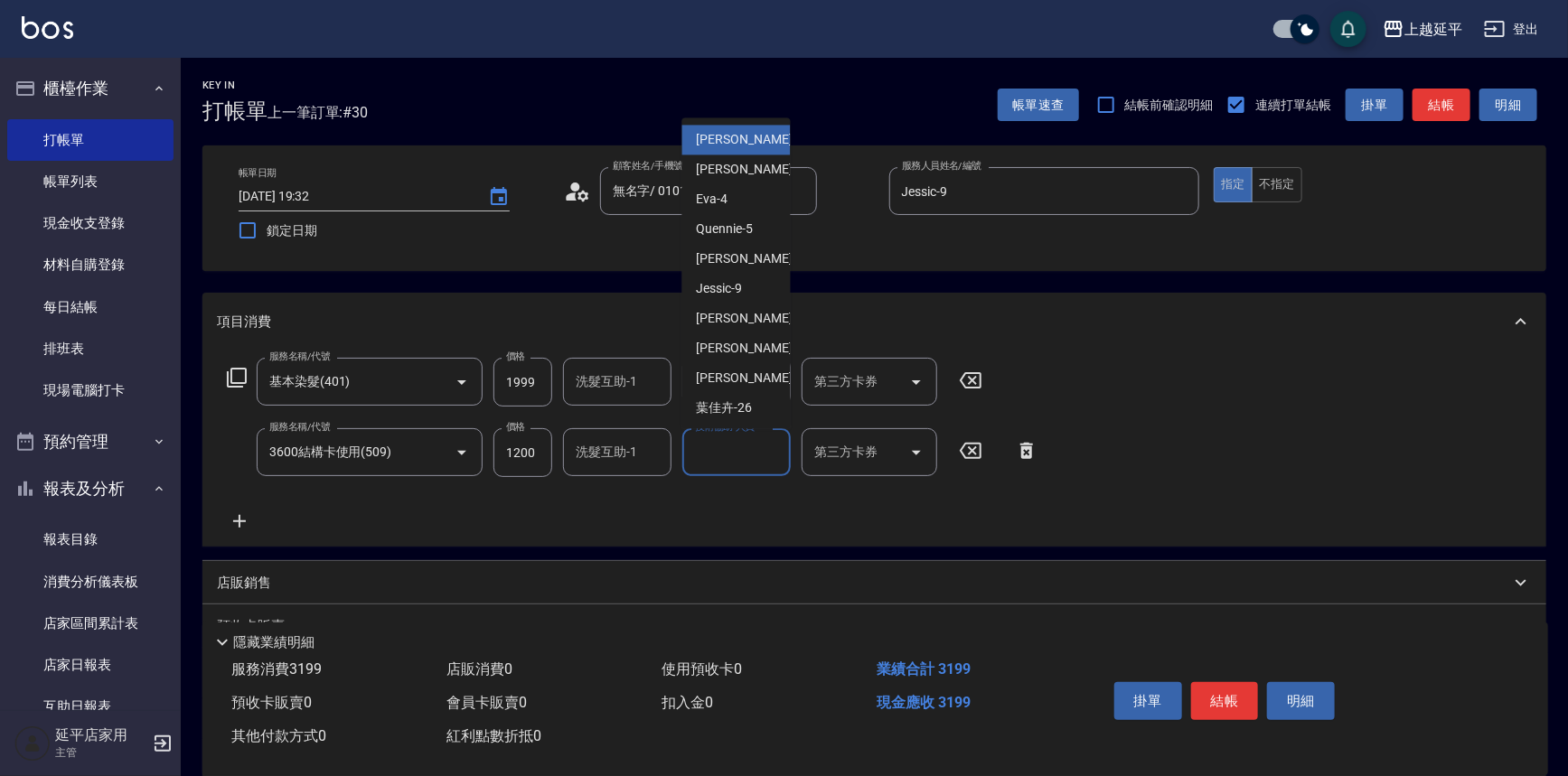
click at [824, 453] on div "第三方卡券 第三方卡券" at bounding box center [869, 452] width 136 height 48
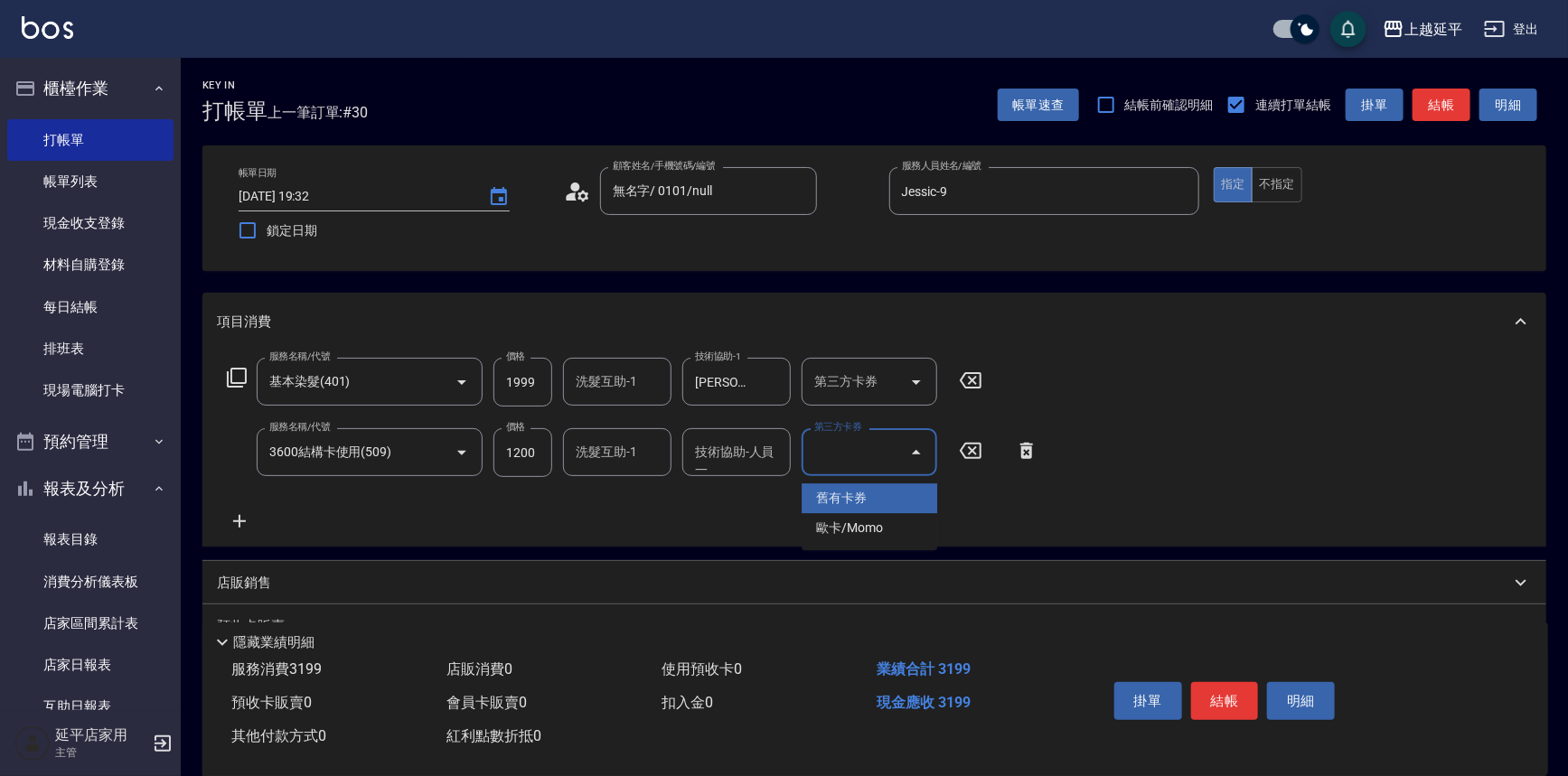
click at [838, 497] on span "舊有卡券" at bounding box center [869, 498] width 136 height 30
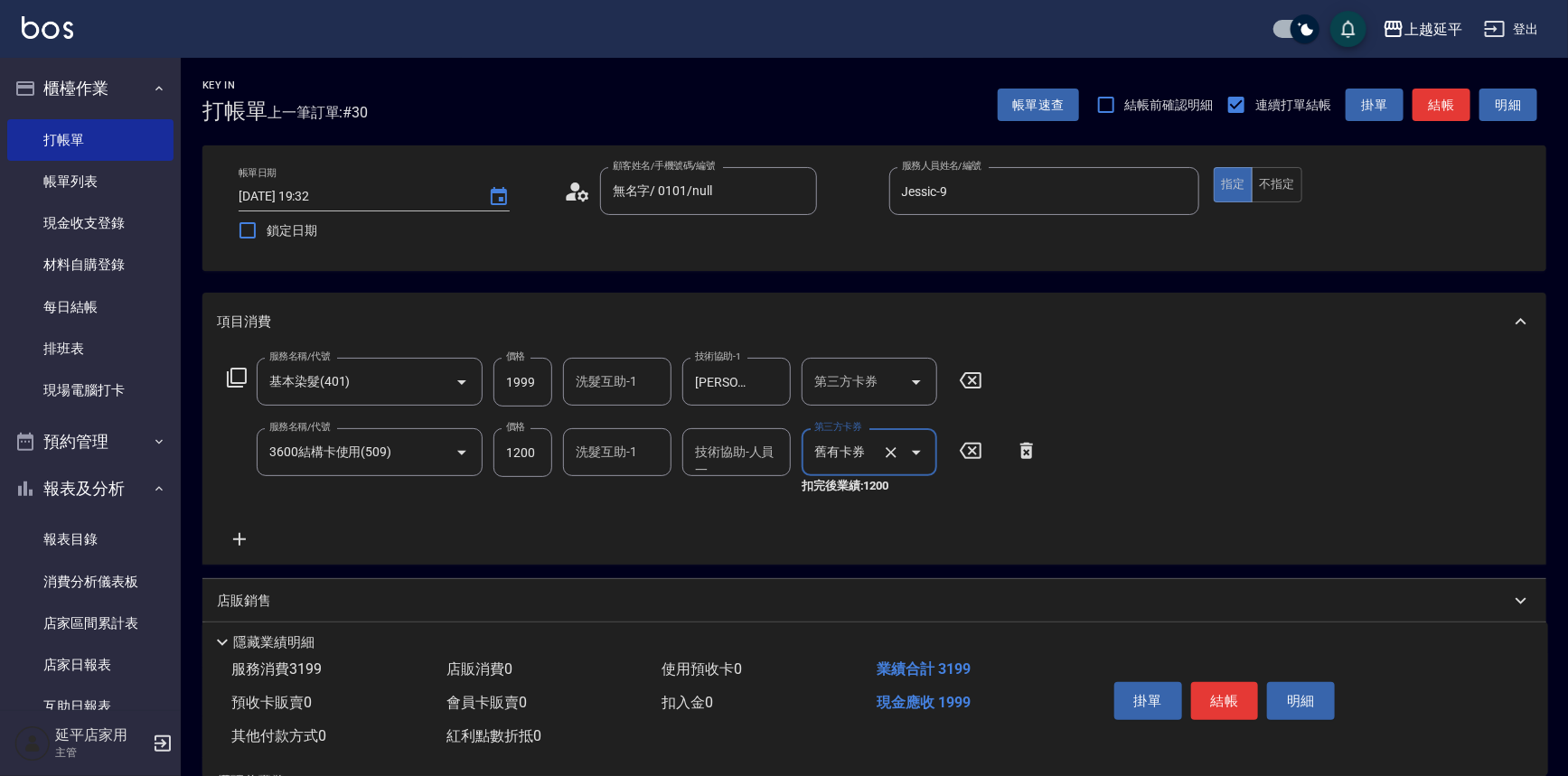
click at [241, 534] on icon at bounding box center [239, 539] width 46 height 22
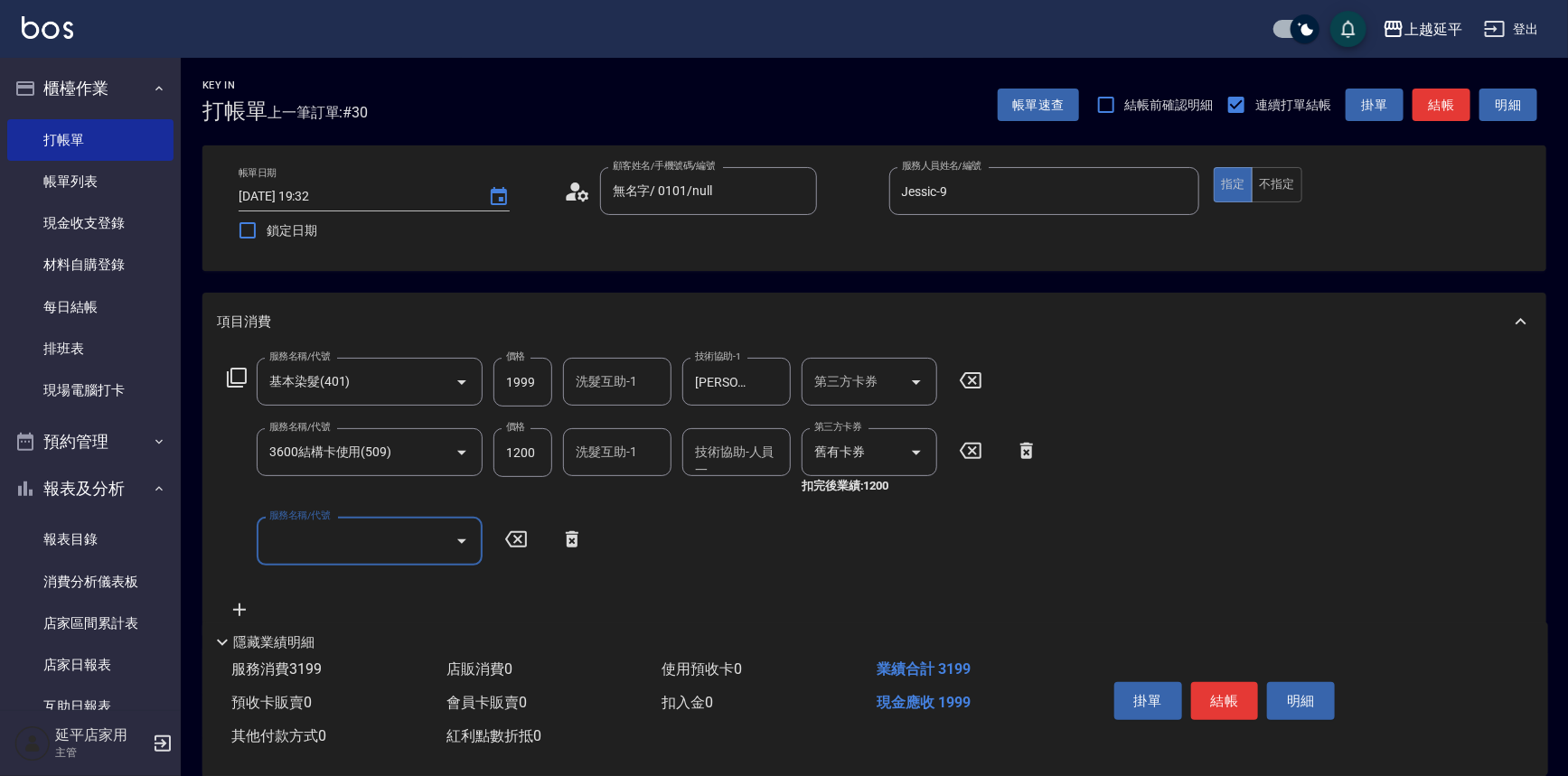
click at [289, 536] on input "服務名稱/代號" at bounding box center [356, 540] width 183 height 32
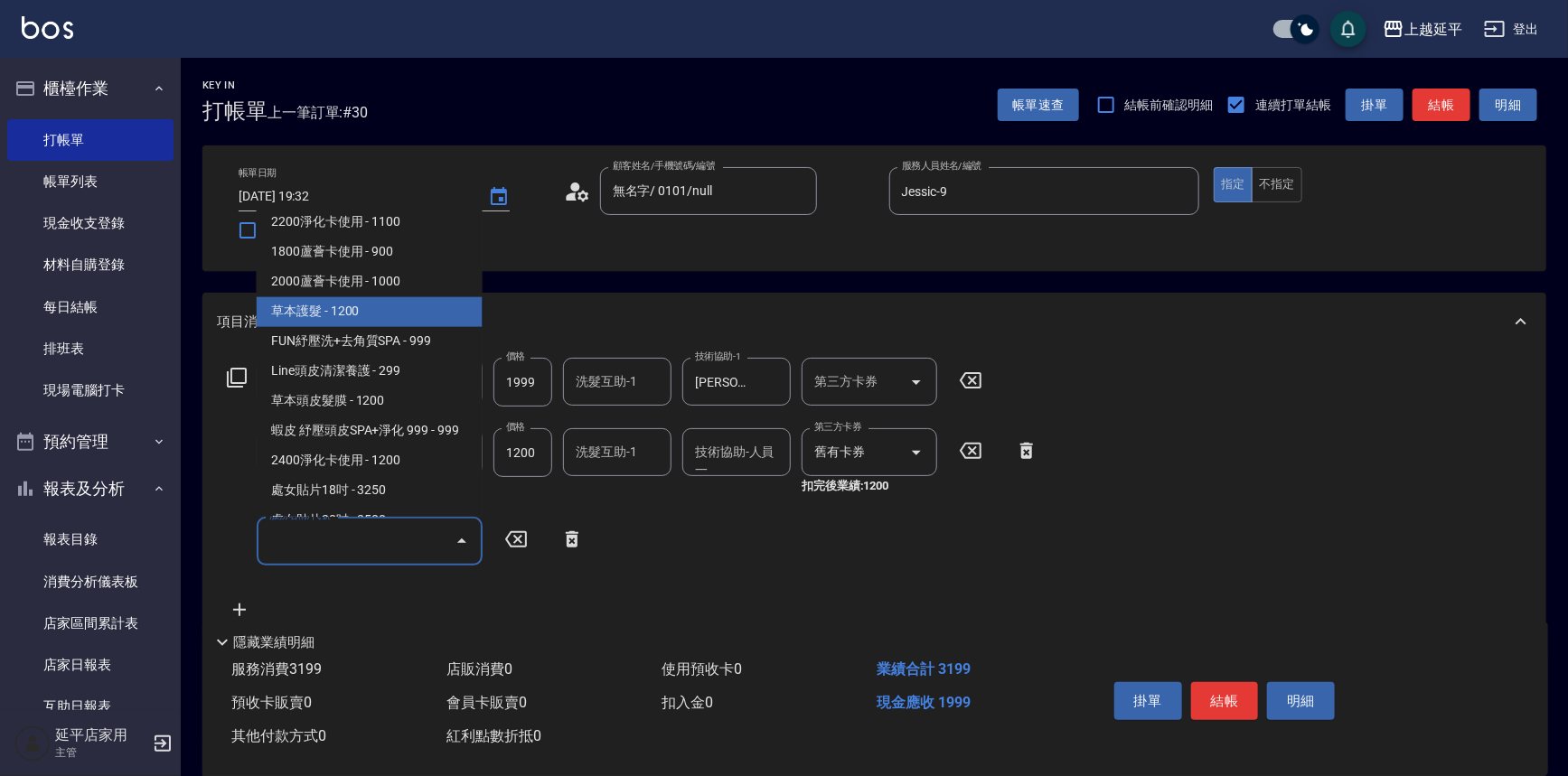
scroll to position [2628, 0]
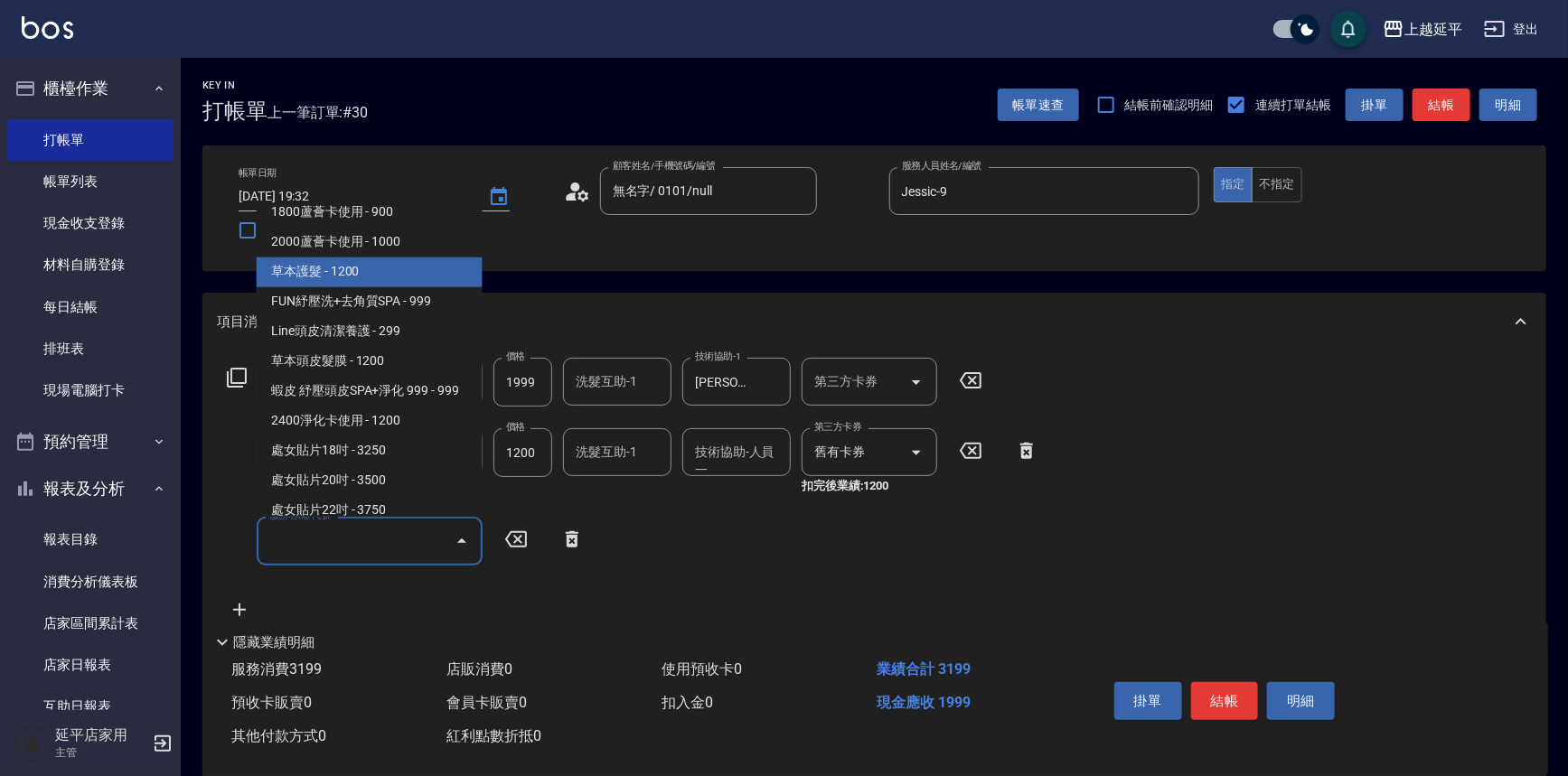
click at [379, 437] on span "2400淨化卡使用 - 1200" at bounding box center [369, 421] width 226 height 30
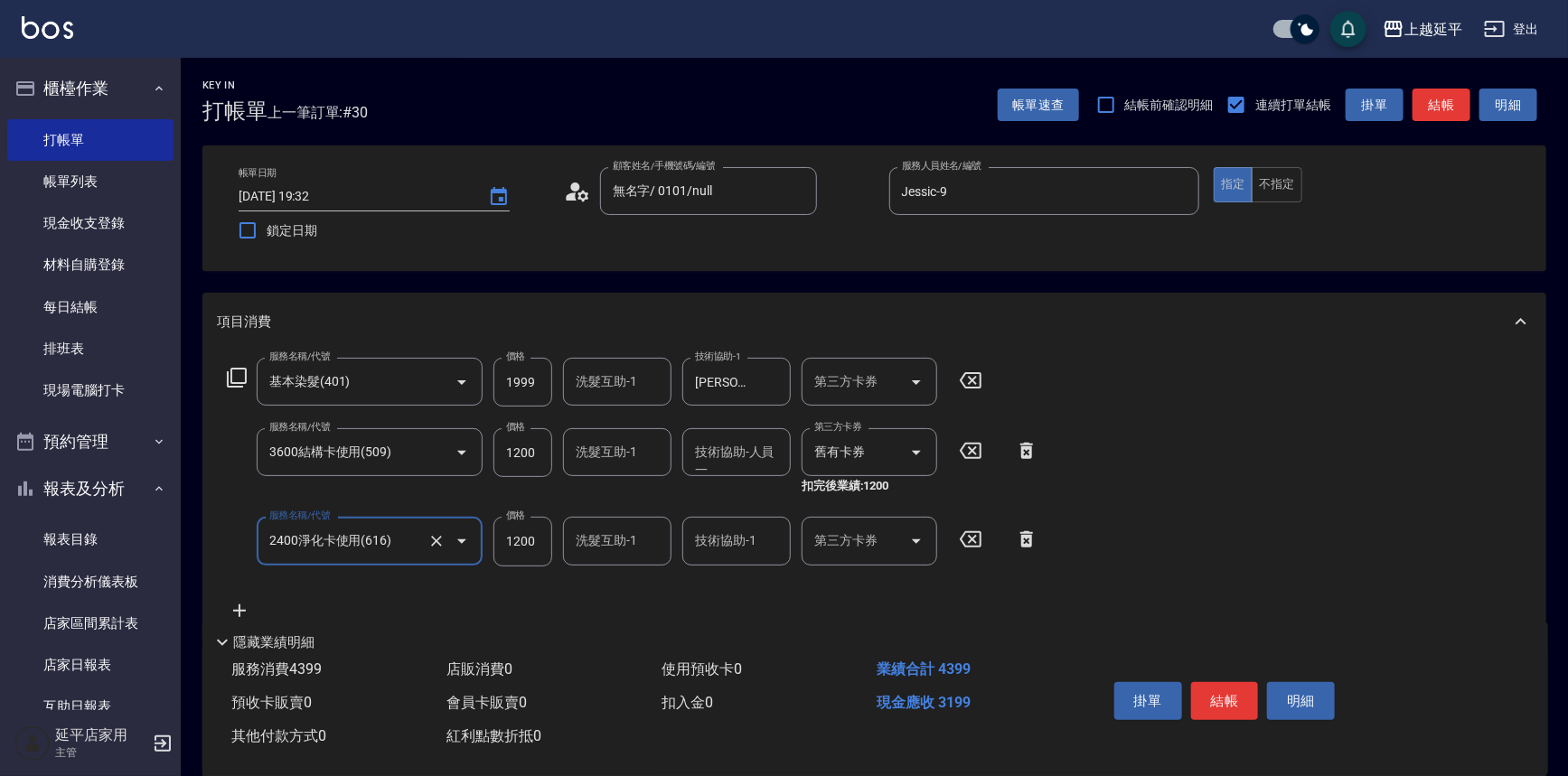
click at [711, 543] on div "技術協助-1 技術協助-1" at bounding box center [736, 540] width 108 height 48
click at [713, 578] on span "[PERSON_NAME]-34" at bounding box center [725, 587] width 56 height 19
click at [826, 533] on div "第三方卡券 第三方卡券" at bounding box center [869, 540] width 136 height 48
click at [854, 583] on span "舊有卡券" at bounding box center [869, 587] width 136 height 30
click at [1241, 696] on button "結帳" at bounding box center [1225, 701] width 67 height 38
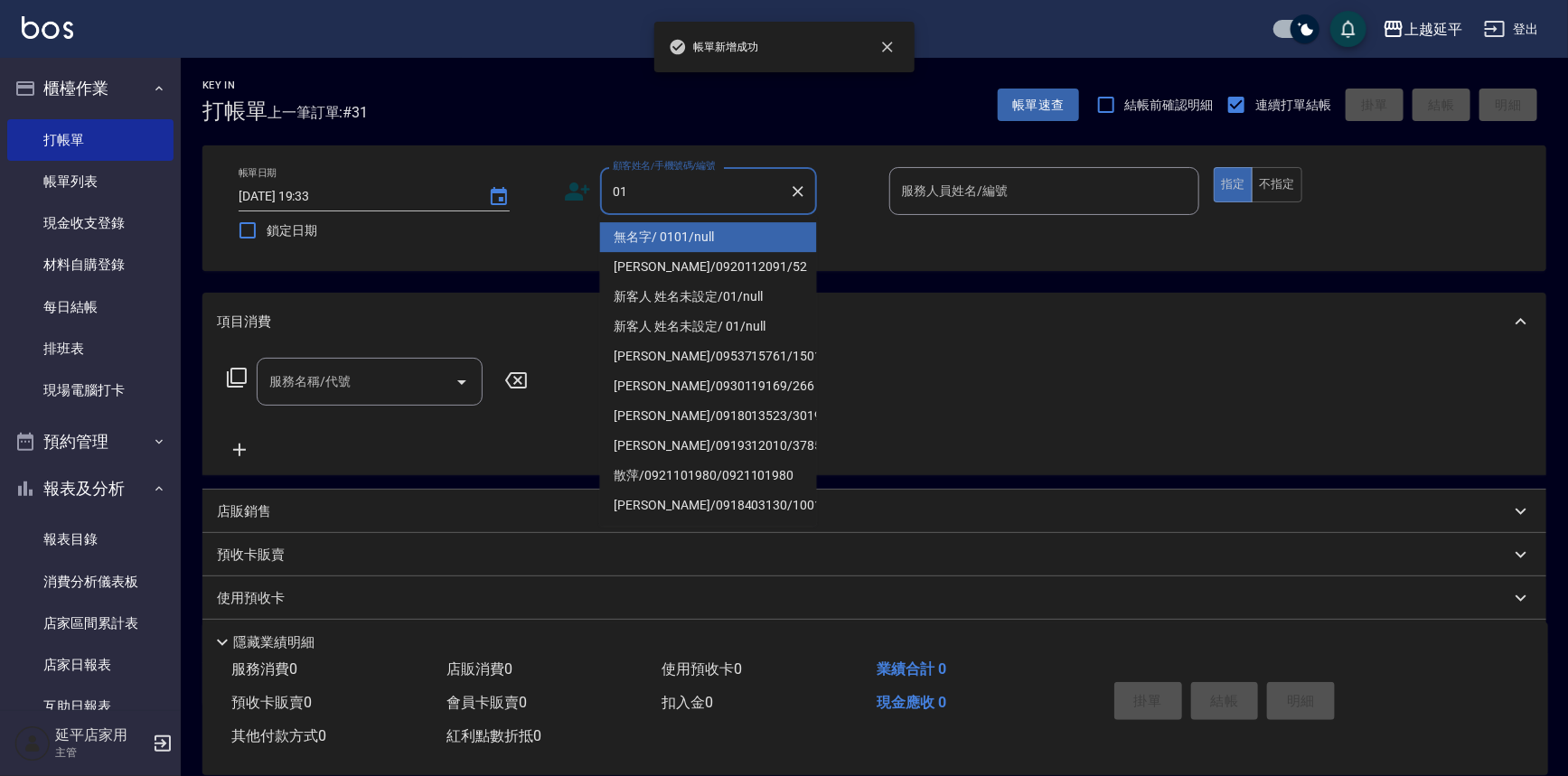
click at [654, 241] on li "無名字/ 0101/null" at bounding box center [708, 237] width 217 height 30
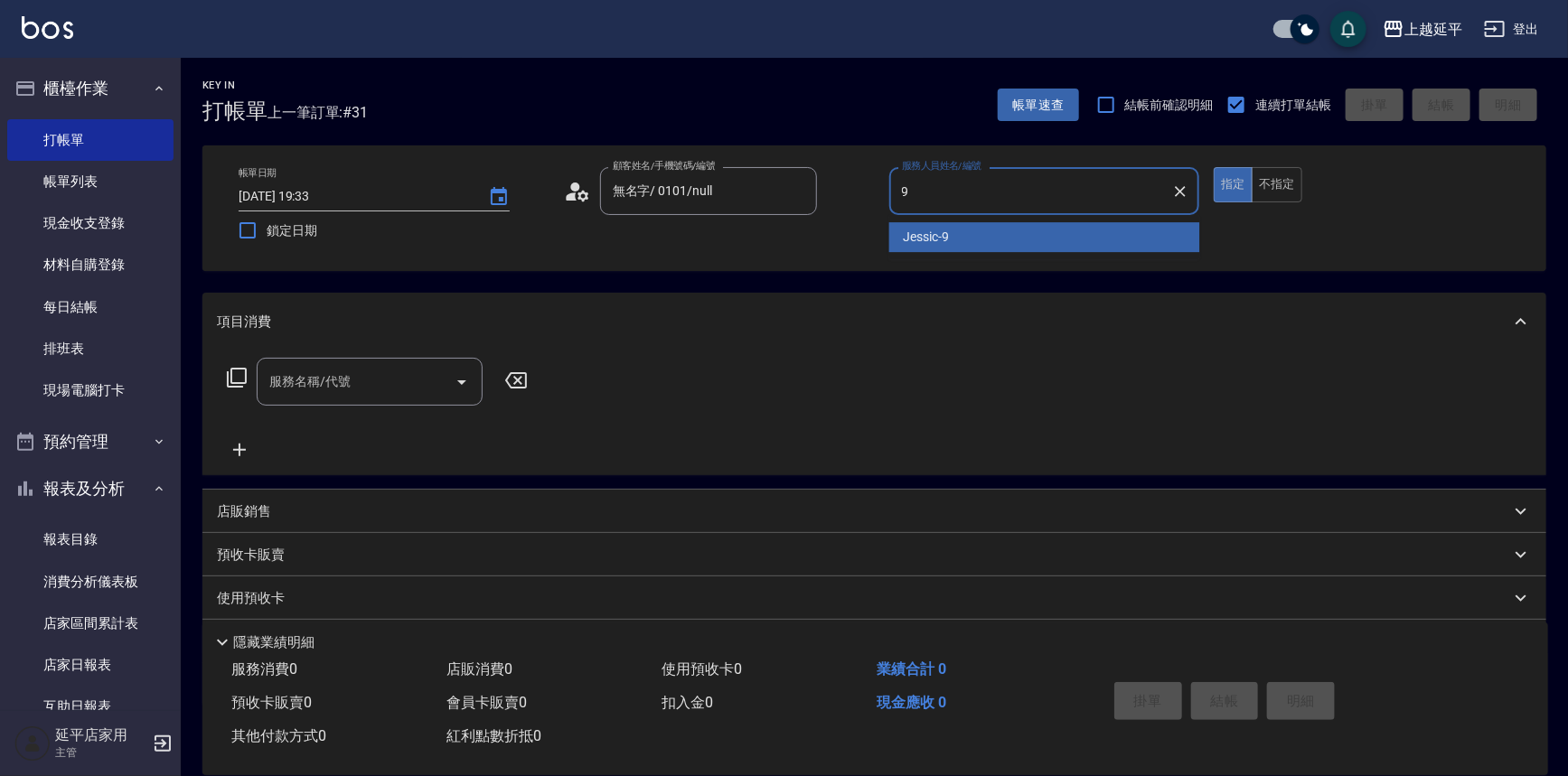
click at [970, 225] on div "Jessic -9" at bounding box center [1045, 237] width 311 height 30
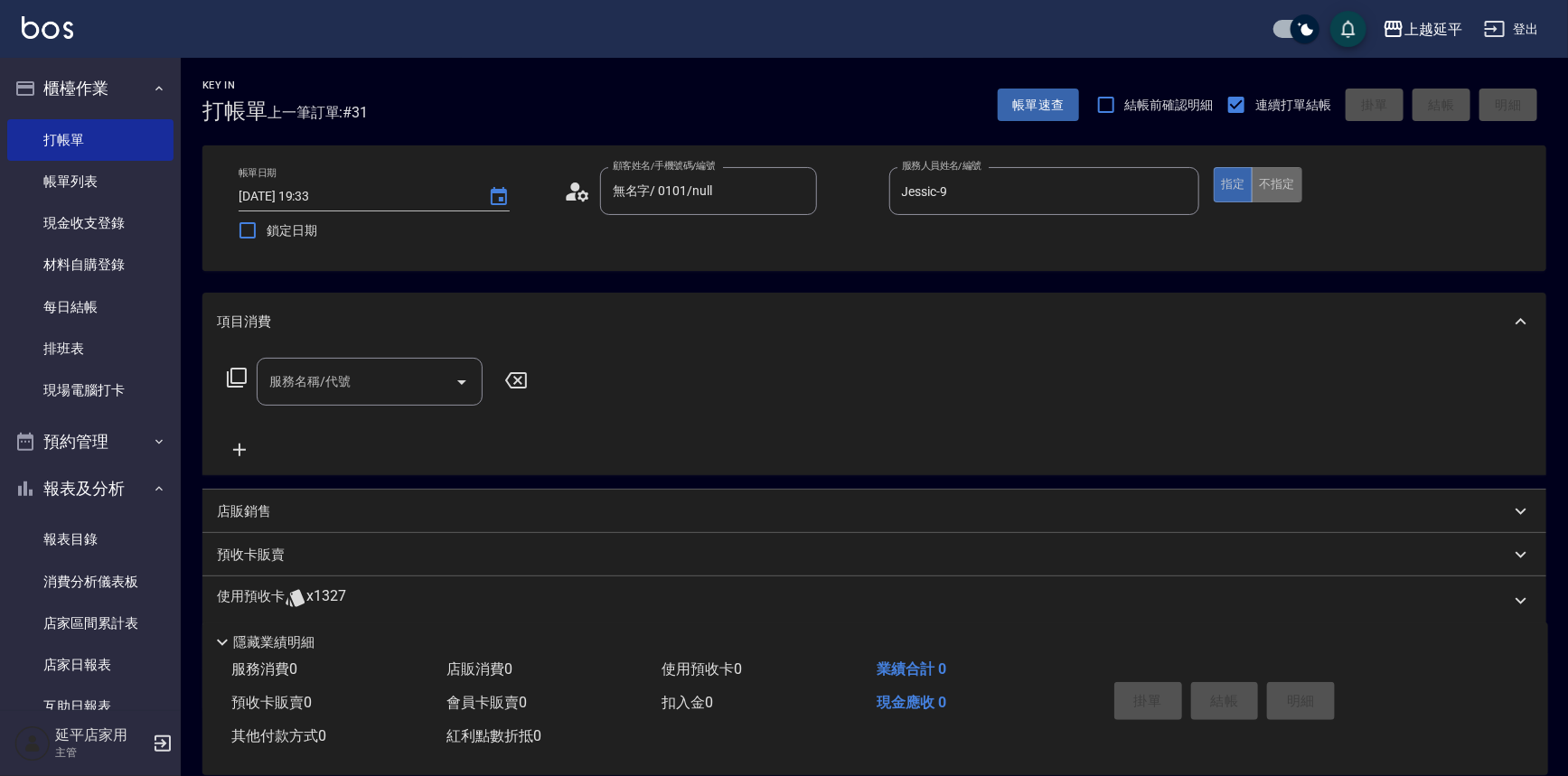
click at [1276, 189] on button "不指定" at bounding box center [1277, 185] width 51 height 35
click at [317, 389] on input "服務名稱/代號" at bounding box center [356, 381] width 183 height 32
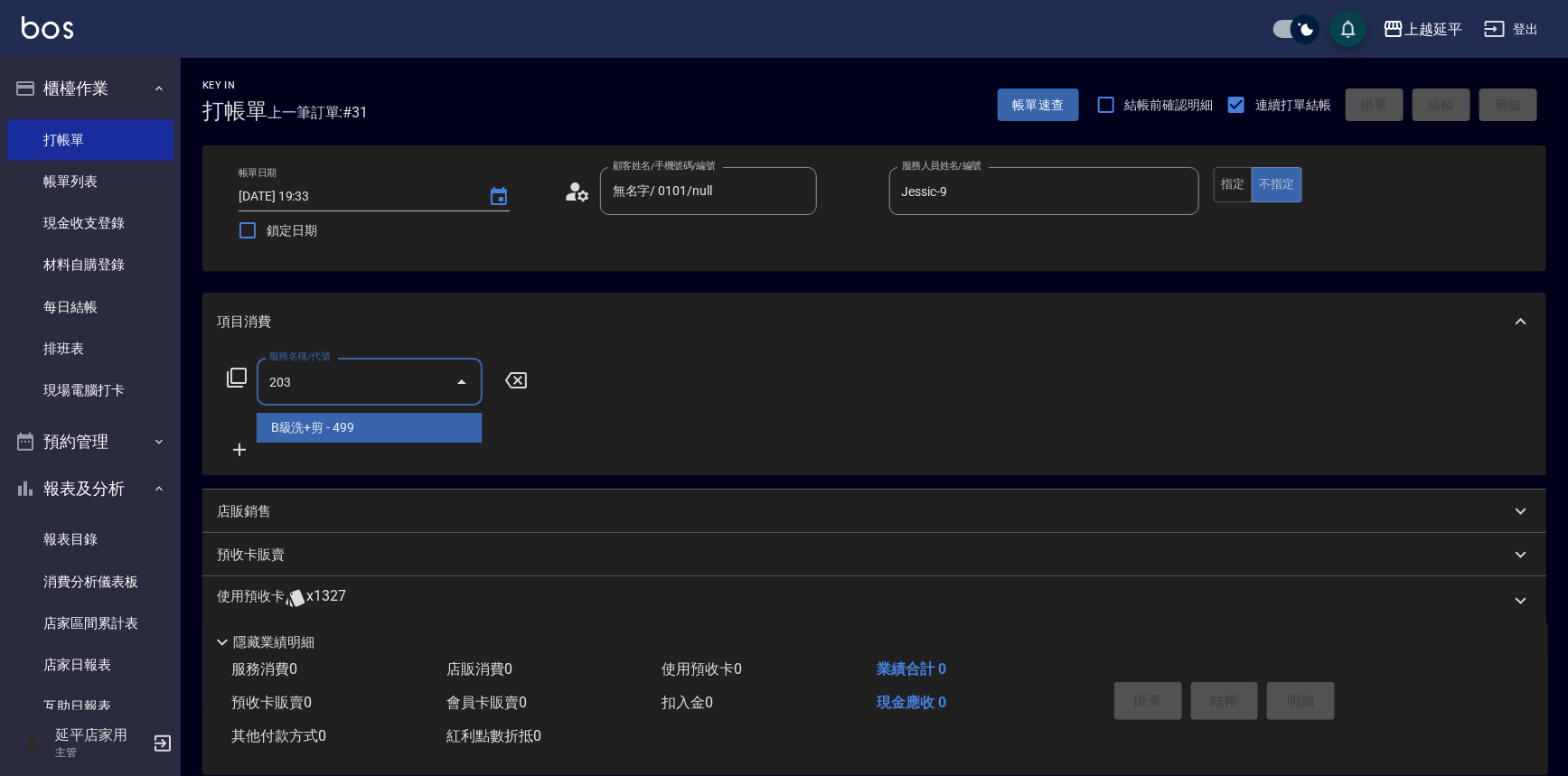
drag, startPoint x: 346, startPoint y: 405, endPoint x: 379, endPoint y: 429, distance: 40.8
click at [344, 431] on span "B級洗+剪 - 499" at bounding box center [369, 428] width 226 height 30
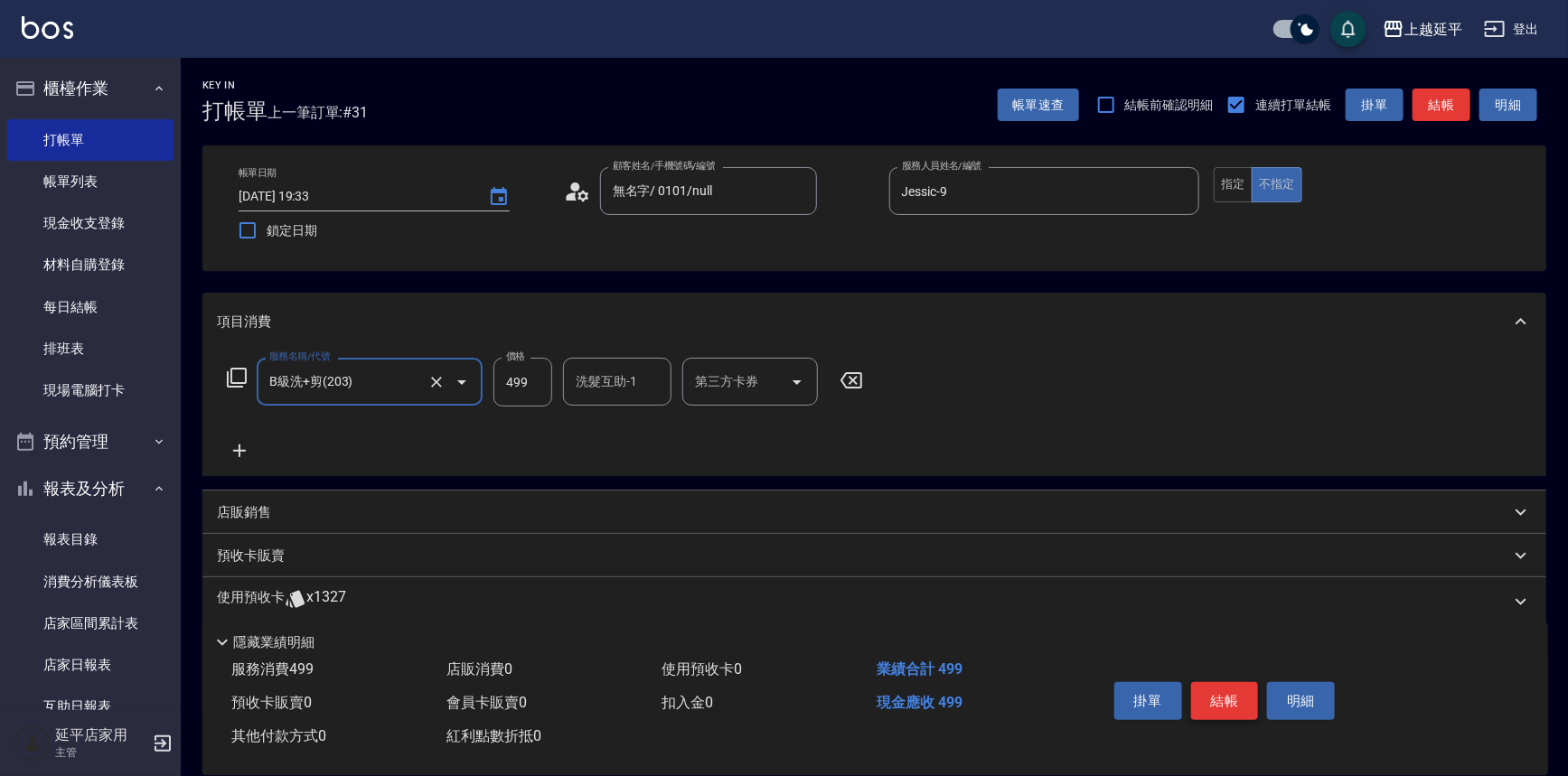
click at [1229, 694] on button "結帳" at bounding box center [1225, 701] width 67 height 38
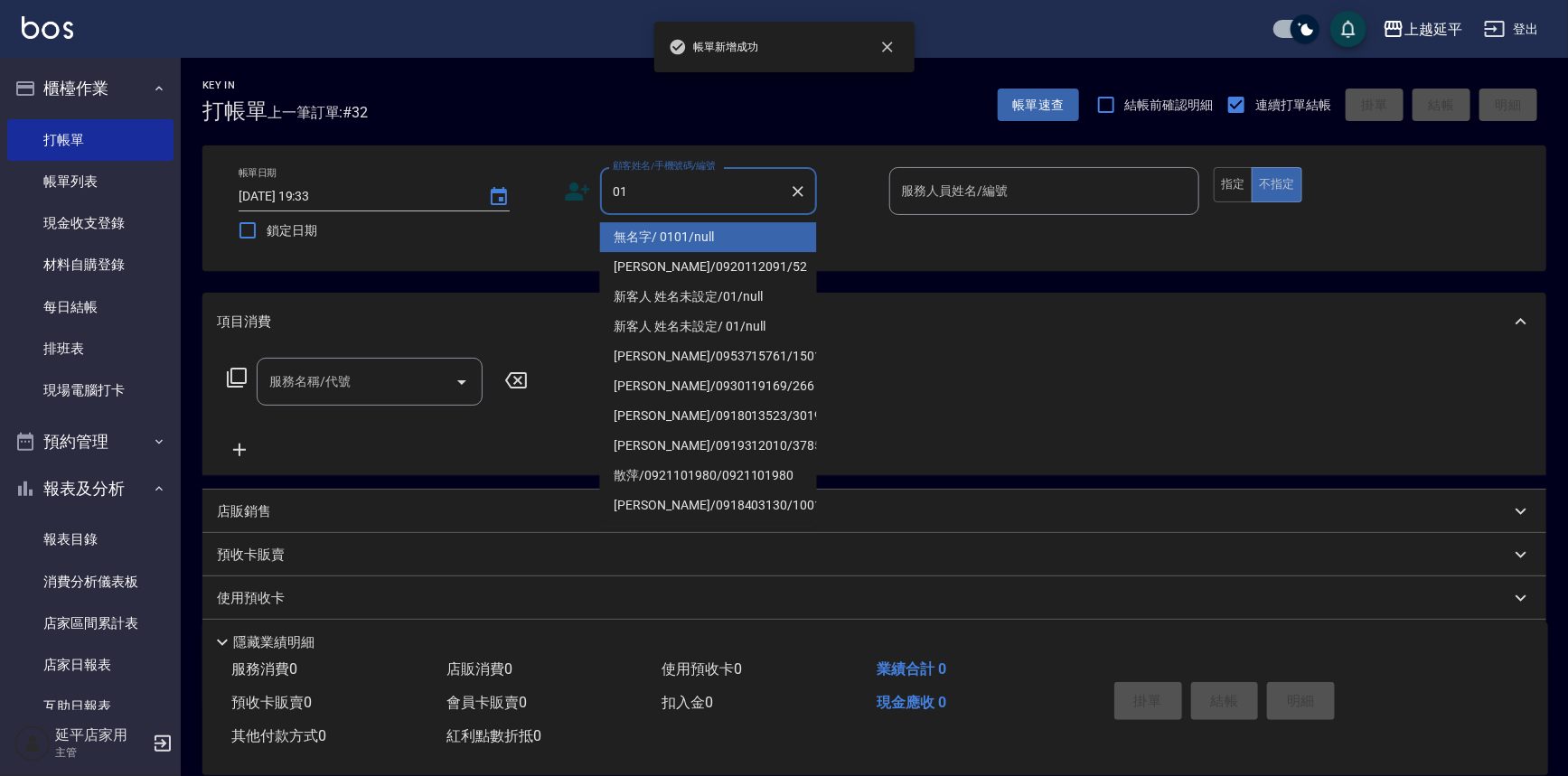
click at [680, 228] on li "無名字/ 0101/null" at bounding box center [708, 237] width 217 height 30
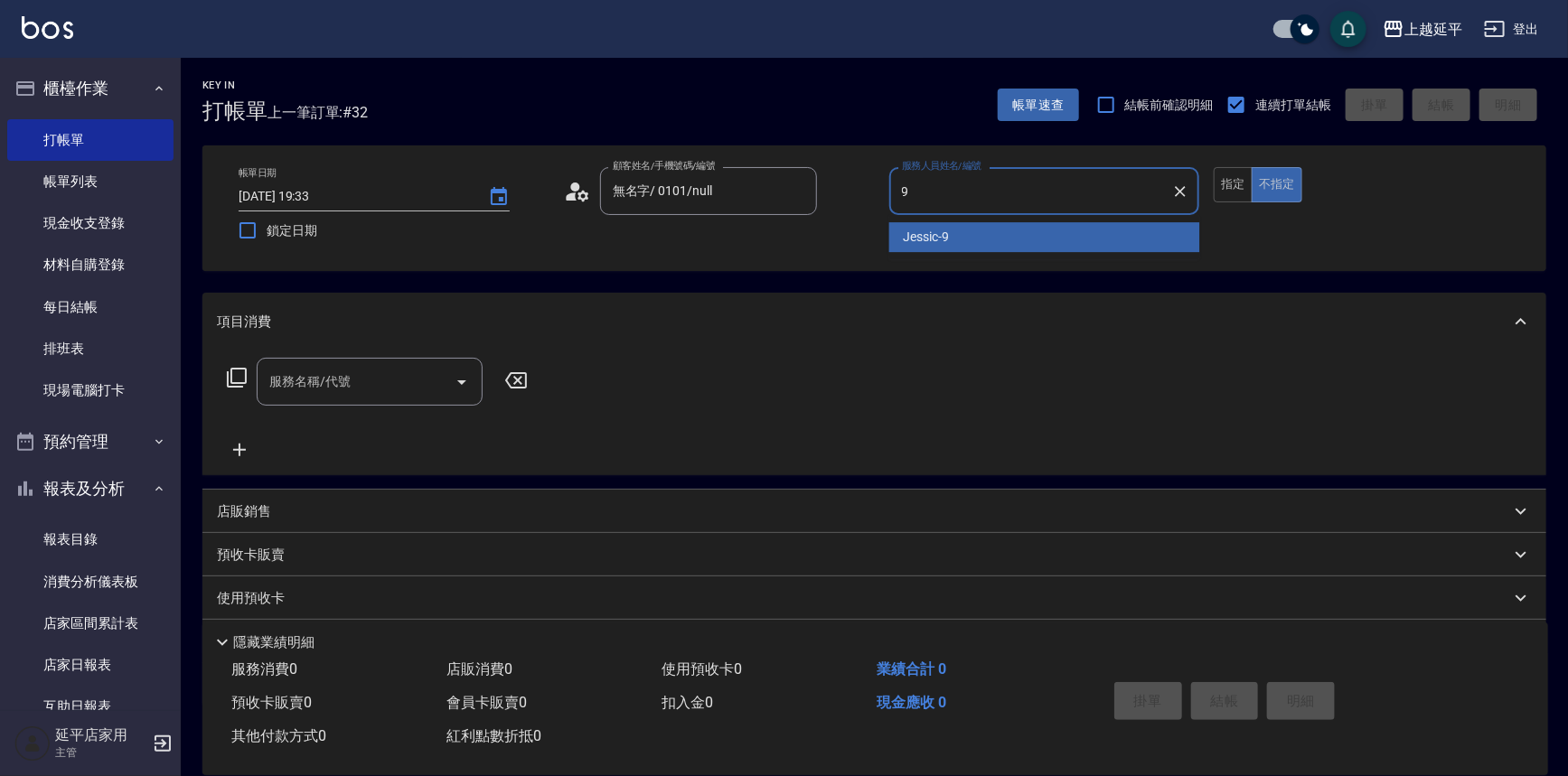
click at [916, 231] on span "Jessic -9" at bounding box center [926, 237] width 46 height 19
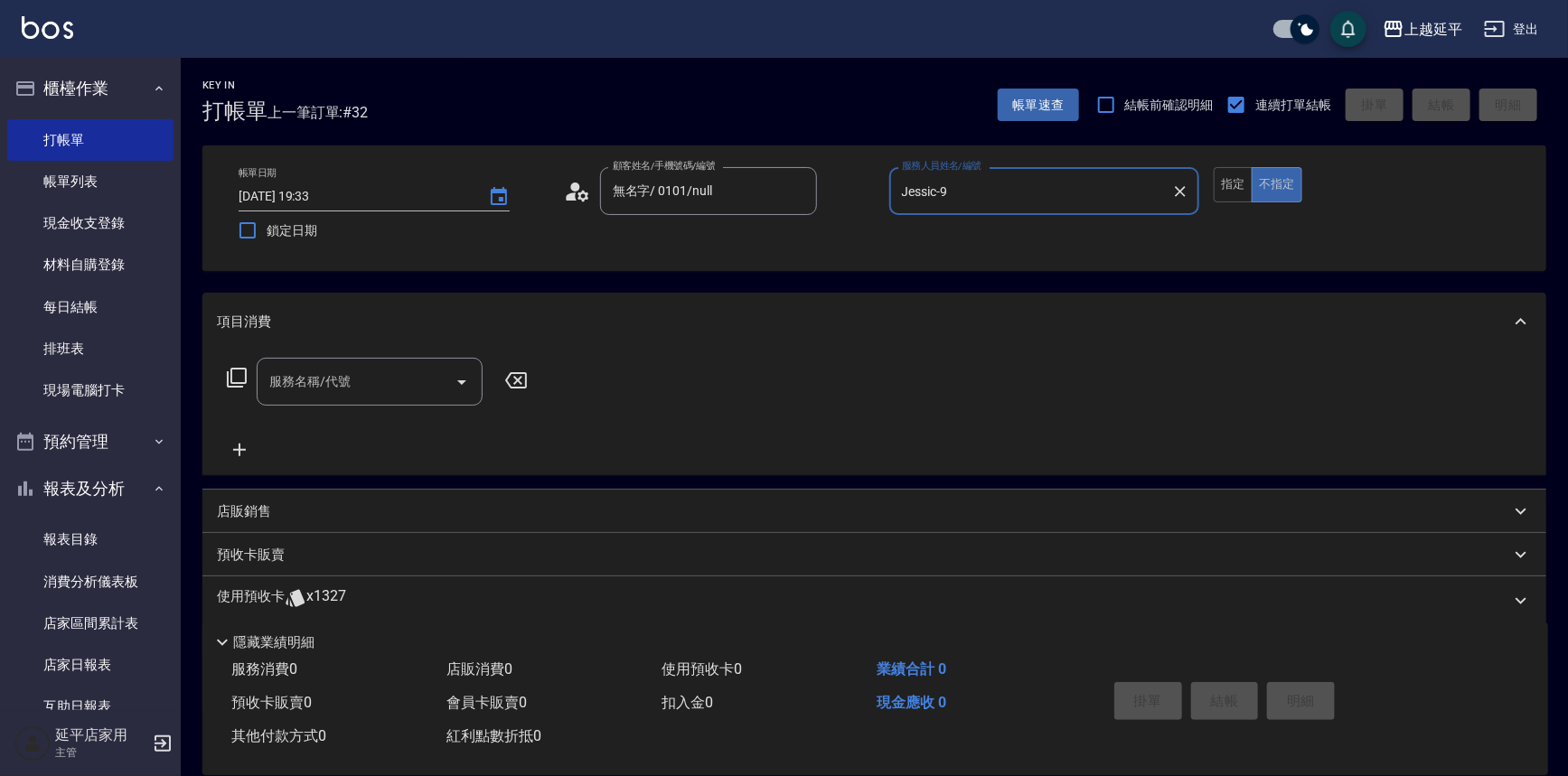
click at [420, 372] on input "服務名稱/代號" at bounding box center [356, 381] width 183 height 32
click at [439, 433] on span "B級洗+剪 - 499" at bounding box center [369, 428] width 226 height 30
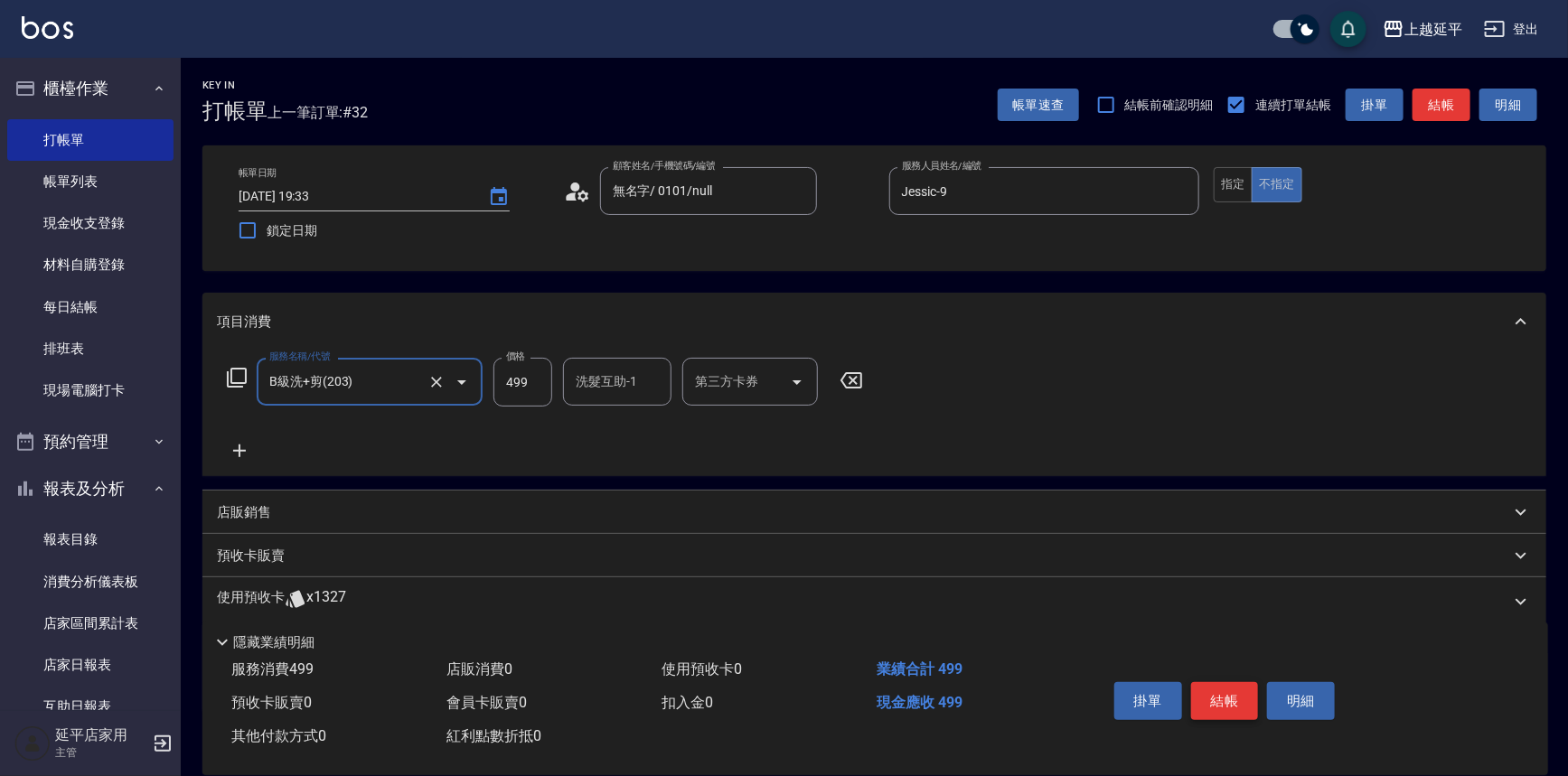
click at [1238, 703] on button "結帳" at bounding box center [1225, 701] width 67 height 38
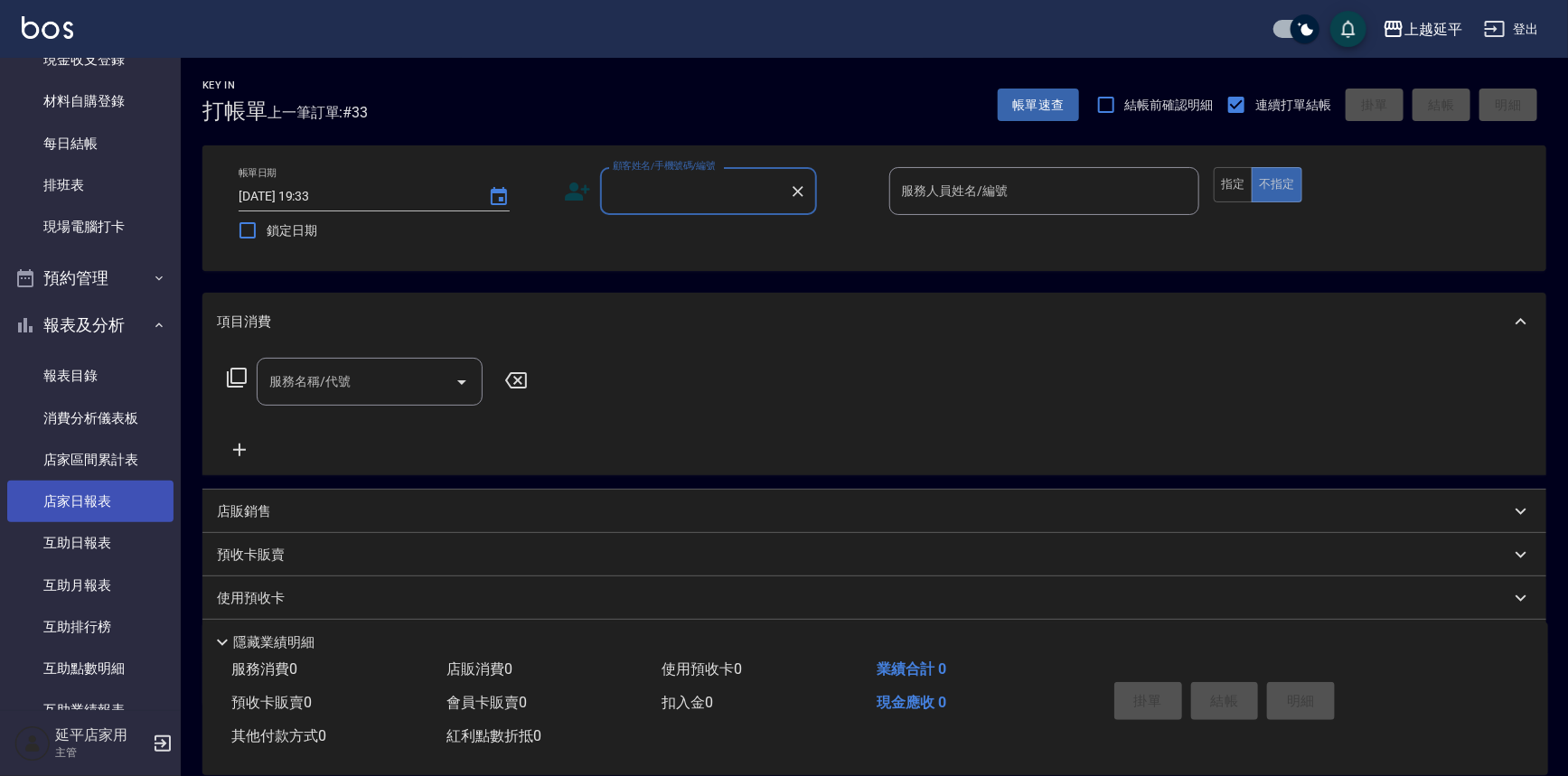
scroll to position [328, 0]
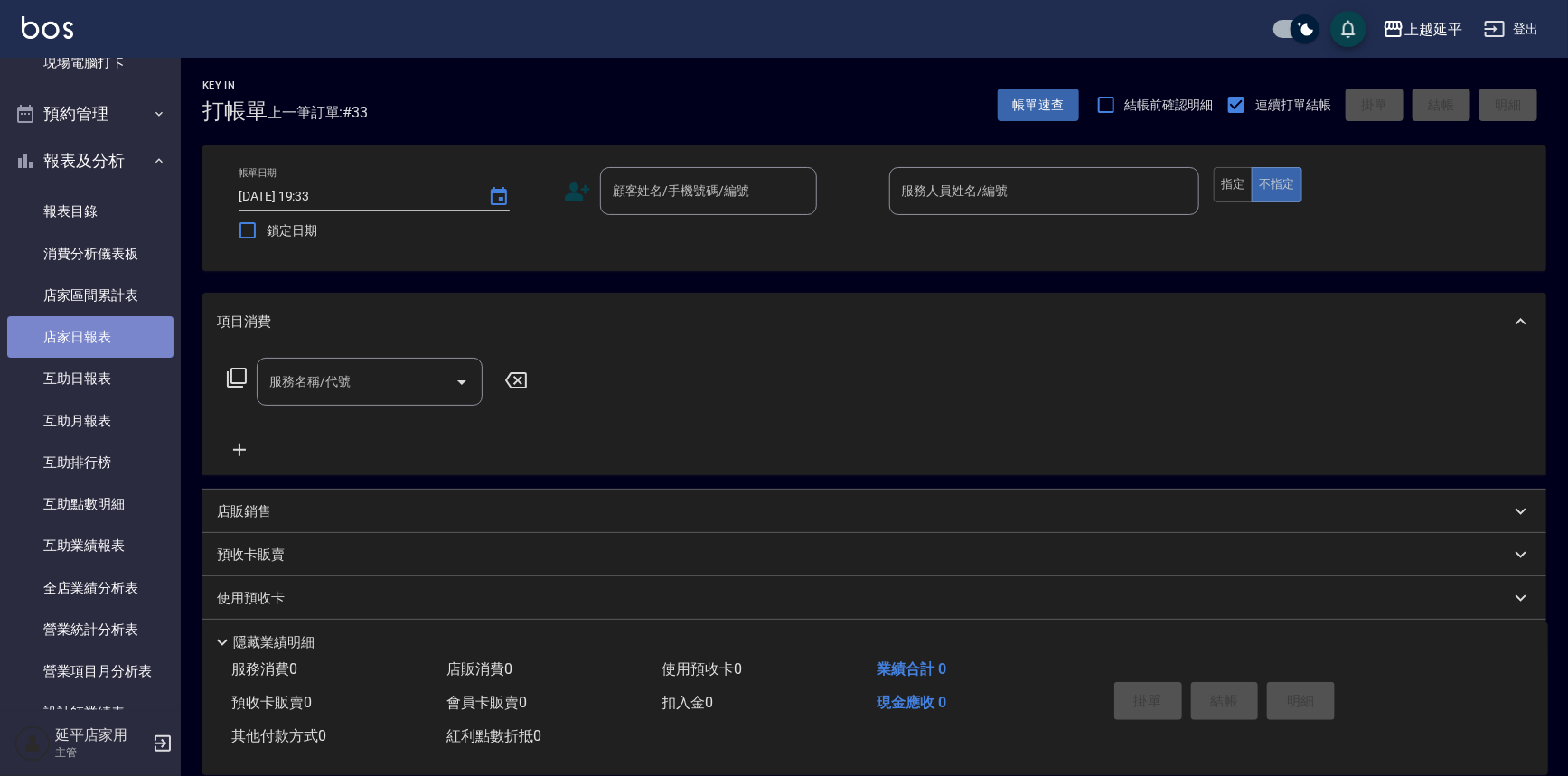
click at [109, 348] on link "店家日報表" at bounding box center [90, 338] width 167 height 42
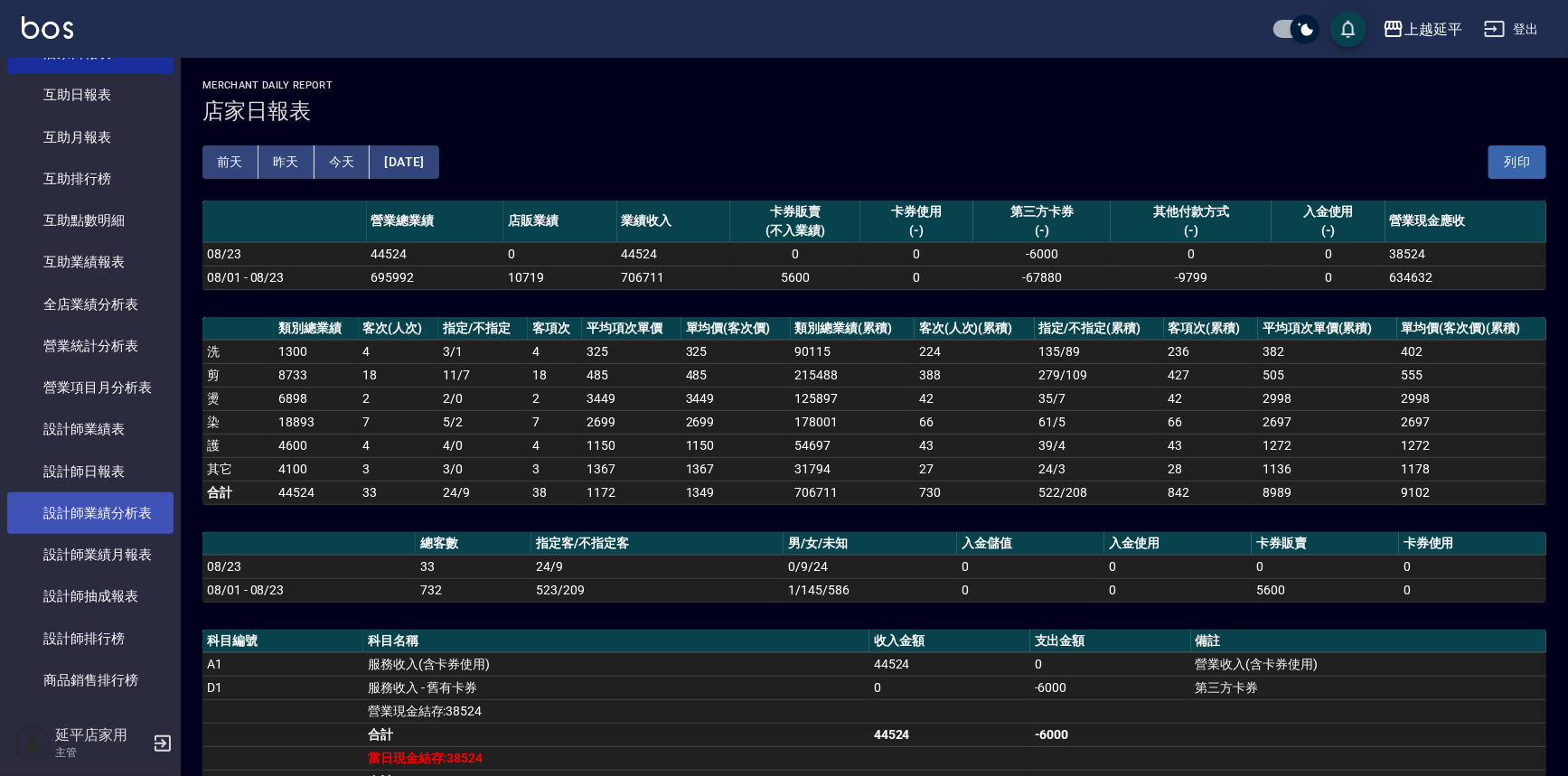
scroll to position [657, 0]
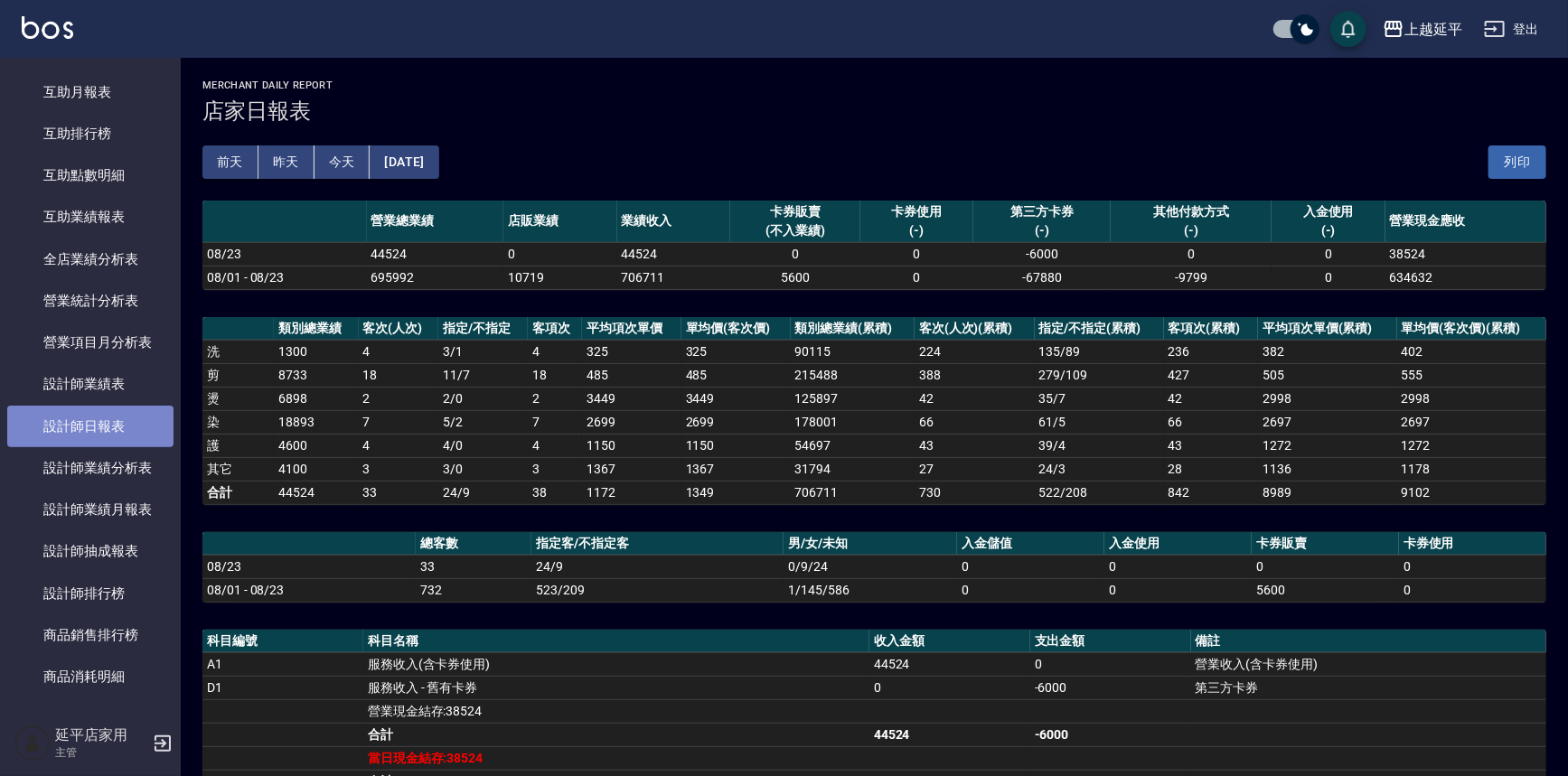
click at [113, 424] on link "設計師日報表" at bounding box center [90, 427] width 167 height 42
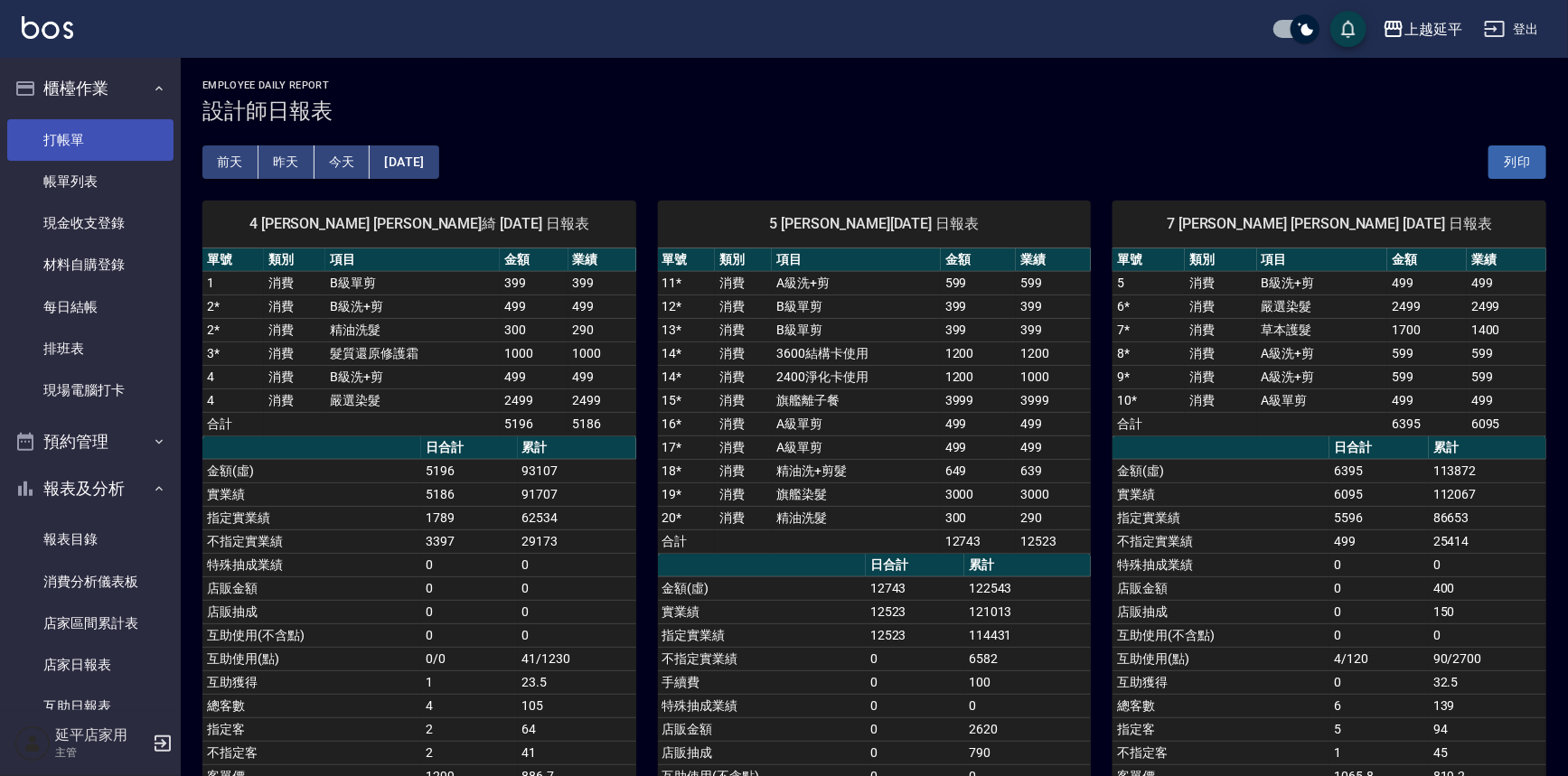
click at [82, 132] on link "打帳單" at bounding box center [90, 140] width 167 height 42
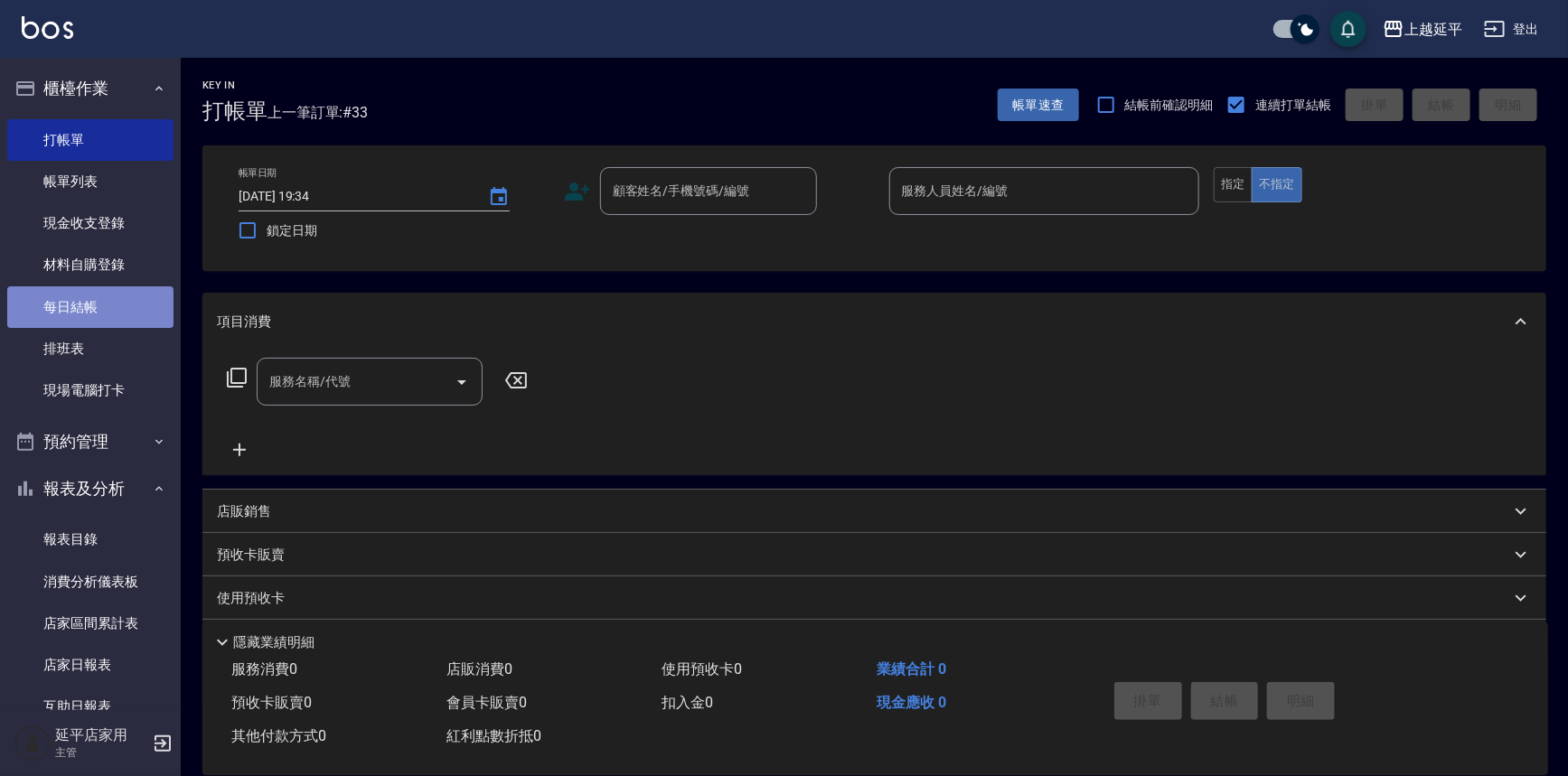
click at [107, 316] on link "每日結帳" at bounding box center [90, 307] width 167 height 42
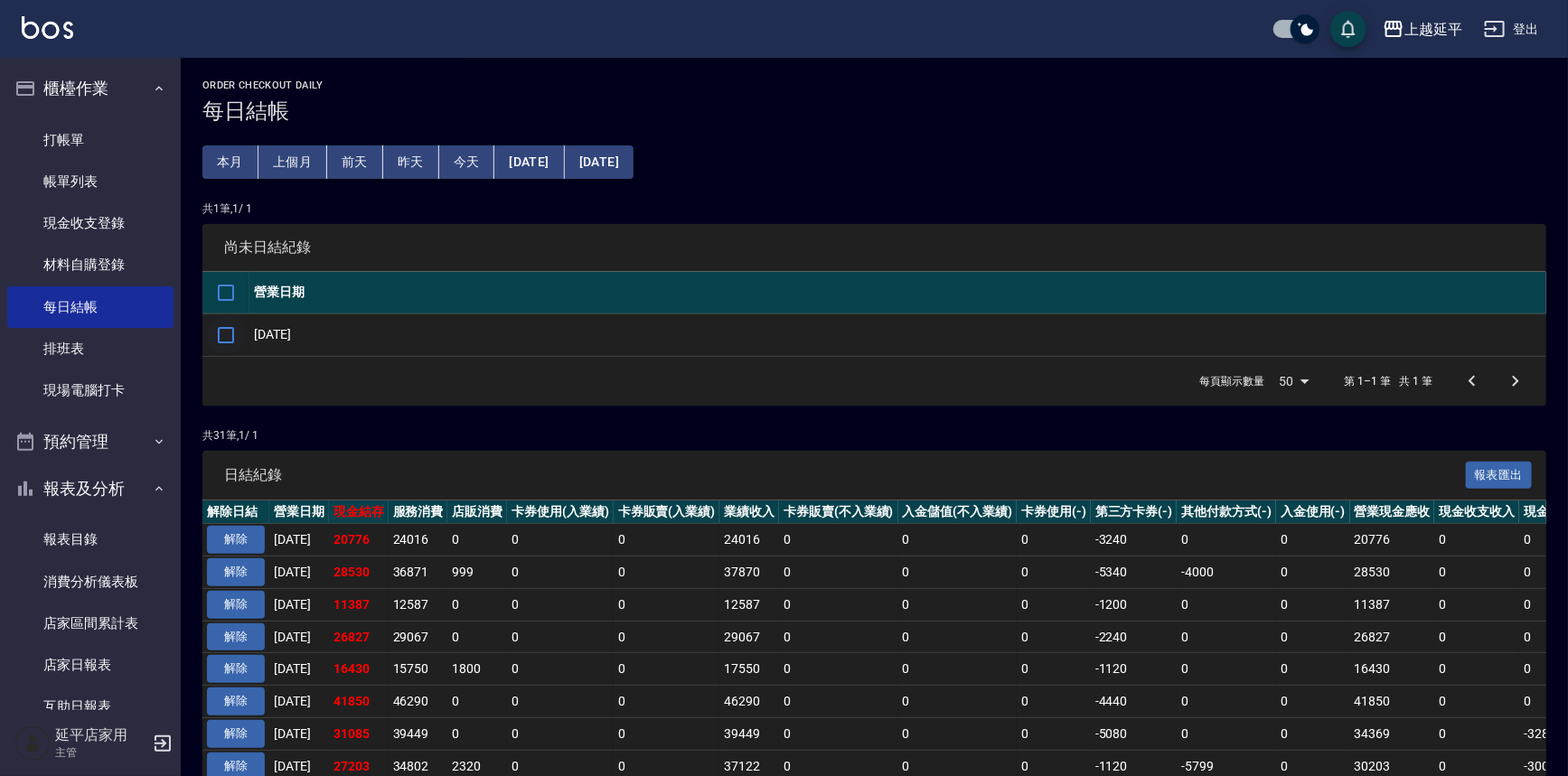
click at [230, 334] on input "checkbox" at bounding box center [226, 336] width 38 height 38
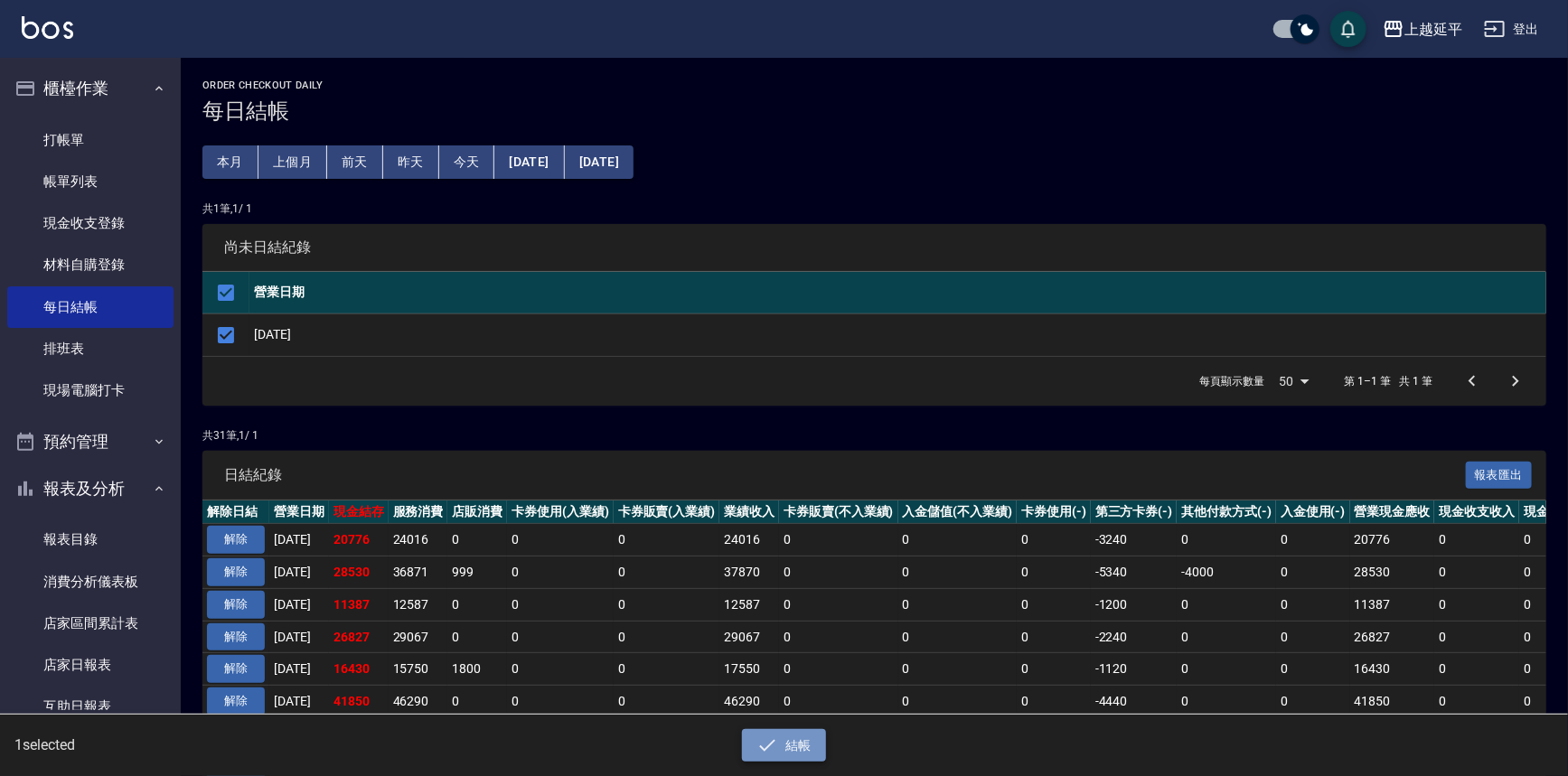
click at [785, 732] on button "結帳" at bounding box center [784, 745] width 84 height 34
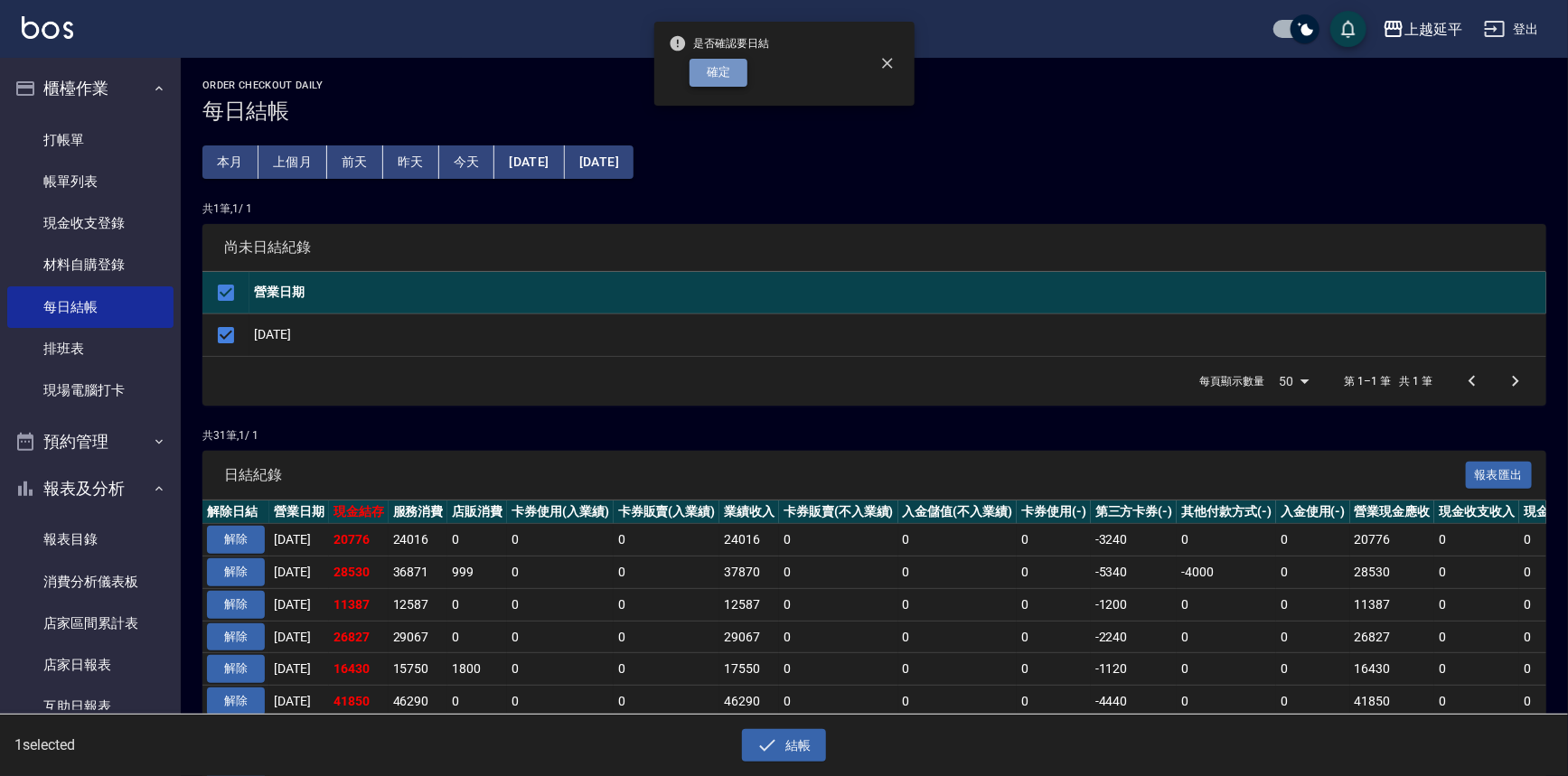
click at [741, 76] on button "確定" at bounding box center [719, 73] width 58 height 28
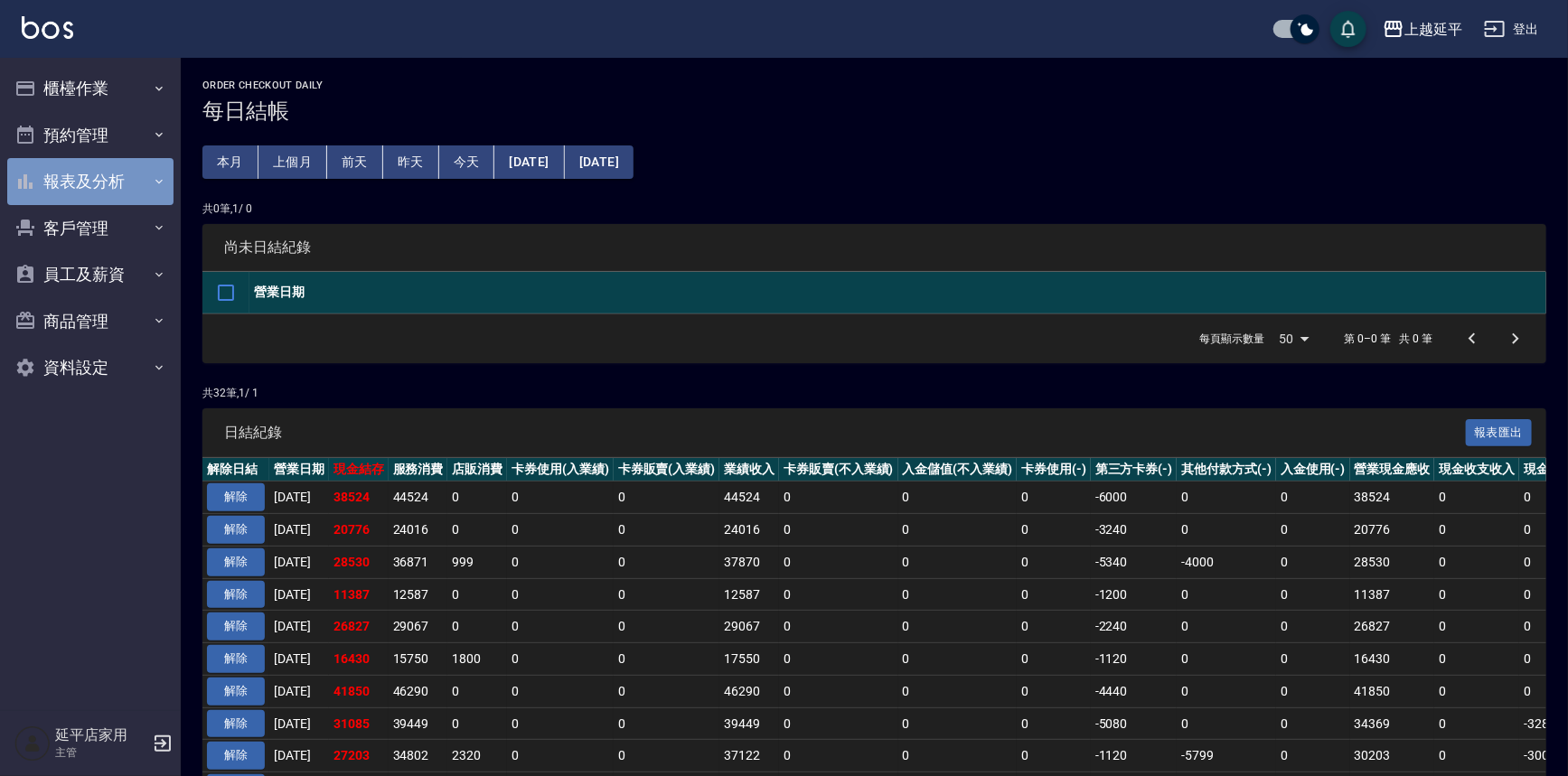
click at [76, 174] on button "報表及分析" at bounding box center [90, 182] width 167 height 47
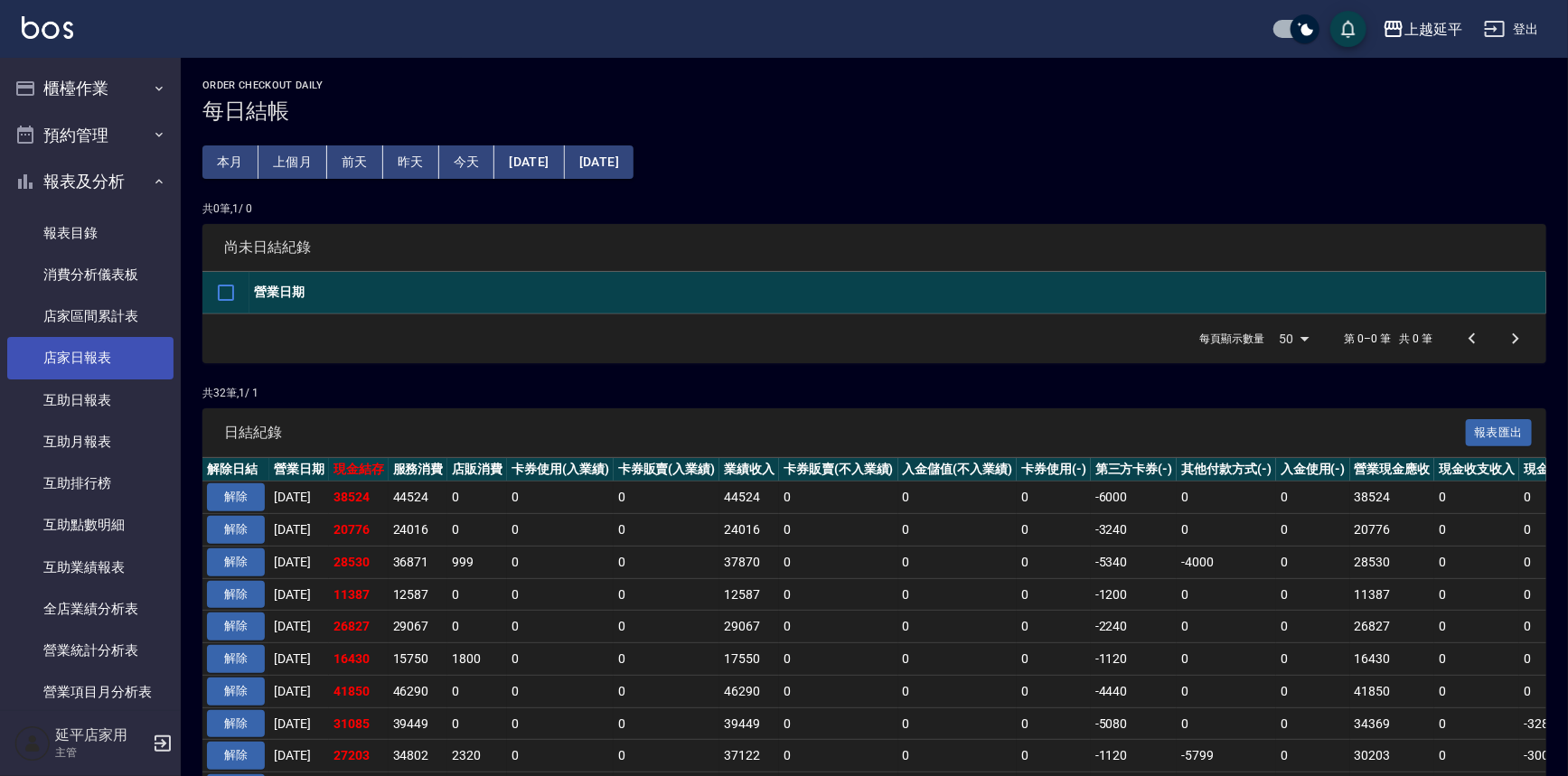
click at [98, 360] on link "店家日報表" at bounding box center [90, 358] width 167 height 42
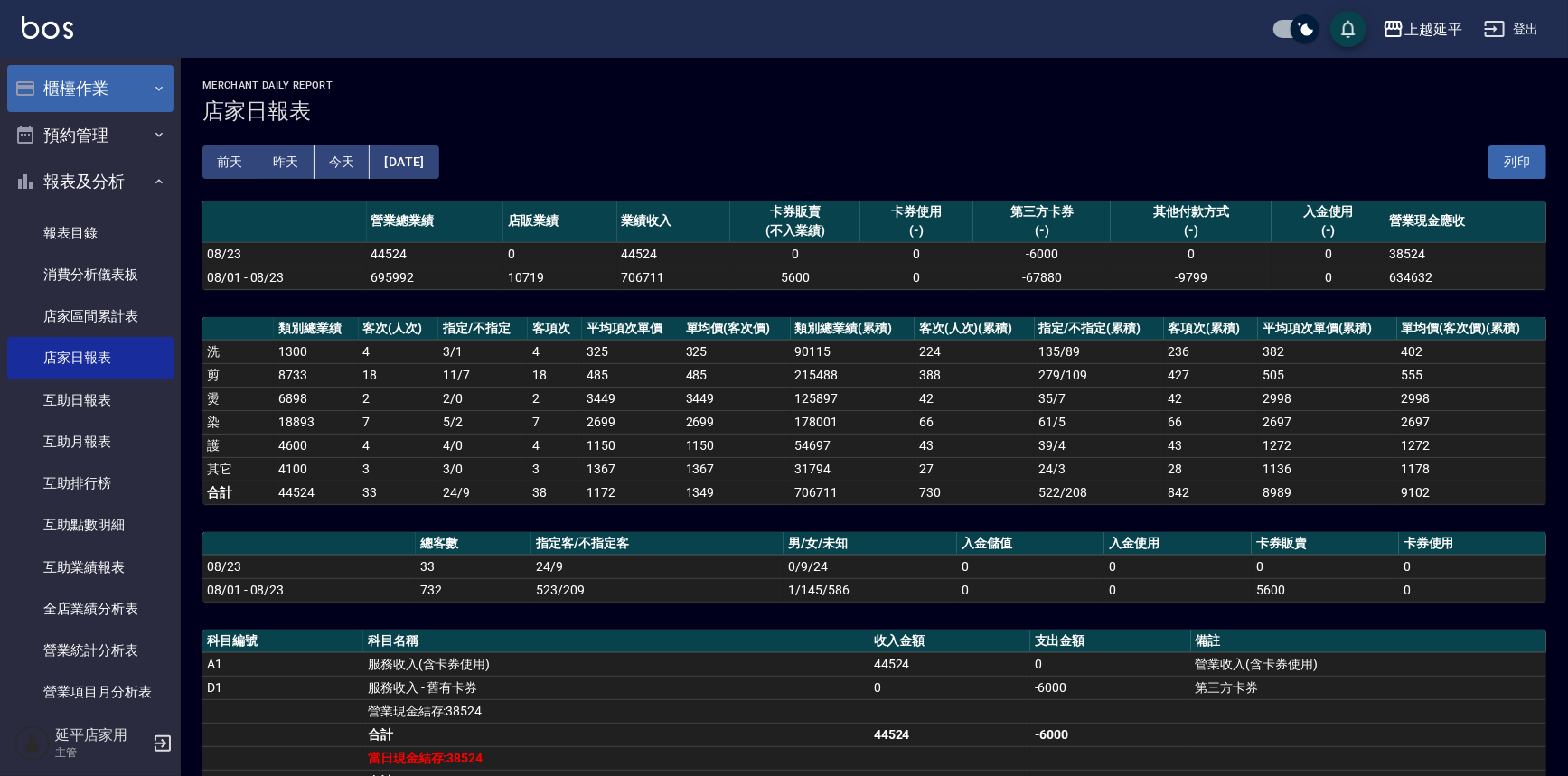
click at [81, 79] on button "櫃檯作業" at bounding box center [90, 89] width 167 height 47
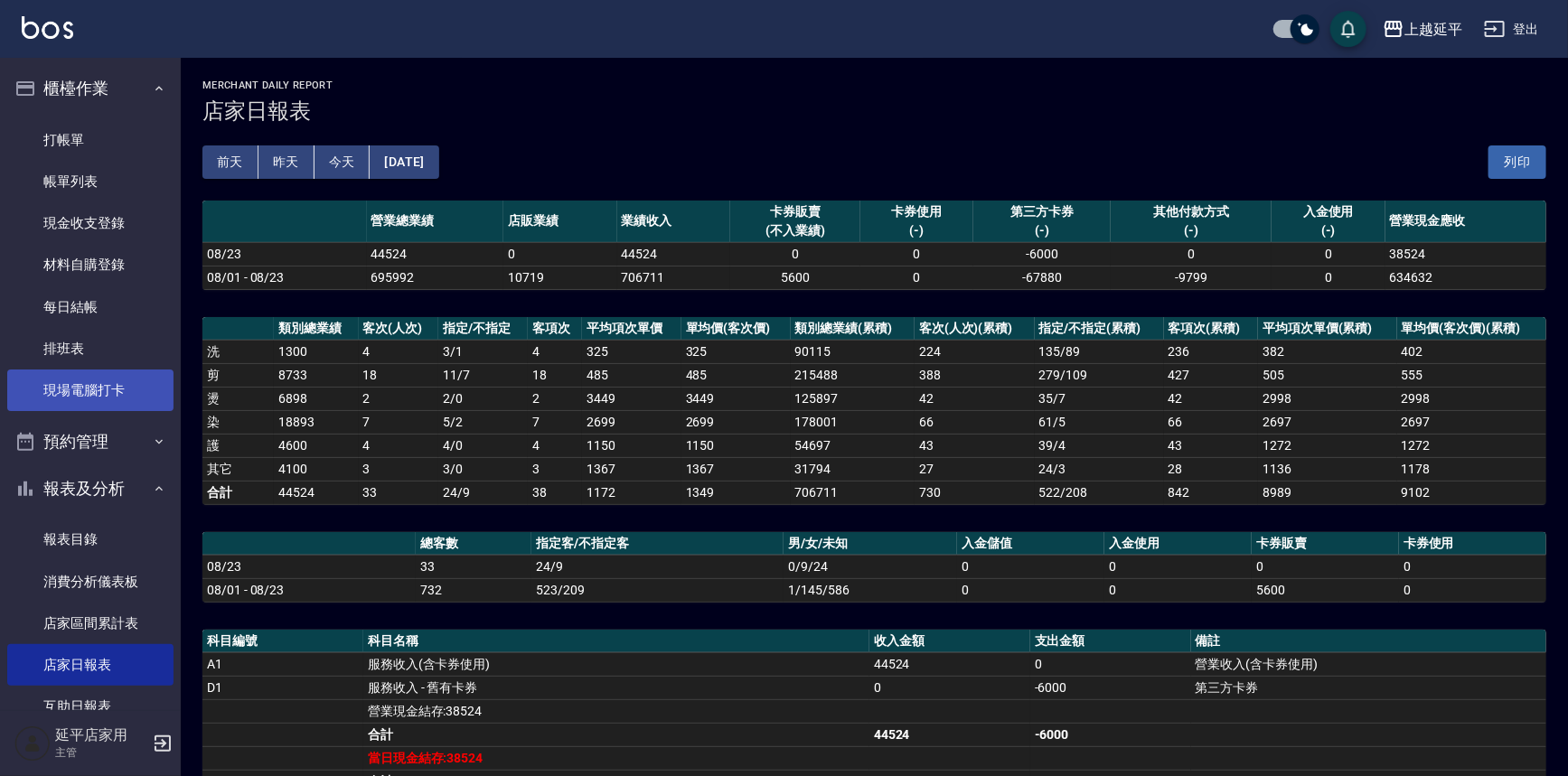
click at [106, 395] on link "現場電腦打卡" at bounding box center [90, 390] width 167 height 42
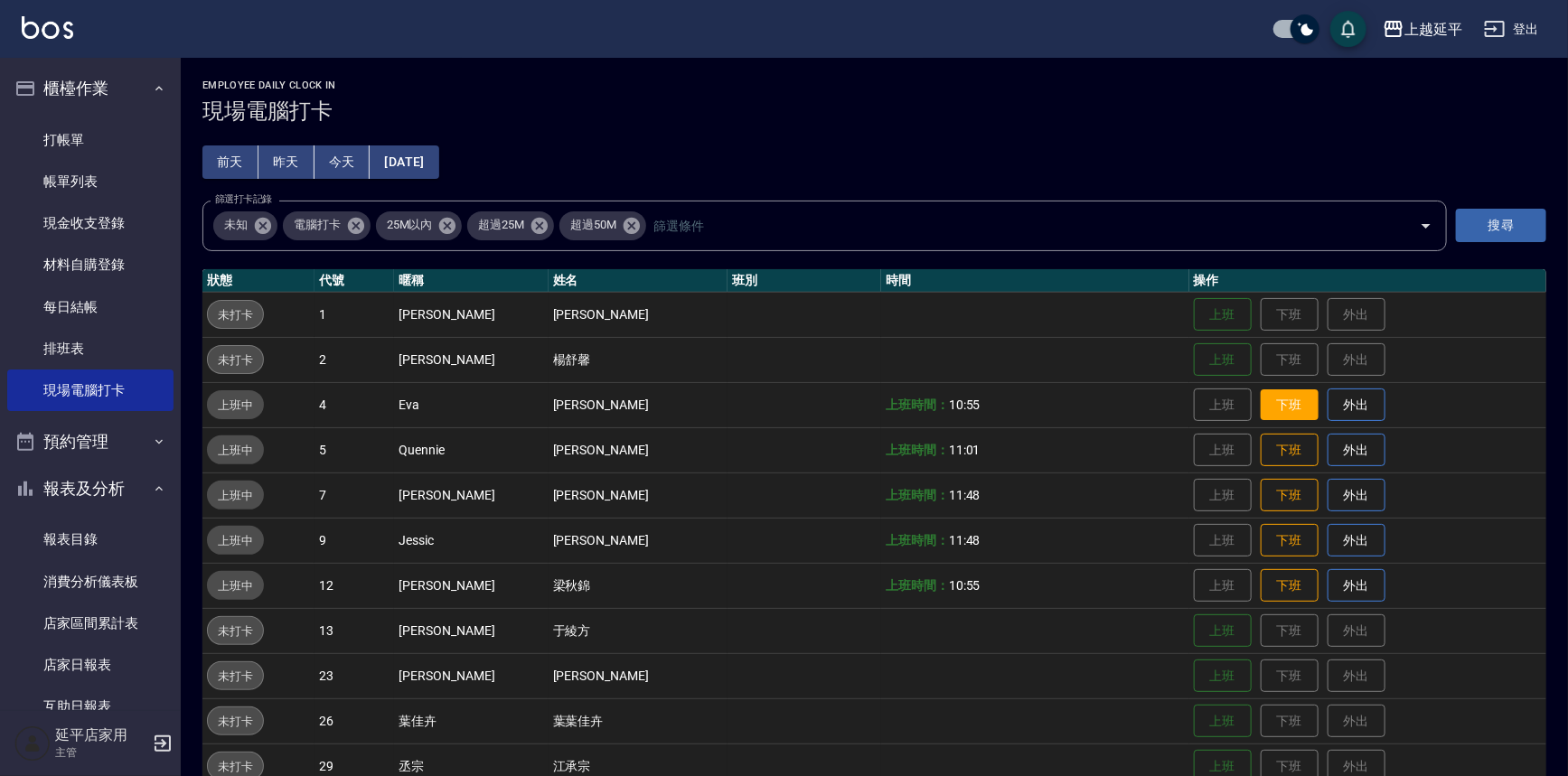
click at [1274, 403] on button "下班" at bounding box center [1290, 405] width 58 height 32
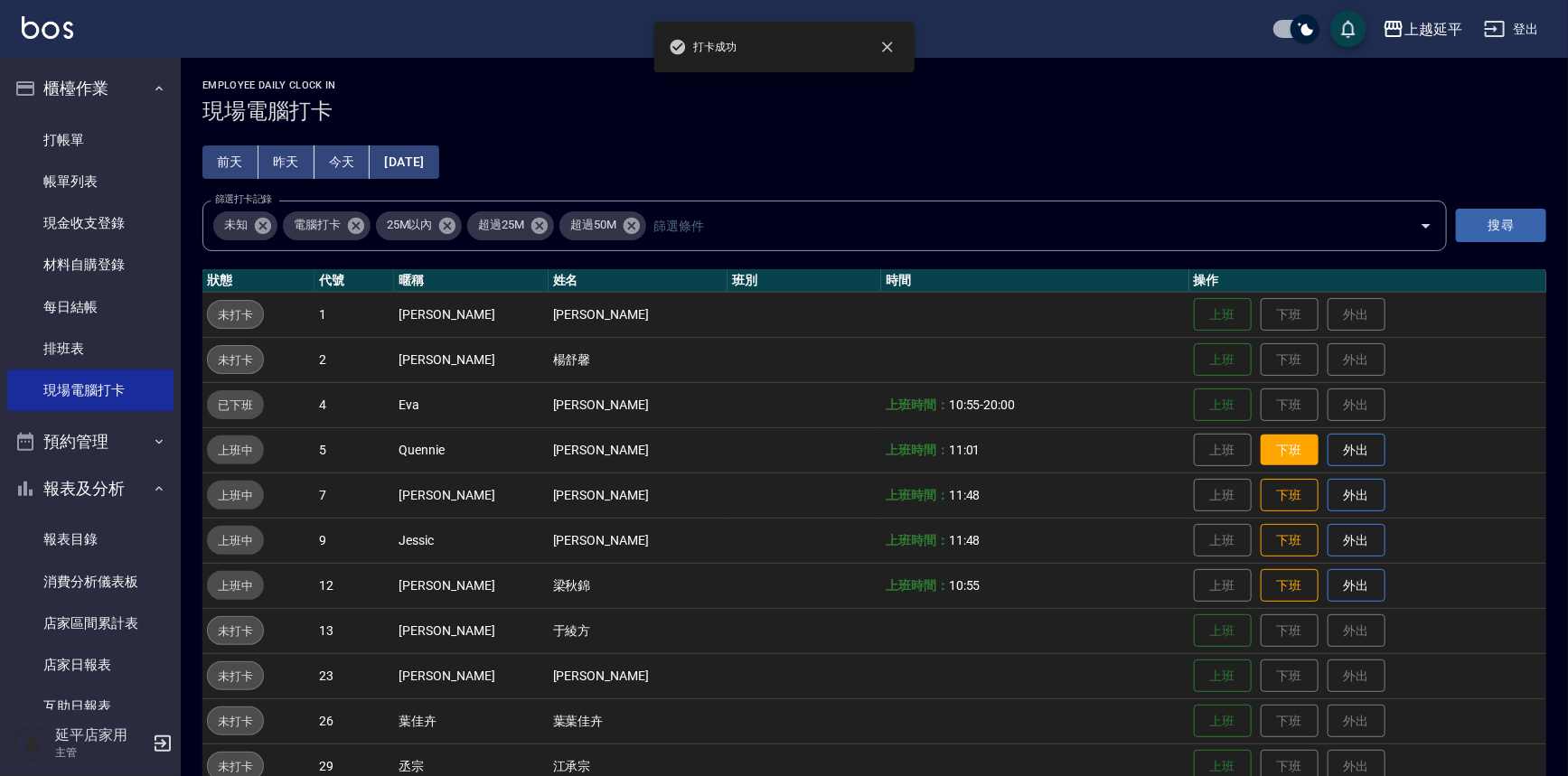
click at [1274, 452] on button "下班" at bounding box center [1290, 450] width 58 height 32
click at [1284, 492] on button "下班" at bounding box center [1290, 495] width 58 height 32
click at [1279, 534] on button "下班" at bounding box center [1290, 540] width 58 height 32
click at [1270, 583] on button "下班" at bounding box center [1290, 586] width 58 height 32
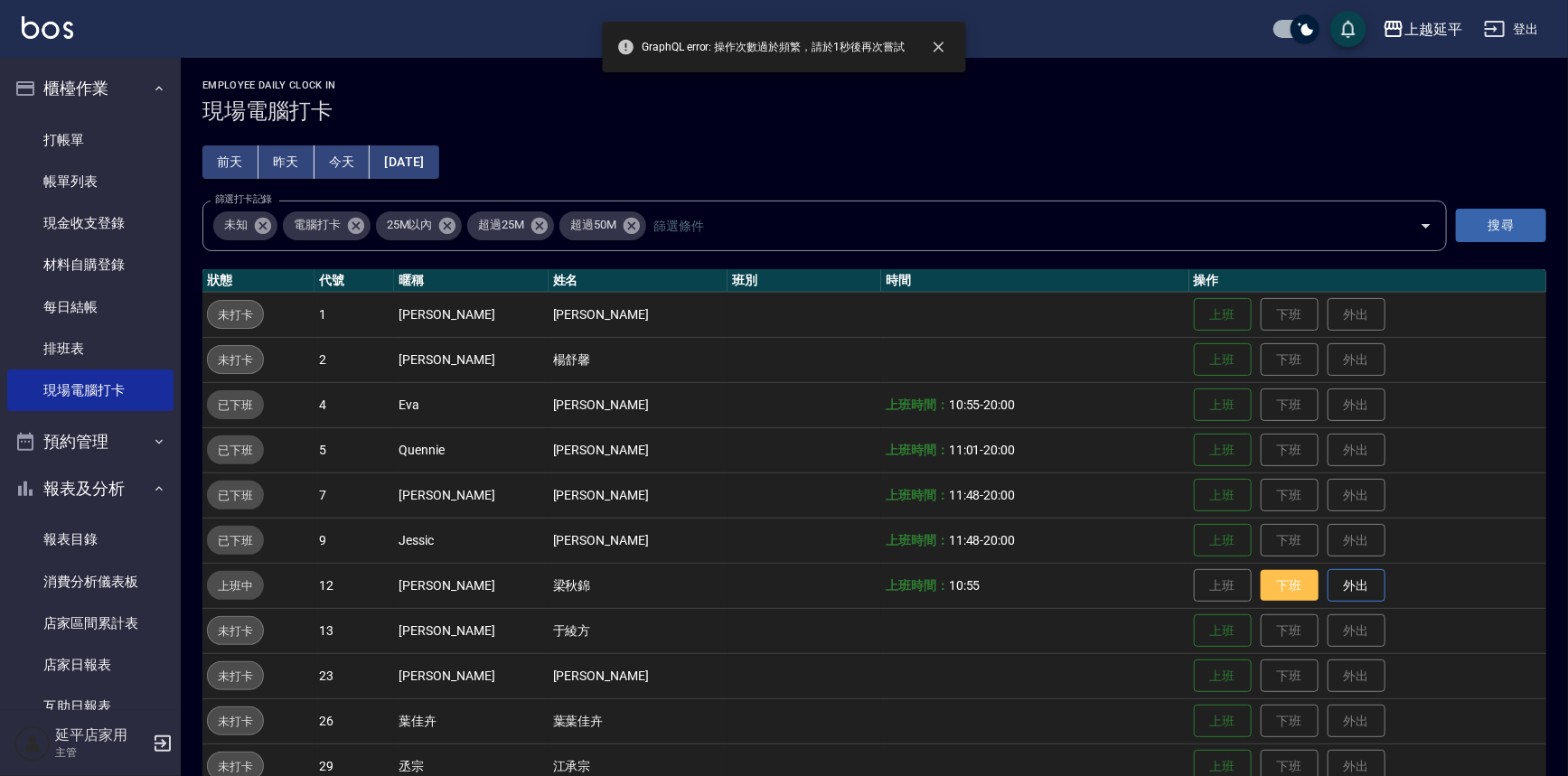
click at [1260, 585] on button "下班" at bounding box center [1290, 586] width 58 height 32
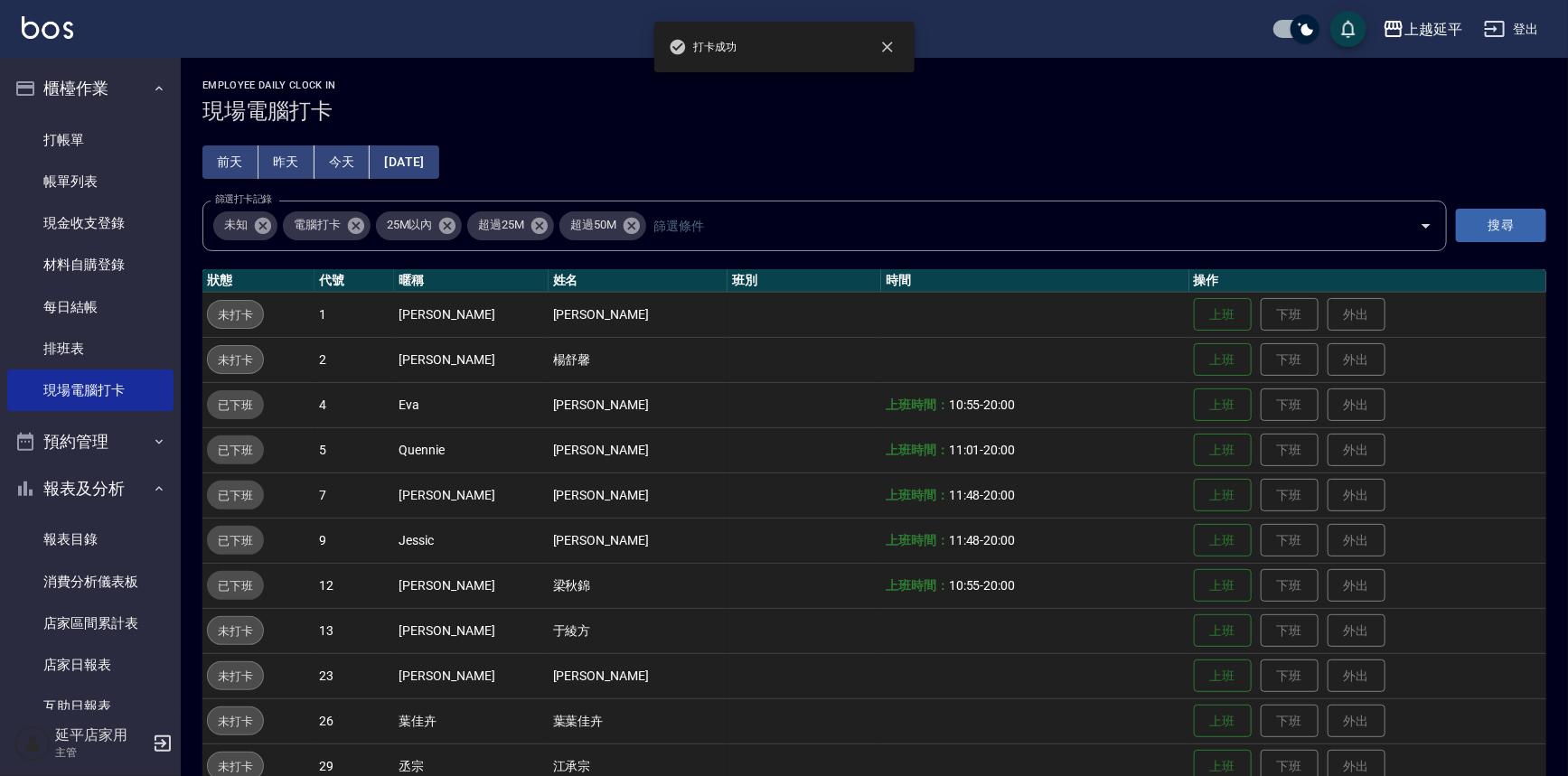
scroll to position [260, 0]
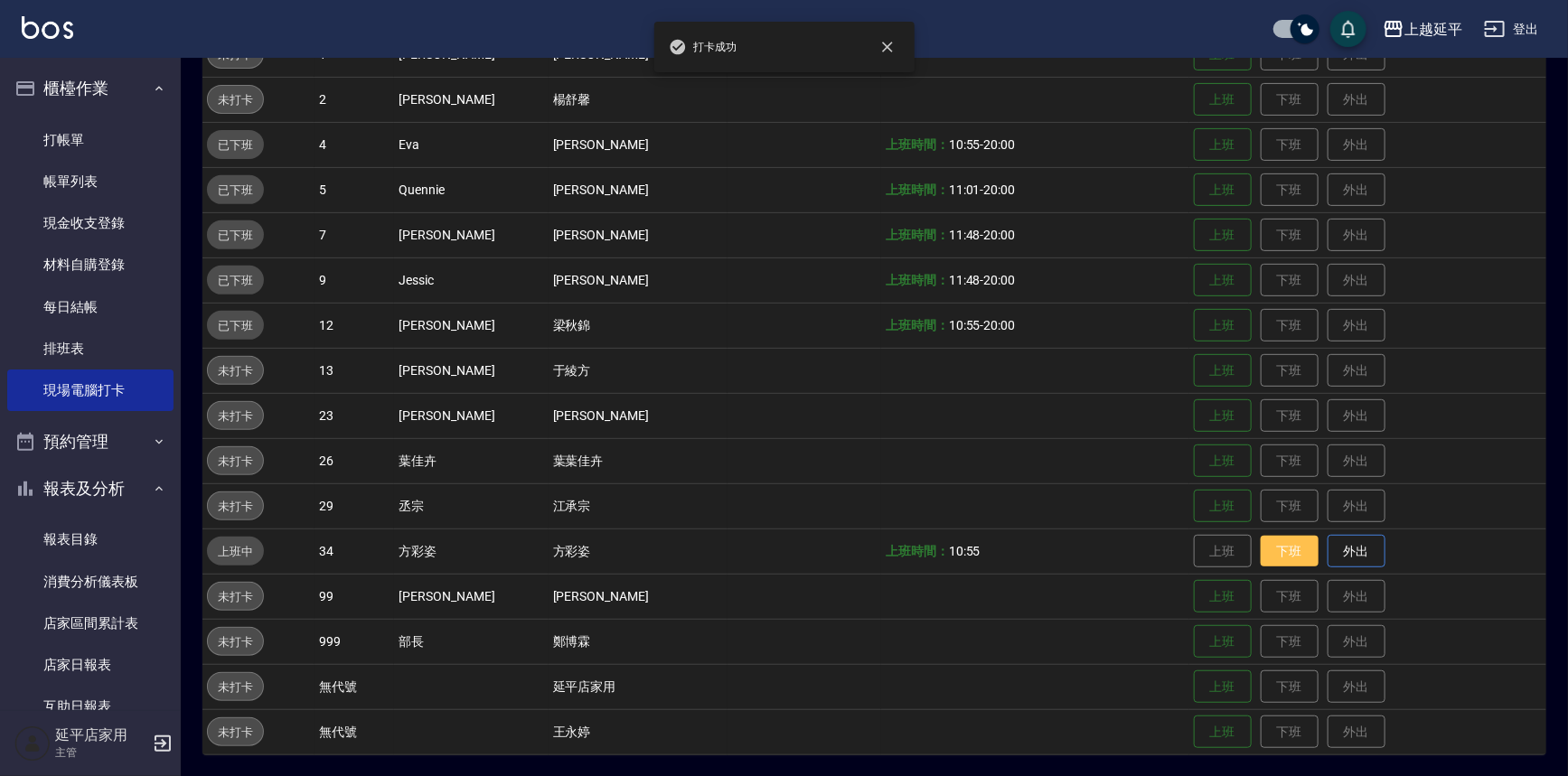
click at [1265, 560] on button "下班" at bounding box center [1290, 551] width 58 height 32
